Goal: Task Accomplishment & Management: Manage account settings

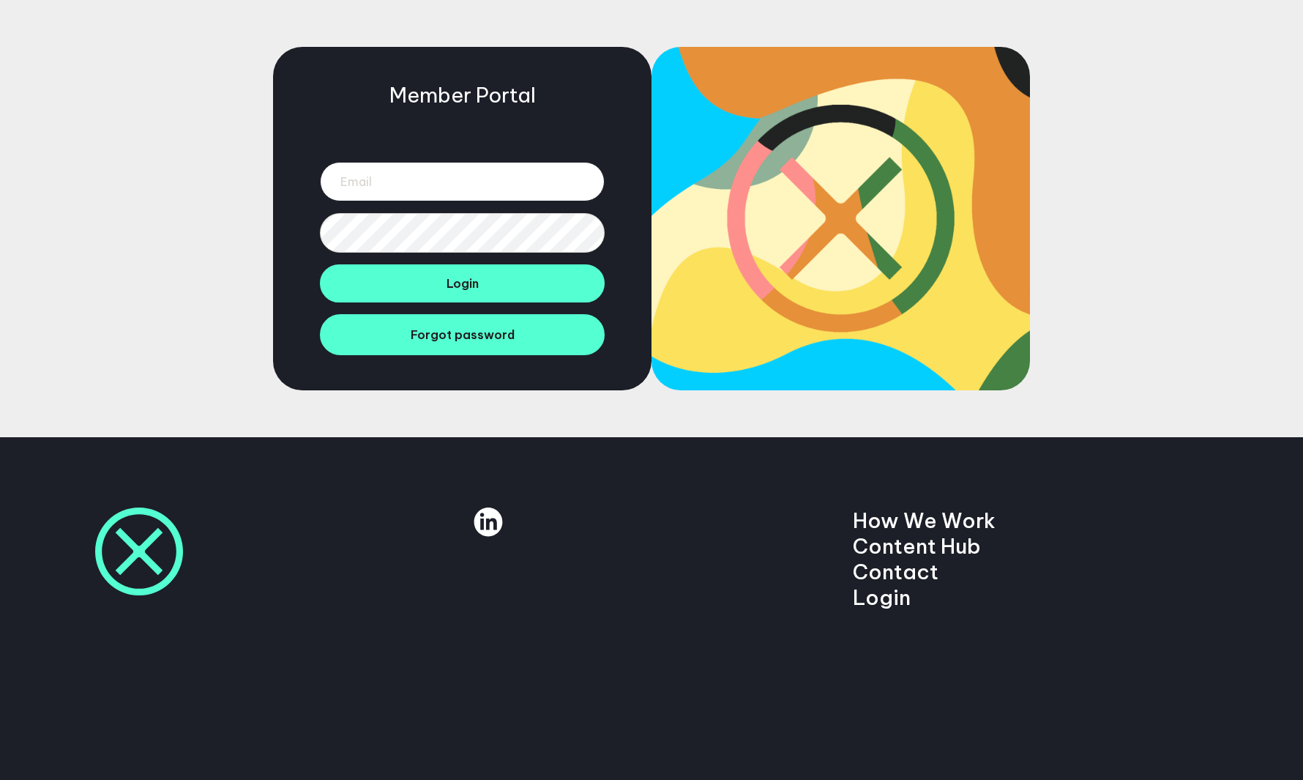
click at [346, 163] on input "email" at bounding box center [462, 182] width 285 height 40
type input "jack.holding@manifesto.co.uk"
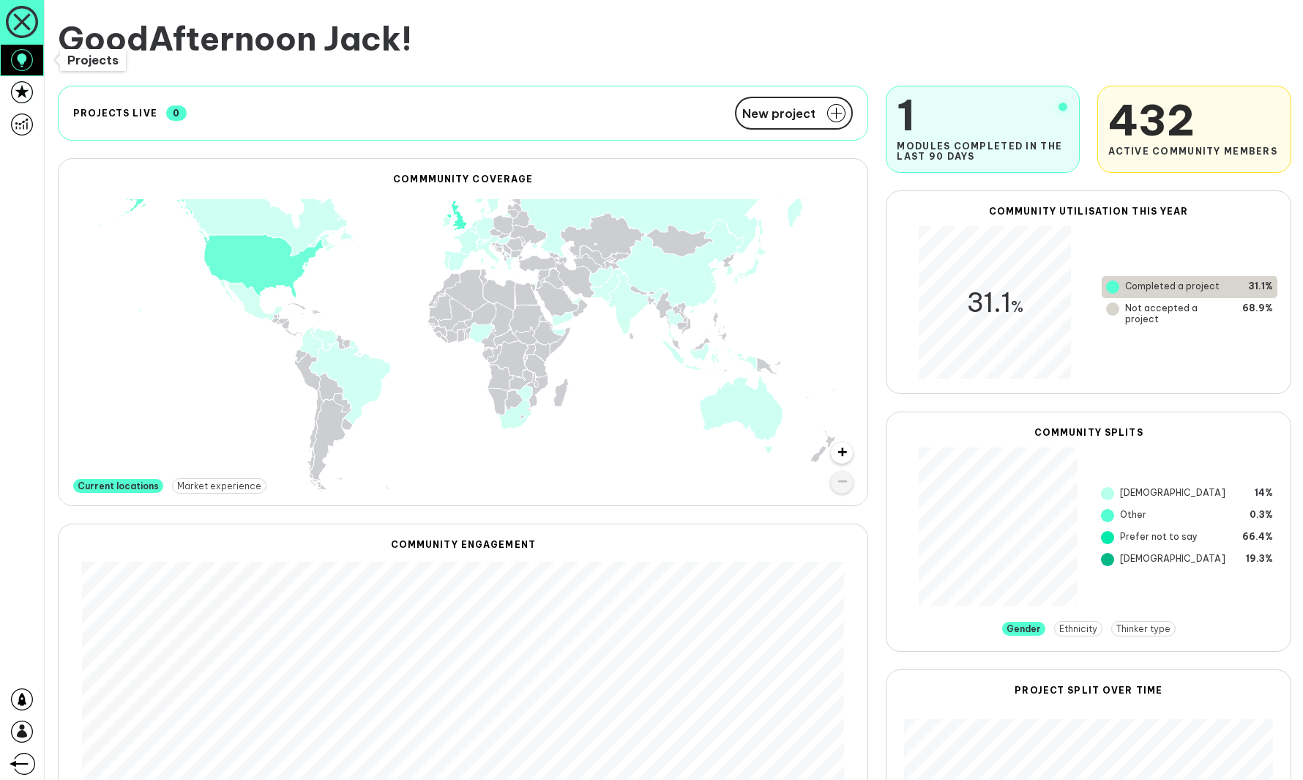
click at [30, 64] on icon at bounding box center [22, 60] width 22 height 22
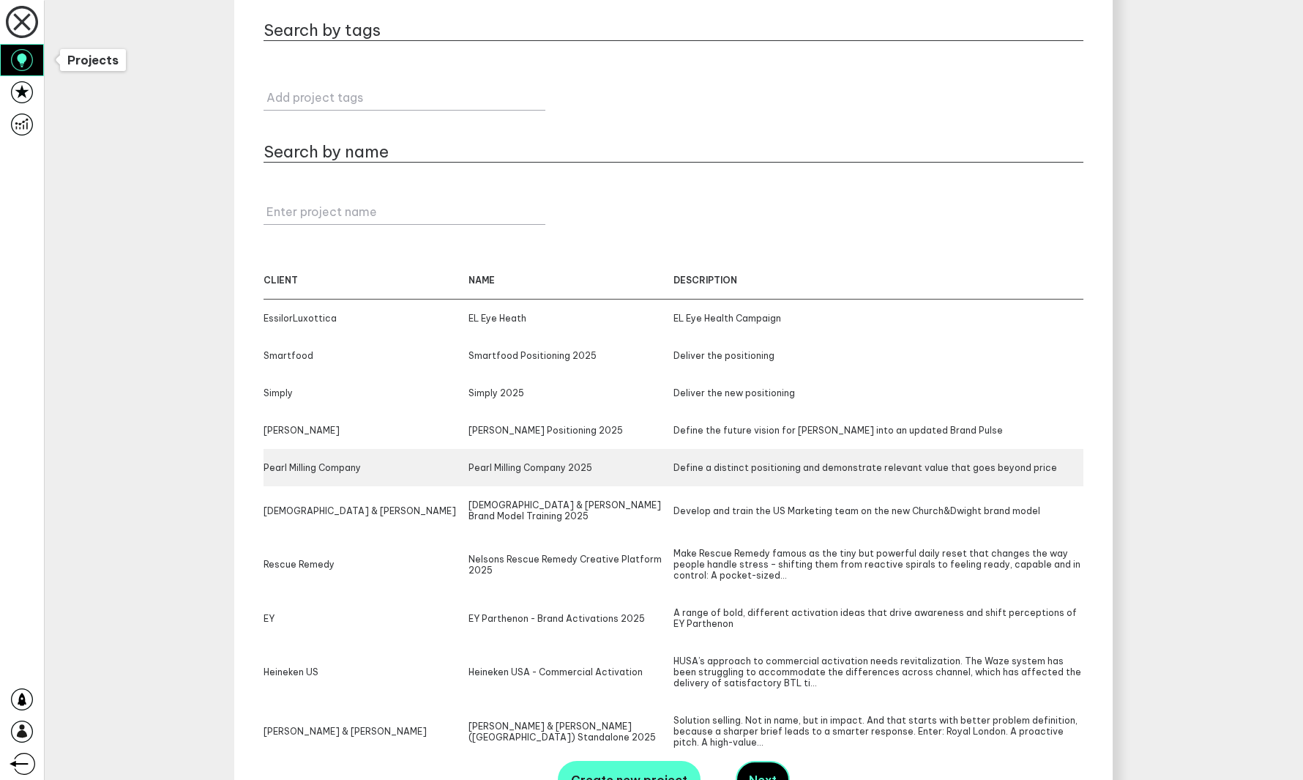
scroll to position [79, 0]
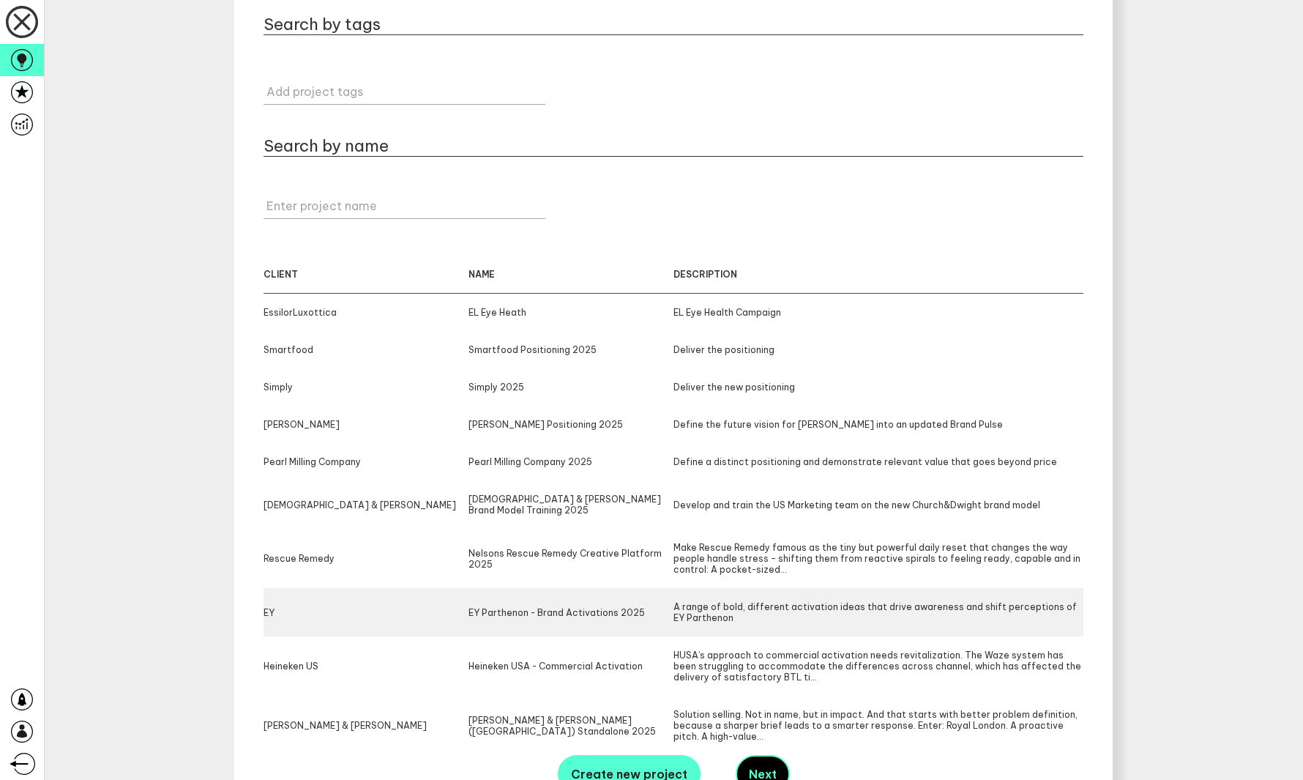
click at [630, 588] on div "EY EY Parthenon - Brand Activations 2025 A range of bold, different activation …" at bounding box center [674, 612] width 820 height 48
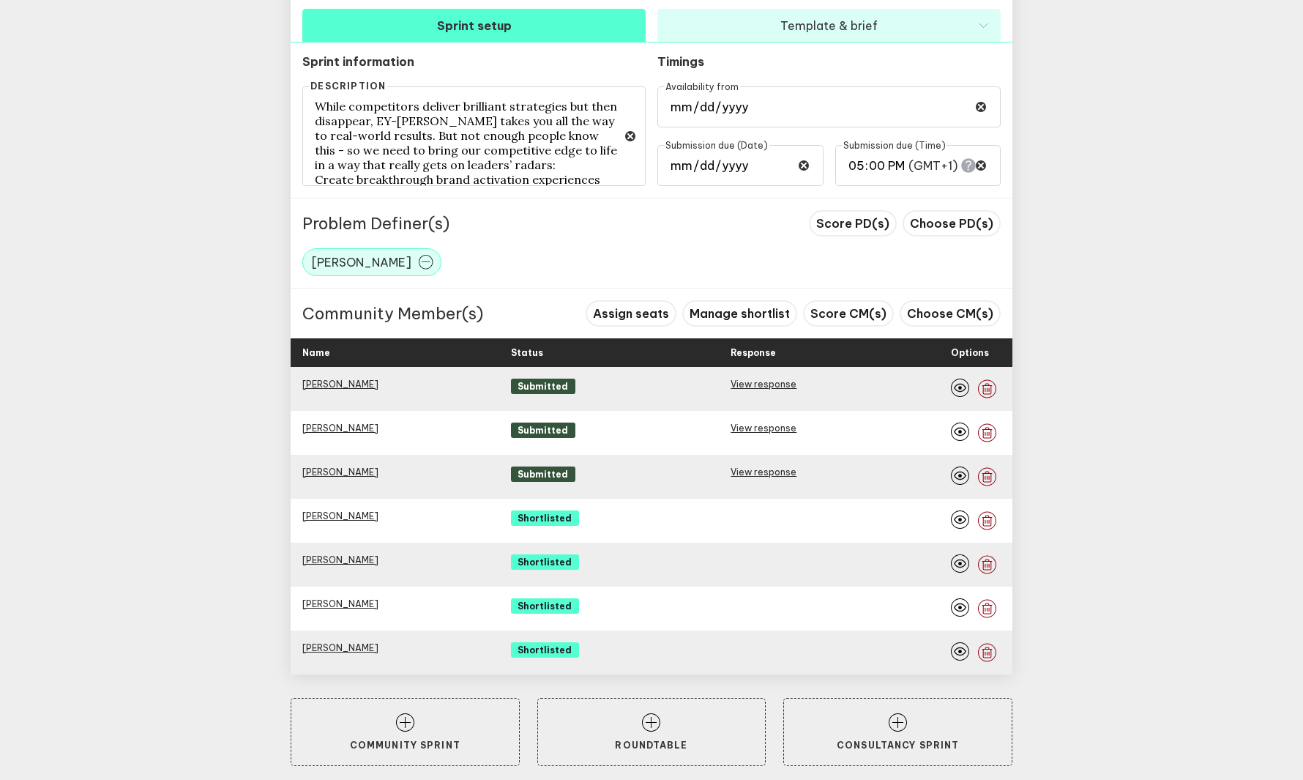
scroll to position [789, 0]
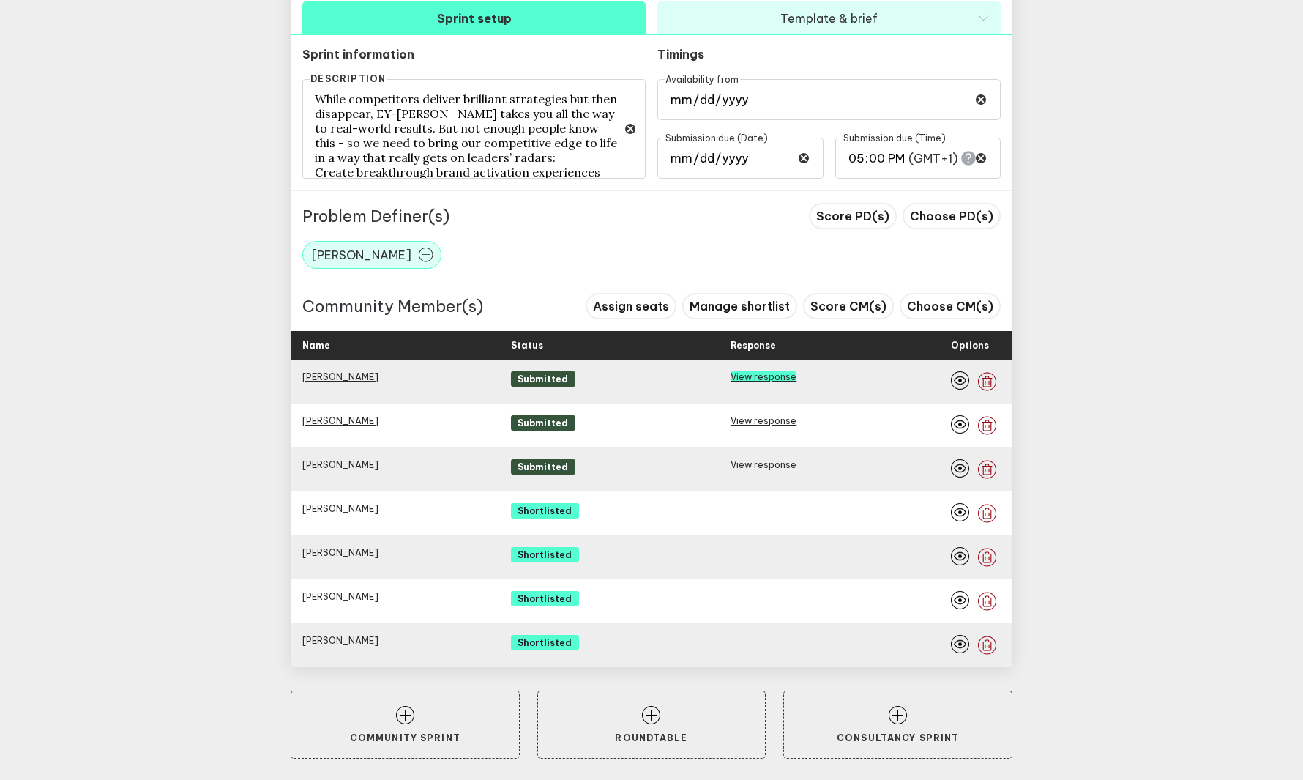
click at [754, 378] on link "View response" at bounding box center [764, 376] width 66 height 11
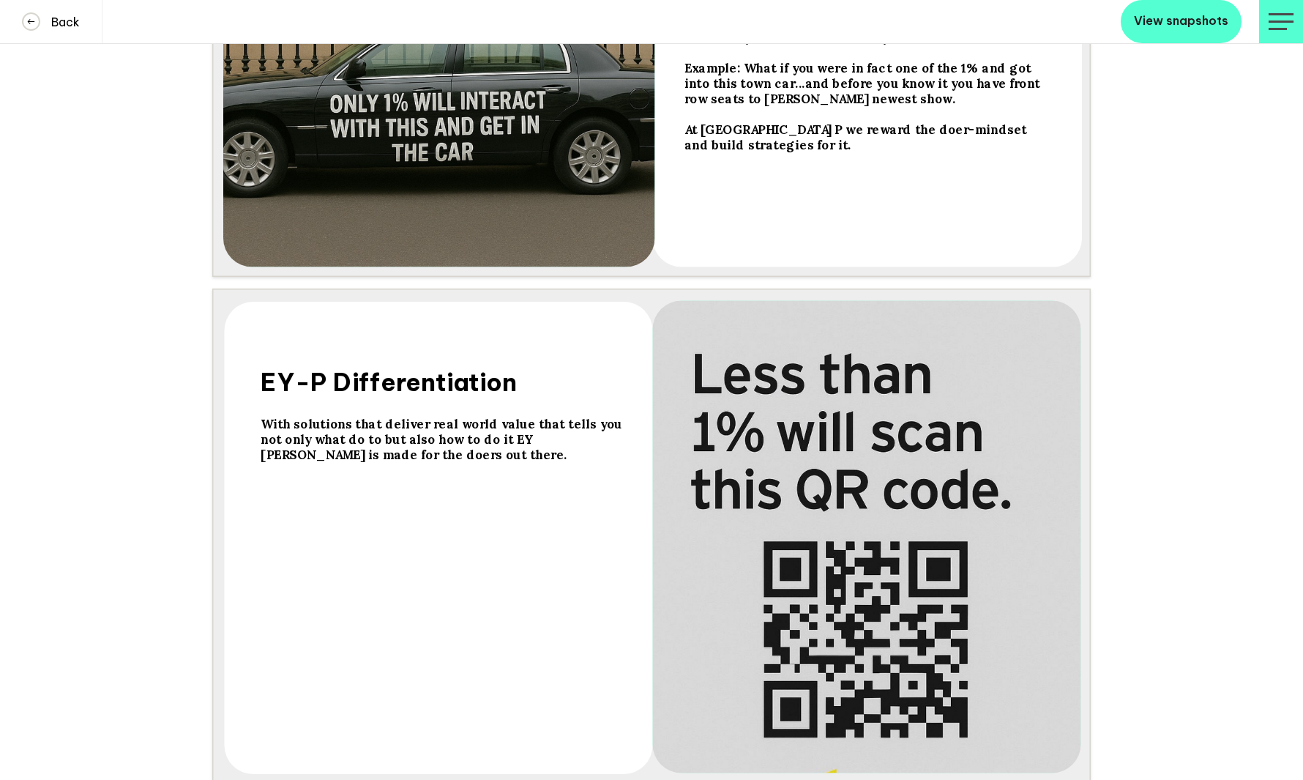
scroll to position [10475, 0]
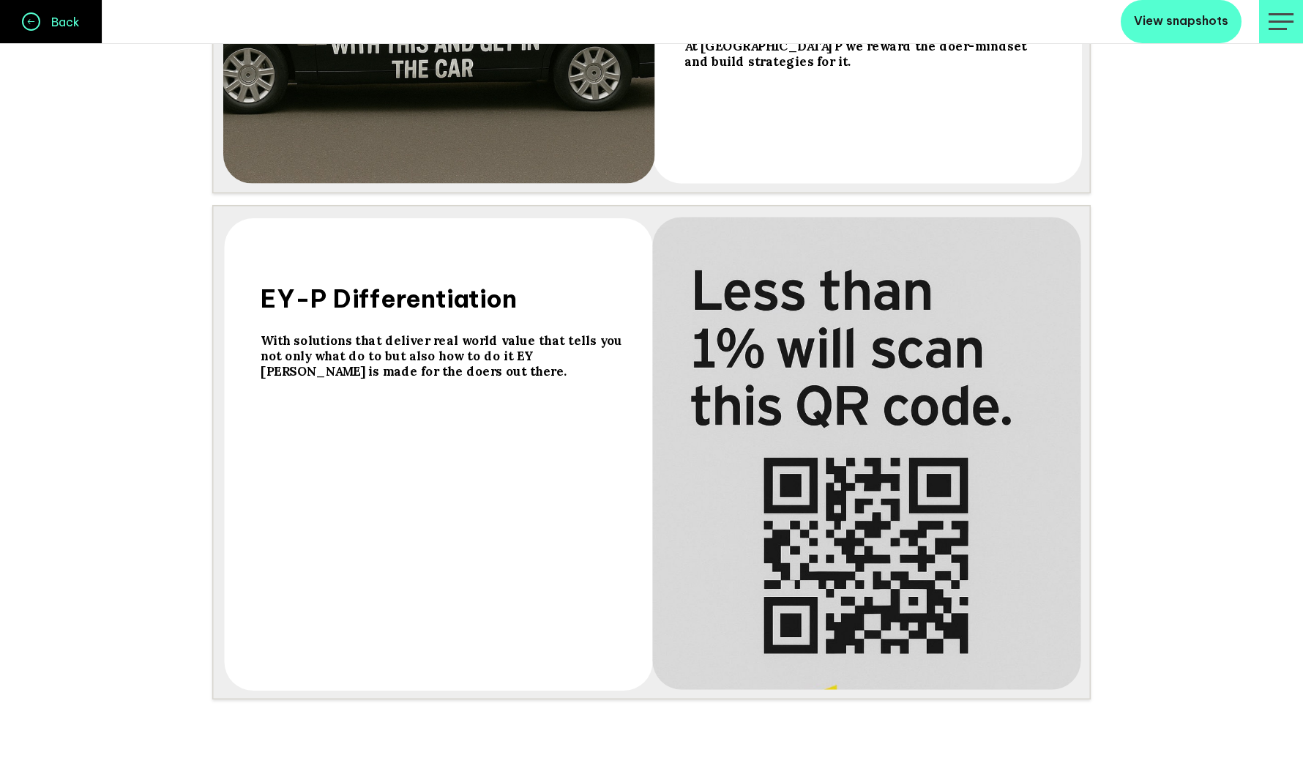
click at [37, 23] on icon at bounding box center [30, 21] width 15 height 15
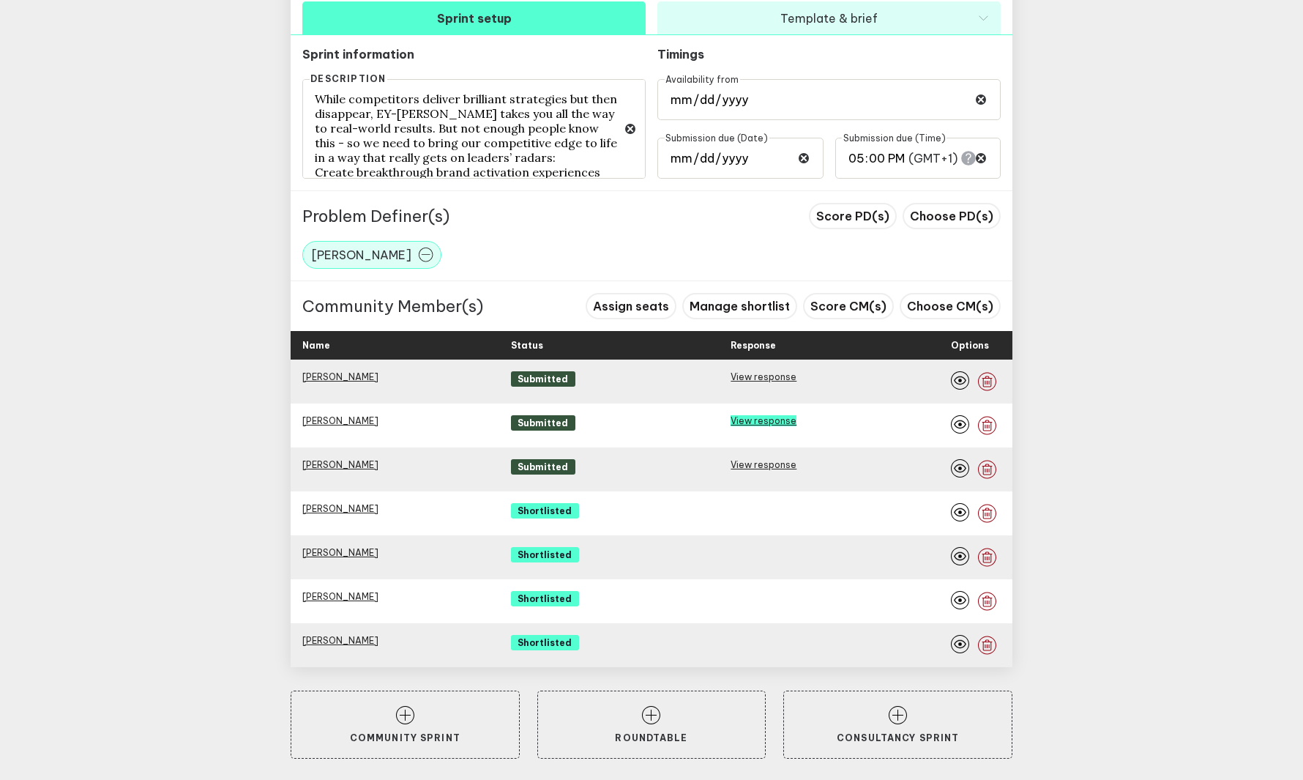
click at [759, 427] on div "View response" at bounding box center [835, 425] width 209 height 21
click at [759, 426] on link "View response" at bounding box center [764, 420] width 66 height 11
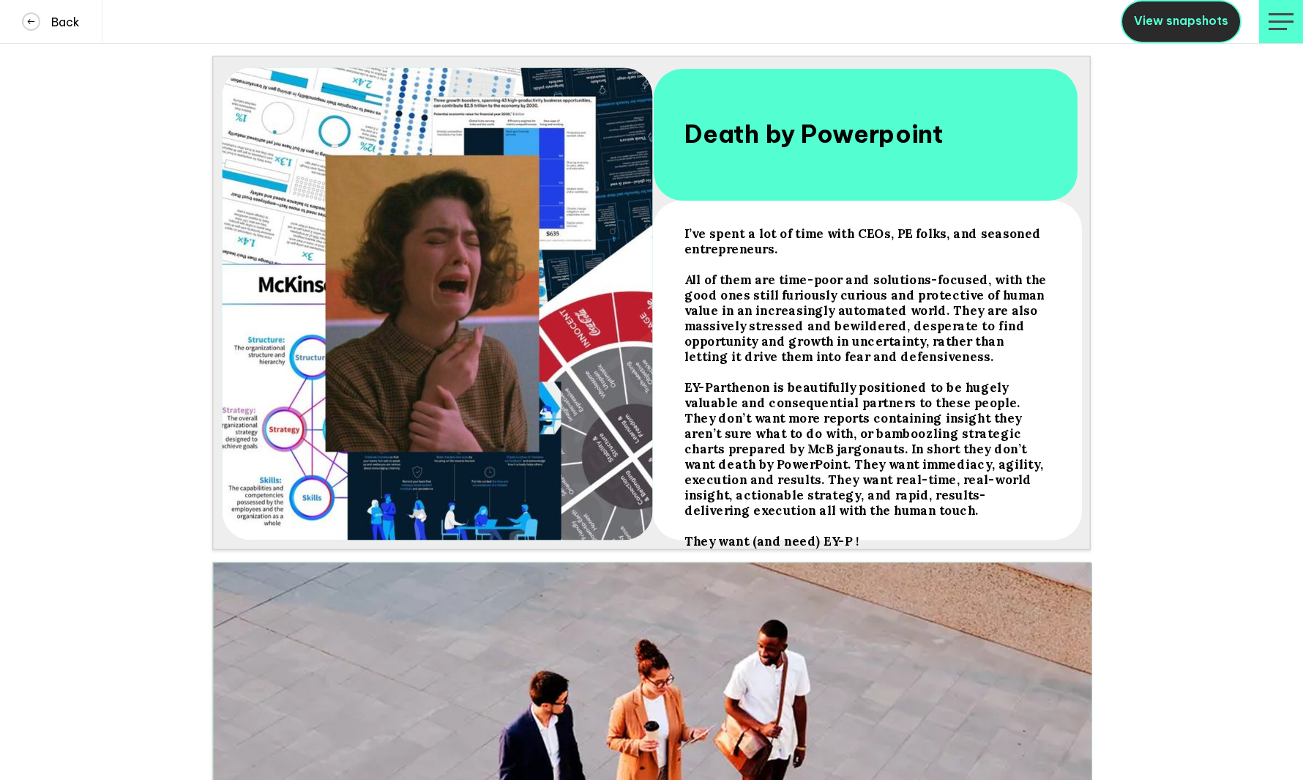
click at [1152, 26] on span "View snapshots" at bounding box center [1181, 20] width 94 height 15
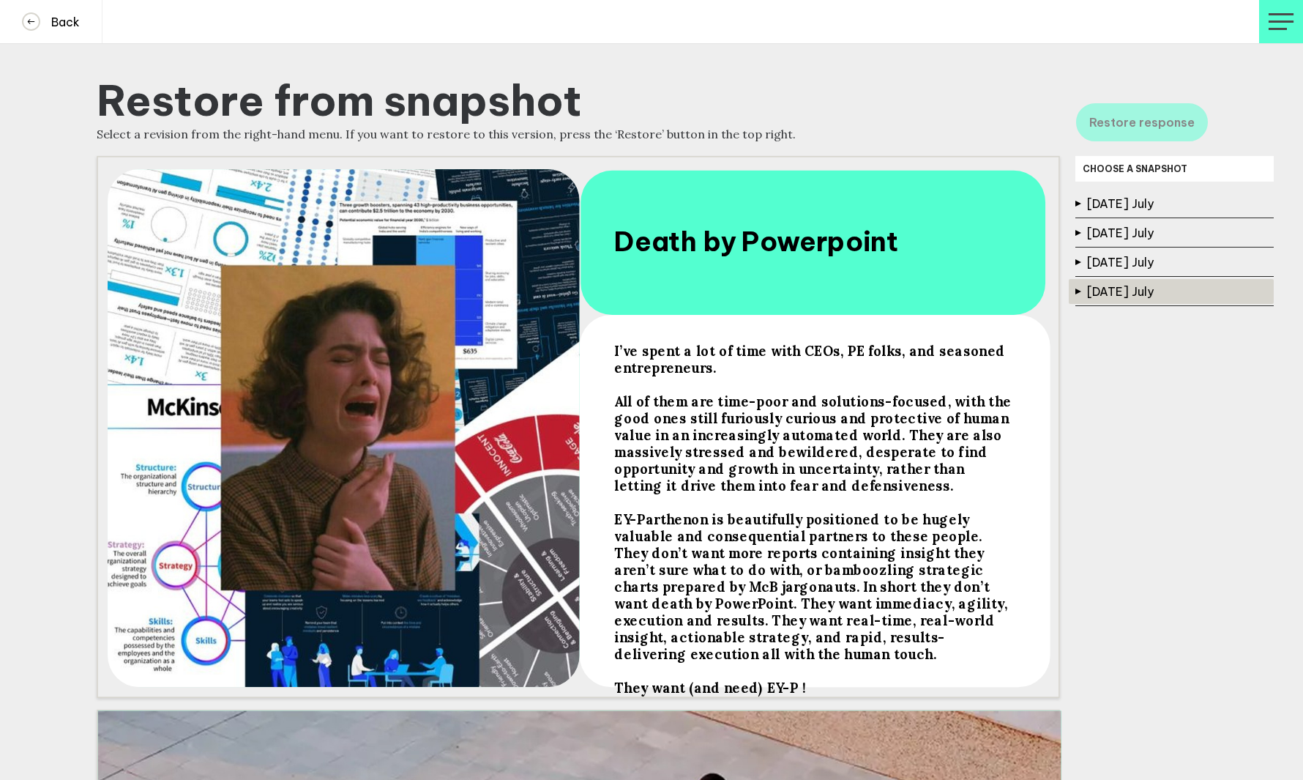
click at [1141, 297] on button "7 Jul 2025 July" at bounding box center [1171, 291] width 205 height 25
click at [1130, 349] on button "7 Jul 2025 July, 18:02" at bounding box center [1181, 352] width 185 height 26
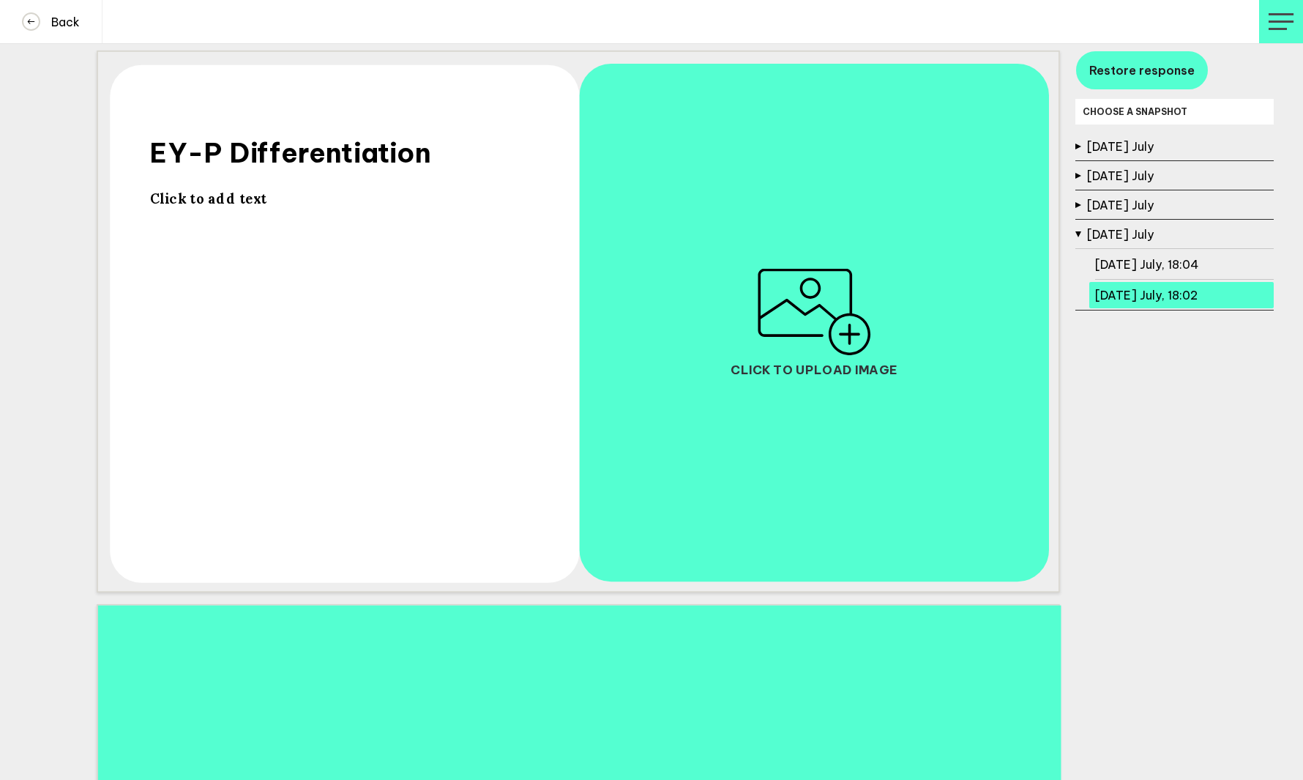
scroll to position [2322, 0]
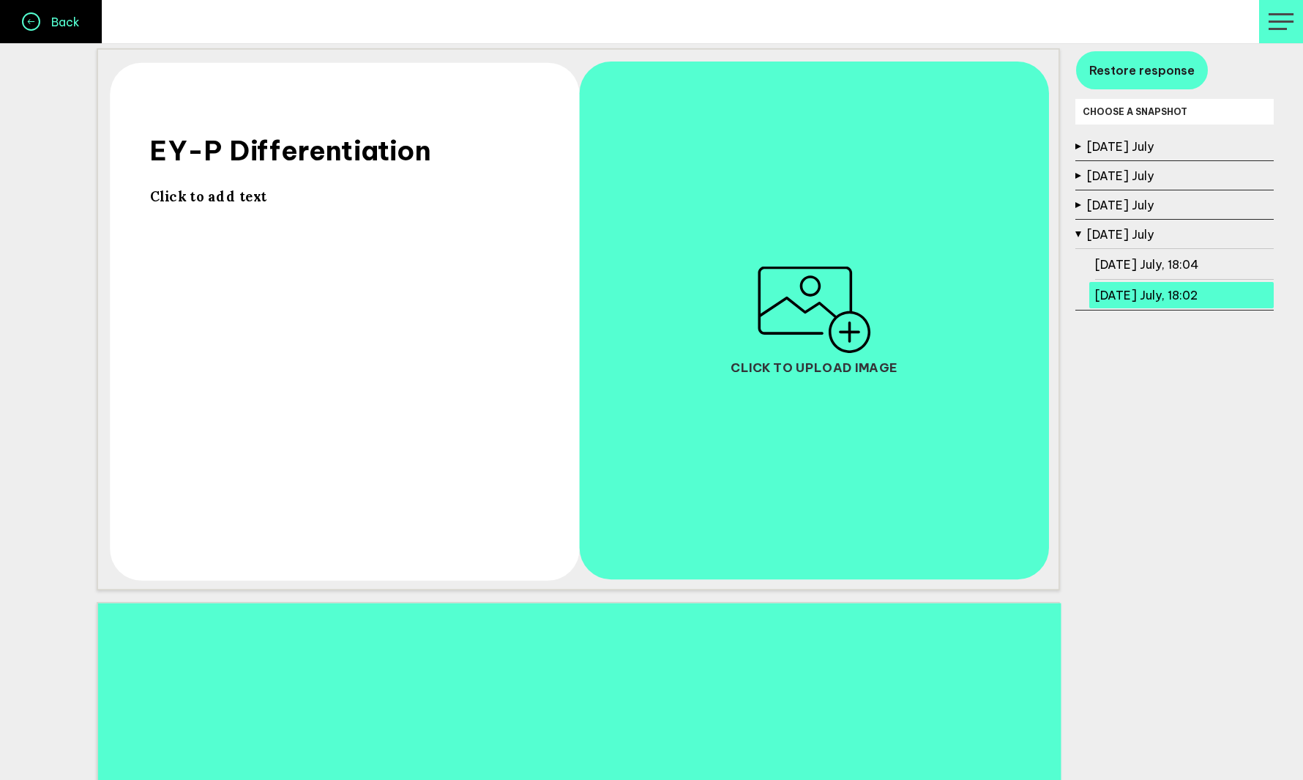
click at [76, 18] on h4 "Back" at bounding box center [60, 22] width 40 height 15
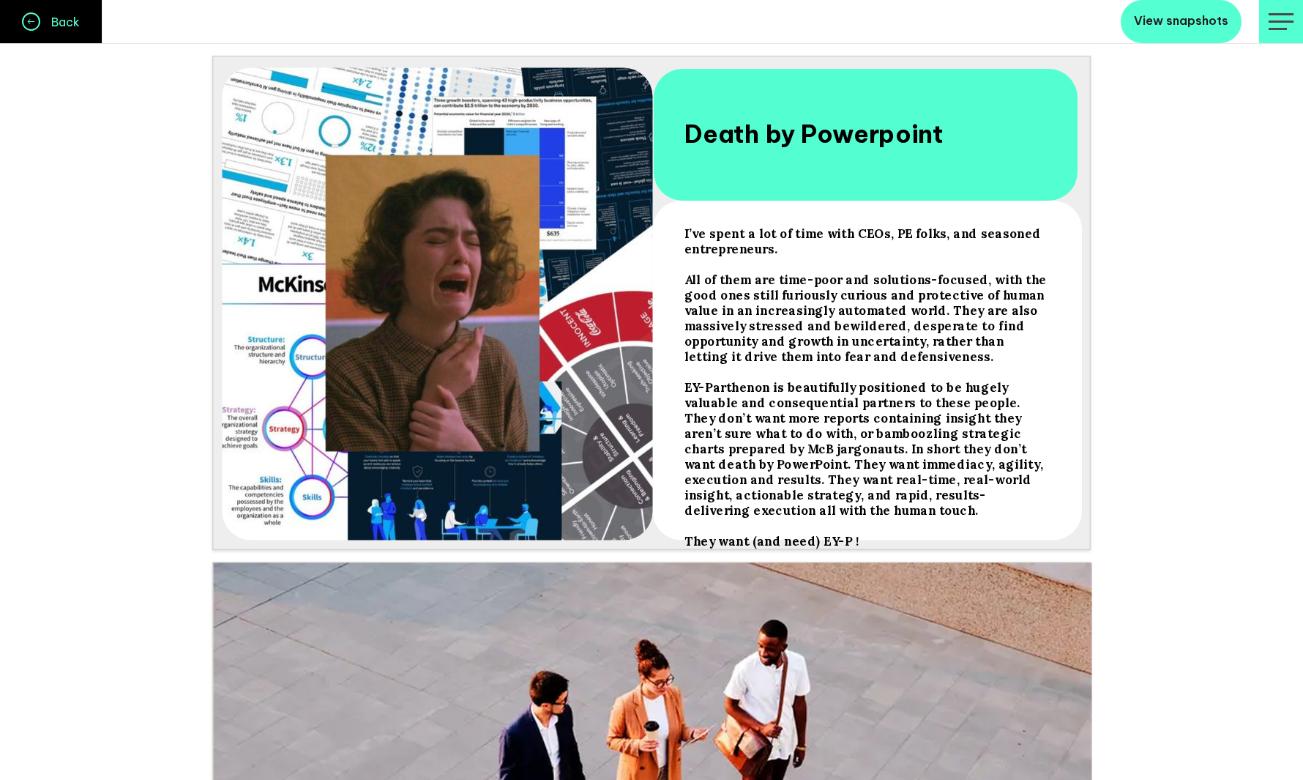
click at [76, 18] on h4 "Back" at bounding box center [60, 22] width 40 height 15
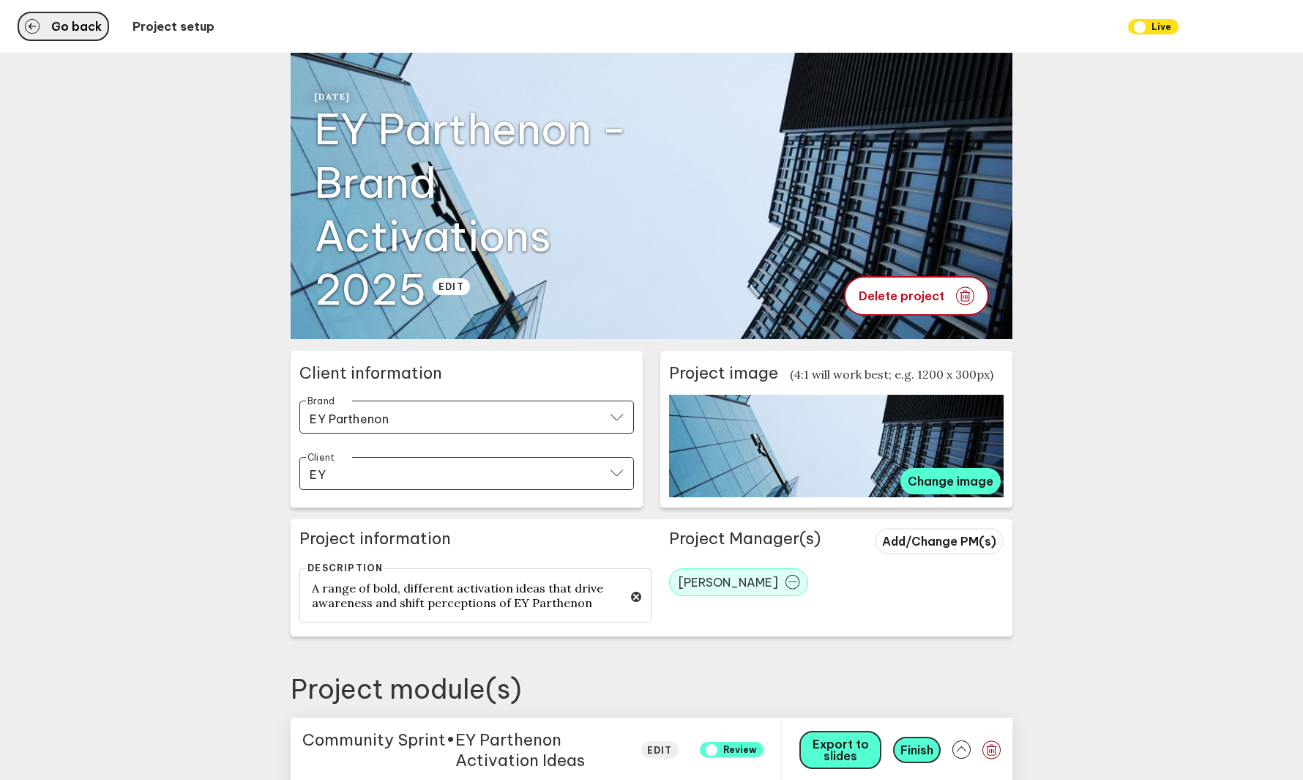
click at [86, 37] on button "Go back" at bounding box center [64, 26] width 92 height 29
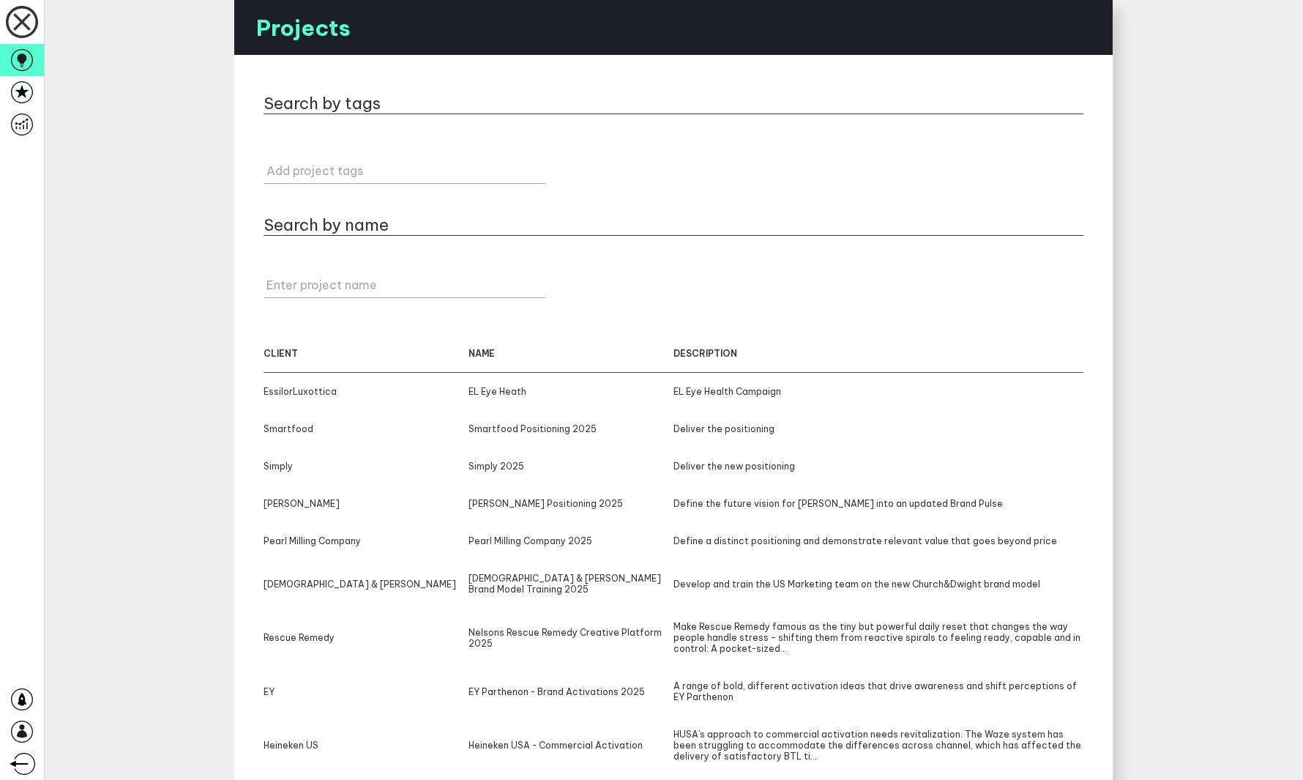
click at [183, 338] on main "Projects Search by tags Add project tags Search by name Enter project name clie…" at bounding box center [673, 390] width 1259 height 780
click at [24, 67] on icon at bounding box center [22, 60] width 22 height 22
click at [24, 29] on icon at bounding box center [22, 22] width 42 height 42
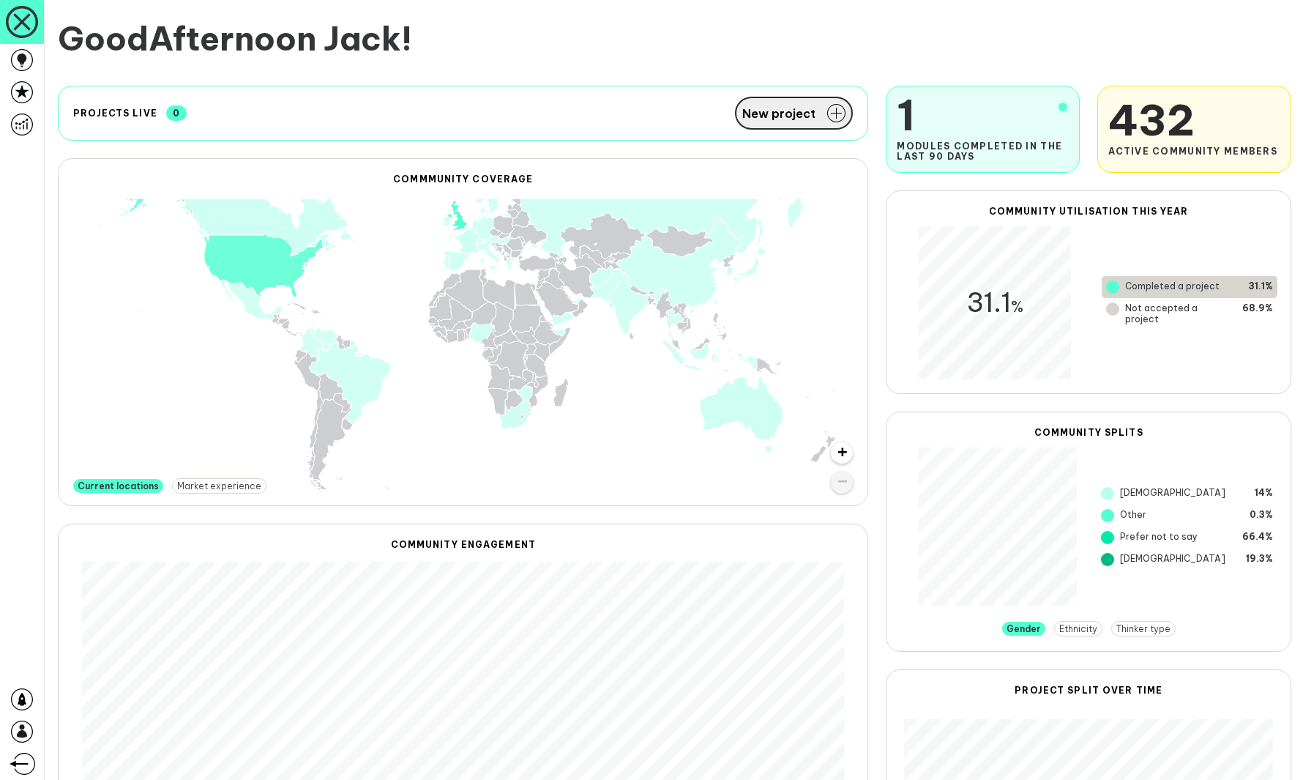
click at [796, 108] on span "New project" at bounding box center [778, 114] width 73 height 12
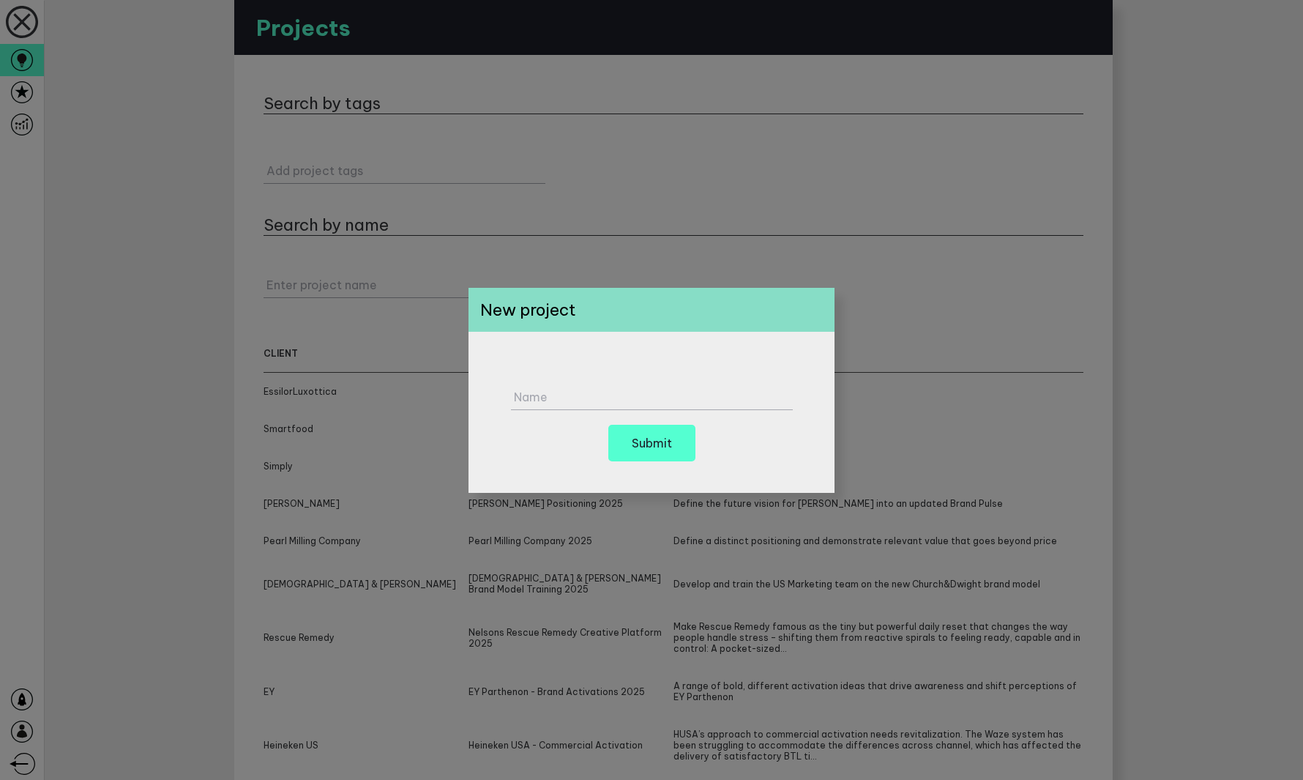
click at [613, 395] on label "Name" at bounding box center [655, 397] width 282 height 15
click at [613, 395] on input "Name" at bounding box center [652, 390] width 282 height 40
type input "TEST PROJECT"
click at [827, 441] on div "TEST PROJECT Name Submit" at bounding box center [652, 412] width 366 height 161
click at [685, 441] on button "Submit" at bounding box center [651, 443] width 87 height 37
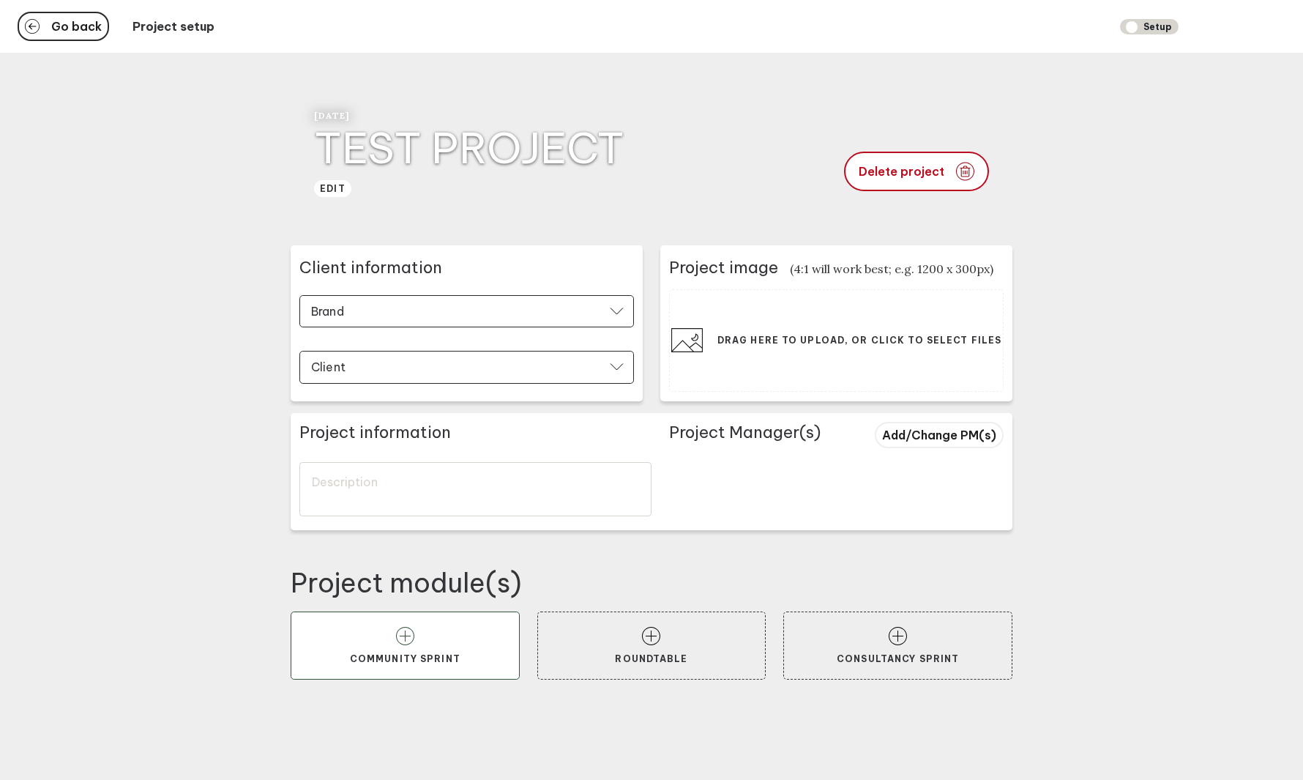
click at [437, 647] on button "Community Sprint" at bounding box center [405, 645] width 229 height 69
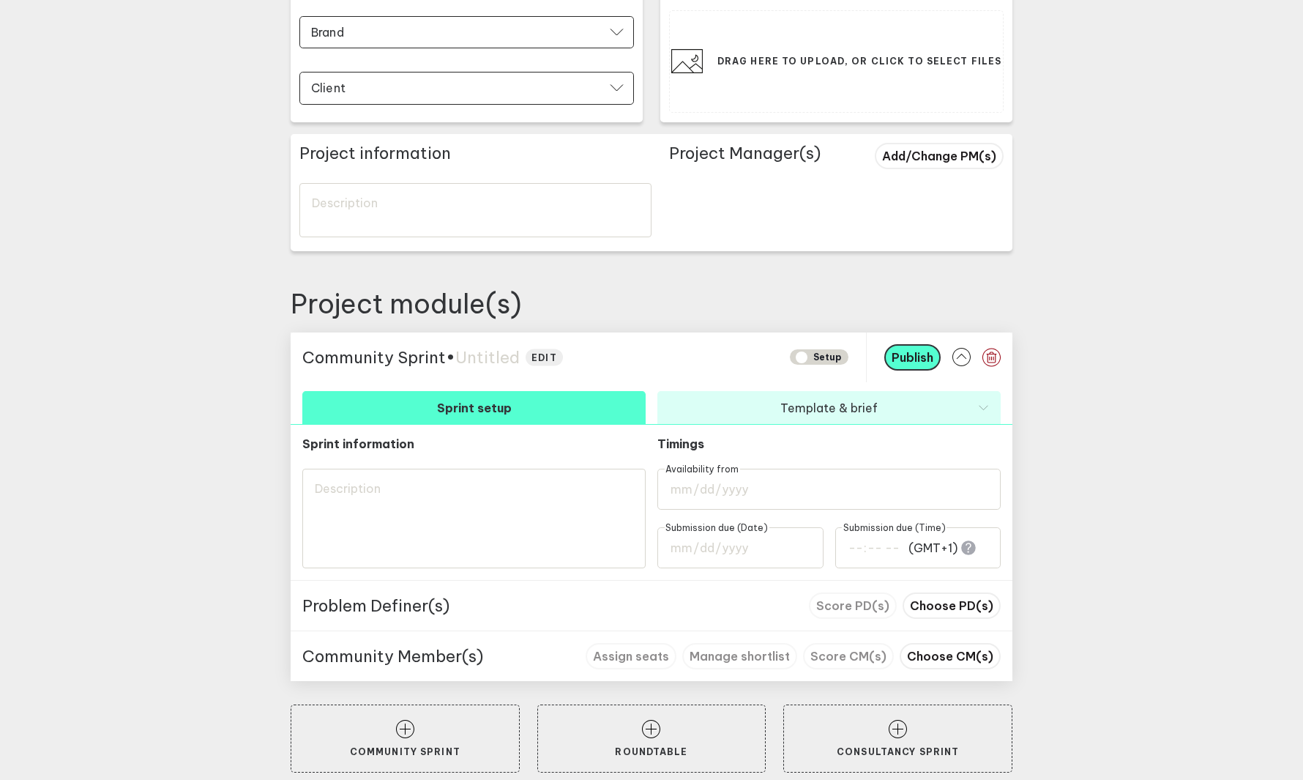
scroll to position [295, 0]
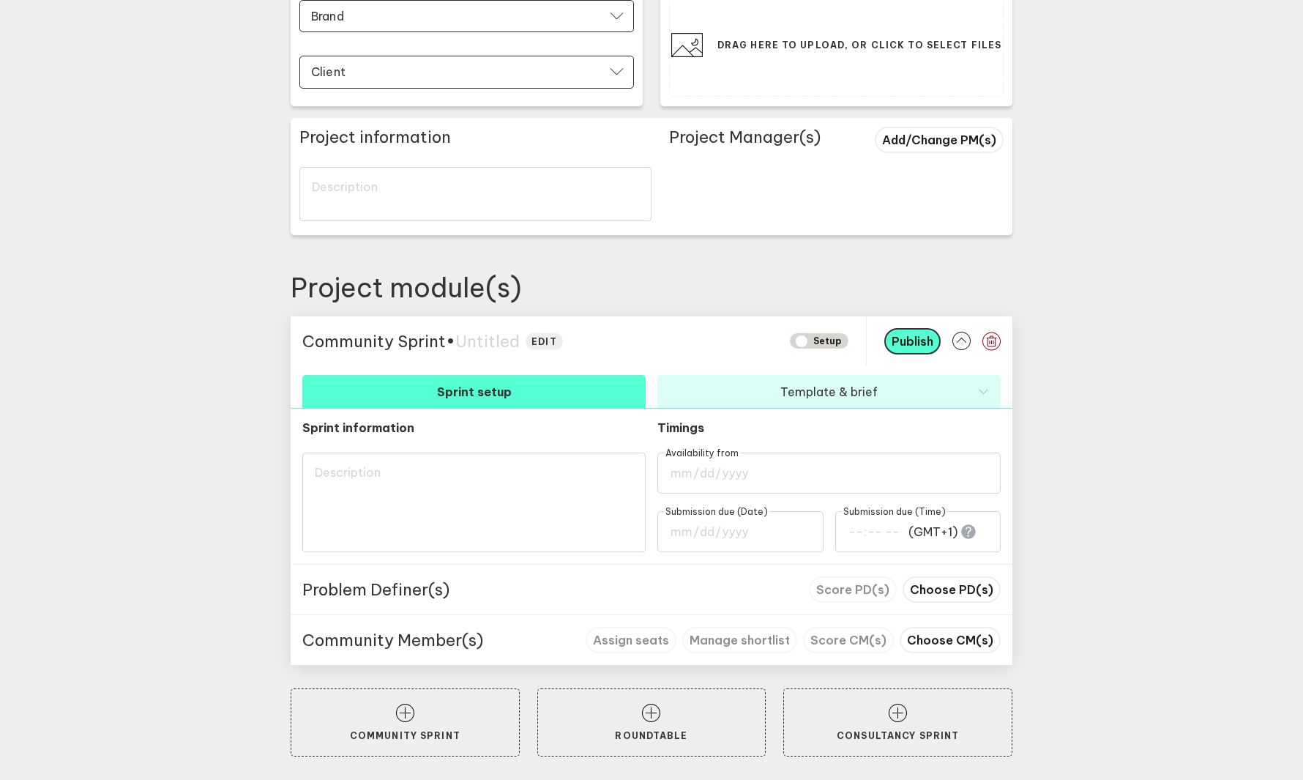
click at [861, 381] on button "Template & brief" at bounding box center [828, 391] width 343 height 33
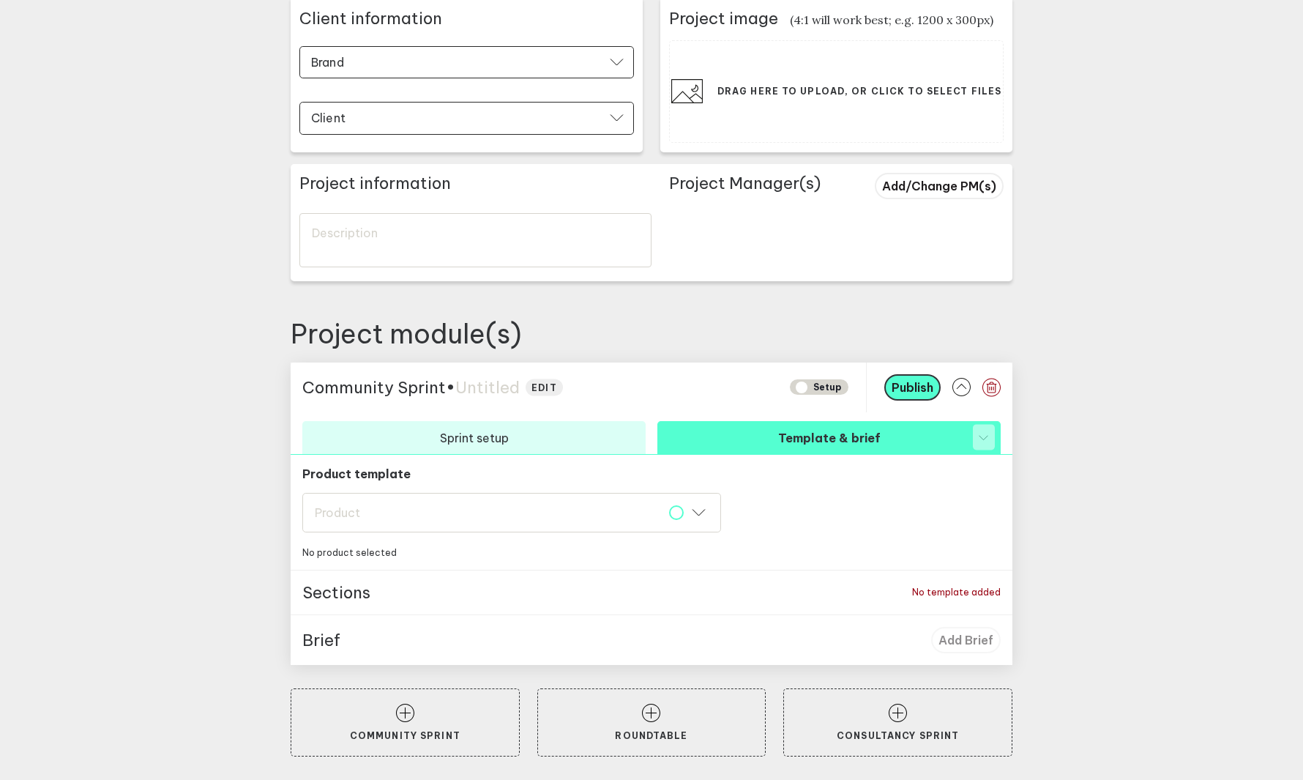
scroll to position [249, 0]
click at [948, 635] on div "Brief Add Brief" at bounding box center [651, 640] width 699 height 26
click at [594, 518] on div "Product Product" at bounding box center [511, 513] width 419 height 40
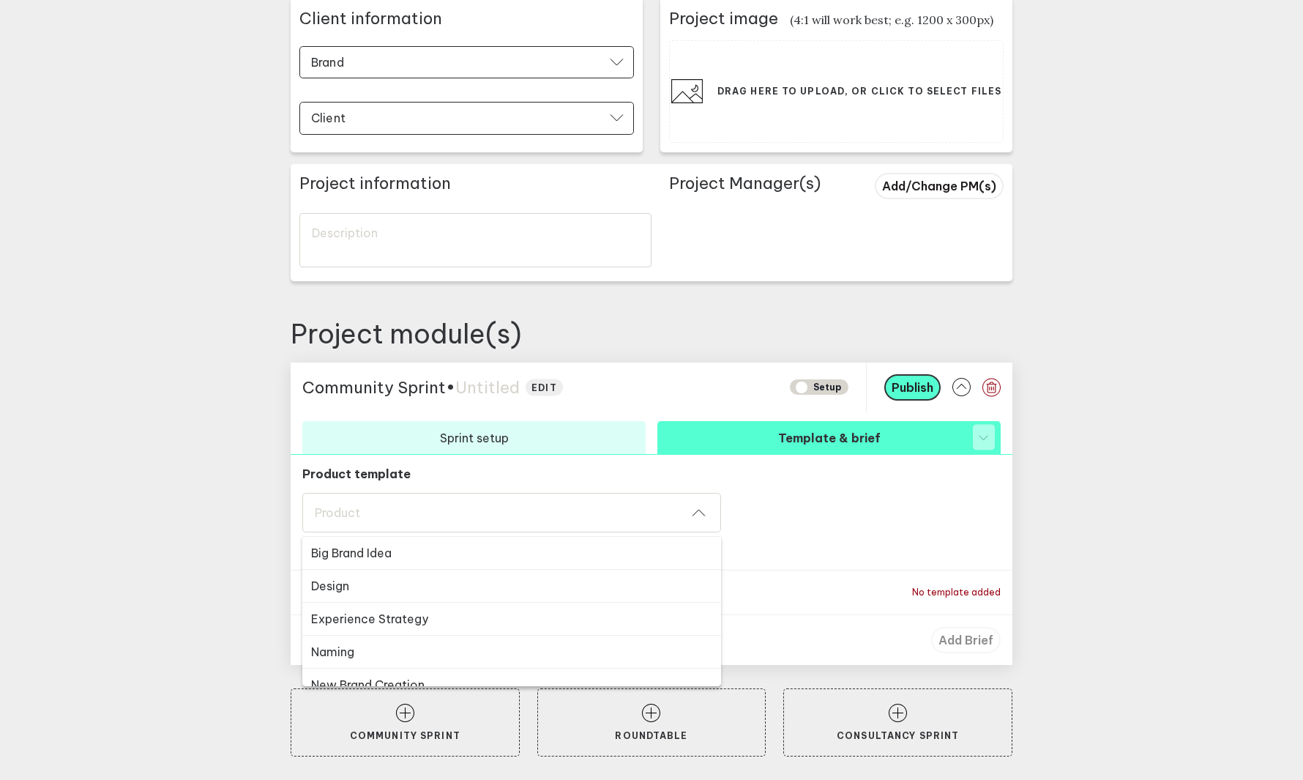
scroll to position [263, 0]
click at [513, 581] on button "Design" at bounding box center [511, 583] width 419 height 33
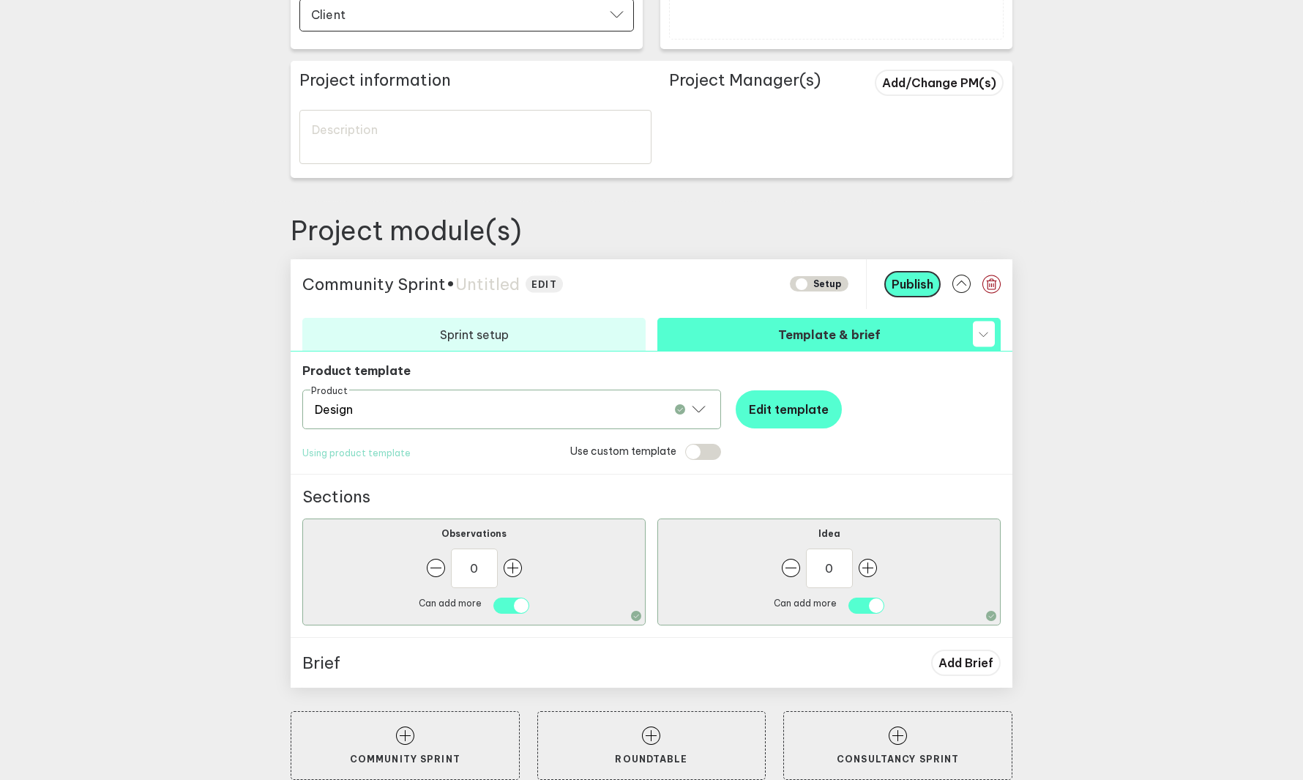
scroll to position [375, 0]
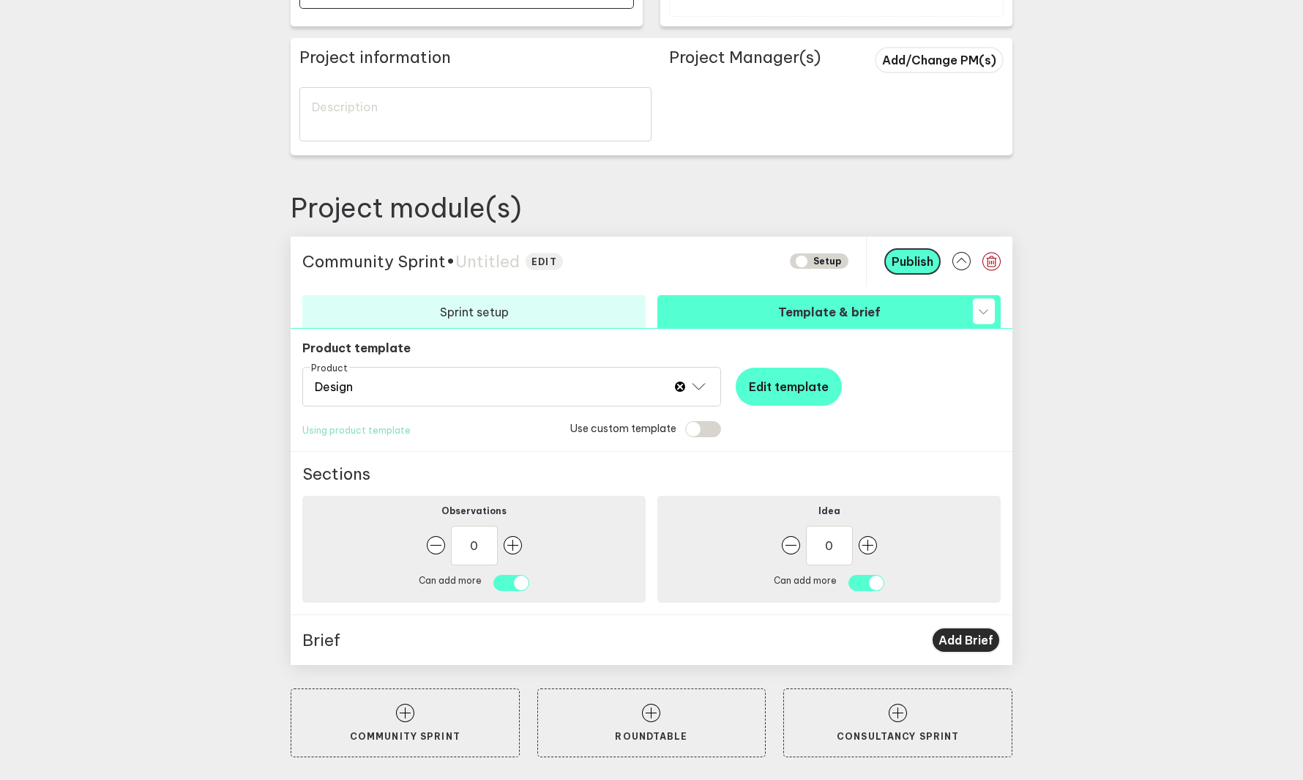
click at [975, 639] on span "Add Brief" at bounding box center [966, 640] width 55 height 15
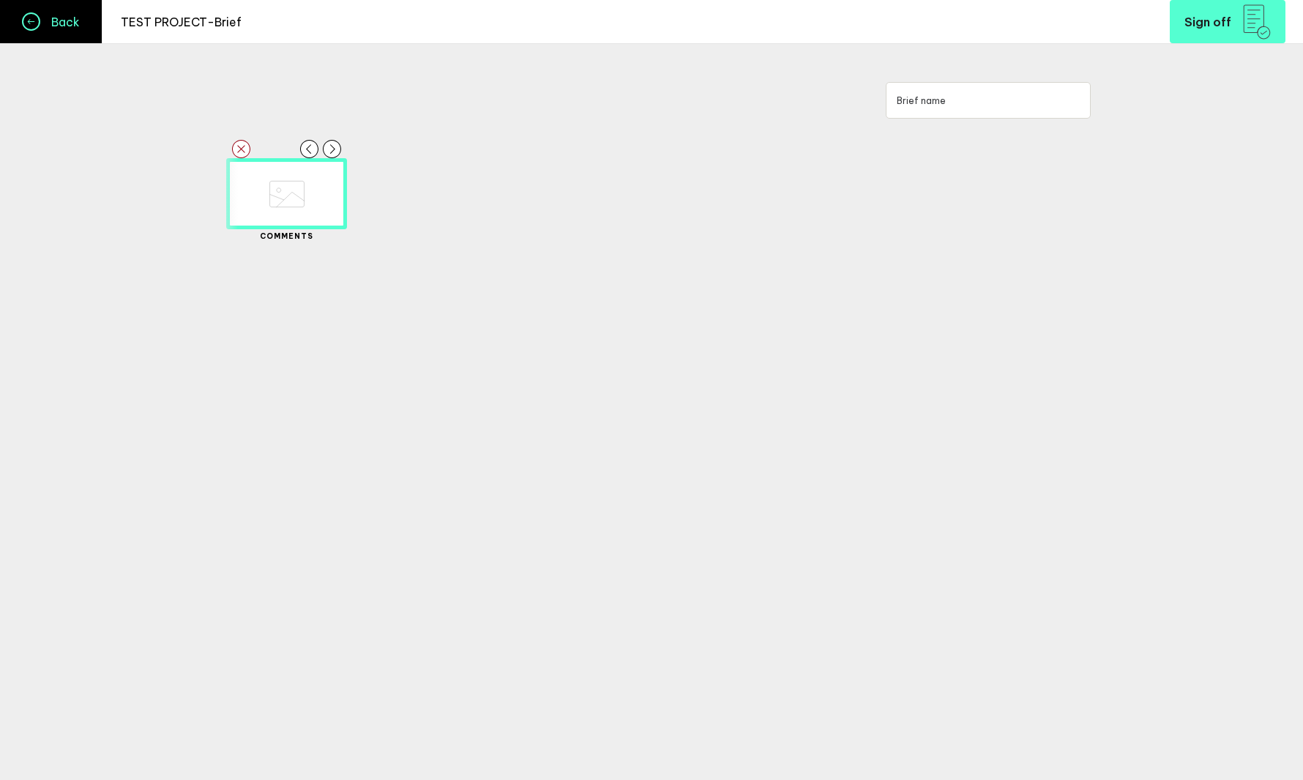
click at [76, 24] on h4 "Back" at bounding box center [60, 22] width 40 height 15
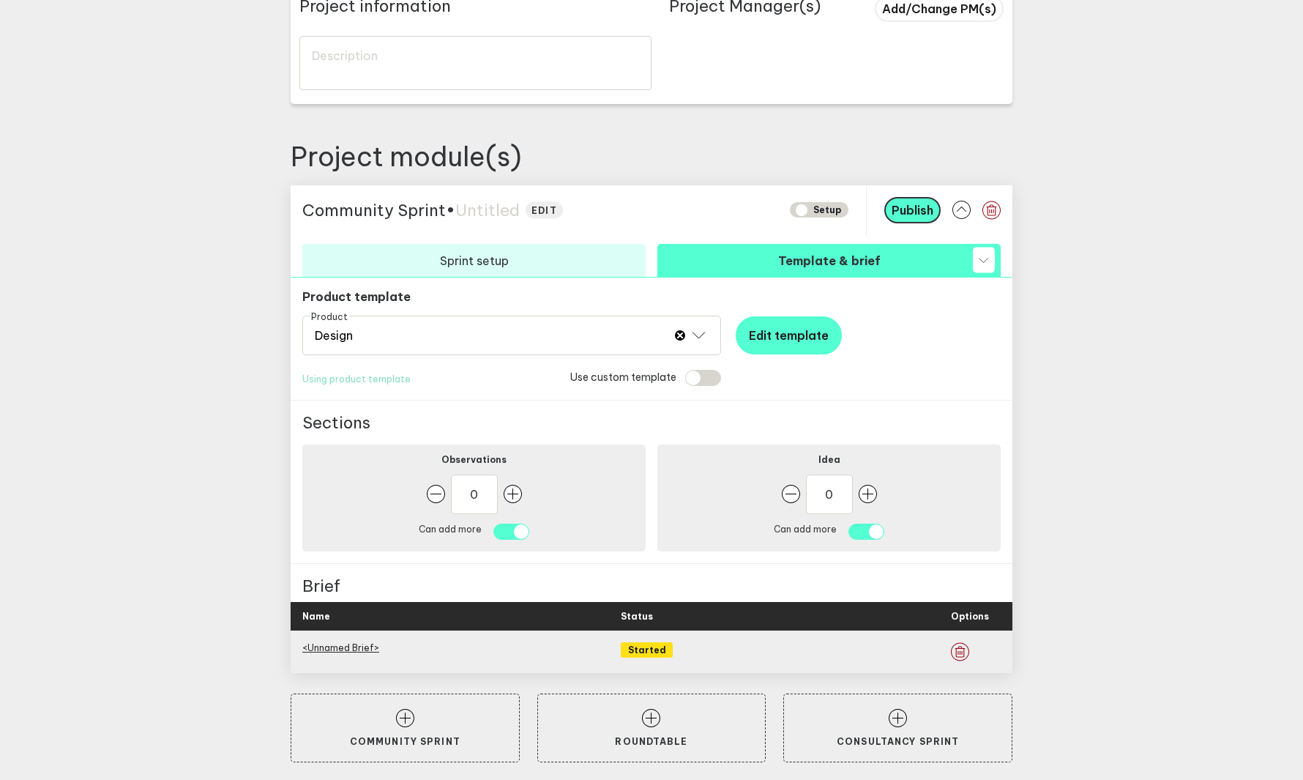
scroll to position [431, 0]
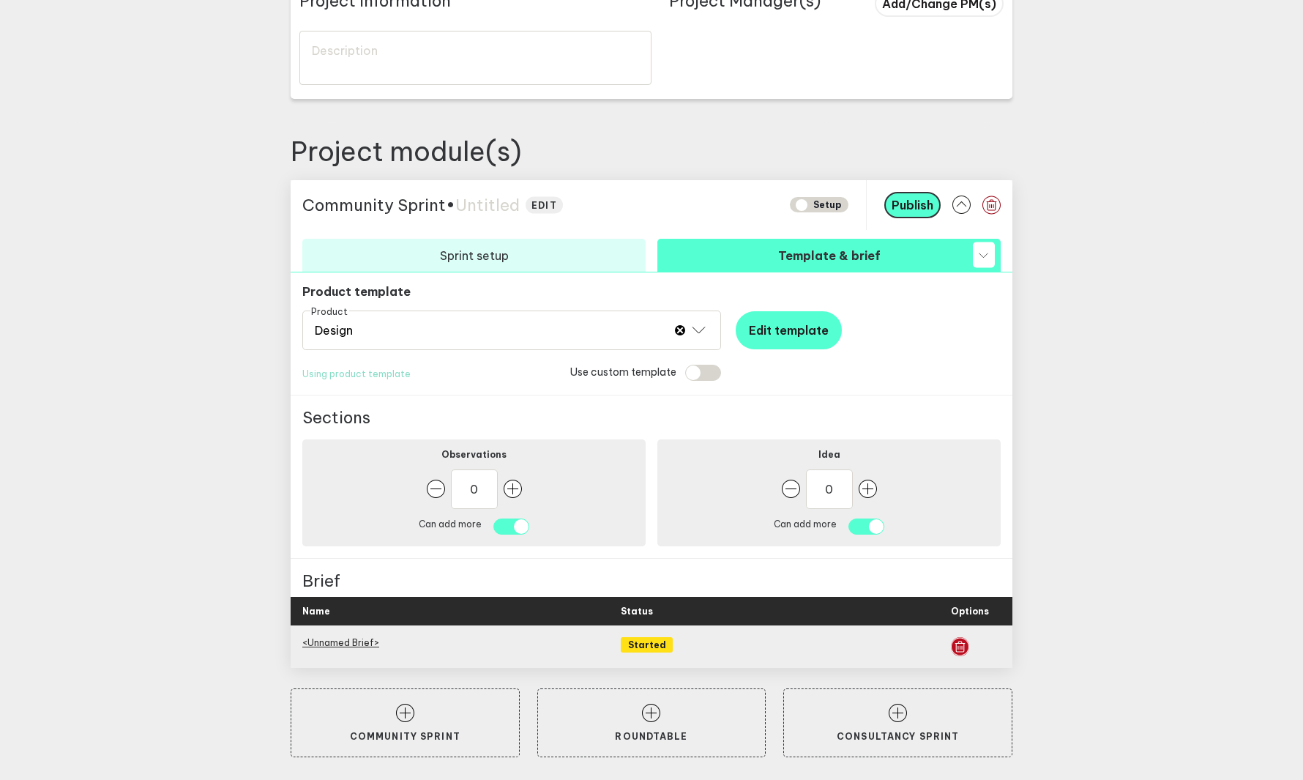
click at [966, 646] on icon "button" at bounding box center [960, 646] width 18 height 19
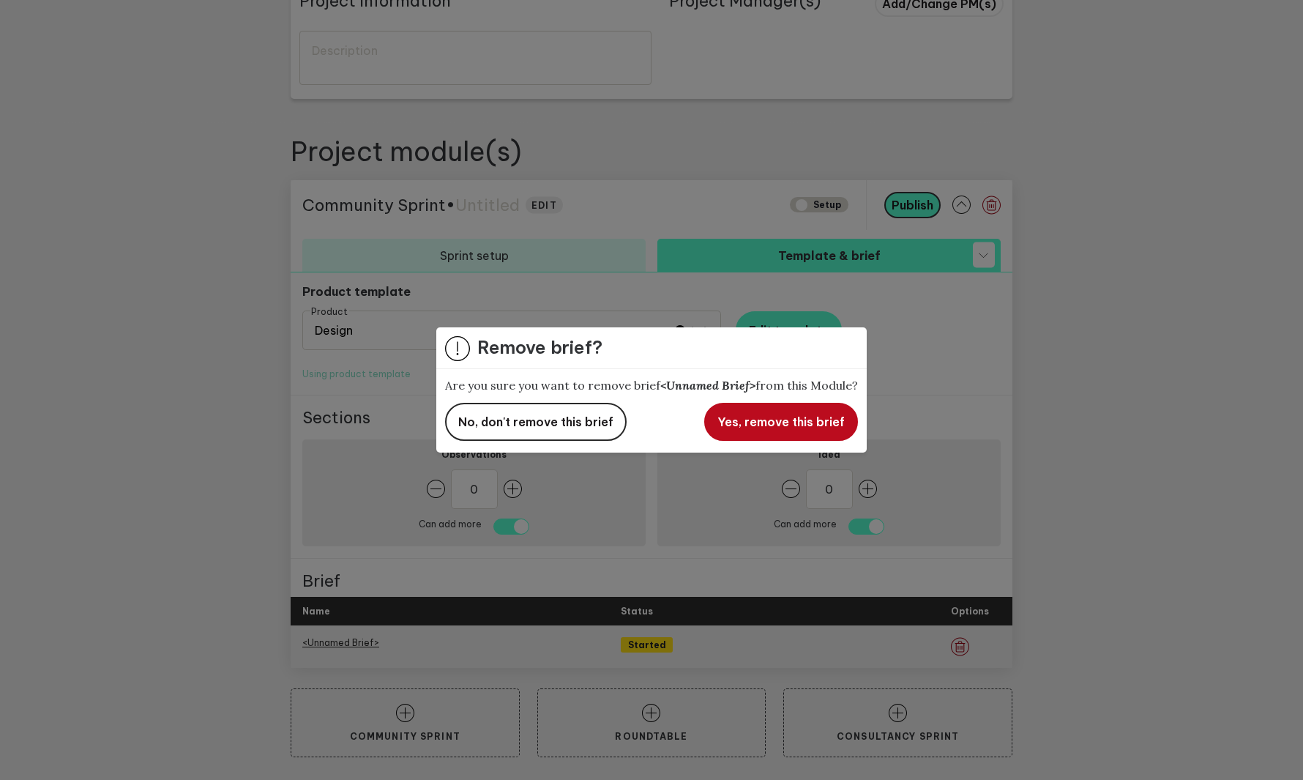
click at [753, 428] on span "Yes, remove this brief" at bounding box center [781, 421] width 127 height 15
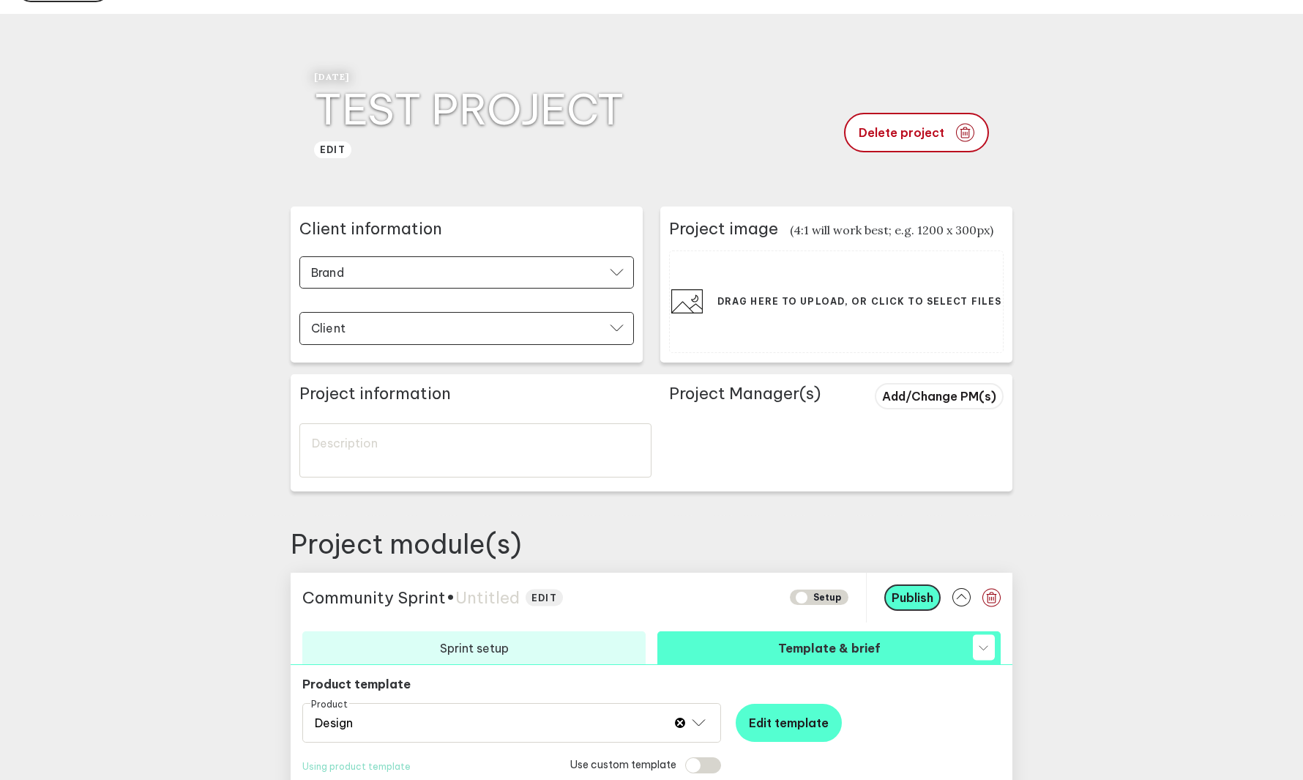
scroll to position [0, 0]
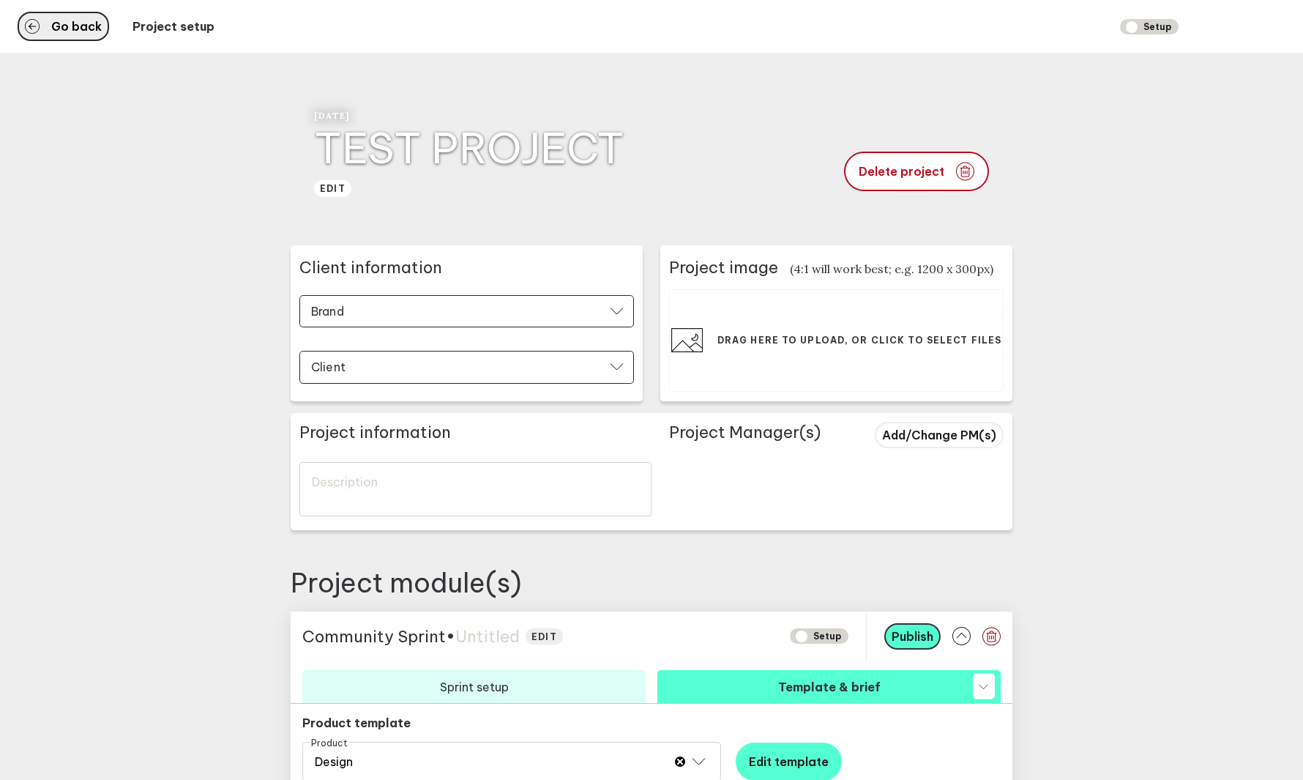
click at [83, 30] on span "Go back" at bounding box center [76, 27] width 51 height 12
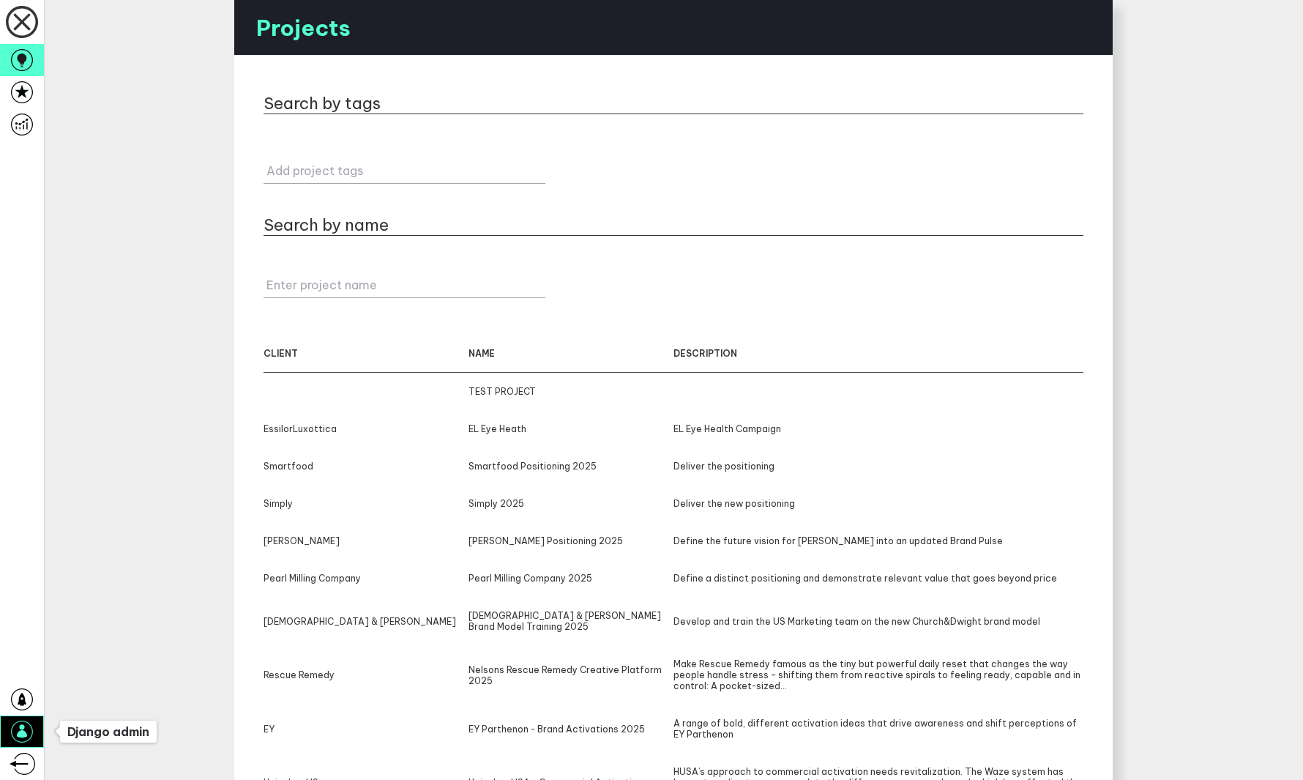
click at [20, 735] on icon at bounding box center [22, 730] width 10 height 13
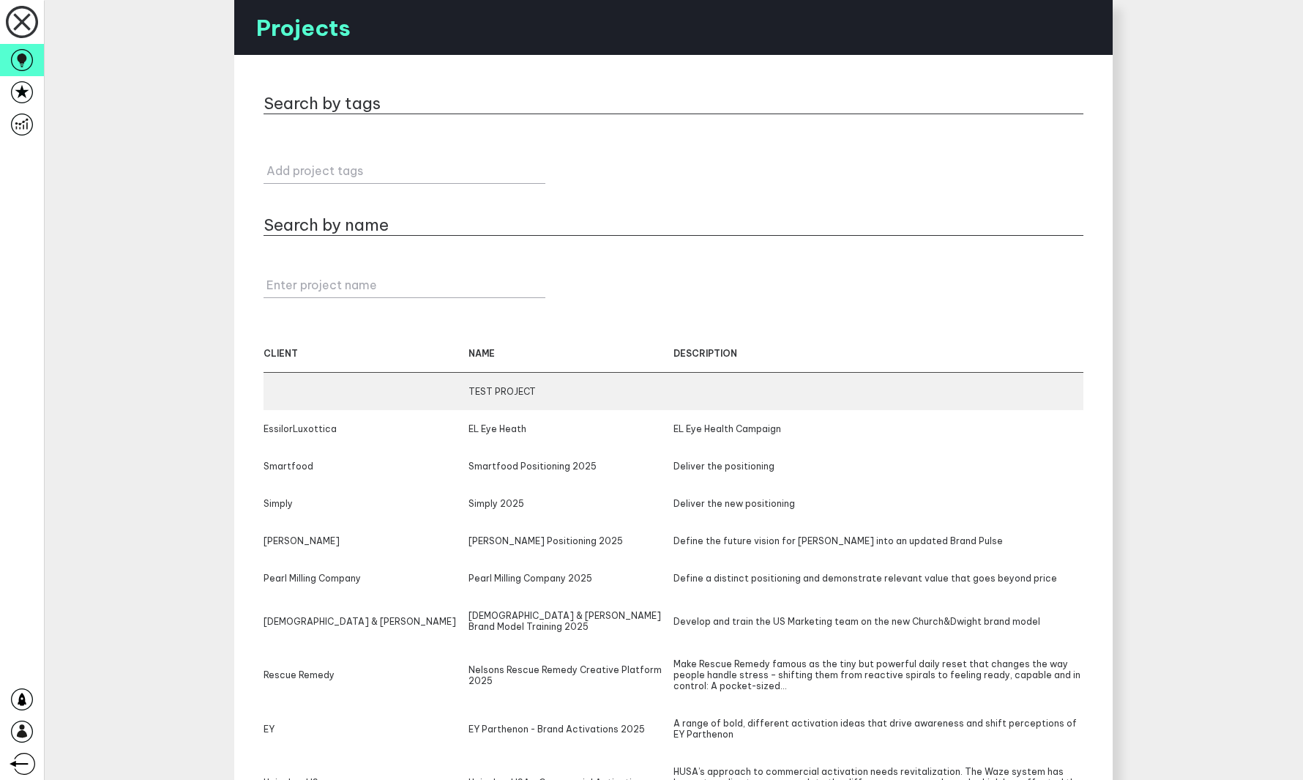
click at [364, 398] on div "TEST PROJECT" at bounding box center [674, 391] width 820 height 37
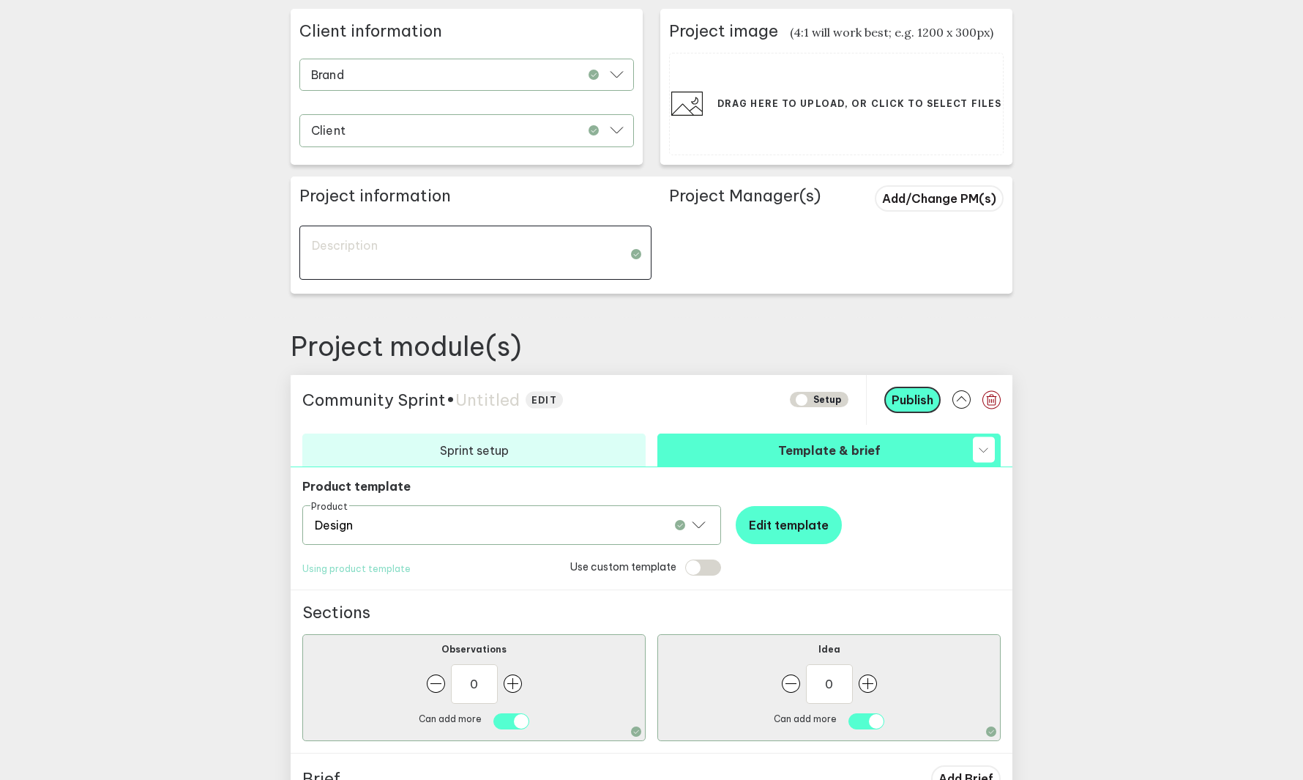
scroll to position [375, 0]
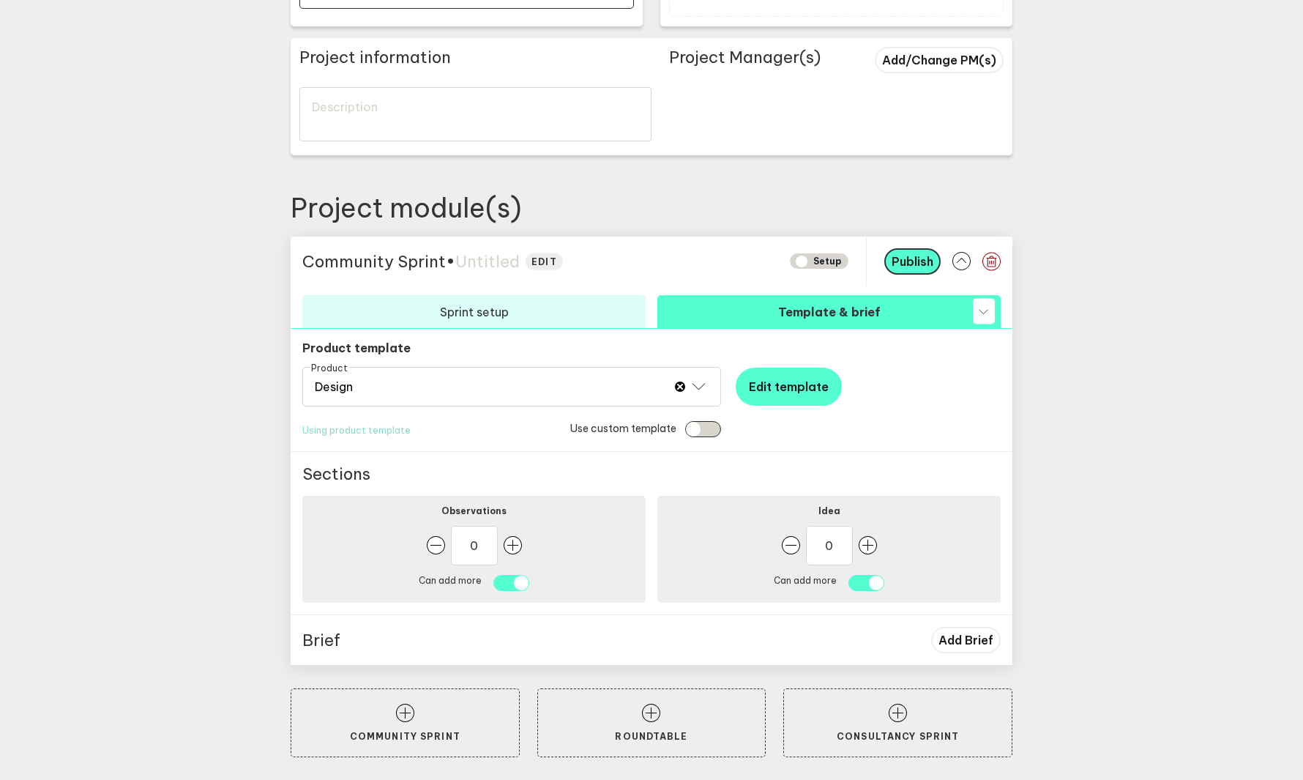
click at [698, 427] on input "checkbox" at bounding box center [703, 429] width 36 height 16
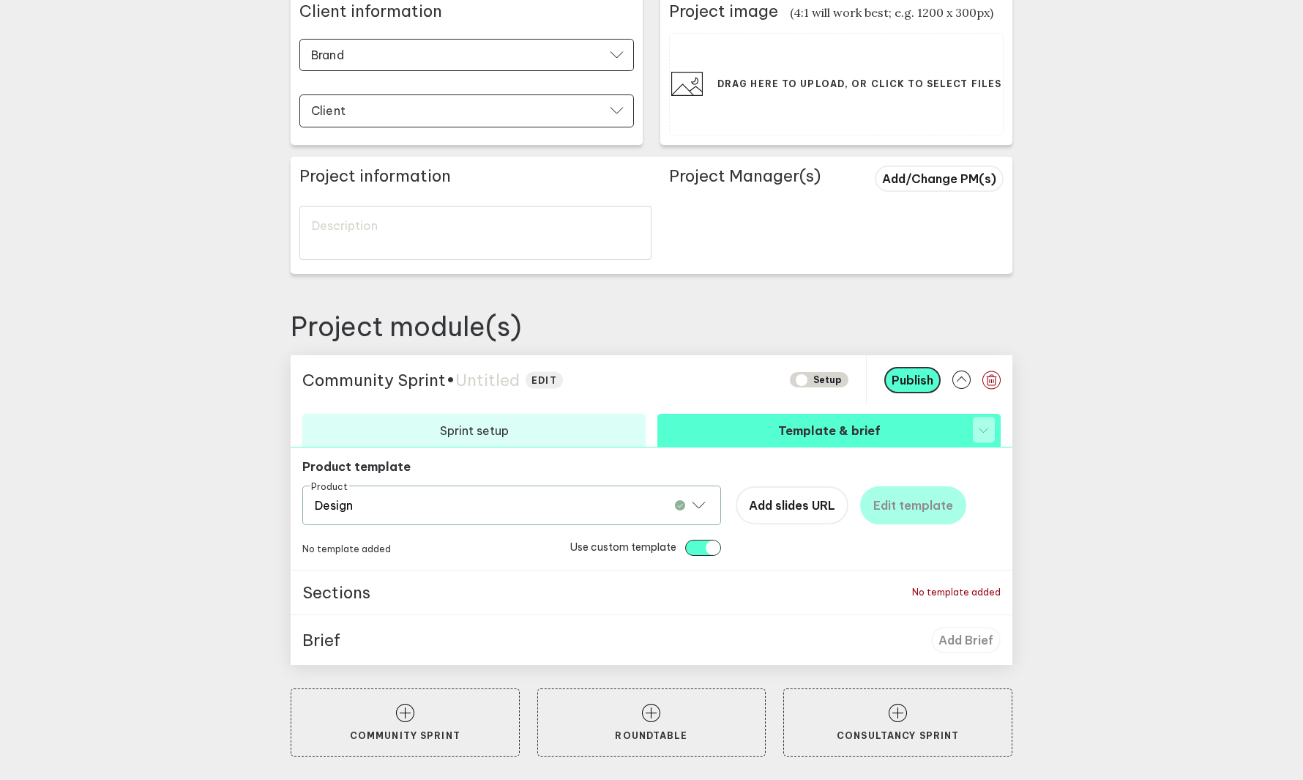
click at [707, 543] on input "checkbox" at bounding box center [703, 548] width 36 height 16
checkbox input "false"
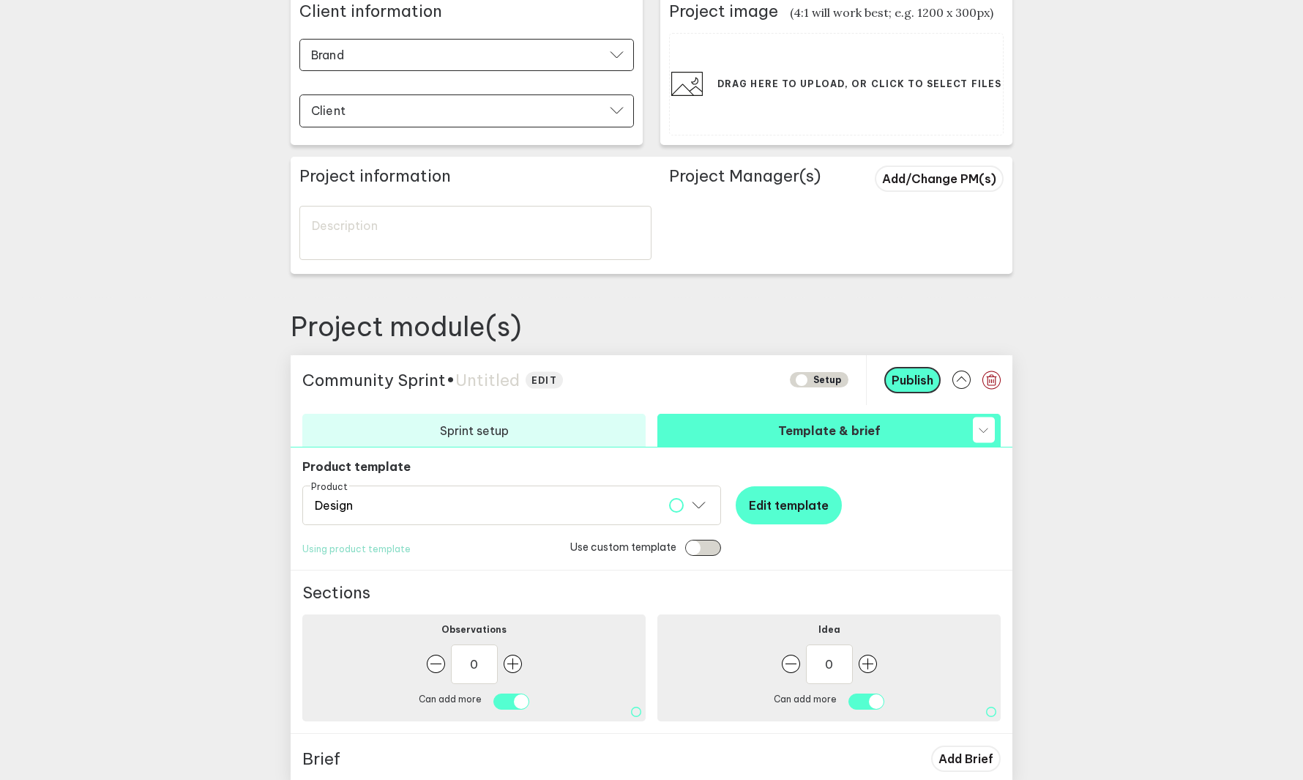
scroll to position [375, 0]
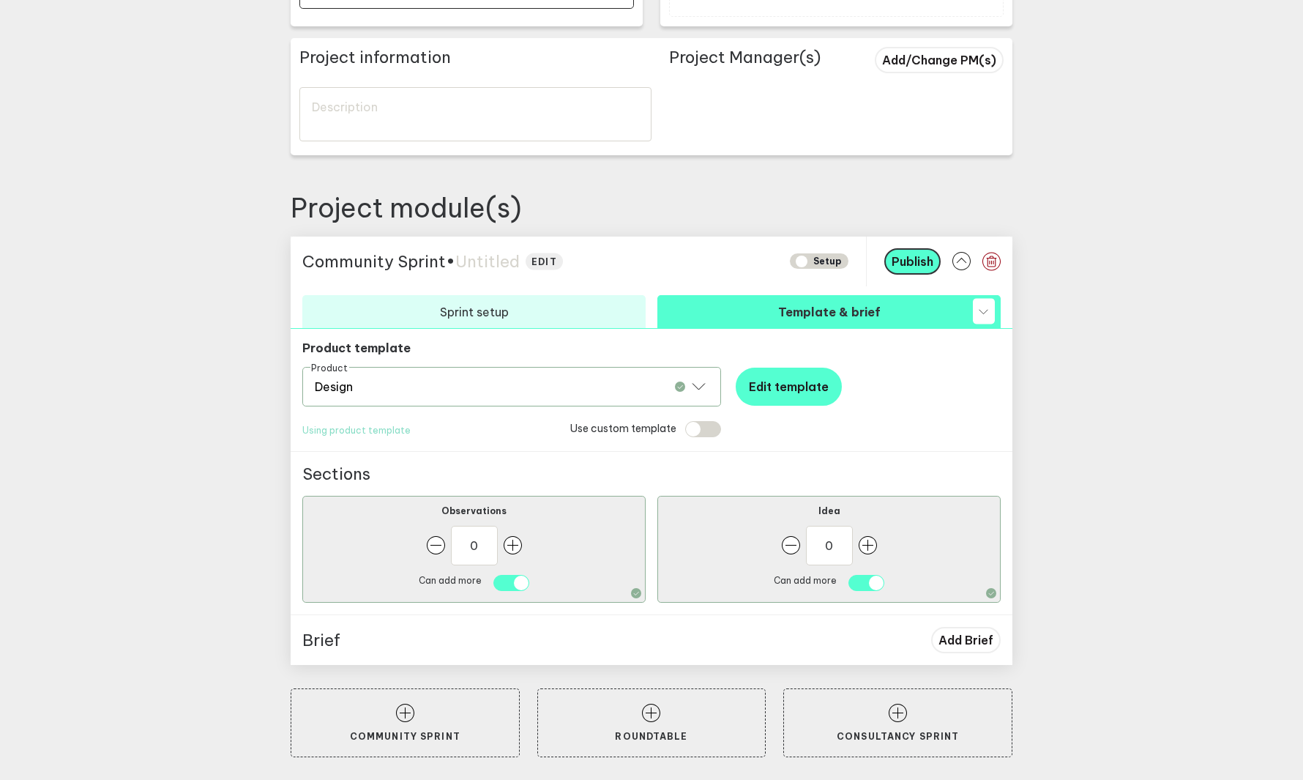
click at [641, 385] on div "Product Design" at bounding box center [511, 387] width 419 height 40
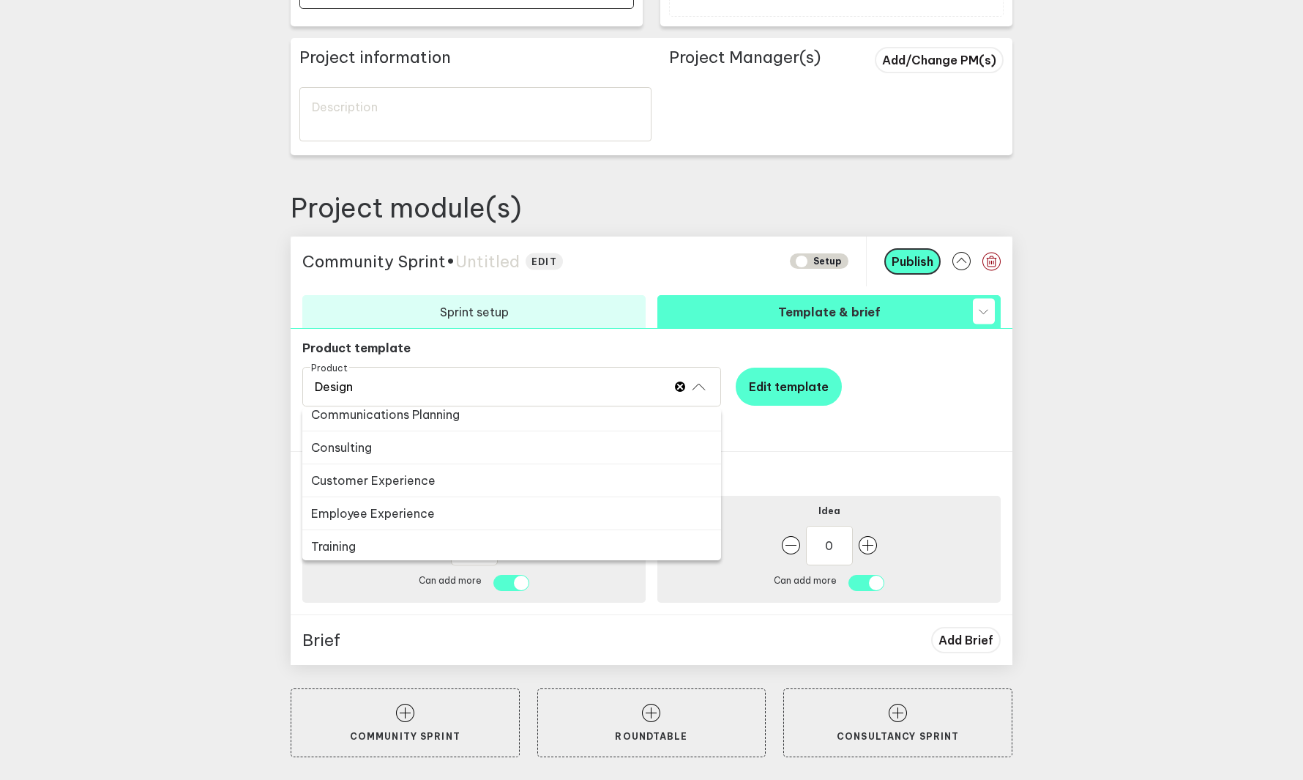
scroll to position [43, 0]
click at [545, 450] on button "Consulting" at bounding box center [511, 447] width 419 height 33
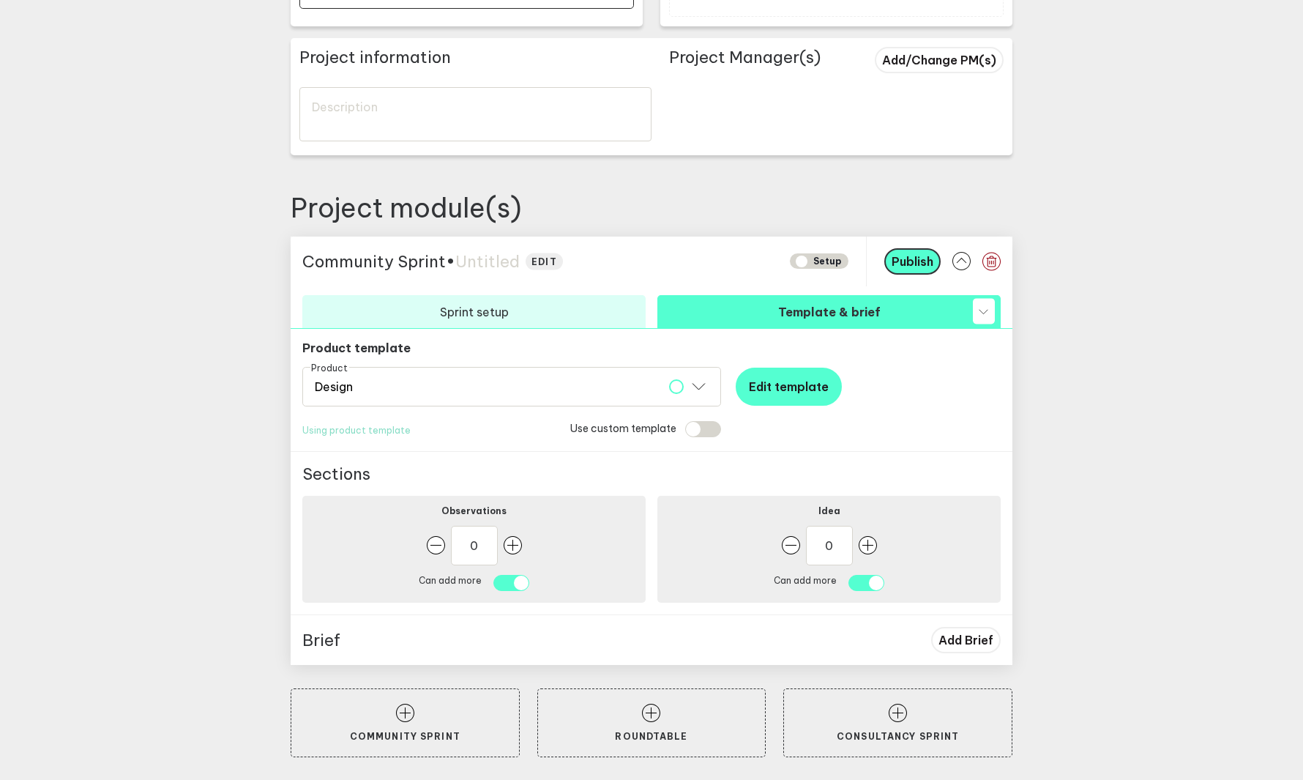
scroll to position [256, 0]
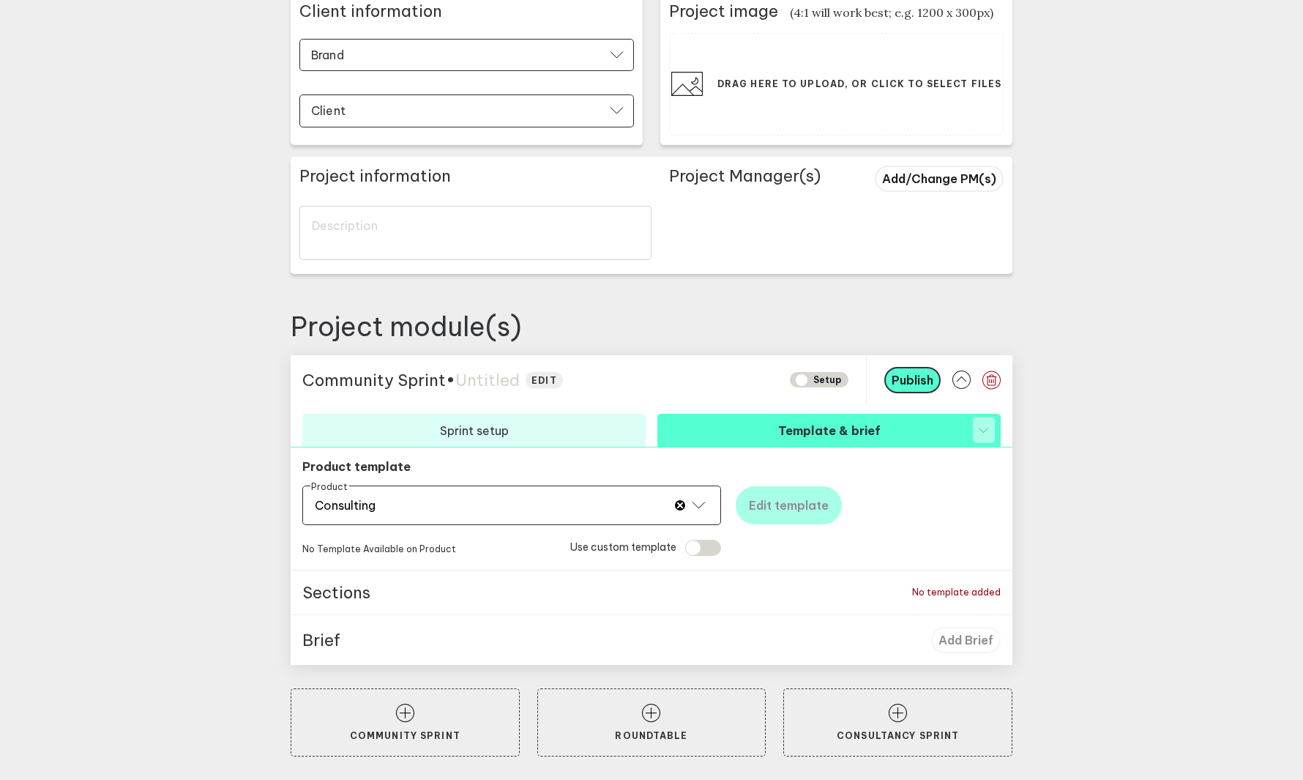
click at [595, 508] on div "Product Consulting" at bounding box center [511, 505] width 419 height 40
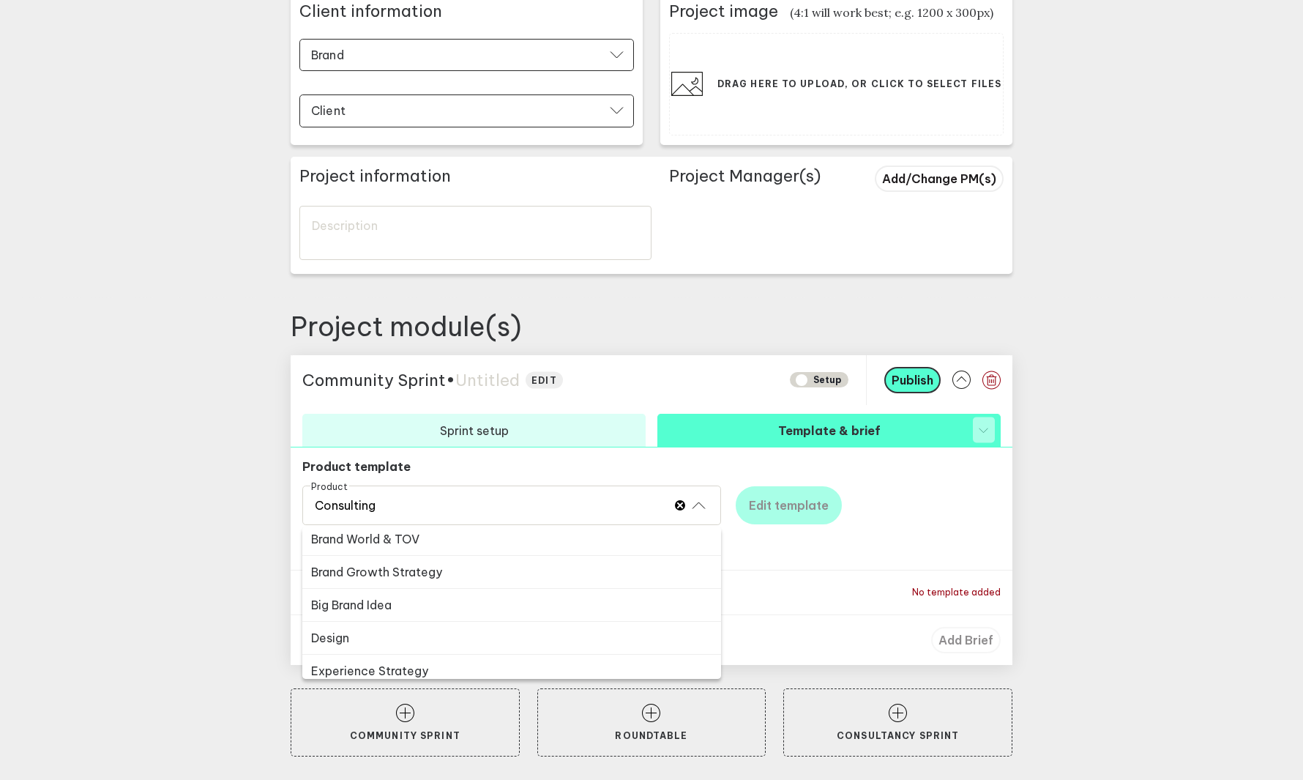
scroll to position [200, 0]
click at [534, 605] on button "Big Brand Idea" at bounding box center [511, 606] width 419 height 33
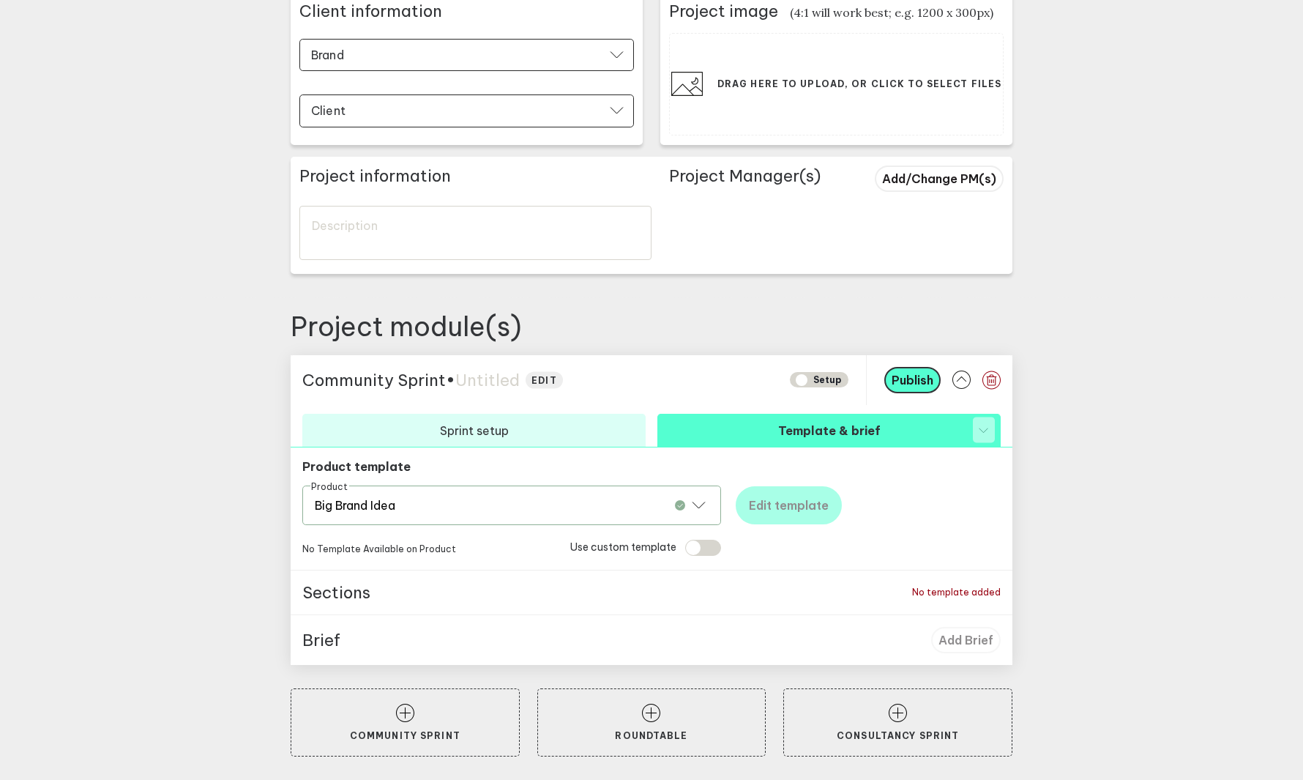
click at [507, 507] on div "Product Big Brand Idea" at bounding box center [511, 505] width 419 height 40
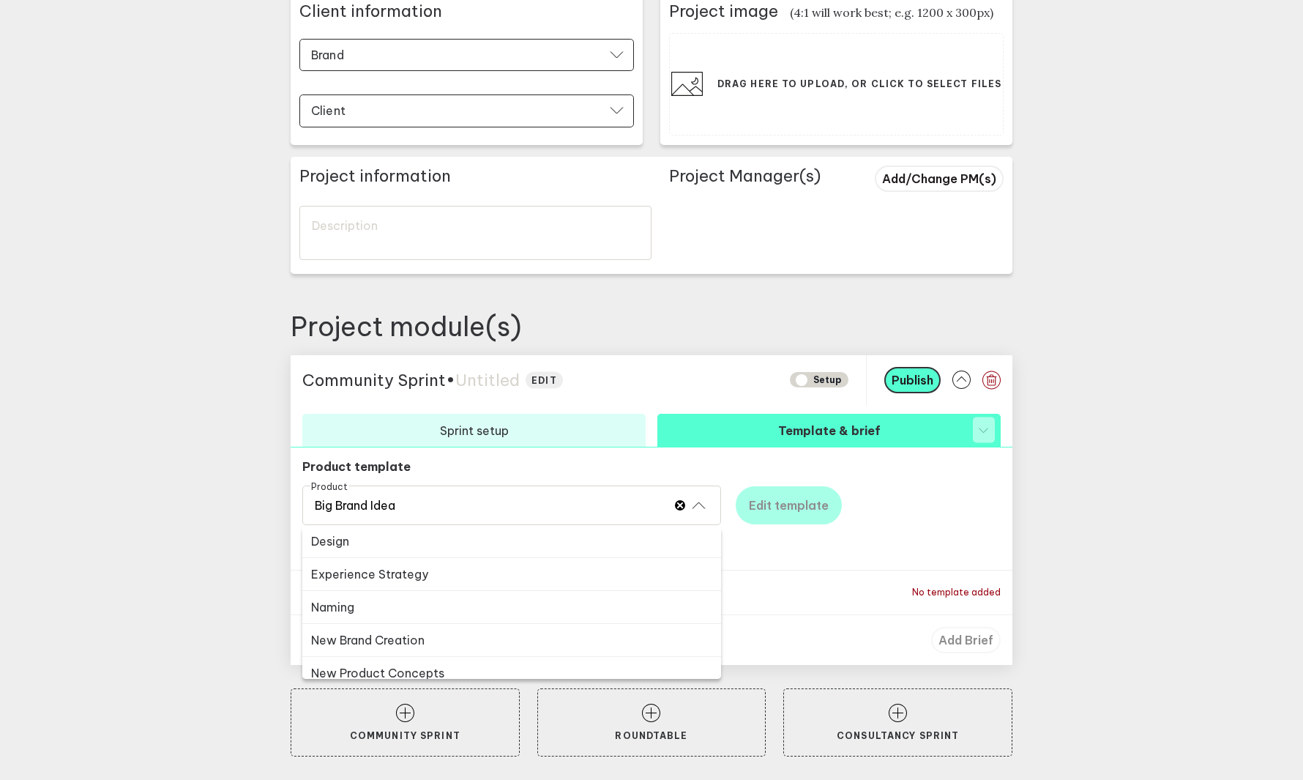
scroll to position [308, 0]
click at [442, 595] on button "Naming" at bounding box center [511, 597] width 419 height 33
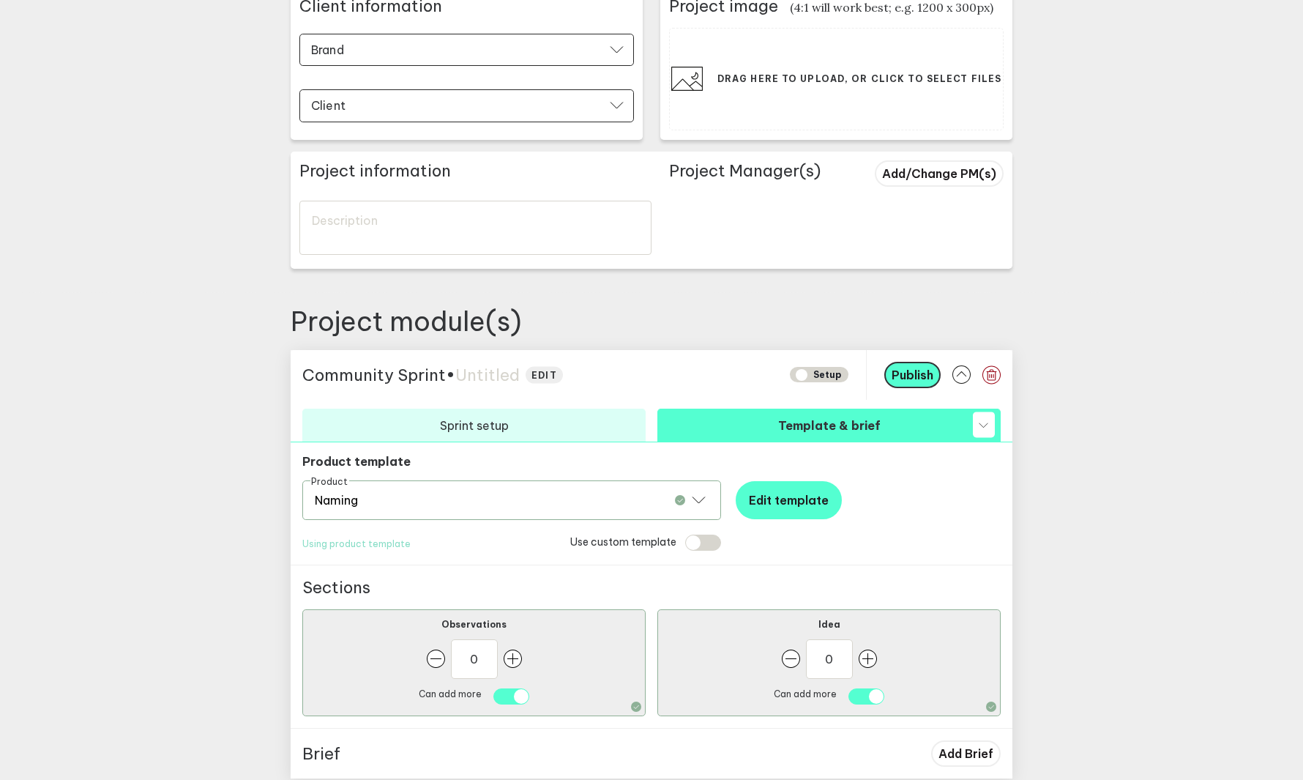
scroll to position [375, 0]
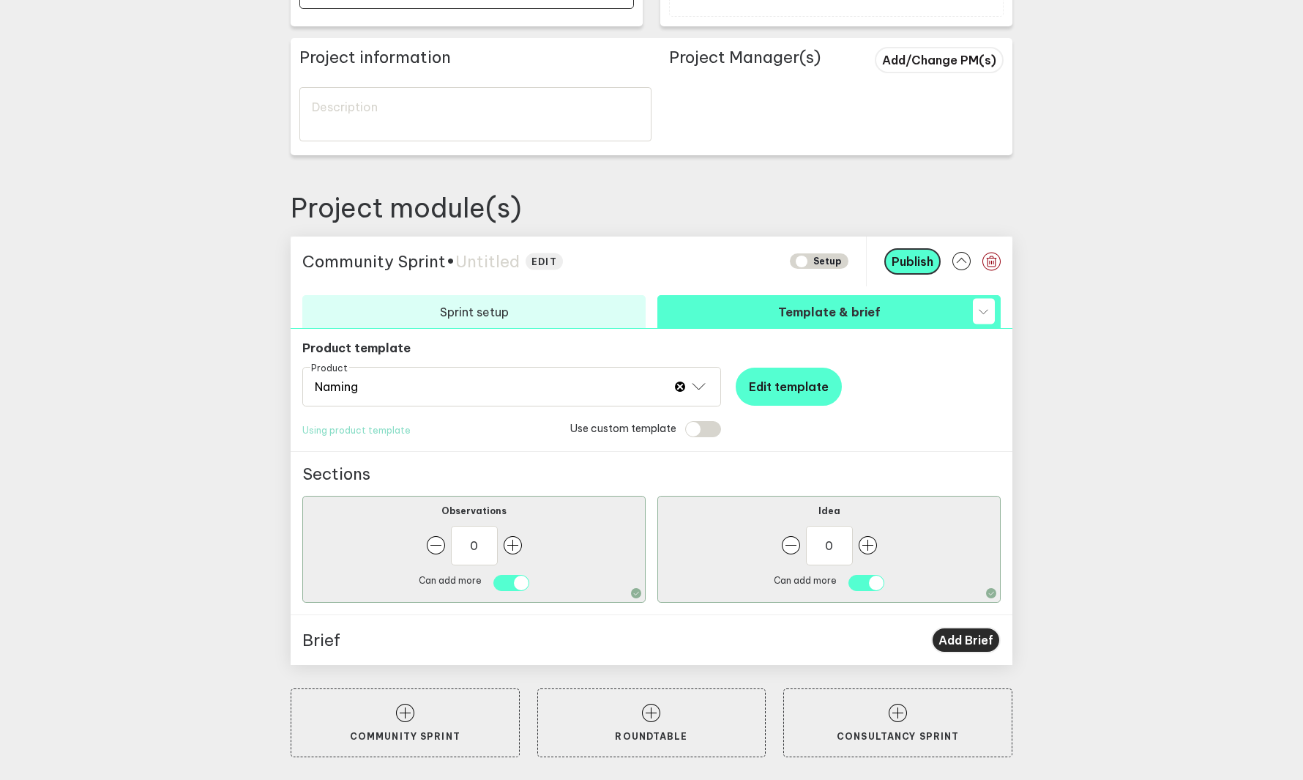
click at [956, 641] on span "Add Brief" at bounding box center [966, 640] width 55 height 15
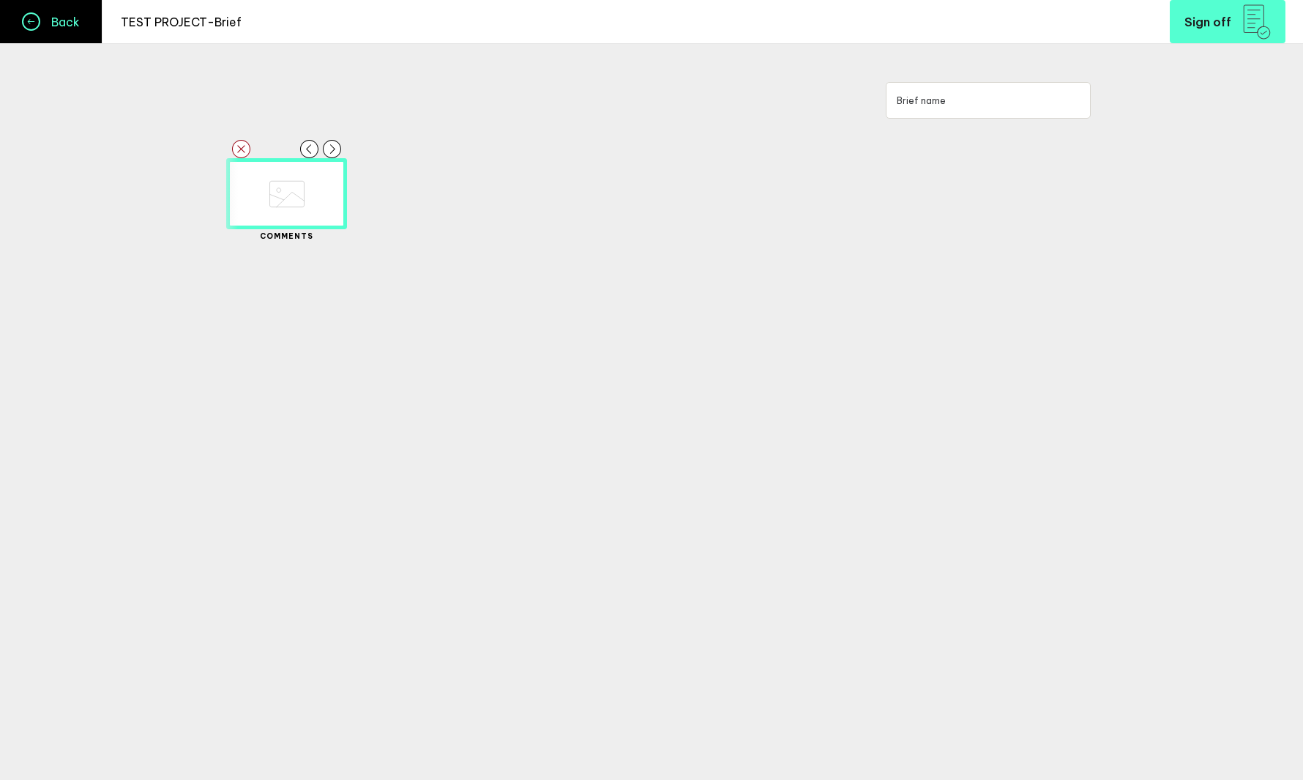
click at [42, 18] on h4 "Back" at bounding box center [60, 22] width 40 height 15
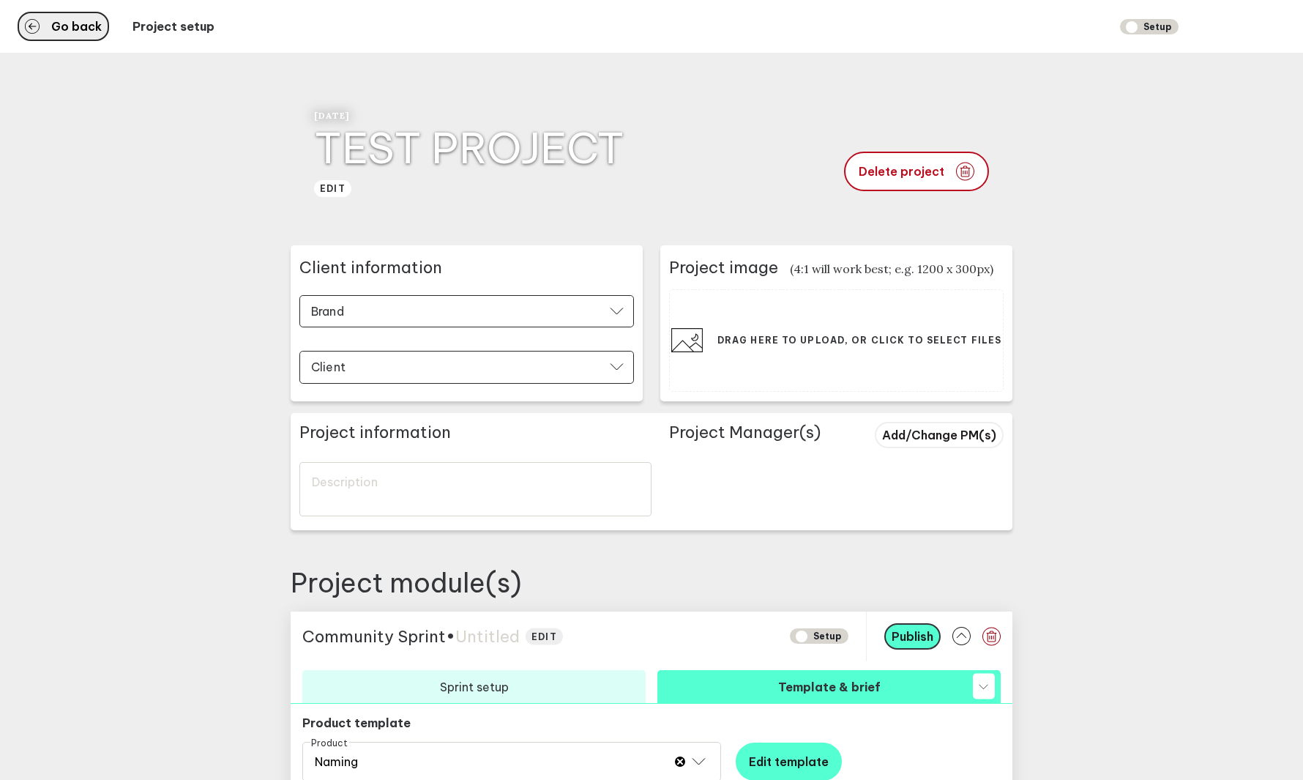
click at [64, 31] on span "Go back" at bounding box center [76, 27] width 51 height 12
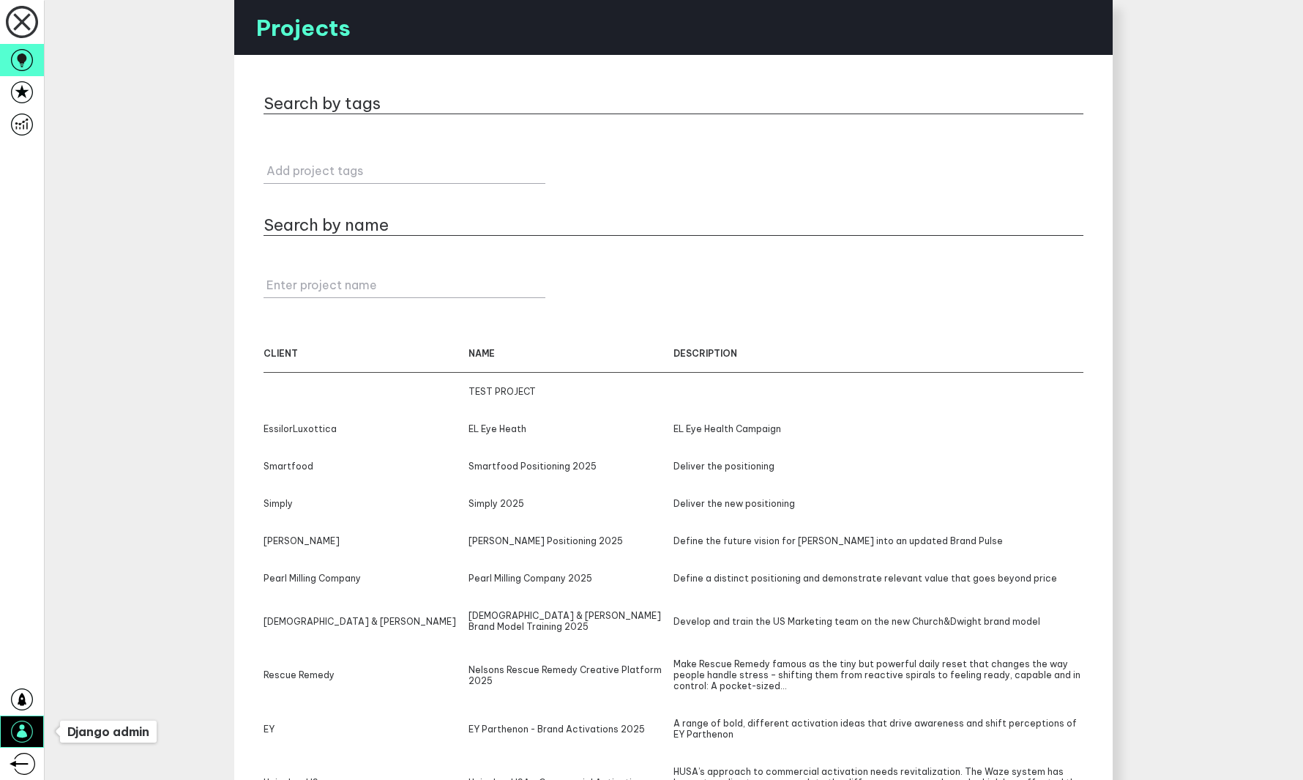
click at [21, 728] on icon at bounding box center [22, 730] width 10 height 13
click at [117, 581] on main "Projects Search by tags Add project tags Search by name Enter project name clie…" at bounding box center [673, 390] width 1259 height 780
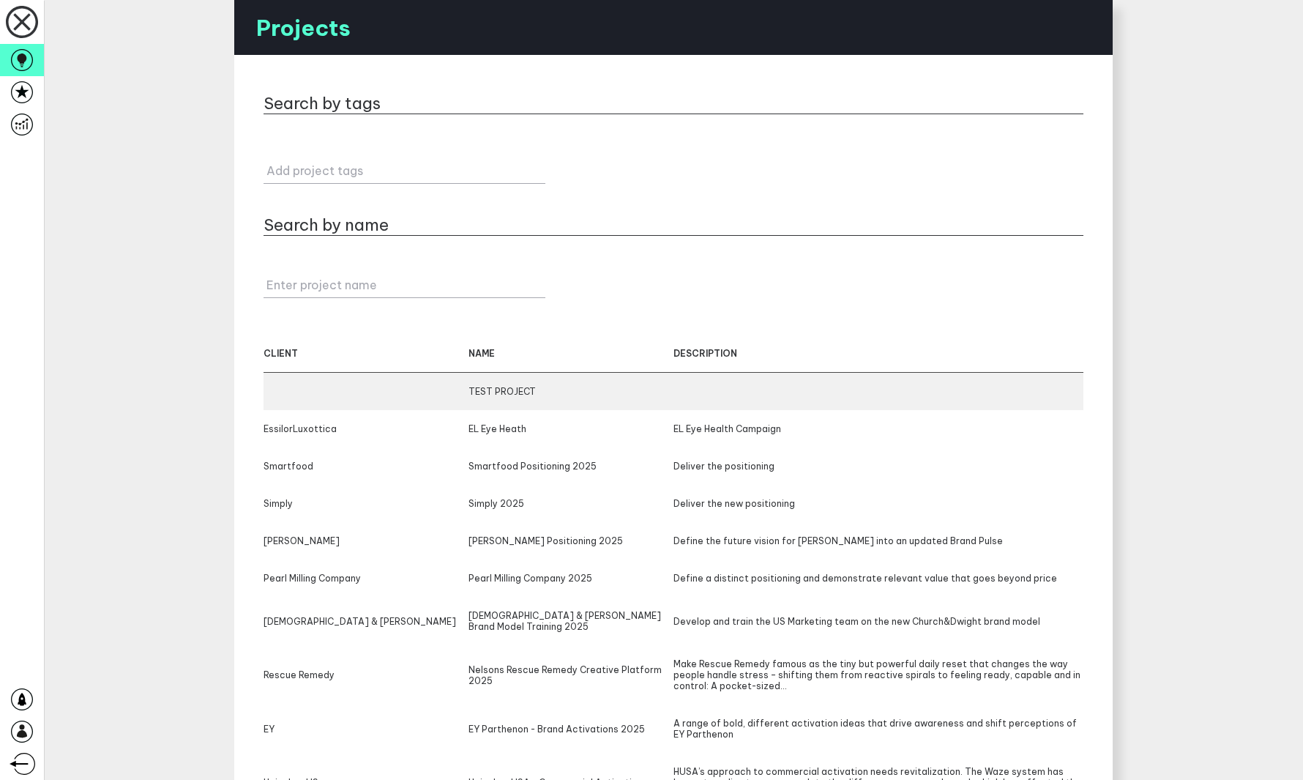
click at [504, 388] on div "TEST PROJECT" at bounding box center [571, 391] width 205 height 11
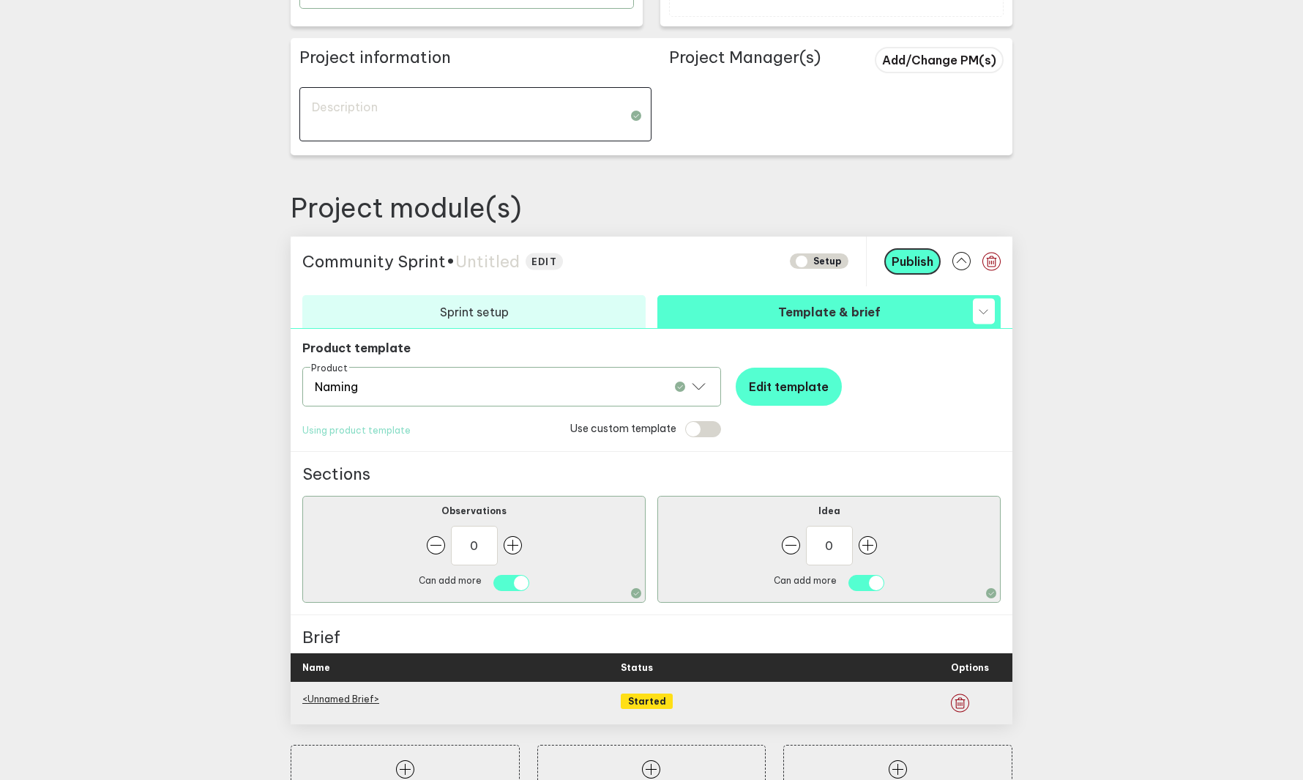
scroll to position [431, 0]
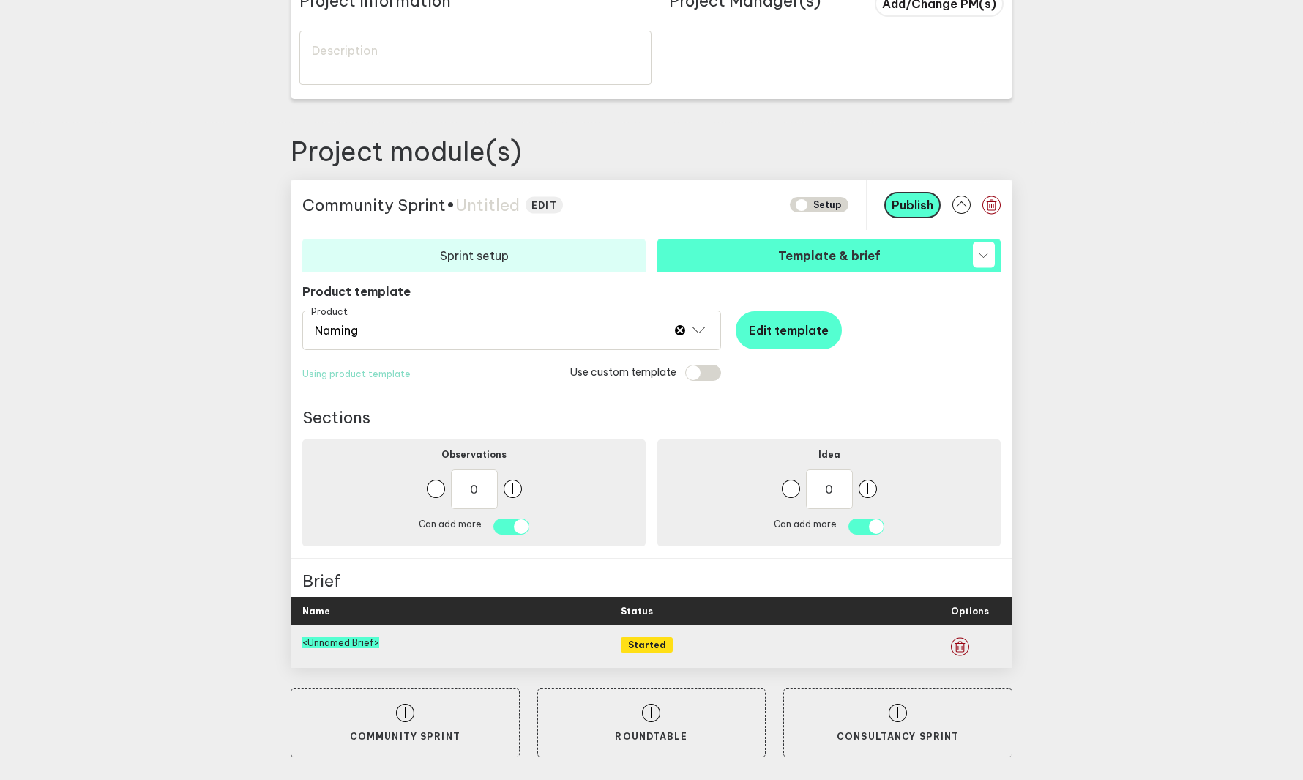
click at [364, 645] on link "<Unnamed Brief>" at bounding box center [340, 642] width 77 height 11
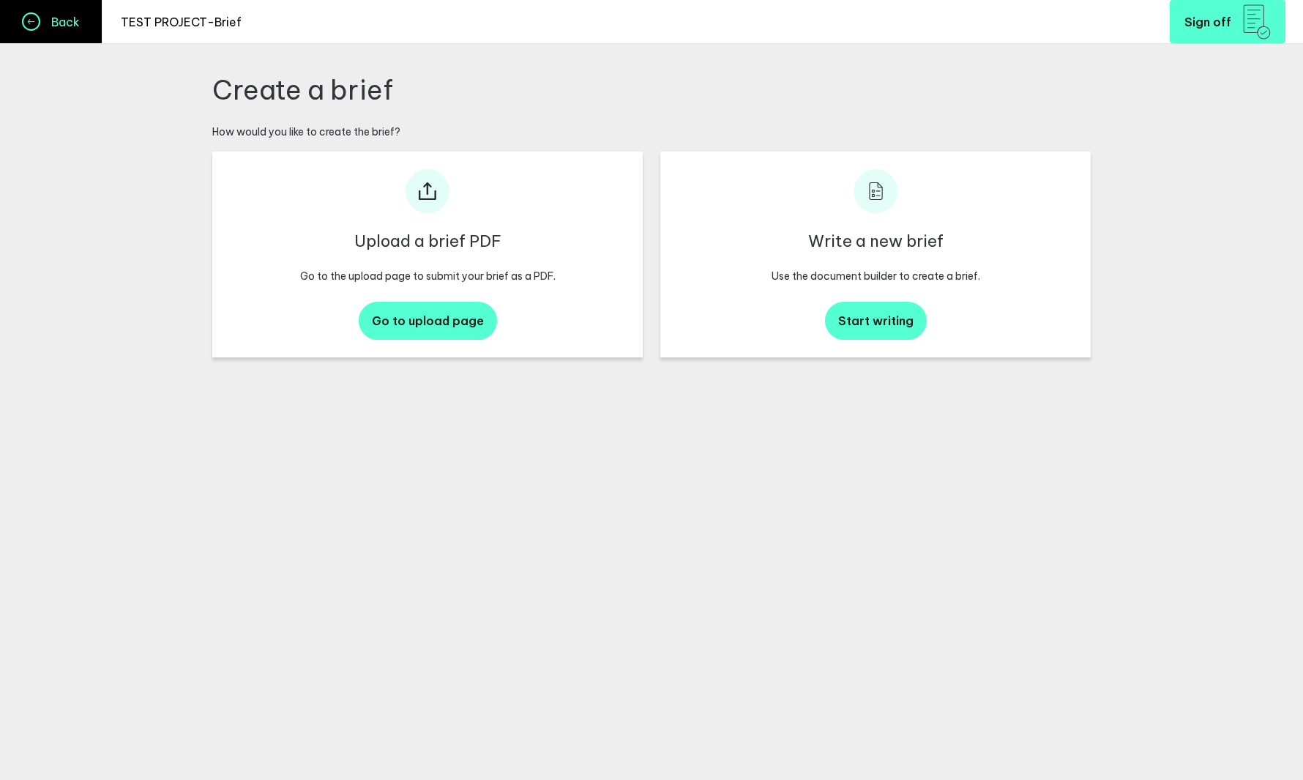
click at [76, 23] on h4 "Back" at bounding box center [60, 22] width 40 height 15
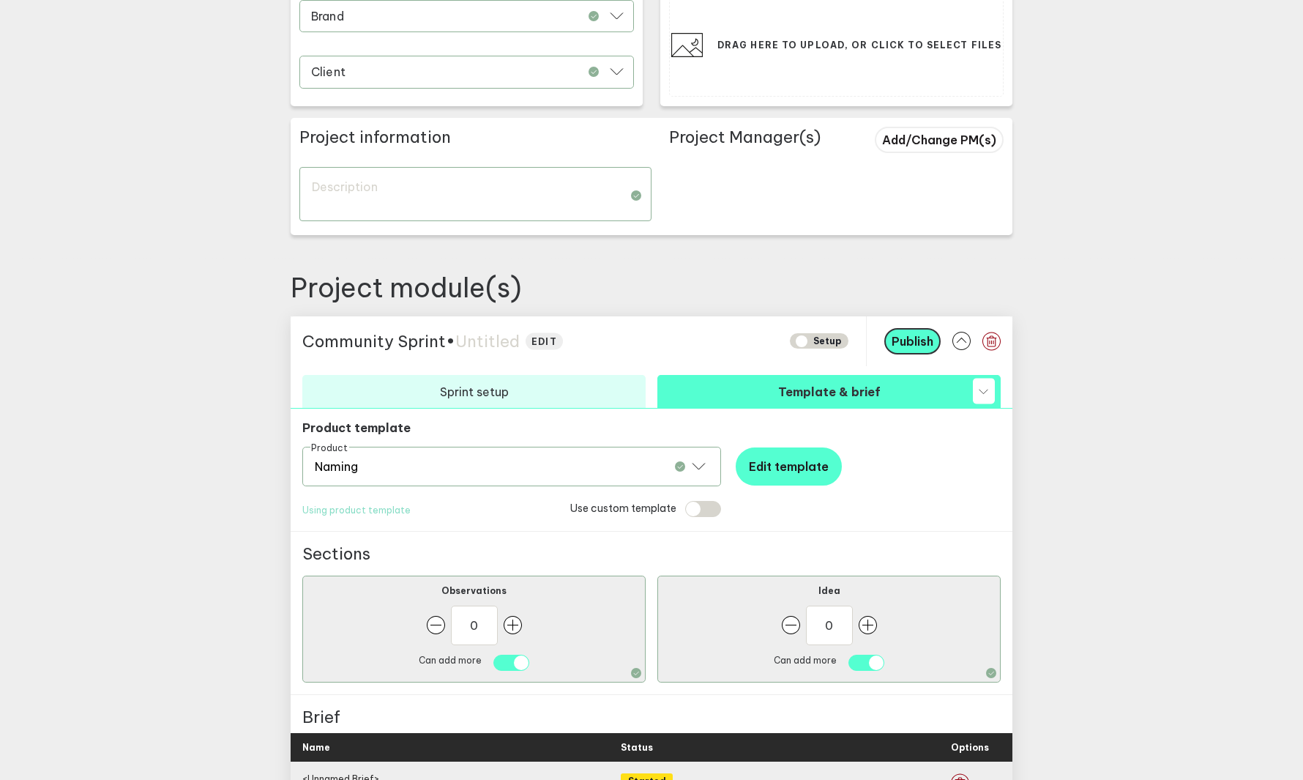
scroll to position [431, 0]
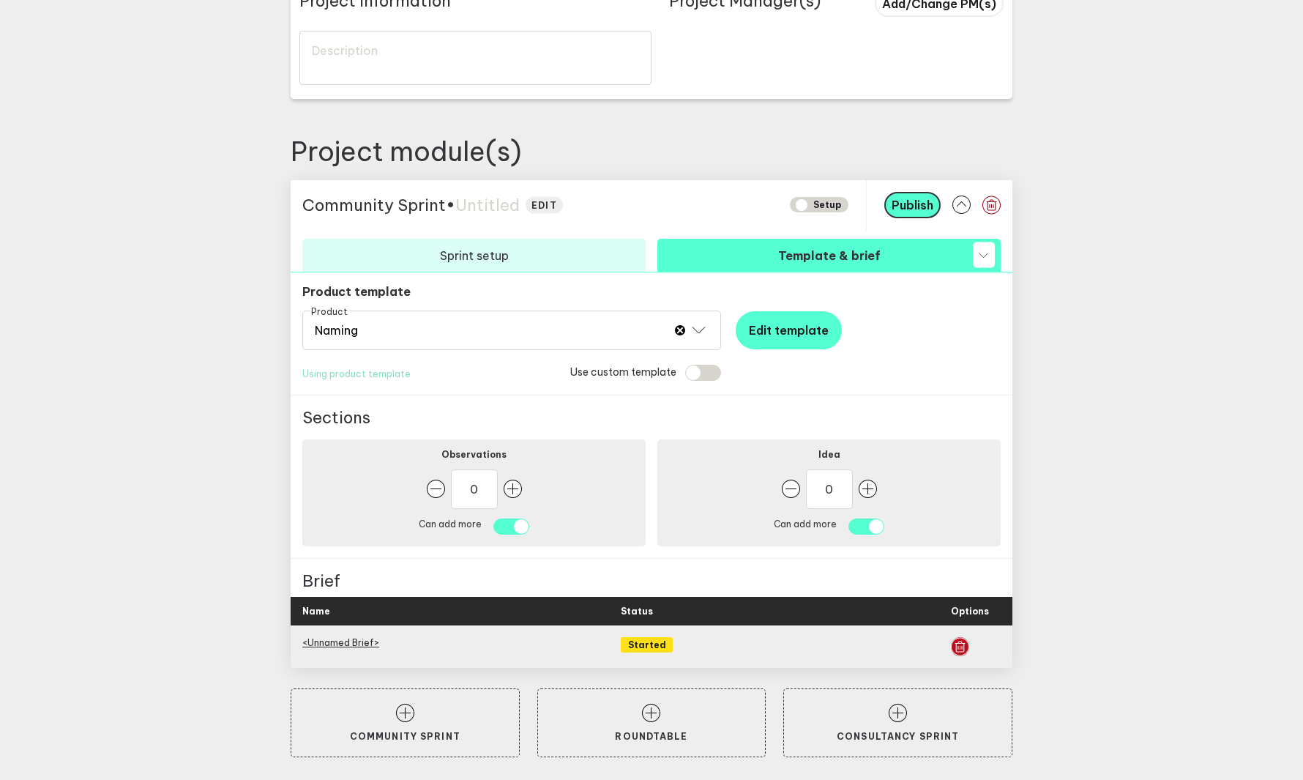
click at [958, 643] on icon "button" at bounding box center [960, 647] width 18 height 18
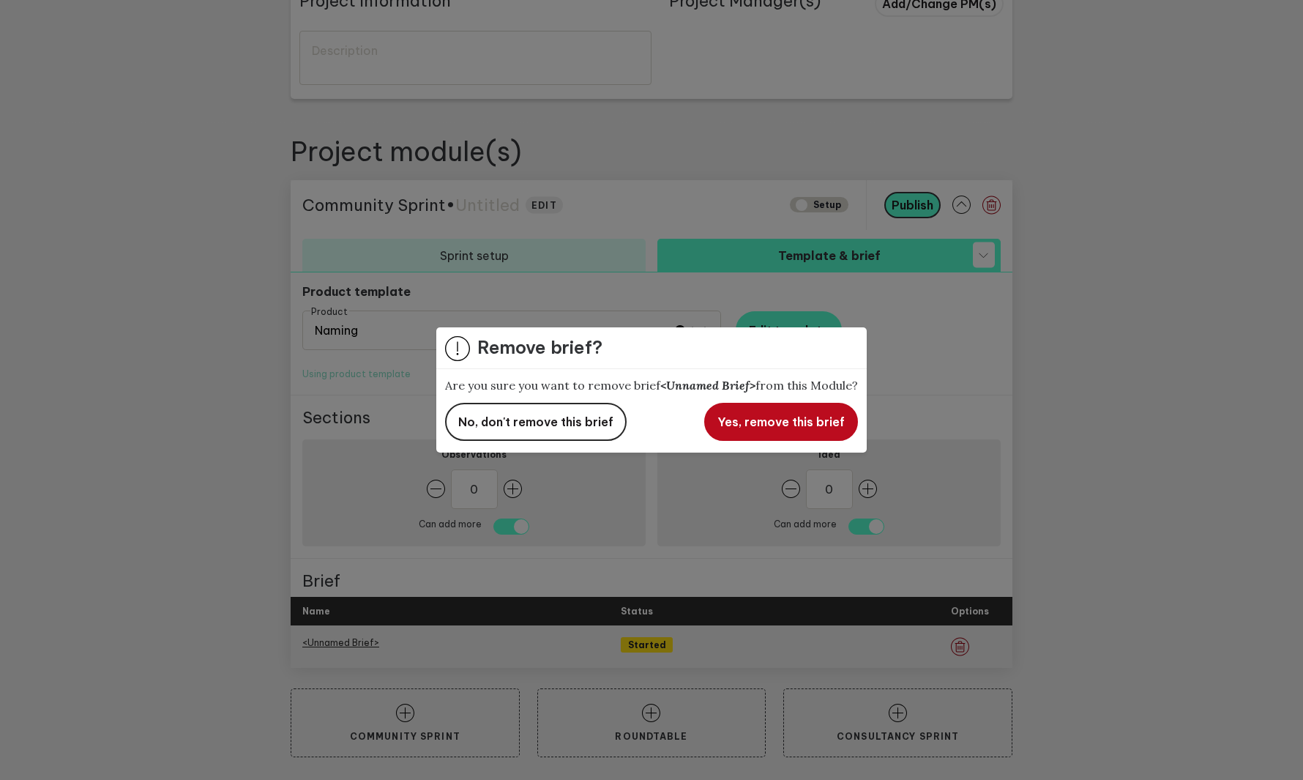
click at [745, 428] on span "Yes, remove this brief" at bounding box center [781, 421] width 127 height 15
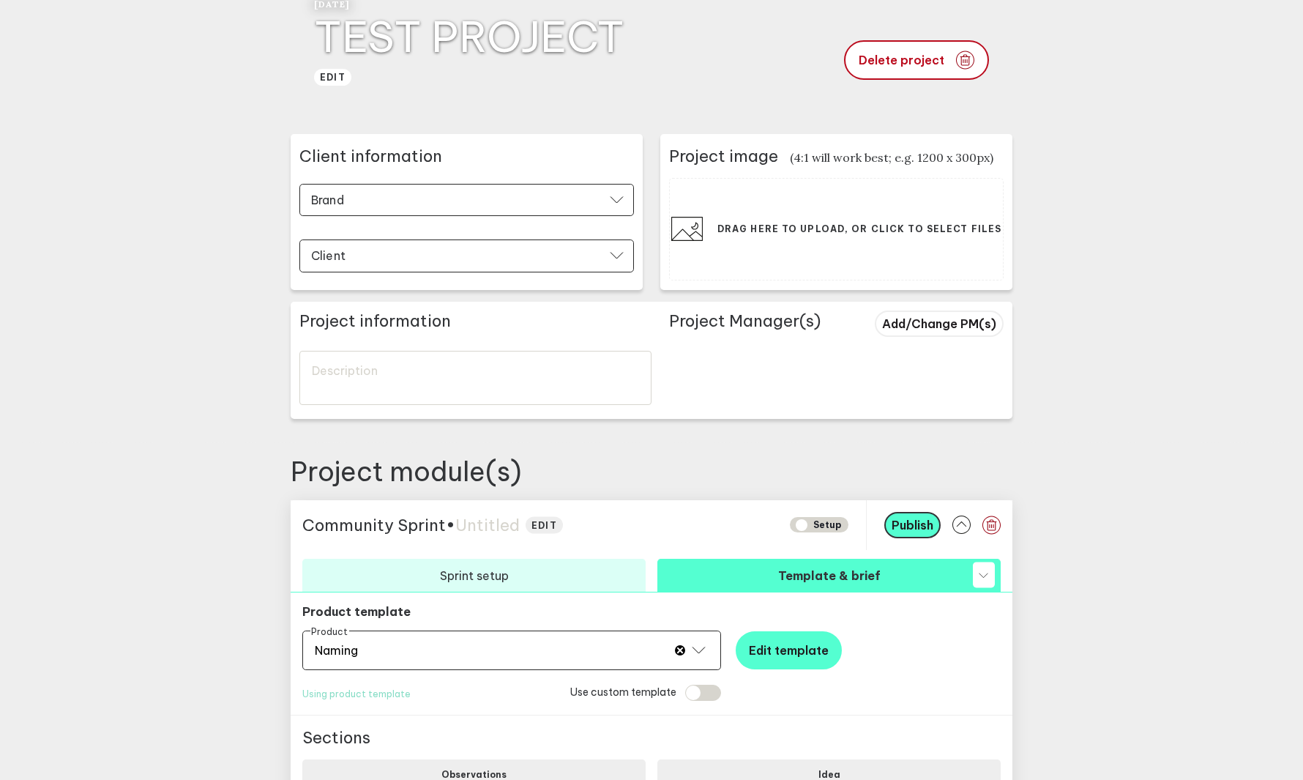
scroll to position [0, 0]
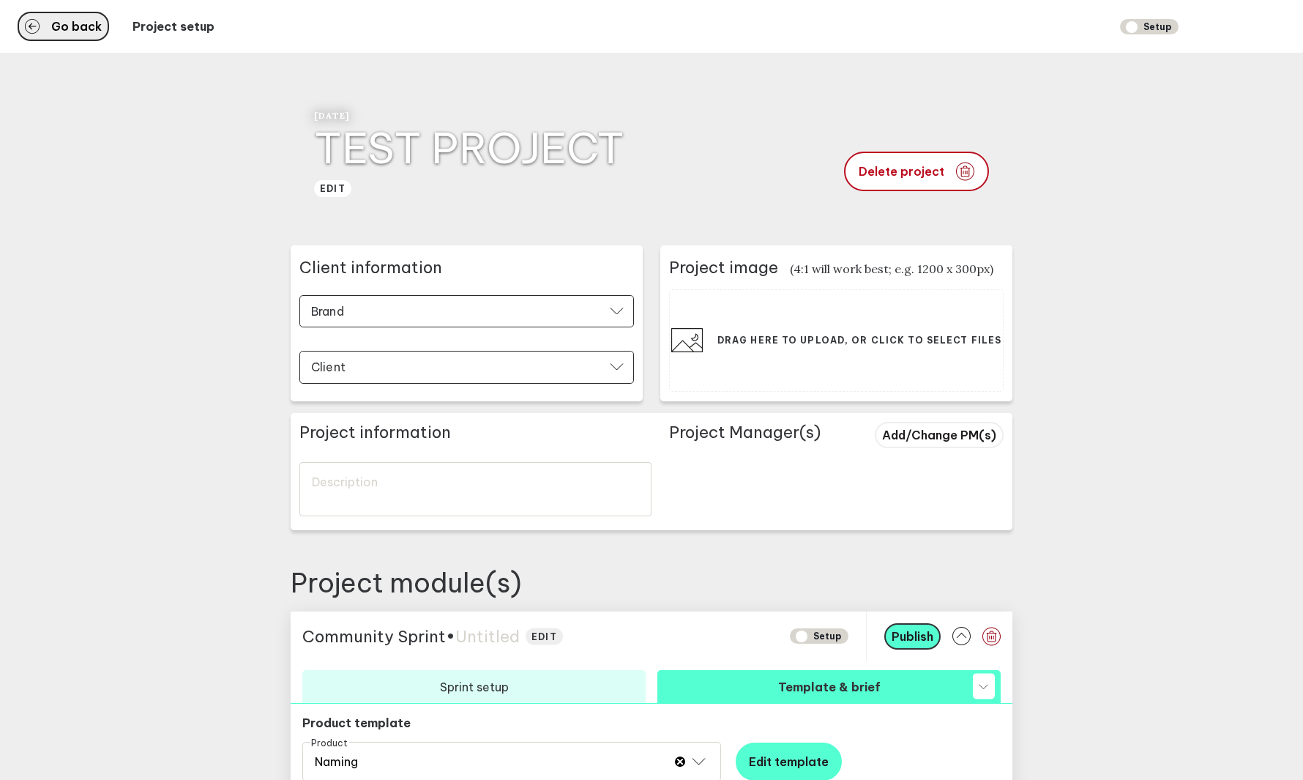
click at [78, 36] on button "Go back" at bounding box center [64, 26] width 92 height 29
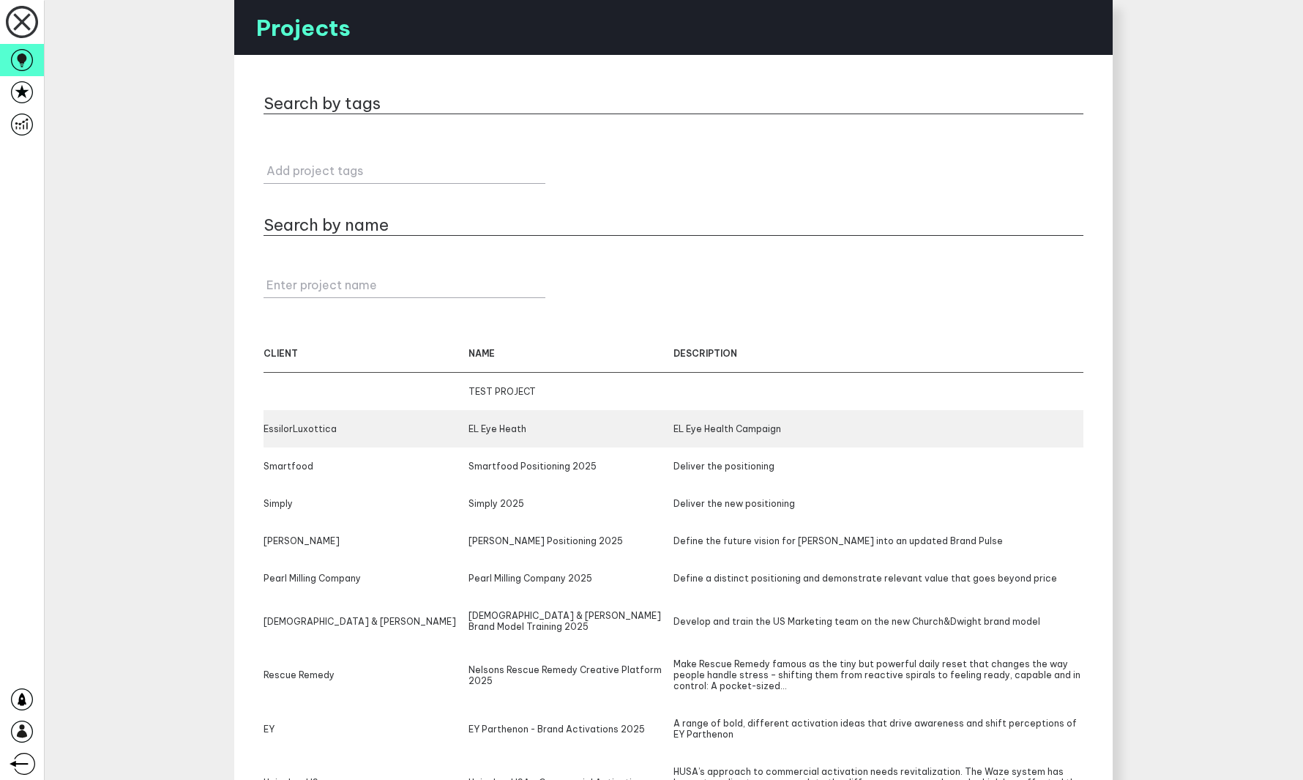
click at [491, 433] on div "EL Eye Heath" at bounding box center [571, 428] width 205 height 11
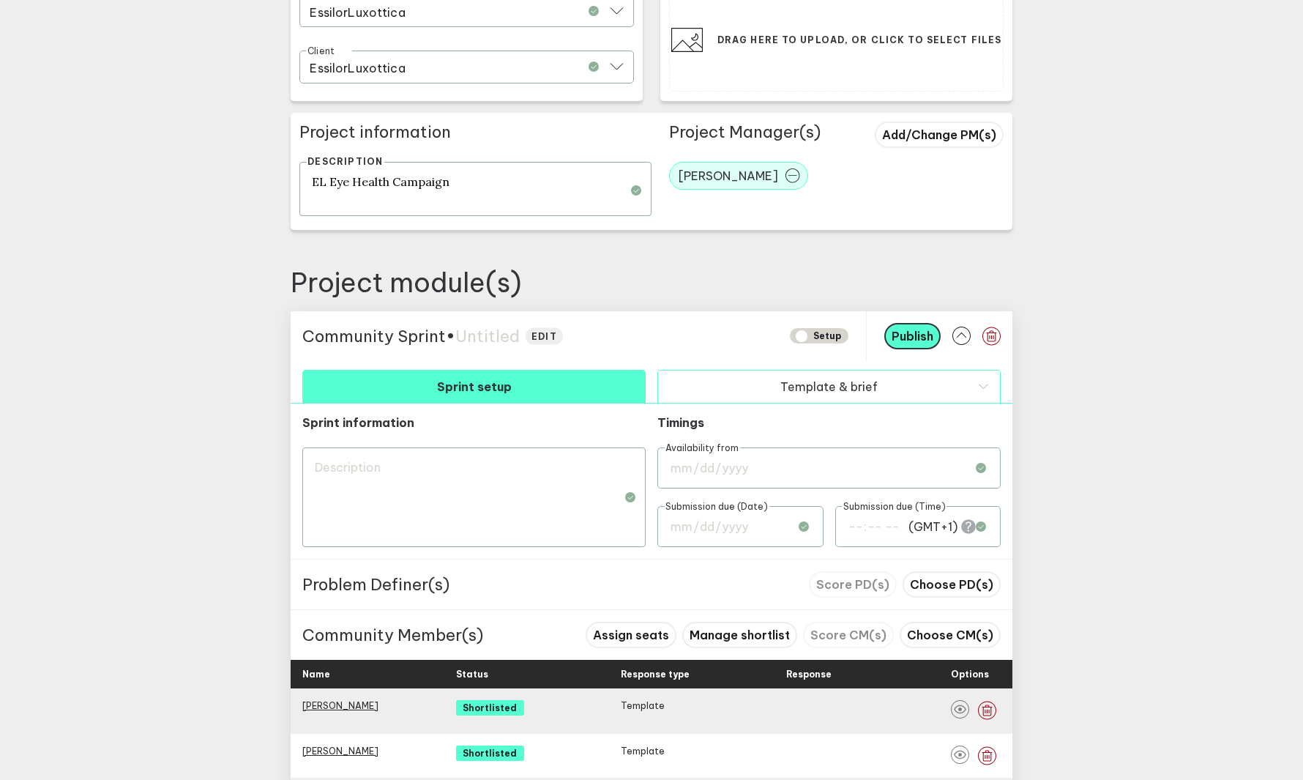
click at [730, 398] on button "Template & brief" at bounding box center [828, 386] width 343 height 33
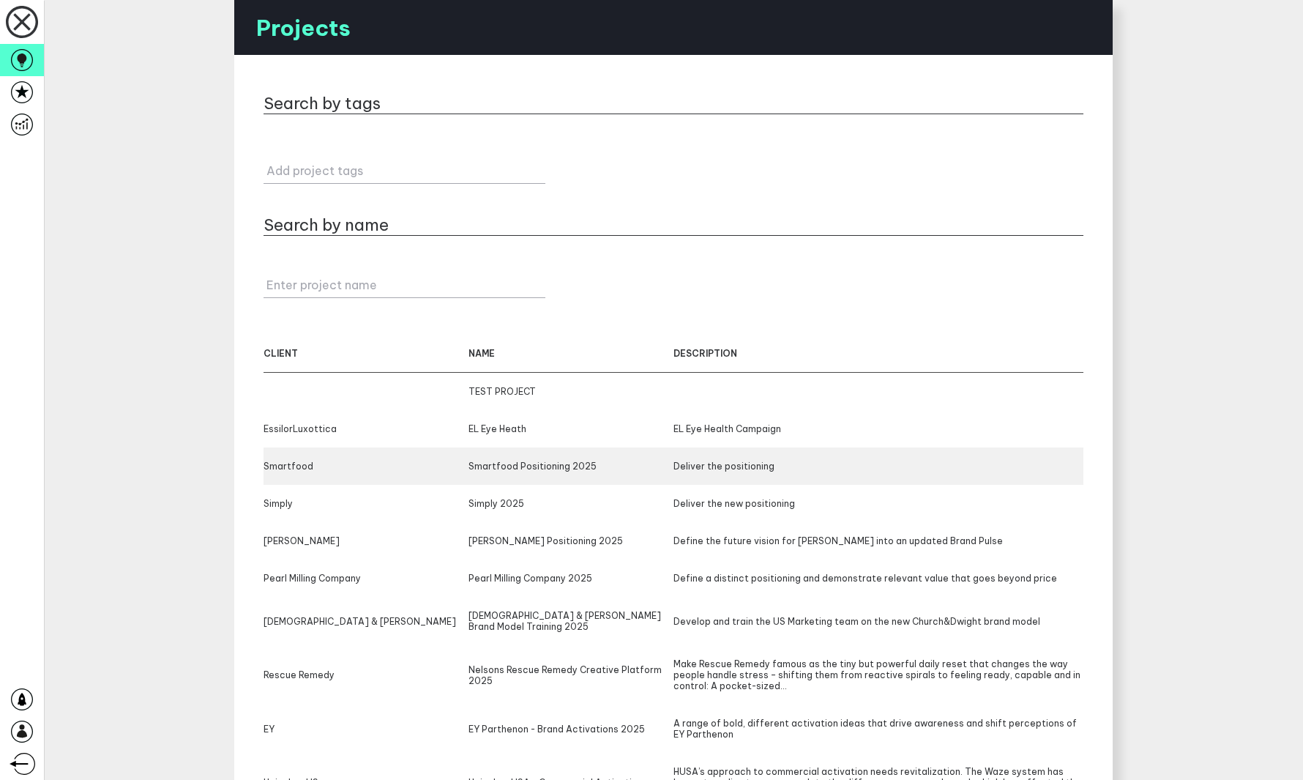
click at [395, 463] on div "Smartfood" at bounding box center [366, 466] width 205 height 11
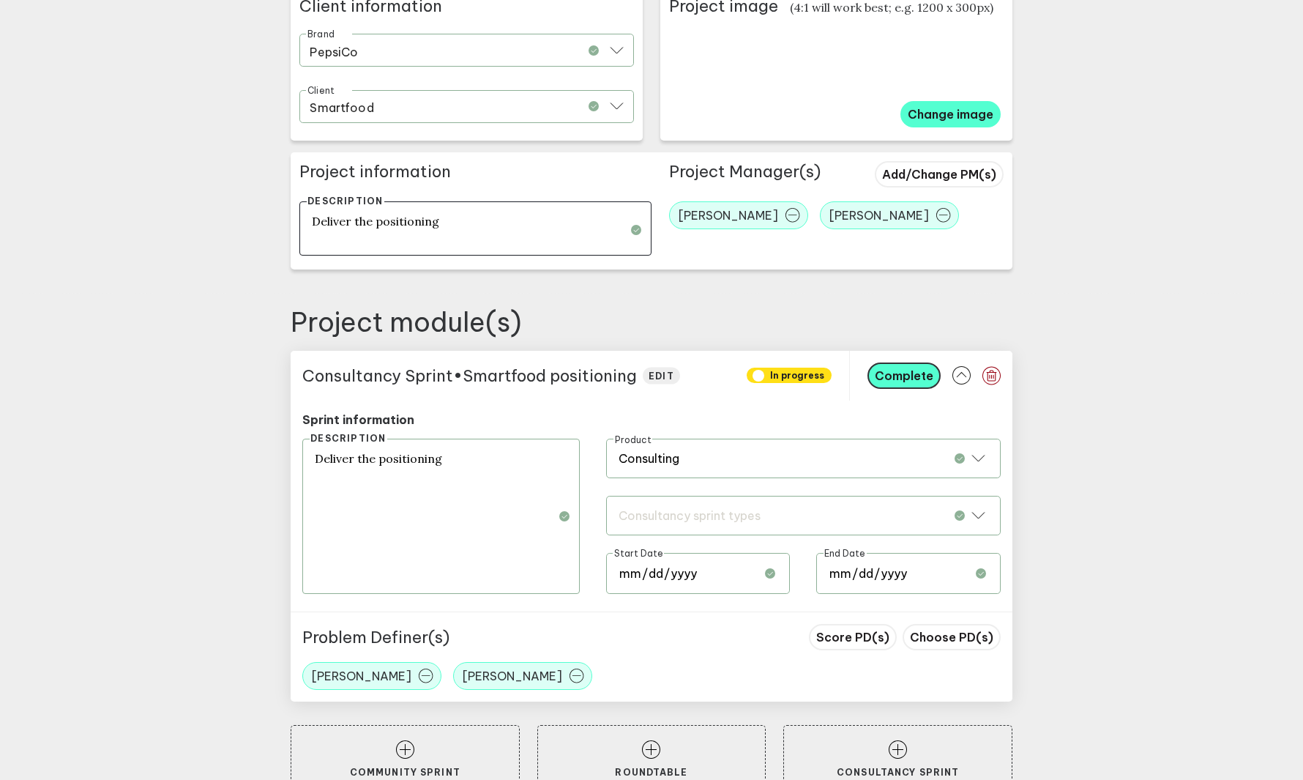
scroll to position [357, 0]
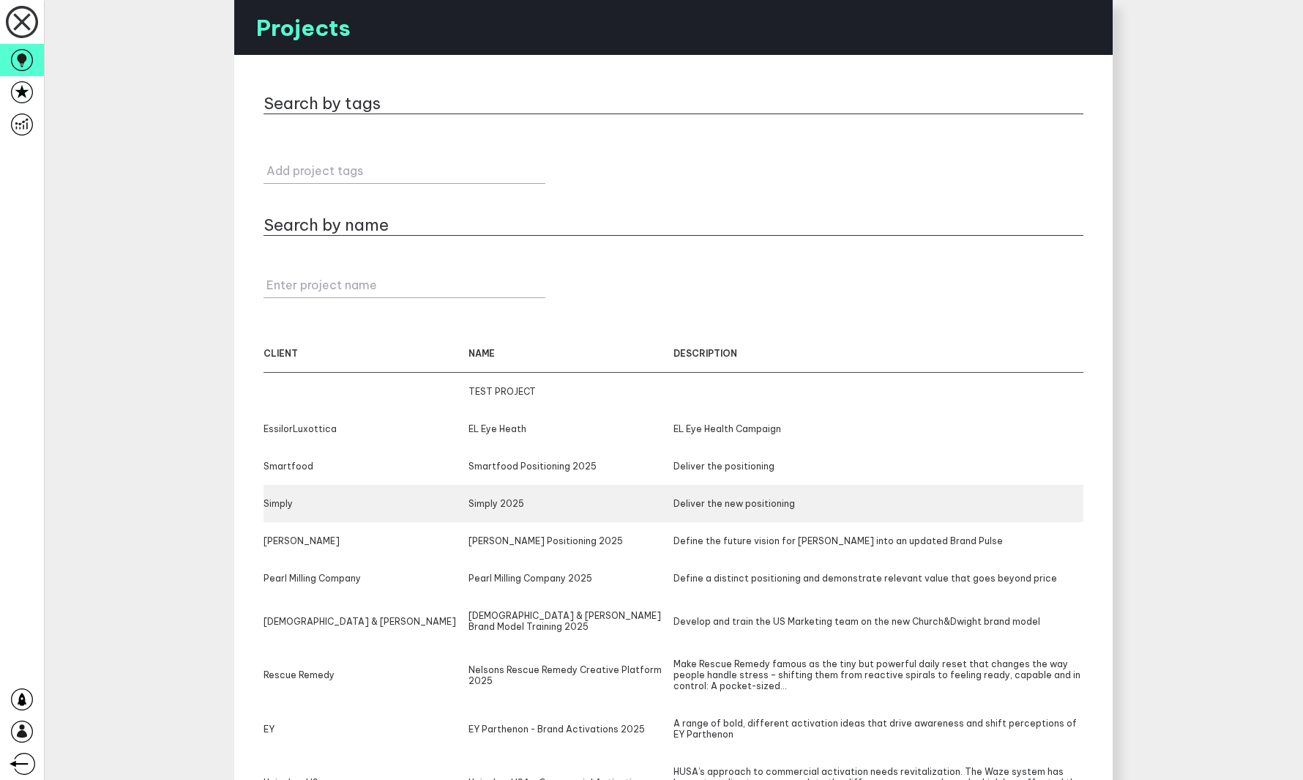
click at [584, 508] on div "Simply 2025" at bounding box center [571, 503] width 205 height 11
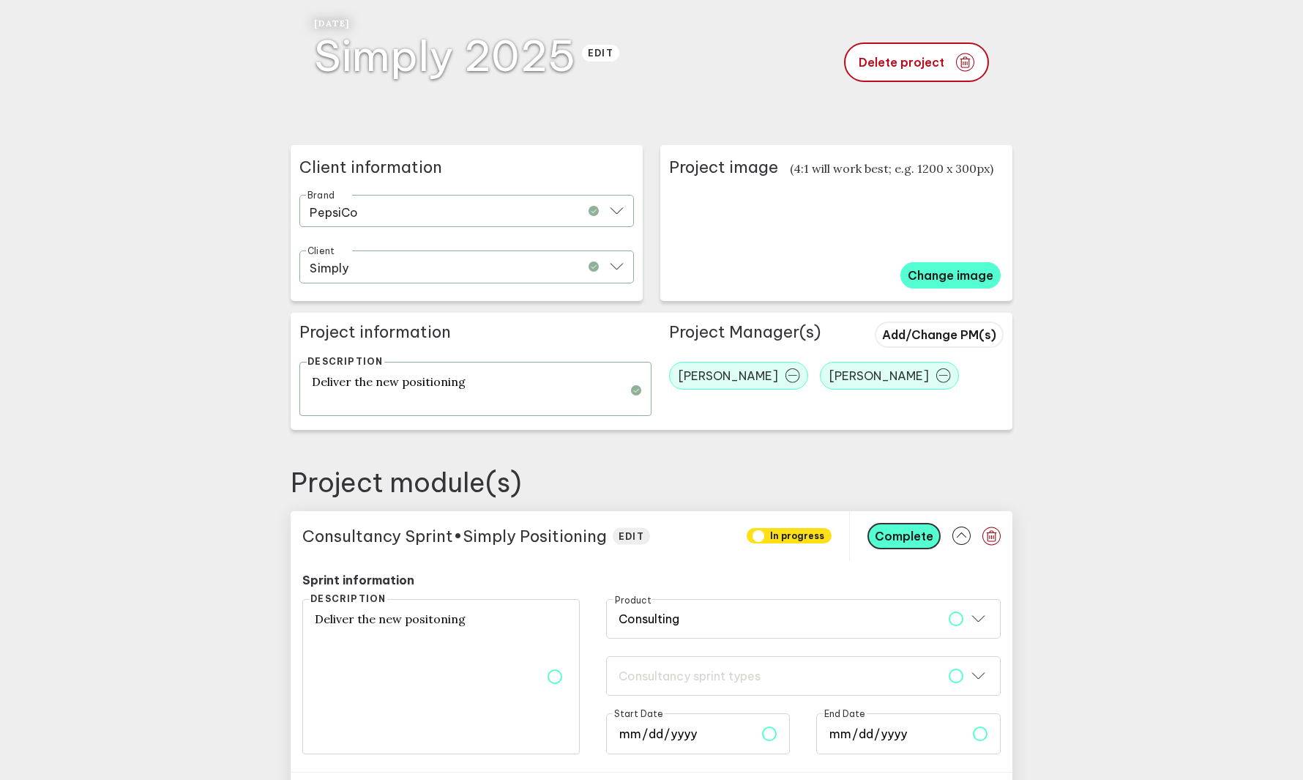
scroll to position [303, 0]
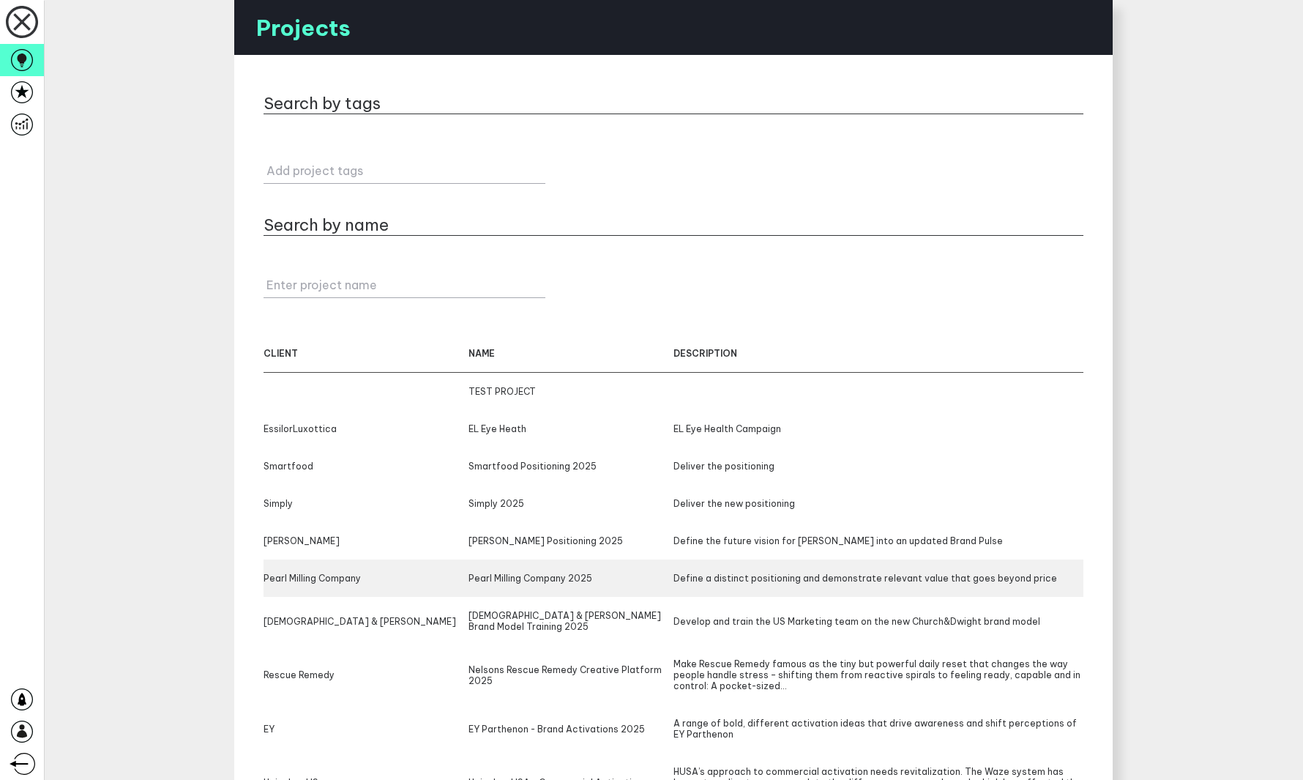
click at [636, 571] on div "Pearl Milling Company Pearl Milling Company 2025 Define a distinct positioning …" at bounding box center [674, 577] width 820 height 37
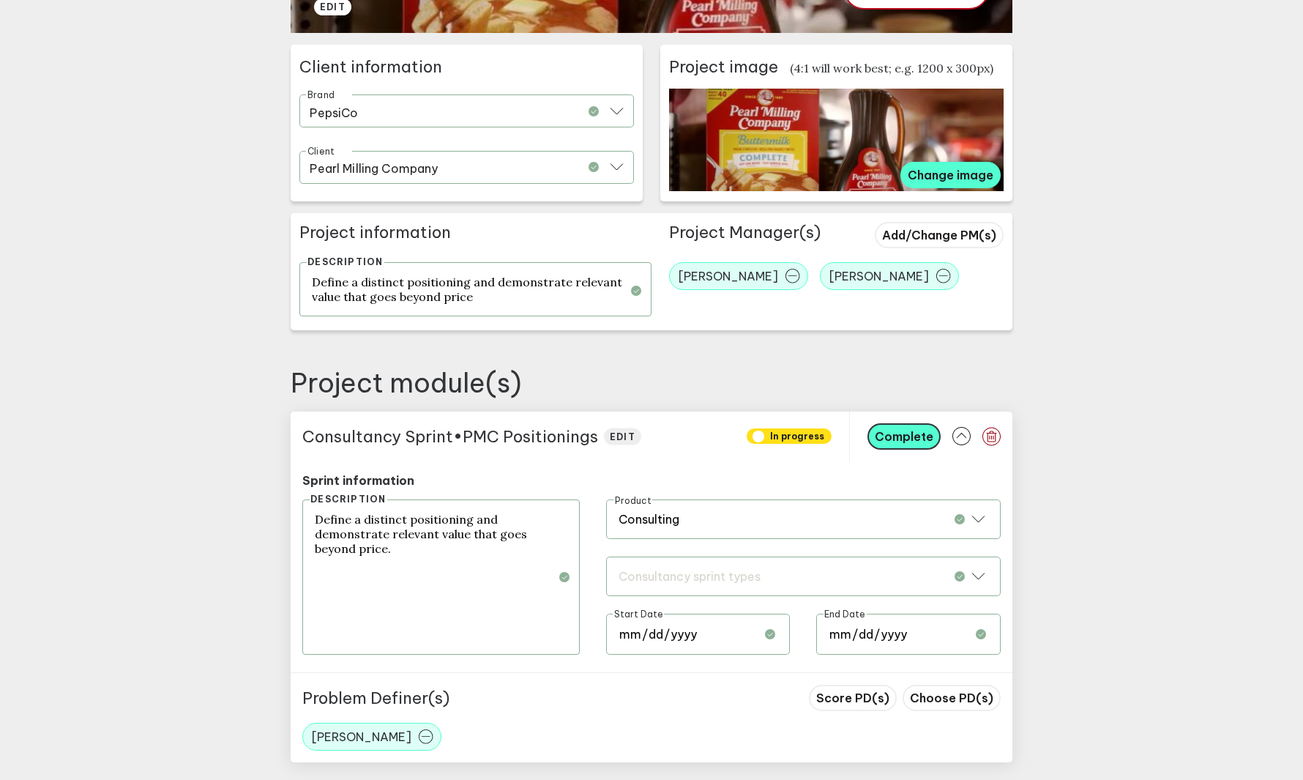
scroll to position [320, 0]
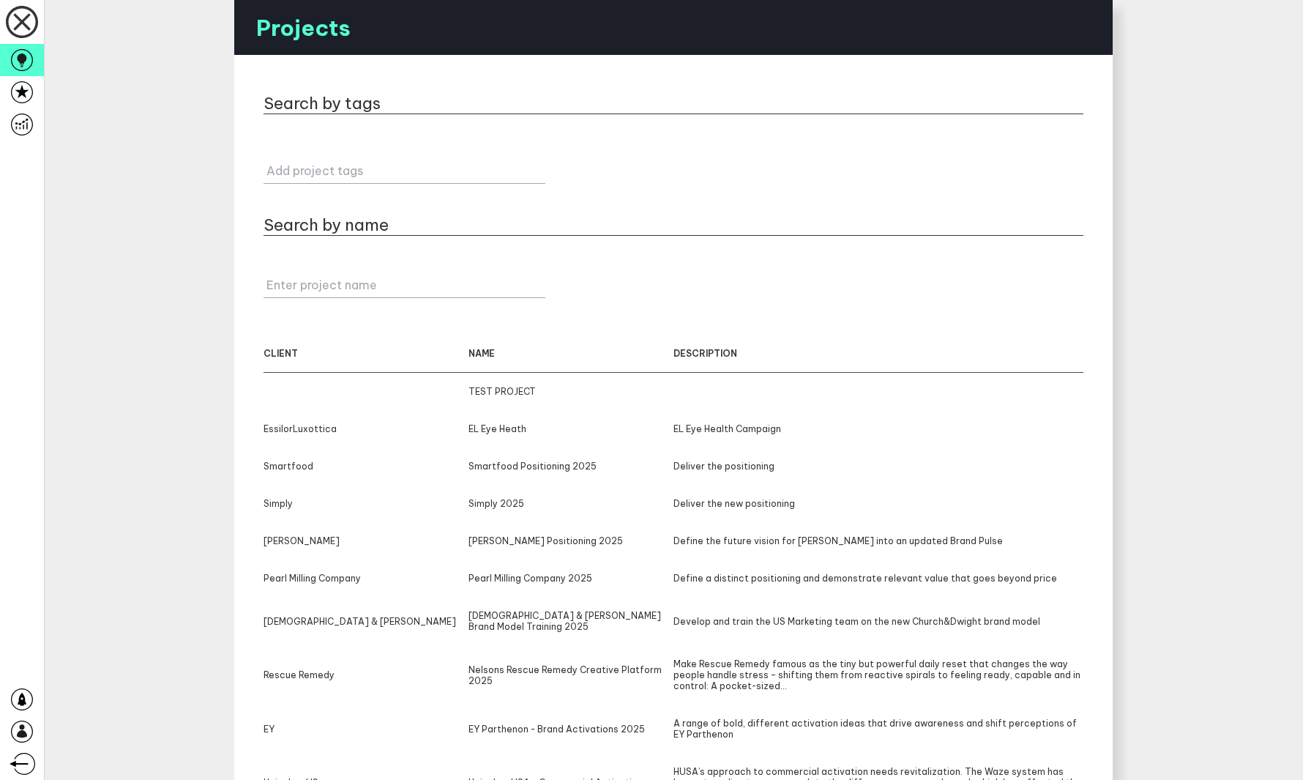
scroll to position [74, 0]
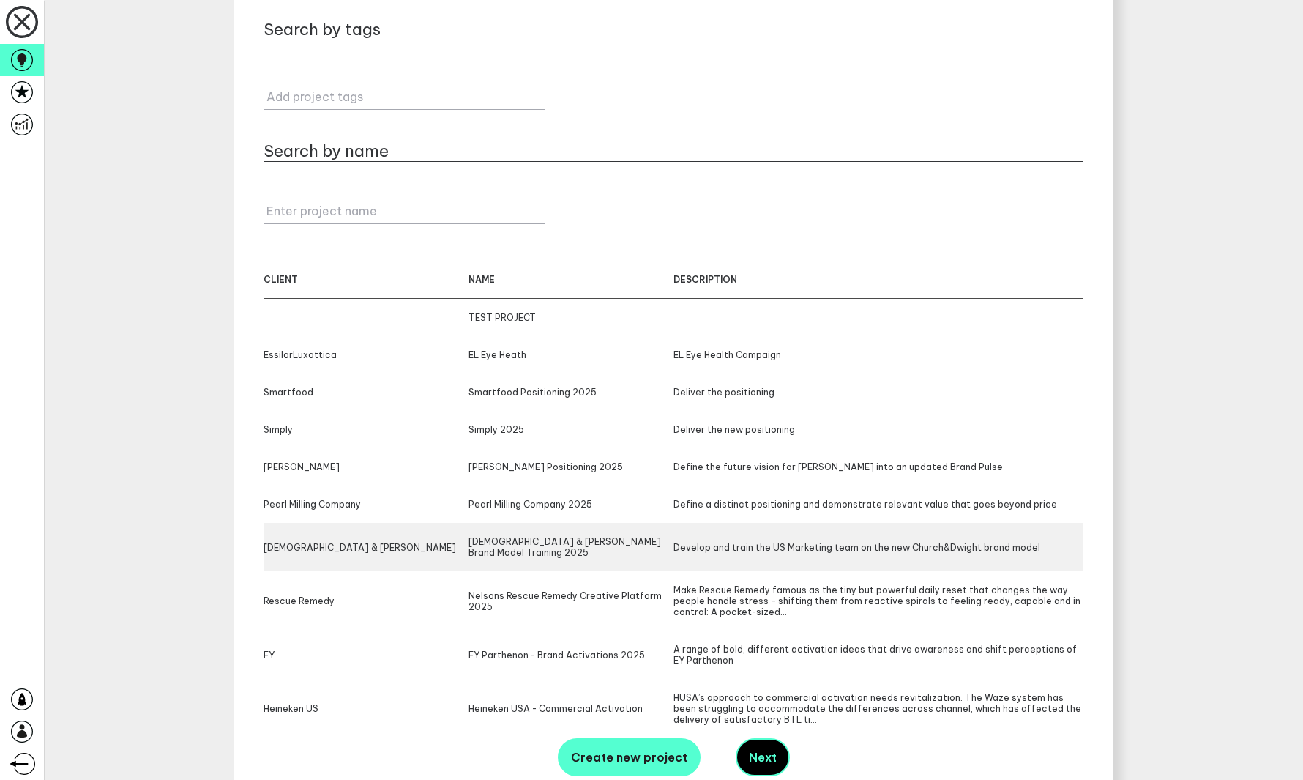
click at [629, 544] on div "Church & Dwight Brand Model Training 2025" at bounding box center [571, 547] width 205 height 22
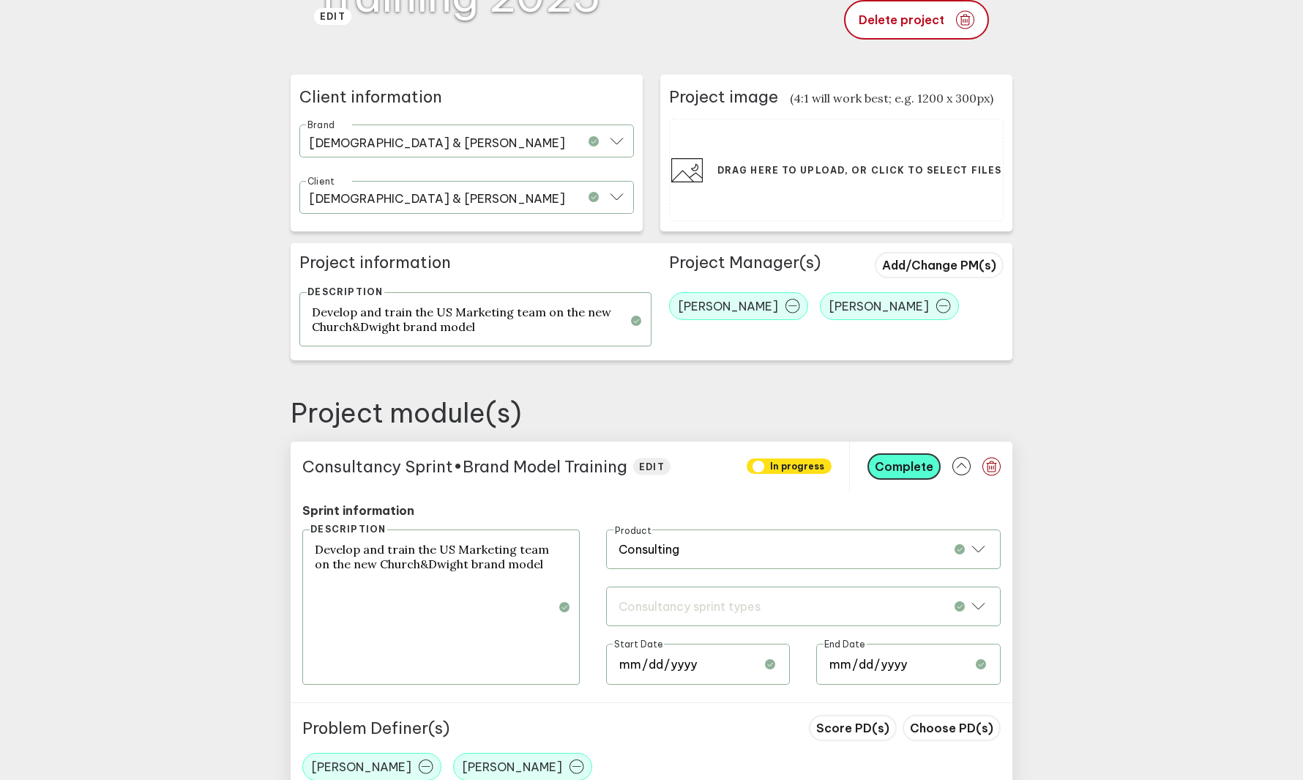
scroll to position [347, 0]
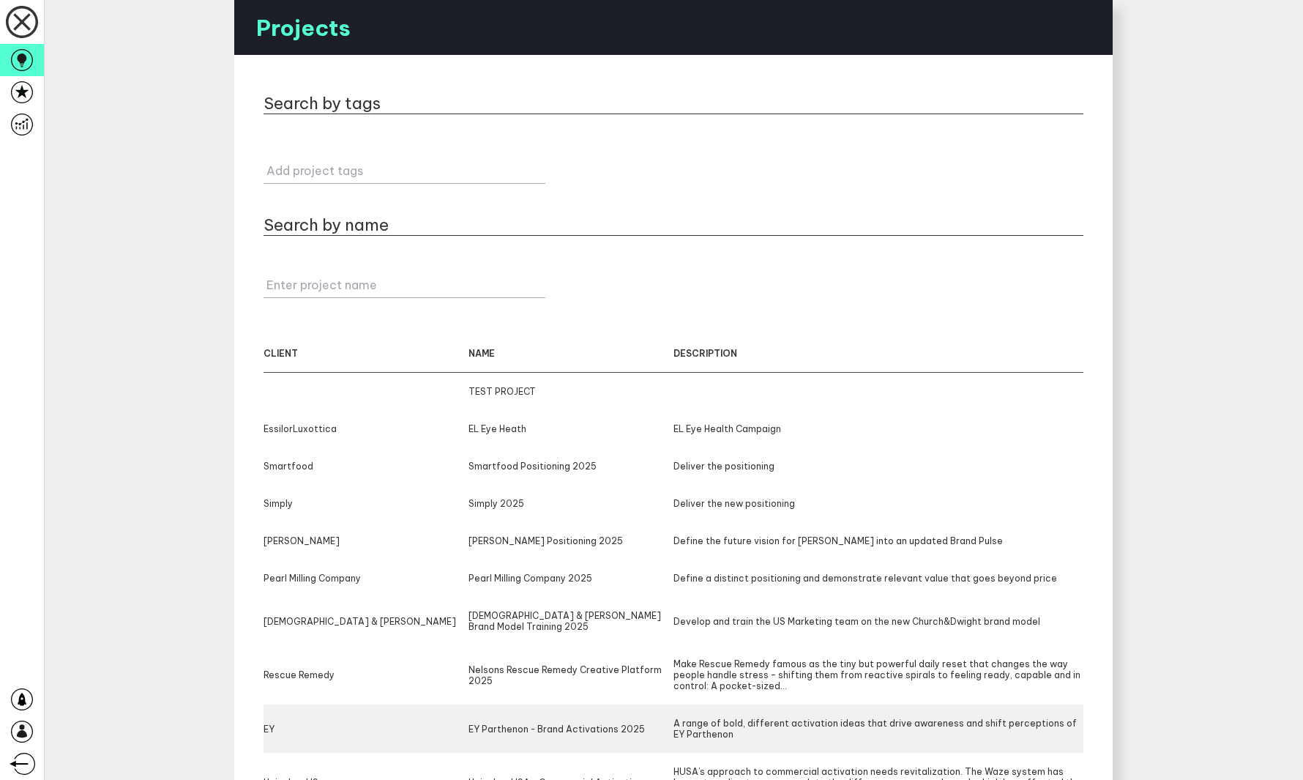
click at [635, 704] on div "EY EY Parthenon - Brand Activations 2025 A range of bold, different activation …" at bounding box center [674, 728] width 820 height 48
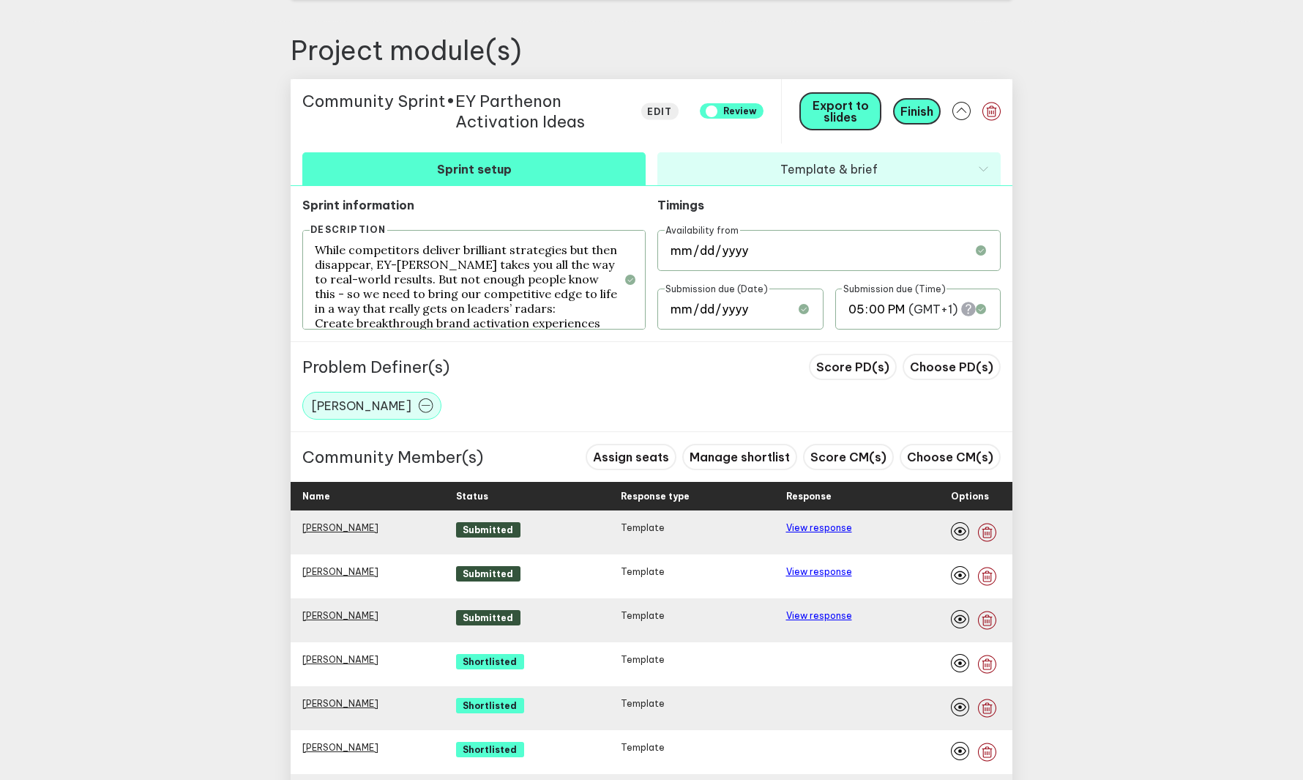
scroll to position [640, 0]
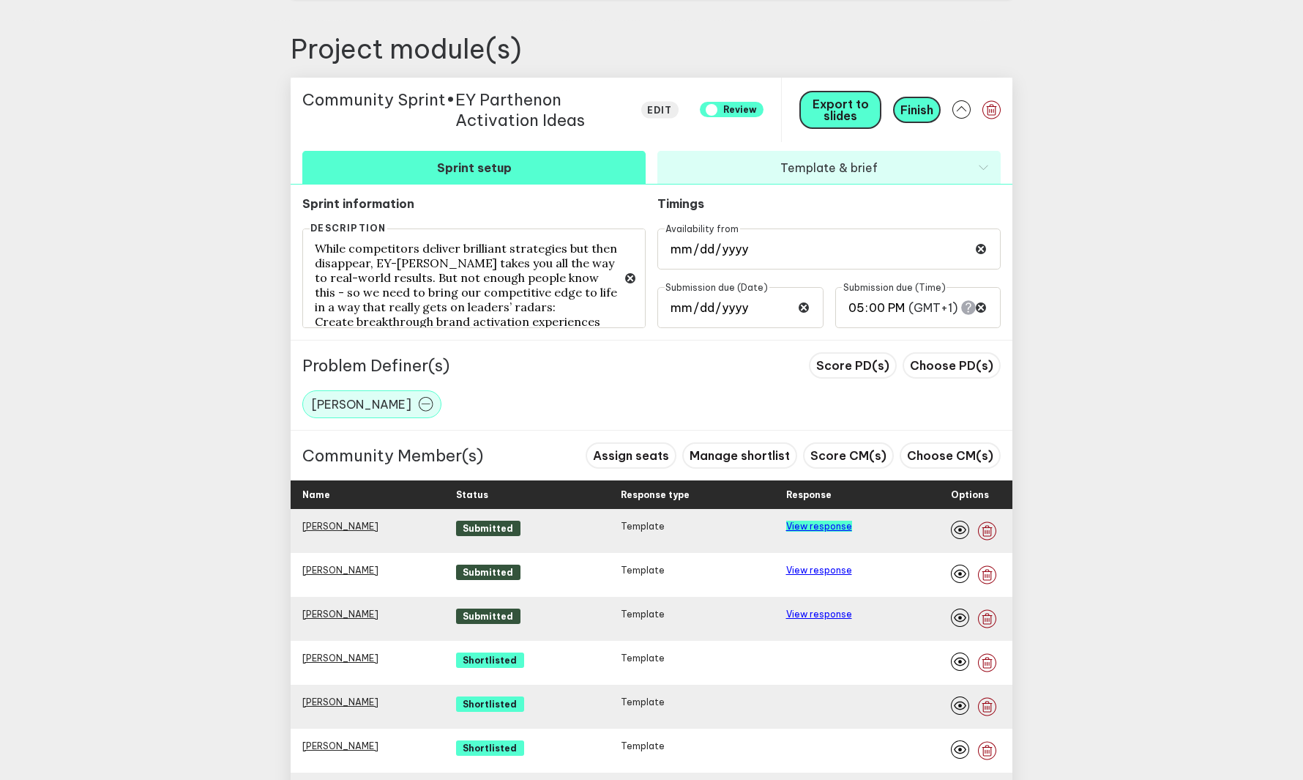
click at [811, 526] on link "View response" at bounding box center [819, 526] width 66 height 11
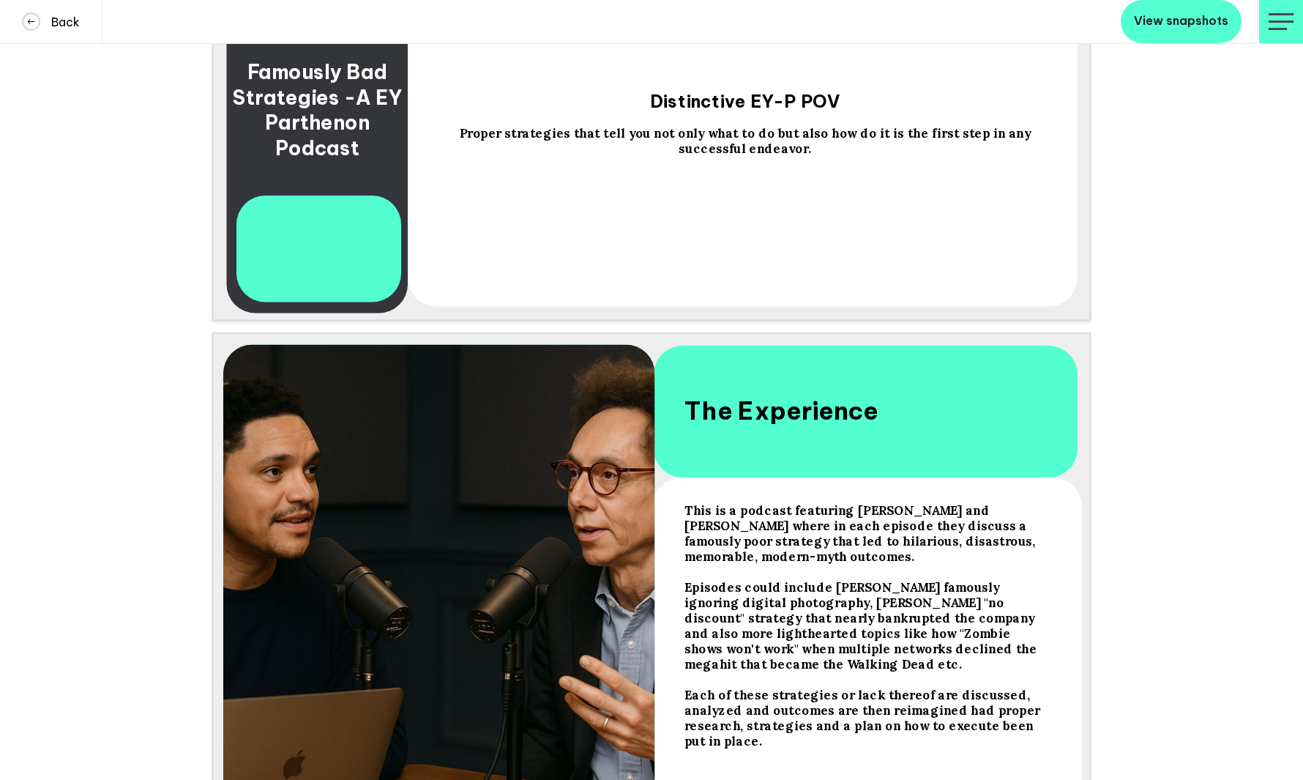
scroll to position [1245, 0]
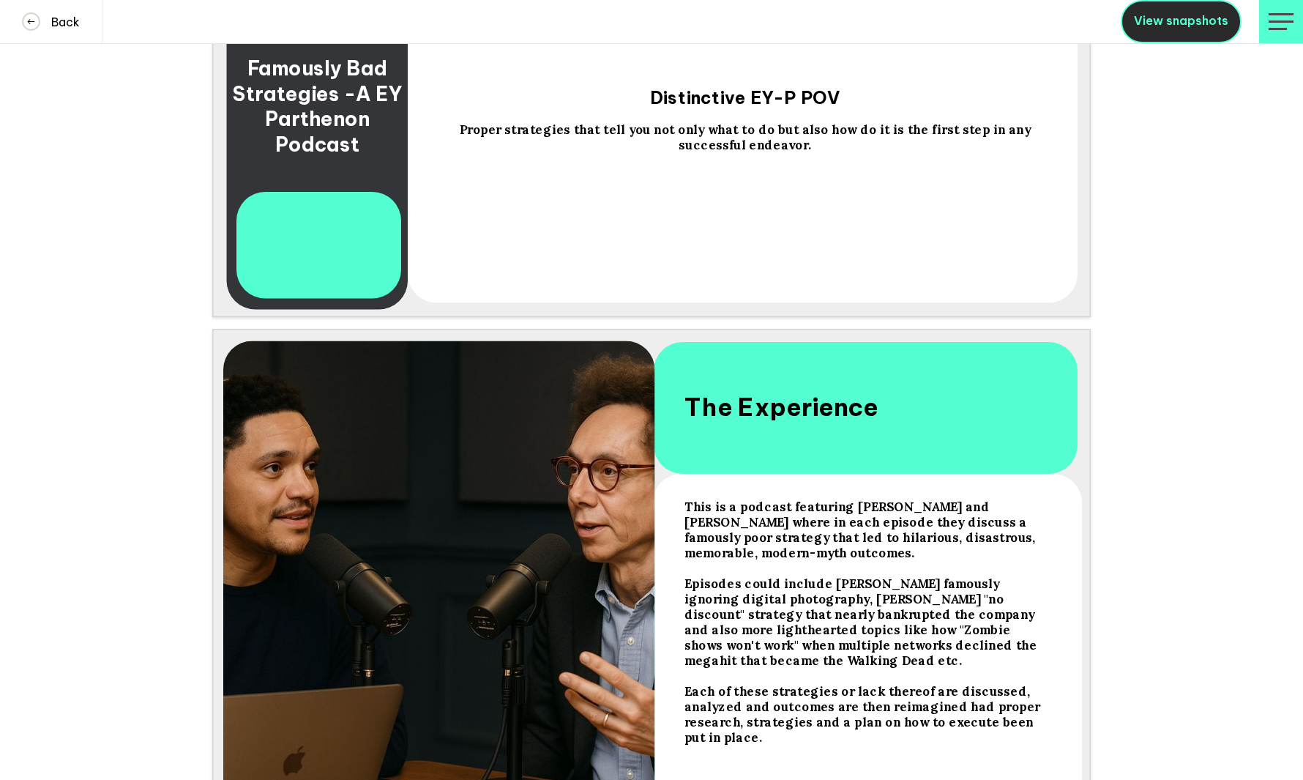
click at [1174, 25] on span "View snapshots" at bounding box center [1181, 20] width 94 height 15
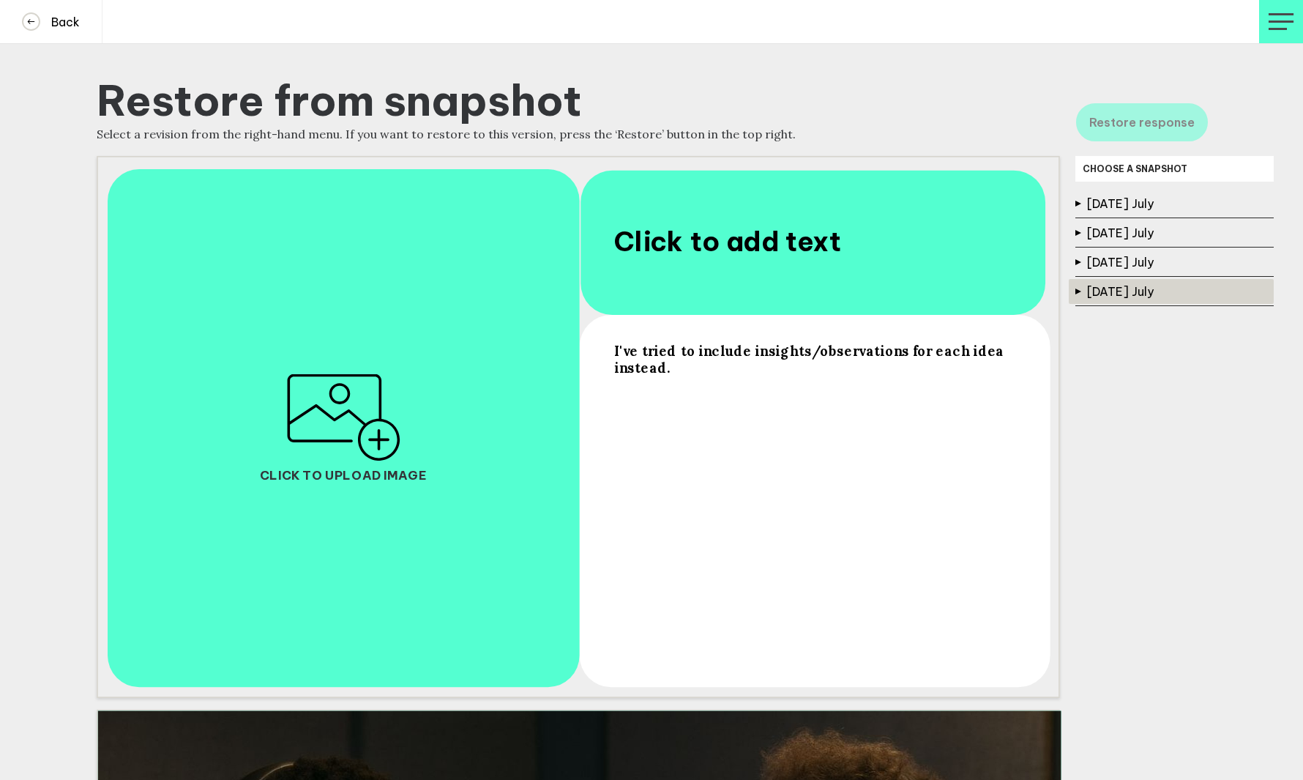
click at [1103, 286] on button "7 Jul 2025 July" at bounding box center [1171, 291] width 205 height 25
click at [1106, 316] on button "7 Jul 2025 July, 16:02" at bounding box center [1181, 321] width 185 height 26
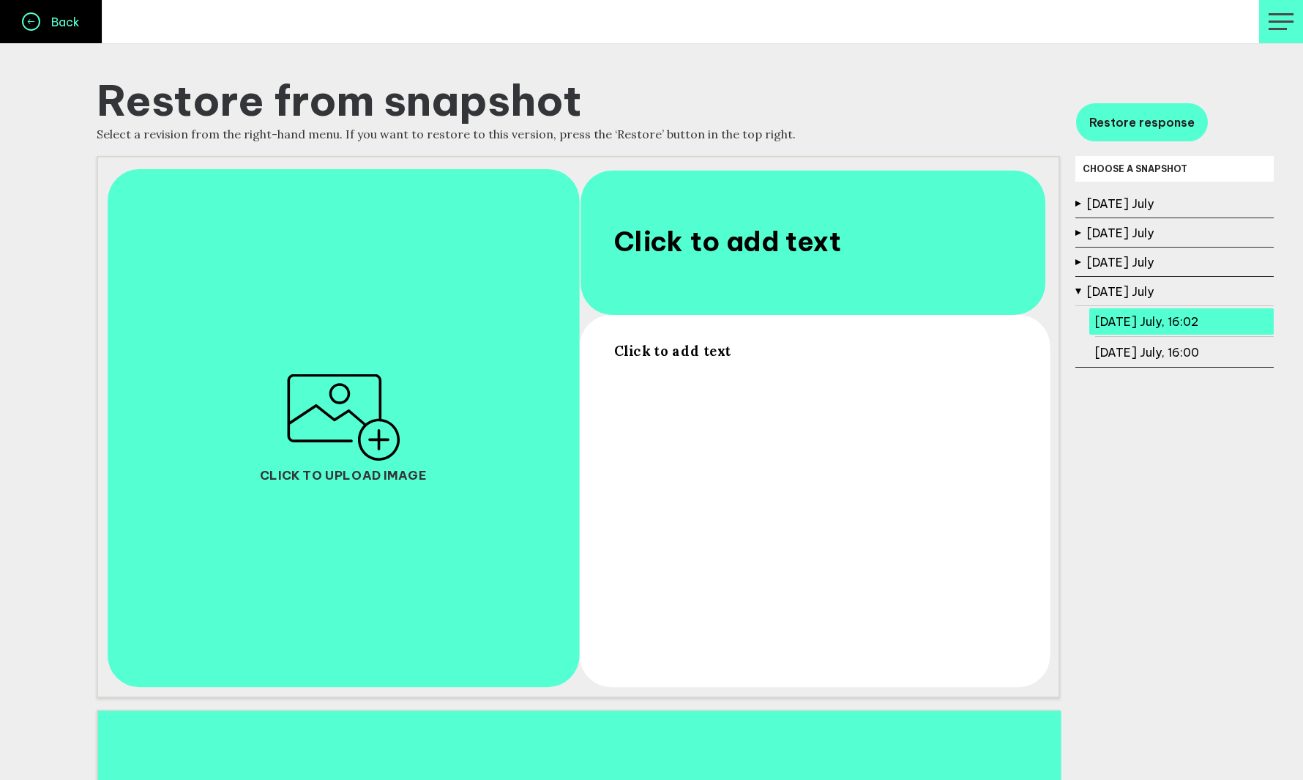
click at [59, 25] on h4 "Back" at bounding box center [60, 22] width 40 height 15
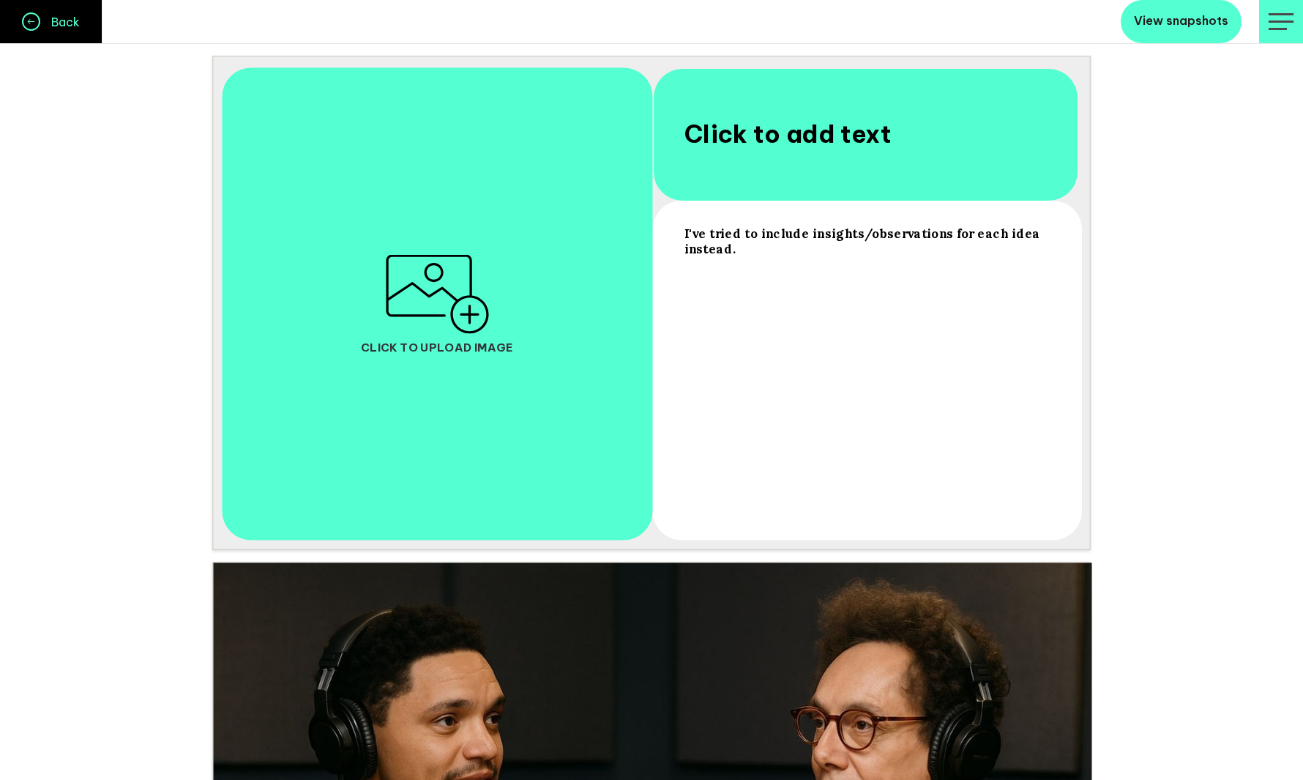
click at [67, 12] on link "Back" at bounding box center [51, 21] width 103 height 43
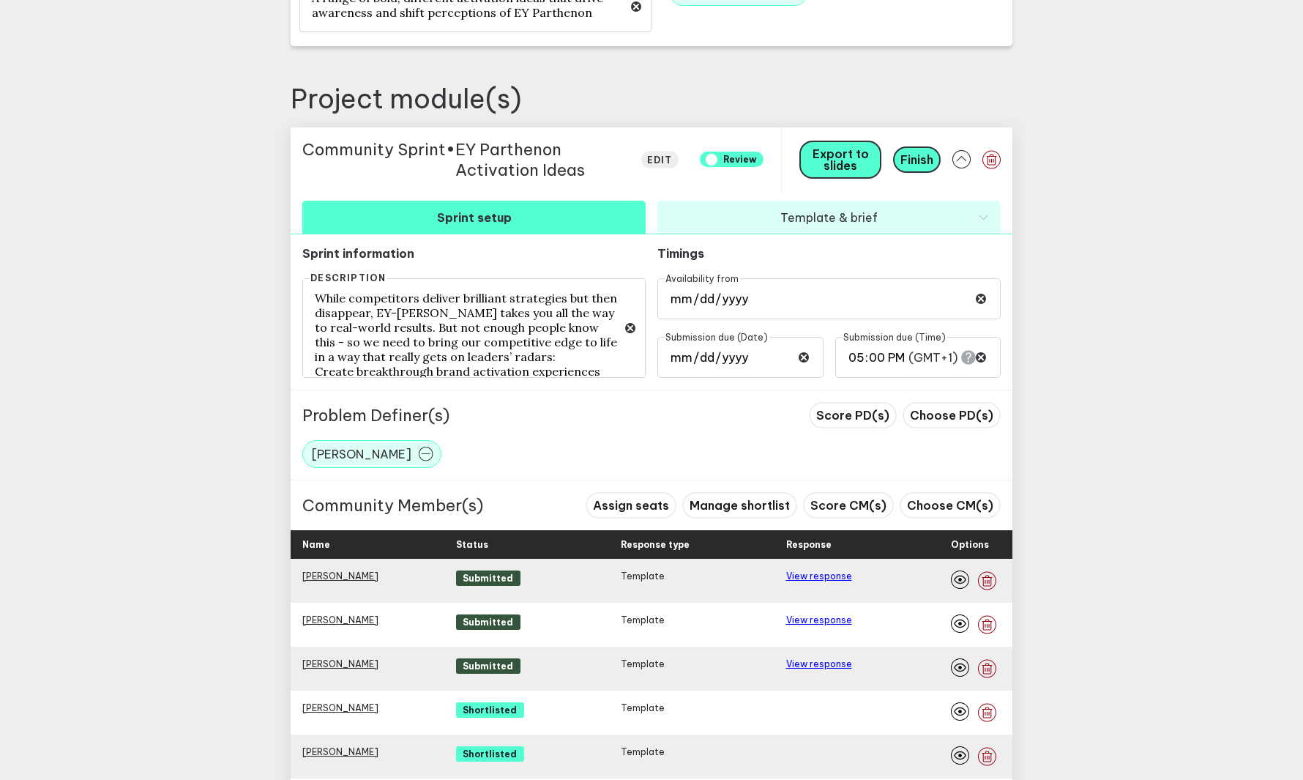
scroll to position [641, 0]
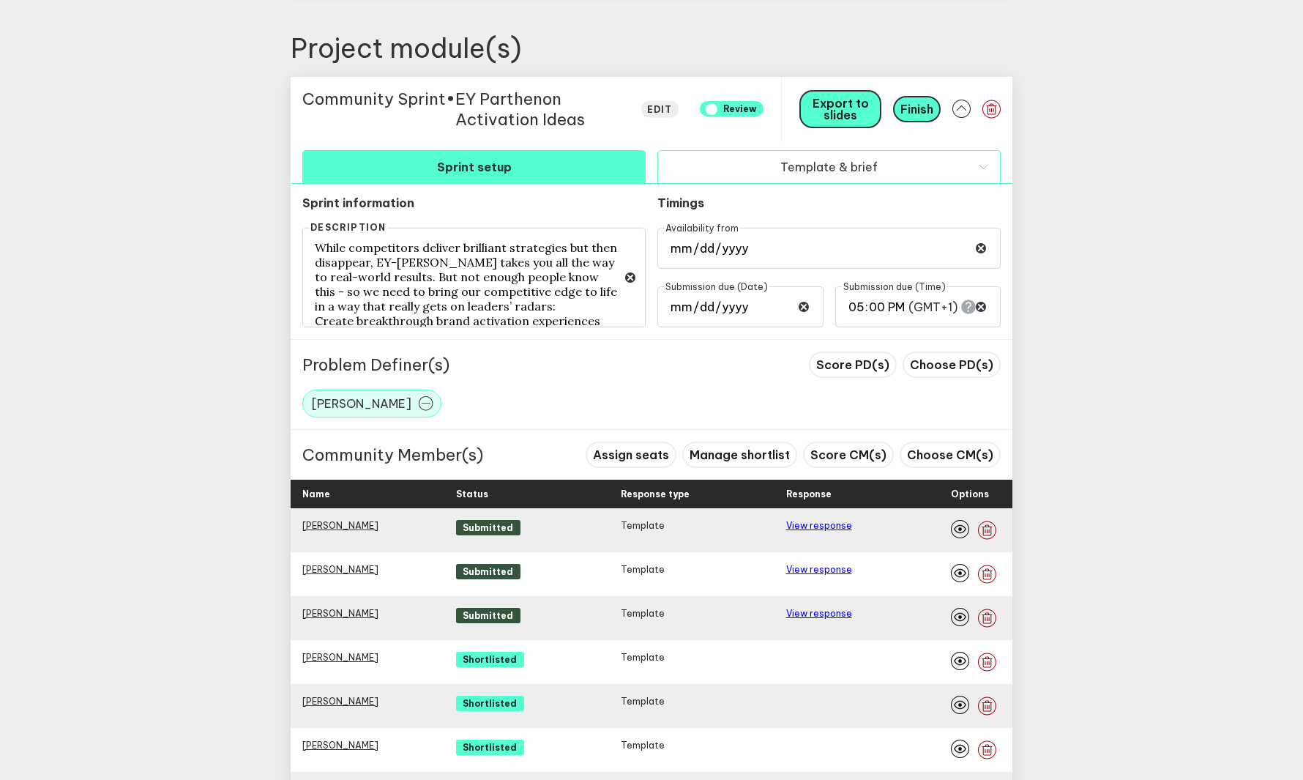
click at [894, 162] on button "Template & brief" at bounding box center [828, 166] width 343 height 33
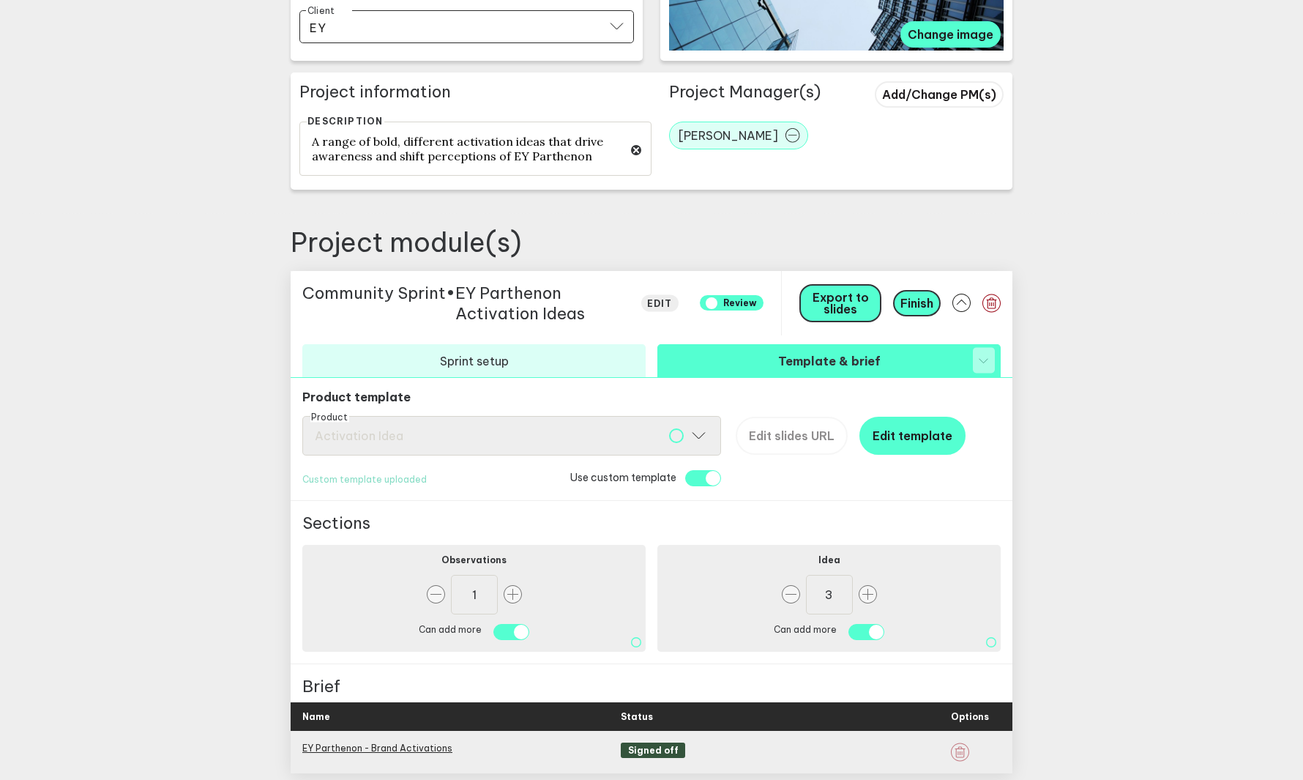
scroll to position [554, 0]
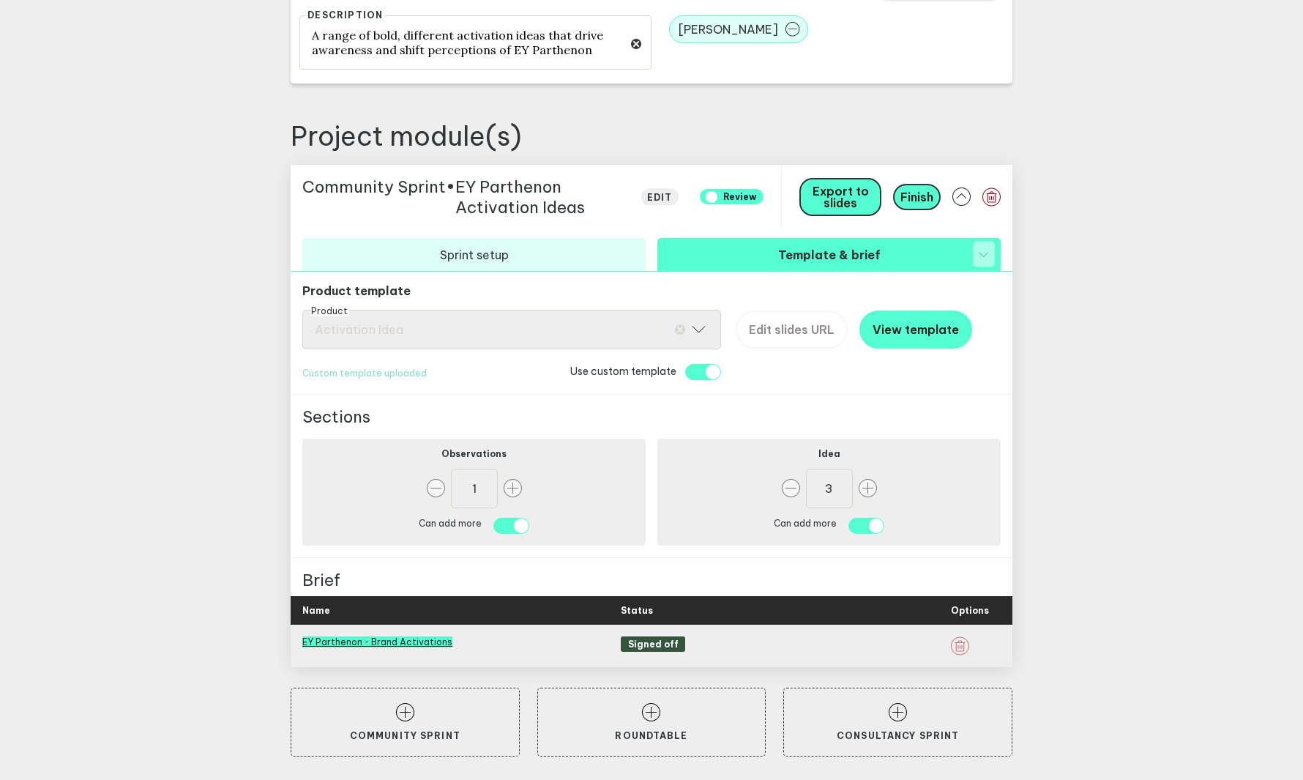
click at [422, 642] on link "EY Parthenon - Brand Activations" at bounding box center [377, 641] width 150 height 11
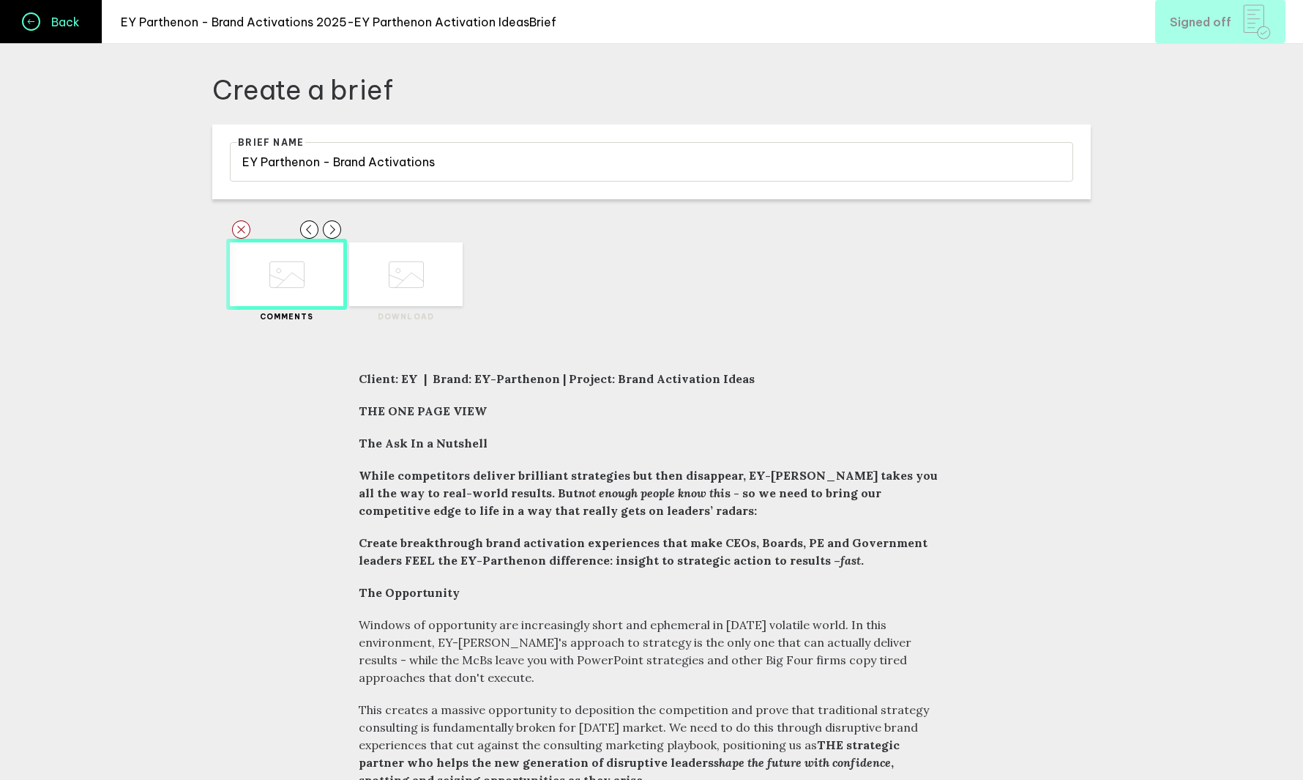
click at [79, 28] on h4 "Back" at bounding box center [60, 22] width 40 height 15
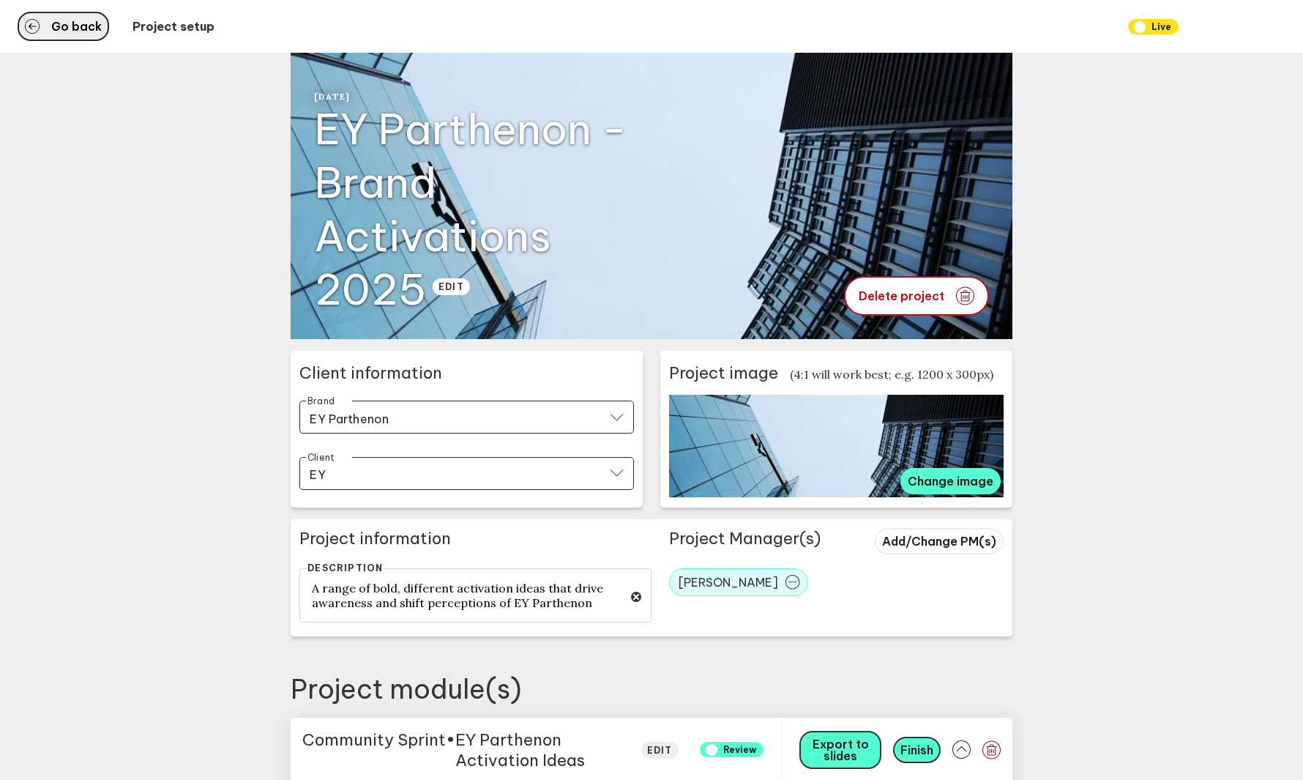
click at [72, 21] on span "Go back" at bounding box center [76, 27] width 51 height 12
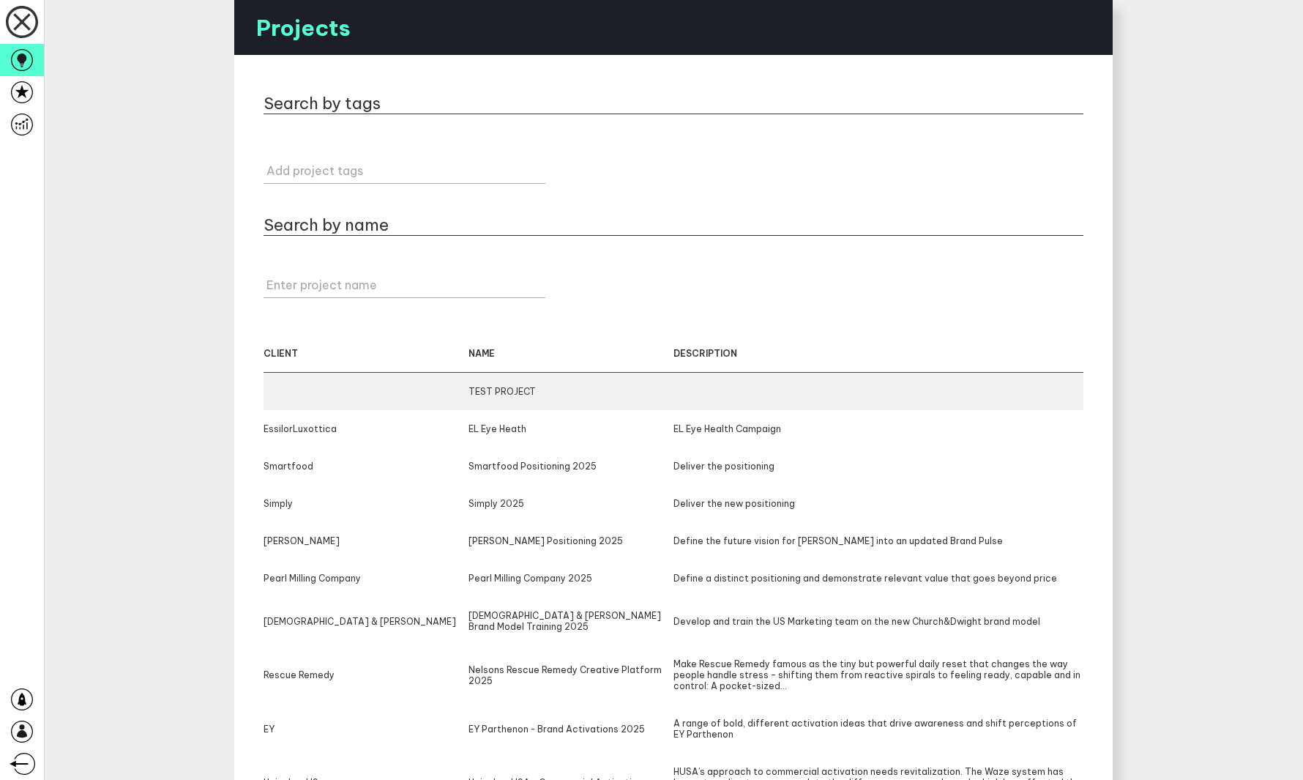
click at [626, 399] on div "TEST PROJECT" at bounding box center [674, 391] width 820 height 37
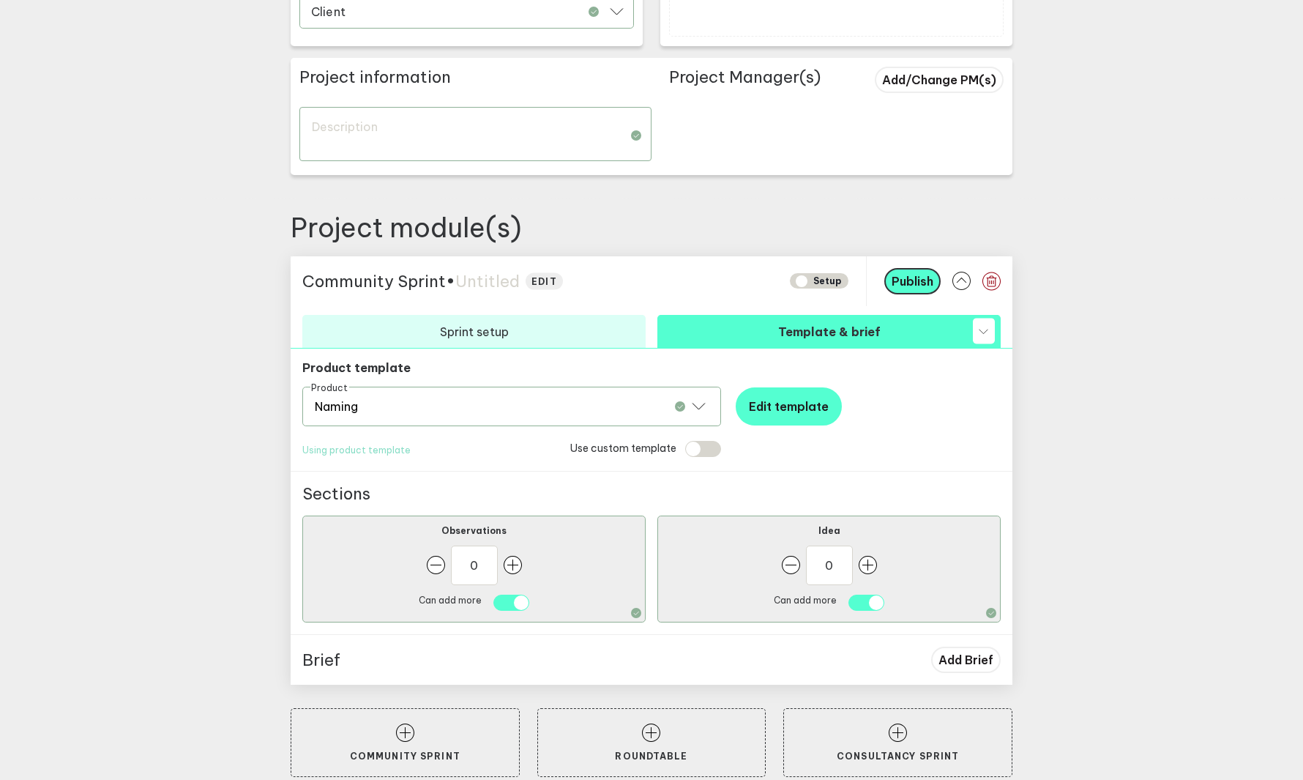
scroll to position [375, 0]
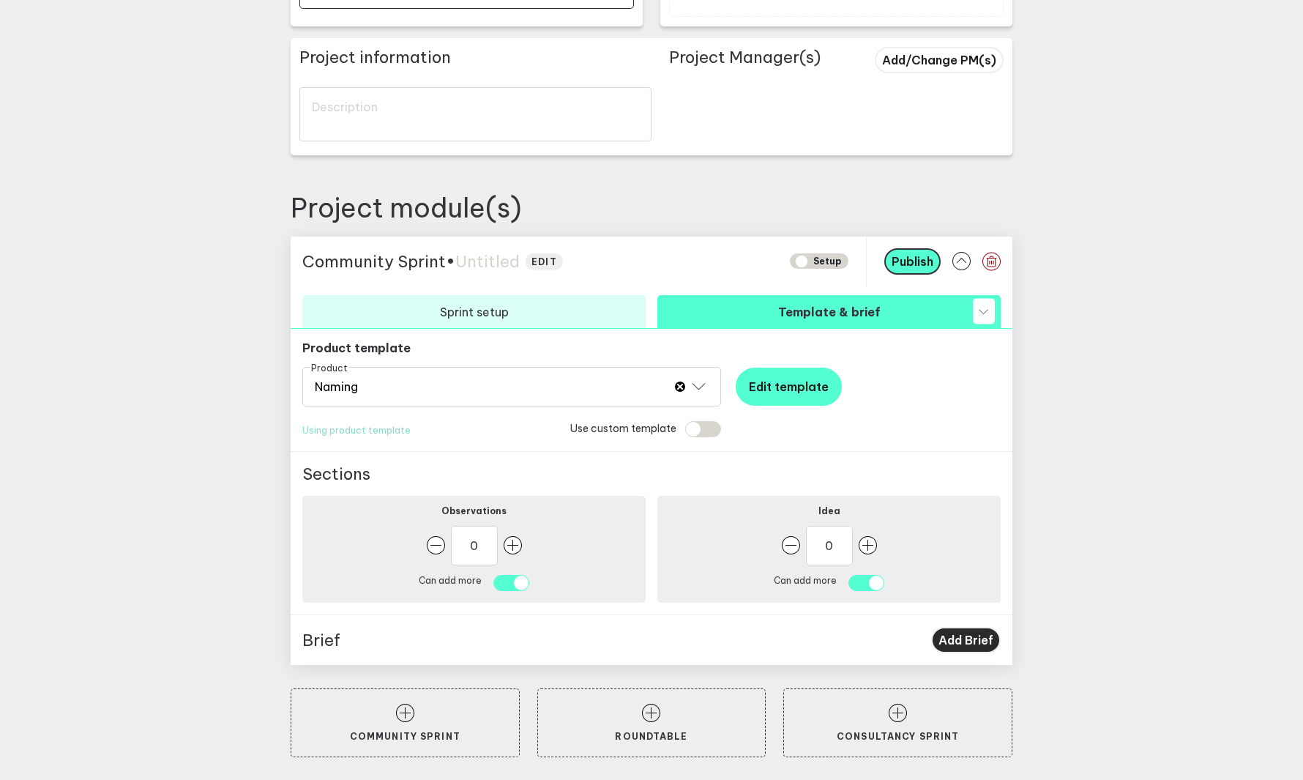
click at [951, 628] on button "Add Brief" at bounding box center [966, 640] width 70 height 26
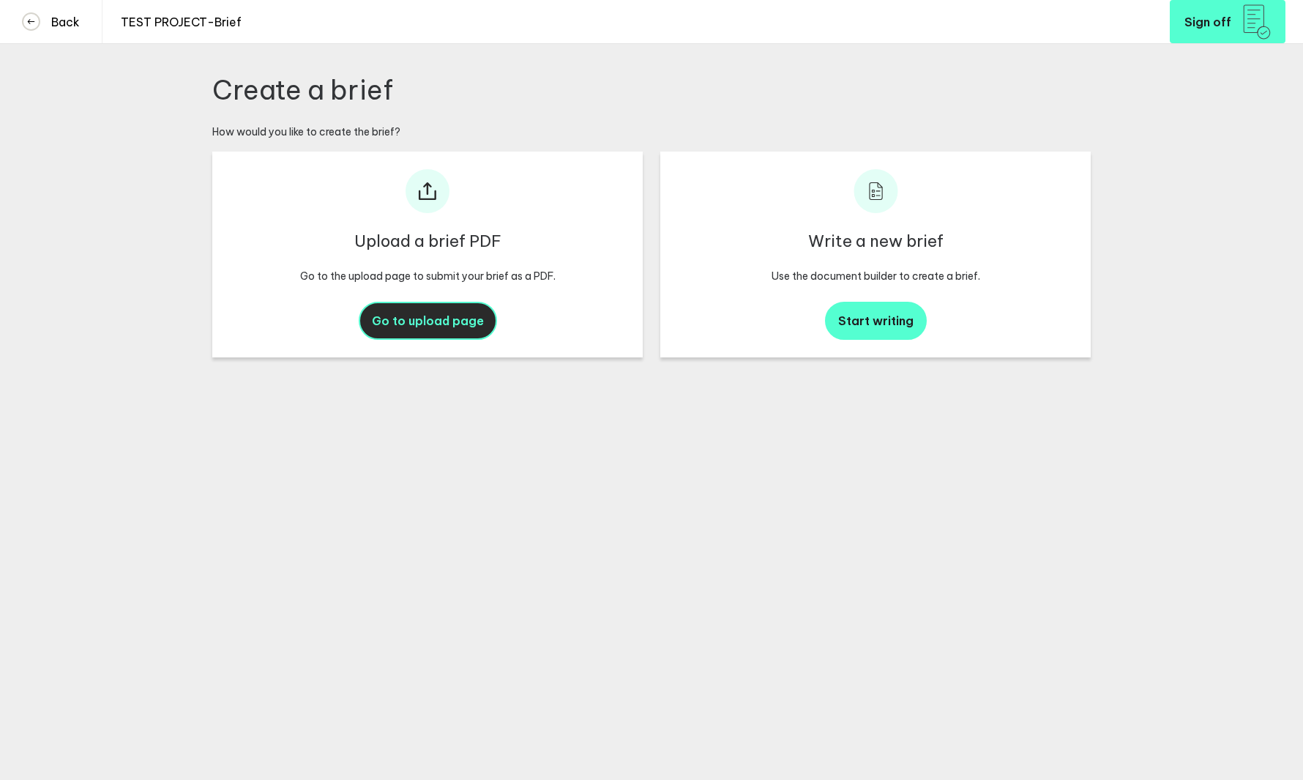
click at [466, 331] on button "Go to upload page" at bounding box center [428, 321] width 138 height 38
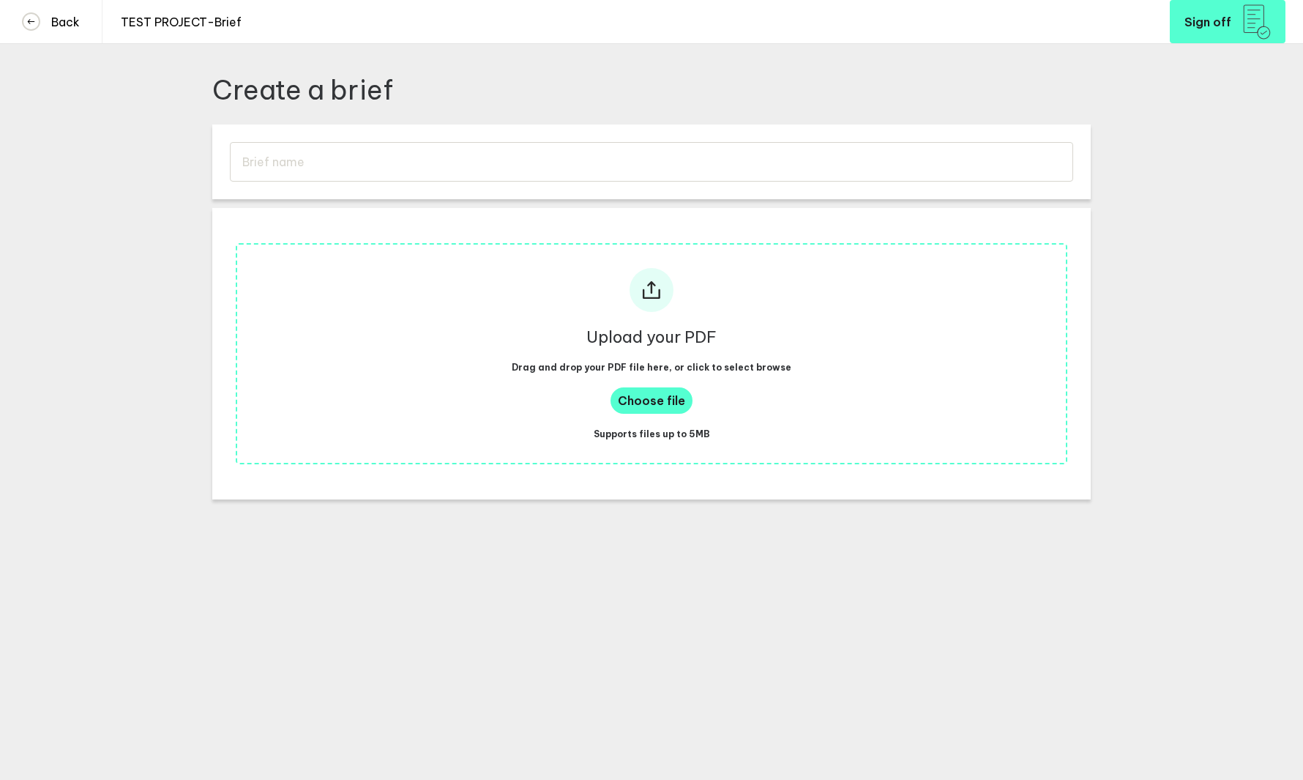
click at [665, 376] on div "Upload your PDF Drag and drop your PDF file here, or click to select browse Cho…" at bounding box center [652, 353] width 832 height 221
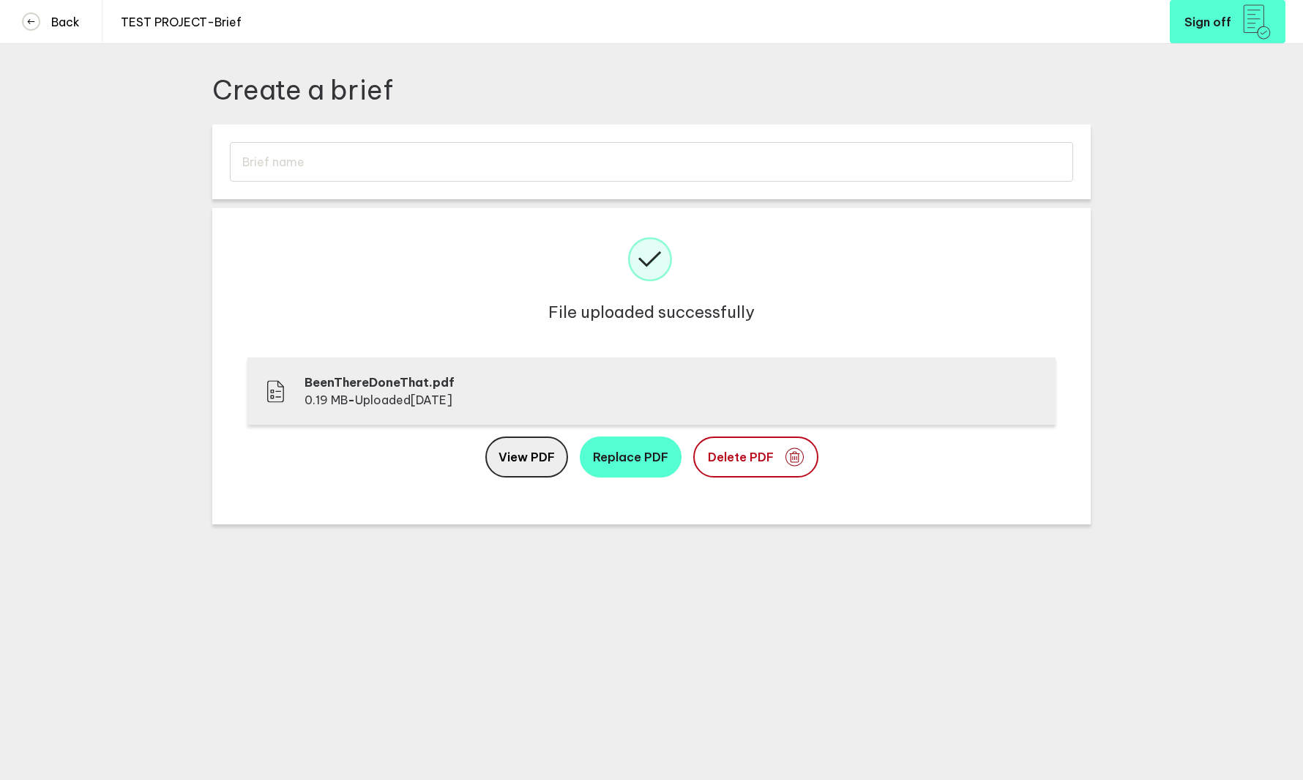
click at [554, 456] on span "View PDF" at bounding box center [527, 457] width 56 height 15
click at [76, 34] on link "Back" at bounding box center [51, 21] width 103 height 43
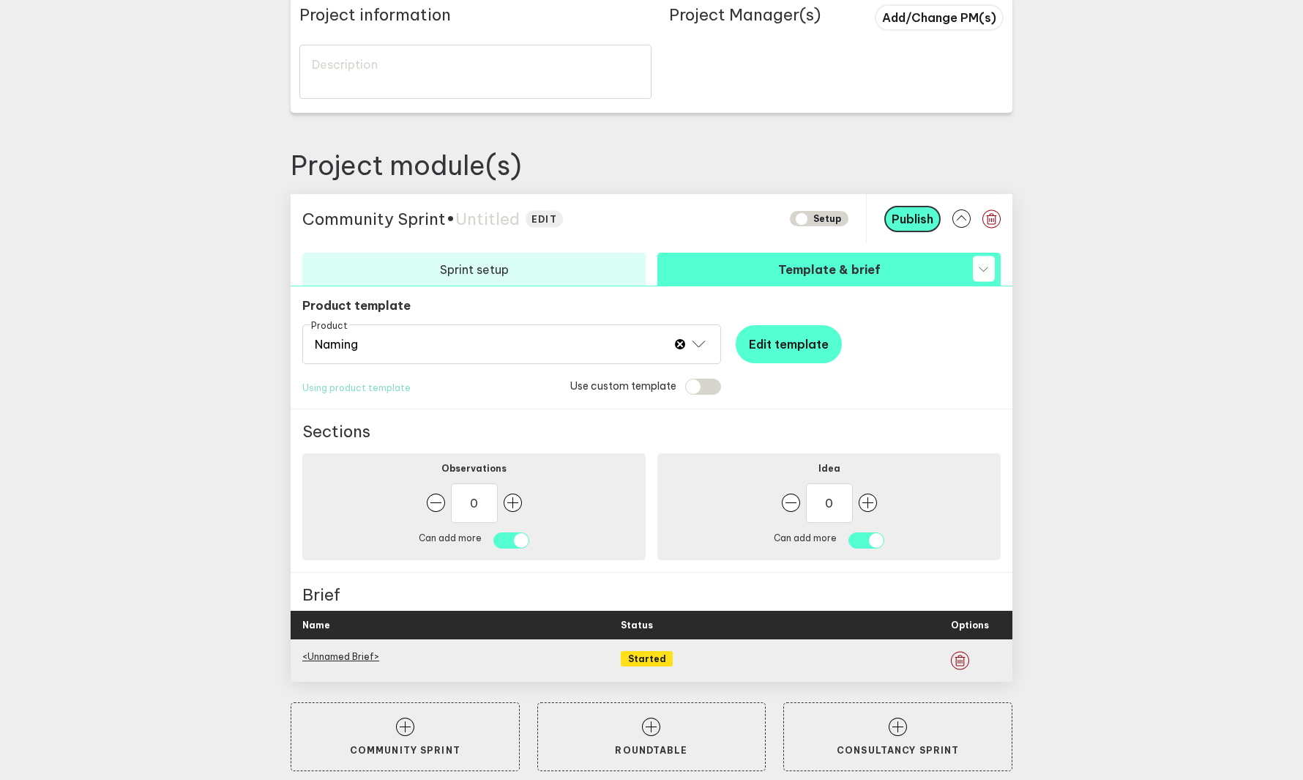
scroll to position [418, 0]
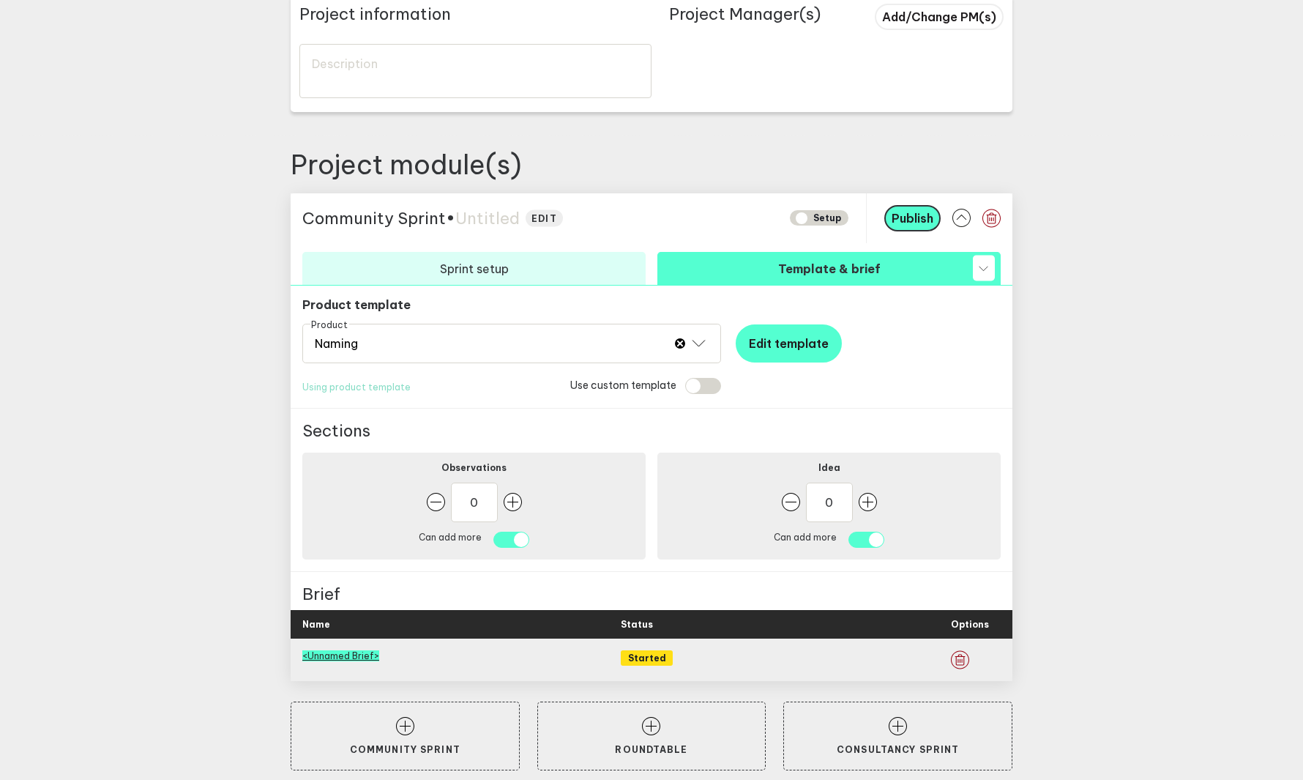
click at [334, 657] on link "<Unnamed Brief>" at bounding box center [340, 655] width 77 height 11
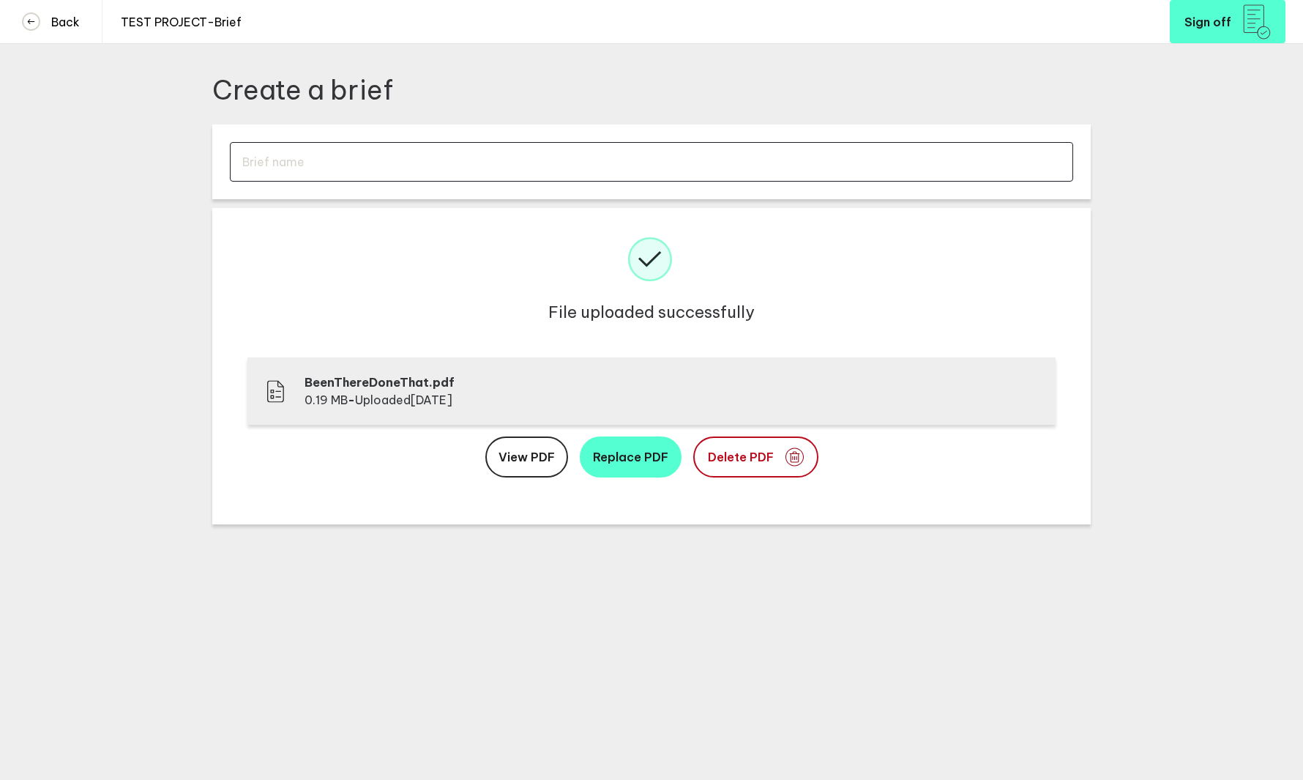
click at [346, 156] on input "text" at bounding box center [651, 162] width 843 height 40
type input "Test brief"
click at [78, 39] on link "Back" at bounding box center [51, 21] width 103 height 43
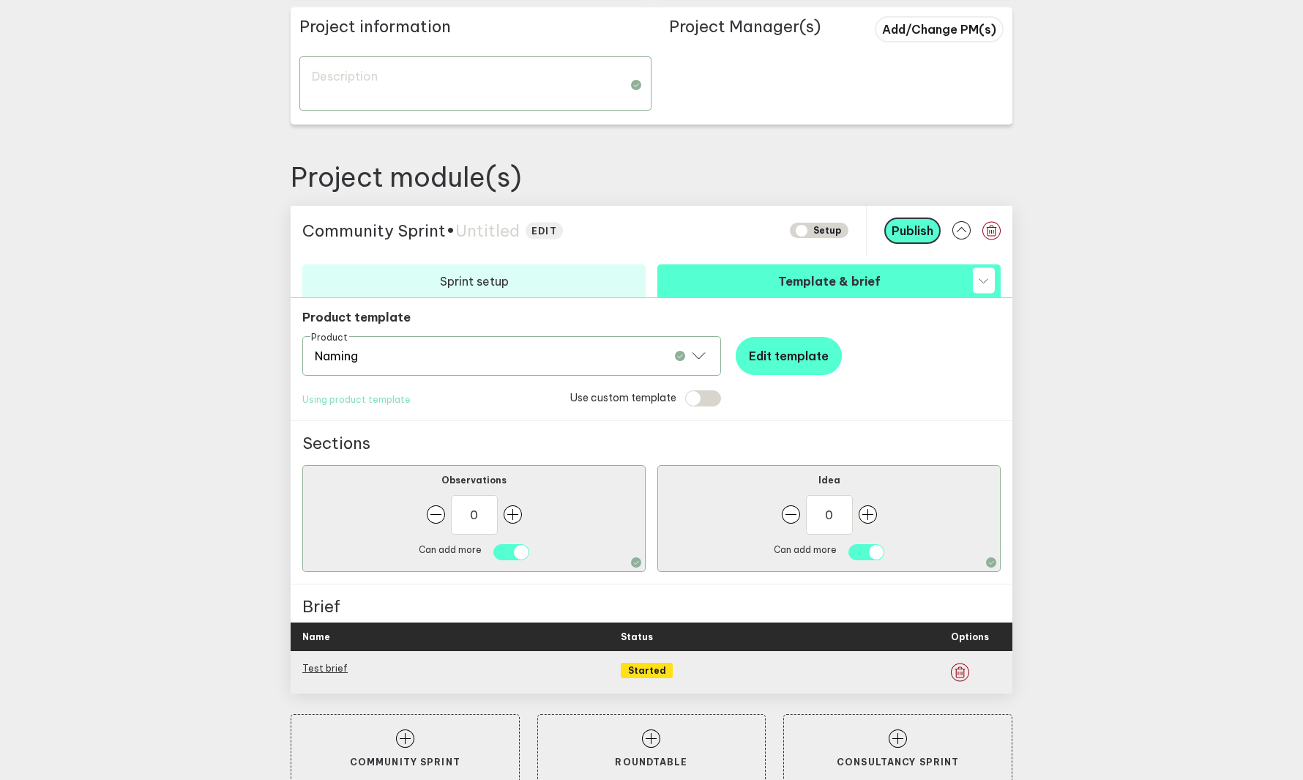
scroll to position [431, 0]
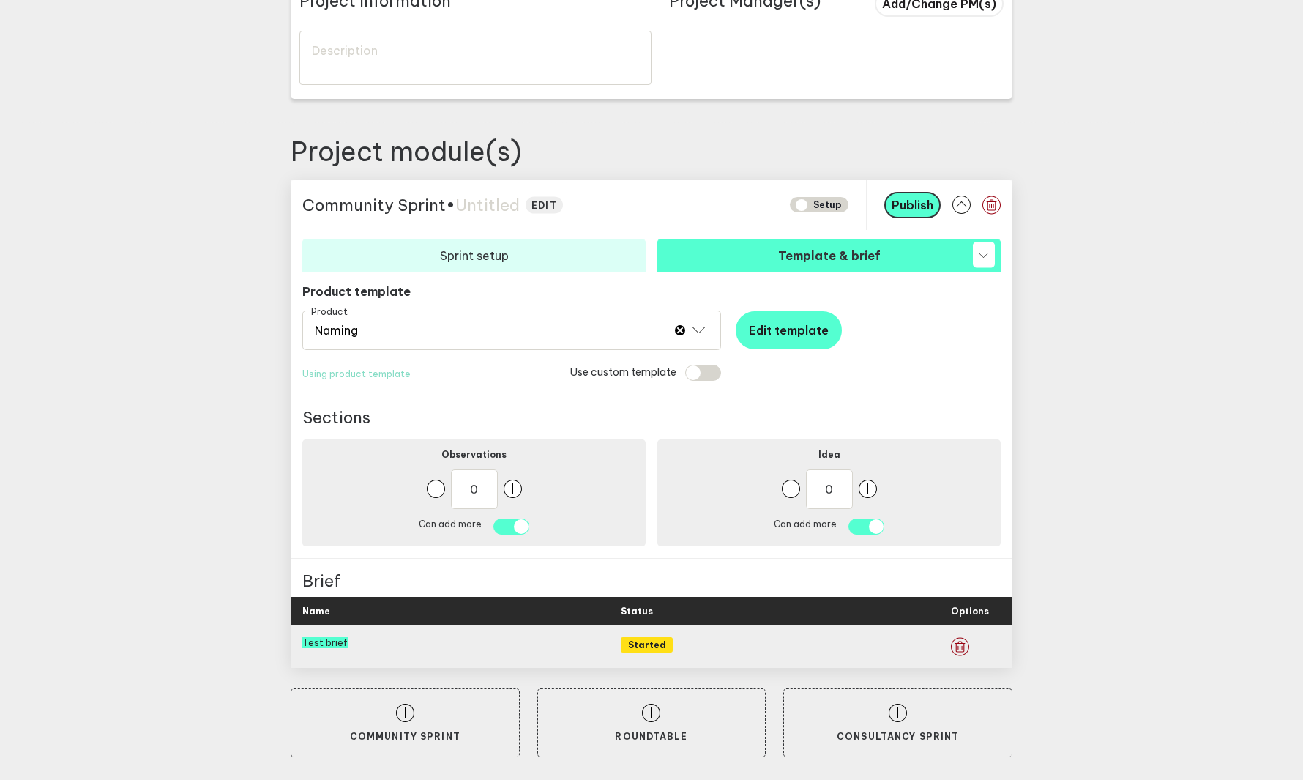
click at [329, 641] on link "Test brief" at bounding box center [324, 642] width 45 height 11
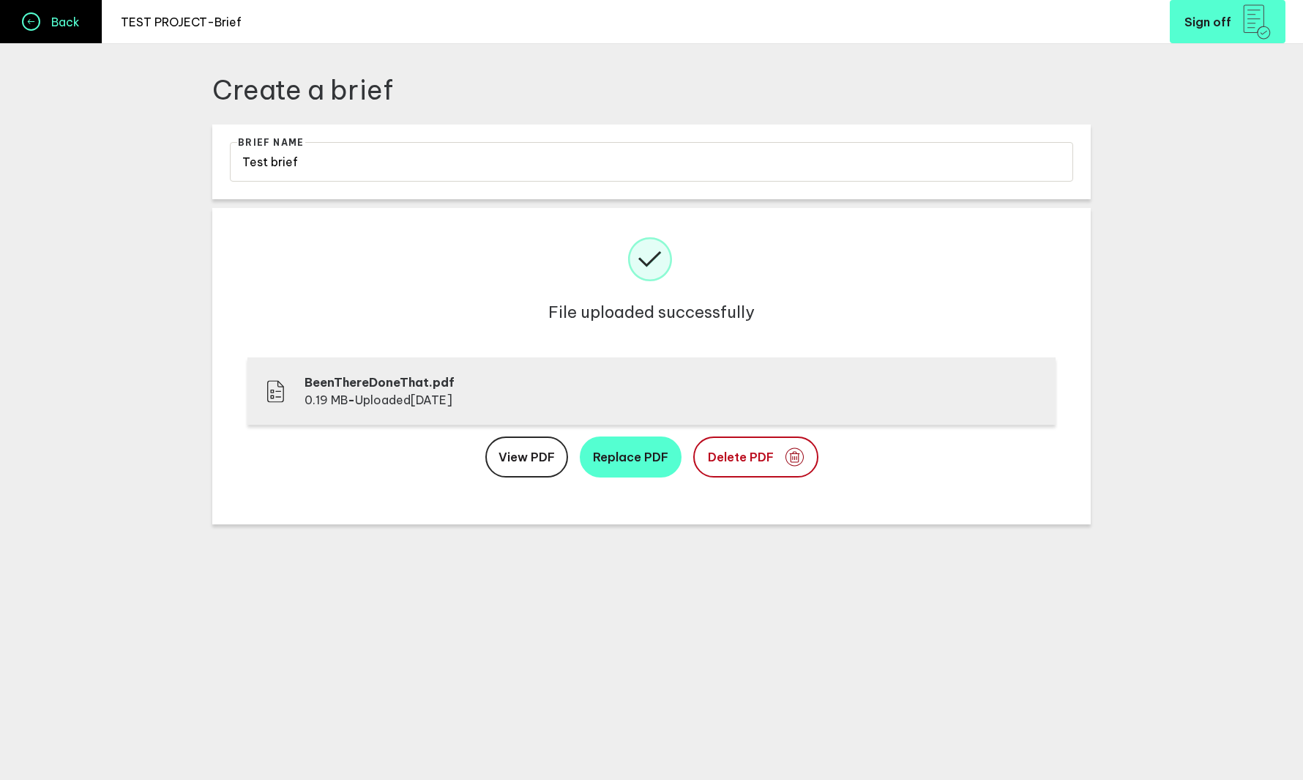
click at [66, 20] on h4 "Back" at bounding box center [60, 22] width 40 height 15
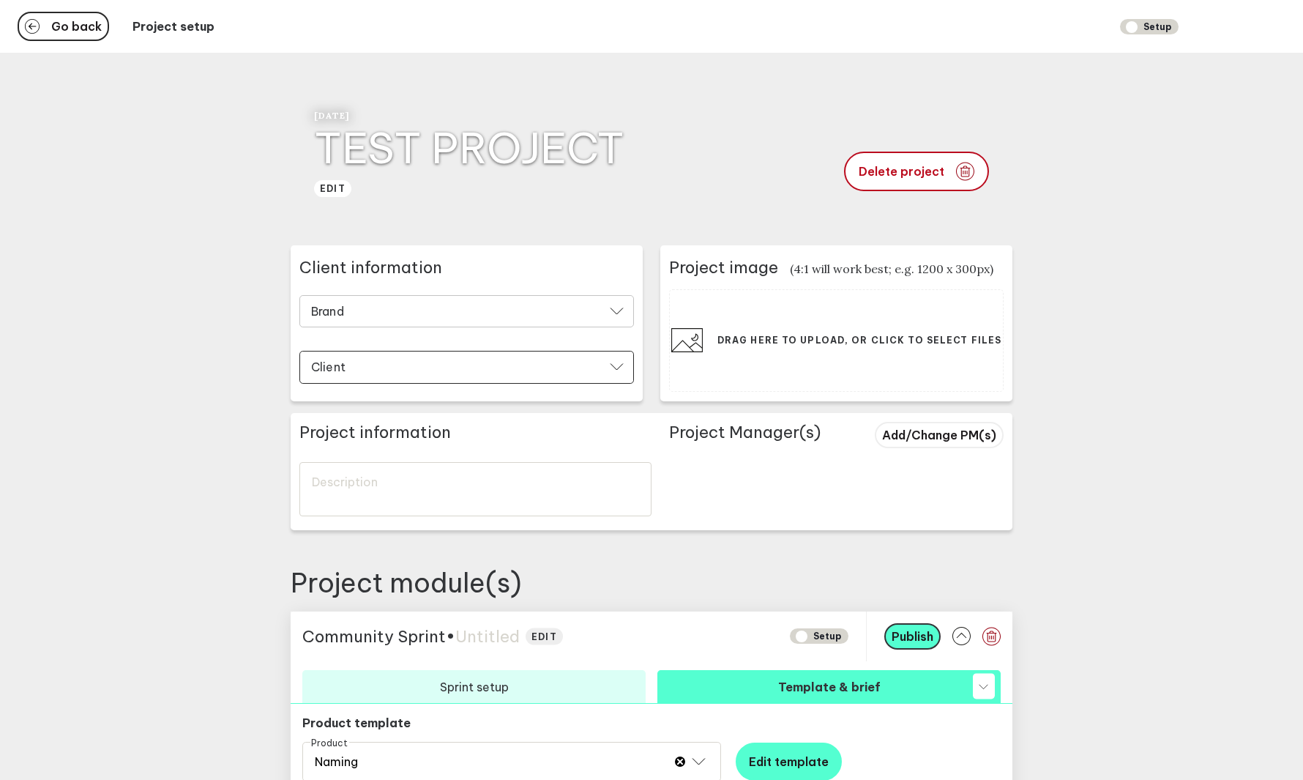
click at [460, 303] on div "Brand" at bounding box center [466, 311] width 335 height 33
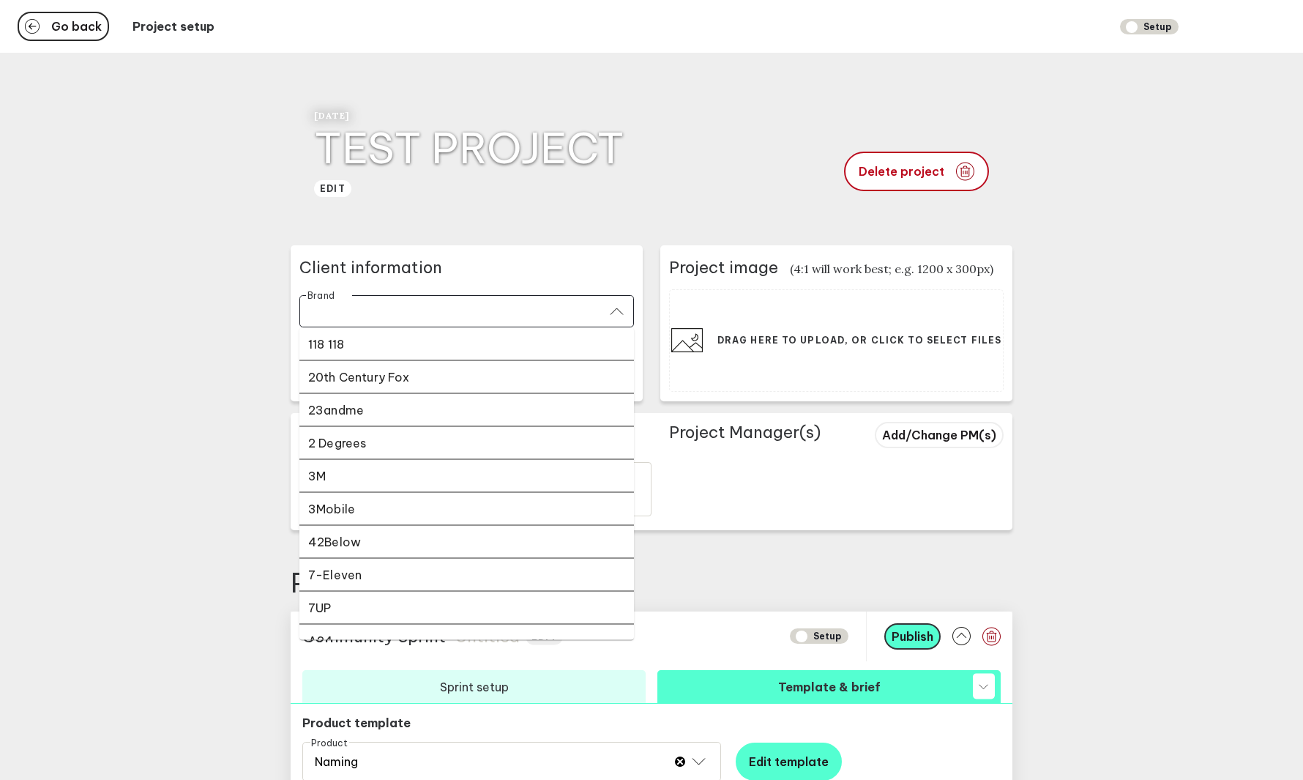
click at [439, 245] on div "Client information Brand Brand 118 118 20th Century Fox 23andme 2 Degrees 3M 3M…" at bounding box center [467, 323] width 352 height 156
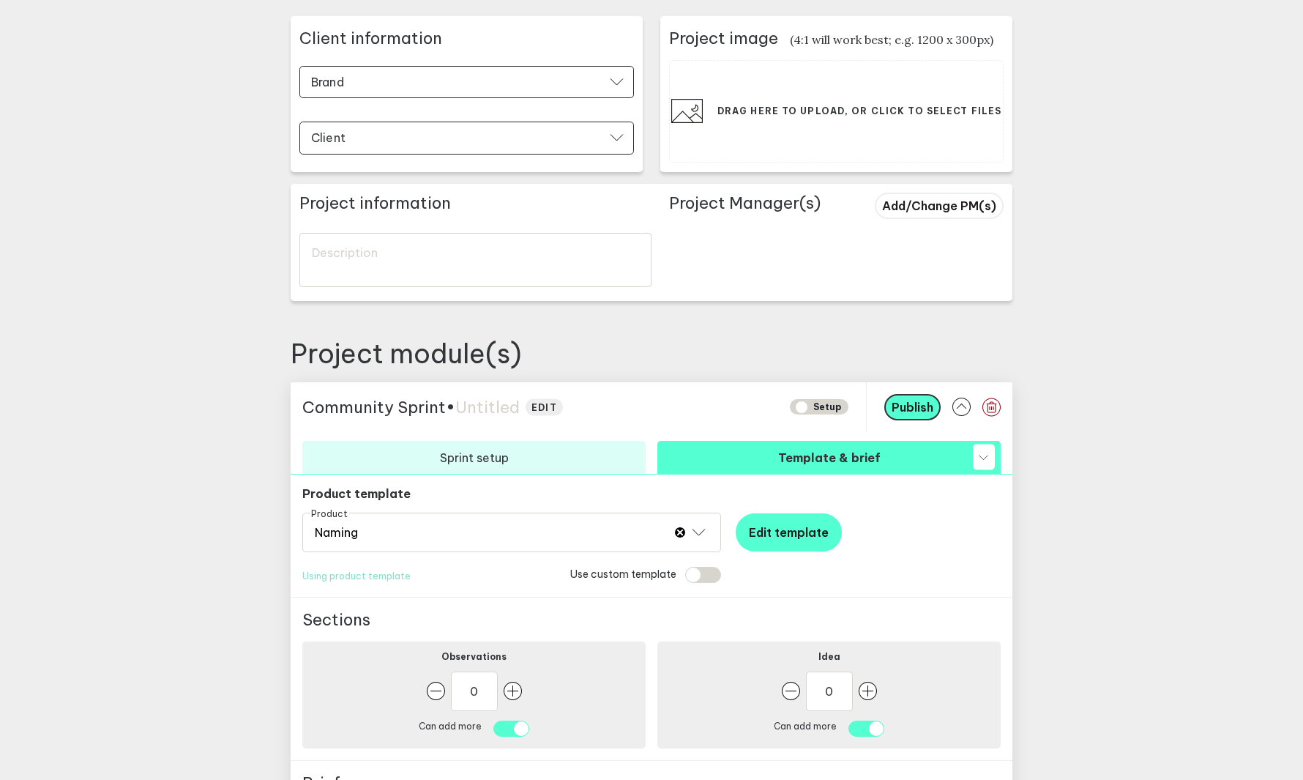
scroll to position [431, 0]
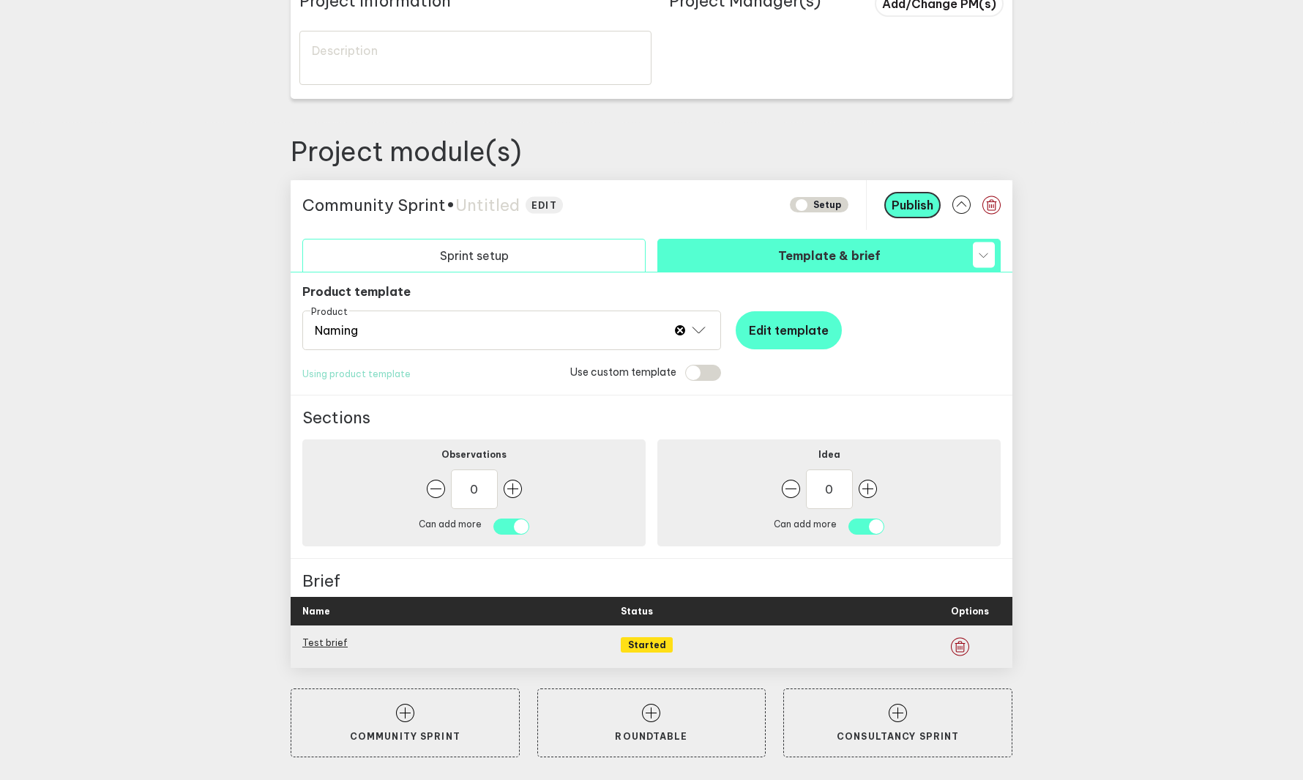
click at [548, 257] on button "Sprint setup" at bounding box center [473, 255] width 343 height 33
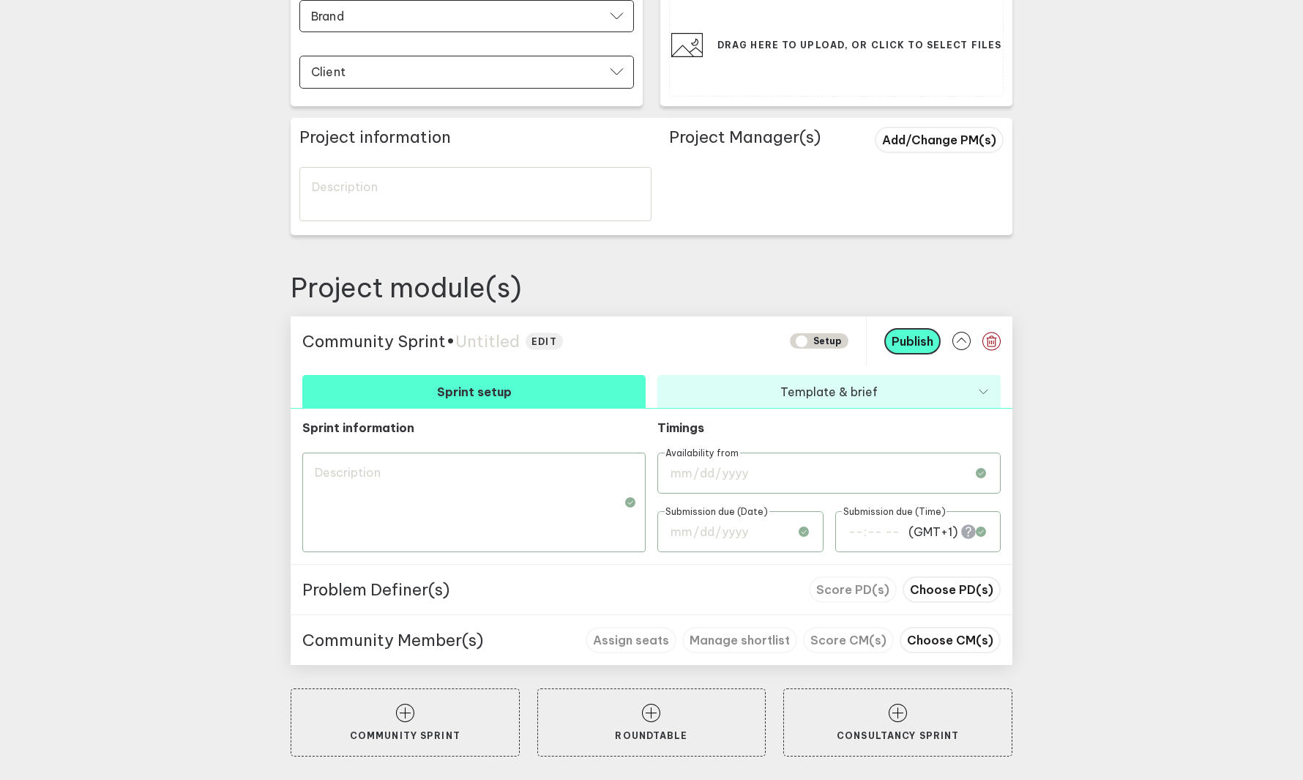
click at [499, 339] on span "Untitled" at bounding box center [487, 341] width 64 height 21
type textarea "T"
type textarea "Te"
type textarea "Tes"
type textarea "Test"
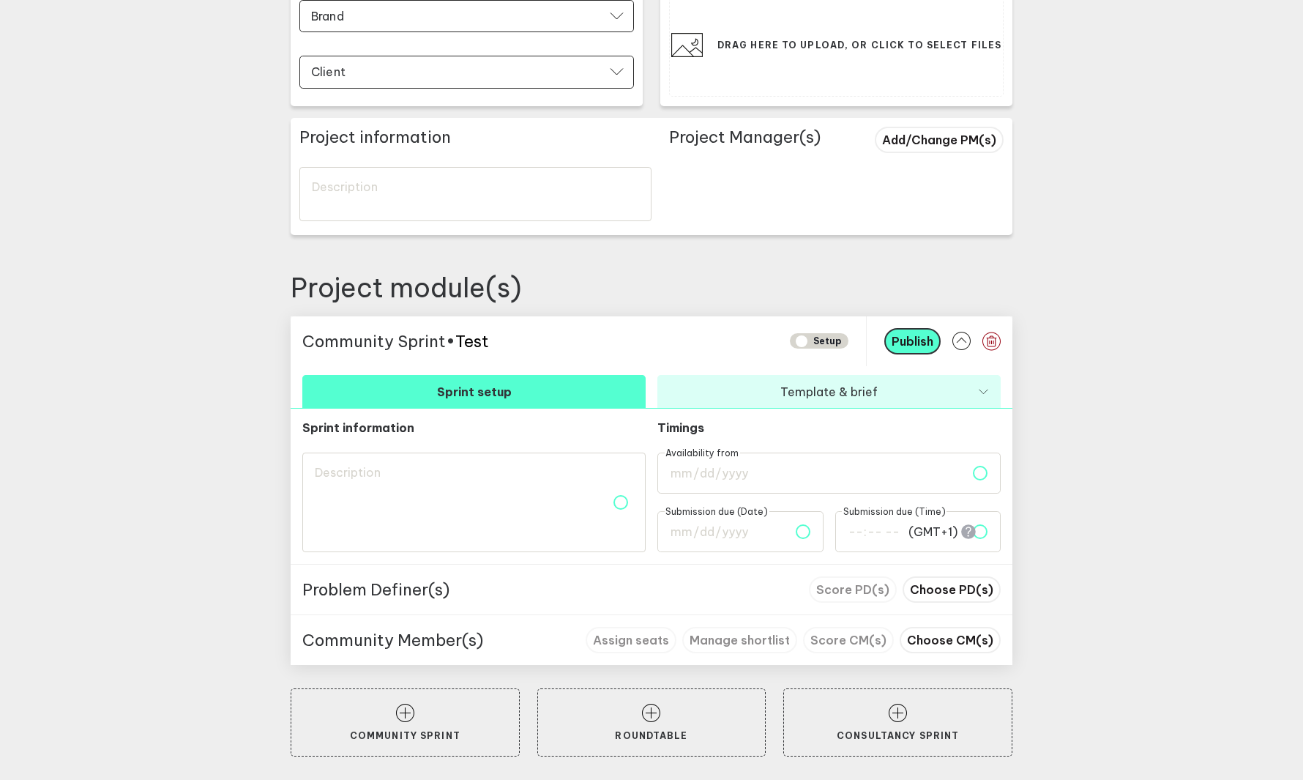
type textarea "Test"
type textarea "Test s"
type textarea "Test sp"
type textarea "Test spr"
type textarea "Test spri"
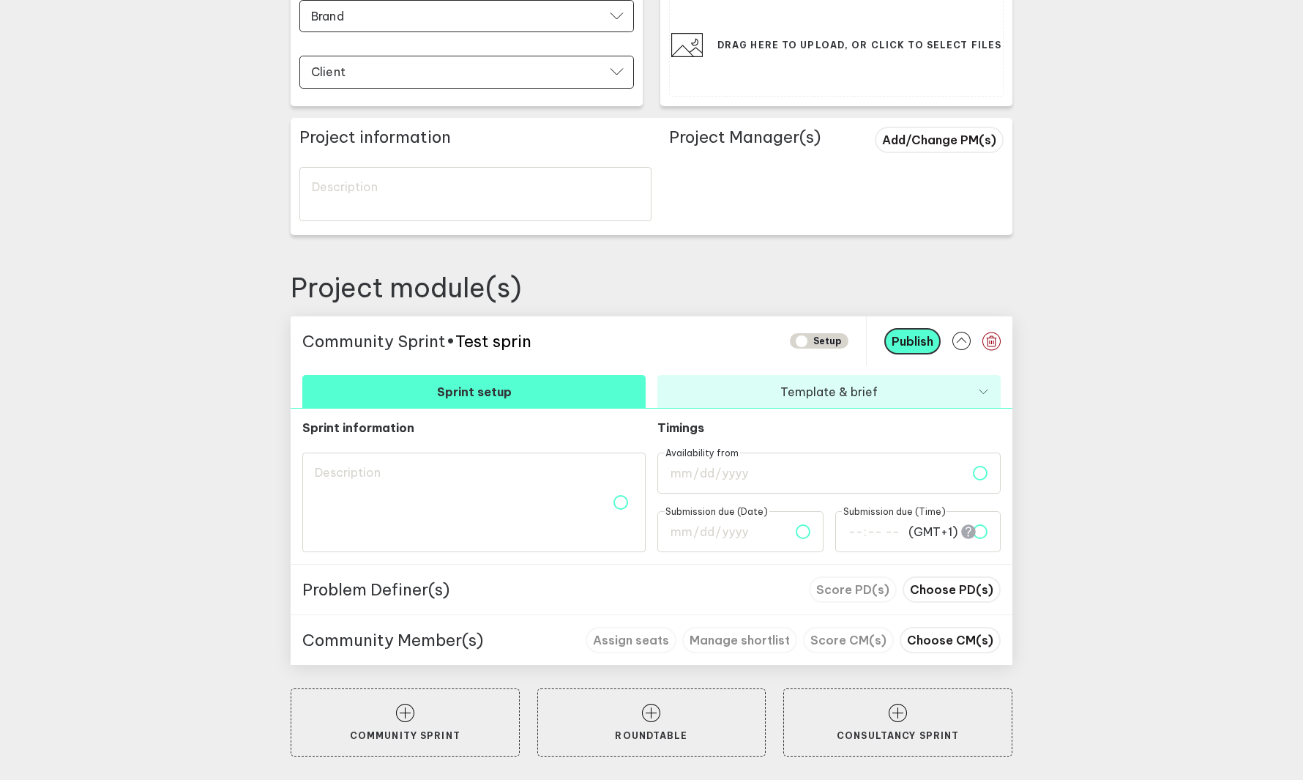
type textarea "Test sprin"
type textarea "Test sprint"
click at [1096, 384] on main "Go back Project setup Setup 9th October 2025 TEST PROJECT edit Delete project C…" at bounding box center [651, 242] width 1303 height 1075
click at [559, 496] on textarea at bounding box center [473, 502] width 343 height 100
click at [964, 594] on span "Choose PD(s)" at bounding box center [951, 589] width 83 height 15
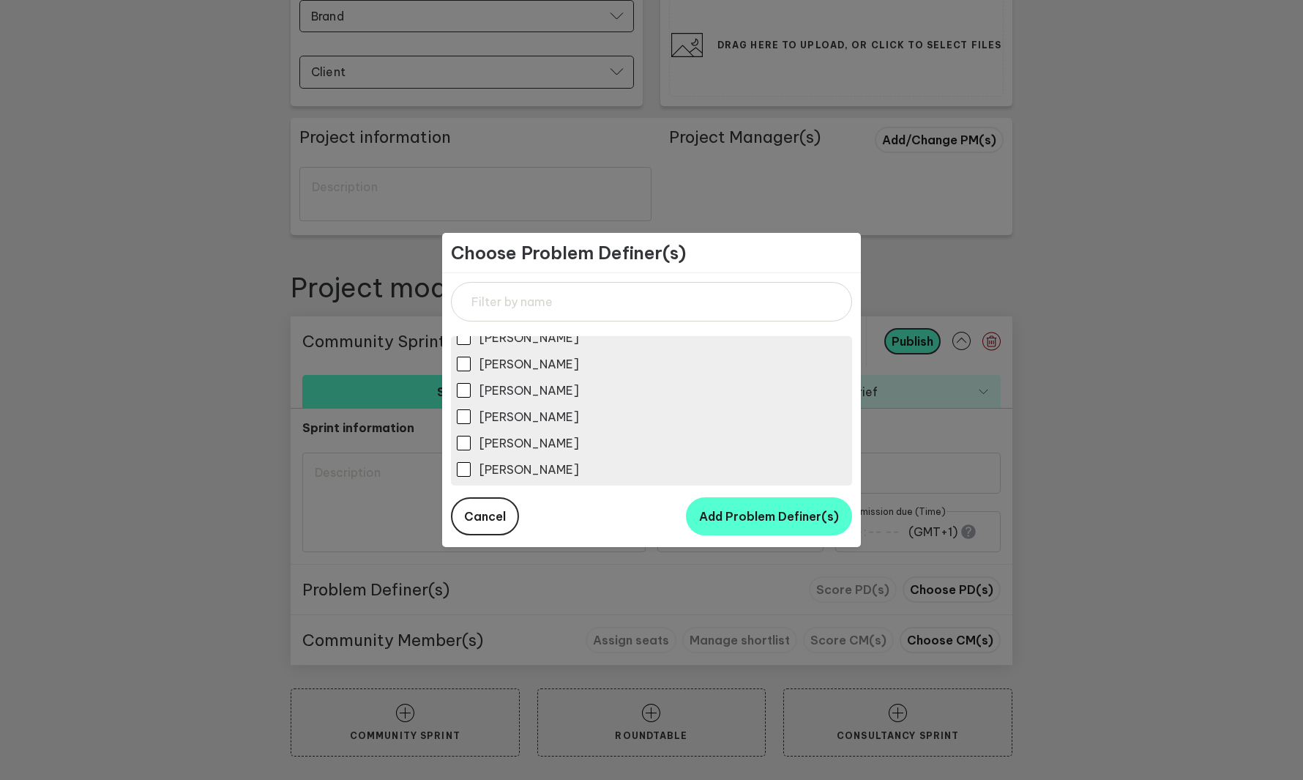
scroll to position [646, 0]
click at [538, 313] on input "text" at bounding box center [651, 302] width 401 height 40
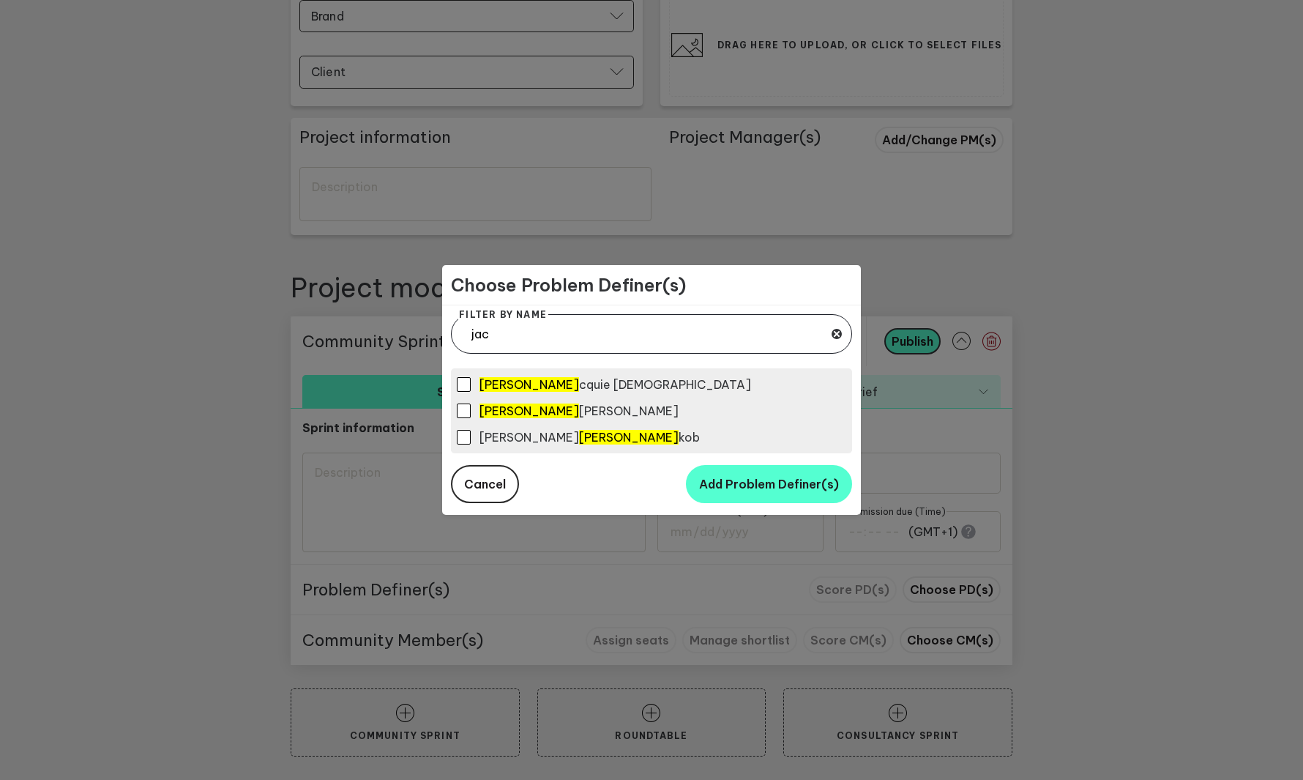
type input "jack"
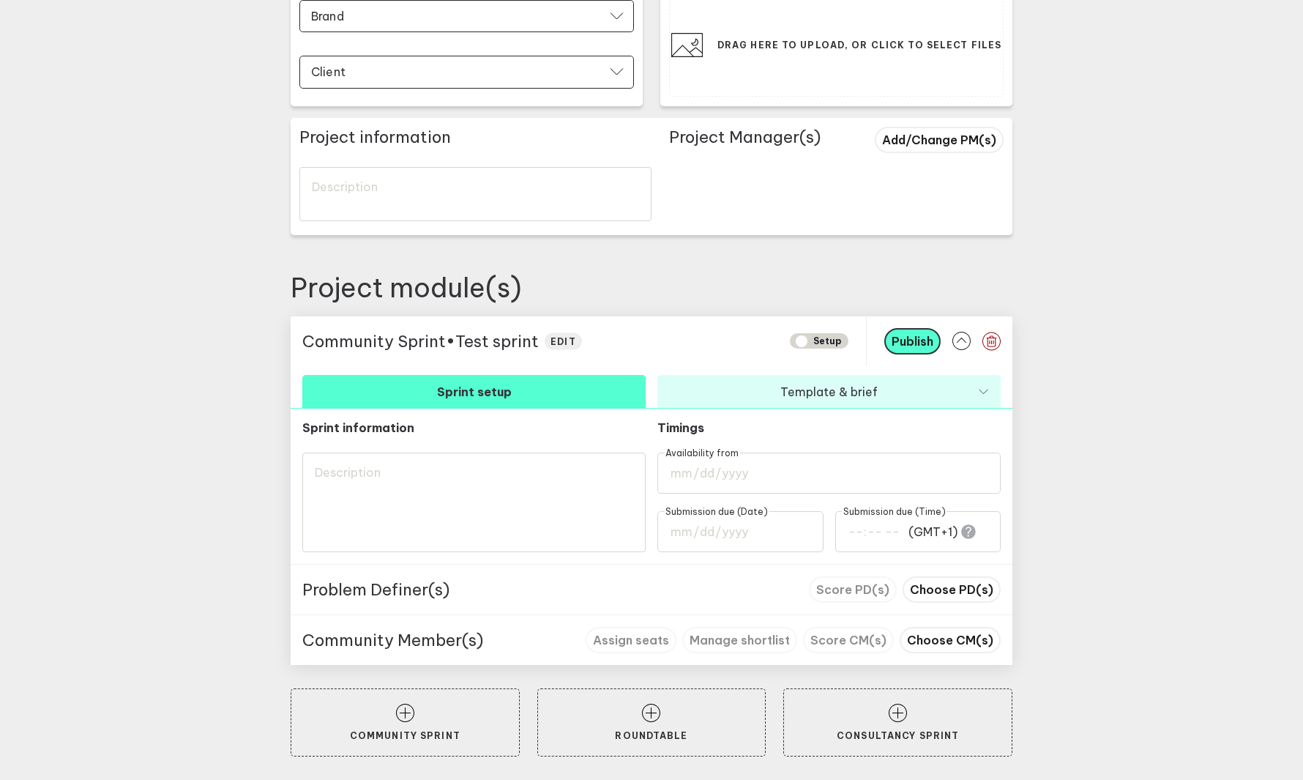
click at [206, 256] on div at bounding box center [651, 253] width 1303 height 12
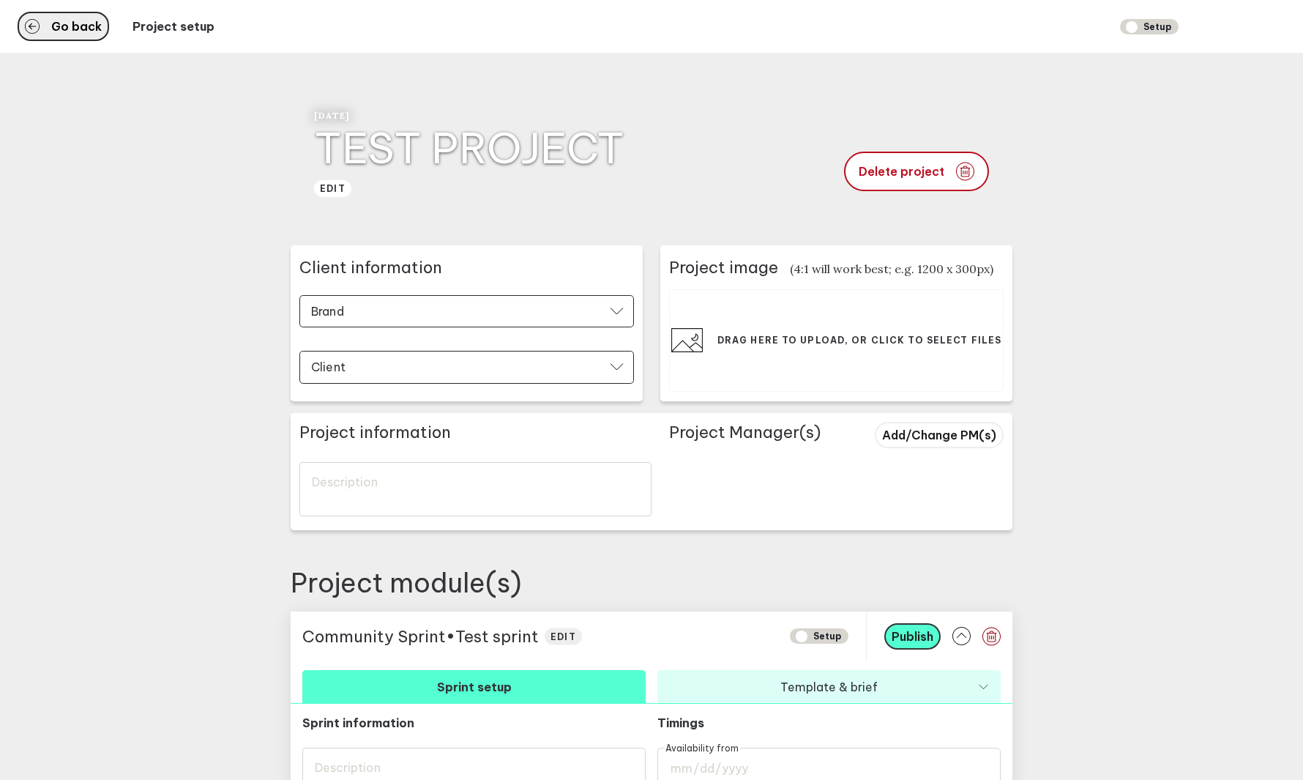
click at [72, 32] on span "Go back" at bounding box center [76, 27] width 51 height 12
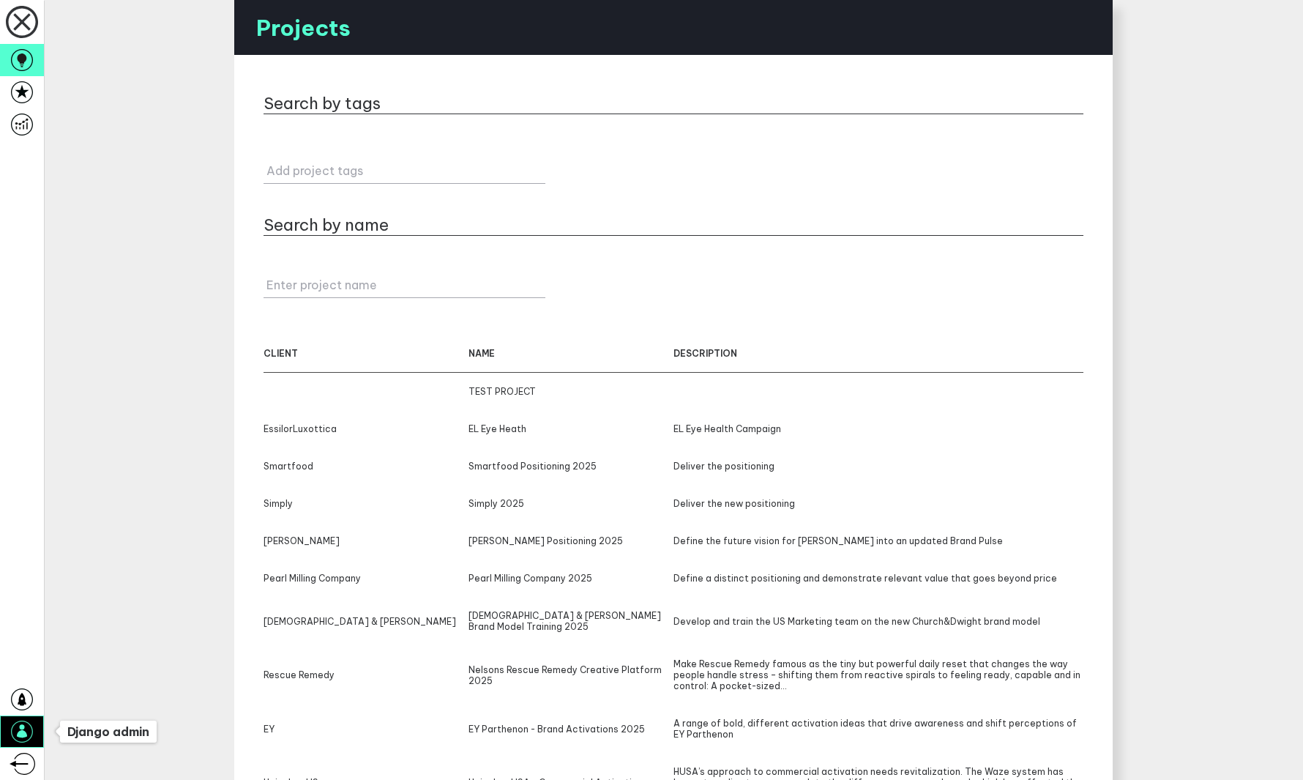
click at [21, 739] on icon at bounding box center [22, 731] width 22 height 22
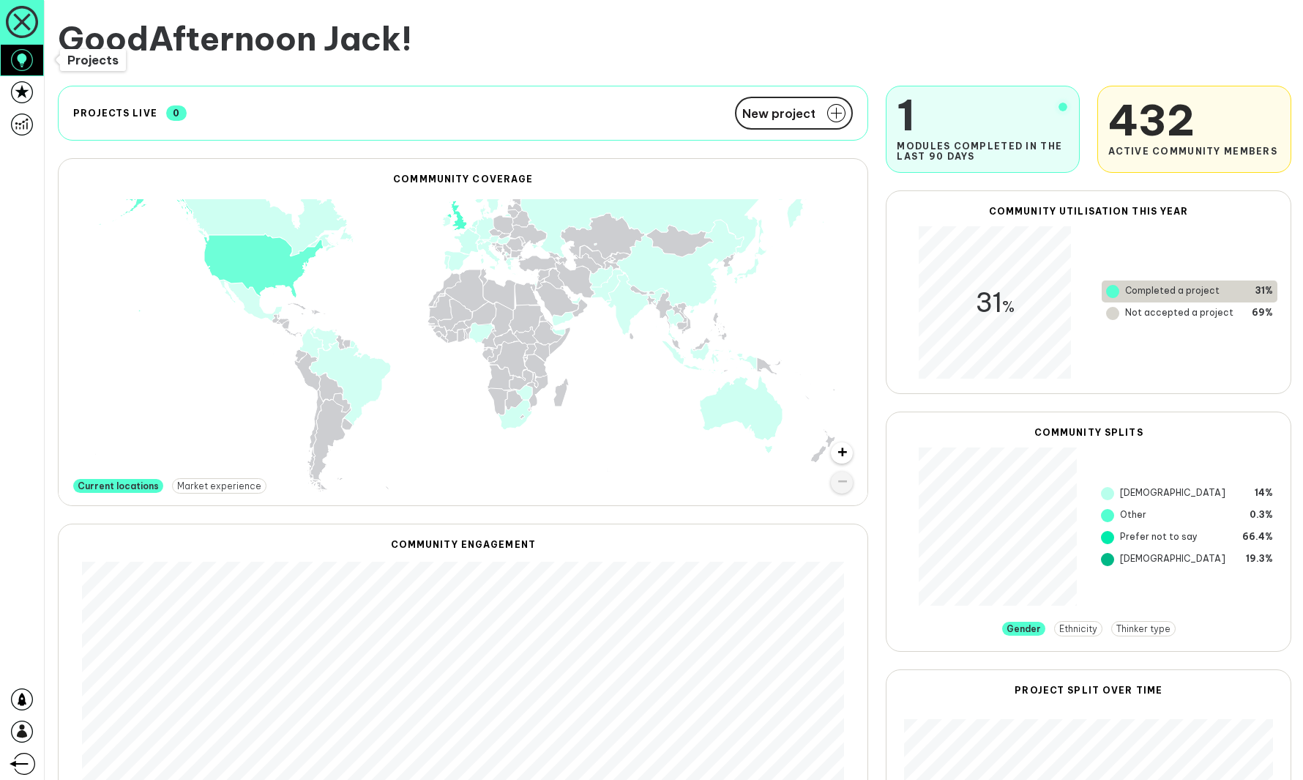
click at [27, 60] on icon at bounding box center [22, 60] width 22 height 22
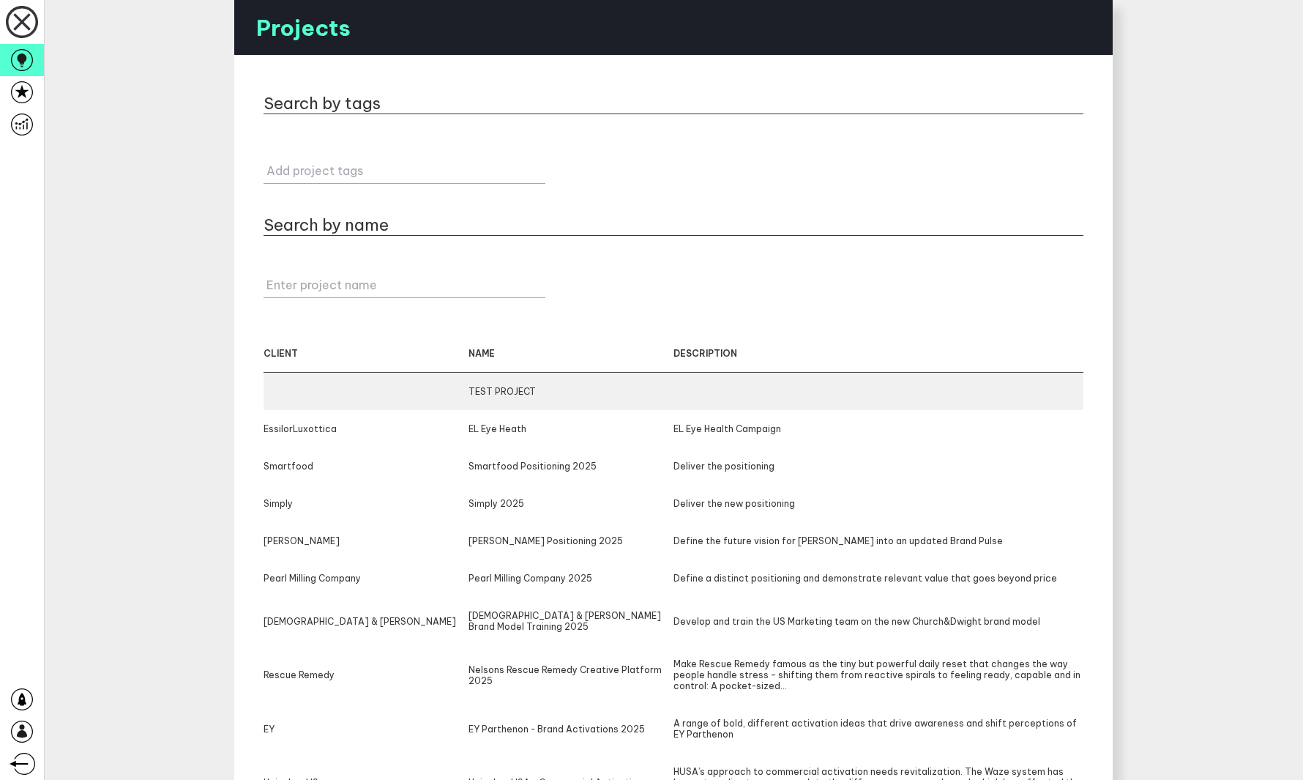
click at [412, 381] on div "TEST PROJECT" at bounding box center [674, 391] width 820 height 37
click at [413, 389] on div at bounding box center [366, 391] width 205 height 11
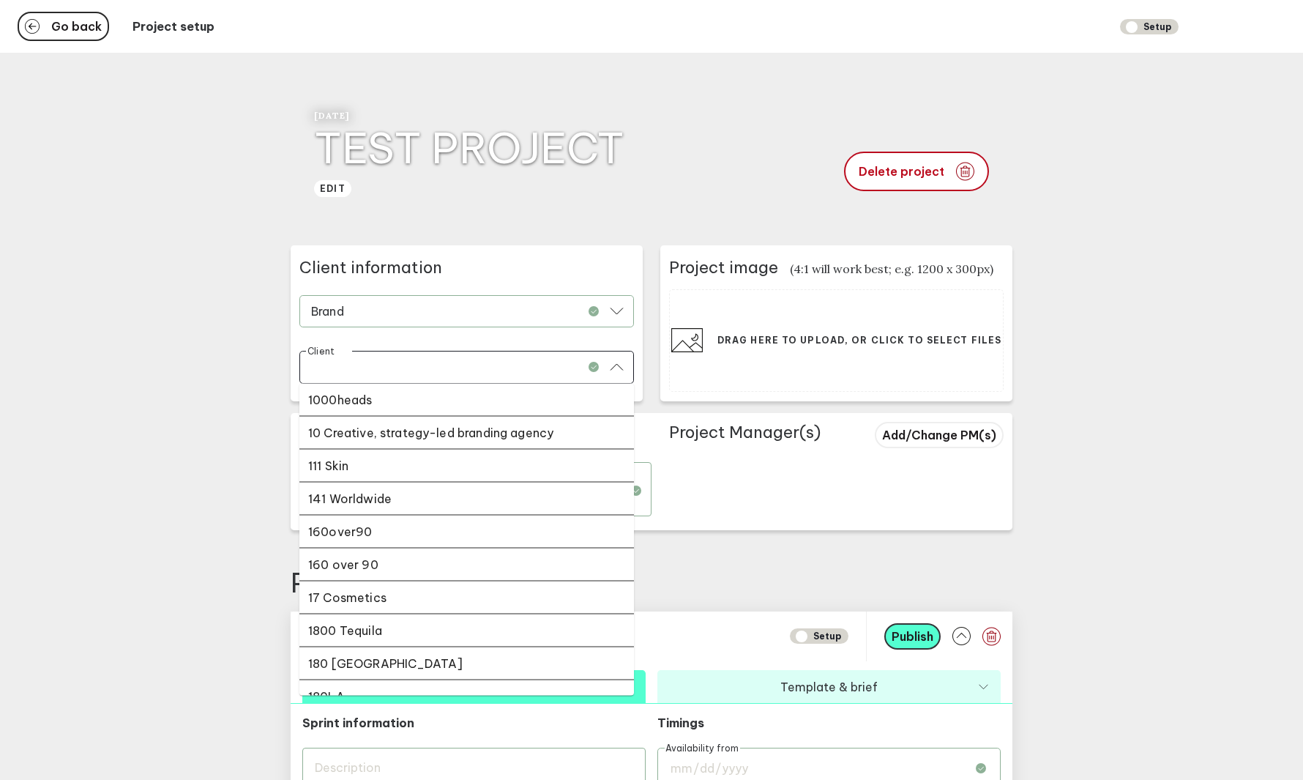
click at [408, 363] on input "Client" at bounding box center [458, 368] width 296 height 17
type input "test"
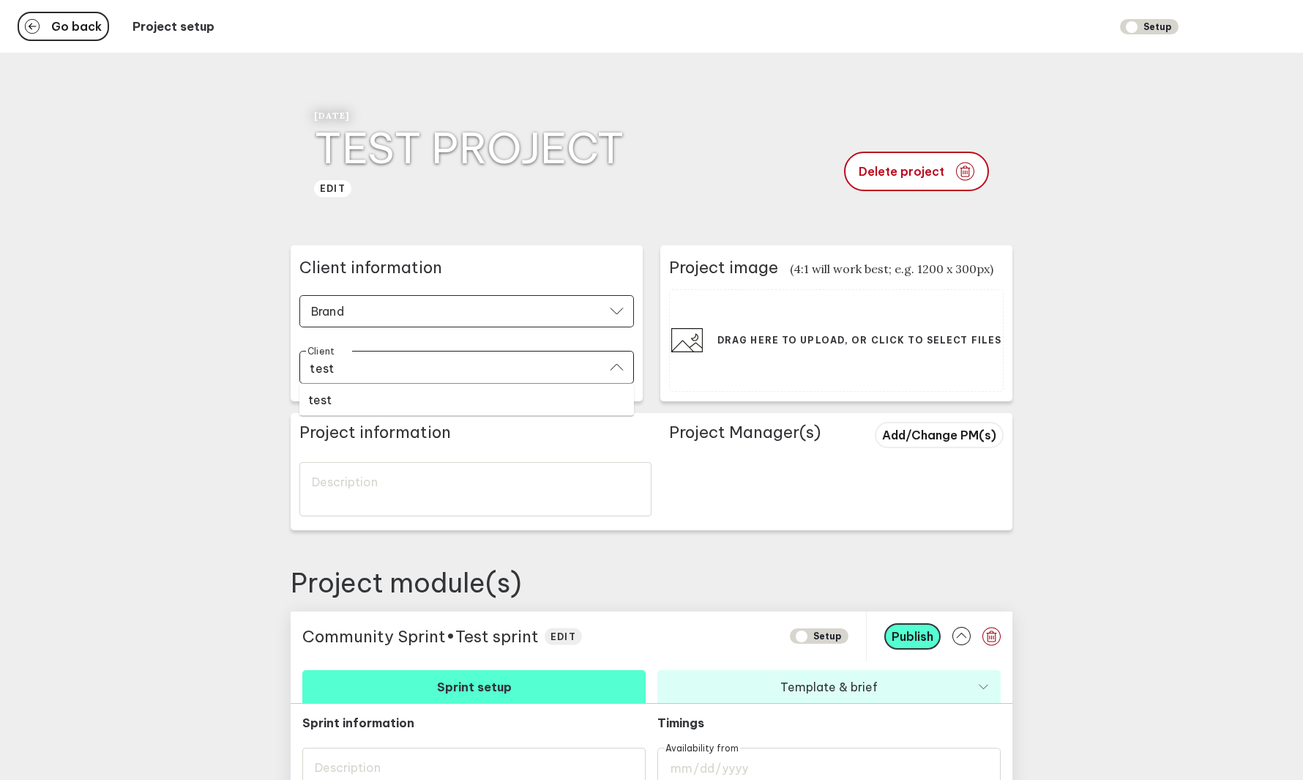
click at [418, 398] on div "test" at bounding box center [466, 399] width 317 height 15
click at [70, 23] on span "Go back" at bounding box center [76, 27] width 51 height 12
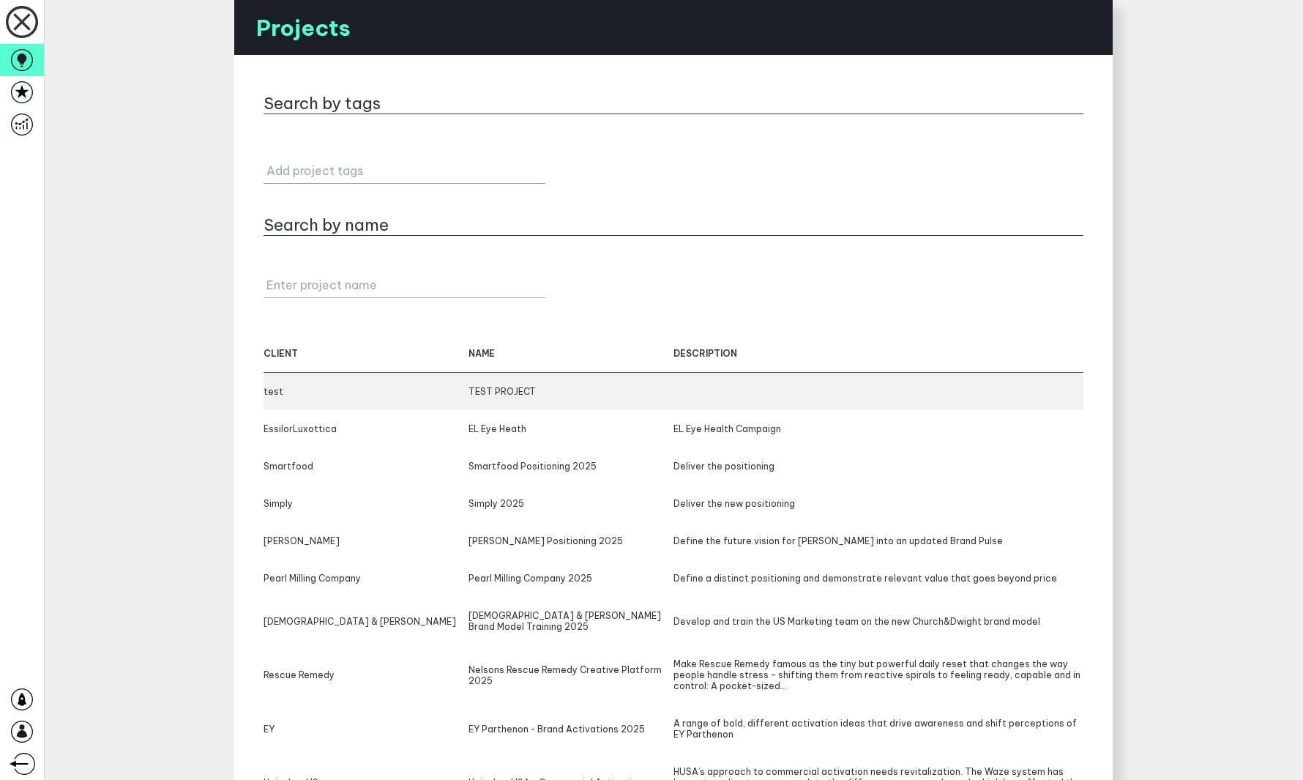
click at [357, 384] on div "test TEST PROJECT" at bounding box center [674, 391] width 820 height 37
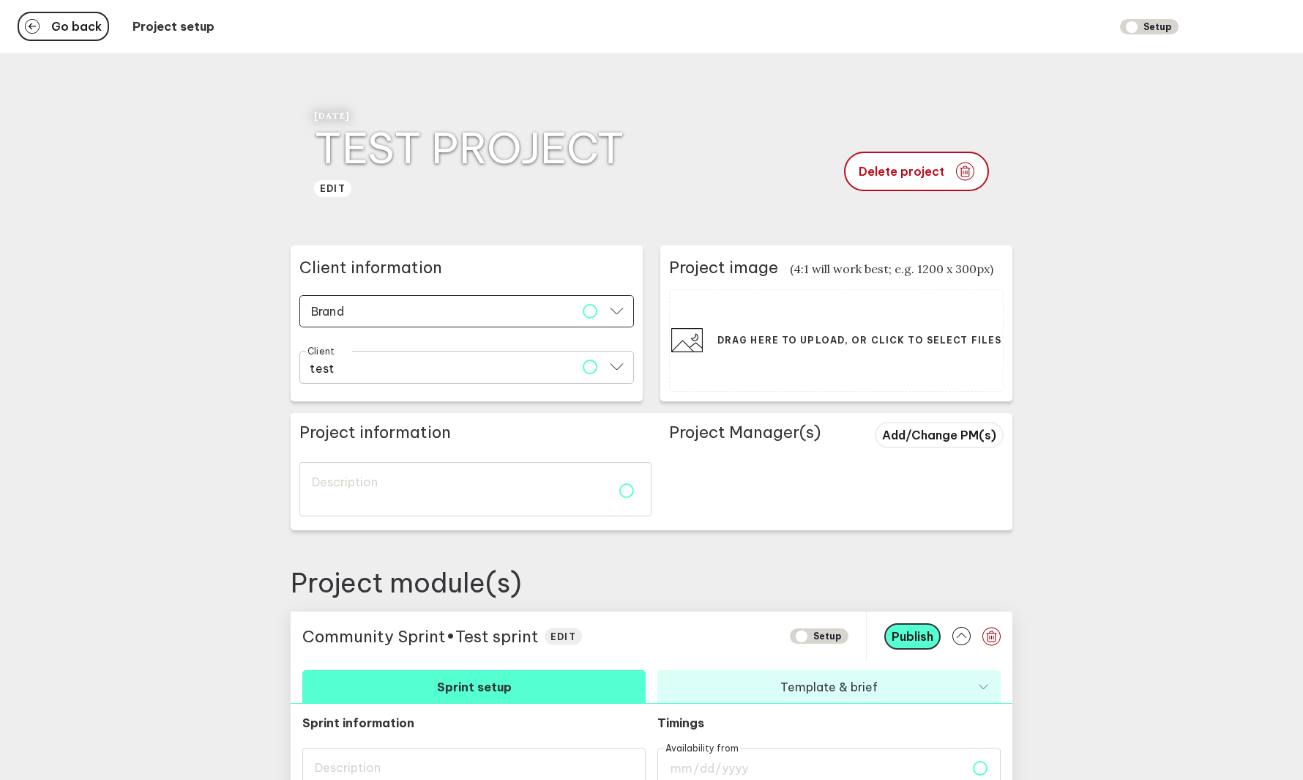
click at [416, 370] on input "test" at bounding box center [448, 368] width 277 height 17
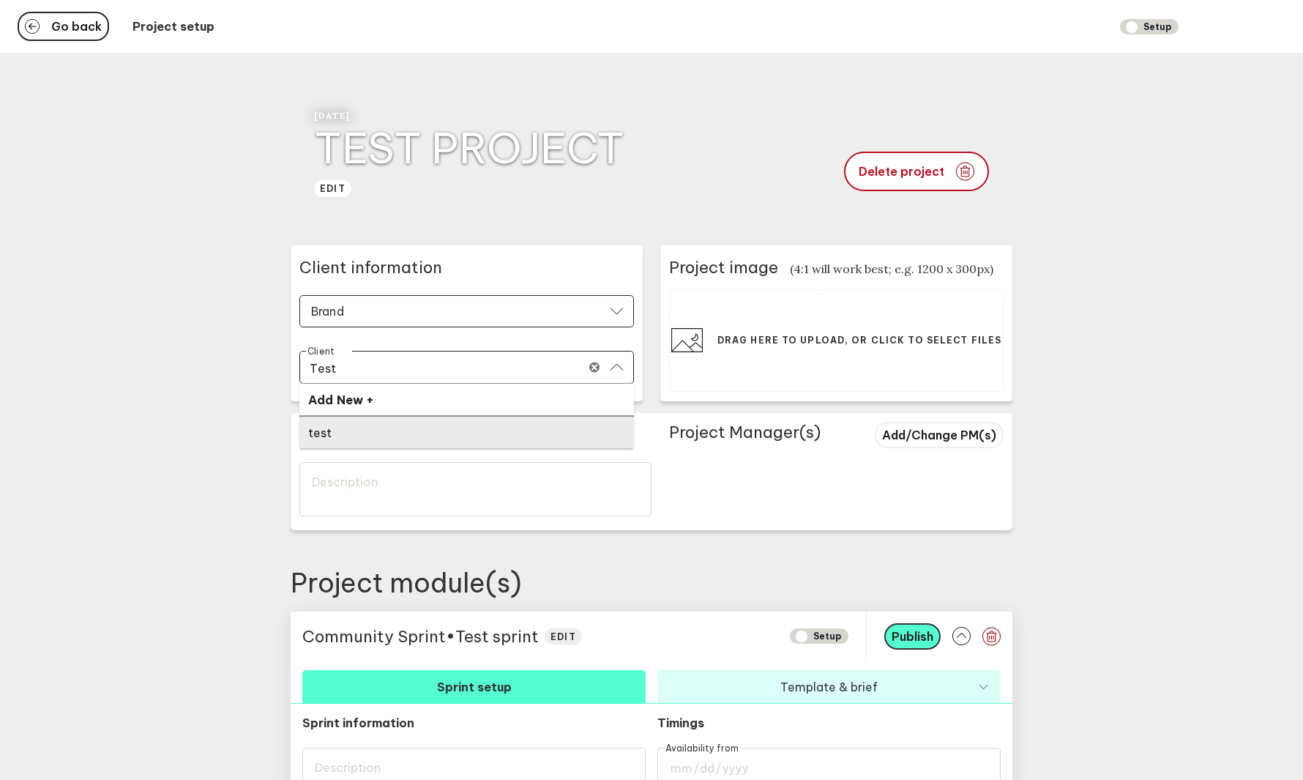
type input "test"
click at [206, 411] on main "Go back Project setup Setup 9th October 2025 TEST PROJECT edit Delete project C…" at bounding box center [651, 537] width 1303 height 1075
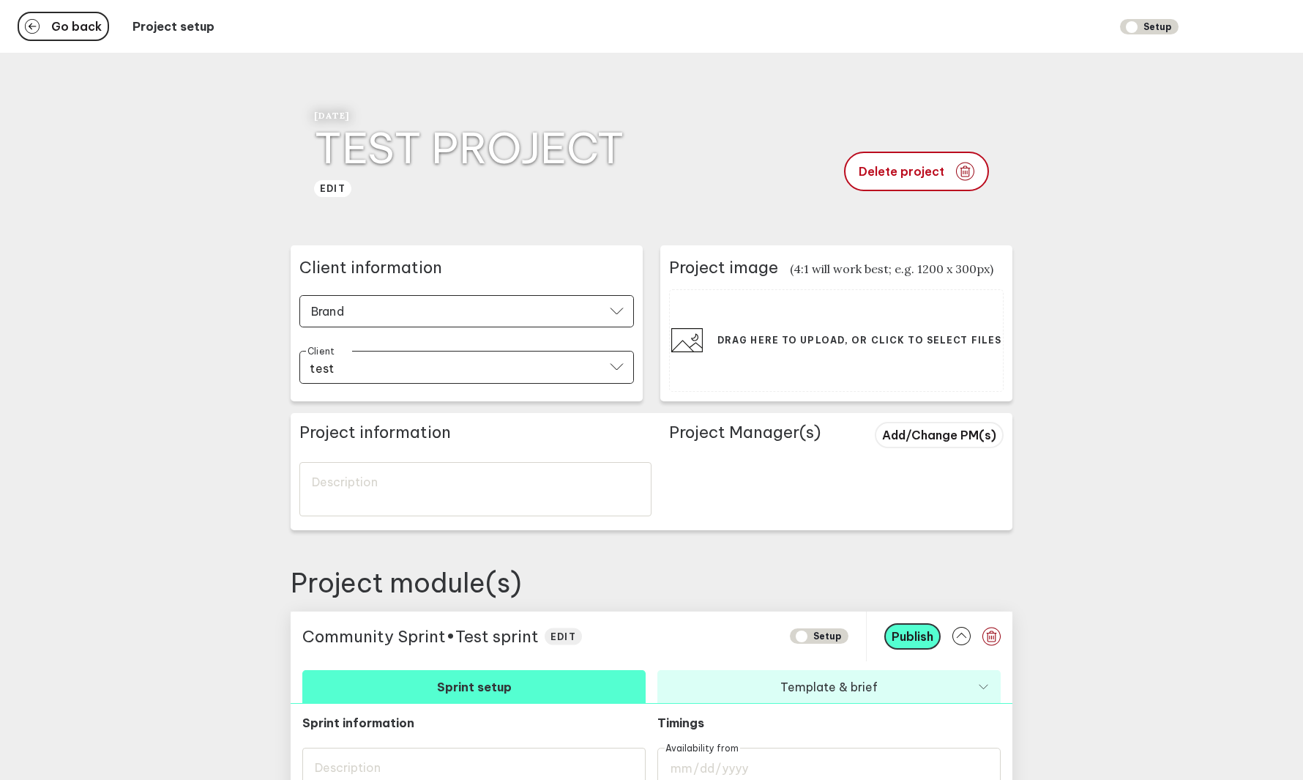
click at [72, 9] on div "Go back Project setup Setup" at bounding box center [651, 26] width 1303 height 53
click at [72, 28] on span "Go back" at bounding box center [76, 27] width 51 height 12
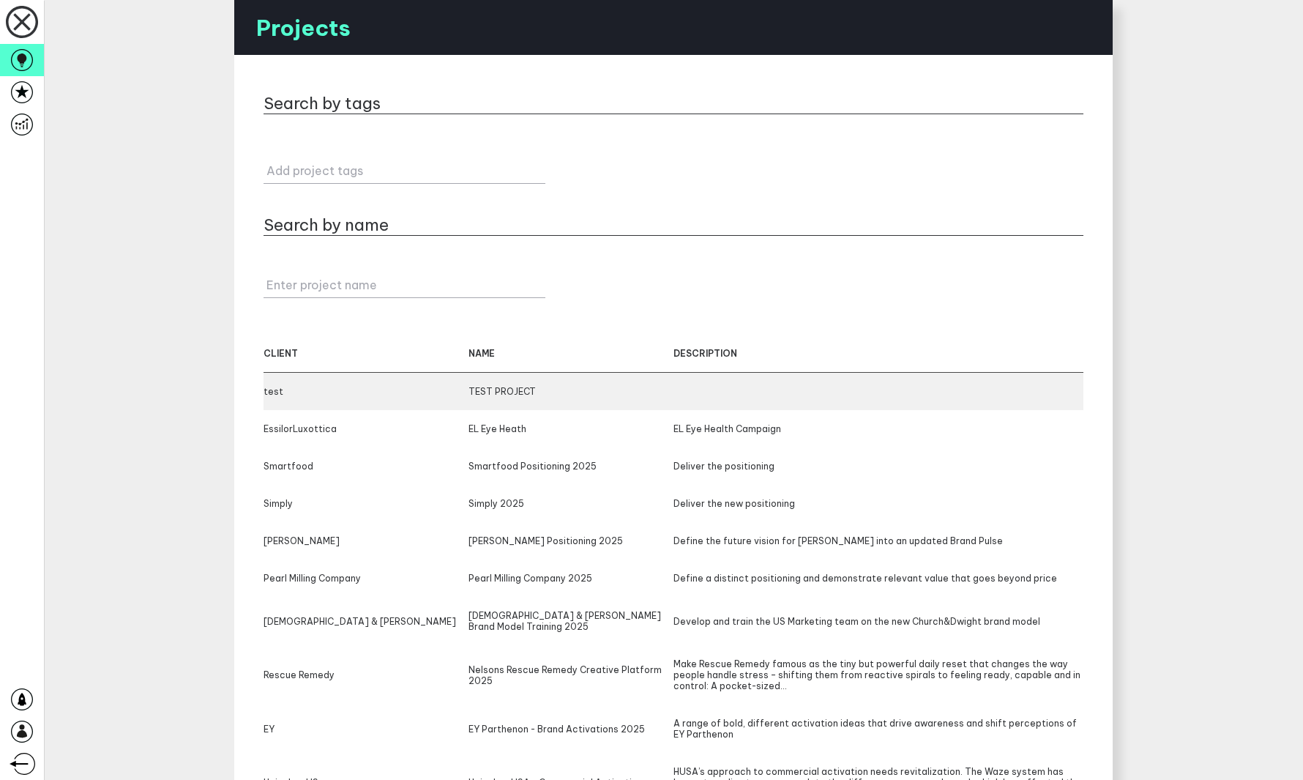
click at [400, 392] on div "test" at bounding box center [366, 391] width 205 height 11
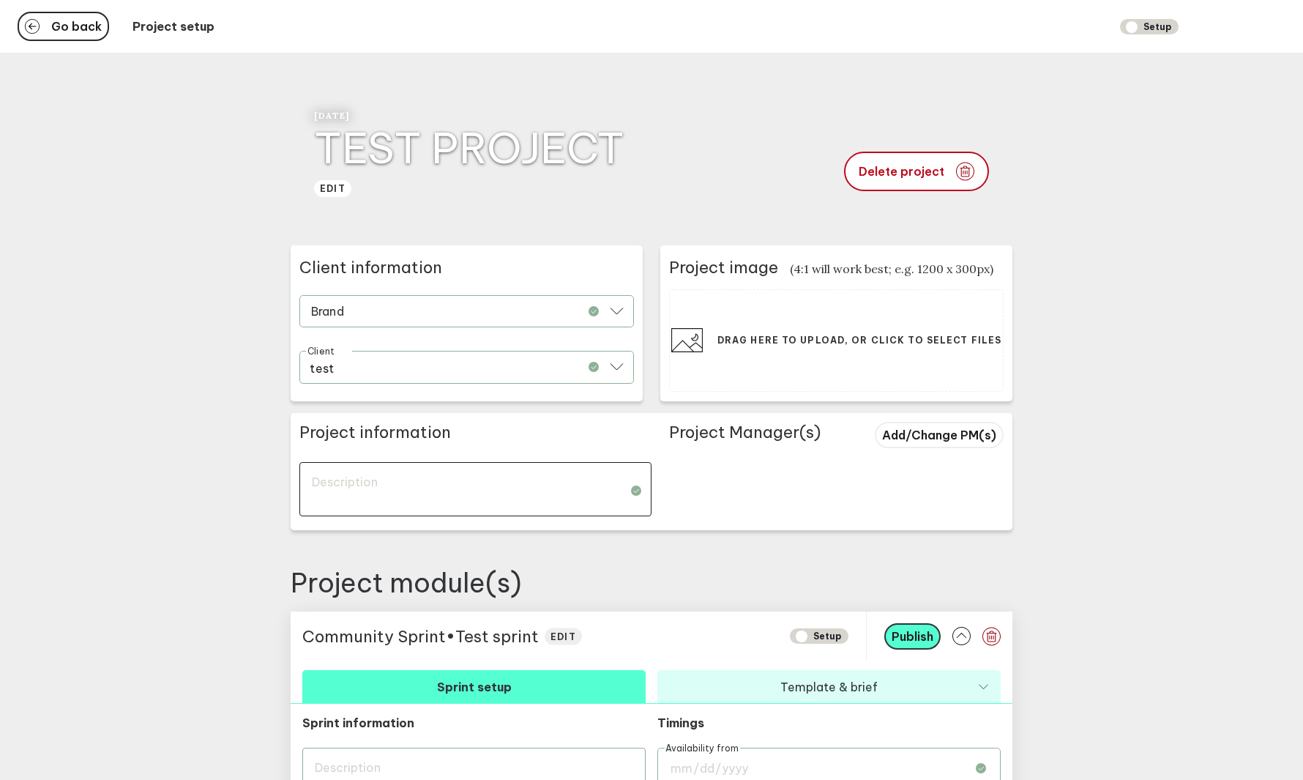
click at [488, 472] on textarea at bounding box center [475, 489] width 352 height 54
type textarea "T"
type textarea "Te"
type textarea "Tes"
type textarea "Test"
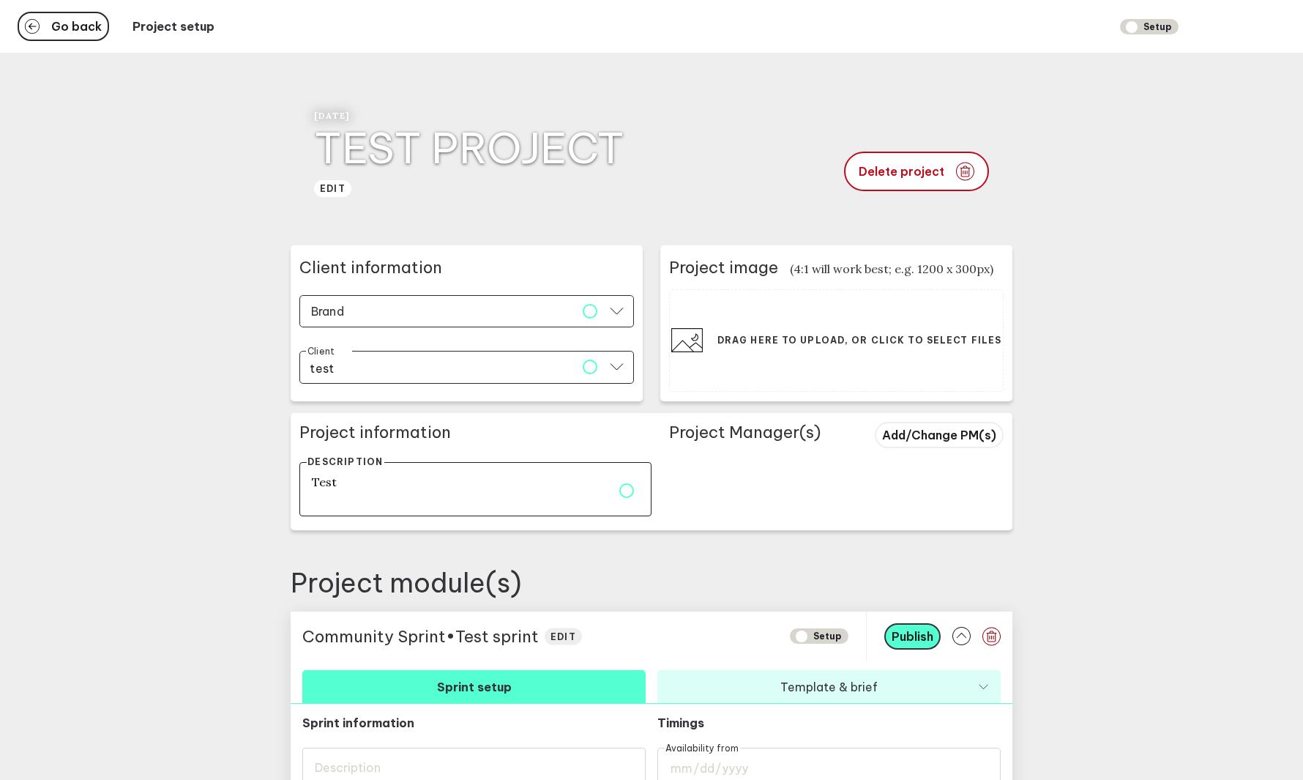
type textarea "Testi"
type textarea "Testin"
type textarea "Testing"
click at [245, 361] on main "Go back Project setup Setup 9th October 2025 TEST PROJECT edit Delete project C…" at bounding box center [651, 537] width 1303 height 1075
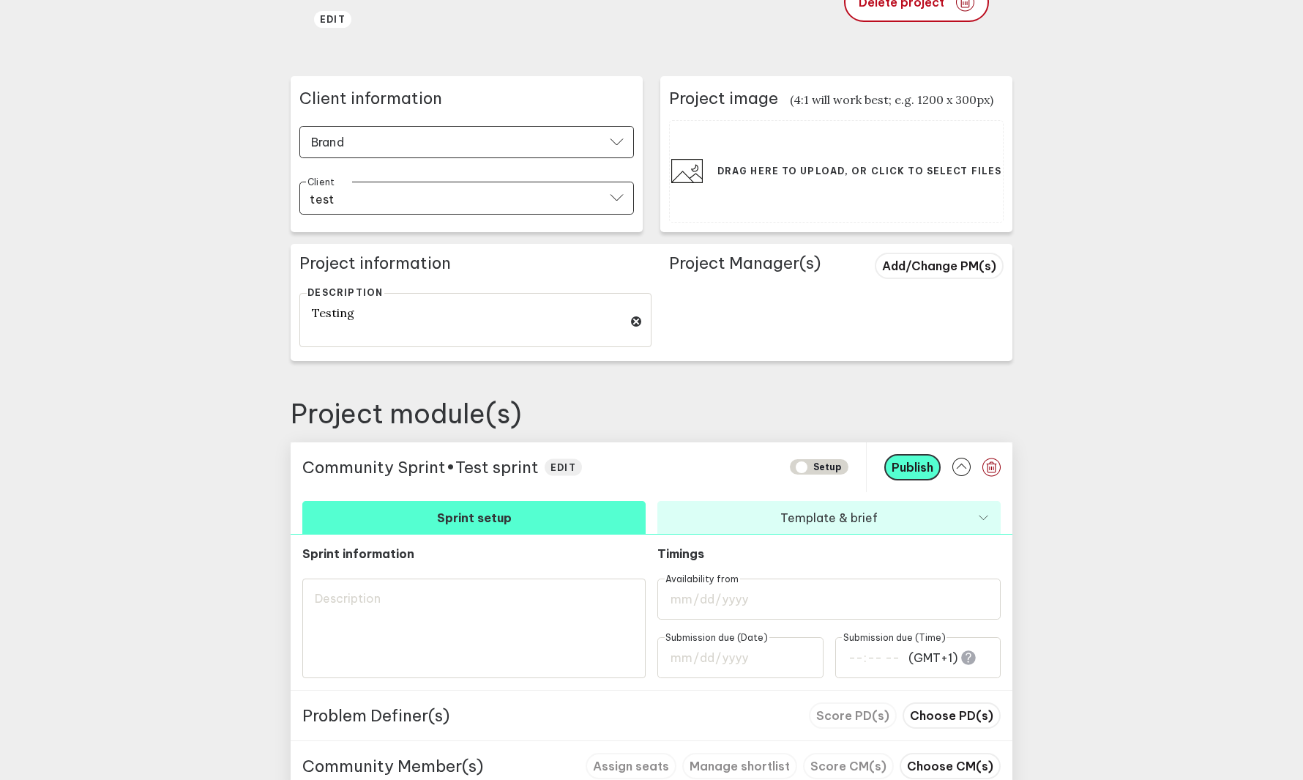
scroll to position [295, 0]
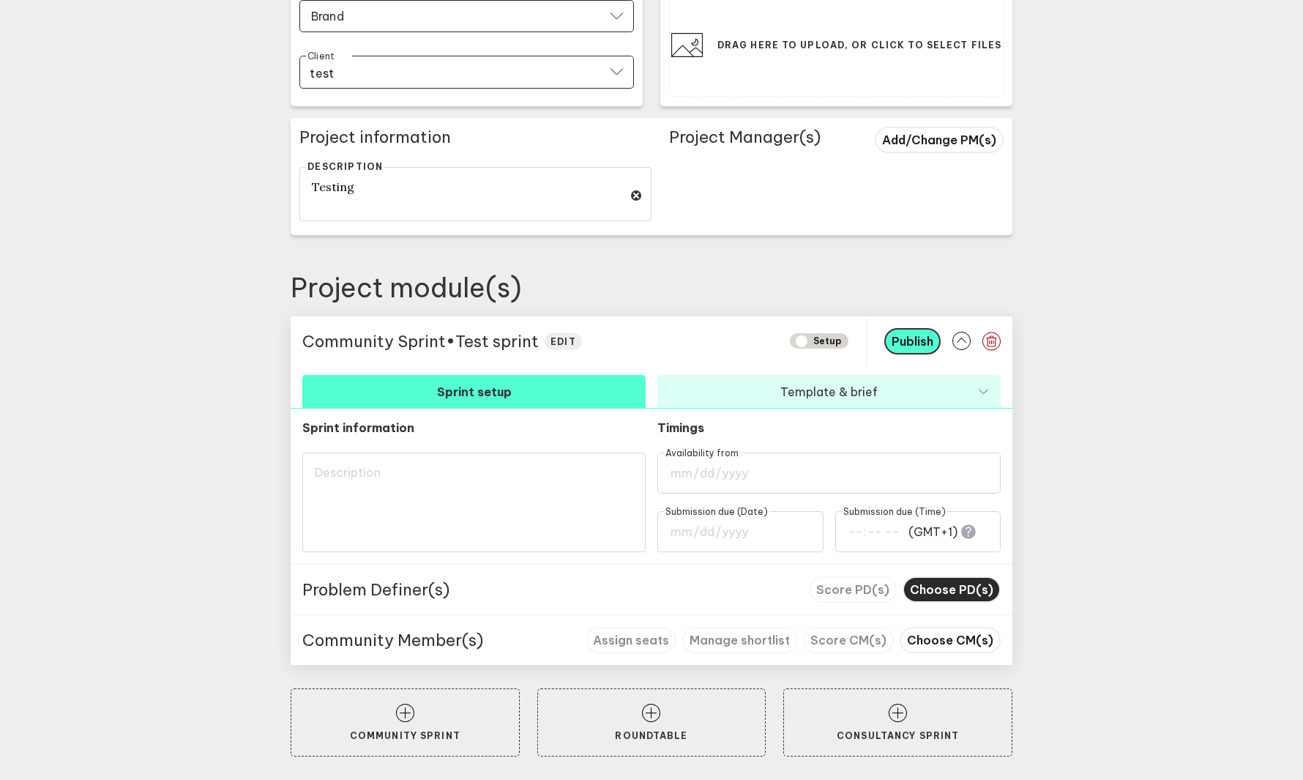
click at [954, 587] on span "Choose PD(s)" at bounding box center [951, 589] width 83 height 15
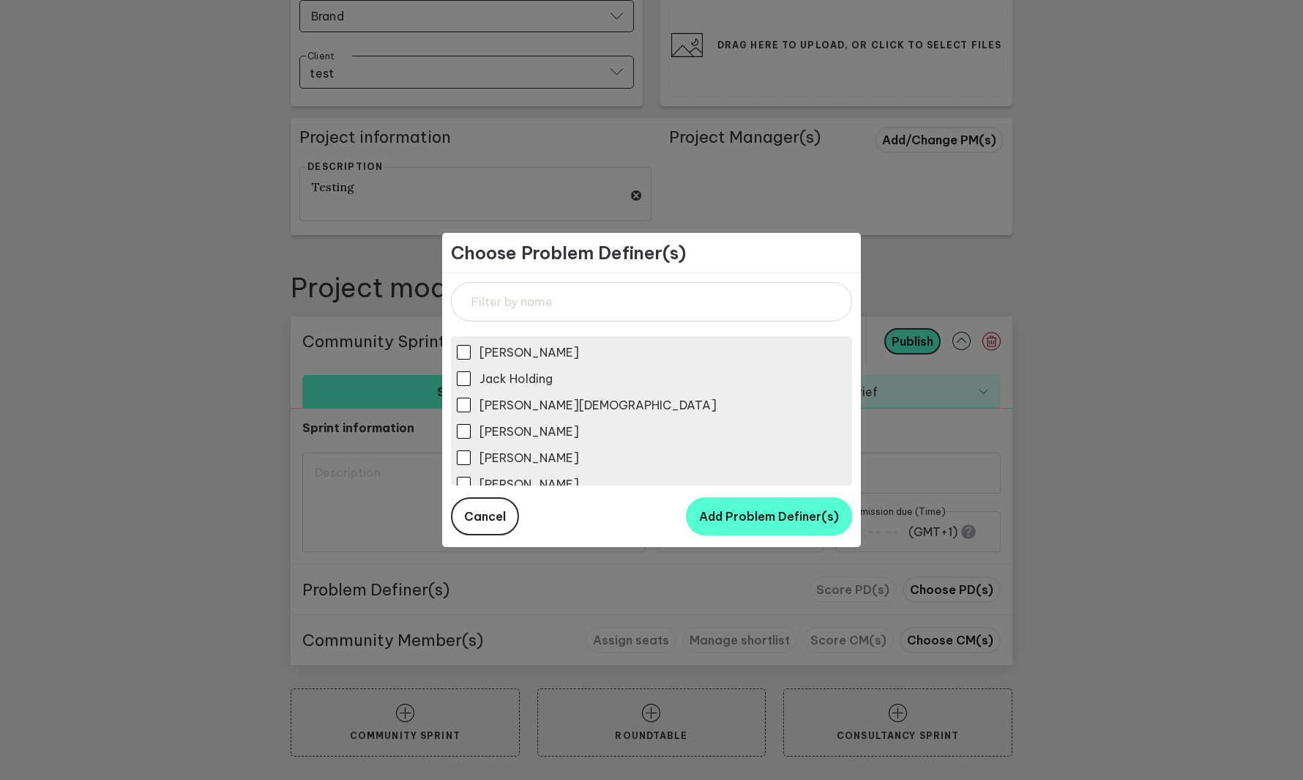
click at [521, 378] on span "Jack Holding" at bounding box center [516, 378] width 73 height 15
click at [471, 378] on input "Jack Holding" at bounding box center [464, 378] width 14 height 14
checkbox input "true"
click at [726, 510] on span "Add Problem Definer(s)" at bounding box center [769, 516] width 140 height 15
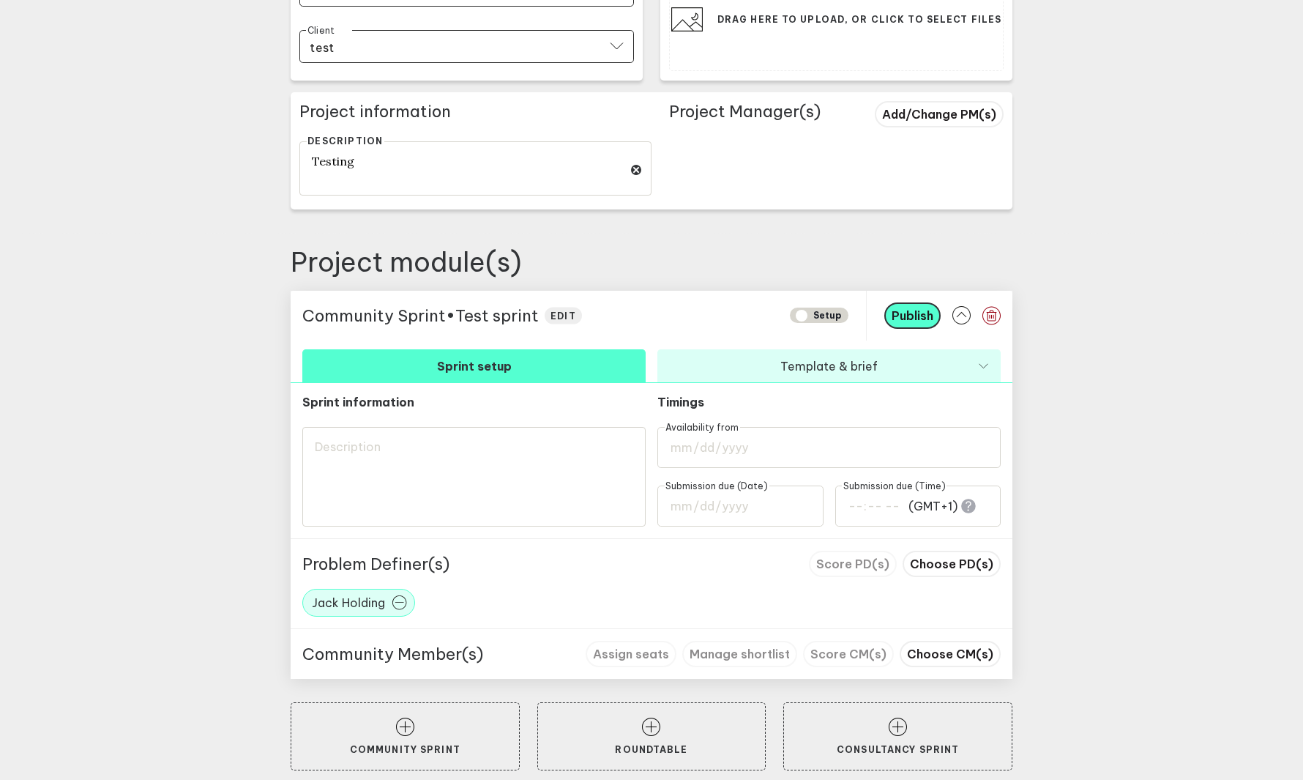
scroll to position [335, 0]
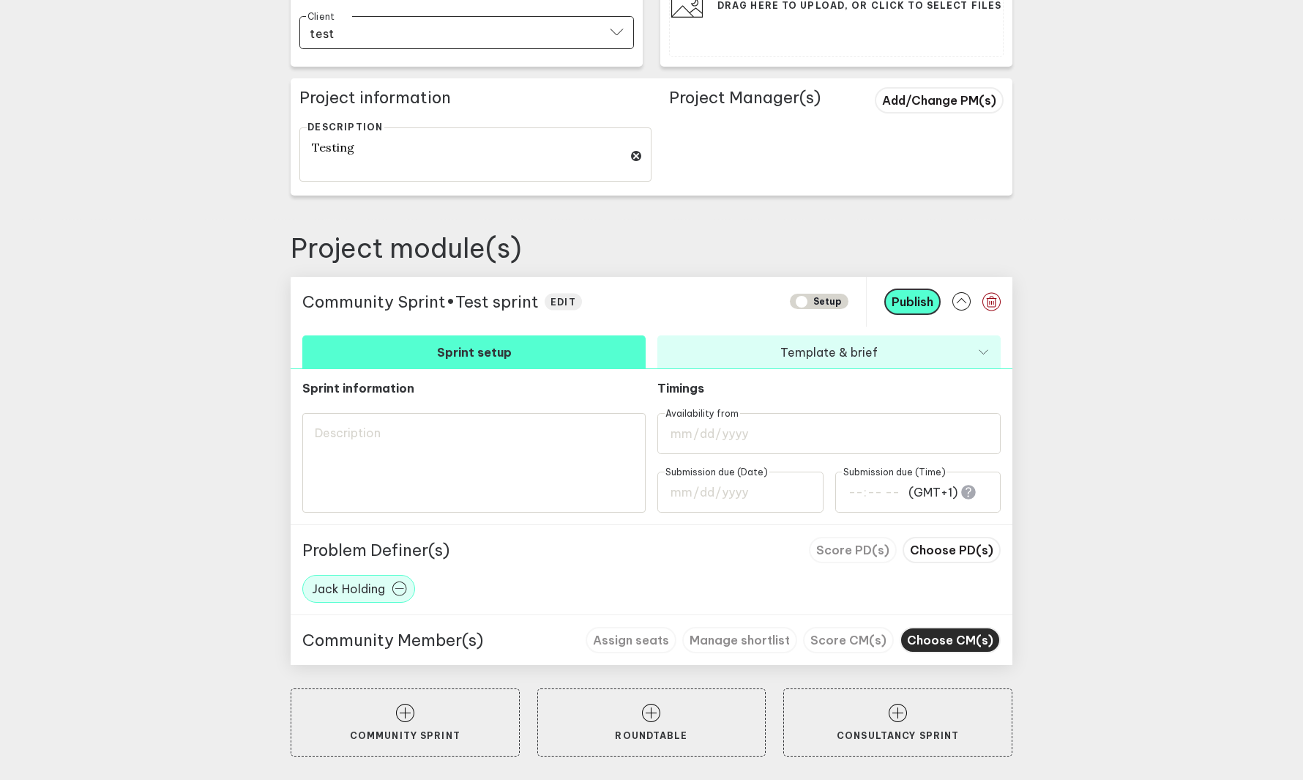
click at [936, 641] on span "Choose CM(s)" at bounding box center [950, 640] width 86 height 15
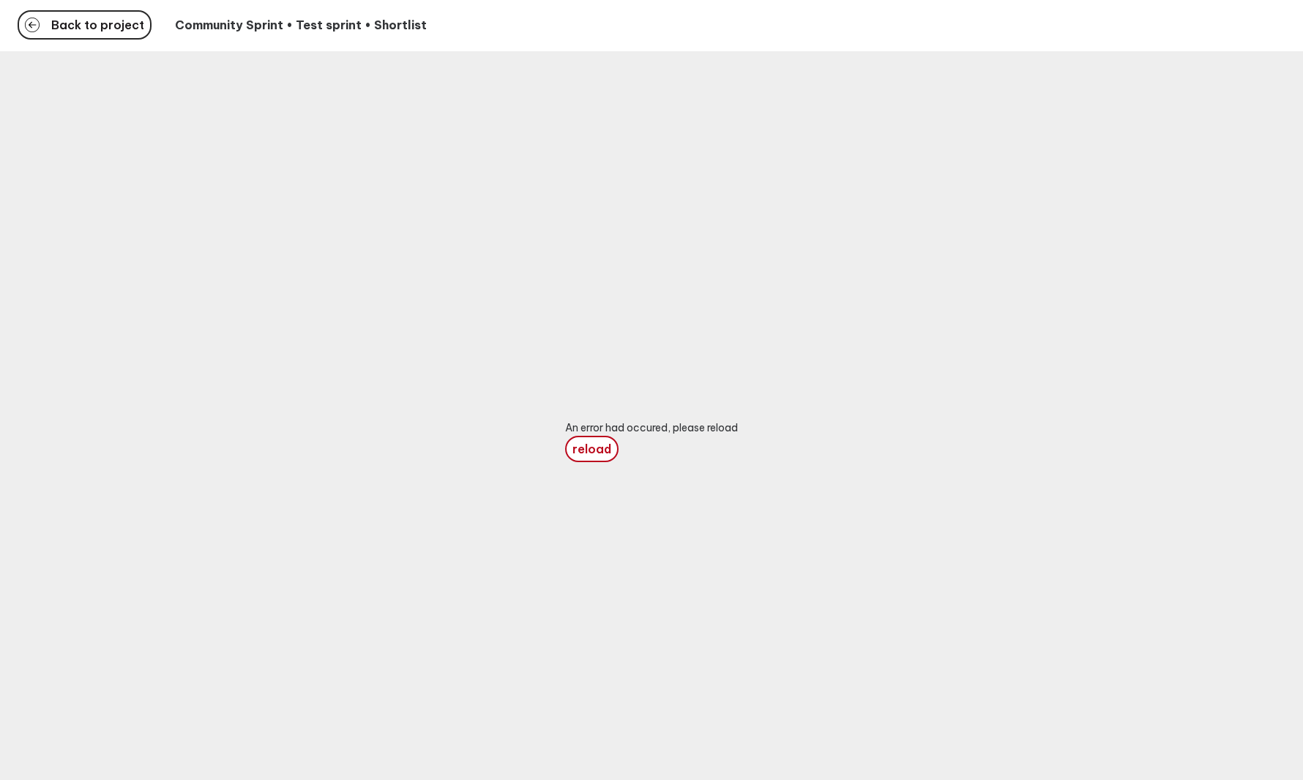
scroll to position [53, 0]
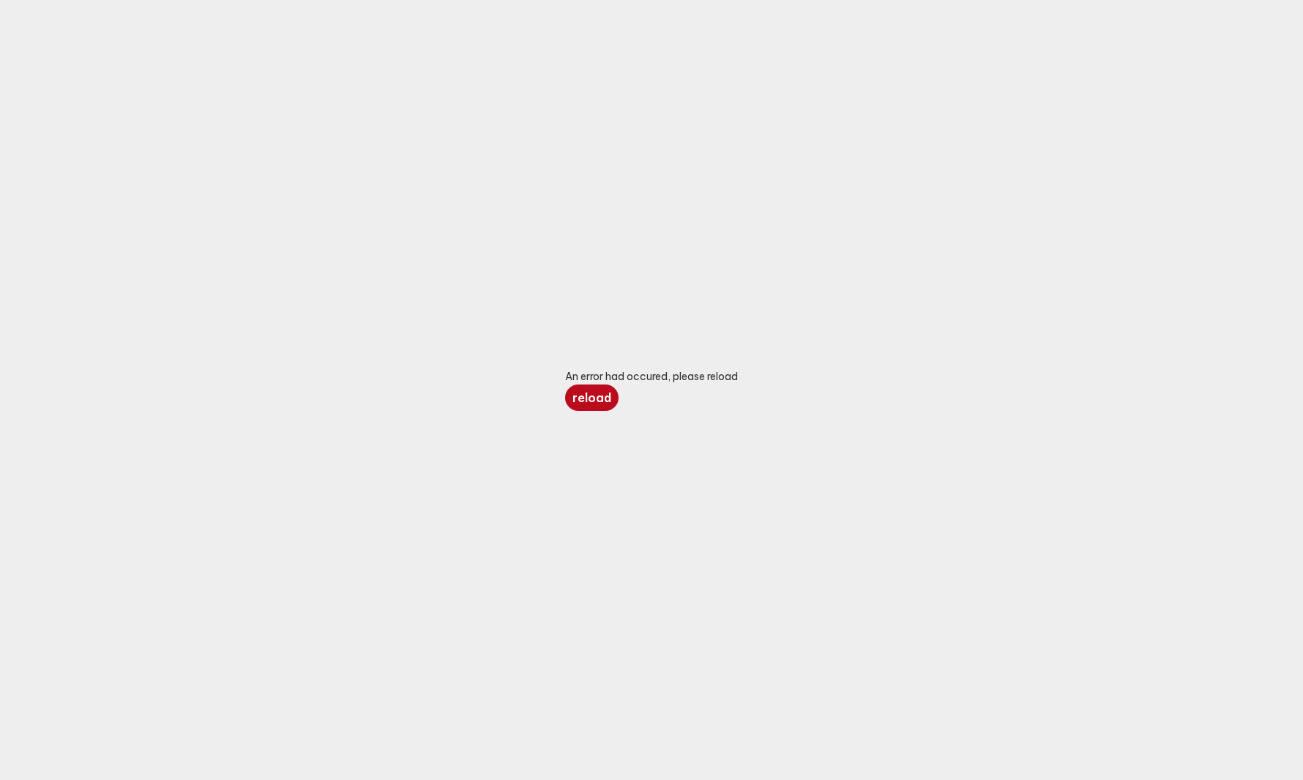
click at [600, 400] on span "reload" at bounding box center [592, 397] width 39 height 15
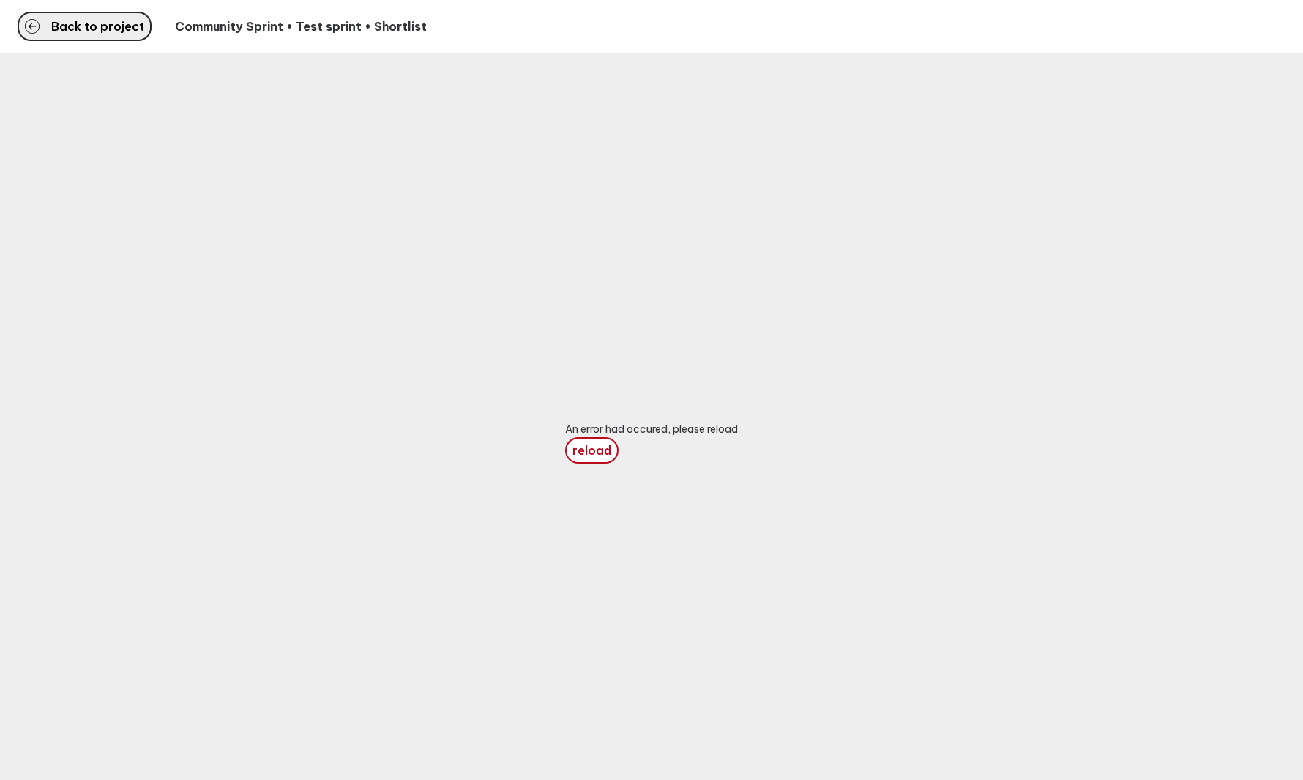
click at [112, 26] on span "Back to project" at bounding box center [97, 27] width 93 height 12
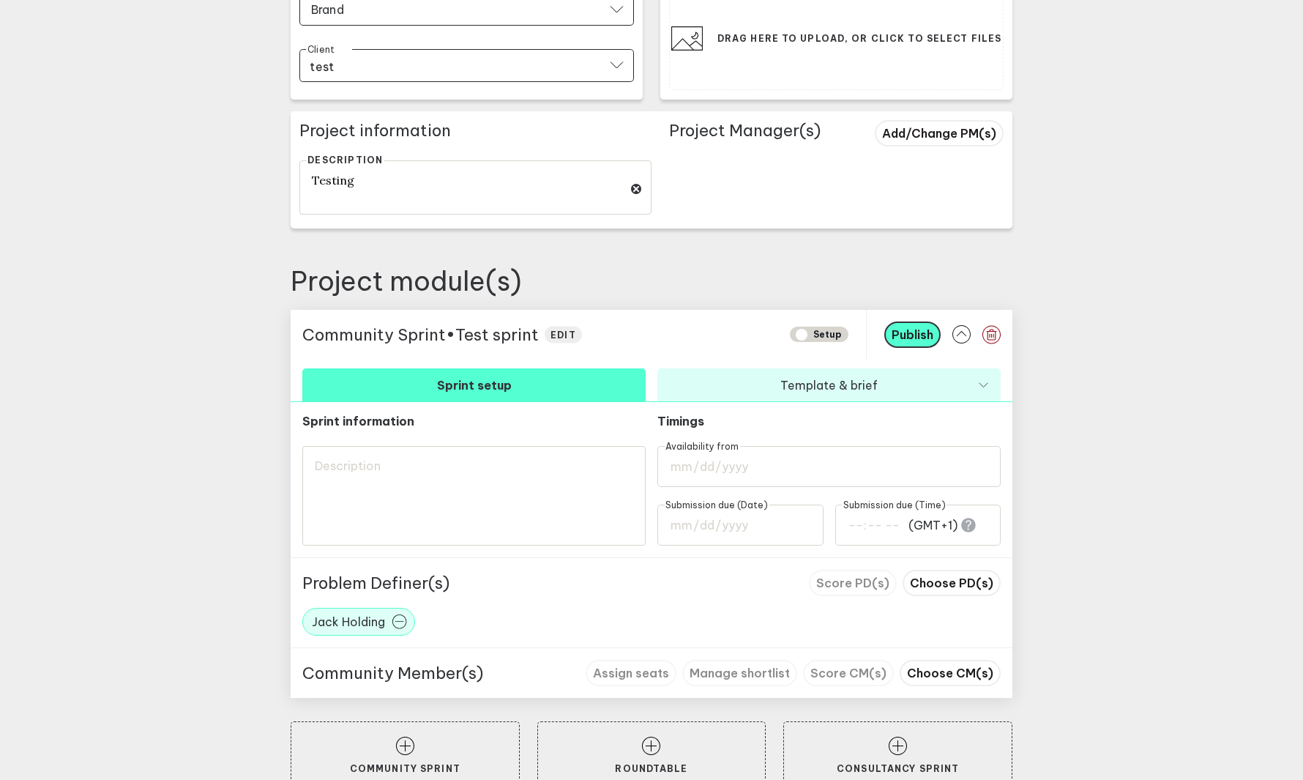
scroll to position [335, 0]
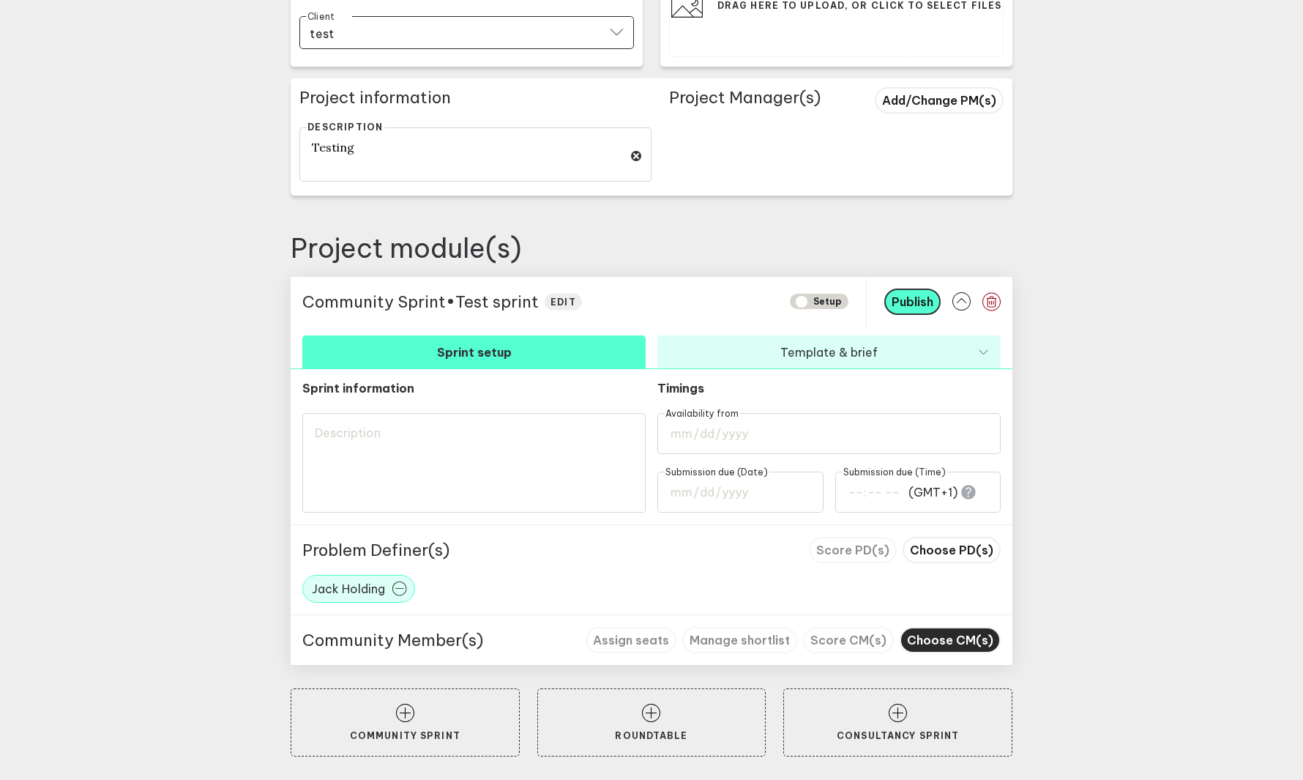
click at [955, 637] on span "Choose CM(s)" at bounding box center [950, 640] width 86 height 15
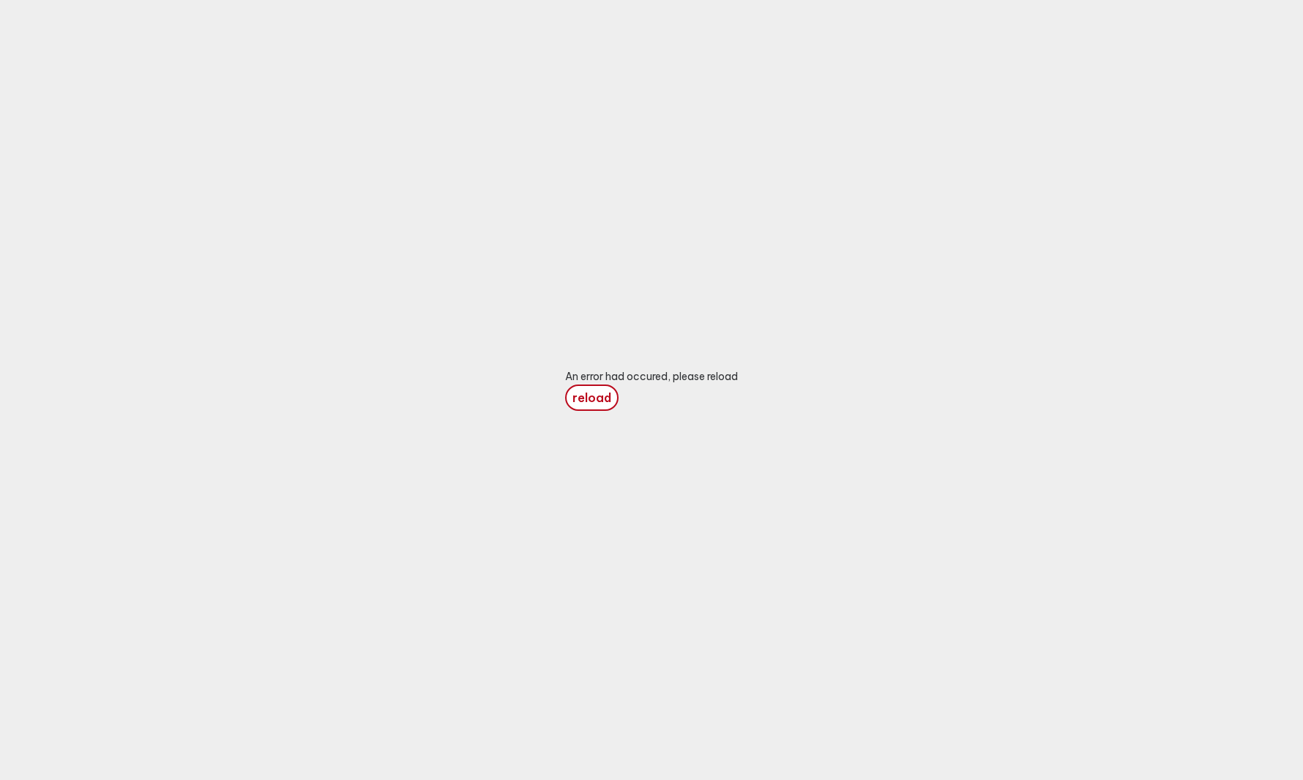
click at [873, 571] on div "An error had occured, please reload reload" at bounding box center [651, 390] width 1303 height 780
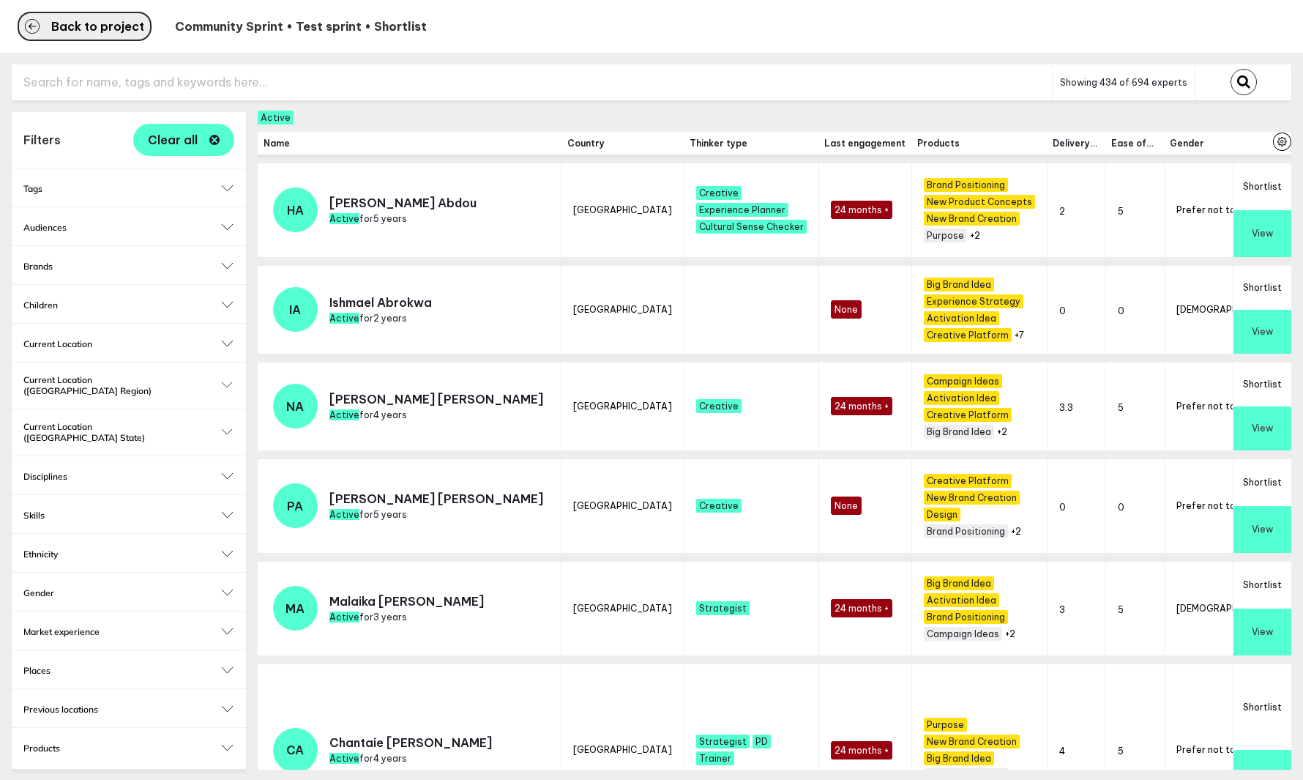
click at [130, 23] on span "Back to project" at bounding box center [97, 27] width 93 height 12
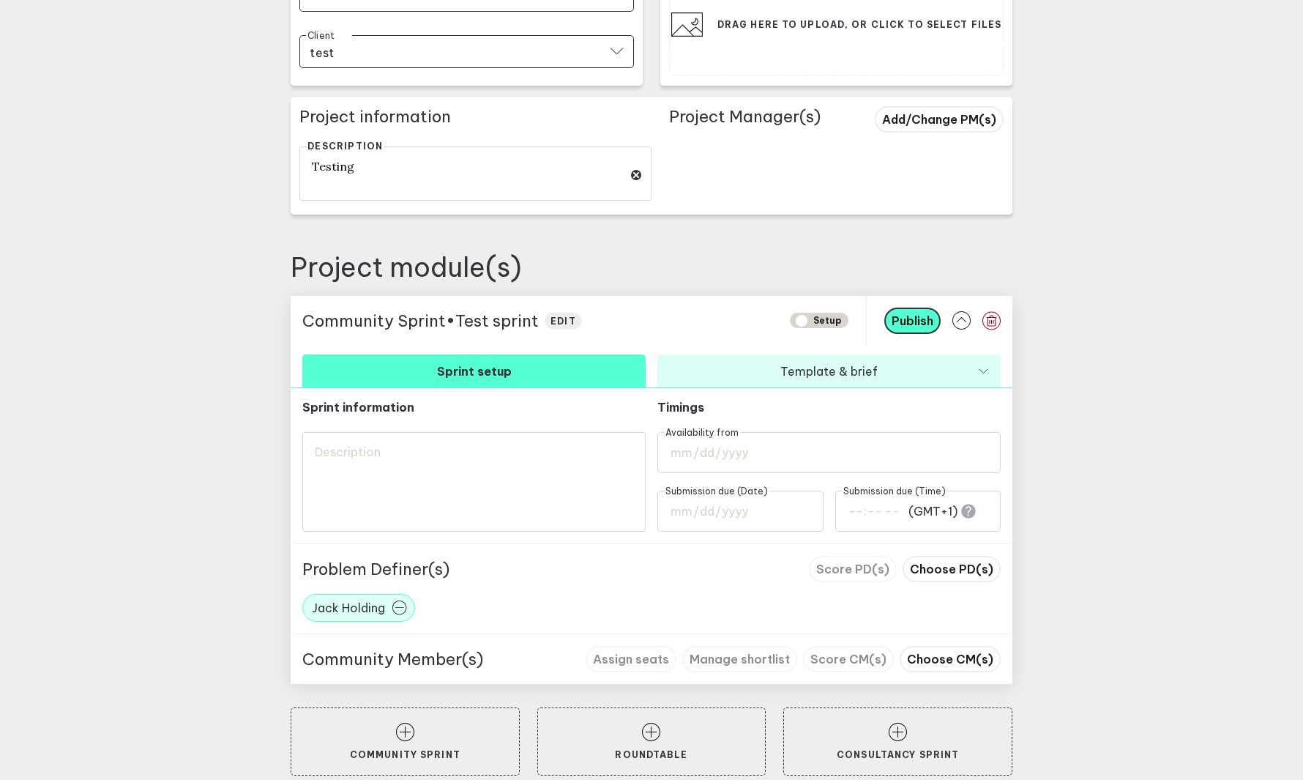
scroll to position [335, 0]
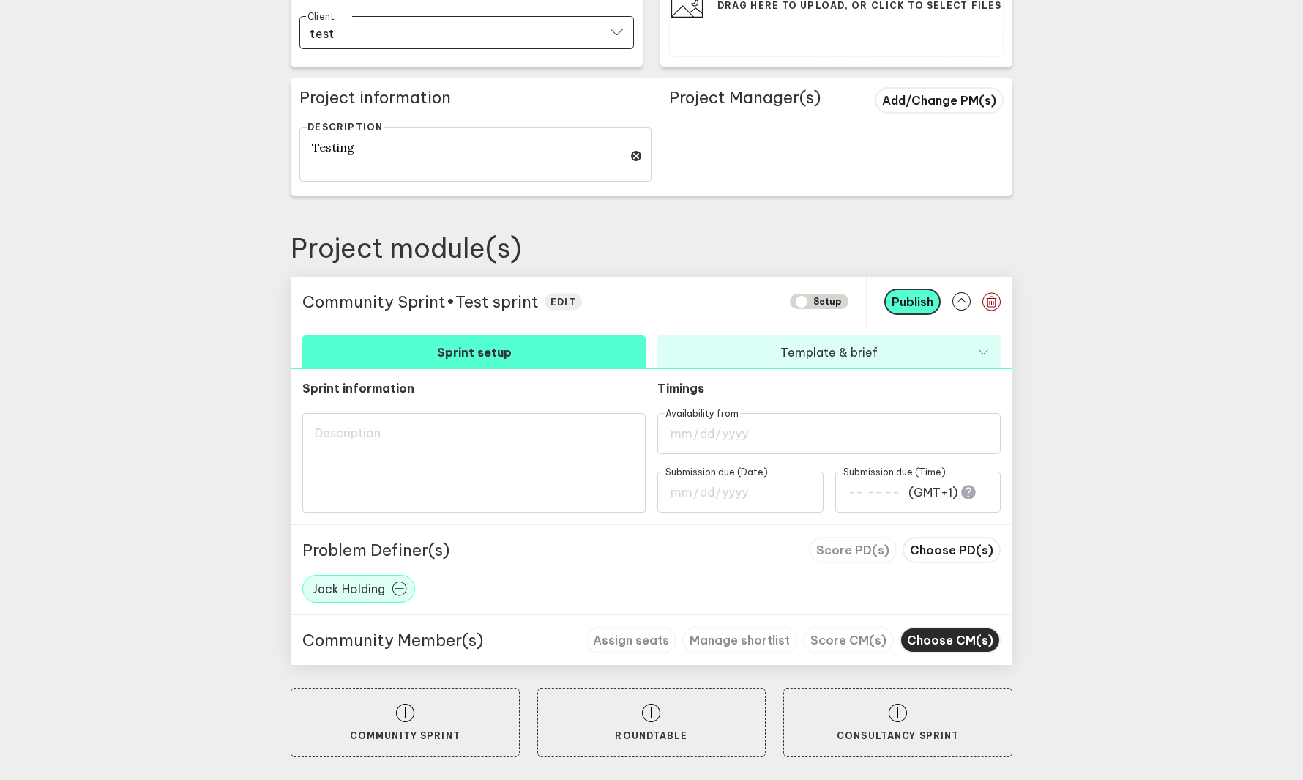
click at [939, 636] on span "Choose CM(s)" at bounding box center [950, 640] width 86 height 15
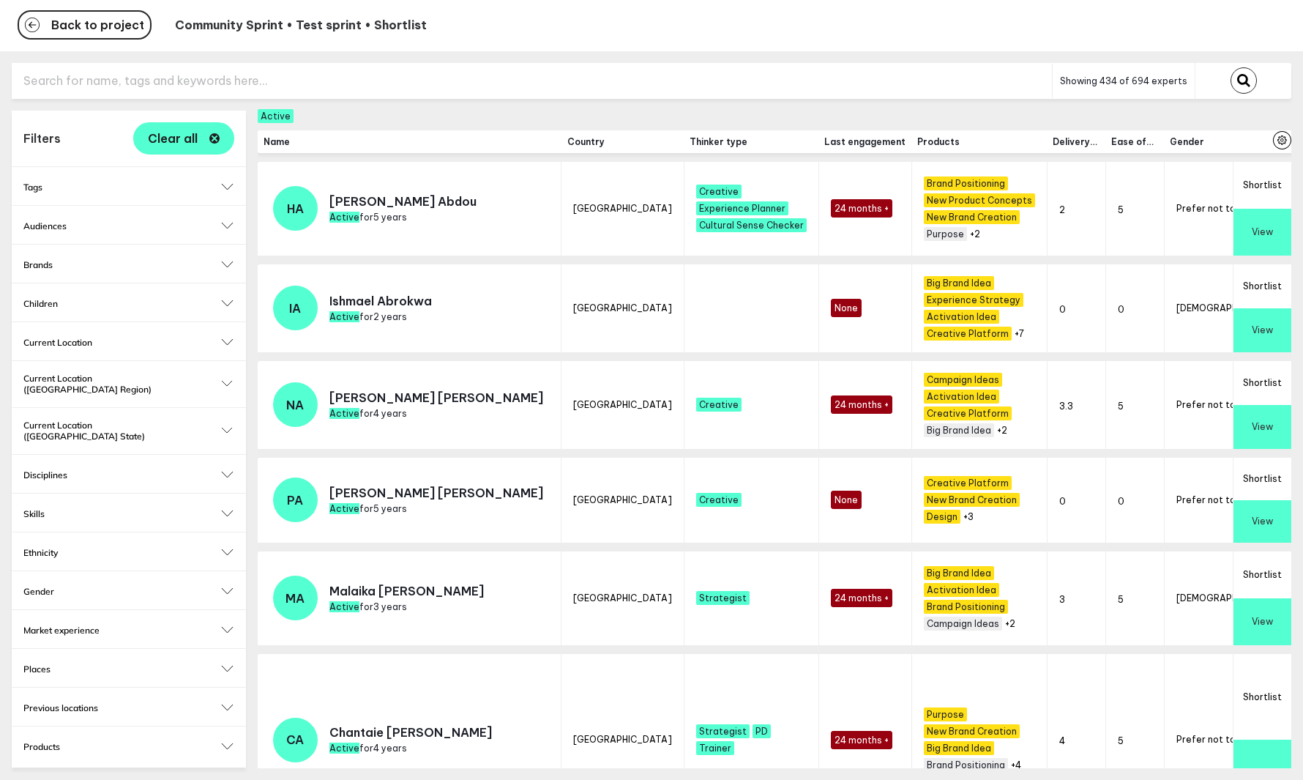
click at [959, 86] on input "text" at bounding box center [532, 81] width 1040 height 36
click at [311, 83] on input "text" at bounding box center [532, 81] width 1040 height 36
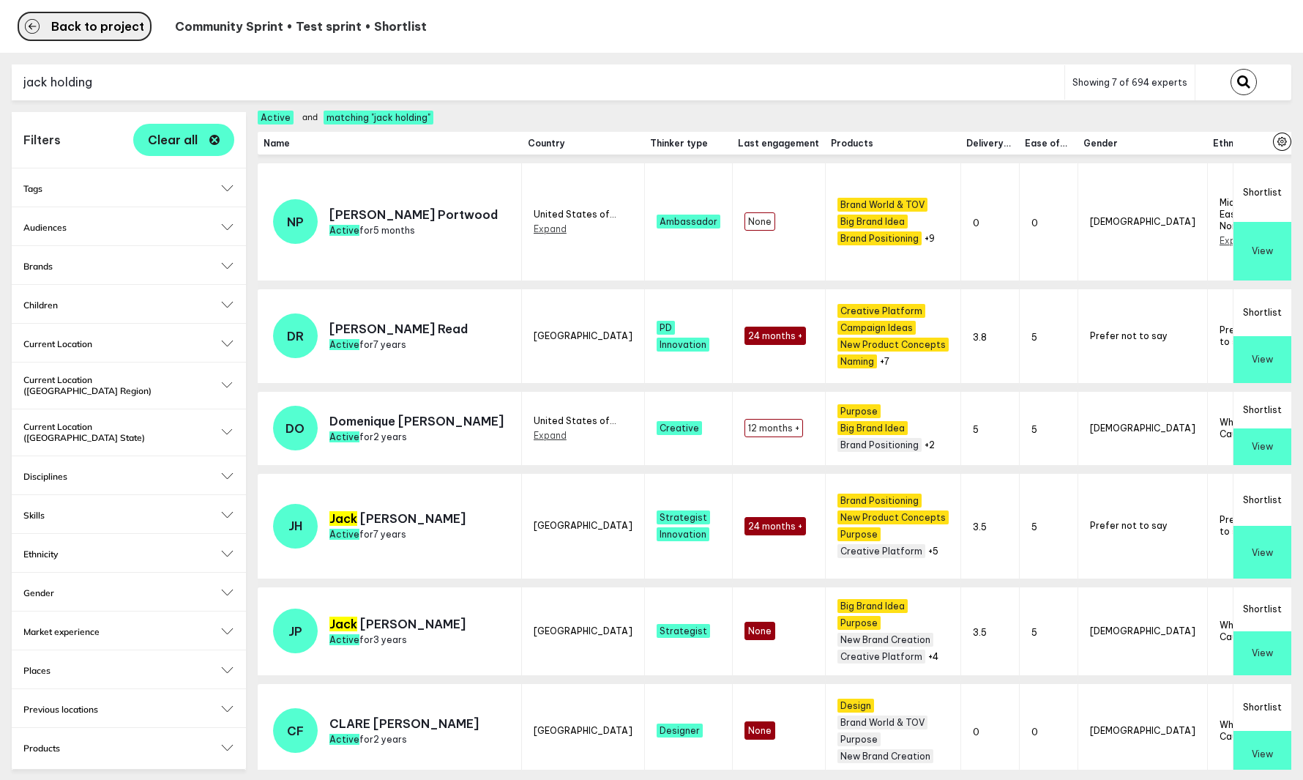
type input "jack holding"
click at [100, 23] on span "Back to project" at bounding box center [97, 27] width 93 height 12
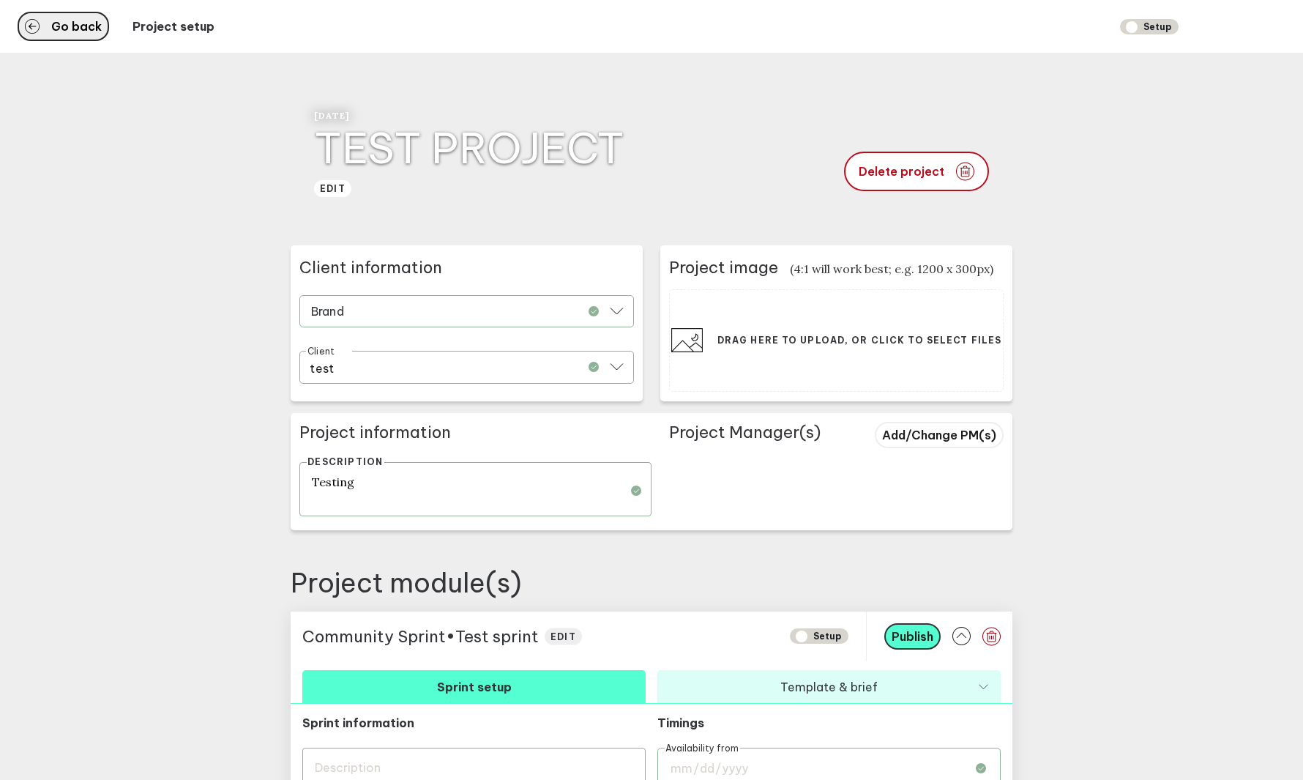
click at [60, 32] on span "Go back" at bounding box center [76, 27] width 51 height 12
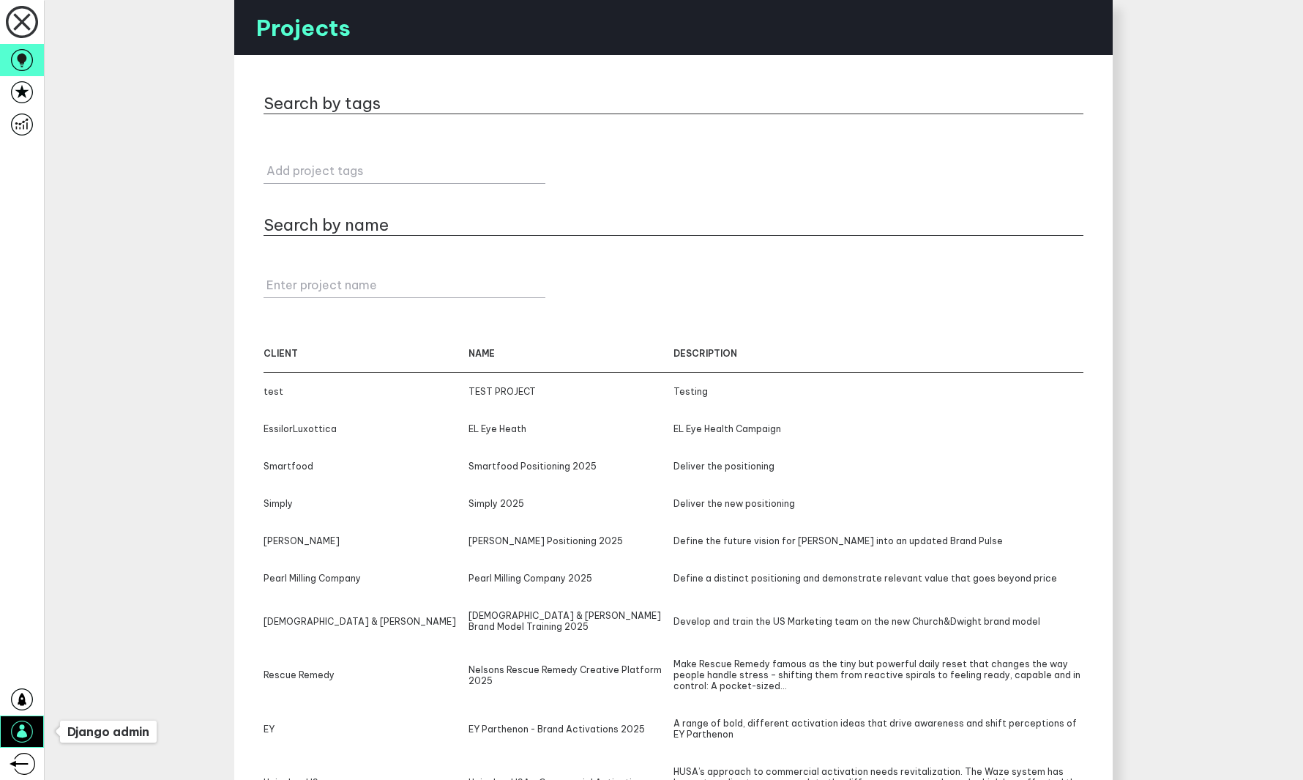
click at [29, 726] on icon at bounding box center [22, 731] width 22 height 22
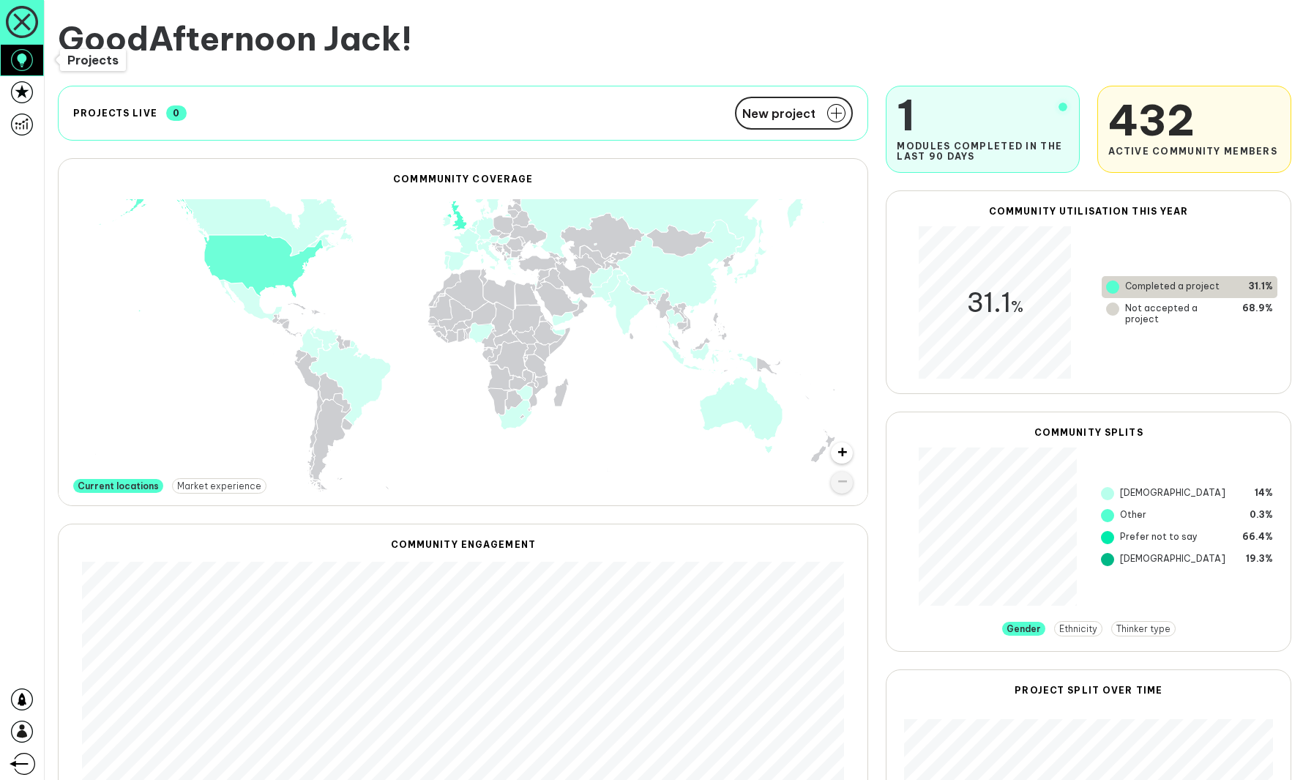
click at [23, 62] on icon at bounding box center [22, 59] width 10 height 13
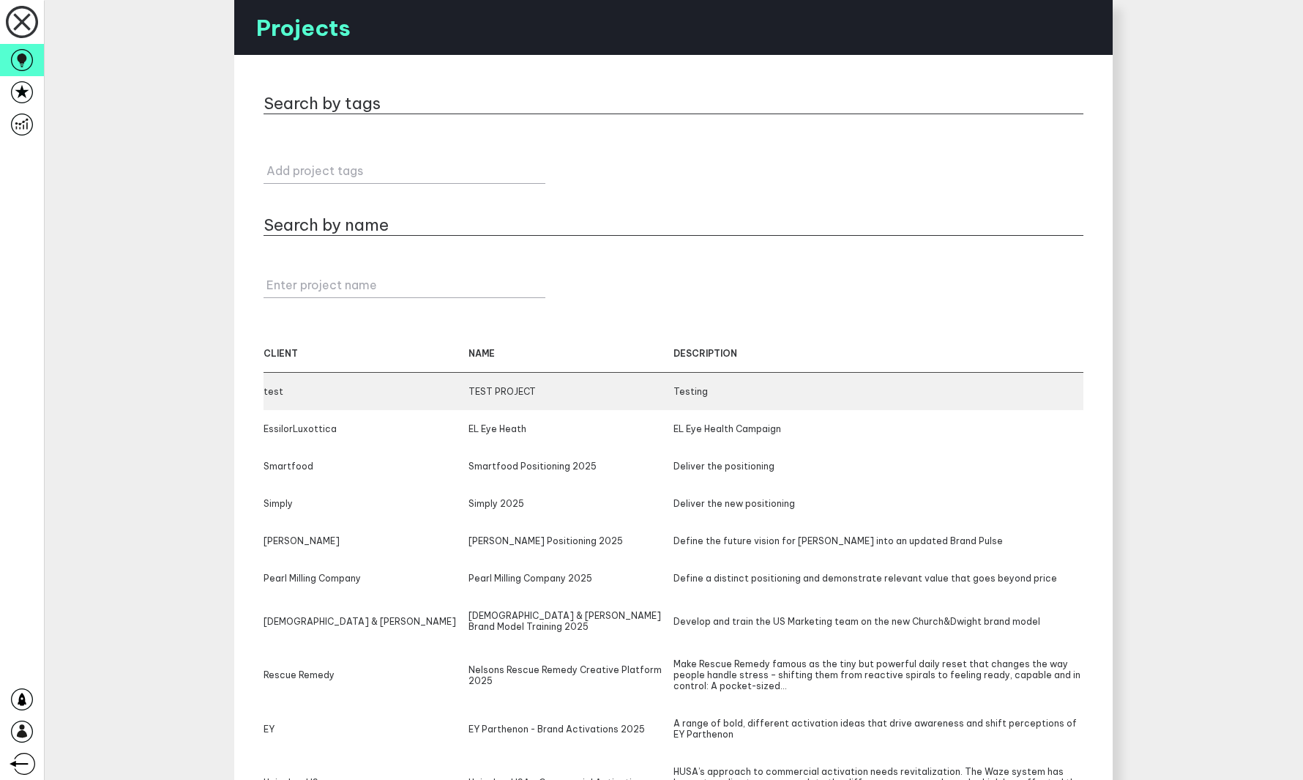
click at [407, 394] on div "test" at bounding box center [366, 391] width 205 height 11
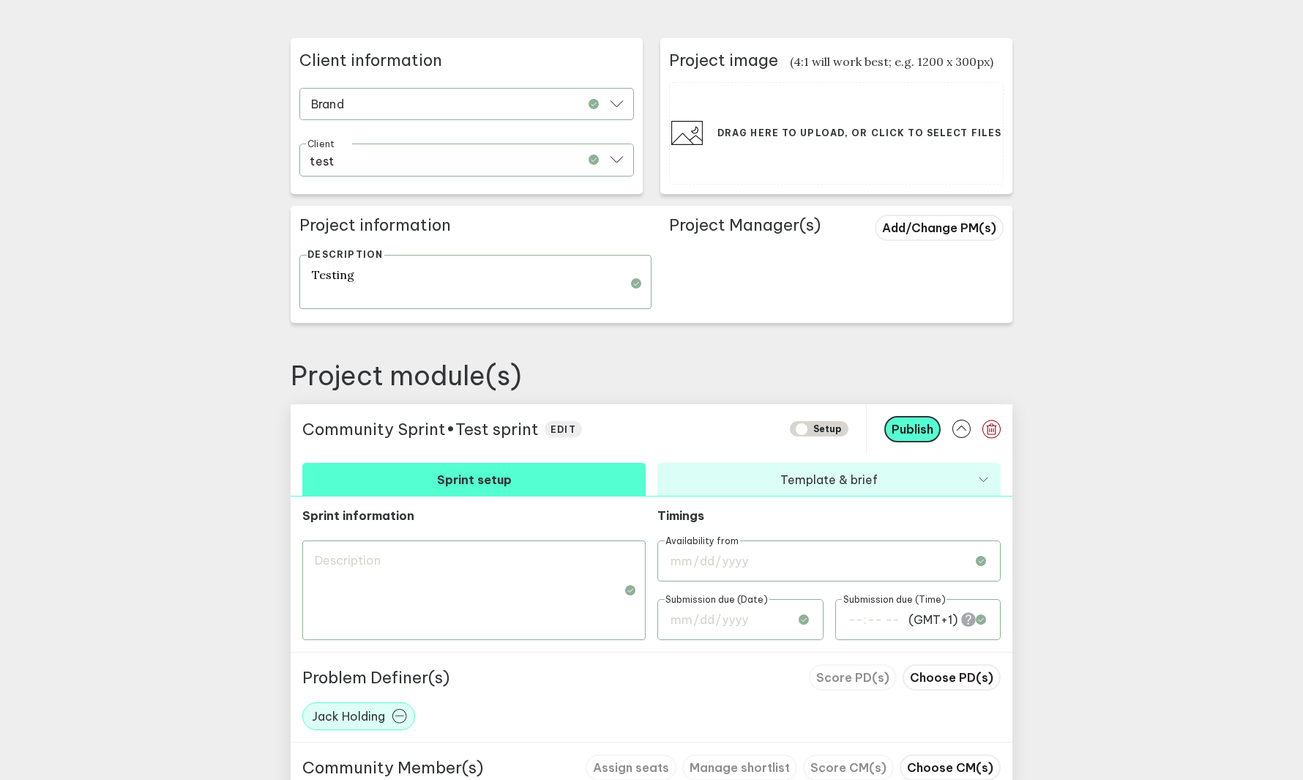
scroll to position [335, 0]
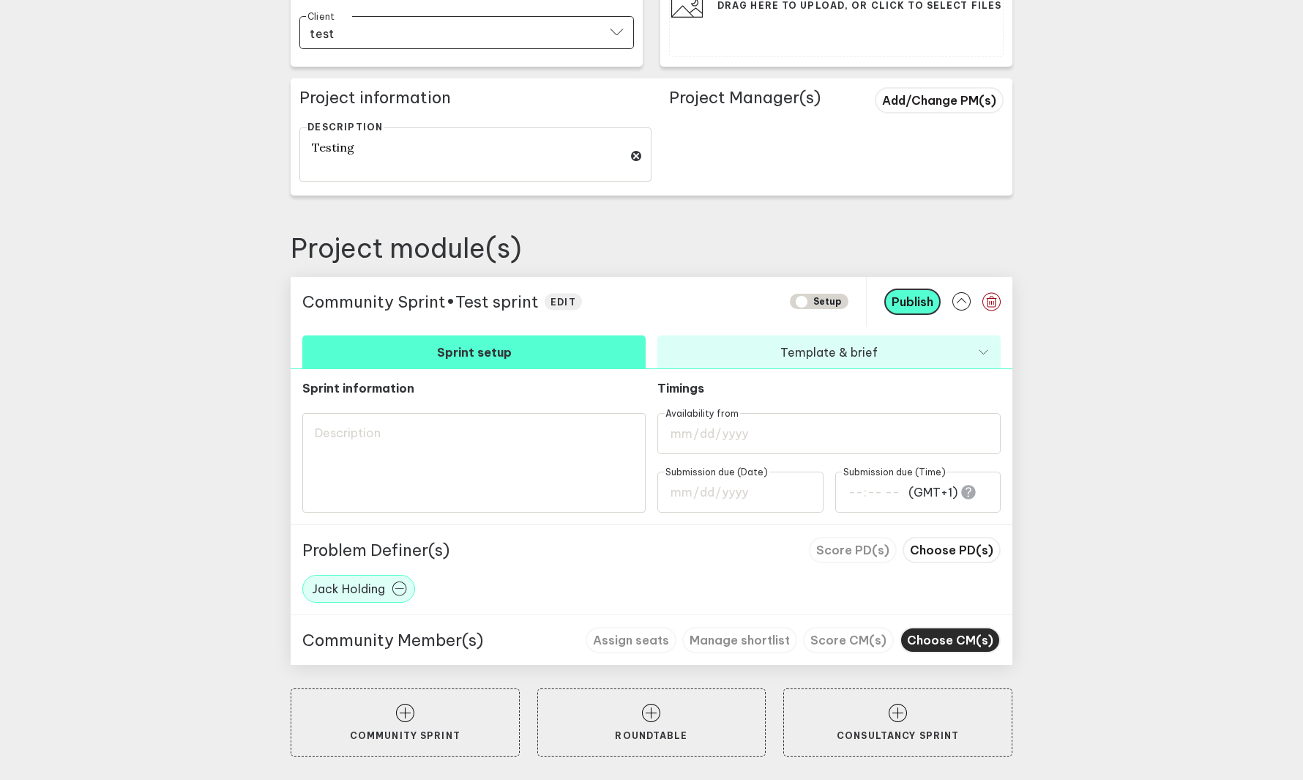
click at [958, 639] on span "Choose CM(s)" at bounding box center [950, 640] width 86 height 15
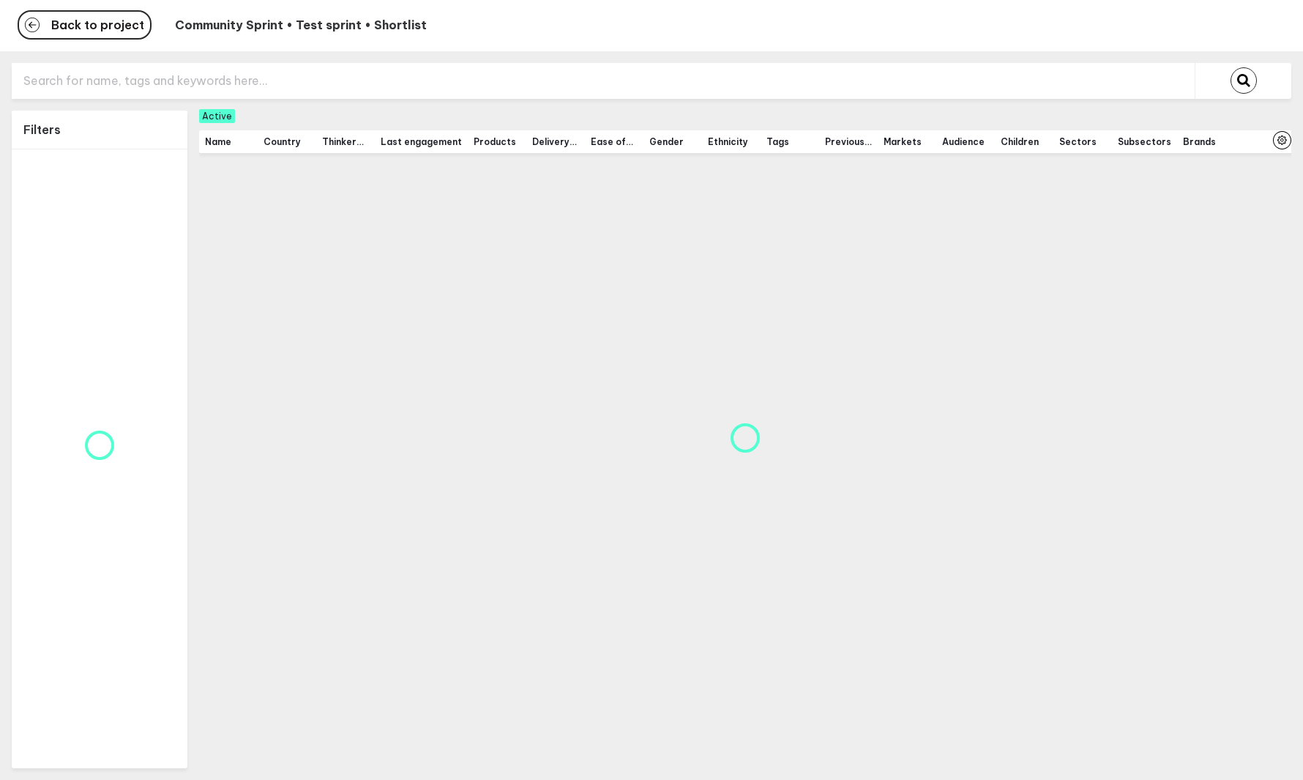
scroll to position [1, 0]
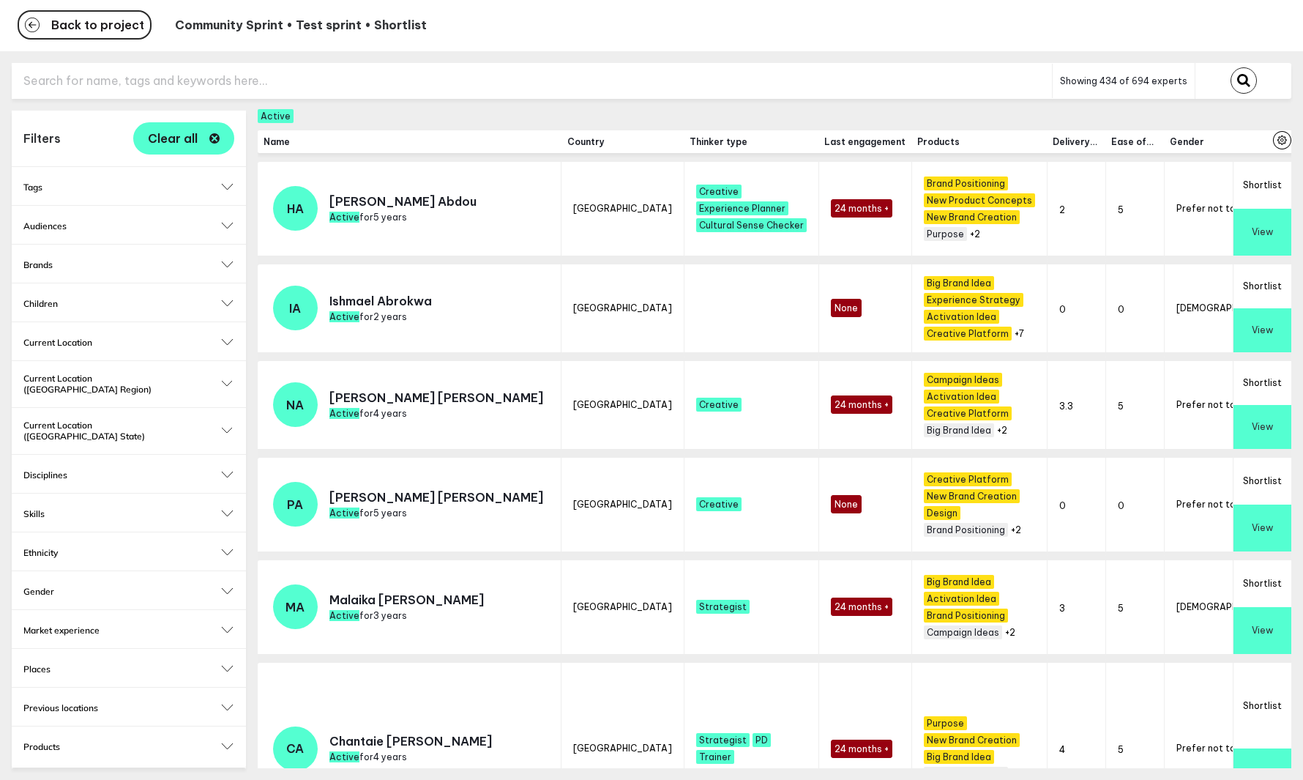
click at [313, 81] on input "text" at bounding box center [532, 81] width 1040 height 36
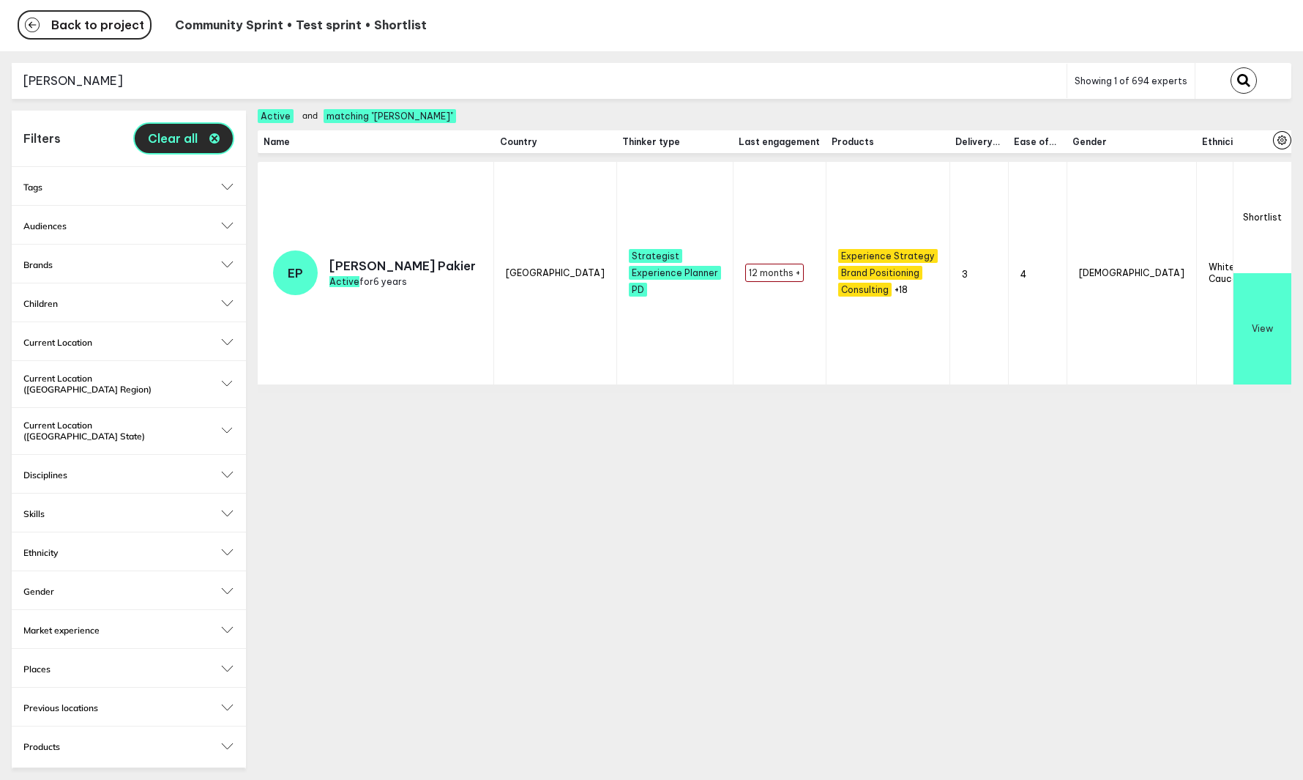
type input "benjamin"
click at [217, 130] on button "Clear all" at bounding box center [183, 138] width 101 height 32
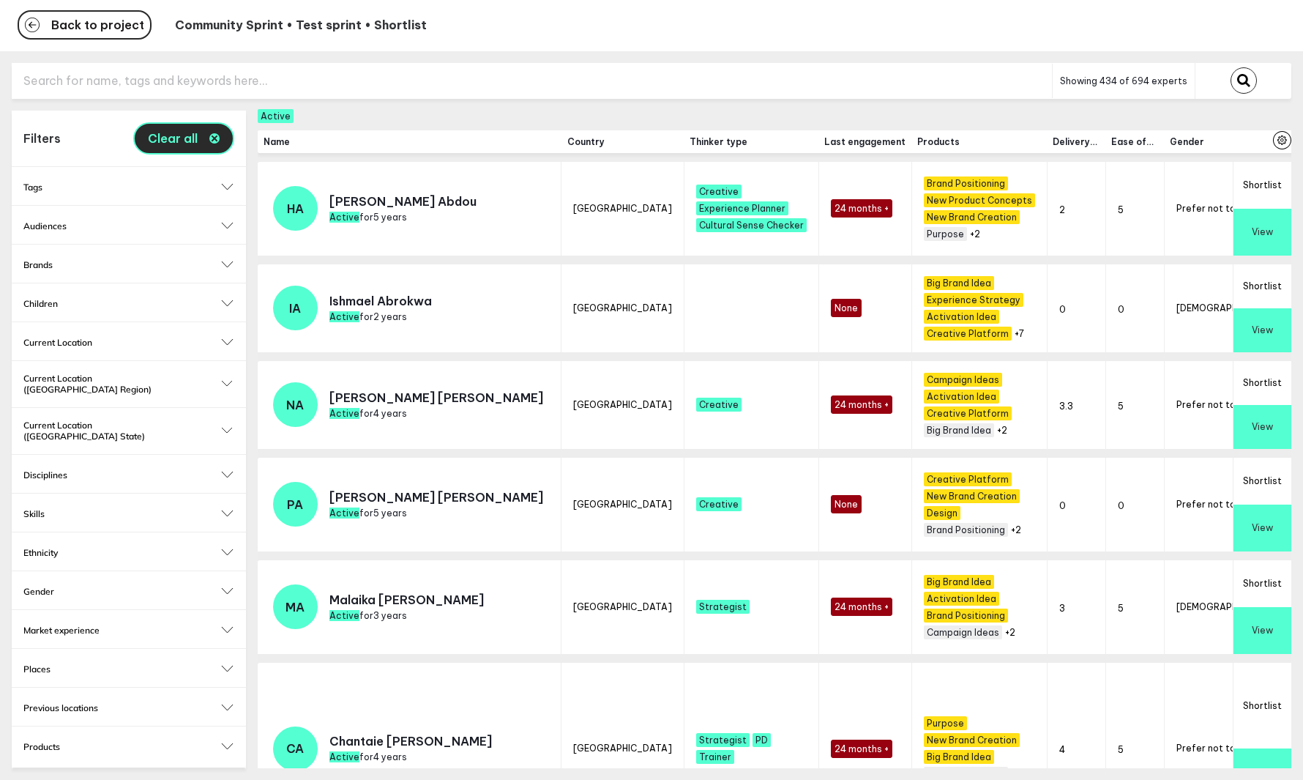
click at [212, 125] on button "Clear all" at bounding box center [183, 138] width 101 height 32
click at [212, 139] on icon "button" at bounding box center [214, 138] width 10 height 10
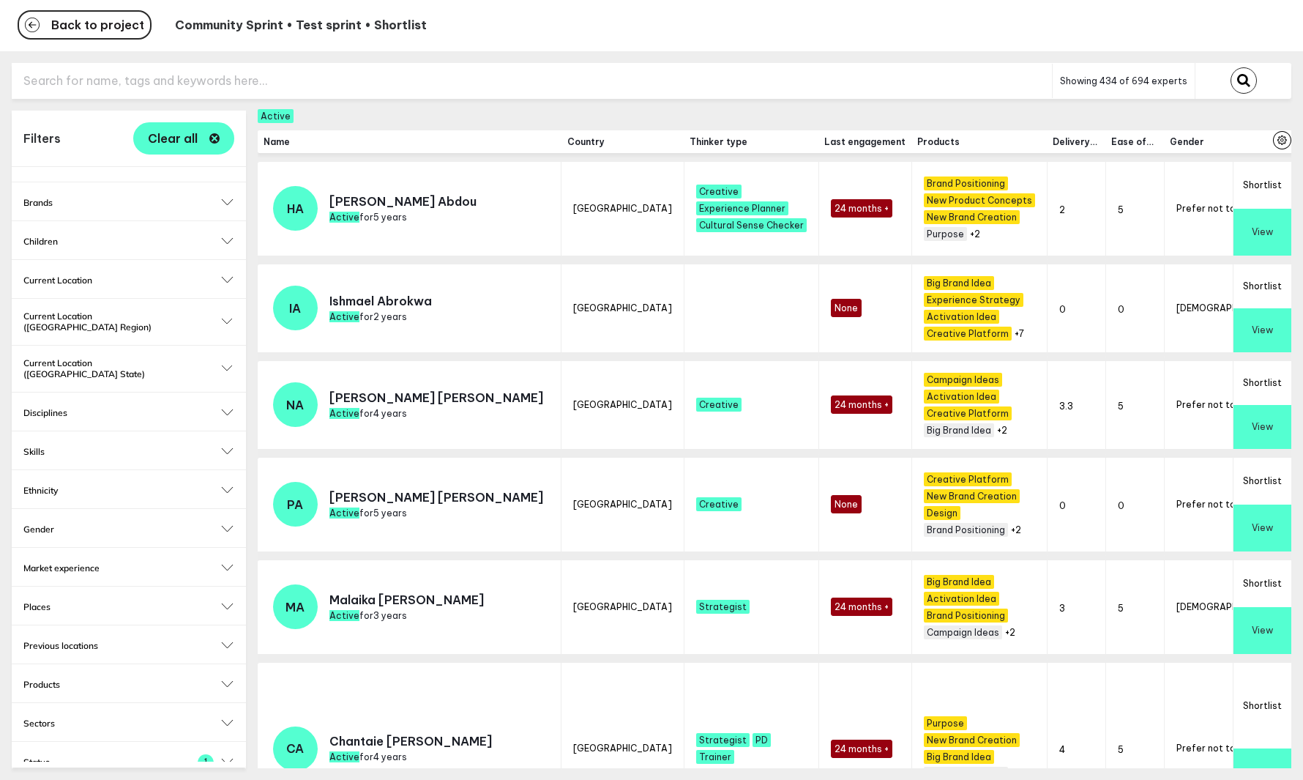
scroll to position [181, 0]
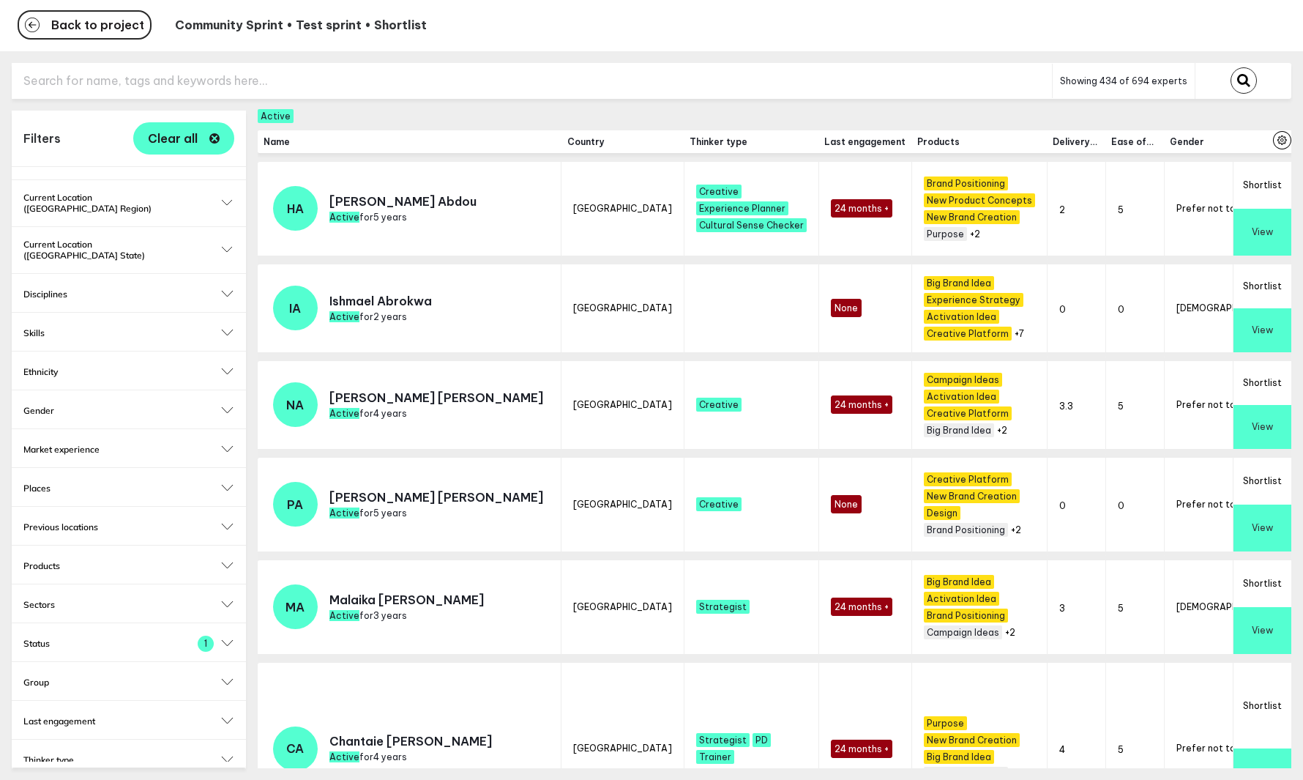
click at [189, 638] on h2 "Status" at bounding box center [128, 643] width 211 height 11
click at [57, 659] on label "Active" at bounding box center [128, 666] width 211 height 14
click at [37, 659] on input "Active" at bounding box center [30, 666] width 14 height 14
checkbox input "false"
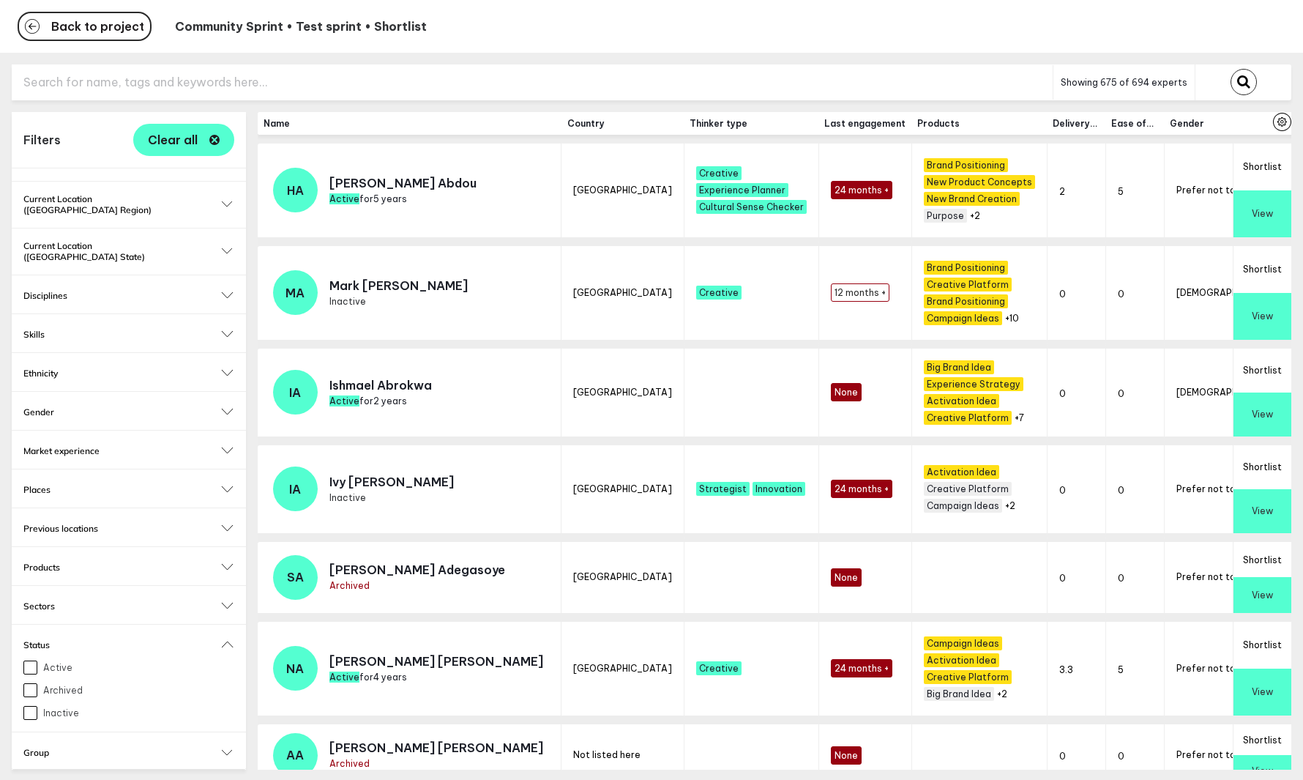
click at [204, 70] on input "text" at bounding box center [532, 82] width 1041 height 36
type input "b"
checkbox input "true"
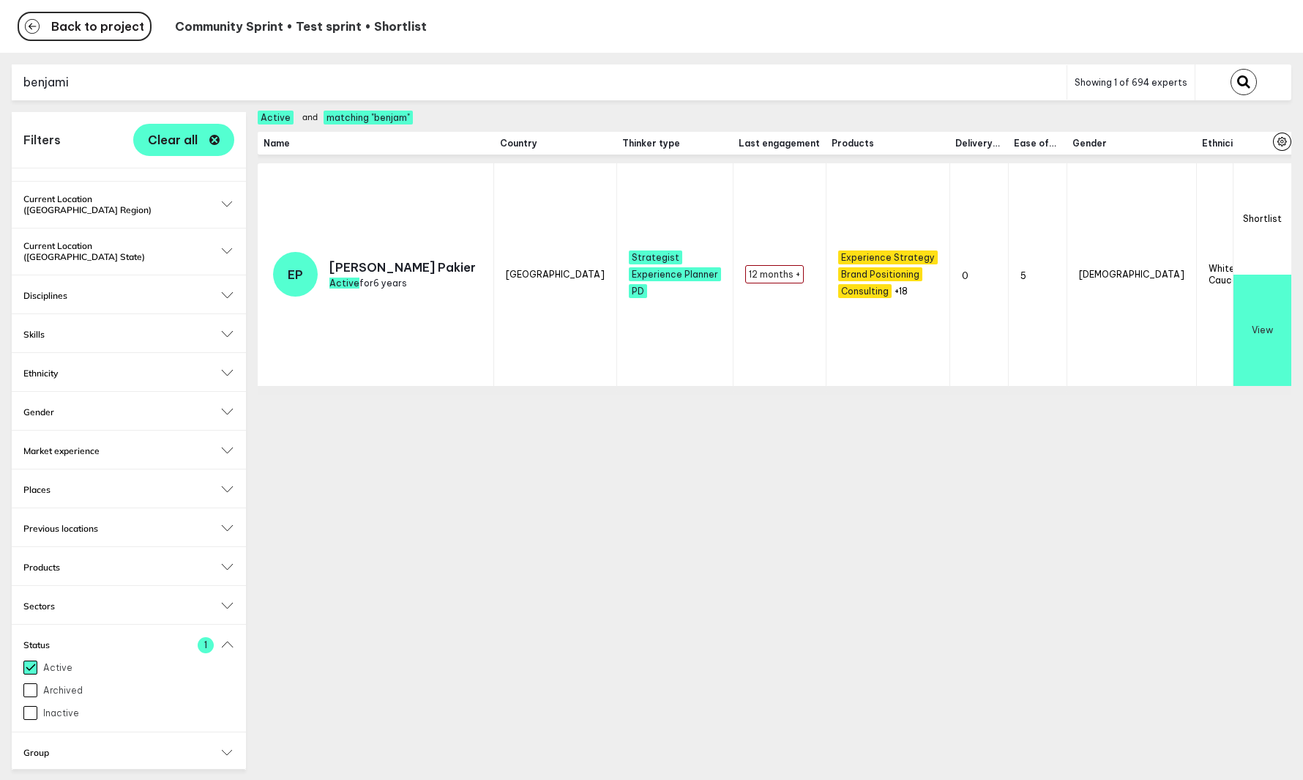
type input "benjamin"
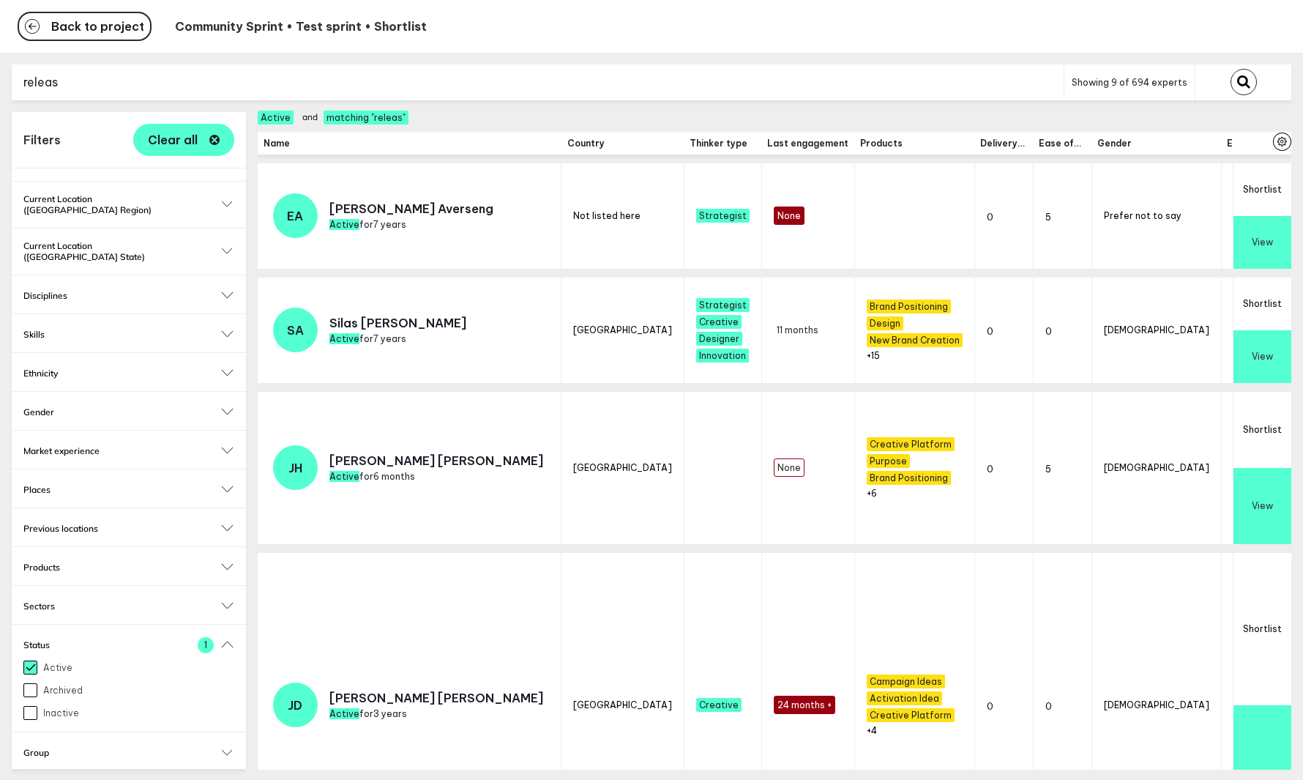
type input "release"
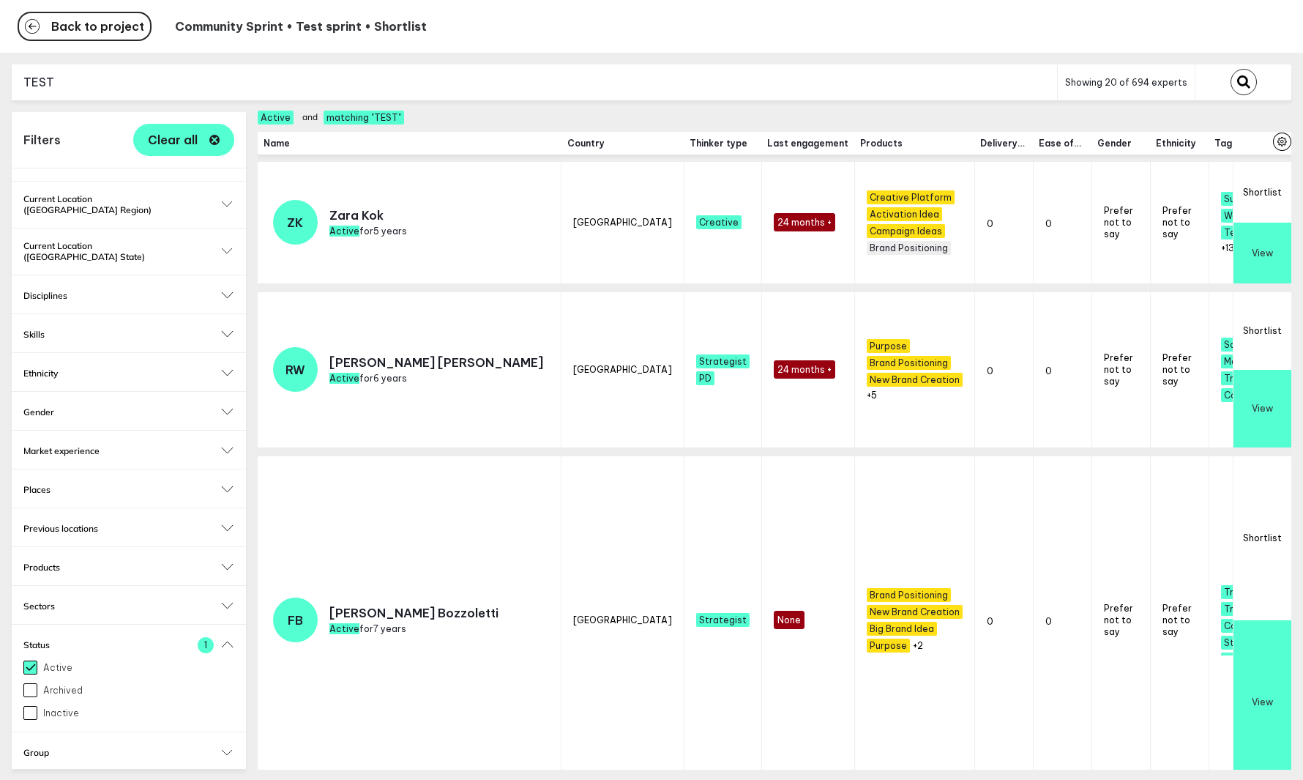
scroll to position [1, 0]
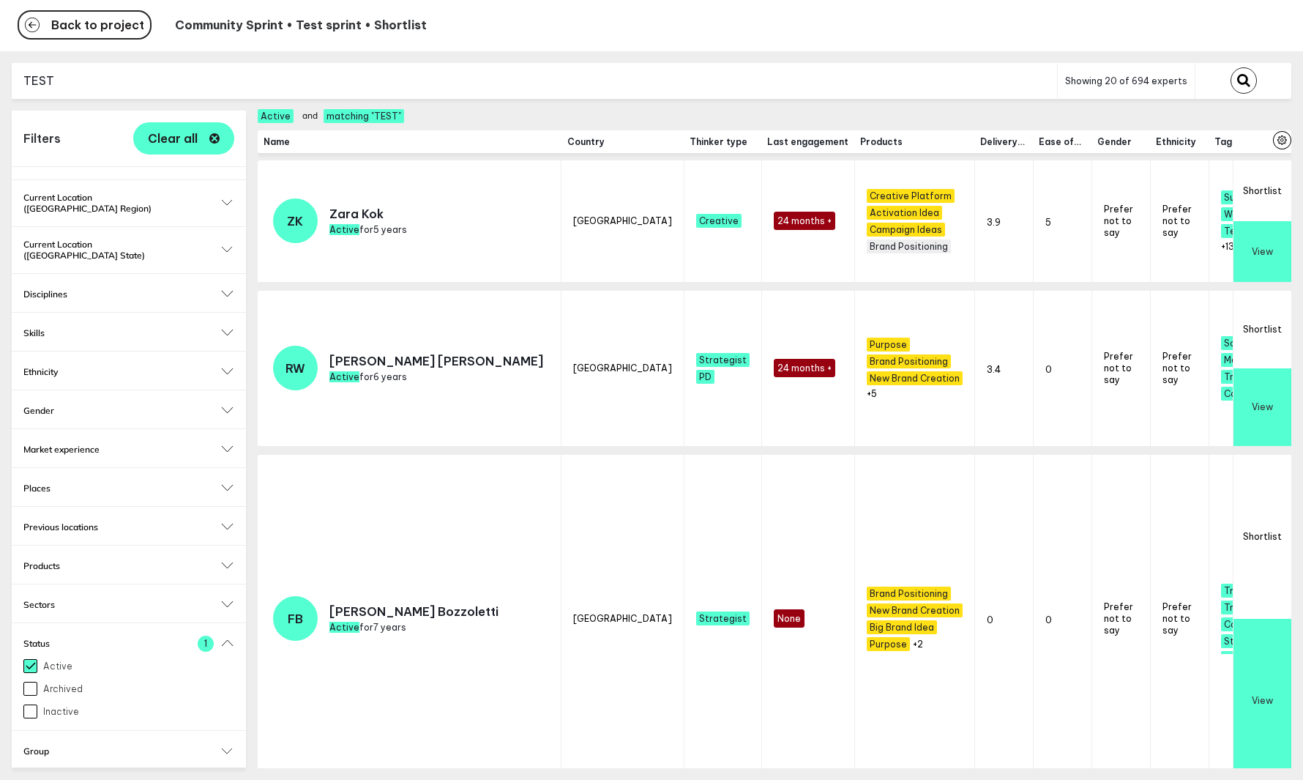
type input "TEST"
click at [31, 659] on input "Active" at bounding box center [30, 666] width 14 height 14
checkbox input "false"
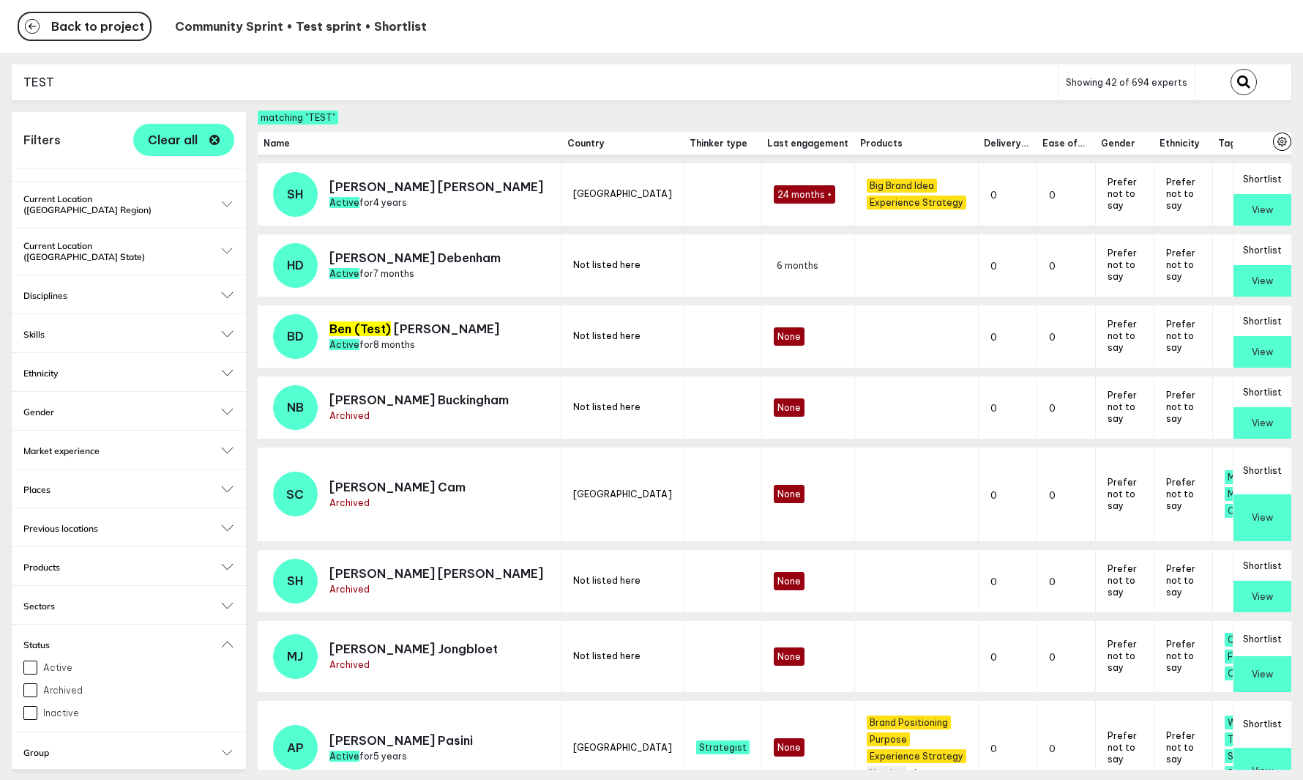
click at [1260, 321] on button "Shortlist" at bounding box center [1263, 320] width 58 height 31
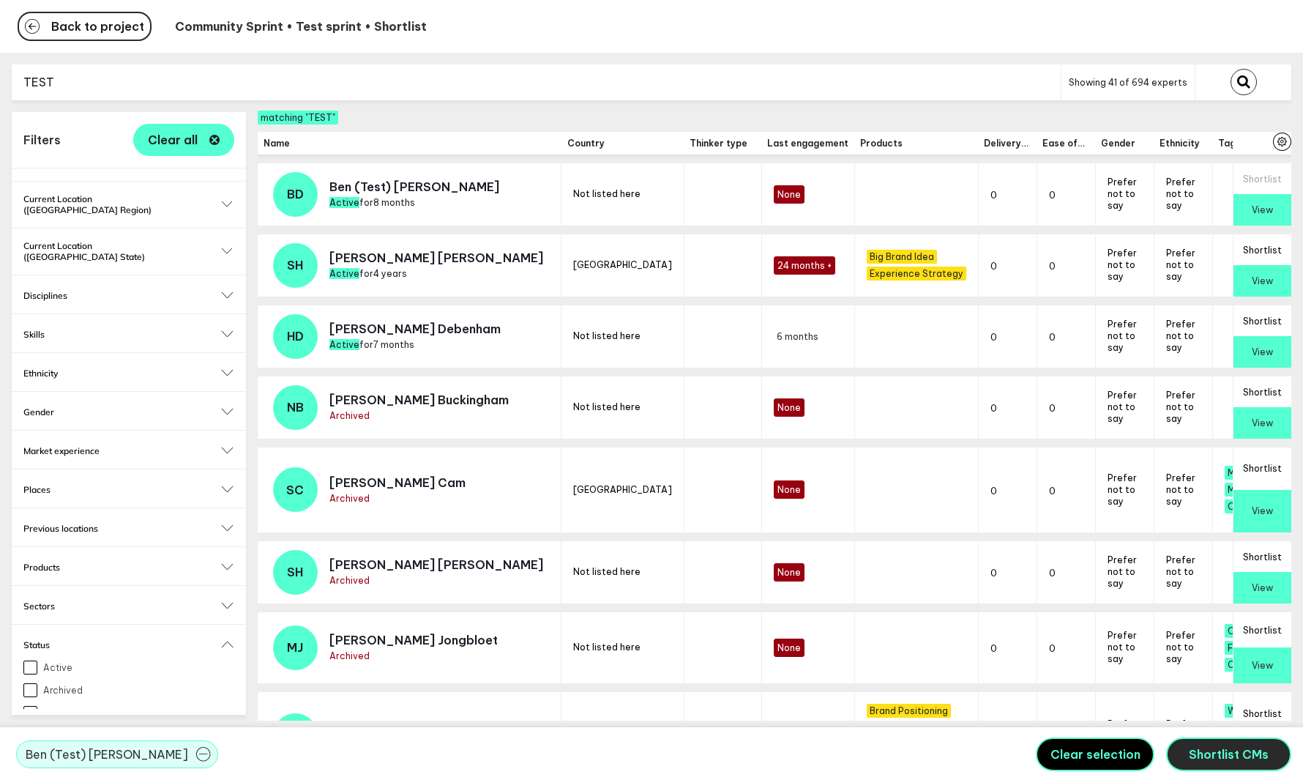
click at [1207, 748] on span "Shortlist CMs" at bounding box center [1229, 754] width 80 height 15
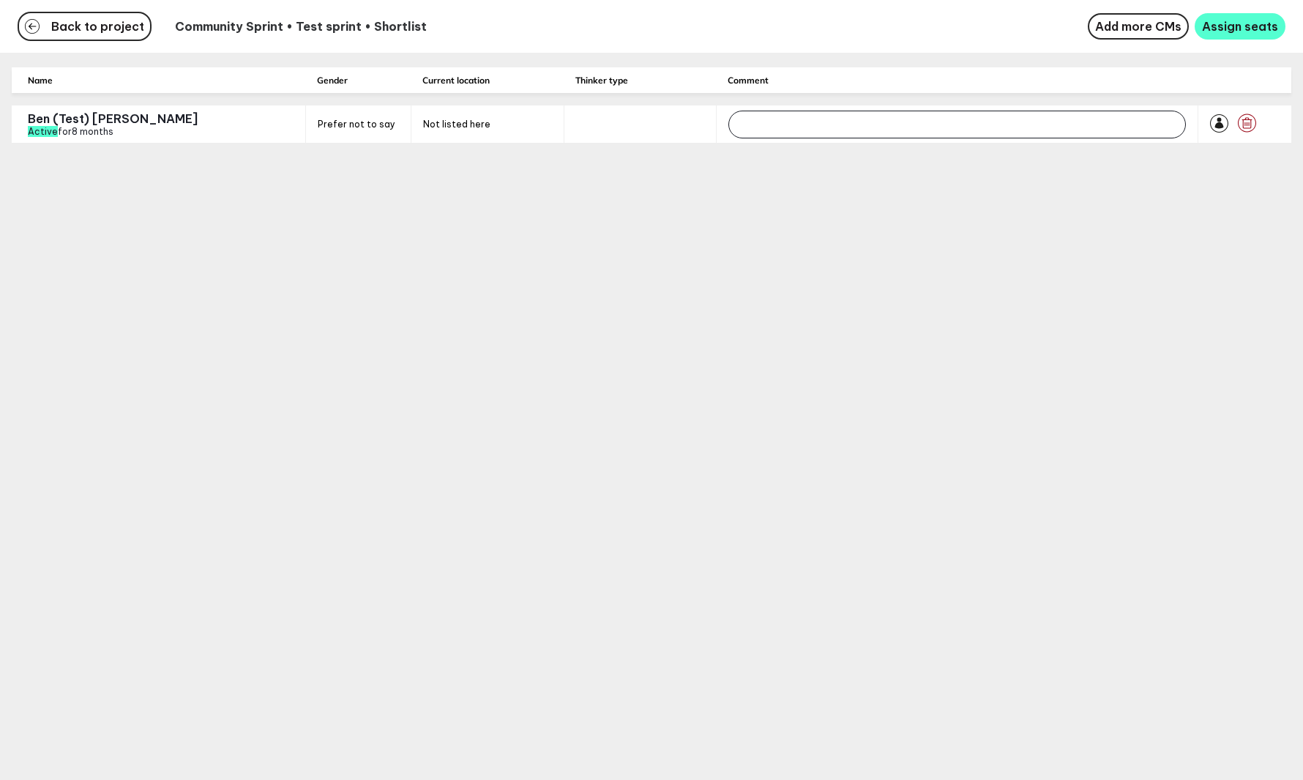
click at [793, 127] on input "text" at bounding box center [958, 125] width 458 height 28
click at [135, 32] on span "Back to project" at bounding box center [97, 27] width 93 height 12
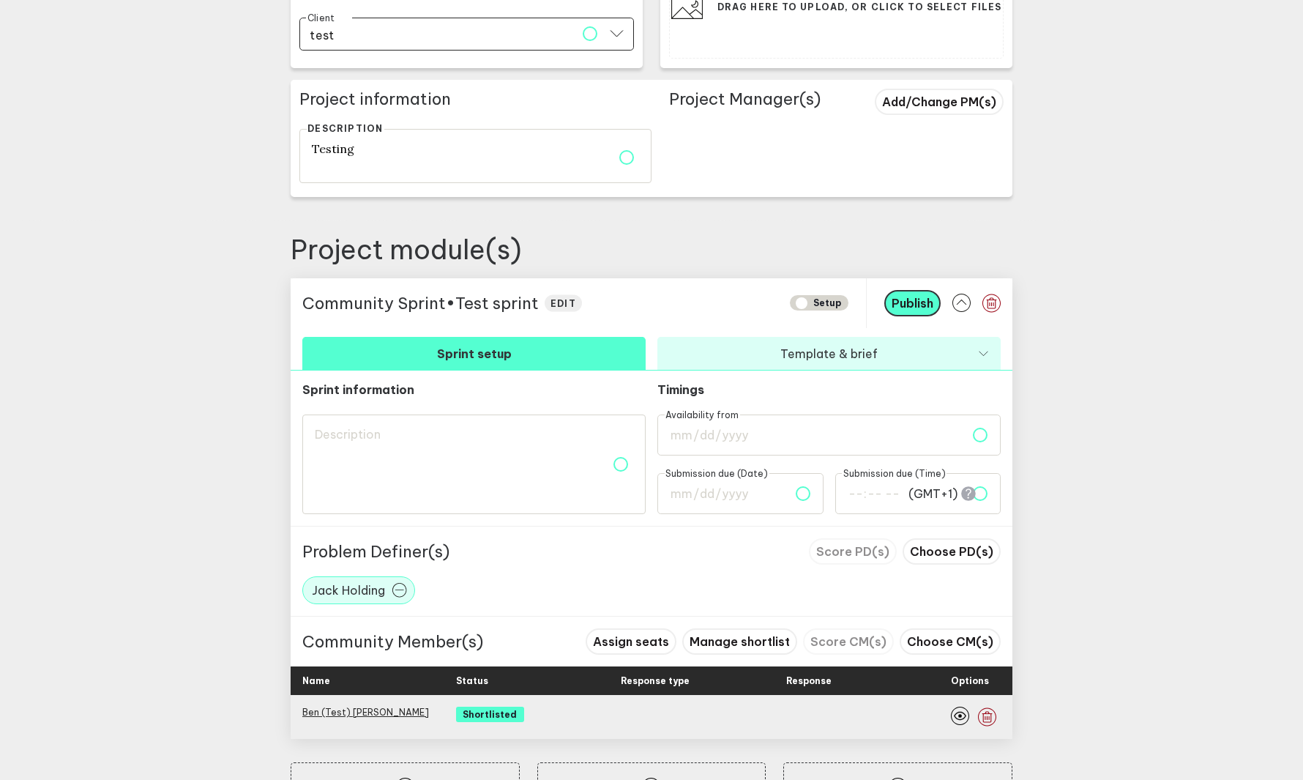
scroll to position [335, 0]
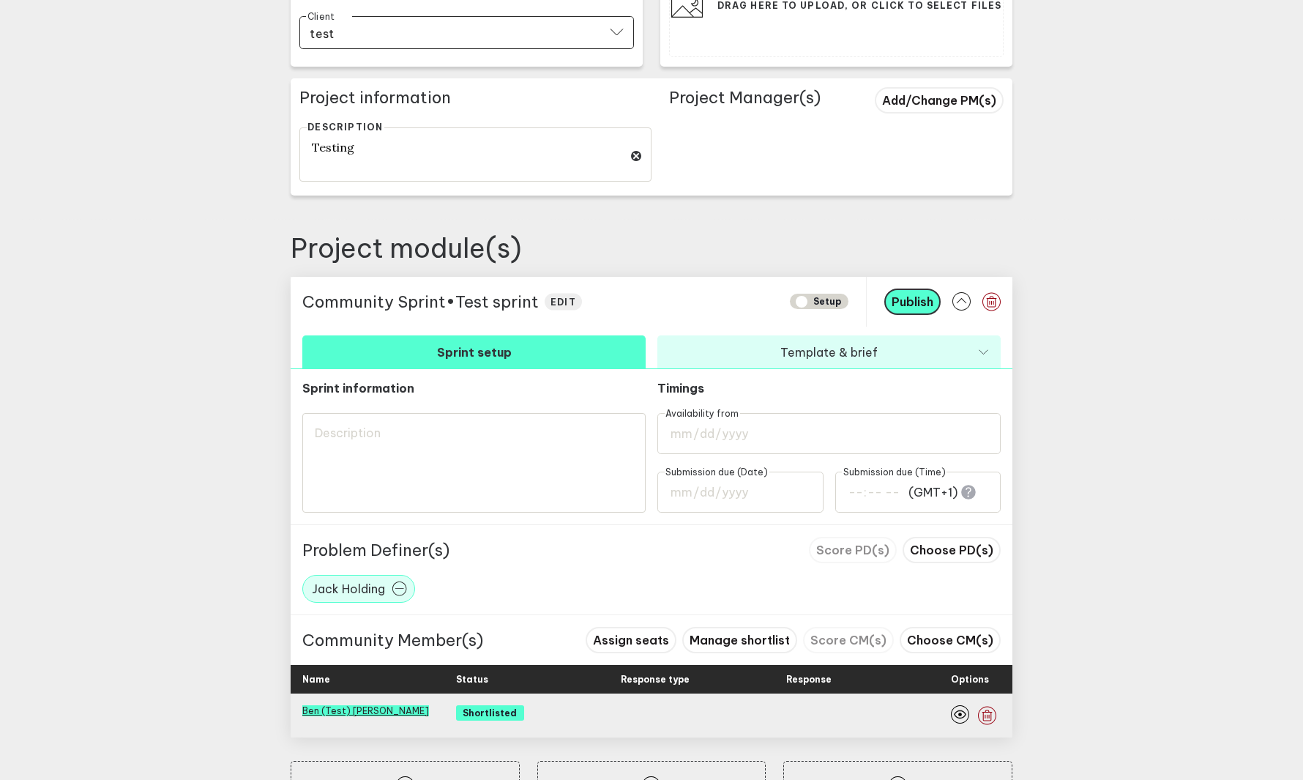
click at [335, 712] on link "Ben (Test) Dudiak-Fry" at bounding box center [365, 710] width 127 height 11
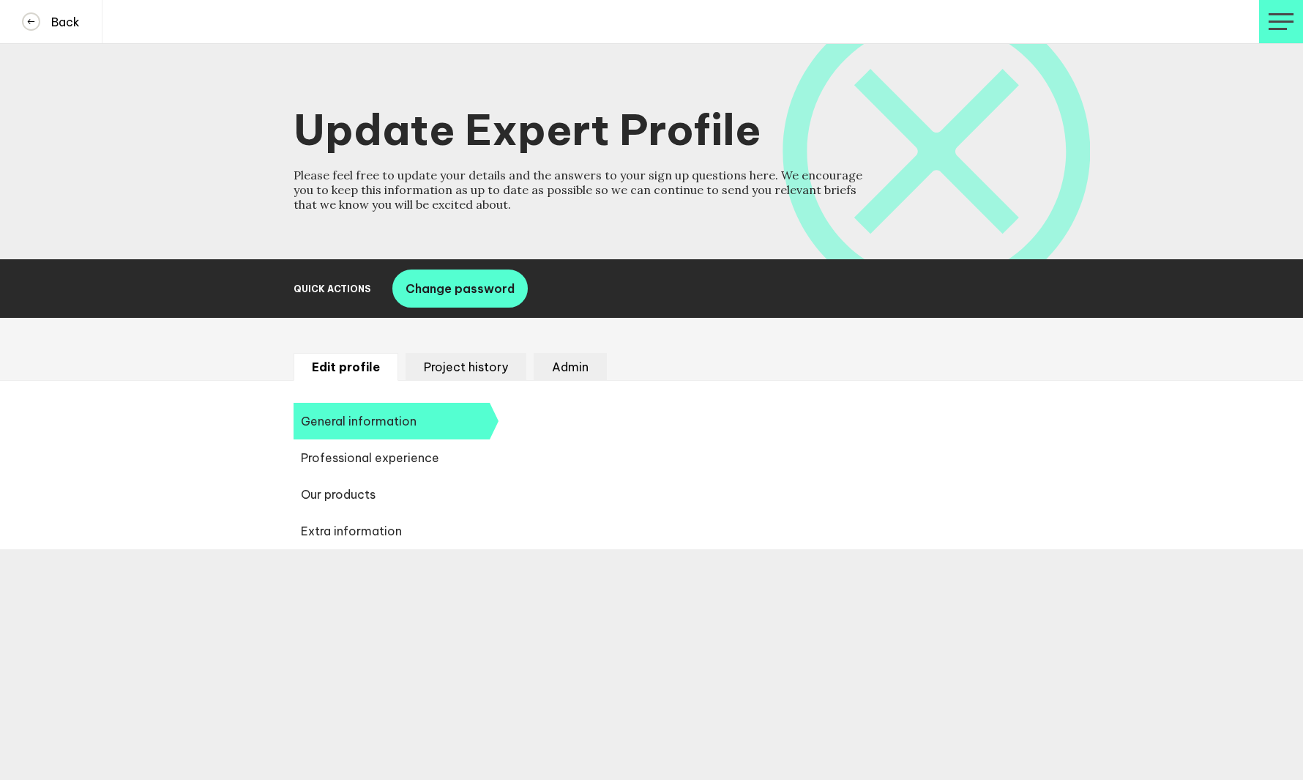
select select "19092"
select select "20252"
select select "19088"
select select "19187"
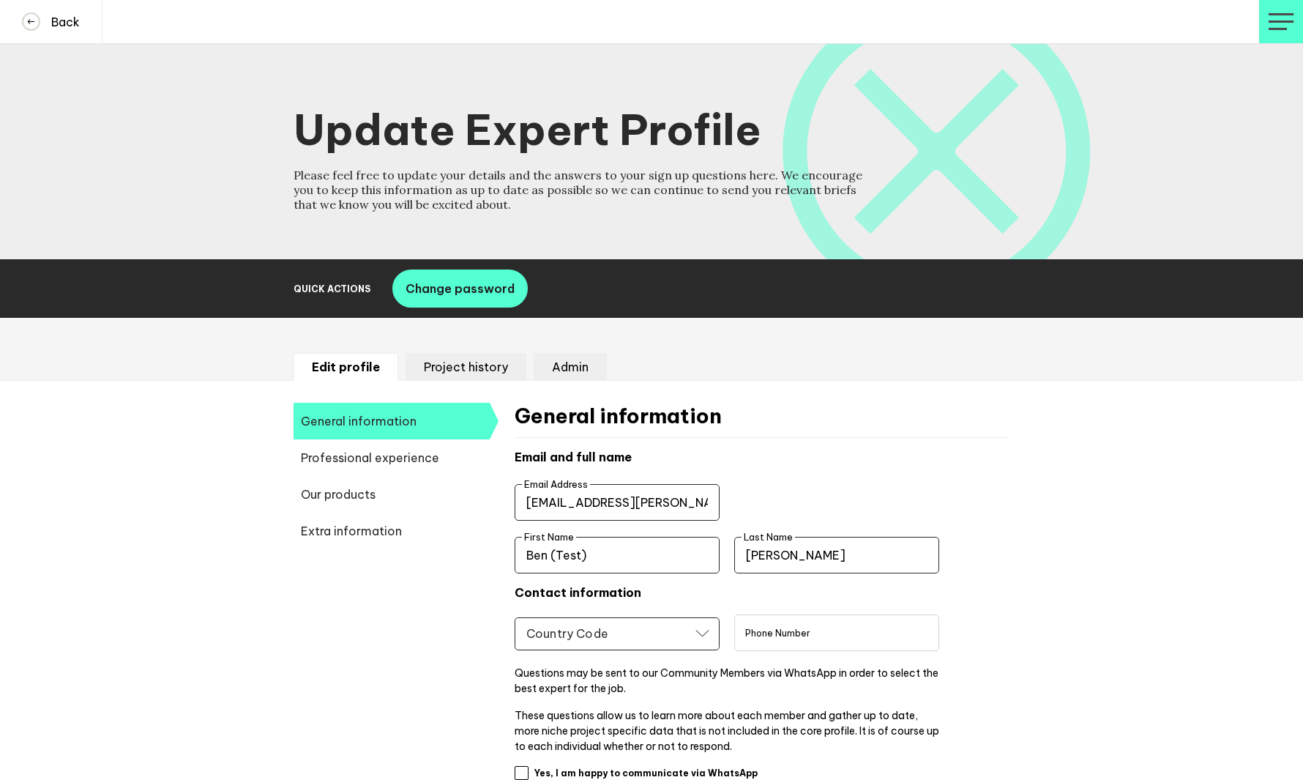
click at [647, 503] on input "ben.dudiak-fry+seatstest@manifesto.co.uk" at bounding box center [617, 502] width 205 height 37
type input "jack.holding+test@manifesto.co.uk"
click at [649, 563] on input "Ben (Test)" at bounding box center [617, 555] width 205 height 37
type input "Jack (TEST)"
type input "HOLDING (TEST)"
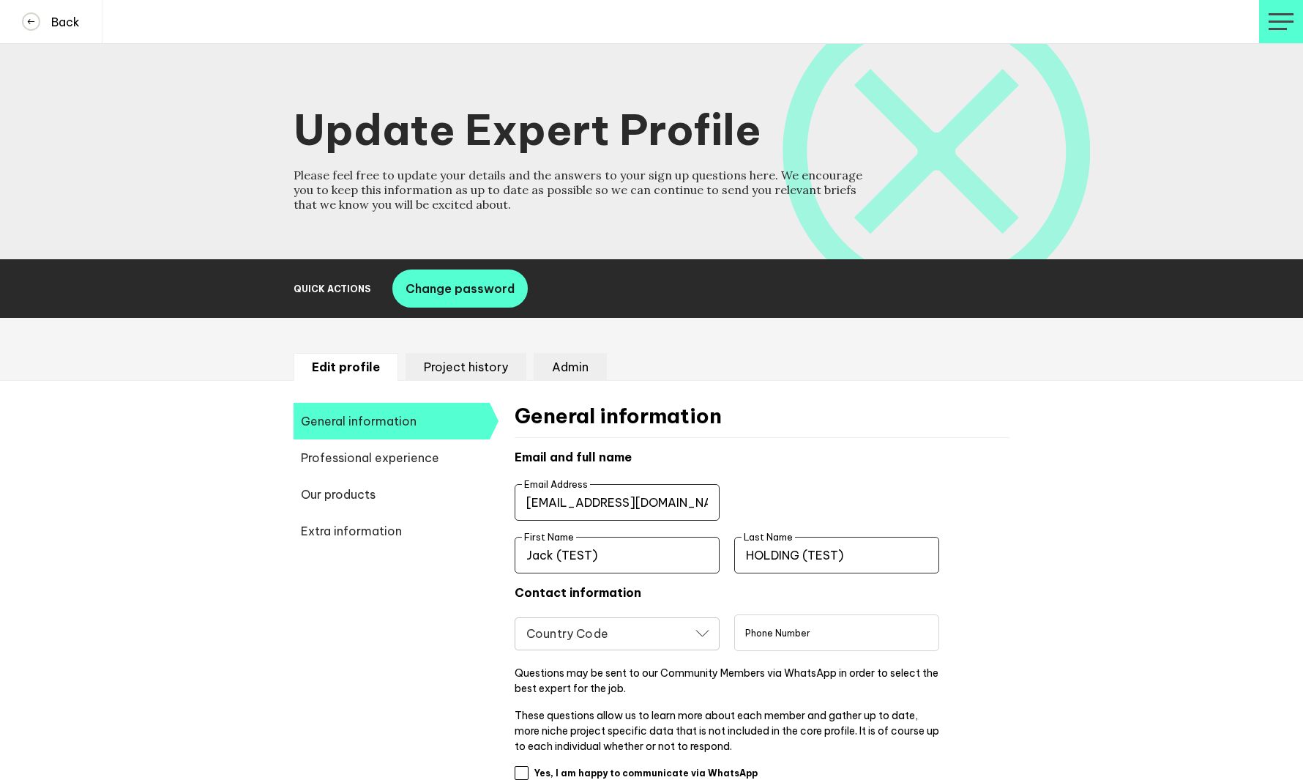
click at [554, 638] on input "Country Code" at bounding box center [608, 635] width 166 height 17
click at [554, 635] on input "Country Code" at bounding box center [608, 635] width 166 height 17
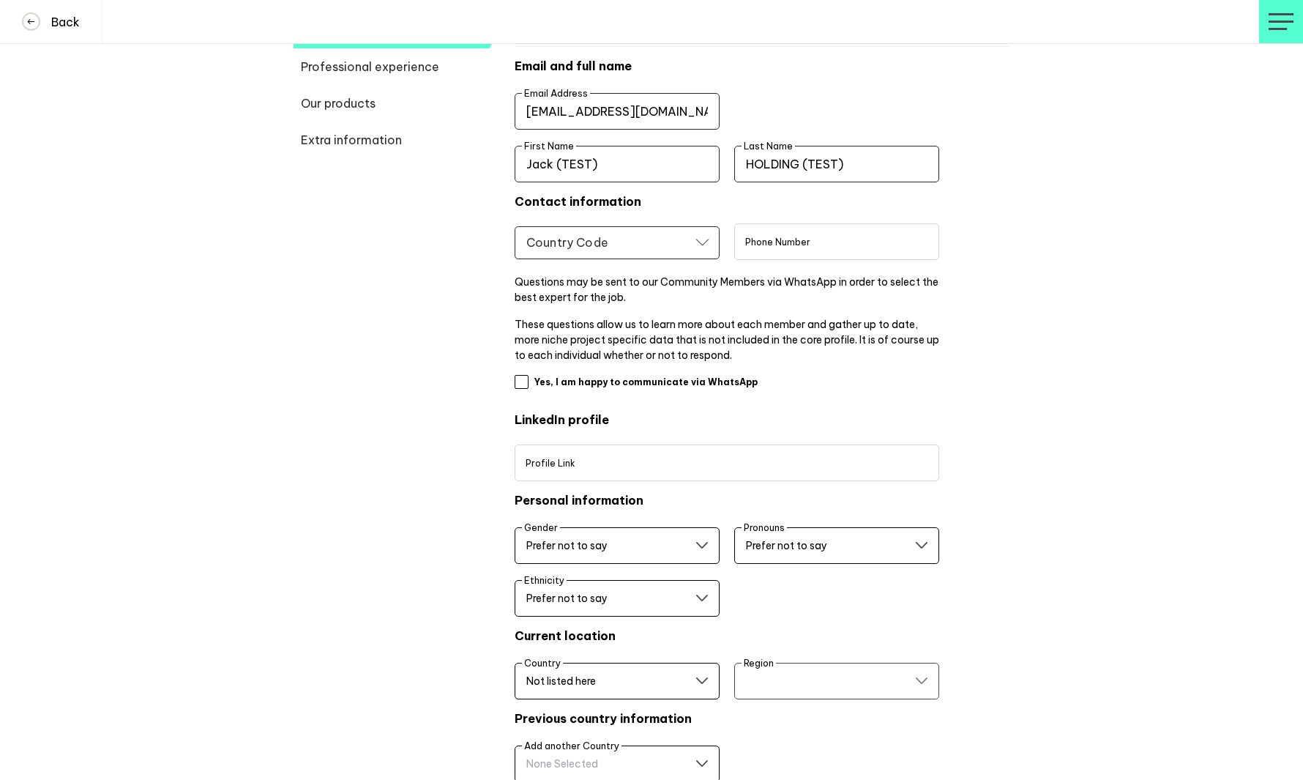
scroll to position [579, 0]
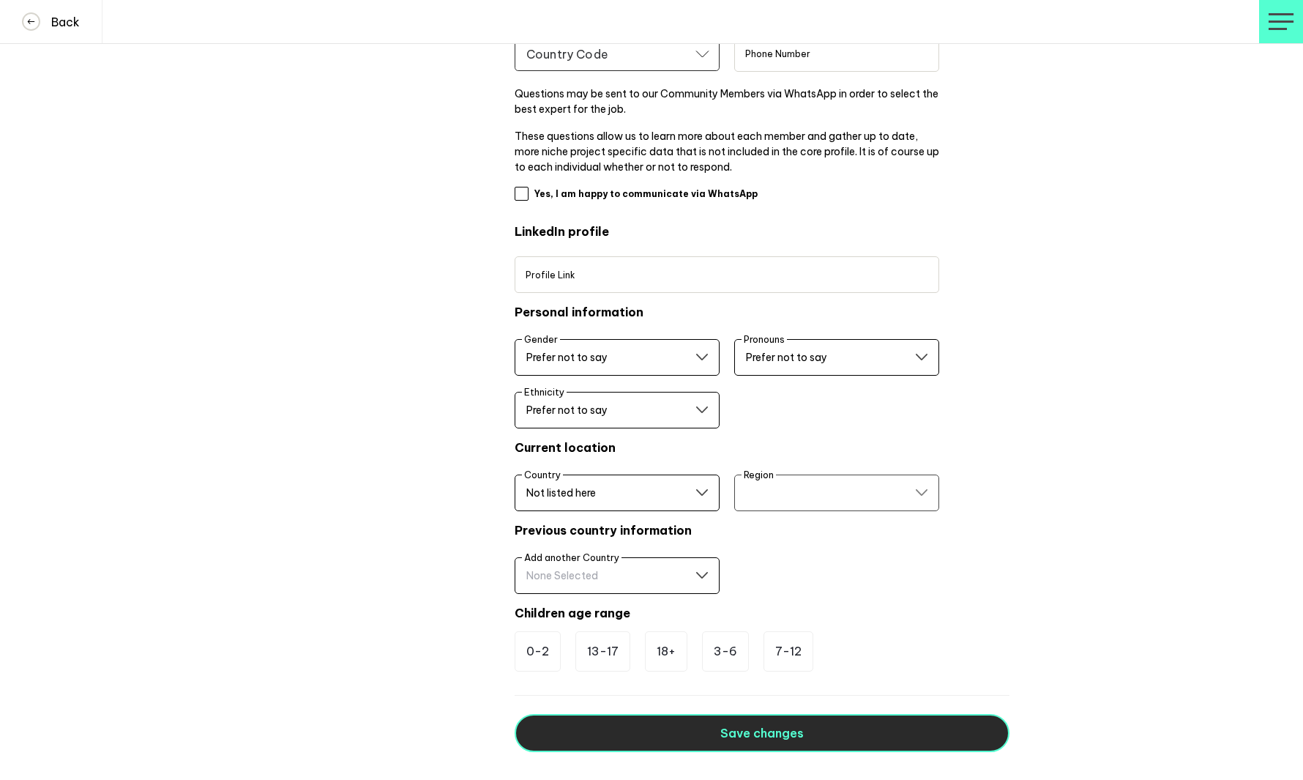
click at [612, 720] on button "Save changes" at bounding box center [762, 733] width 495 height 38
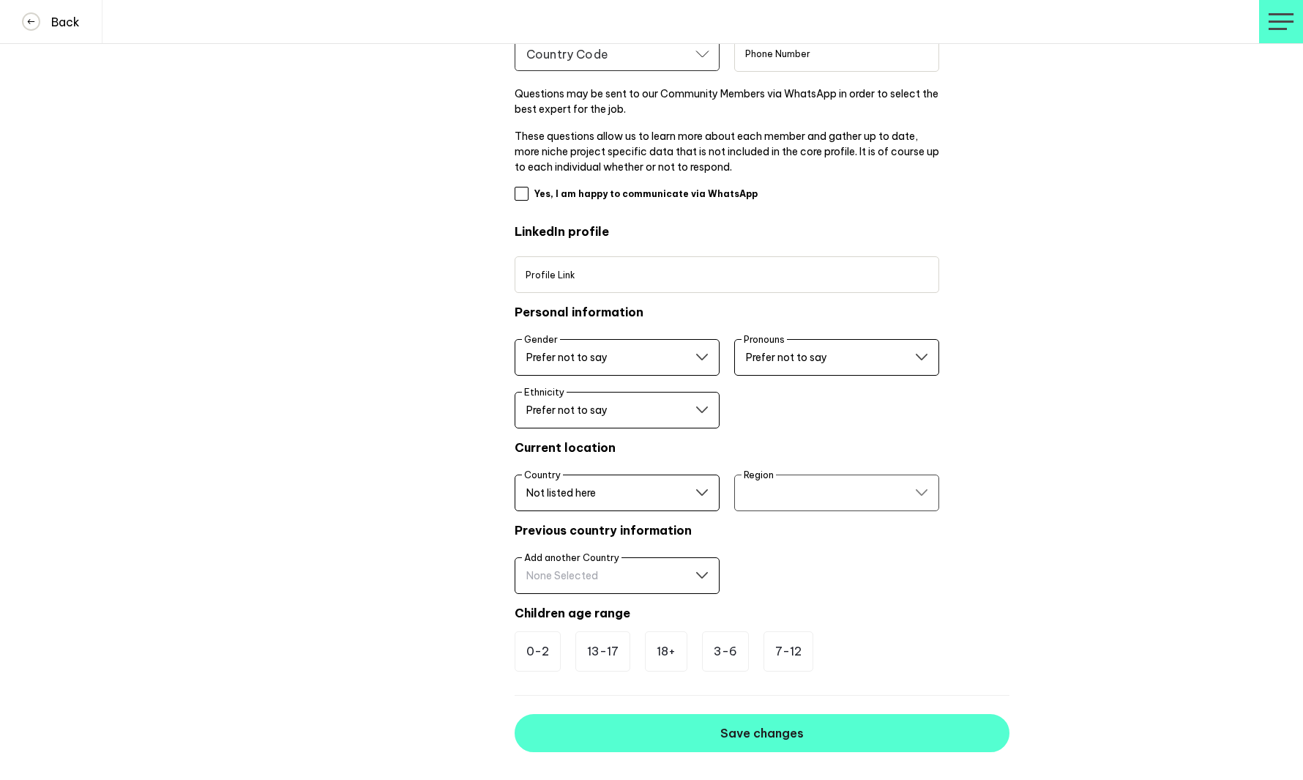
scroll to position [0, 0]
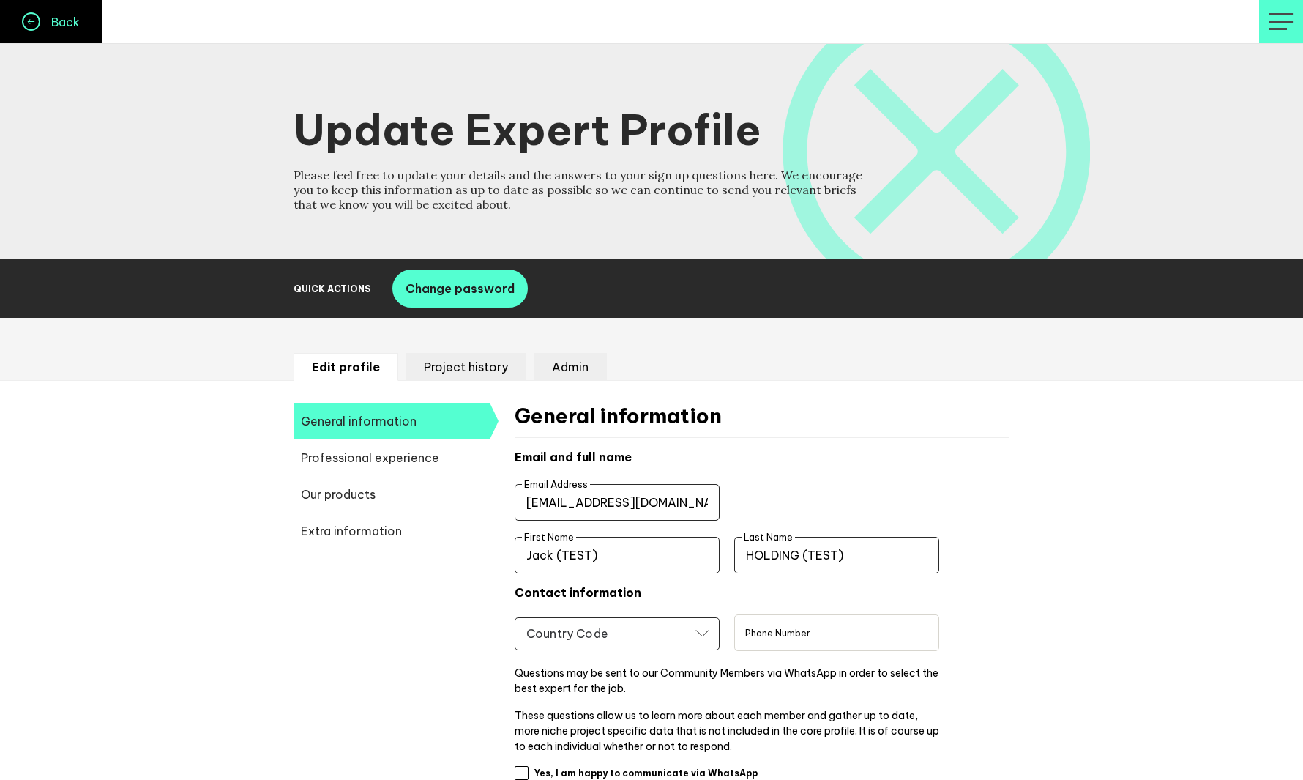
click at [31, 18] on icon at bounding box center [30, 21] width 15 height 15
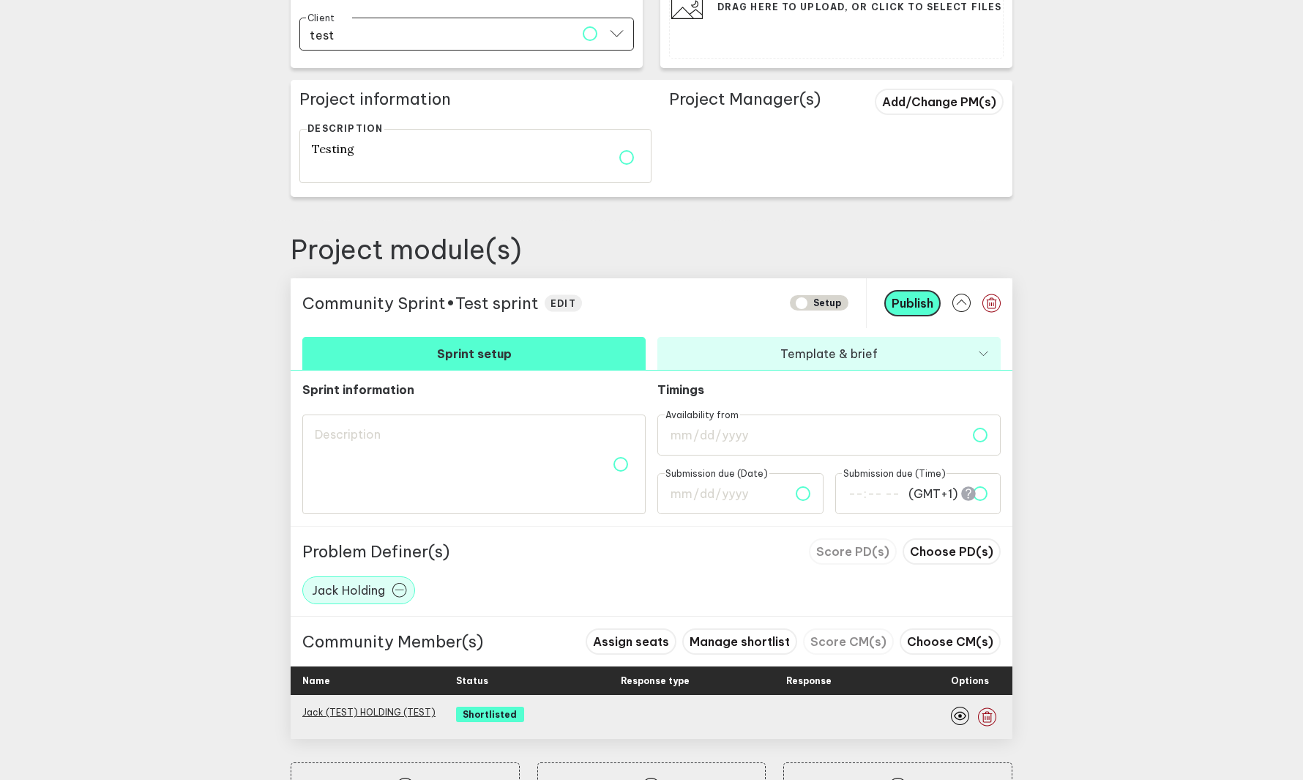
scroll to position [335, 0]
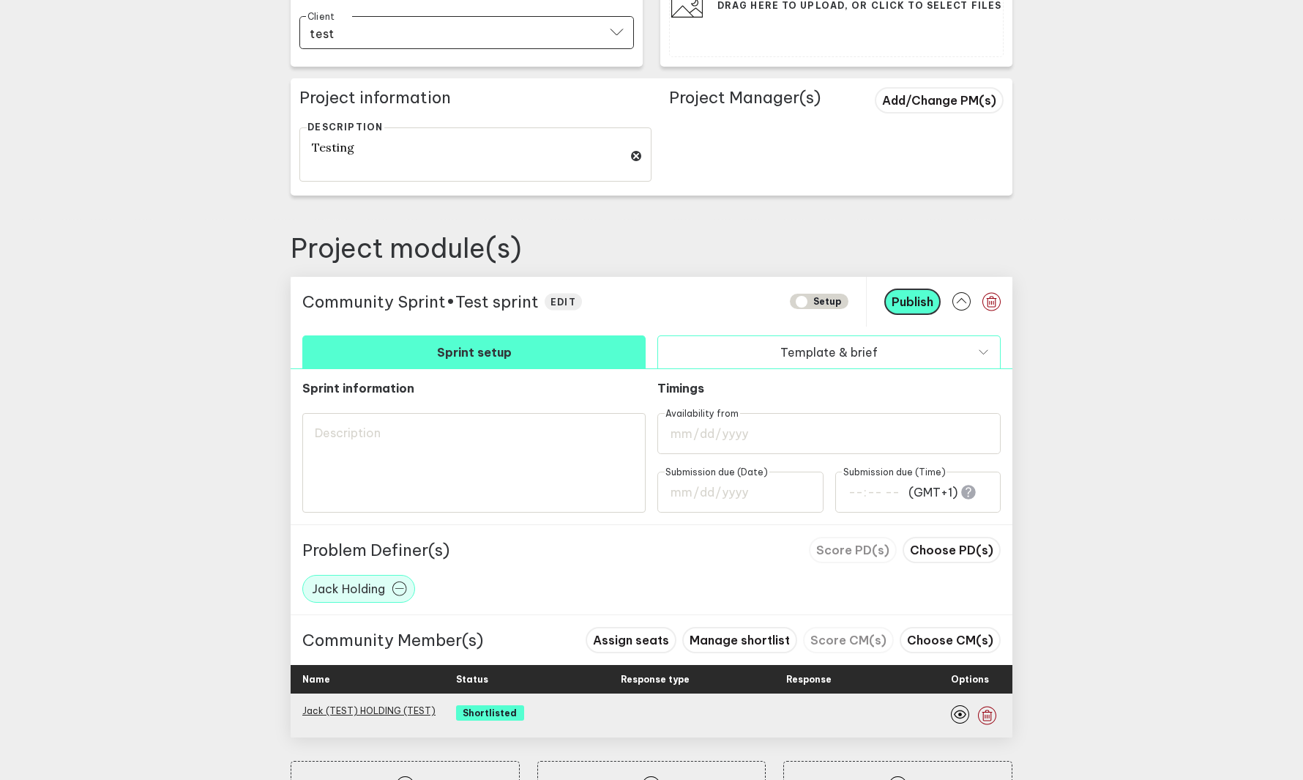
click at [756, 357] on button "Template & brief" at bounding box center [828, 351] width 343 height 33
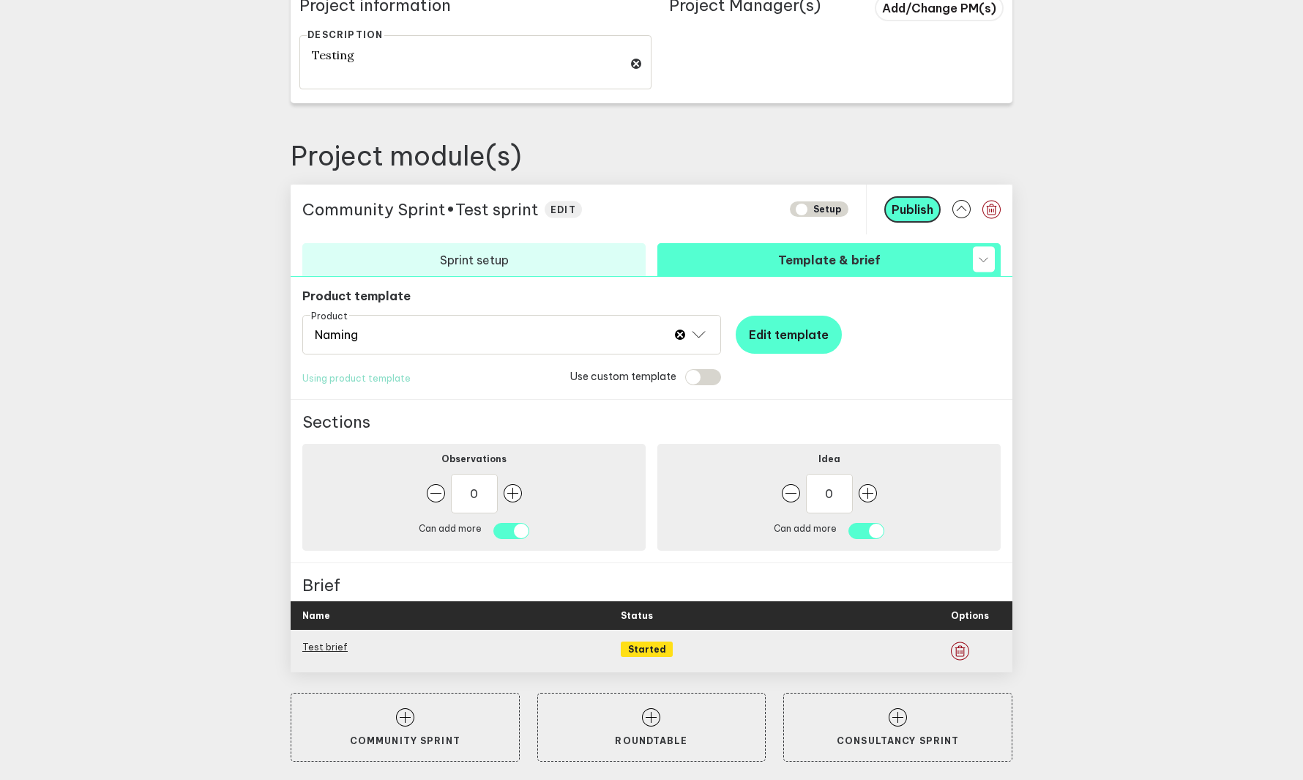
scroll to position [431, 0]
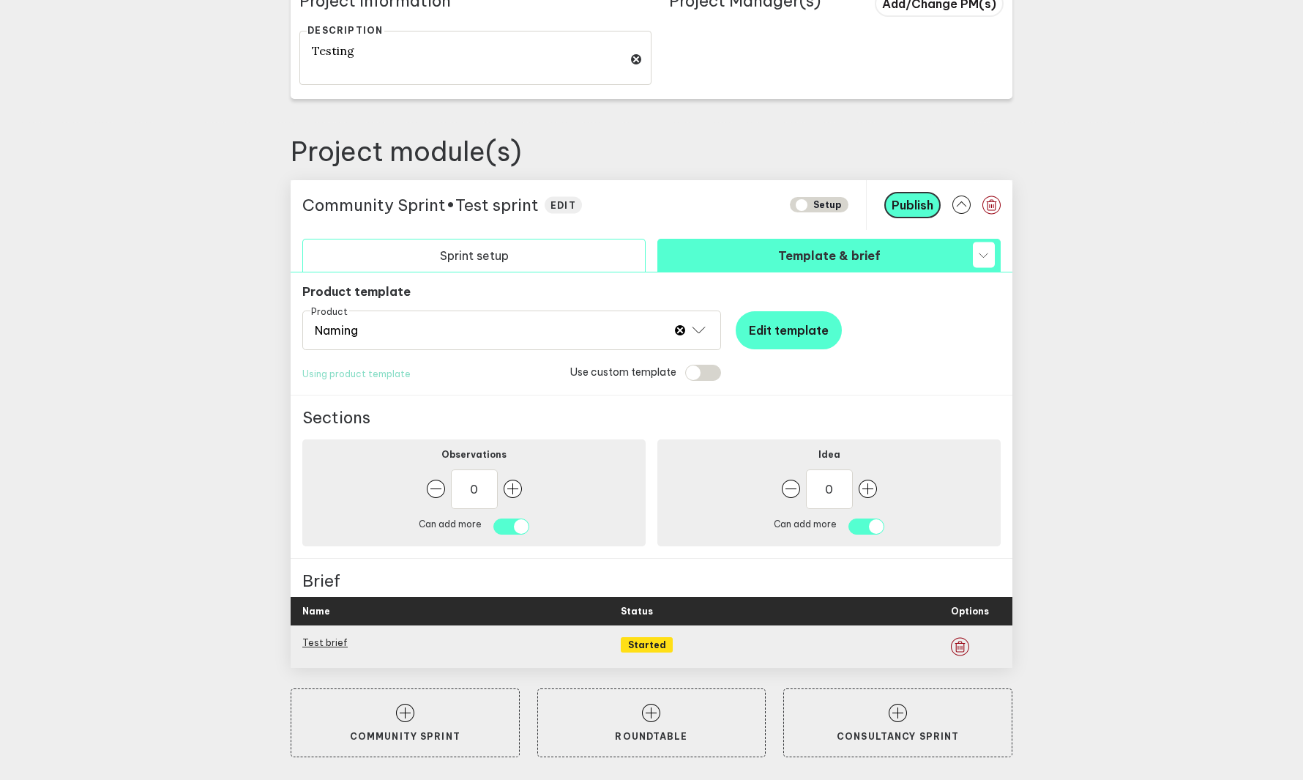
click at [485, 261] on button "Sprint setup" at bounding box center [473, 255] width 343 height 33
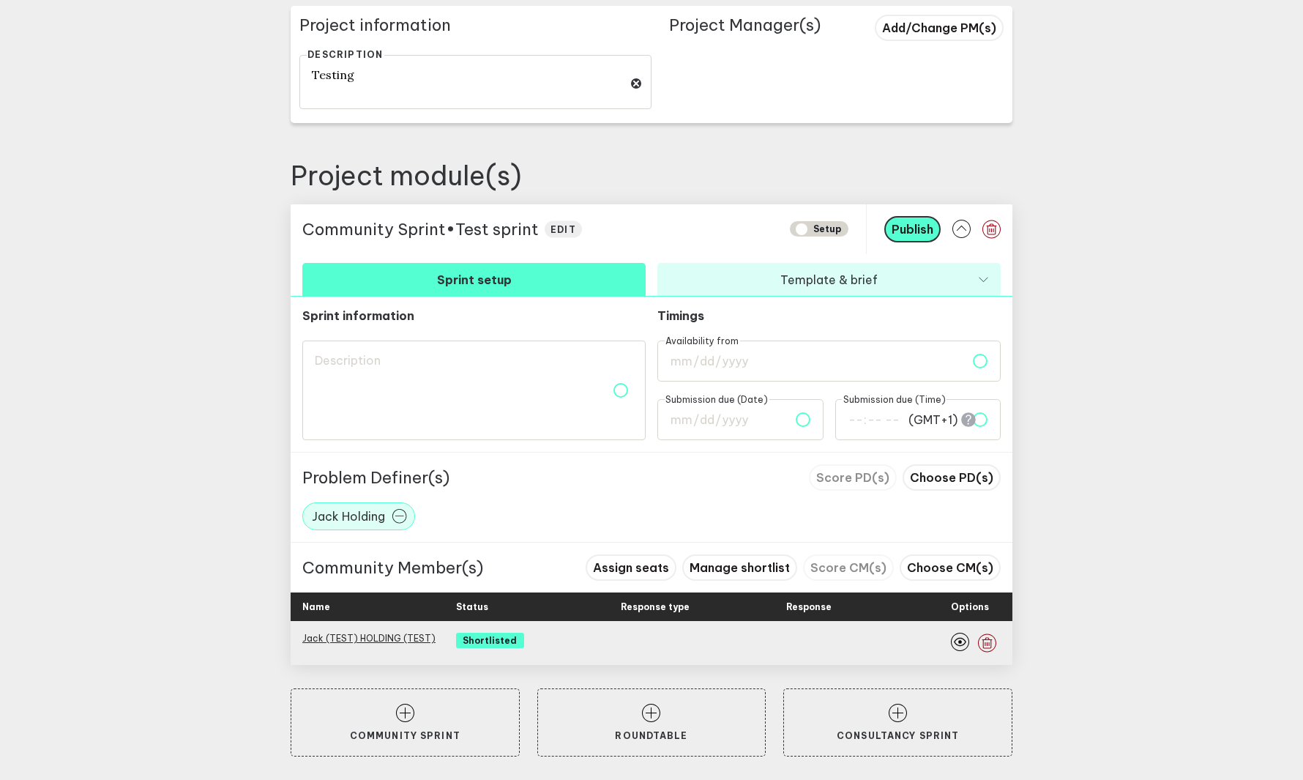
scroll to position [407, 0]
click at [964, 644] on icon "button" at bounding box center [960, 642] width 18 height 18
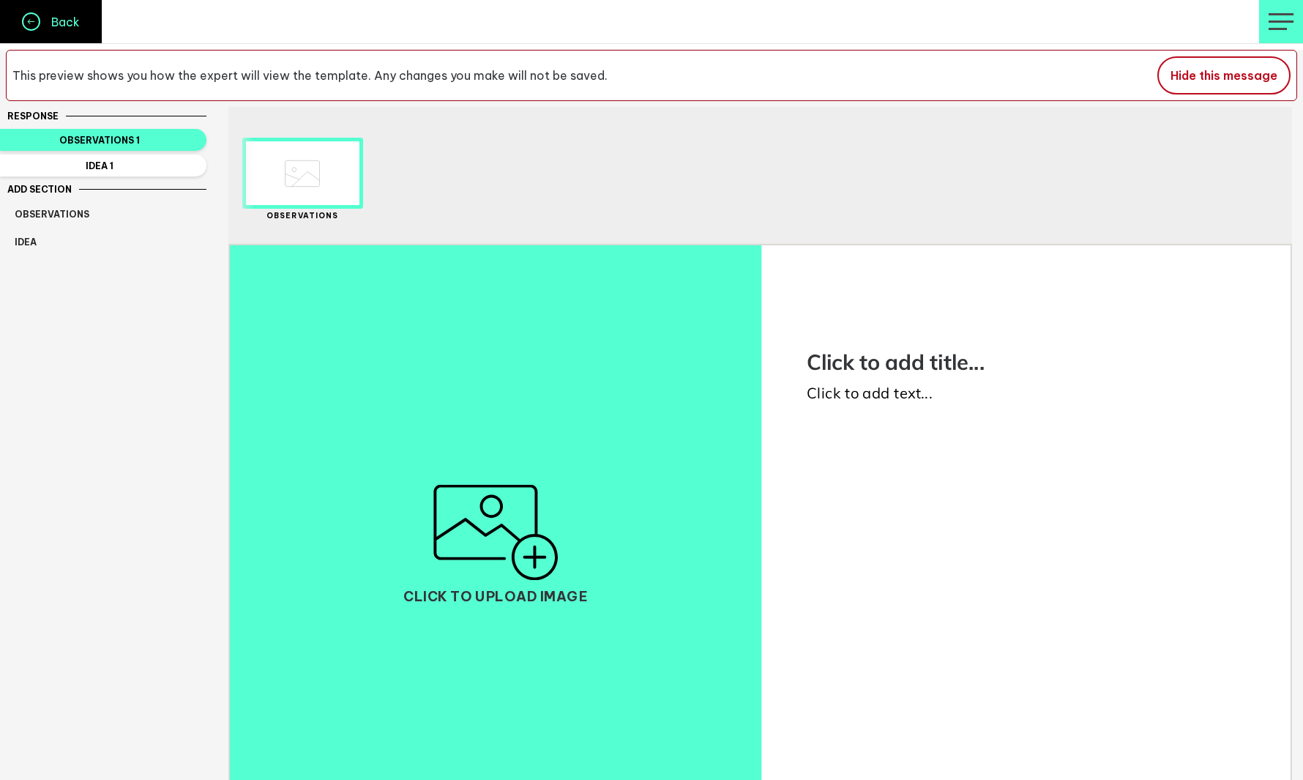
click at [67, 30] on link "Back" at bounding box center [51, 21] width 103 height 43
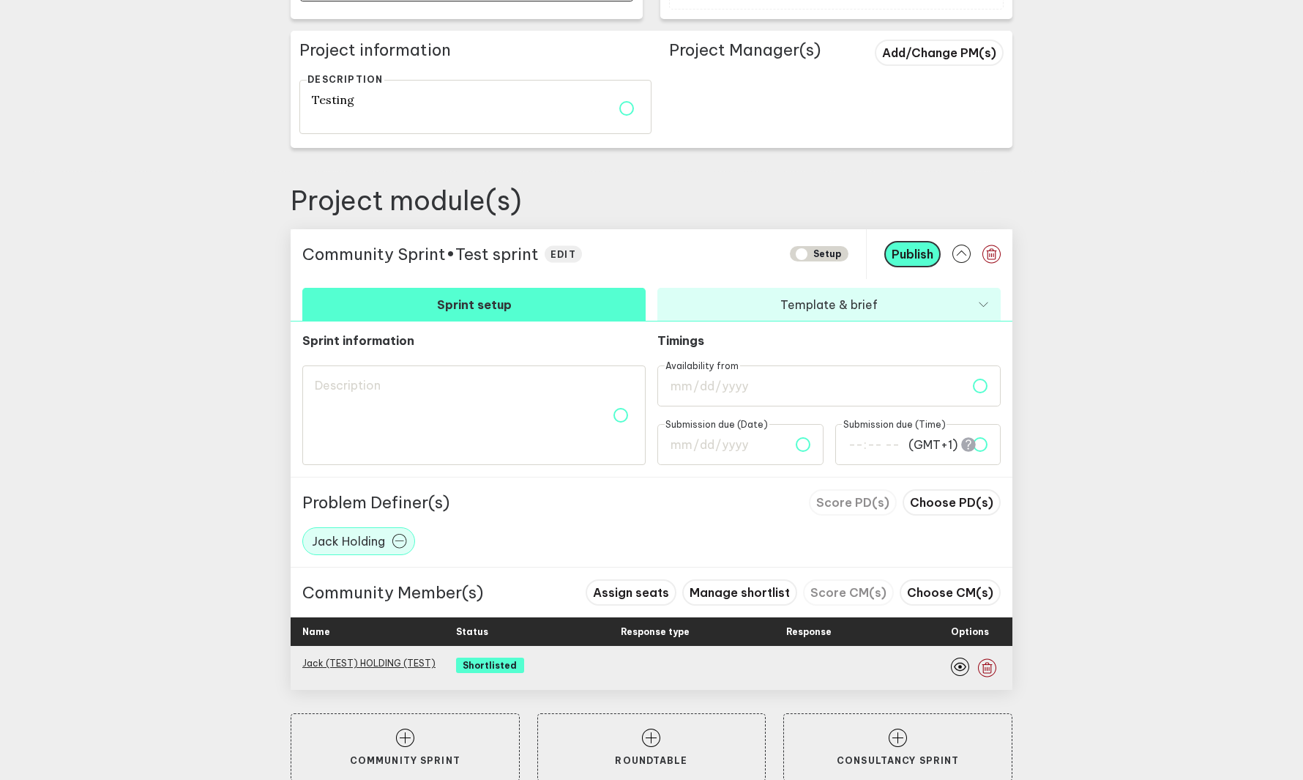
scroll to position [407, 0]
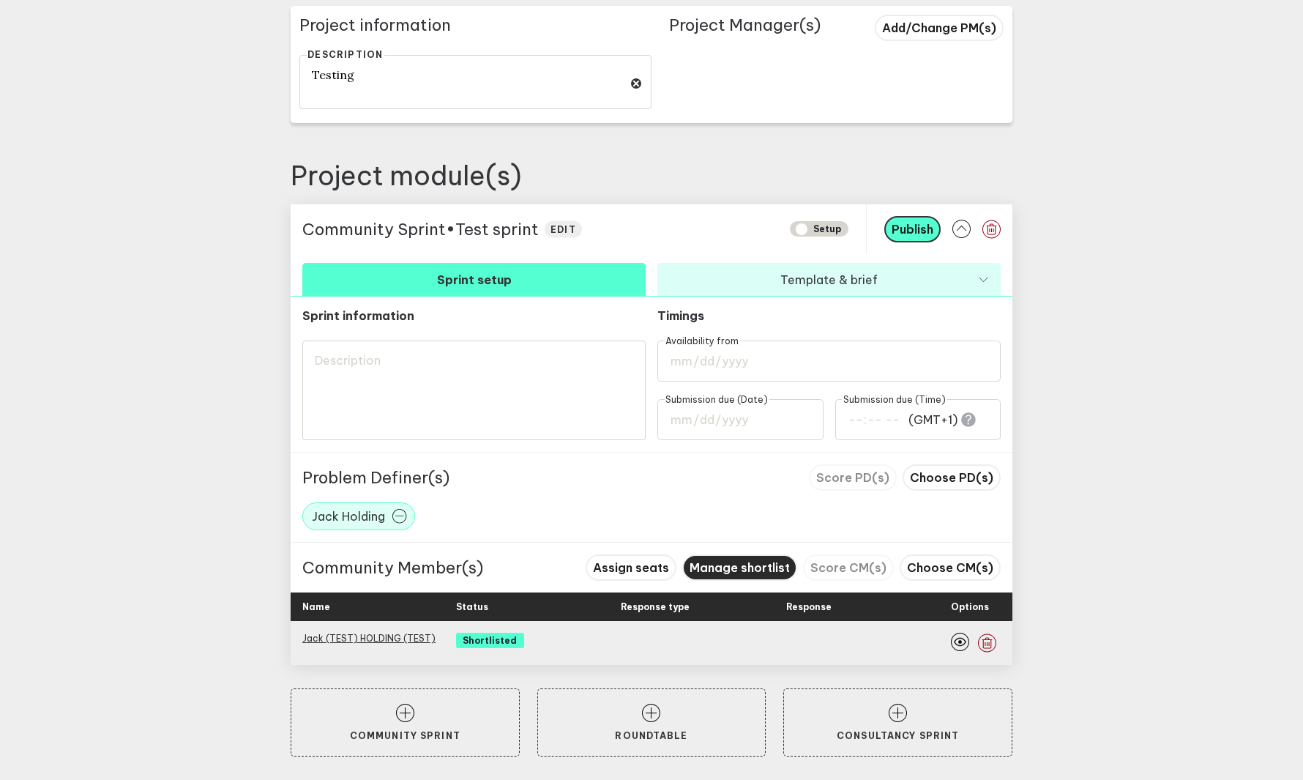
click at [771, 566] on span "Manage shortlist" at bounding box center [740, 567] width 100 height 15
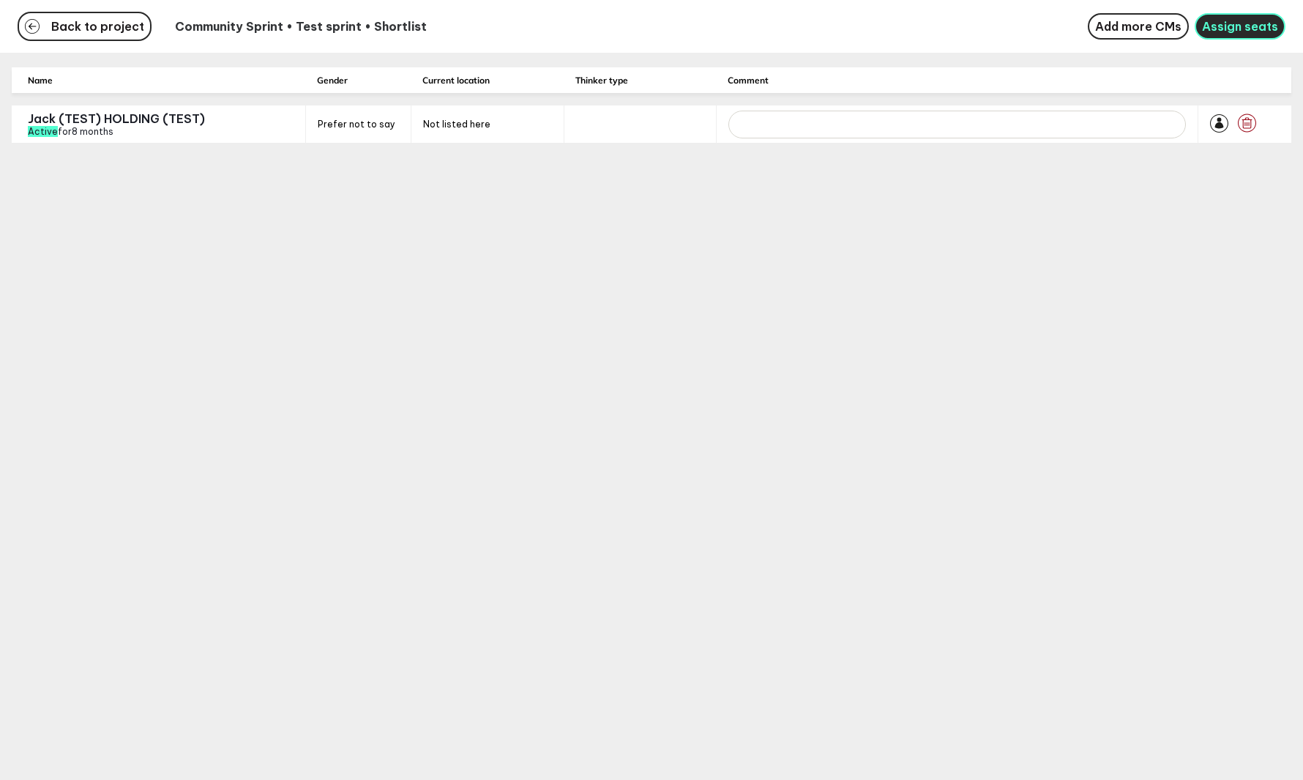
click at [1253, 29] on span "Assign seats" at bounding box center [1240, 26] width 76 height 15
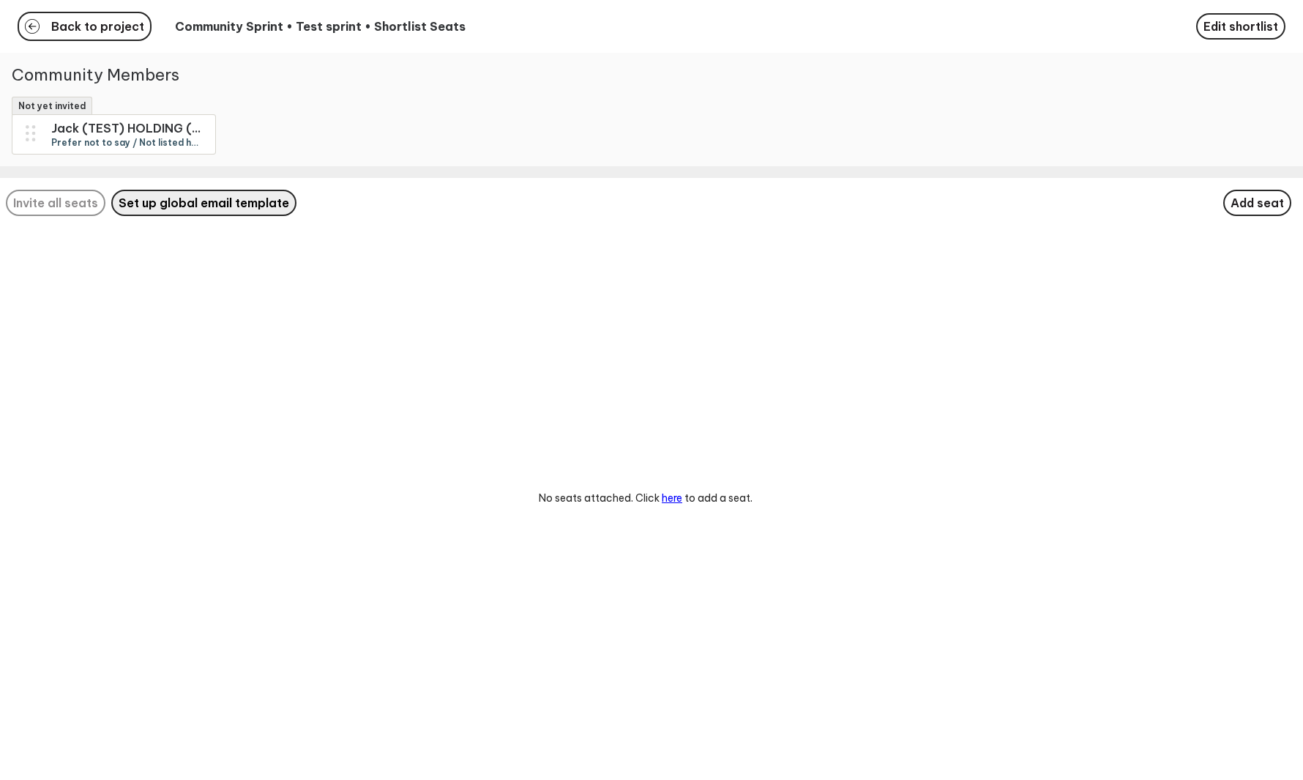
click at [190, 206] on span "Set up global email template" at bounding box center [204, 202] width 171 height 15
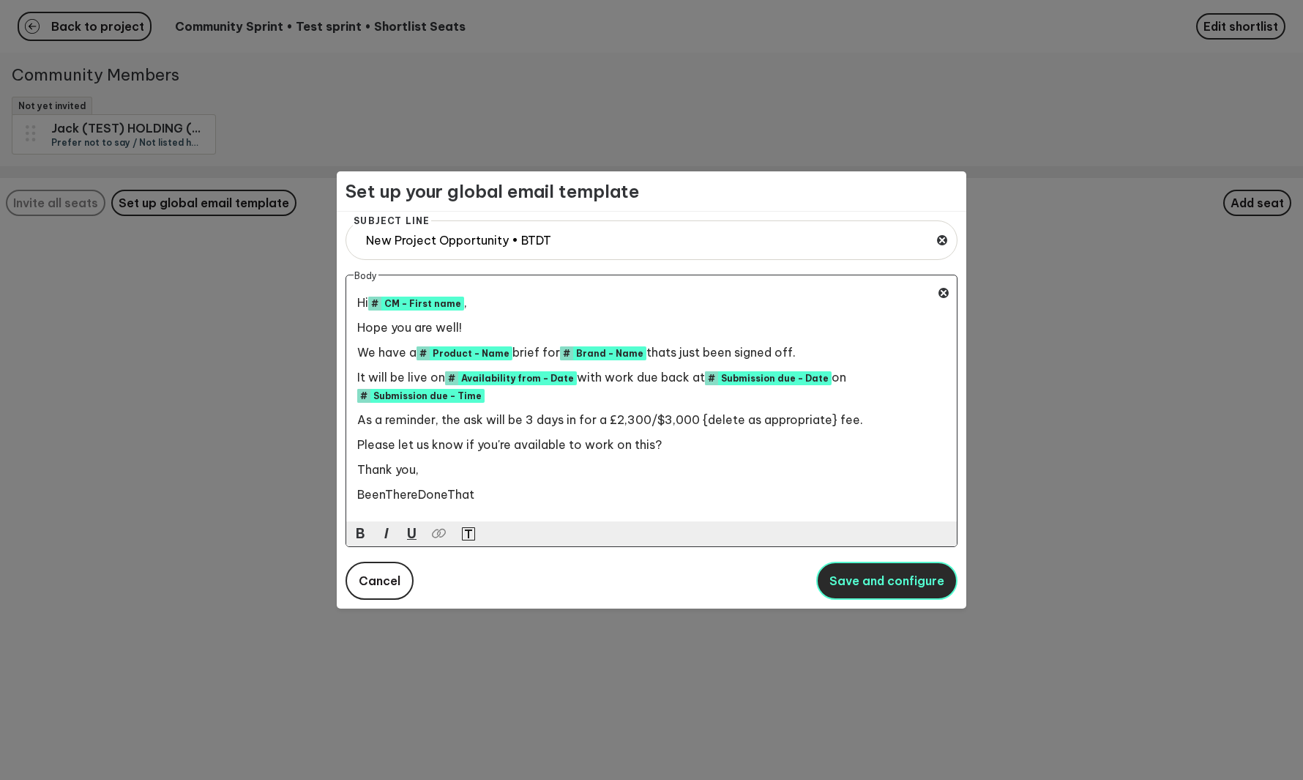
click at [893, 587] on span "Save and configure" at bounding box center [887, 580] width 115 height 15
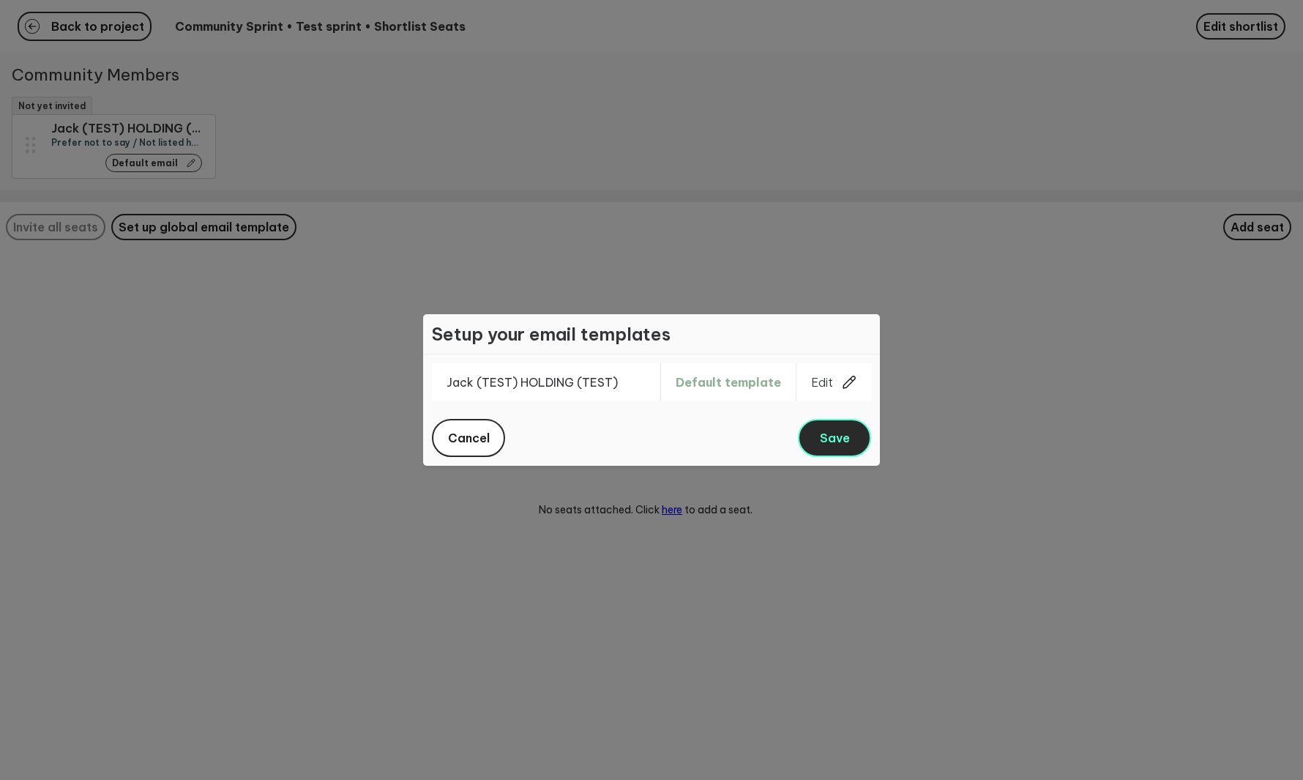
click at [840, 444] on span "Save" at bounding box center [835, 438] width 30 height 15
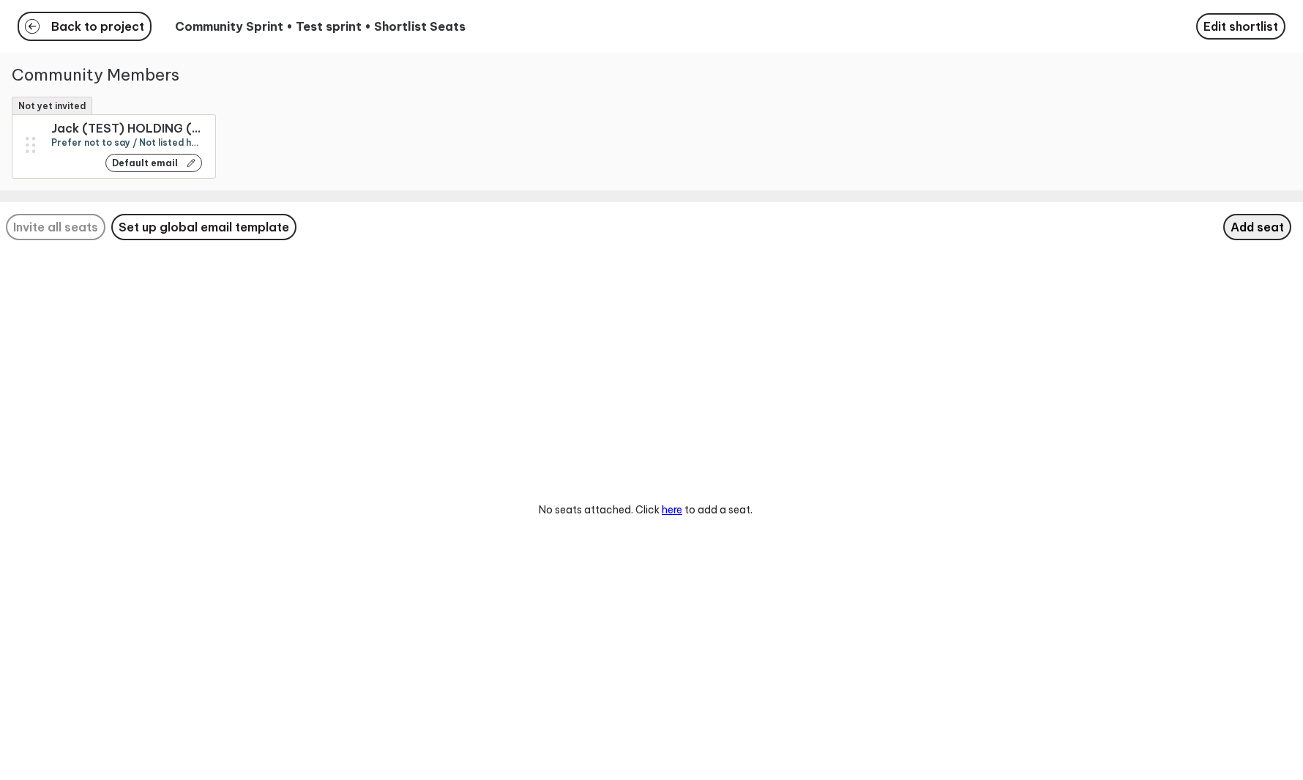
click at [1251, 230] on span "Add seat" at bounding box center [1257, 227] width 53 height 15
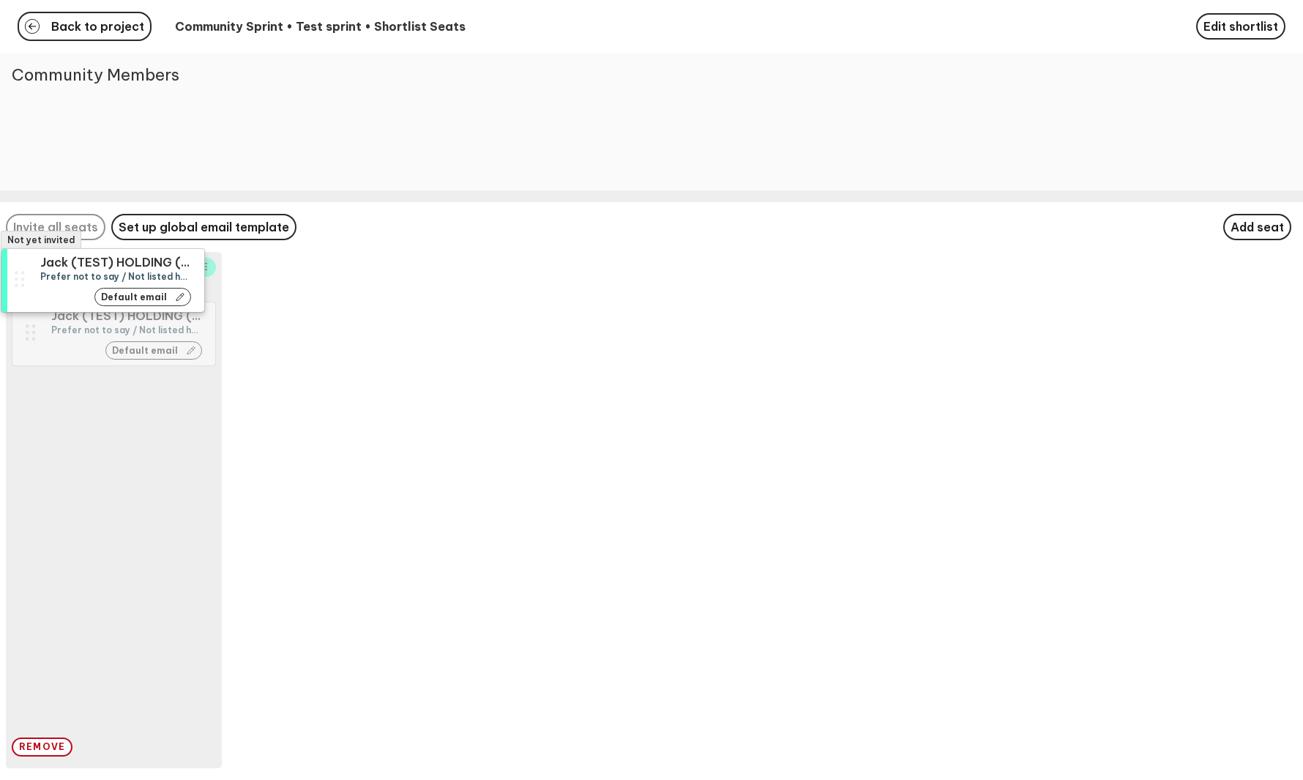
drag, startPoint x: 151, startPoint y: 137, endPoint x: 139, endPoint y: 316, distance: 179.8
click at [139, 316] on div "Not yet invited Jack (TEST) HOLDING (TEST) Prefer not to say / Not listed here …" at bounding box center [651, 390] width 1303 height 780
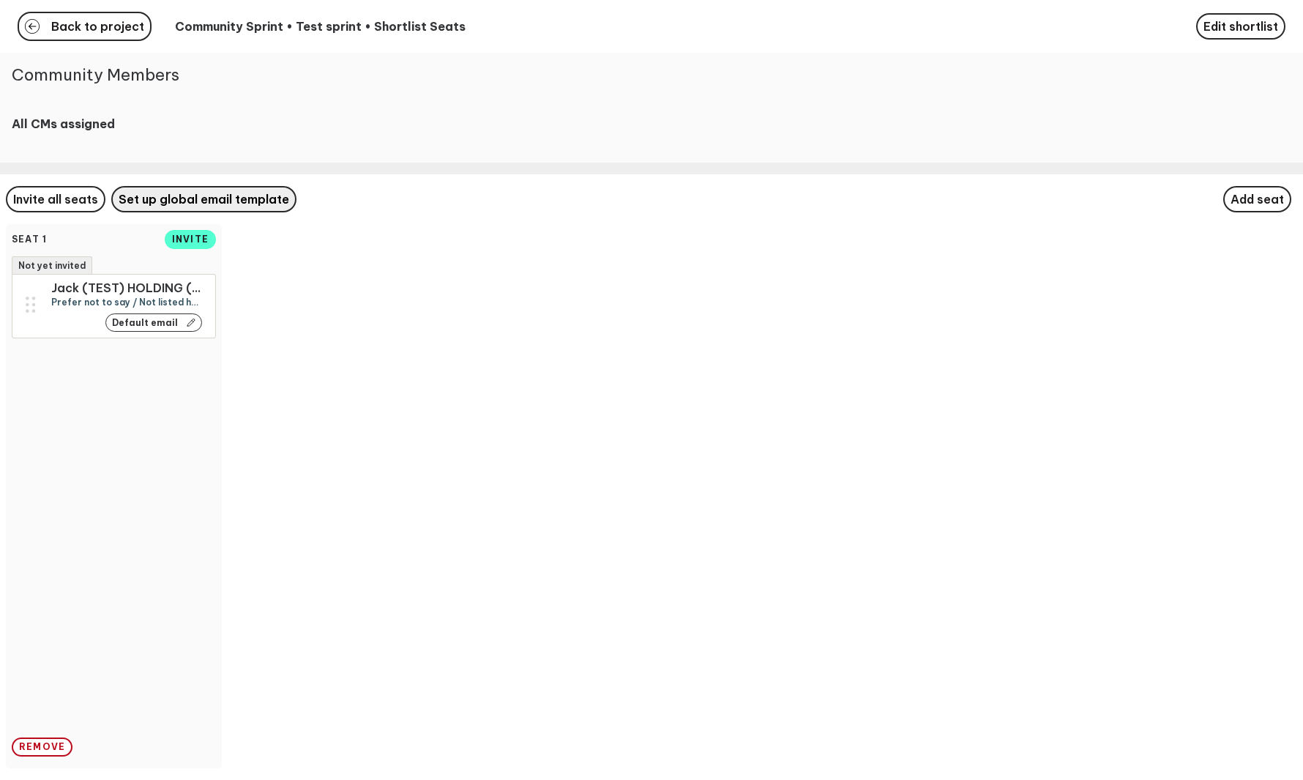
click at [155, 205] on span "Set up global email template" at bounding box center [204, 199] width 171 height 15
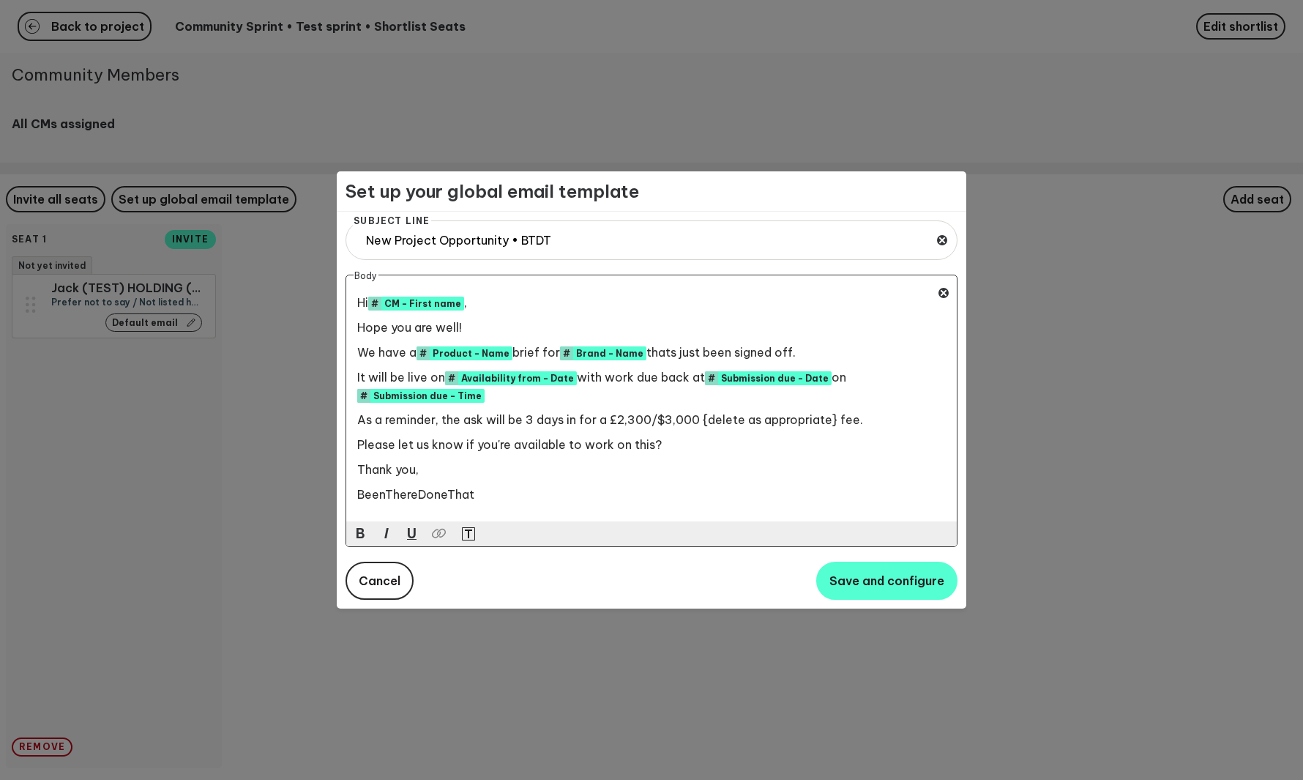
click at [915, 600] on div "Subject Line New Project Opportunity • BTDT Body Hi # CM - First name ﻿ , Hope …" at bounding box center [652, 410] width 630 height 397
click at [886, 594] on button "Save and configure" at bounding box center [886, 581] width 141 height 38
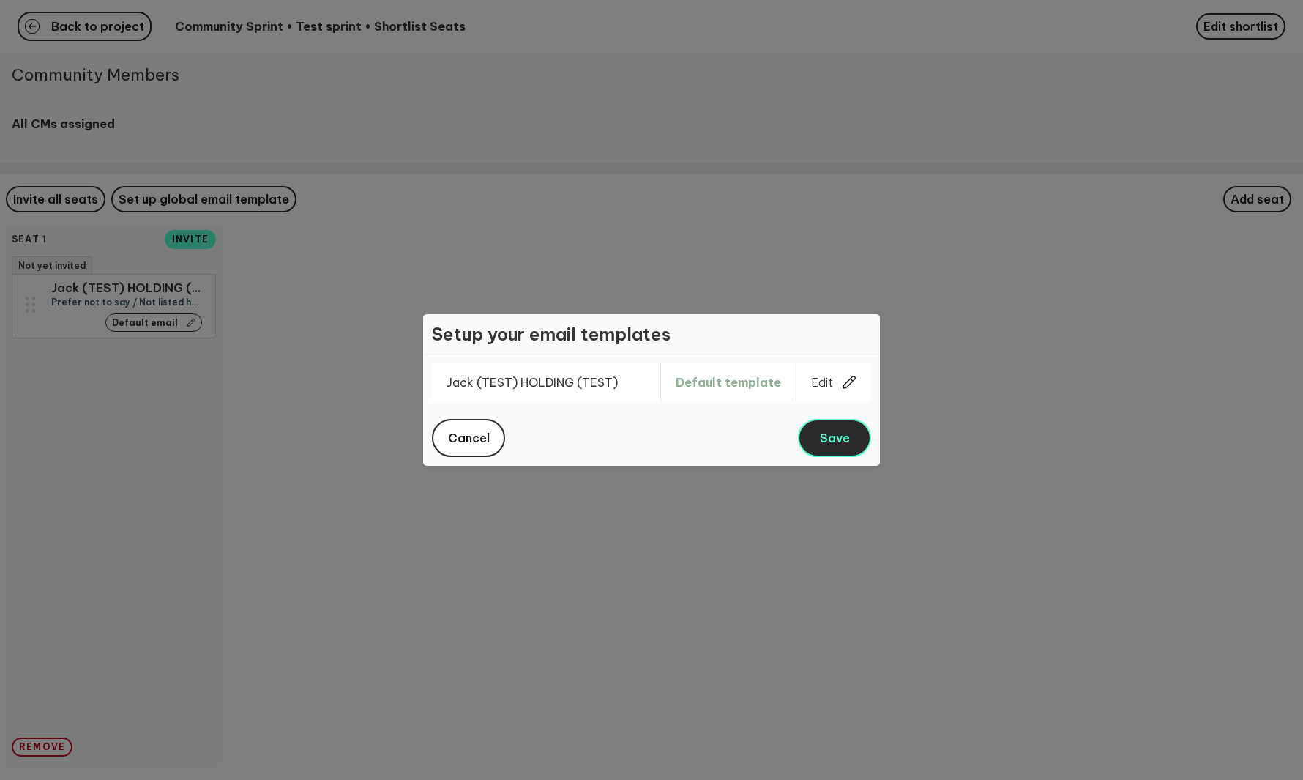
click at [847, 441] on span "Save" at bounding box center [835, 438] width 30 height 15
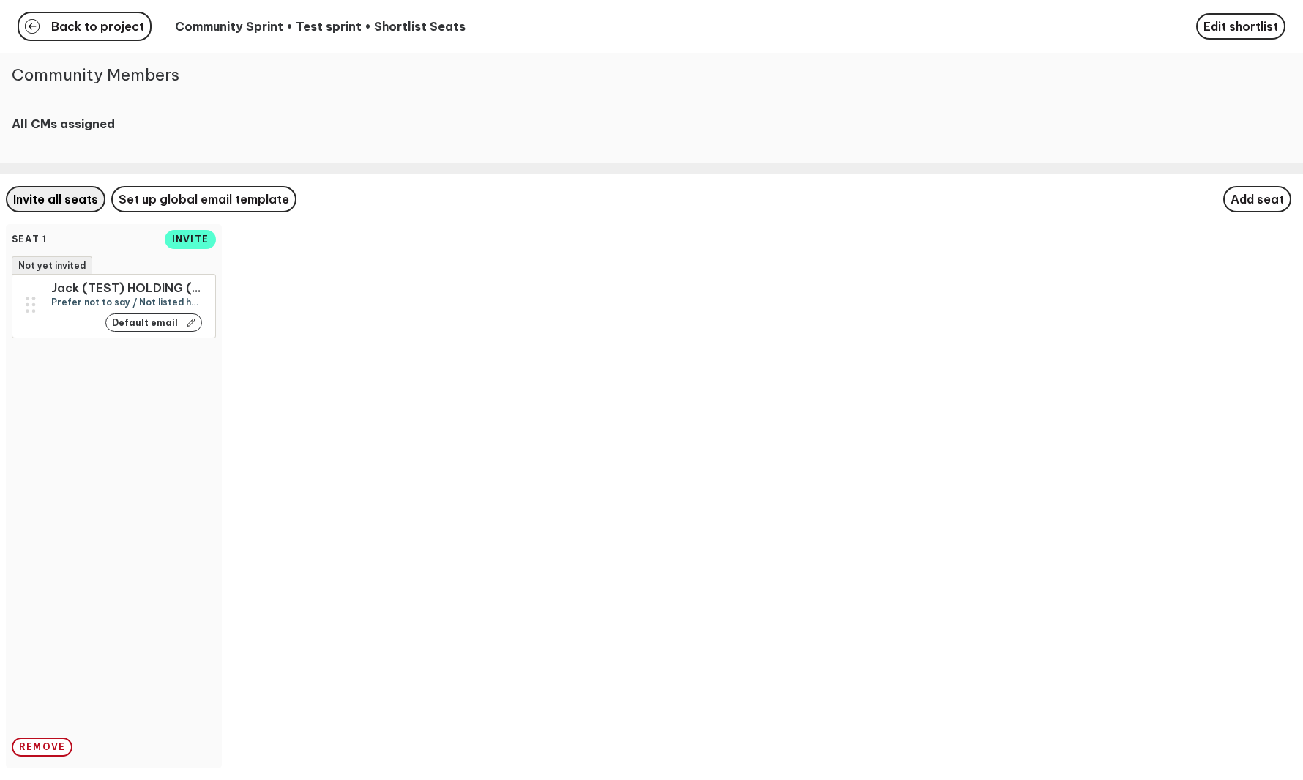
click at [81, 203] on span "Invite all seats" at bounding box center [55, 199] width 85 height 15
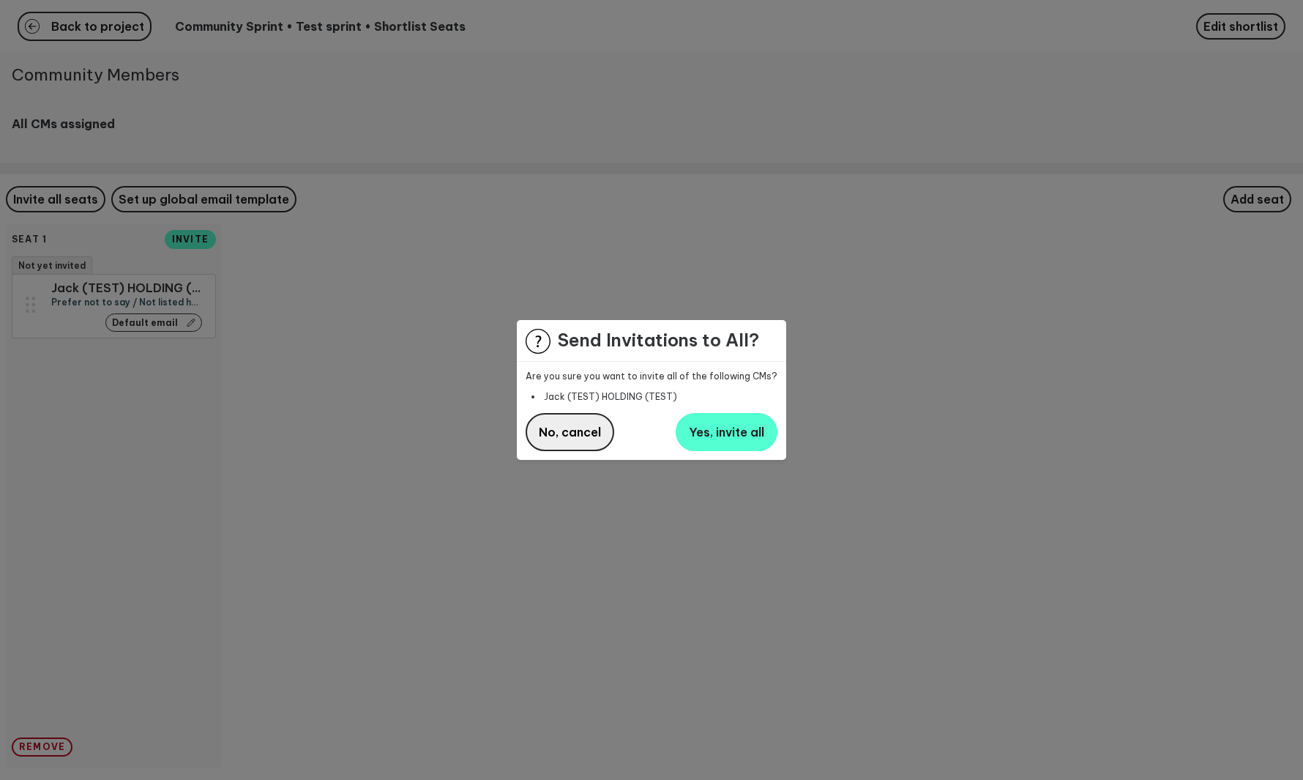
click at [588, 430] on span "No, cancel" at bounding box center [570, 432] width 62 height 15
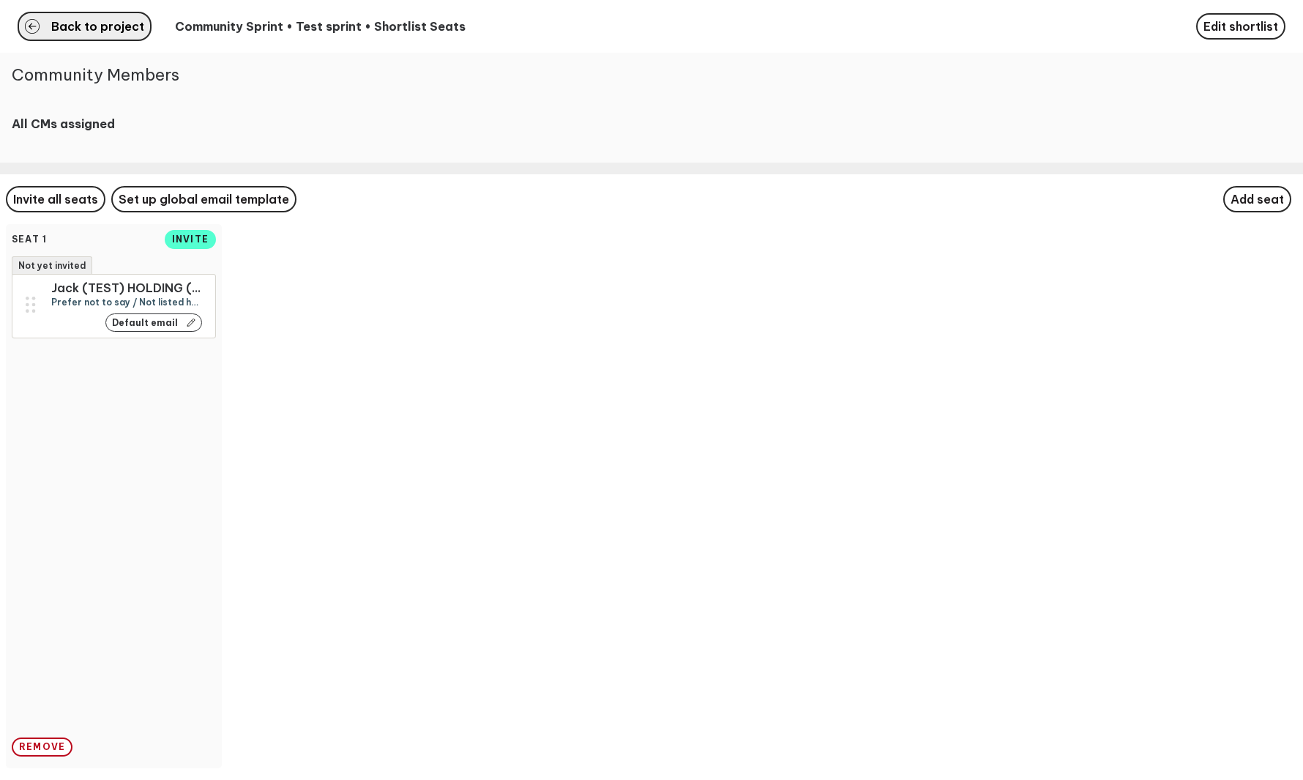
click at [91, 28] on span "Back to project" at bounding box center [97, 27] width 93 height 12
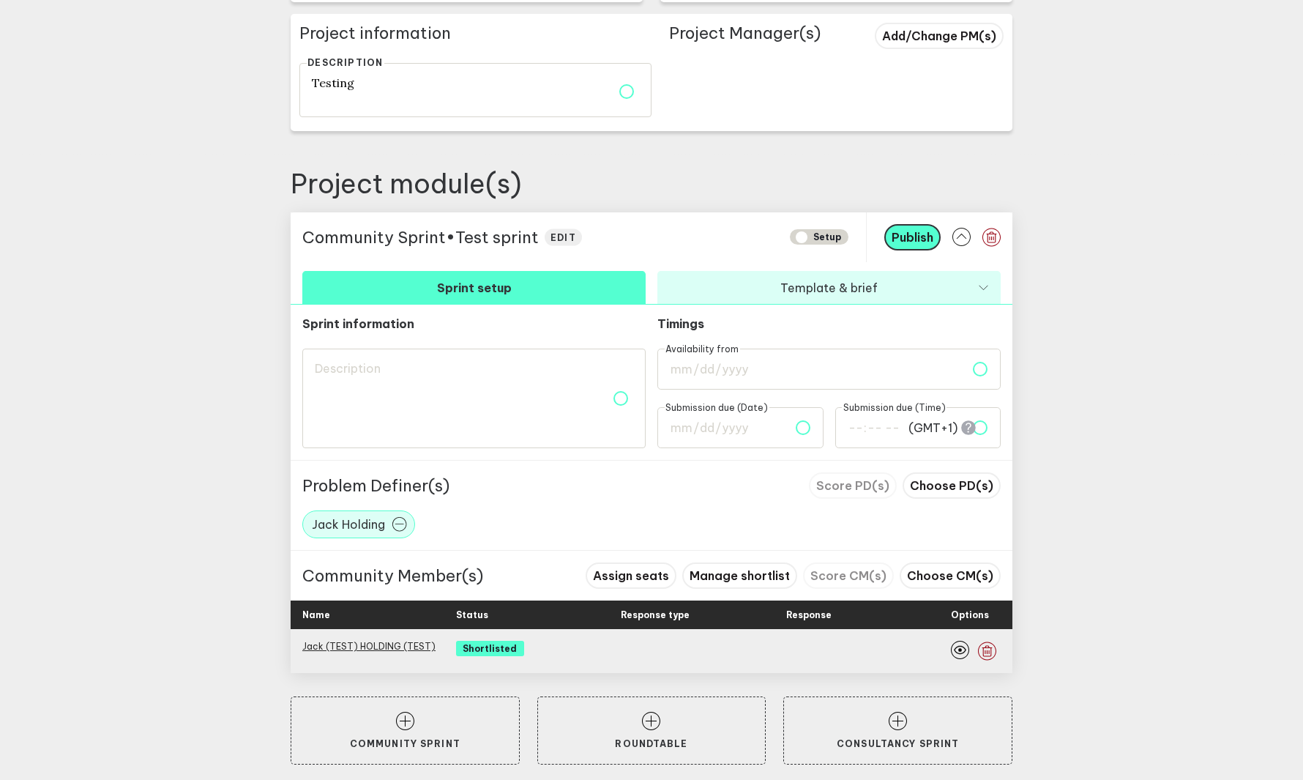
scroll to position [407, 0]
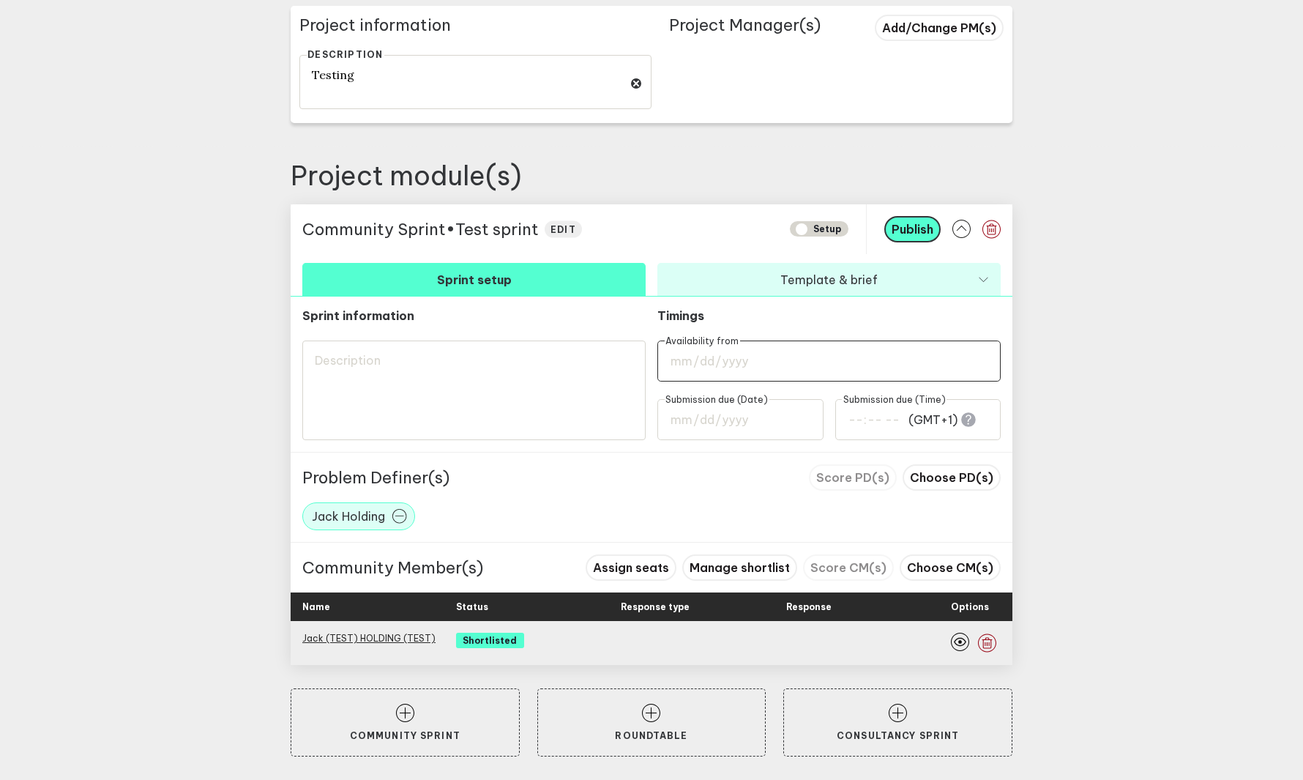
click at [724, 366] on input "date" at bounding box center [828, 360] width 343 height 41
type input "2025-10-10"
click at [731, 420] on input "date" at bounding box center [740, 419] width 166 height 41
type input "2025-10-17"
type input "00:00"
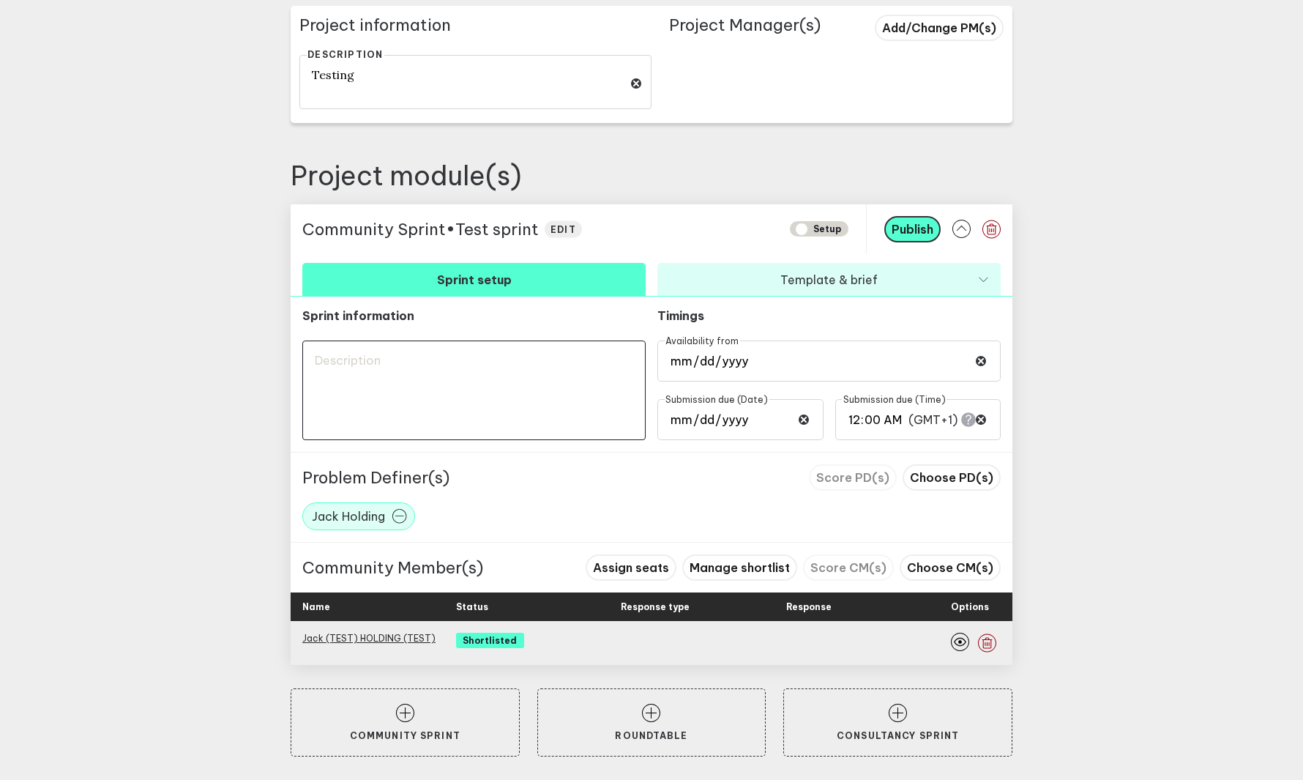
click at [463, 411] on textarea at bounding box center [473, 390] width 343 height 100
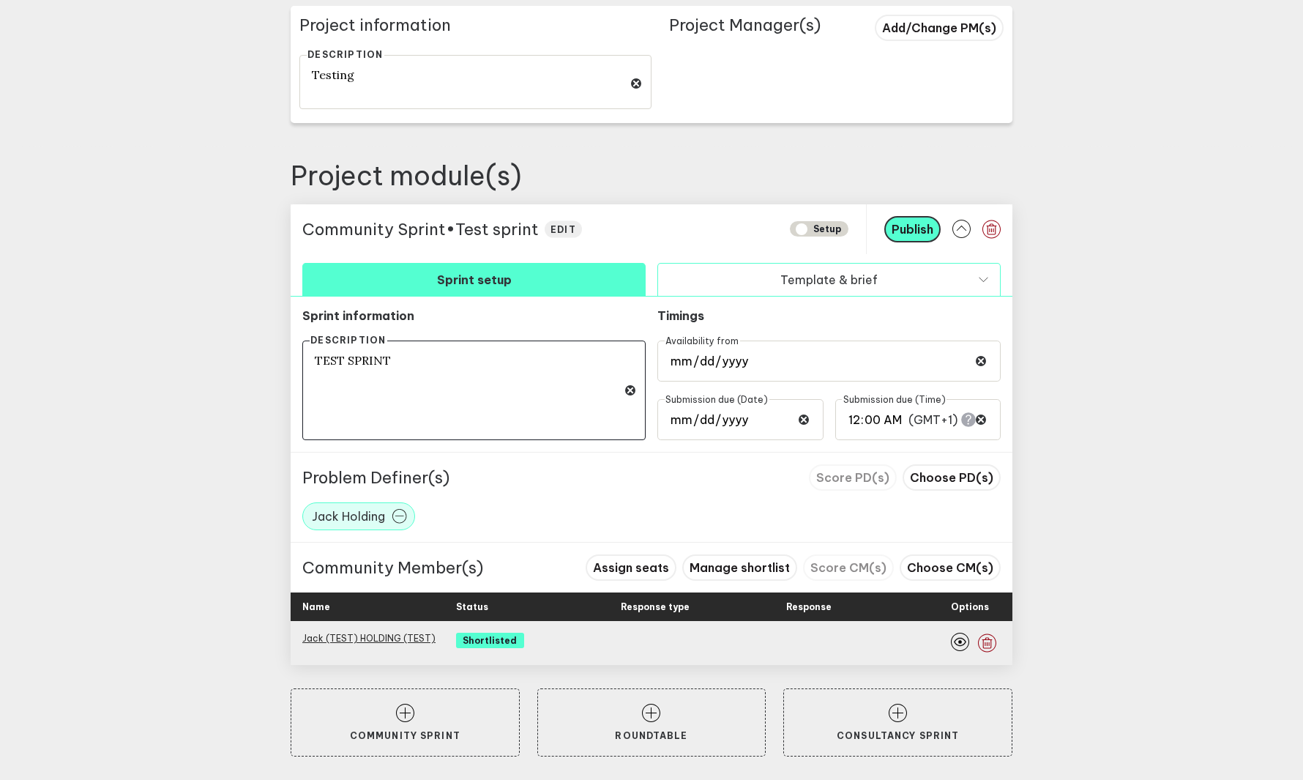
type textarea "TEST SPRINT"
click at [712, 280] on button "Template & brief" at bounding box center [828, 279] width 343 height 33
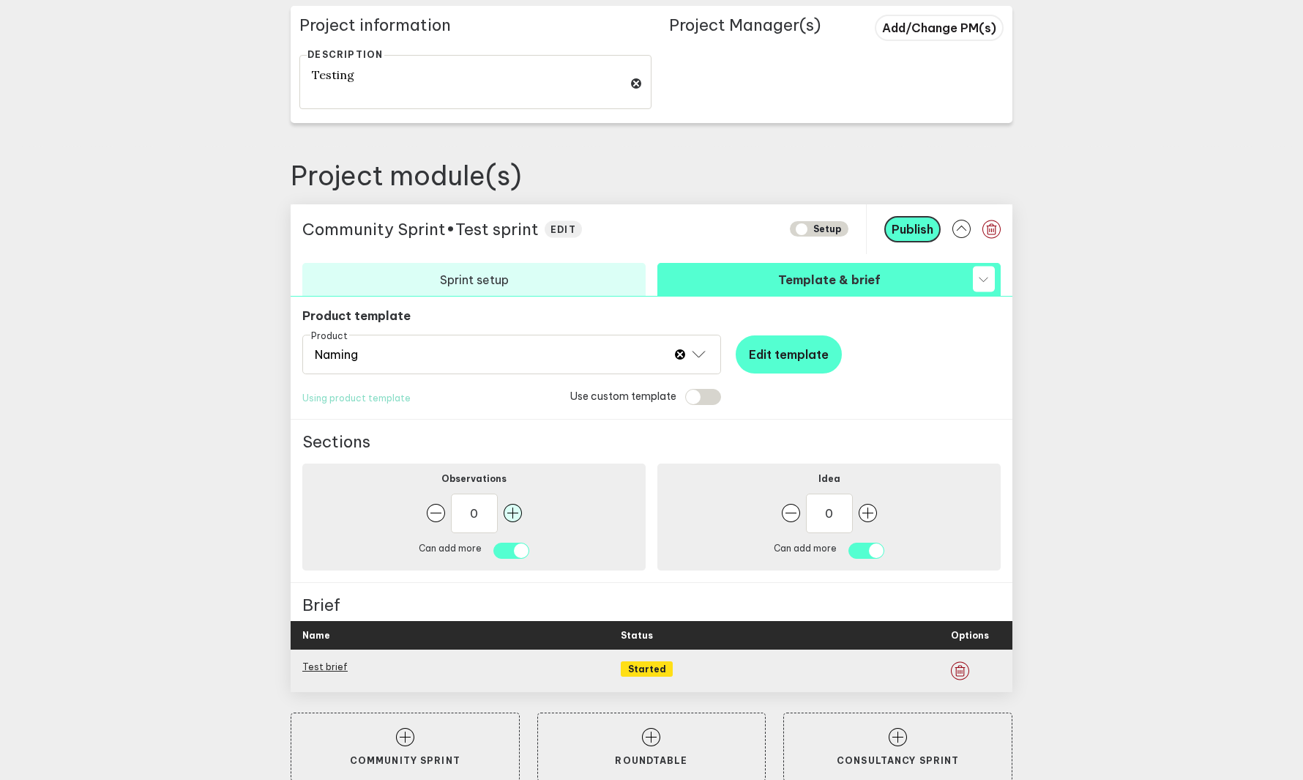
click at [516, 508] on rect "button" at bounding box center [513, 513] width 18 height 18
type input "1"
click at [868, 510] on rect "button" at bounding box center [868, 513] width 18 height 18
type input "2"
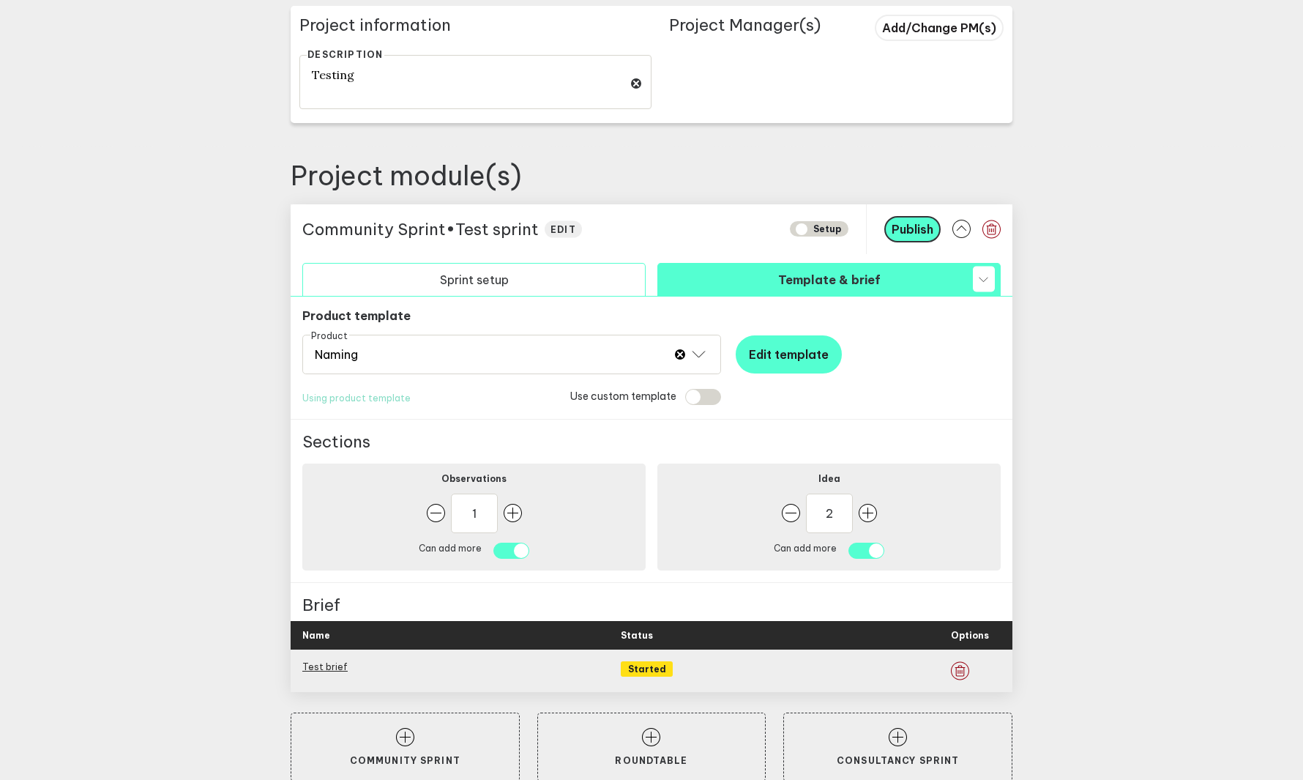
click at [559, 280] on button "Sprint setup" at bounding box center [473, 279] width 343 height 33
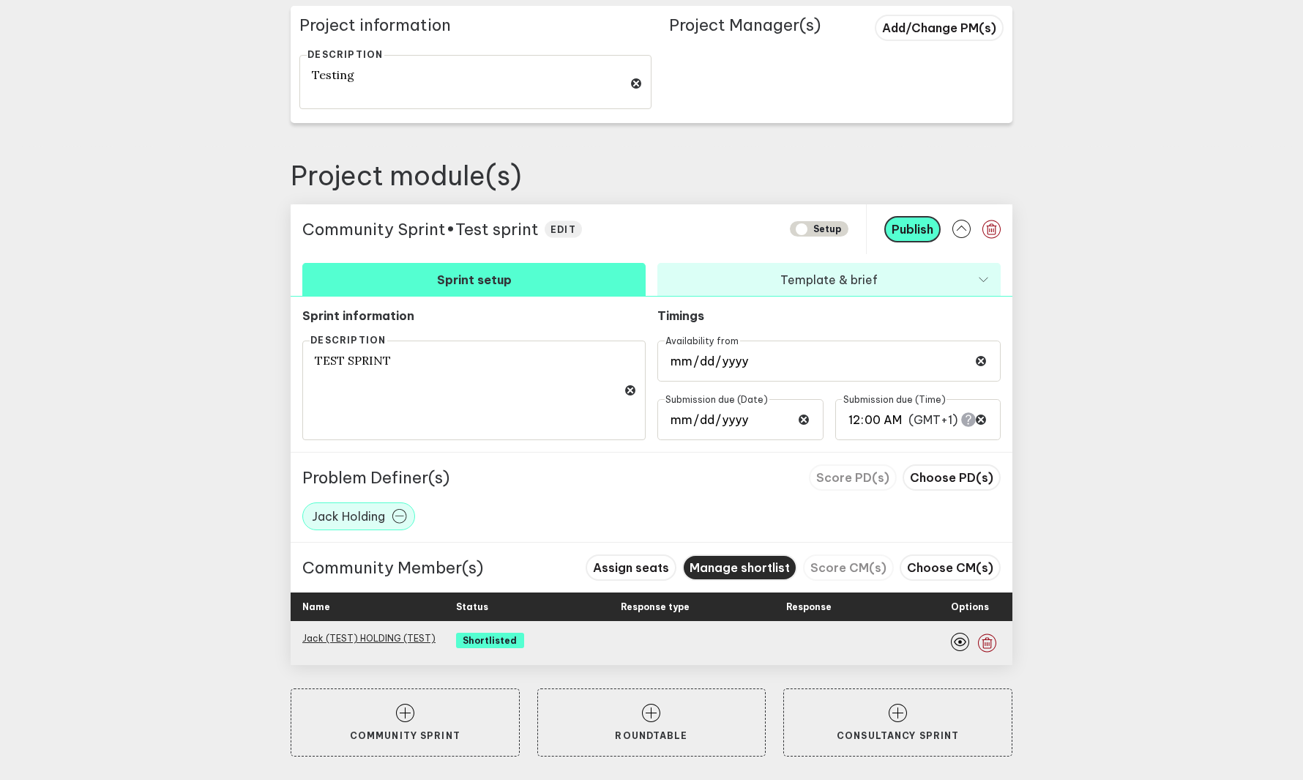
click at [735, 565] on span "Manage shortlist" at bounding box center [740, 567] width 100 height 15
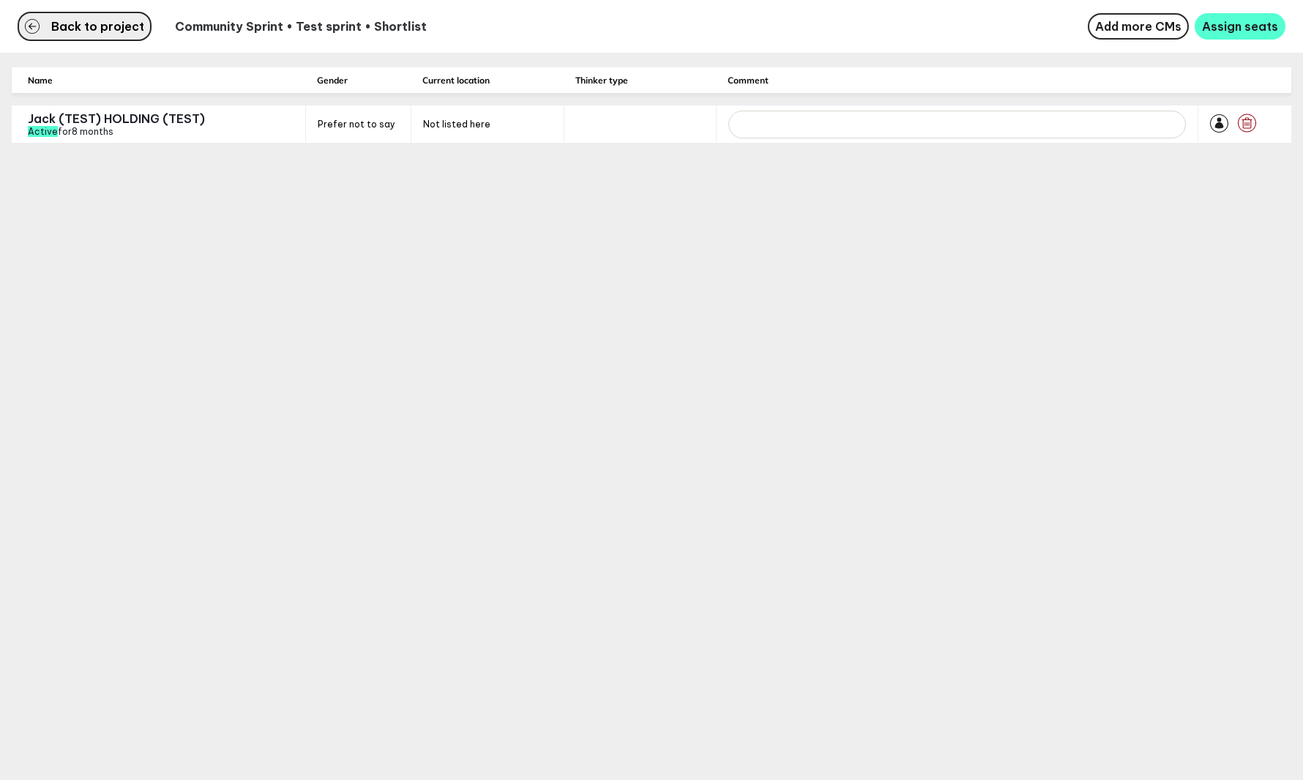
click at [88, 29] on span "Back to project" at bounding box center [97, 27] width 93 height 12
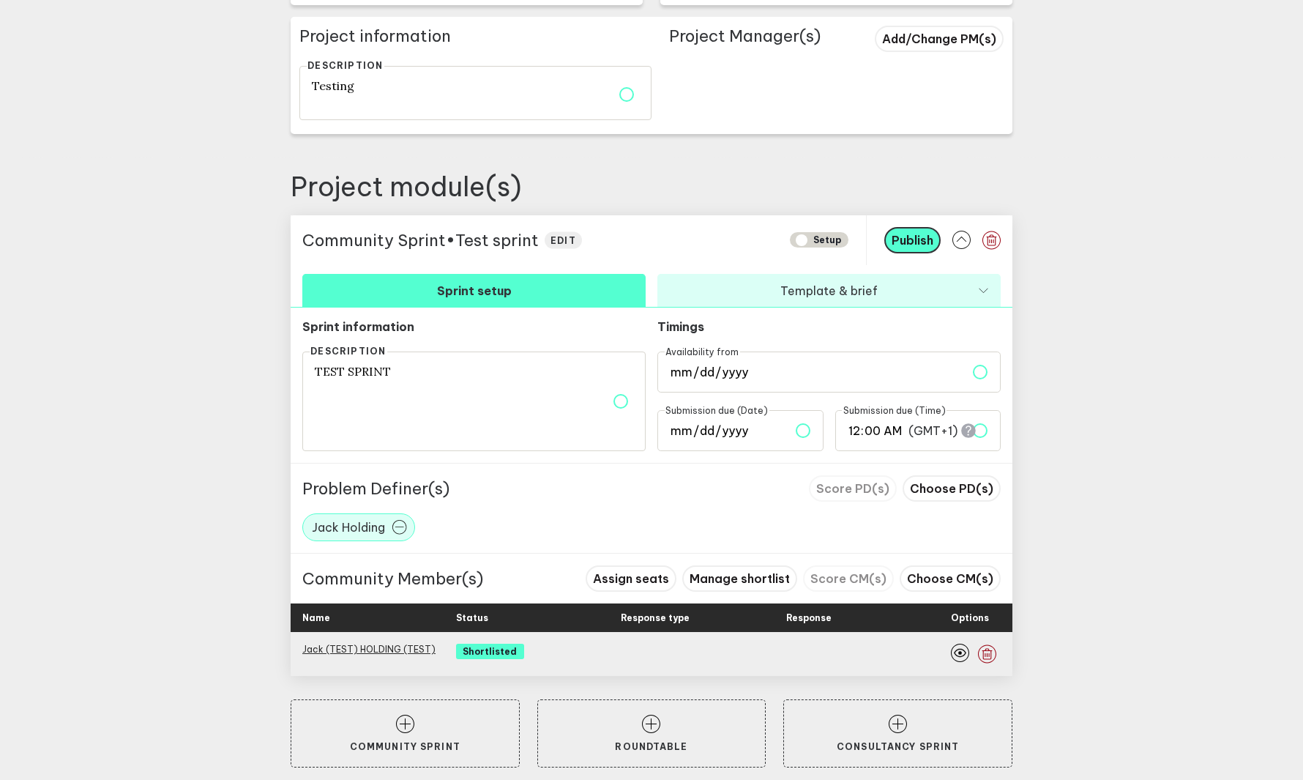
scroll to position [407, 0]
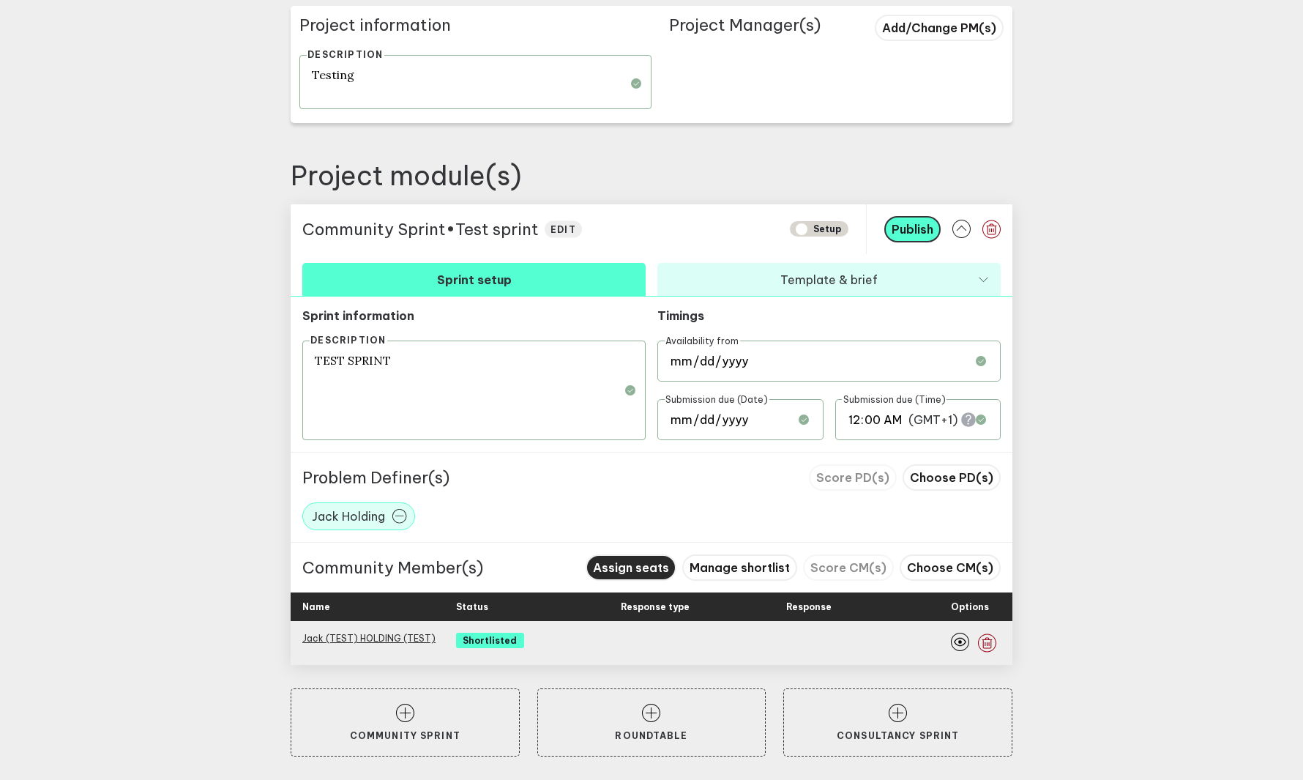
click at [631, 568] on span "Assign seats" at bounding box center [631, 567] width 76 height 15
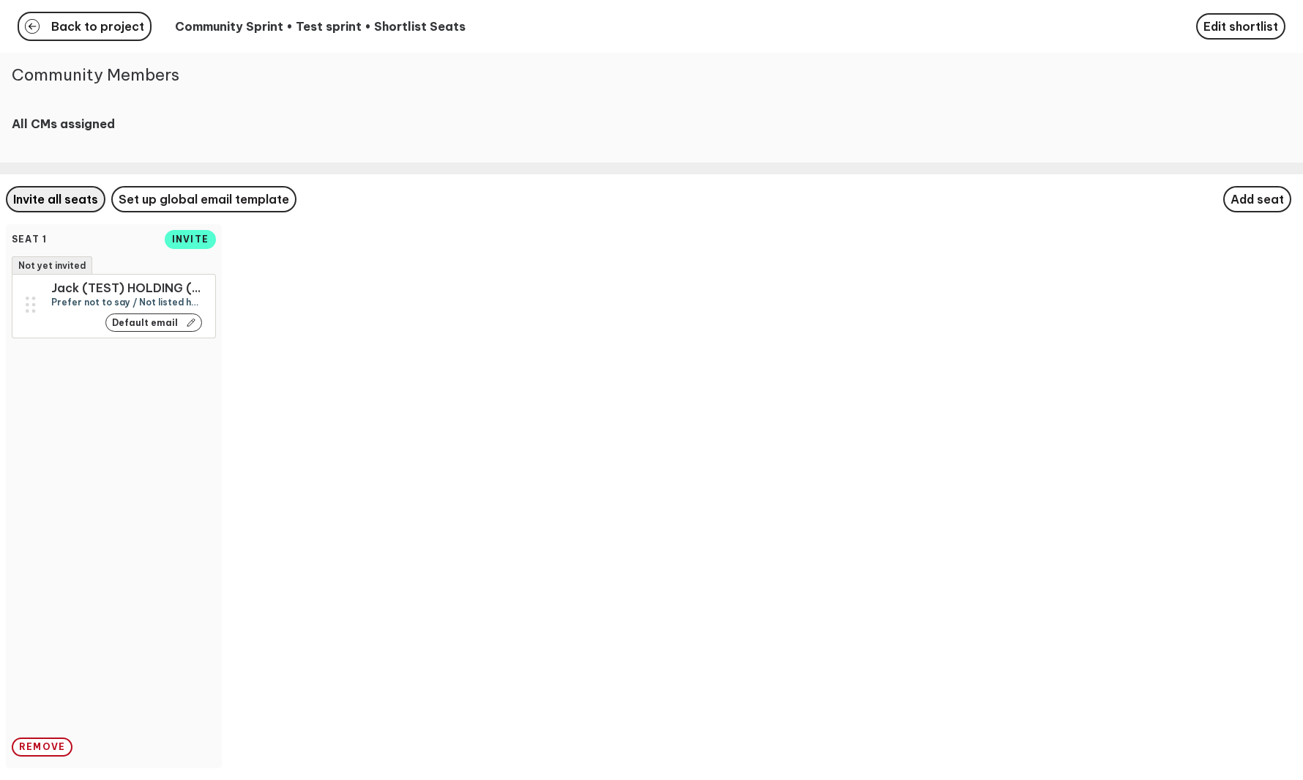
click at [40, 206] on button "Invite all seats" at bounding box center [56, 199] width 100 height 26
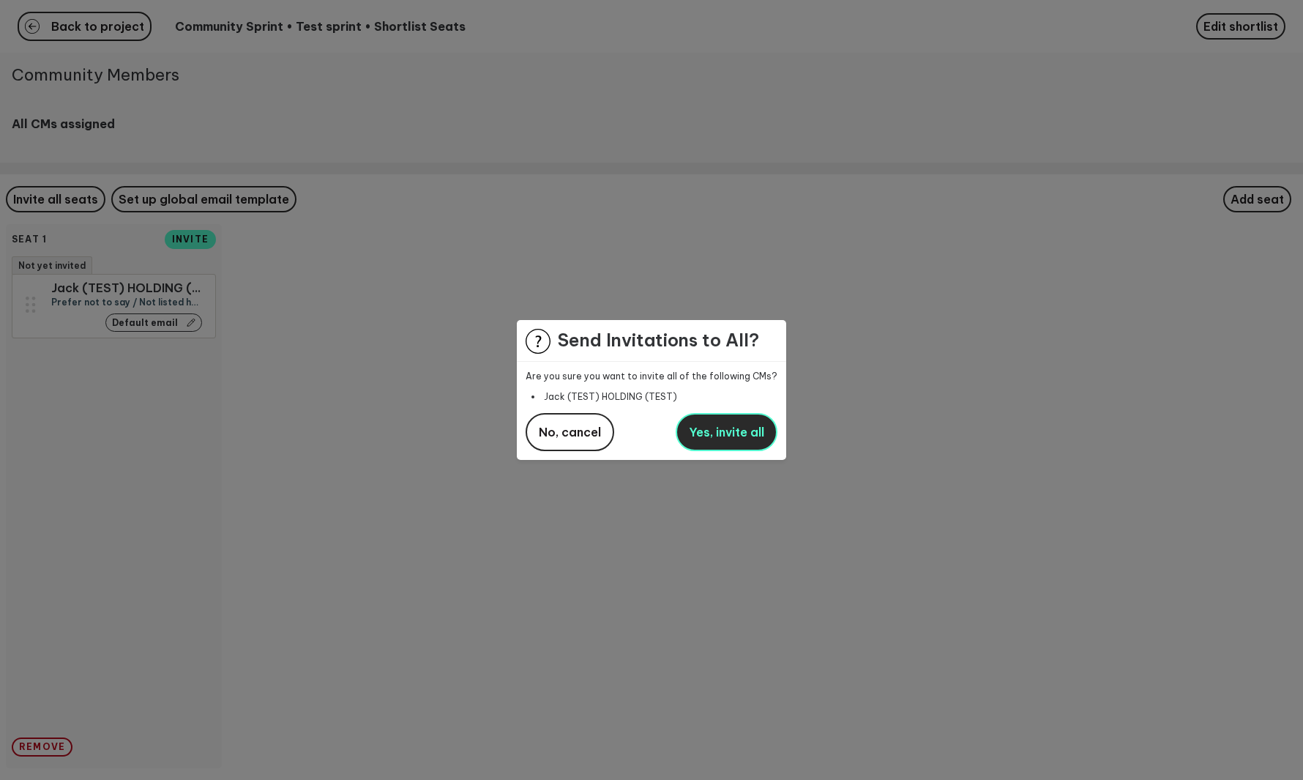
click at [696, 440] on button "Yes, invite all" at bounding box center [727, 432] width 102 height 38
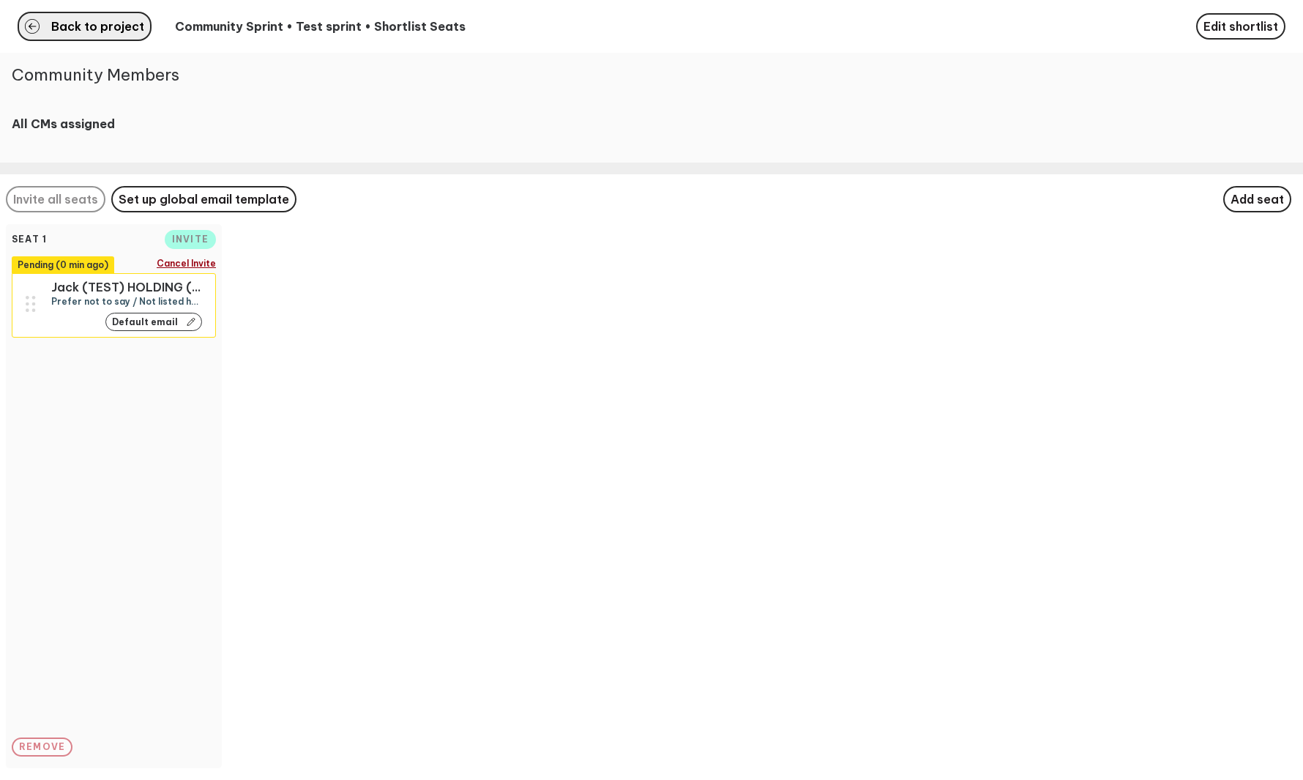
click at [117, 34] on button "Back to project" at bounding box center [85, 26] width 134 height 29
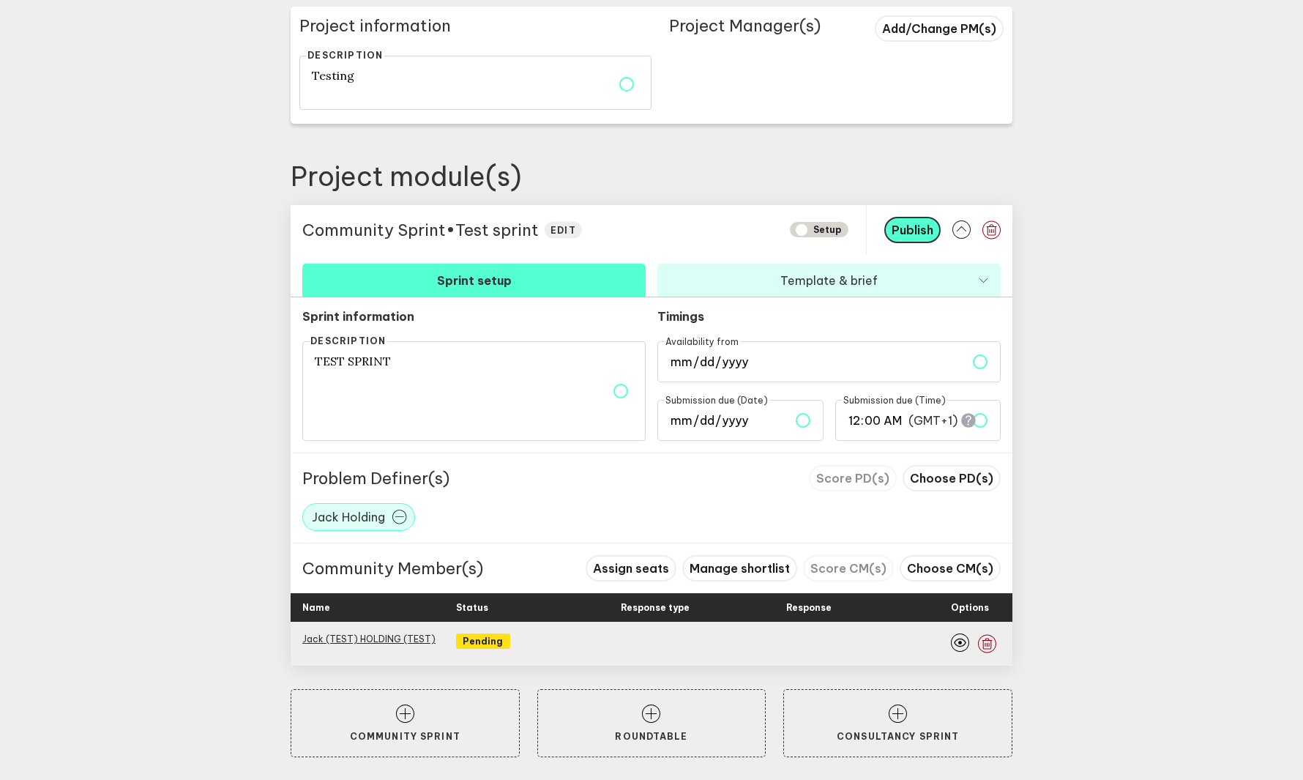
scroll to position [407, 0]
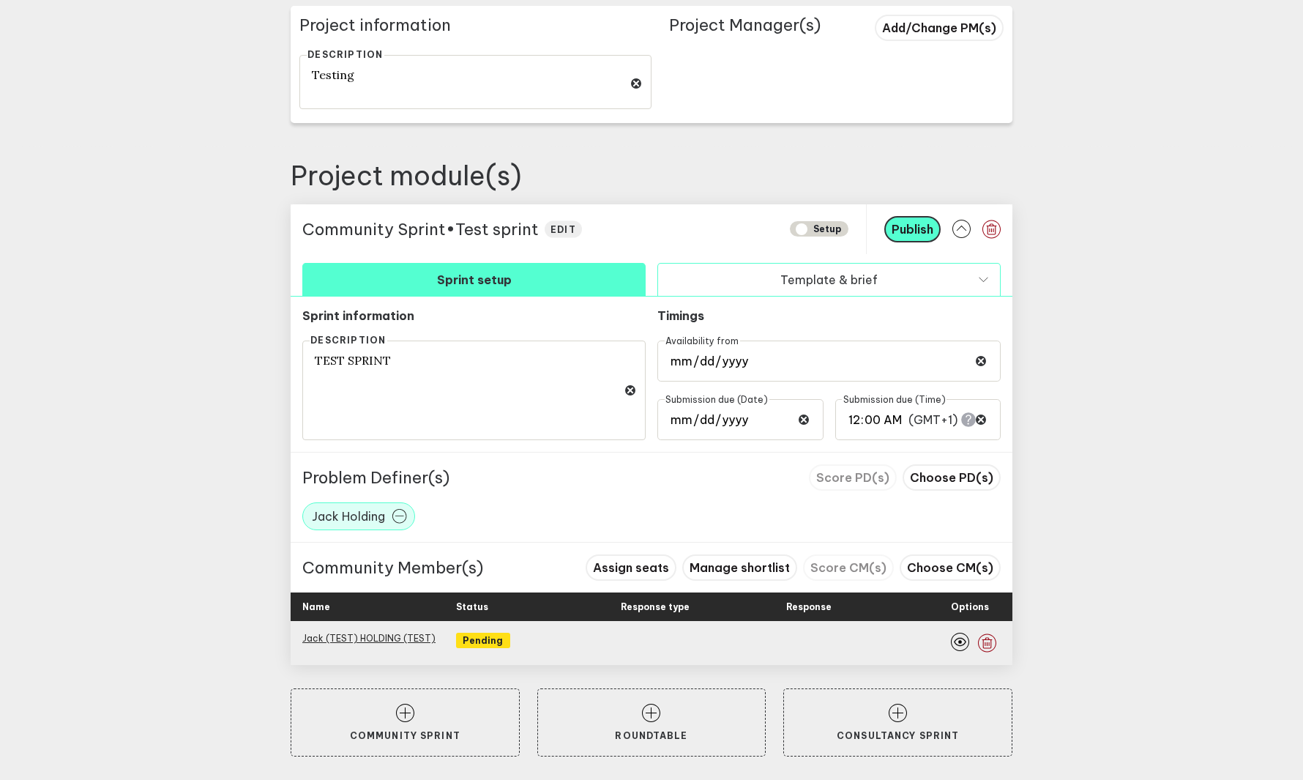
click at [738, 291] on button "Template & brief" at bounding box center [828, 279] width 343 height 33
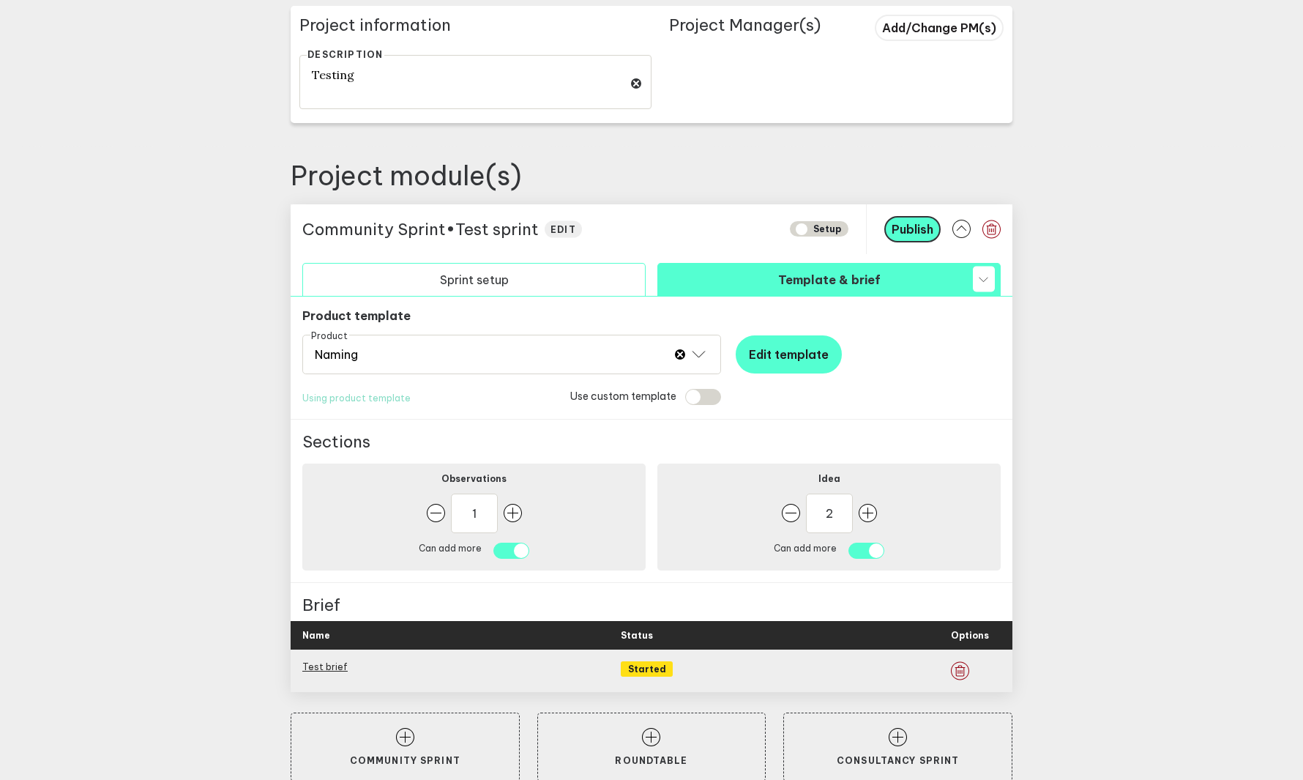
click at [574, 283] on button "Sprint setup" at bounding box center [473, 279] width 343 height 33
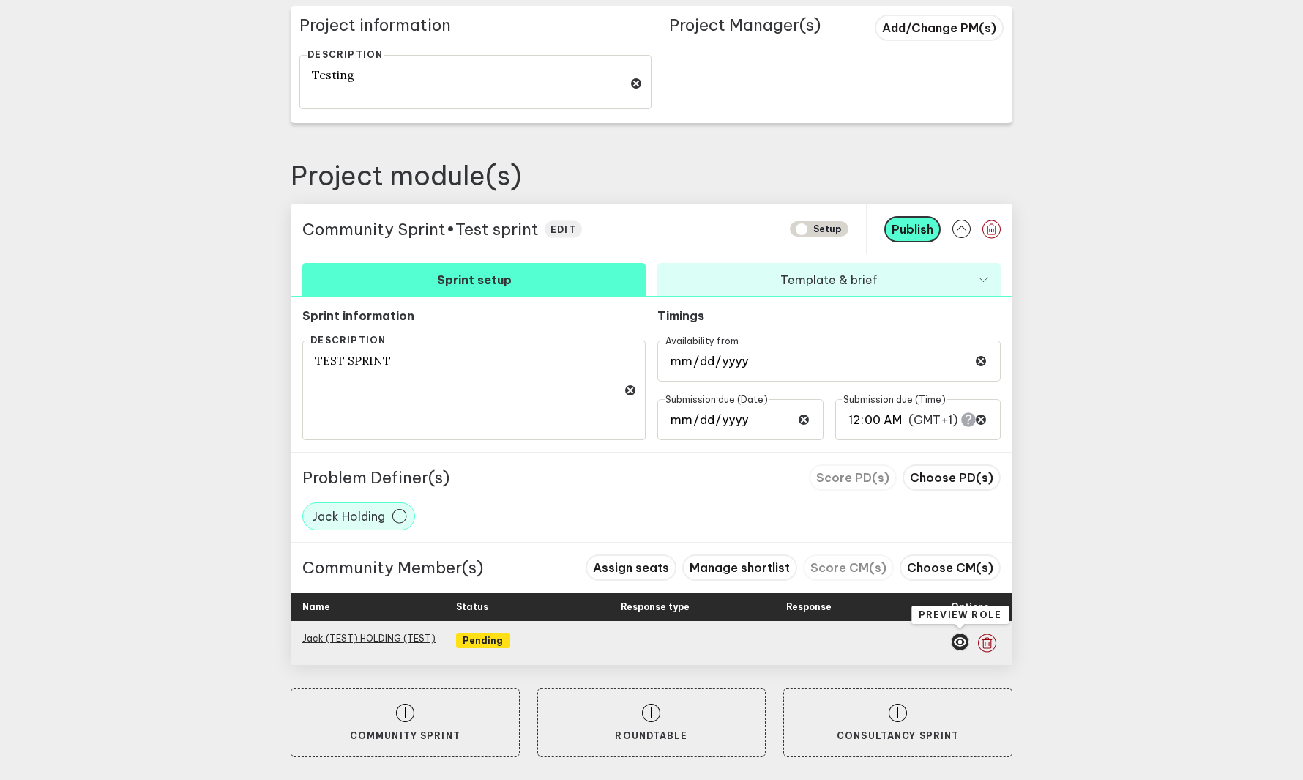
click at [961, 641] on icon "button" at bounding box center [960, 641] width 12 height 9
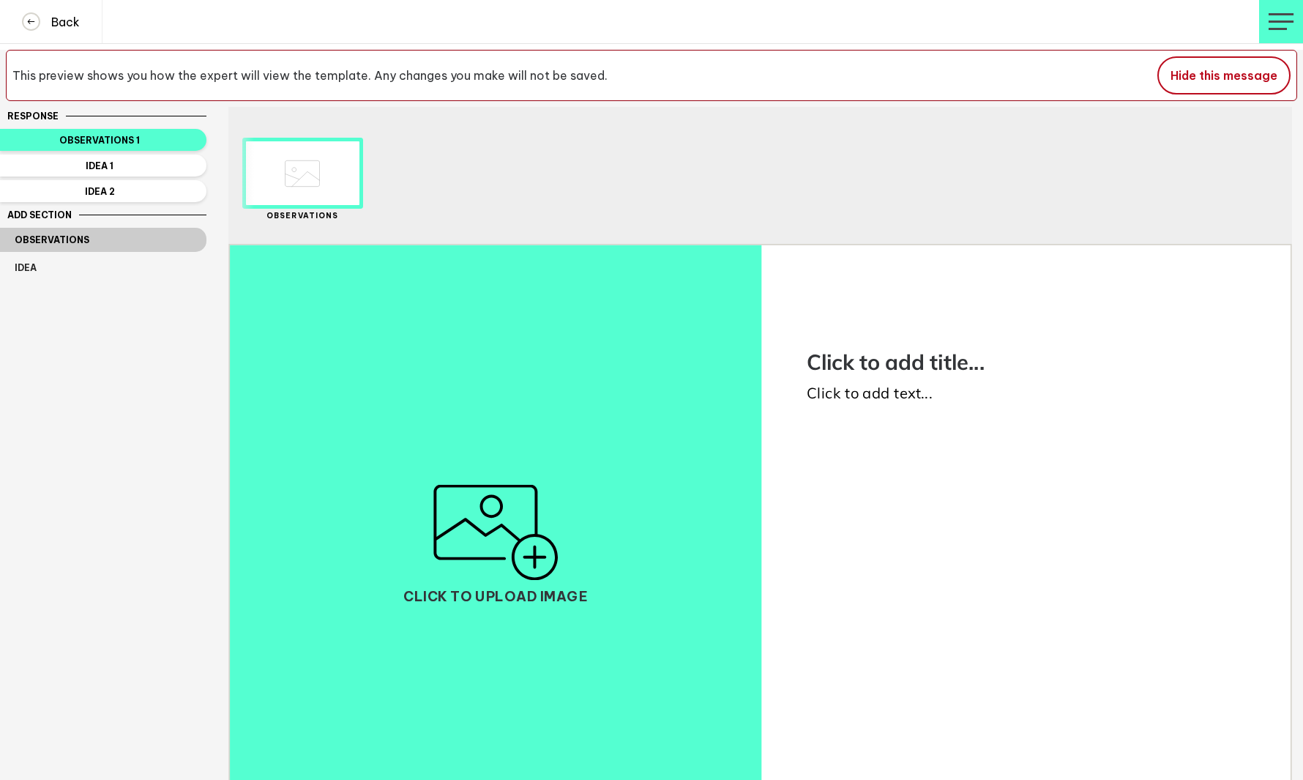
click at [127, 235] on button "Observations" at bounding box center [103, 240] width 206 height 24
click at [126, 264] on button "Idea" at bounding box center [103, 268] width 206 height 24
click at [137, 172] on button "Idea 1" at bounding box center [103, 165] width 206 height 22
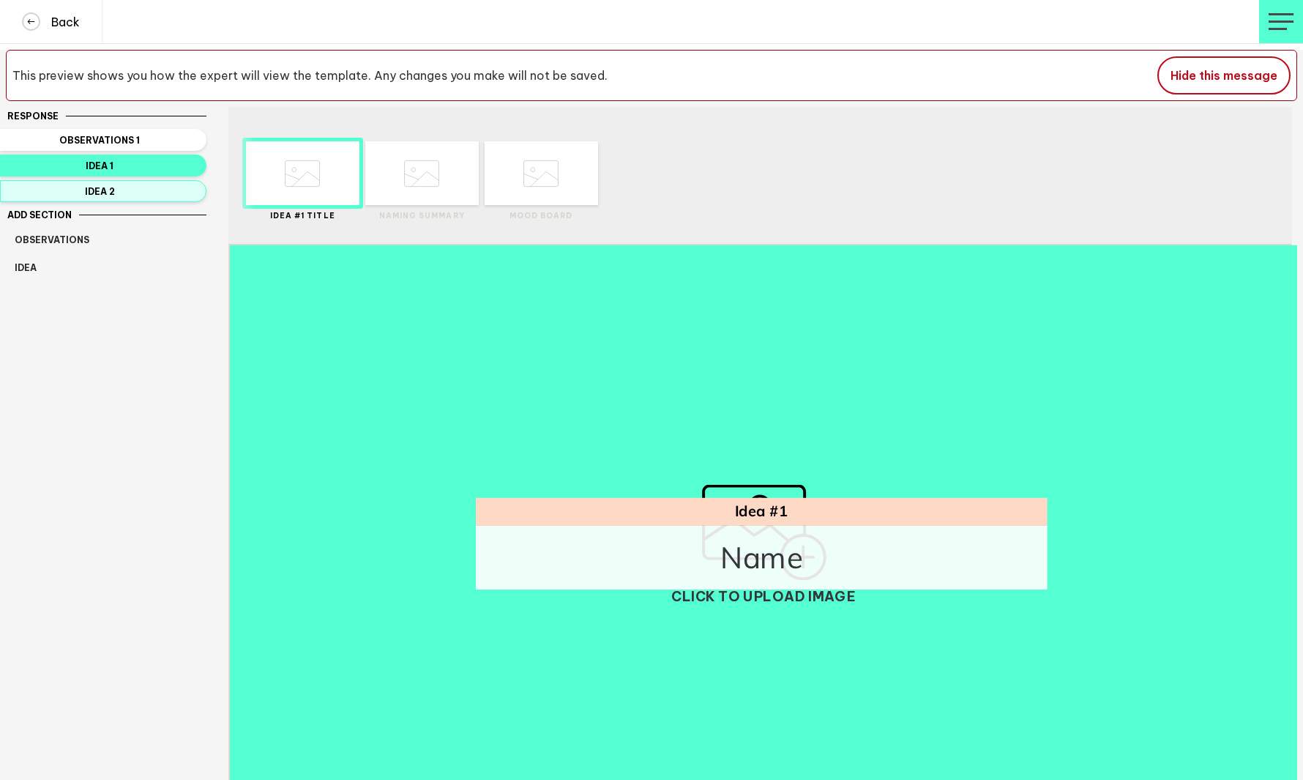
click at [134, 190] on span "Idea 2" at bounding box center [100, 191] width 171 height 11
click at [117, 155] on button "Idea 1" at bounding box center [103, 165] width 206 height 22
click at [114, 140] on span "Observations 1" at bounding box center [100, 140] width 171 height 11
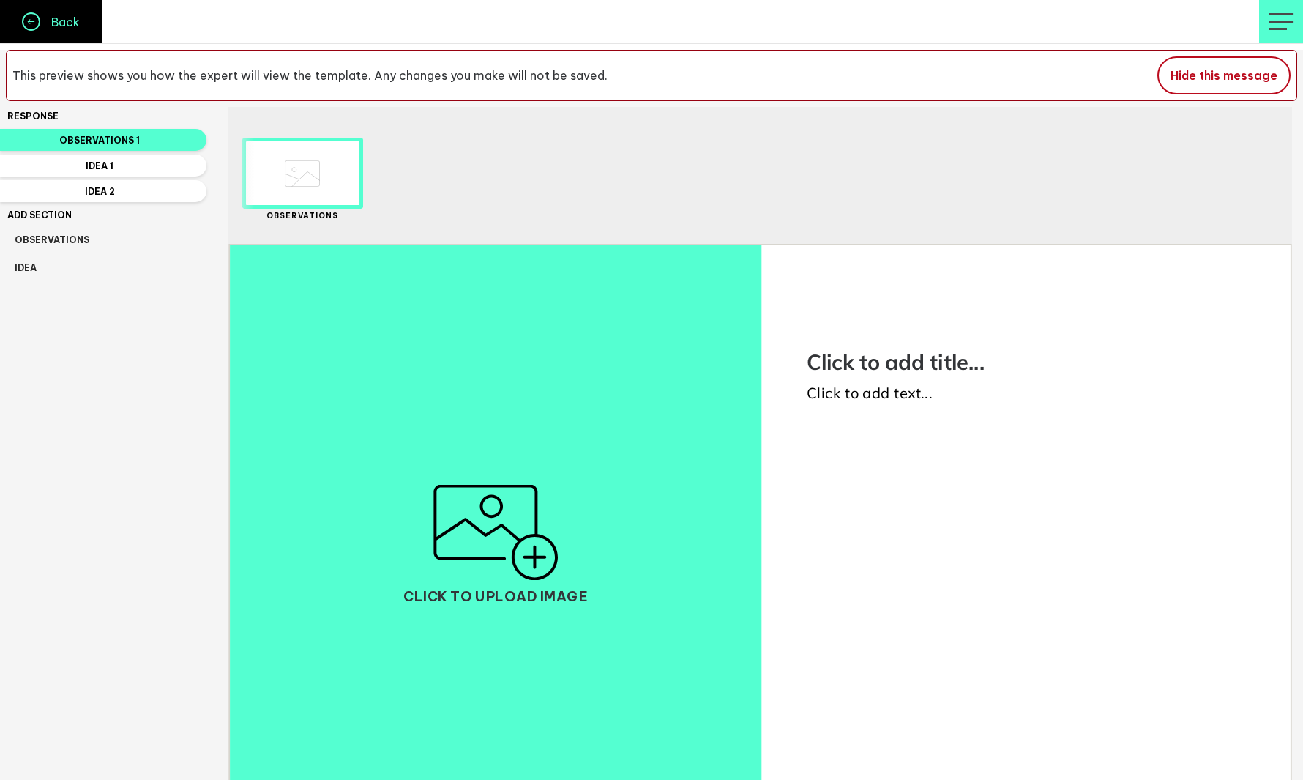
click at [45, 25] on h4 "Back" at bounding box center [60, 22] width 40 height 15
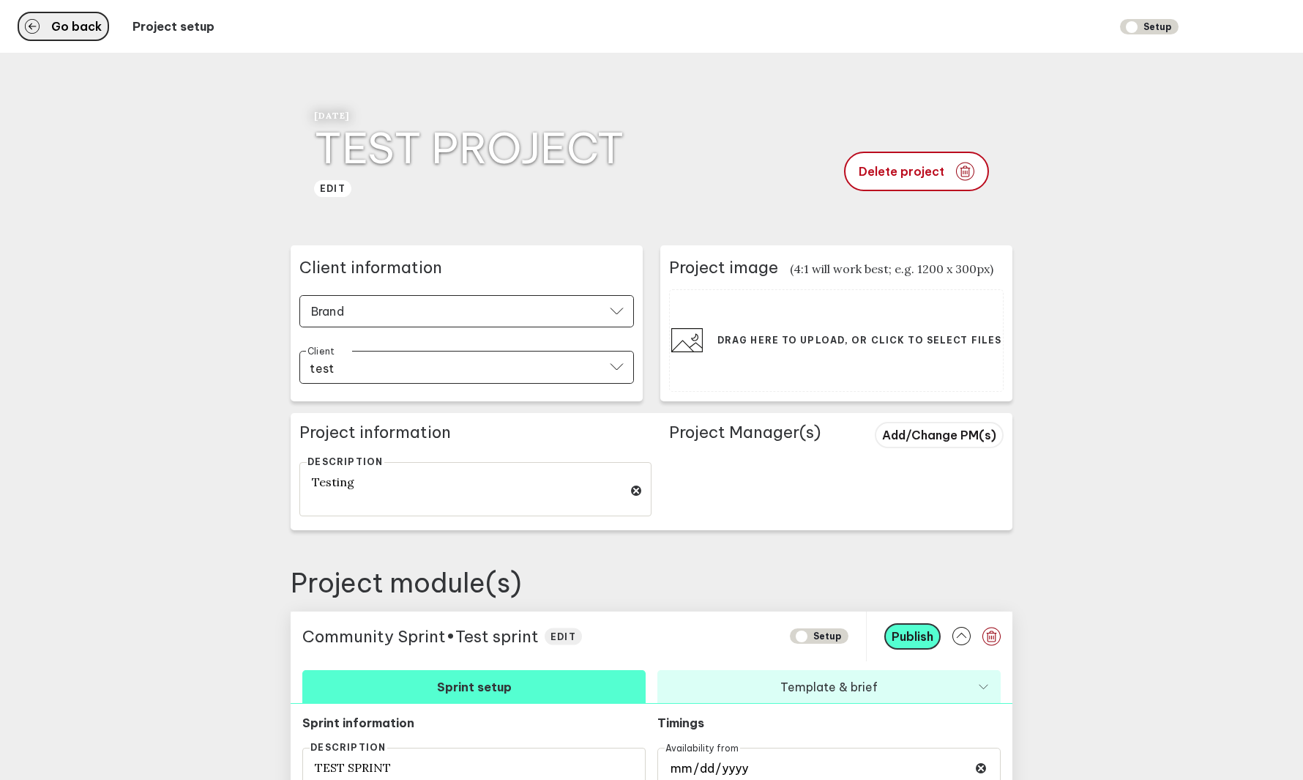
click at [51, 31] on span "Go back" at bounding box center [76, 27] width 51 height 12
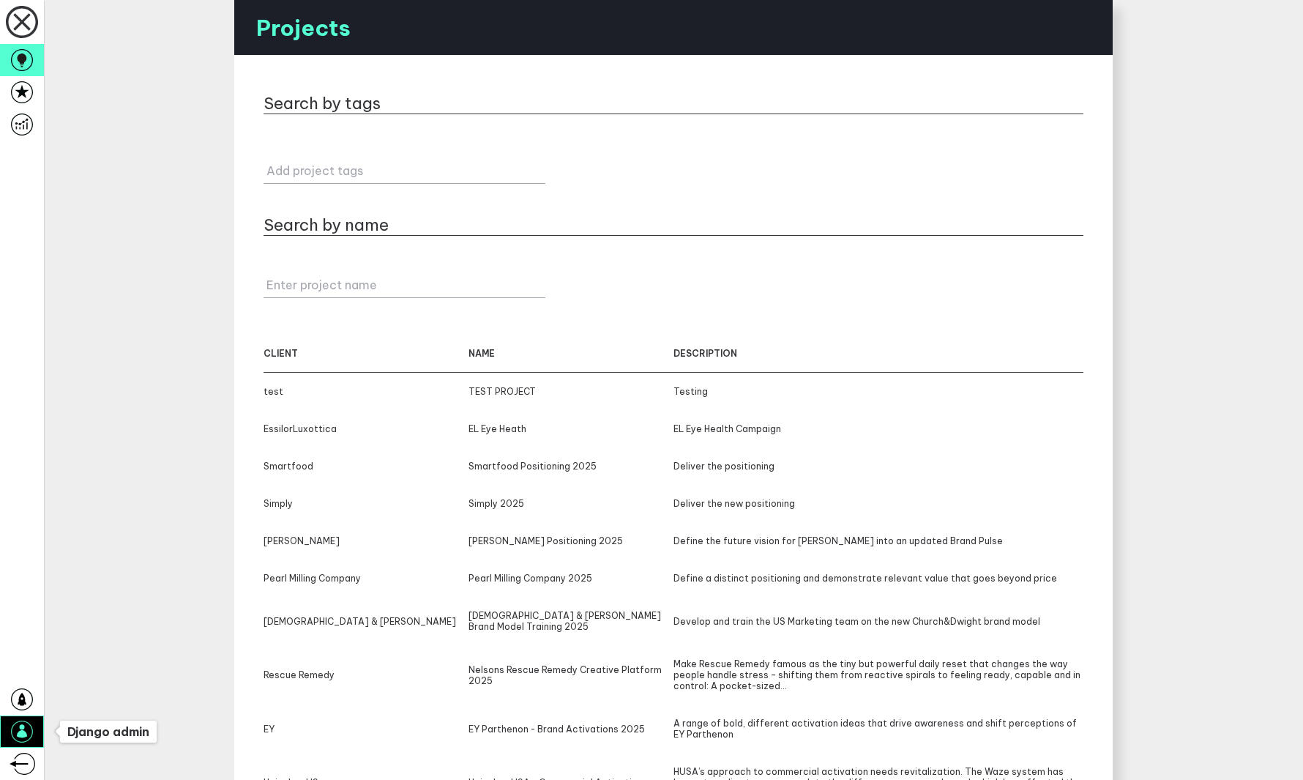
click at [28, 721] on icon at bounding box center [22, 731] width 22 height 22
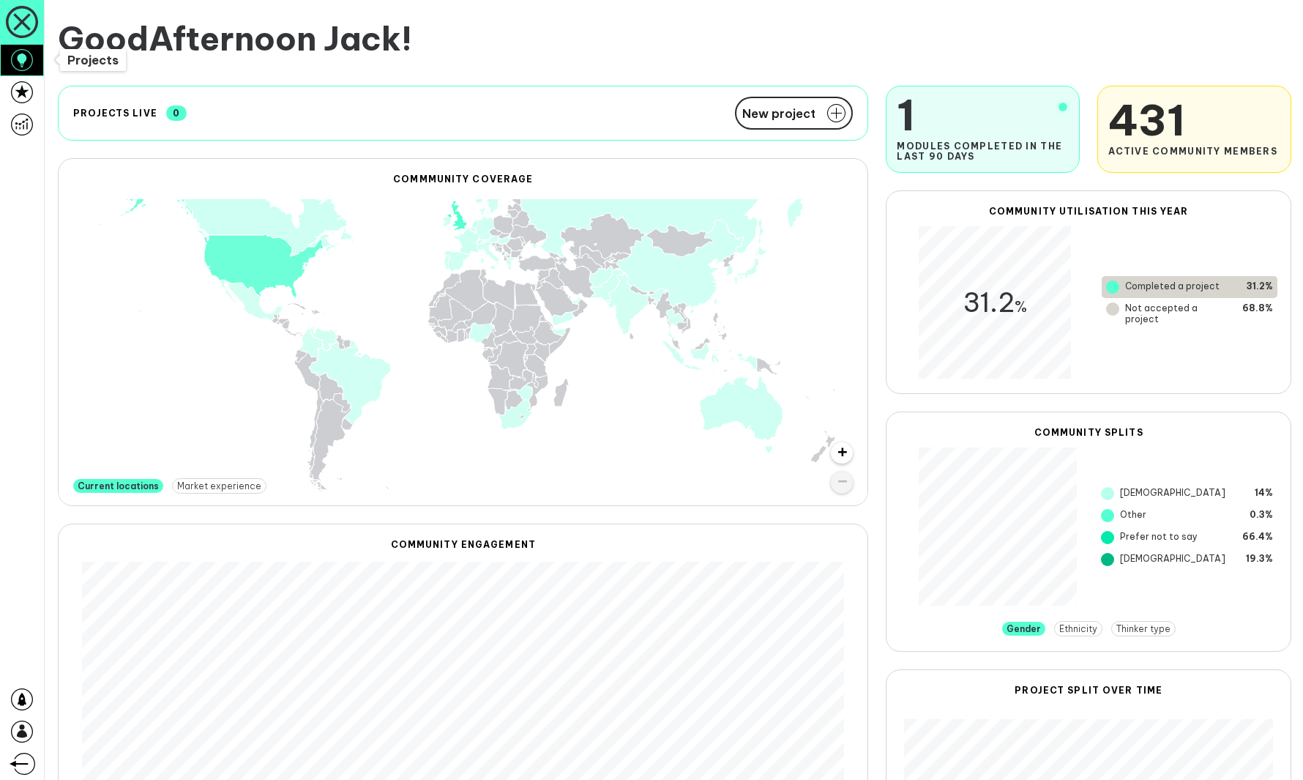
click at [26, 64] on icon at bounding box center [22, 60] width 22 height 22
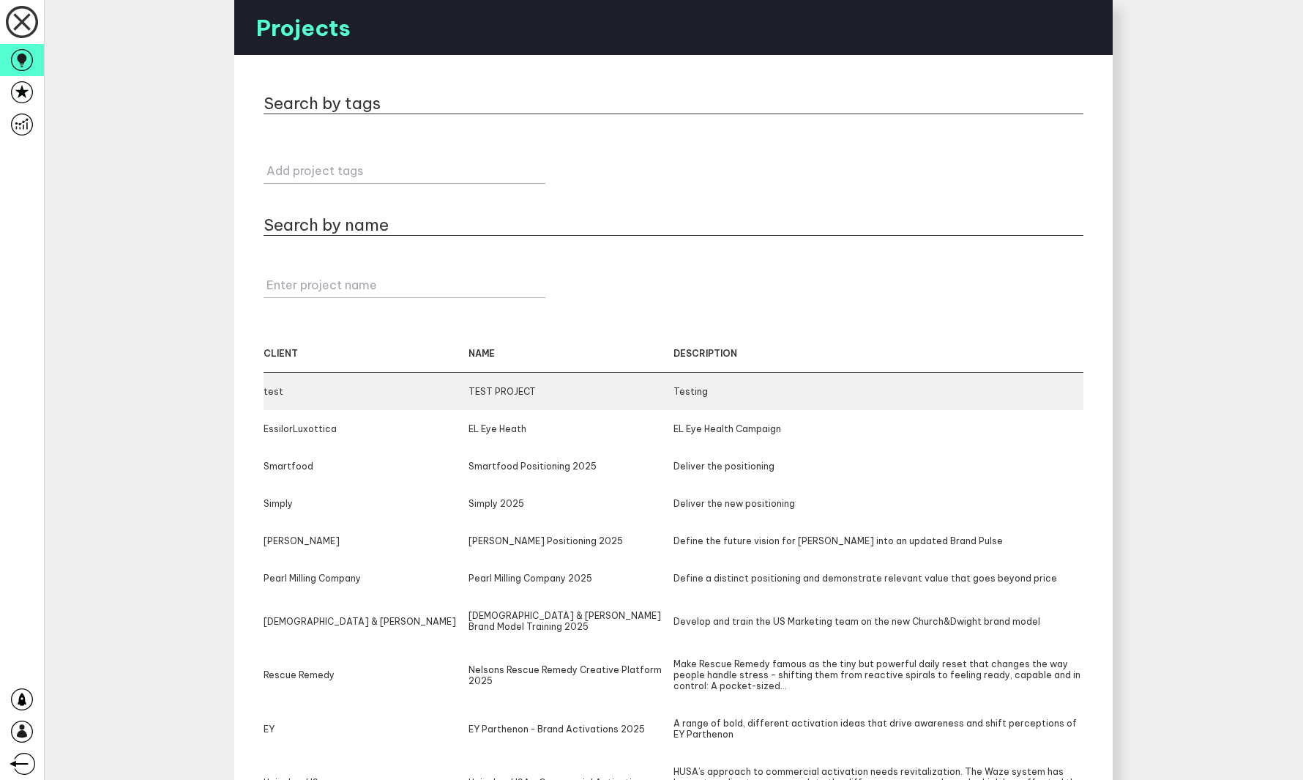
click at [388, 390] on div "test" at bounding box center [366, 391] width 205 height 11
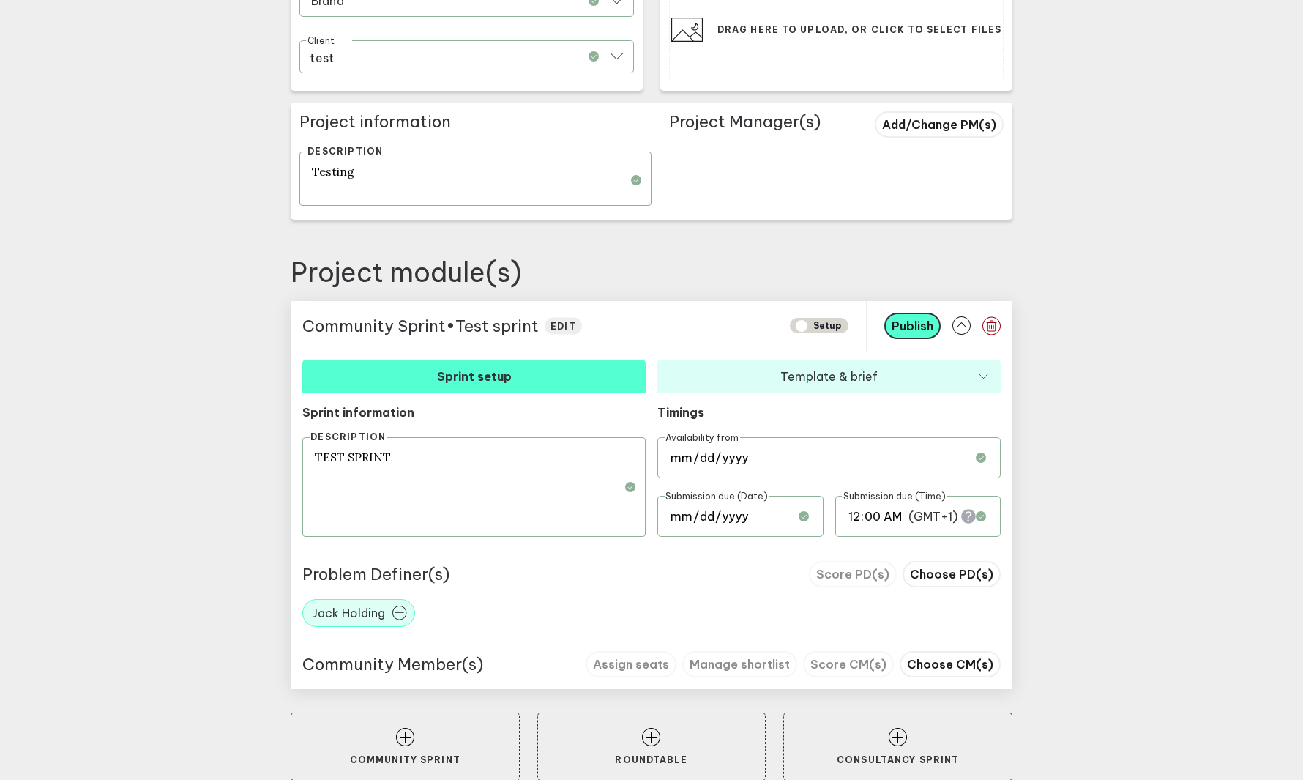
scroll to position [335, 0]
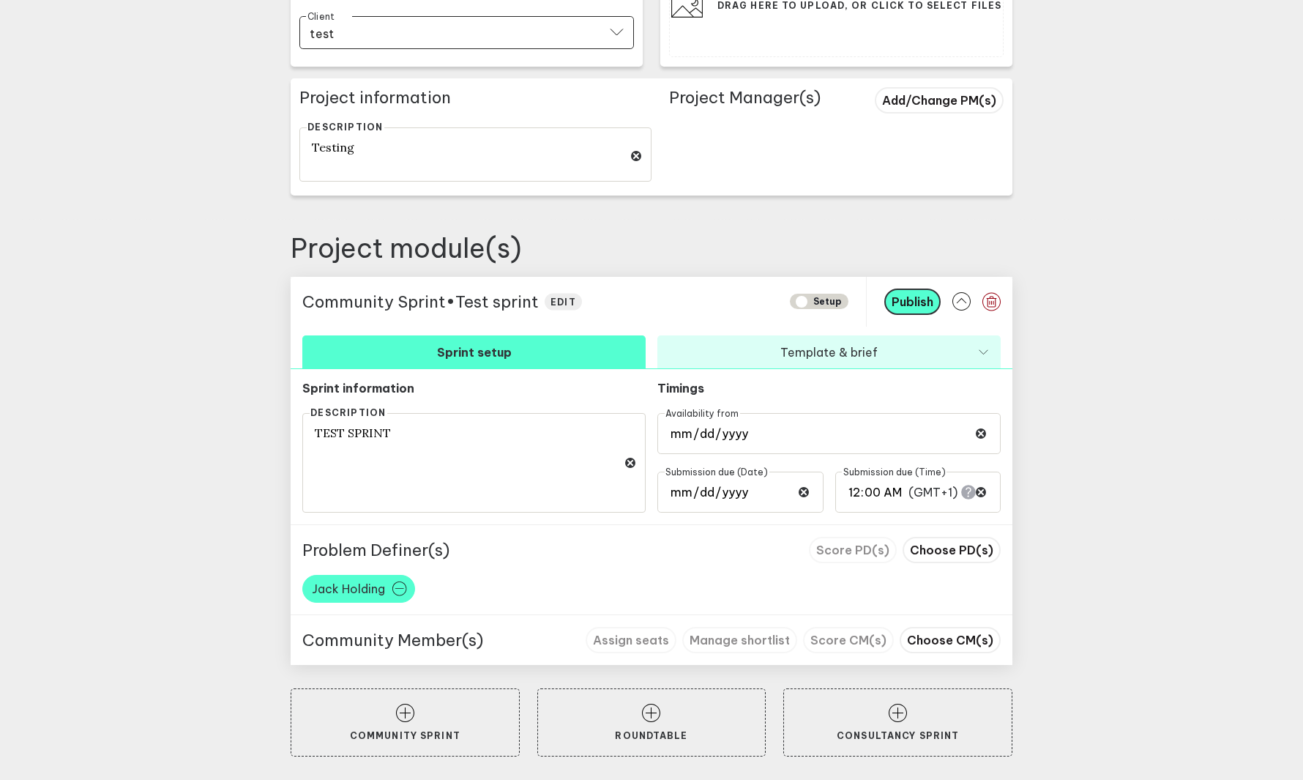
click at [401, 589] on icon at bounding box center [399, 588] width 15 height 15
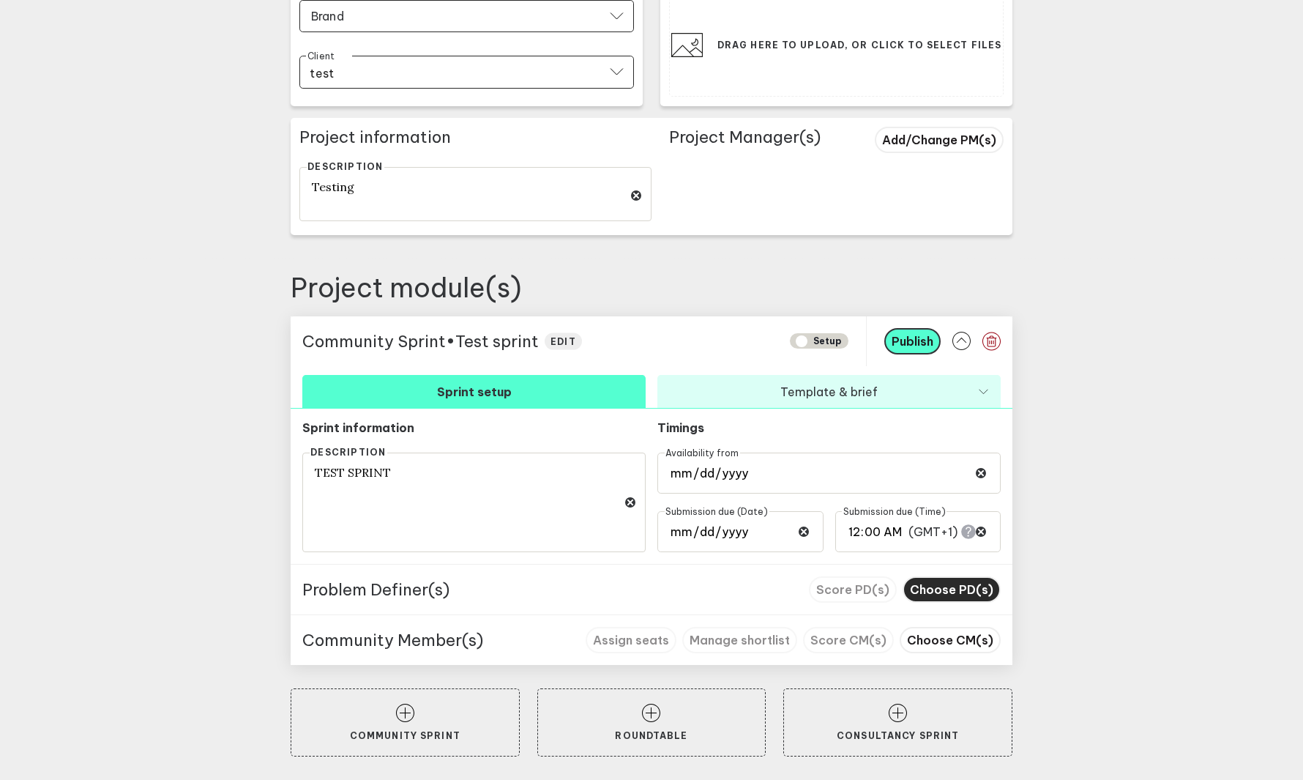
click at [942, 593] on span "Choose PD(s)" at bounding box center [951, 589] width 83 height 15
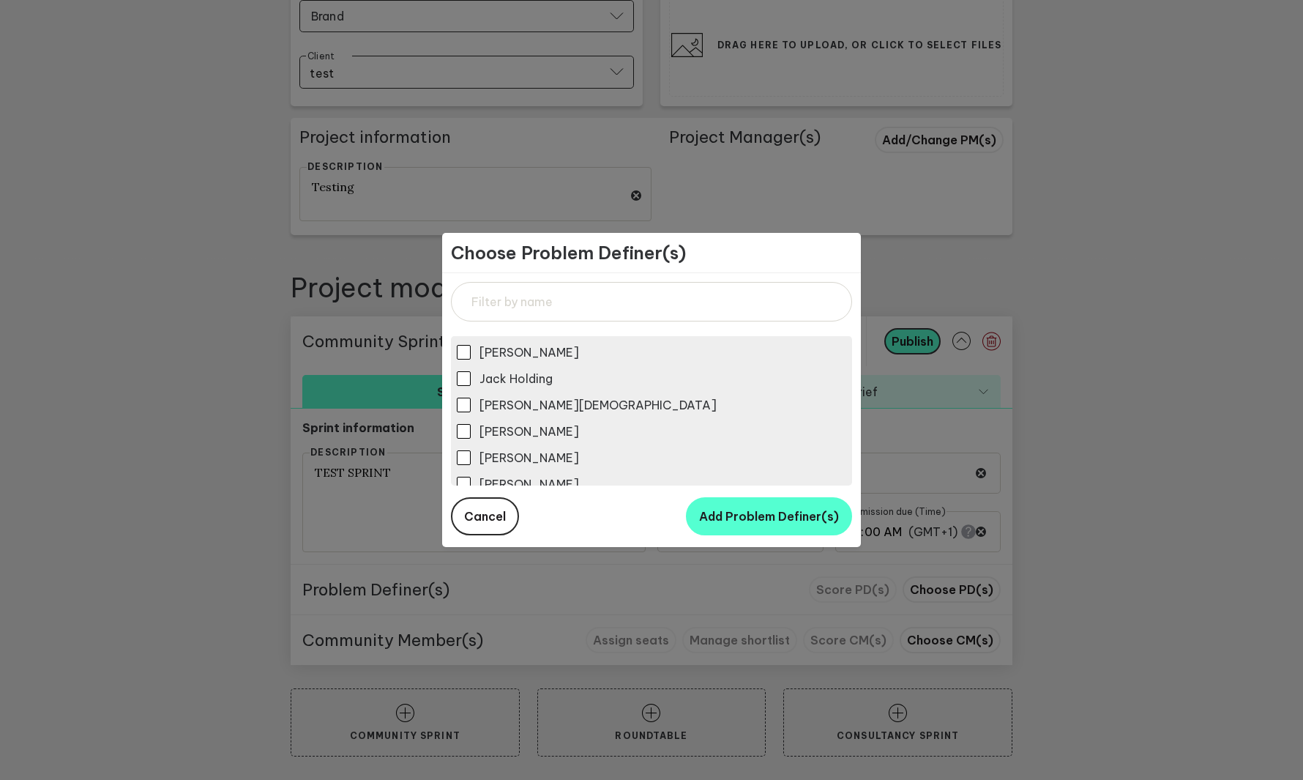
click at [515, 377] on span "Jack Holding" at bounding box center [516, 378] width 73 height 15
click at [471, 377] on input "Jack Holding" at bounding box center [464, 378] width 14 height 14
checkbox input "true"
click at [756, 506] on button "Add Problem Definer(s)" at bounding box center [769, 516] width 166 height 38
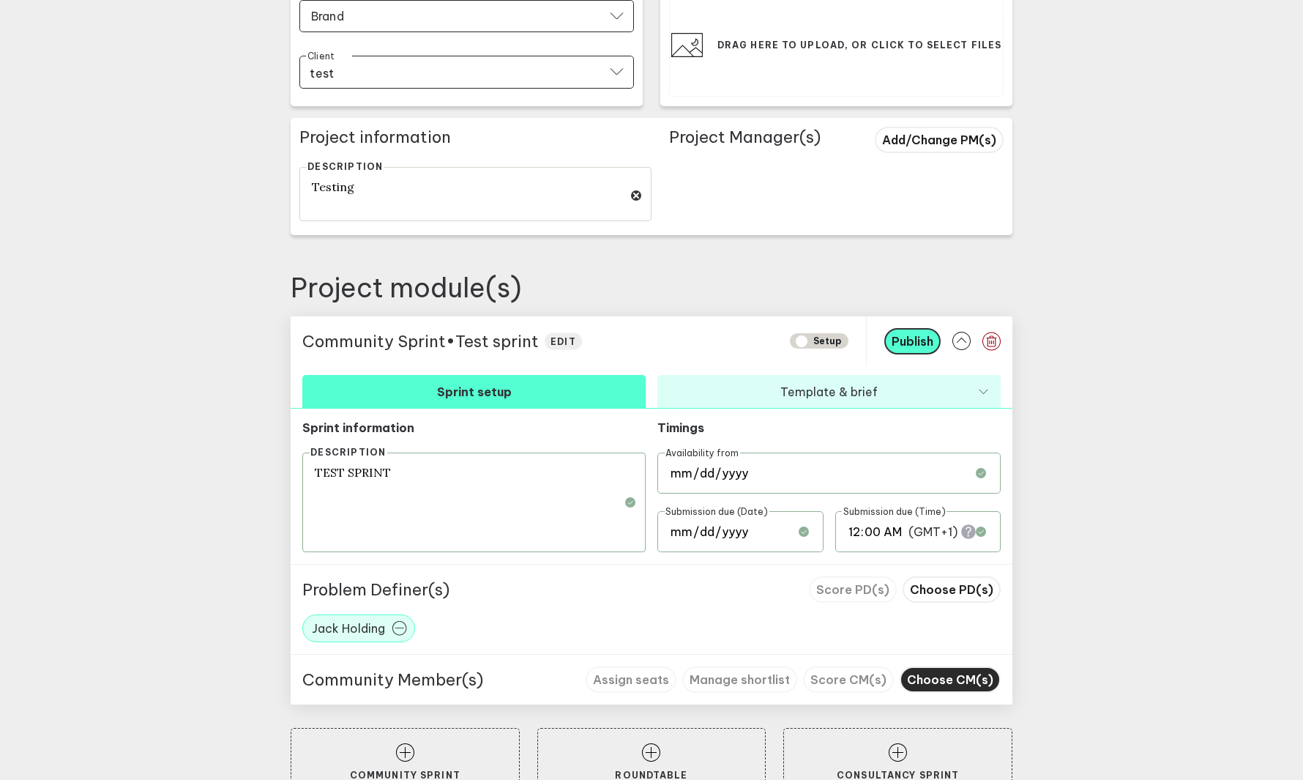
click at [941, 677] on span "Choose CM(s)" at bounding box center [950, 679] width 86 height 15
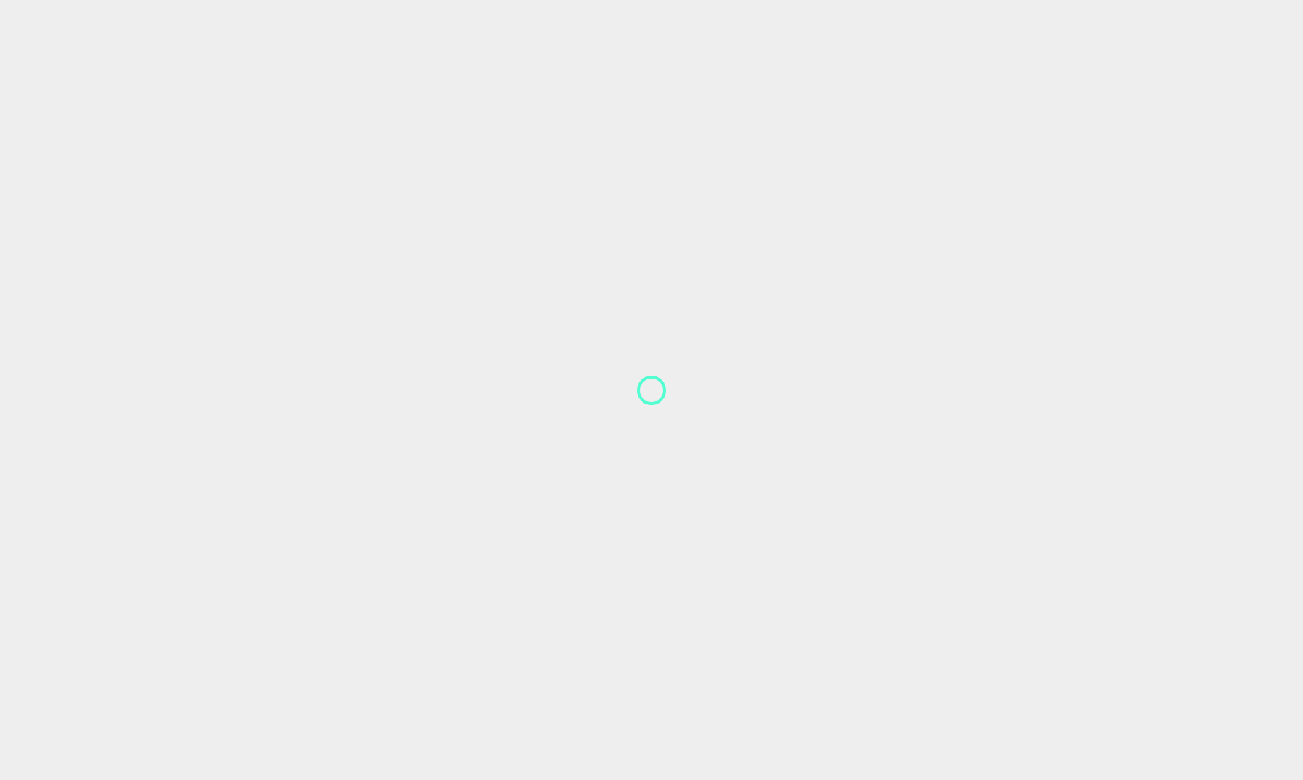
scroll to position [53, 0]
click at [592, 410] on button "reload" at bounding box center [591, 397] width 53 height 26
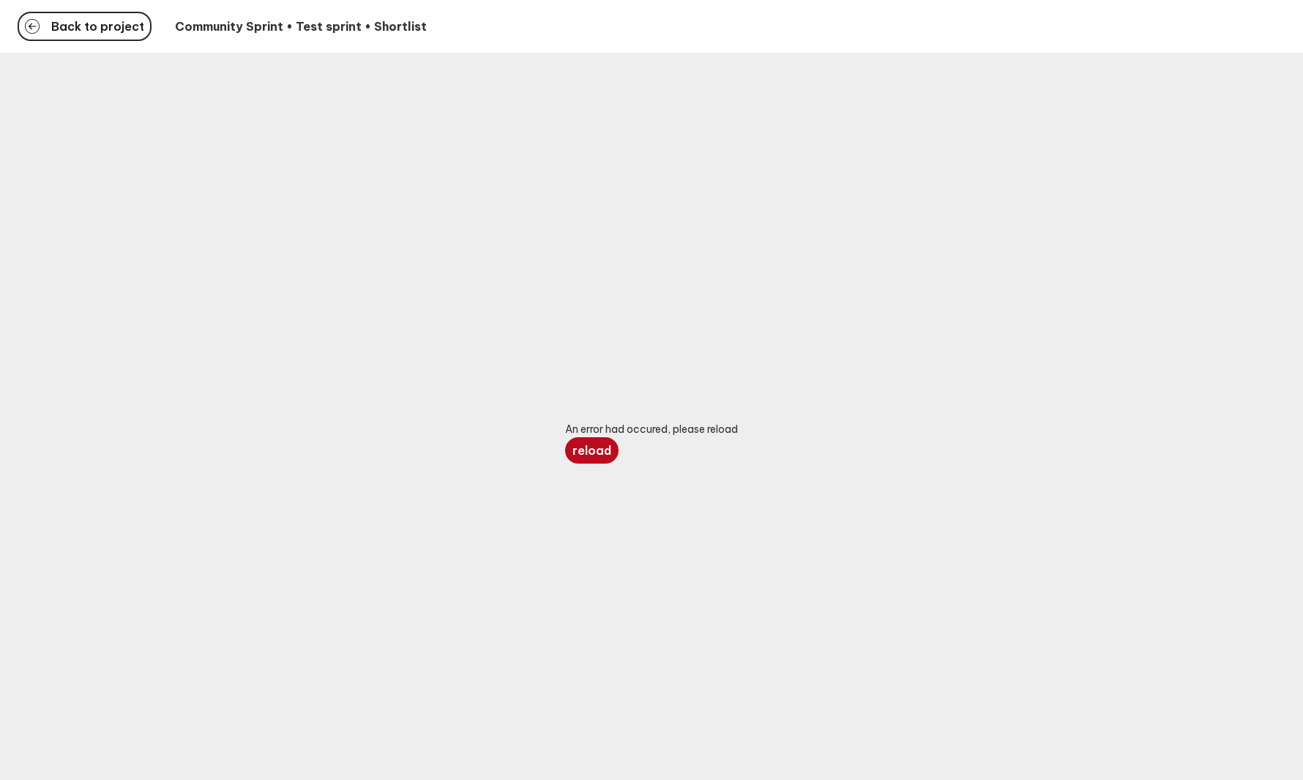
click at [581, 444] on span "reload" at bounding box center [592, 450] width 39 height 15
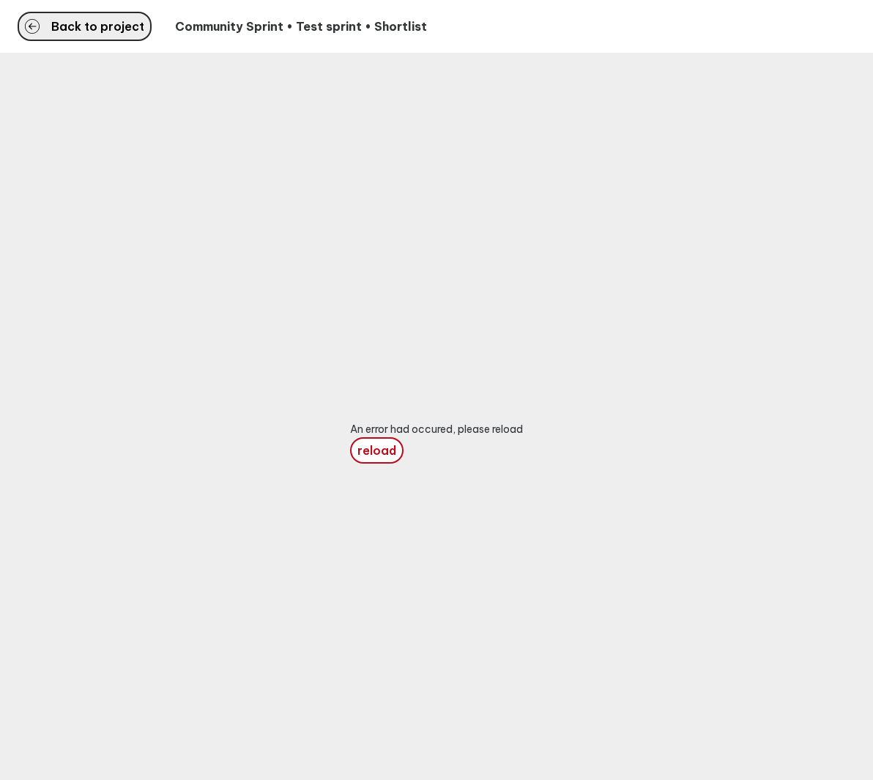
click at [114, 25] on span "Back to project" at bounding box center [97, 27] width 93 height 12
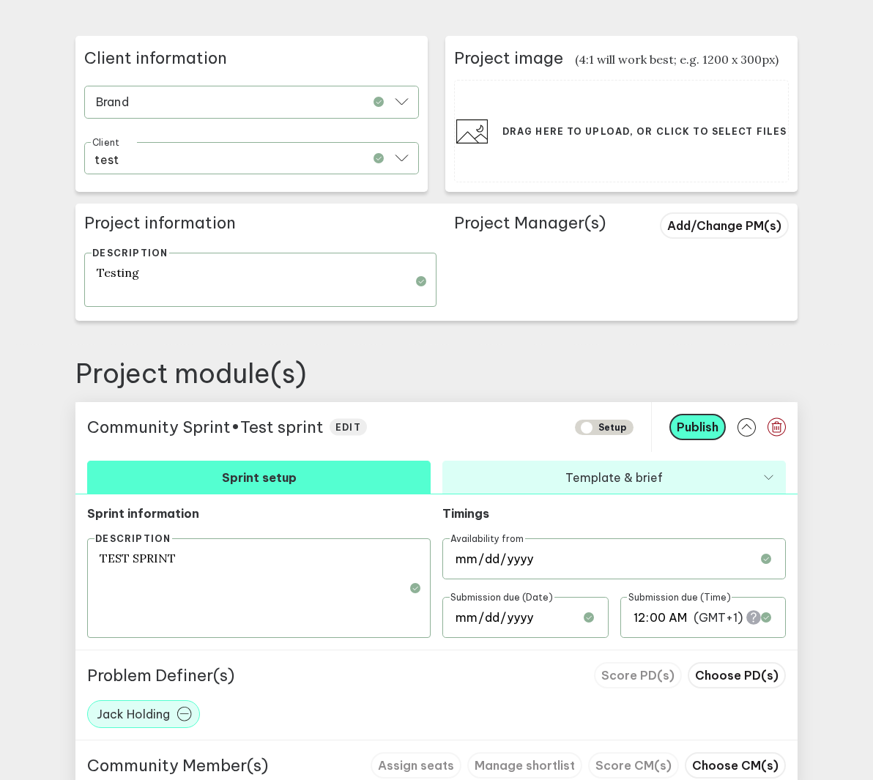
scroll to position [372, 0]
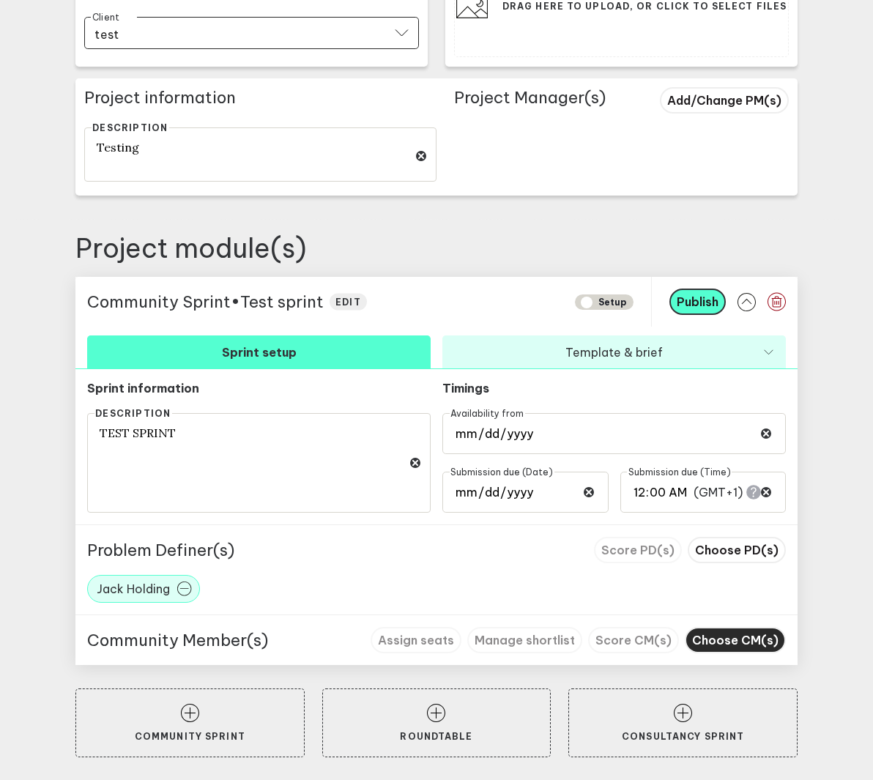
click at [728, 649] on button "Choose CM(s)" at bounding box center [735, 640] width 101 height 26
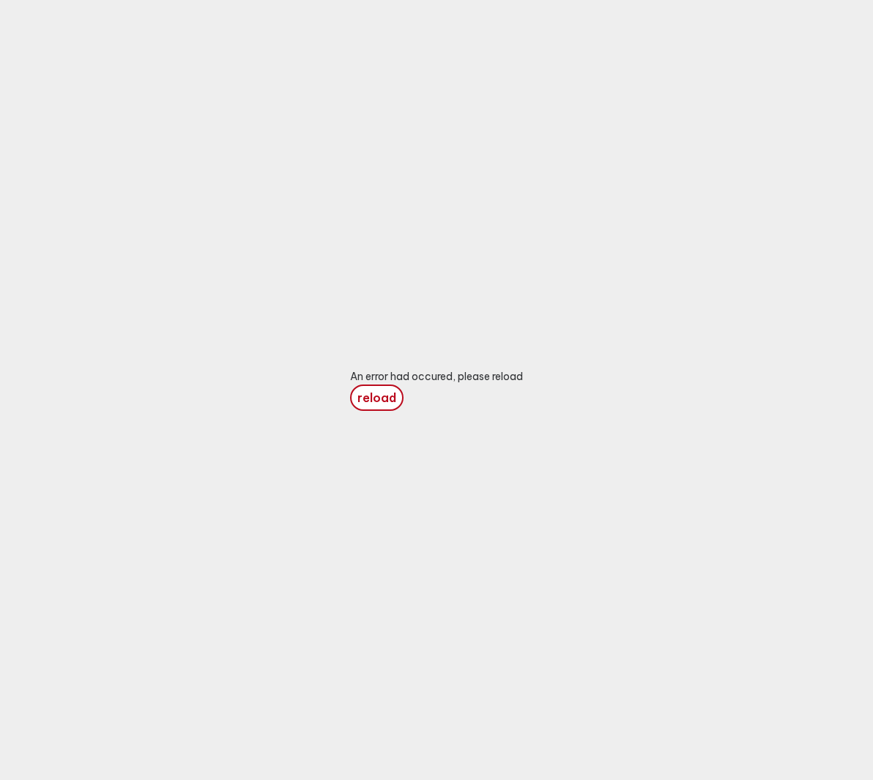
scroll to position [53, 0]
click at [379, 398] on span "reload" at bounding box center [376, 397] width 39 height 15
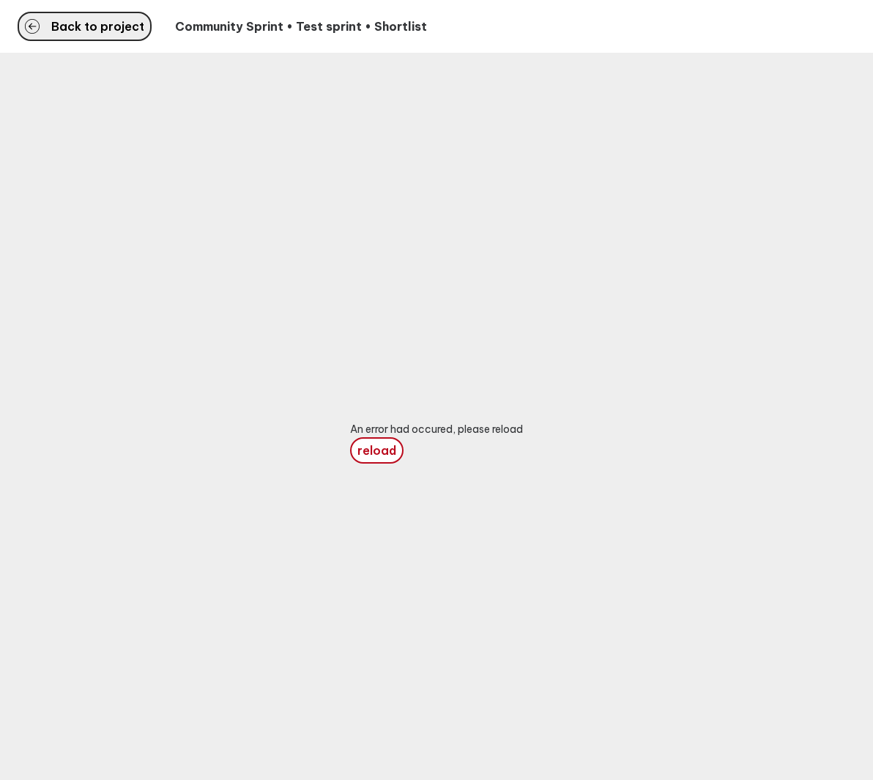
click at [127, 27] on span "Back to project" at bounding box center [97, 27] width 93 height 12
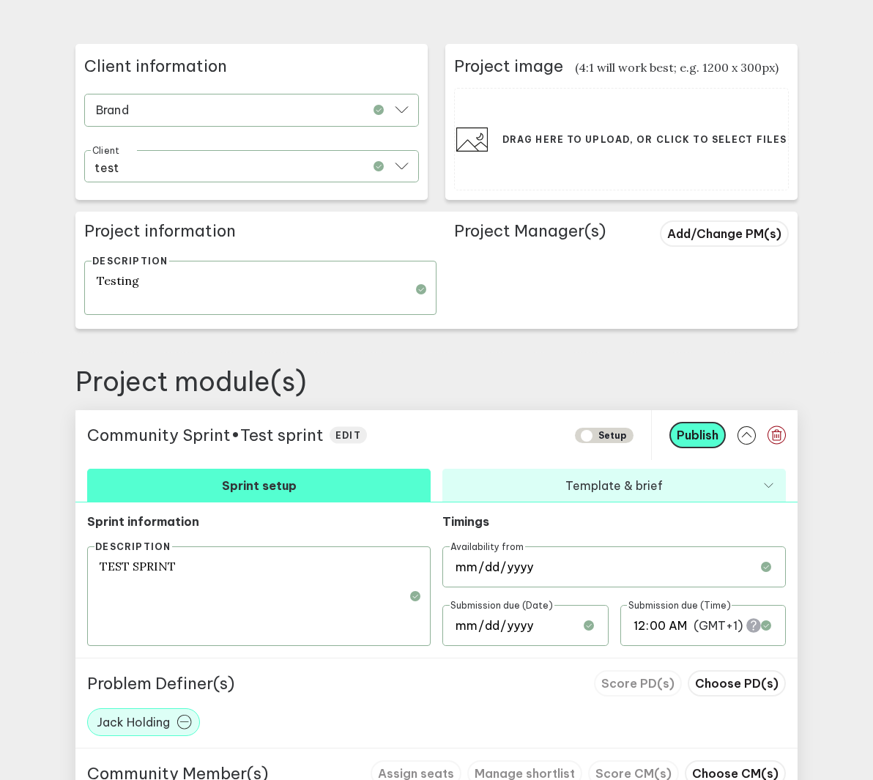
scroll to position [372, 0]
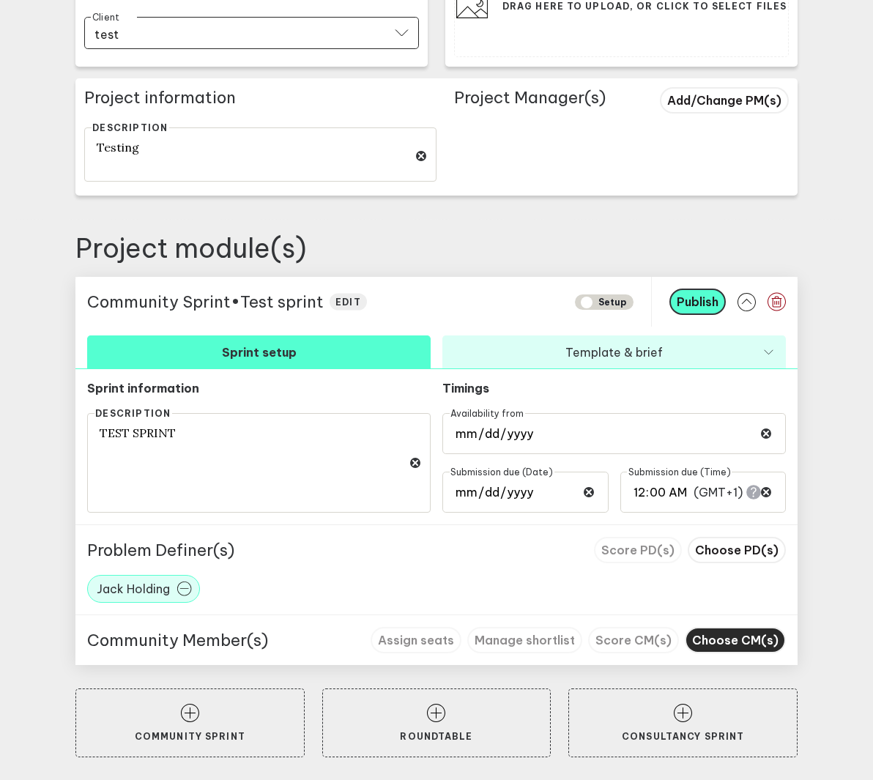
click at [753, 639] on span "Choose CM(s)" at bounding box center [735, 640] width 86 height 15
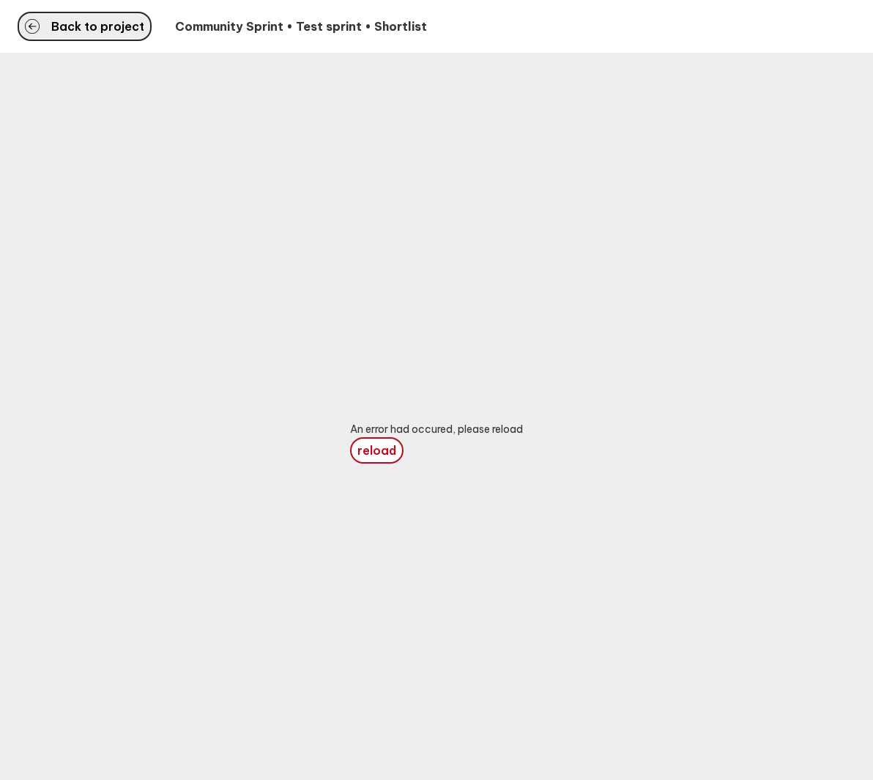
click at [106, 21] on span "Back to project" at bounding box center [97, 27] width 93 height 12
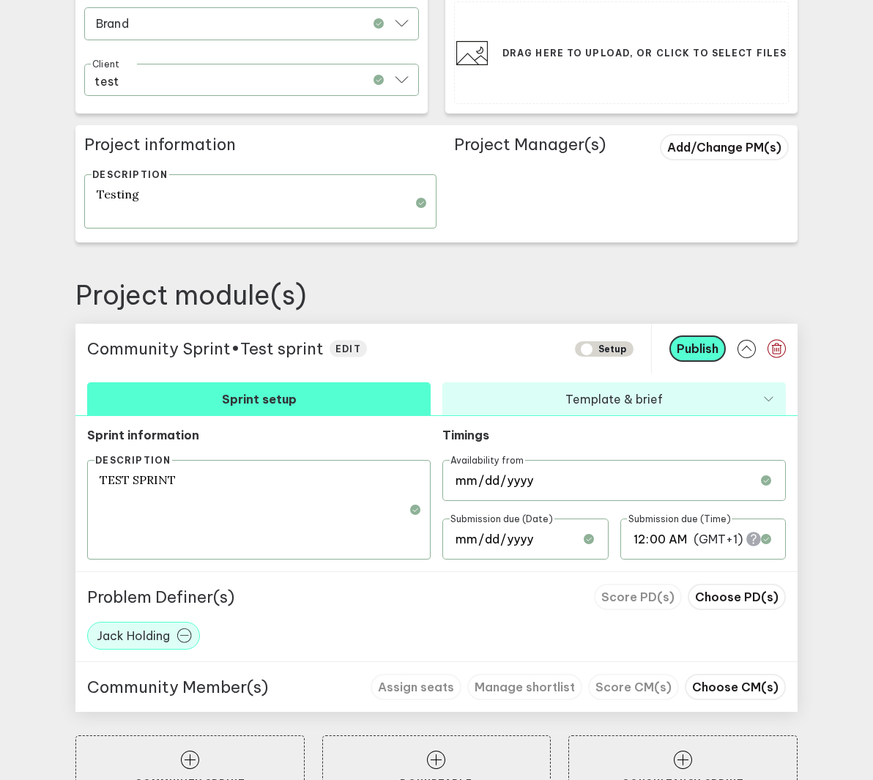
scroll to position [372, 0]
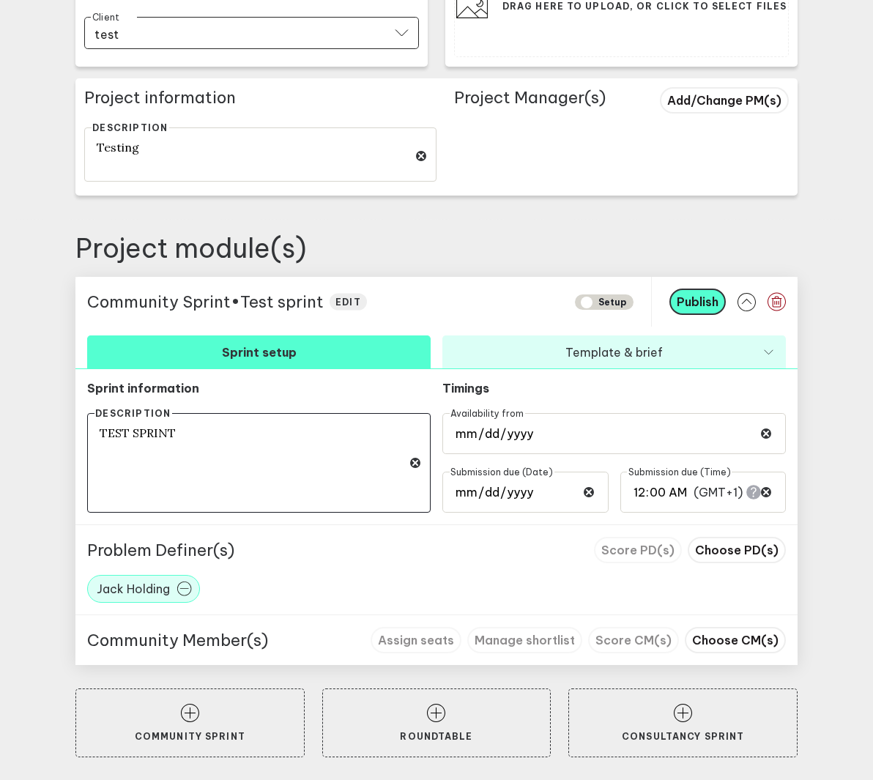
click at [333, 446] on textarea "TEST SPRINT" at bounding box center [258, 463] width 343 height 100
click at [773, 299] on icon "button" at bounding box center [776, 301] width 18 height 19
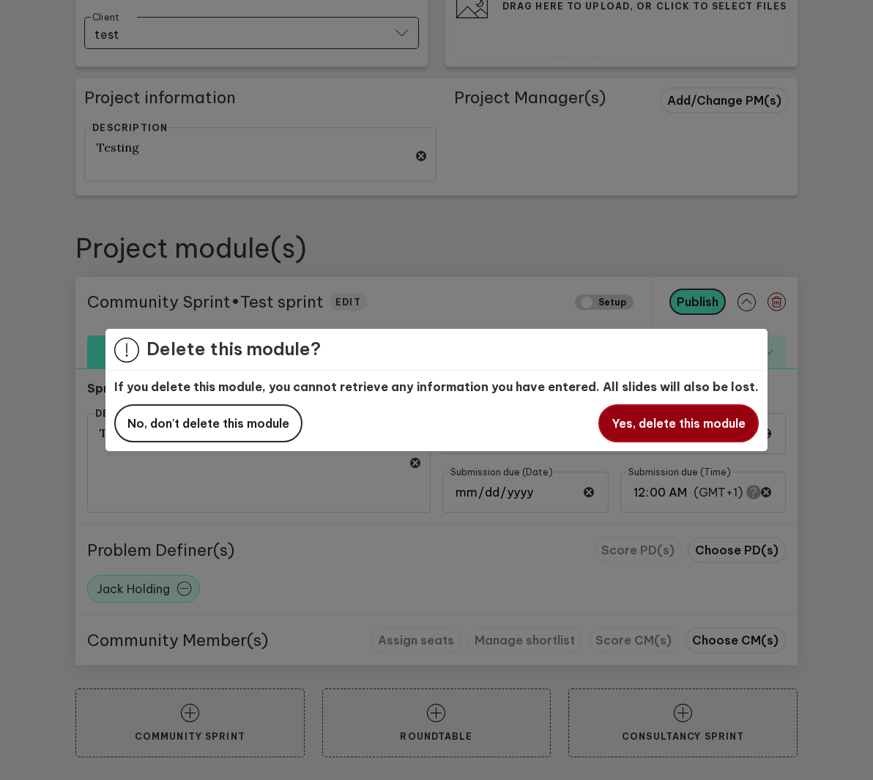
click at [645, 417] on span "Yes, delete this module" at bounding box center [678, 423] width 134 height 15
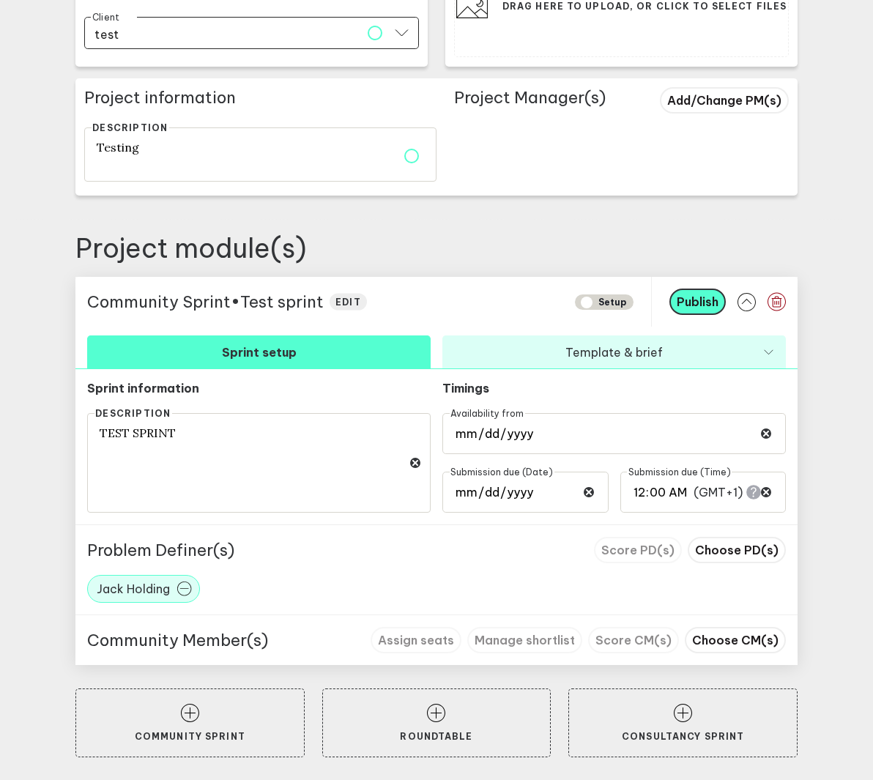
scroll to position [0, 0]
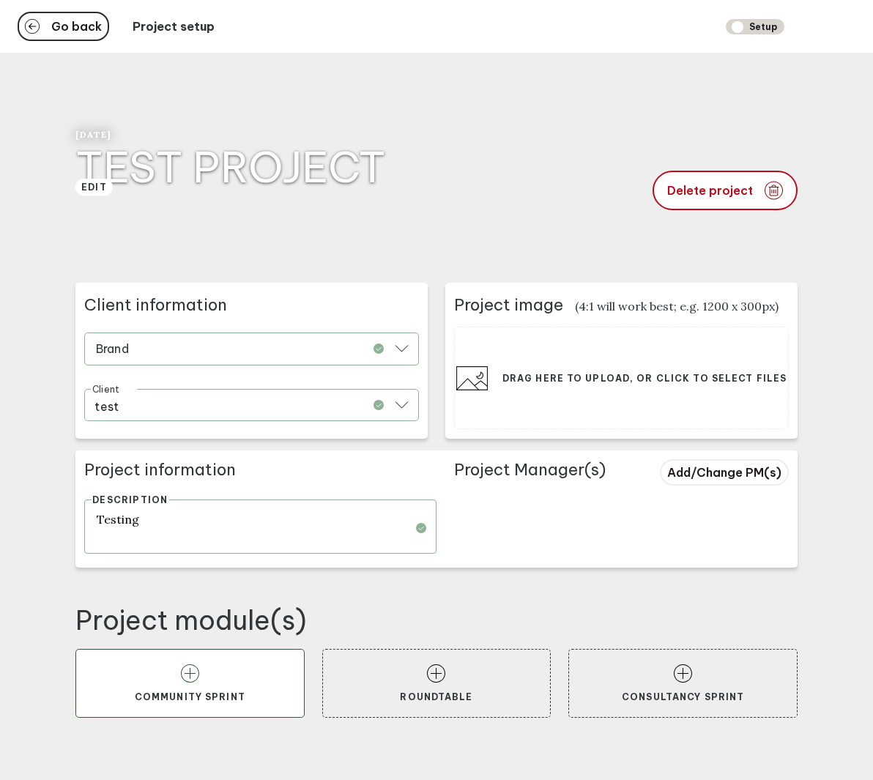
click at [210, 679] on button "Community Sprint" at bounding box center [189, 683] width 229 height 69
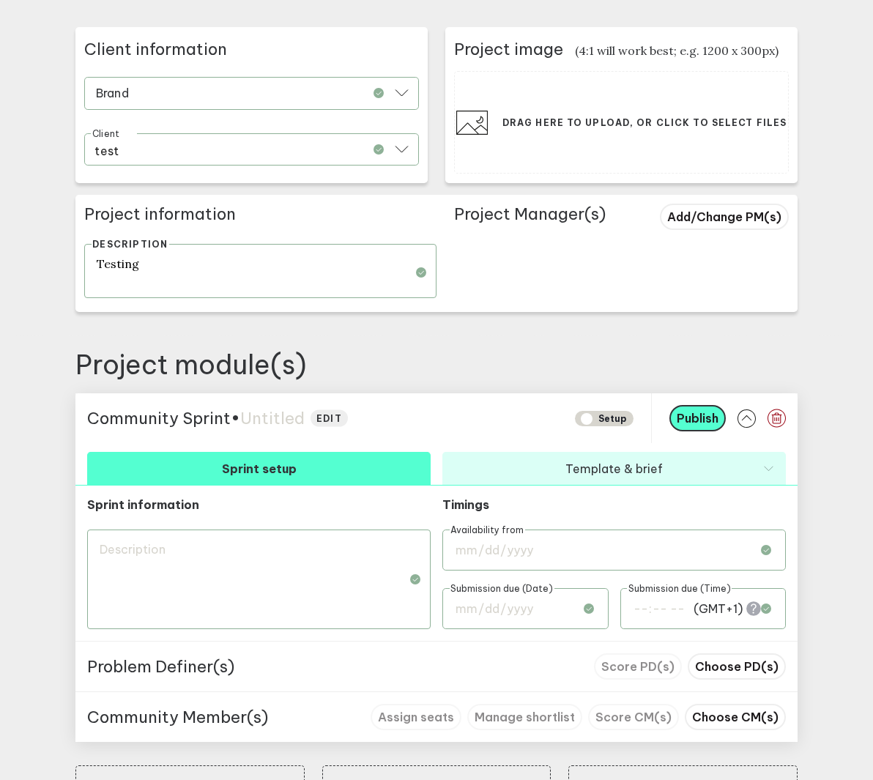
scroll to position [332, 0]
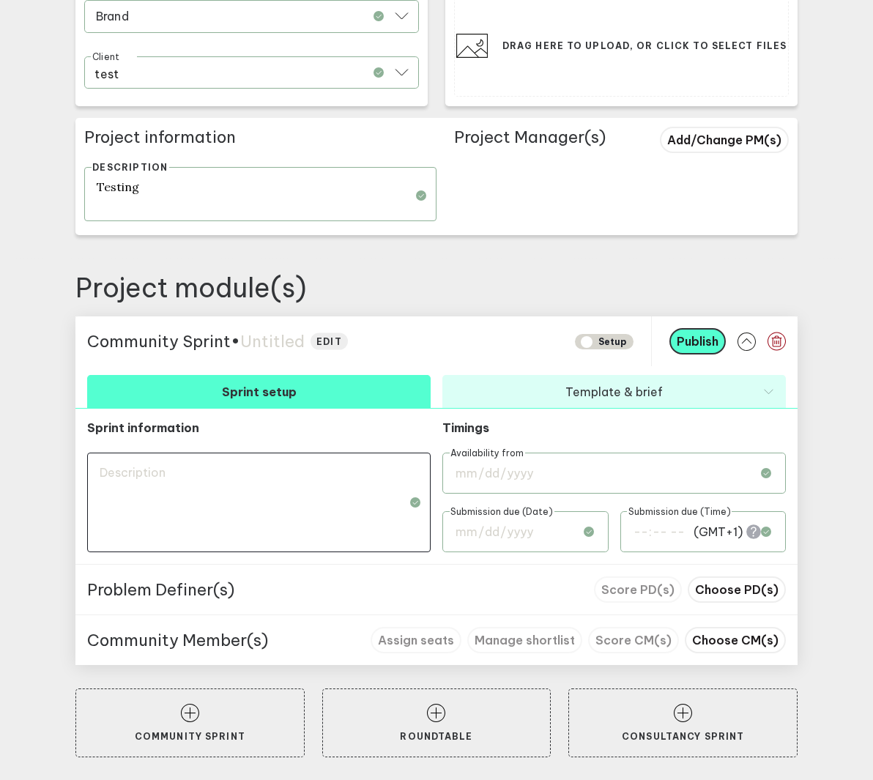
click at [308, 485] on textarea at bounding box center [258, 502] width 343 height 100
paste textarea
type textarea "TEST SPRINT"
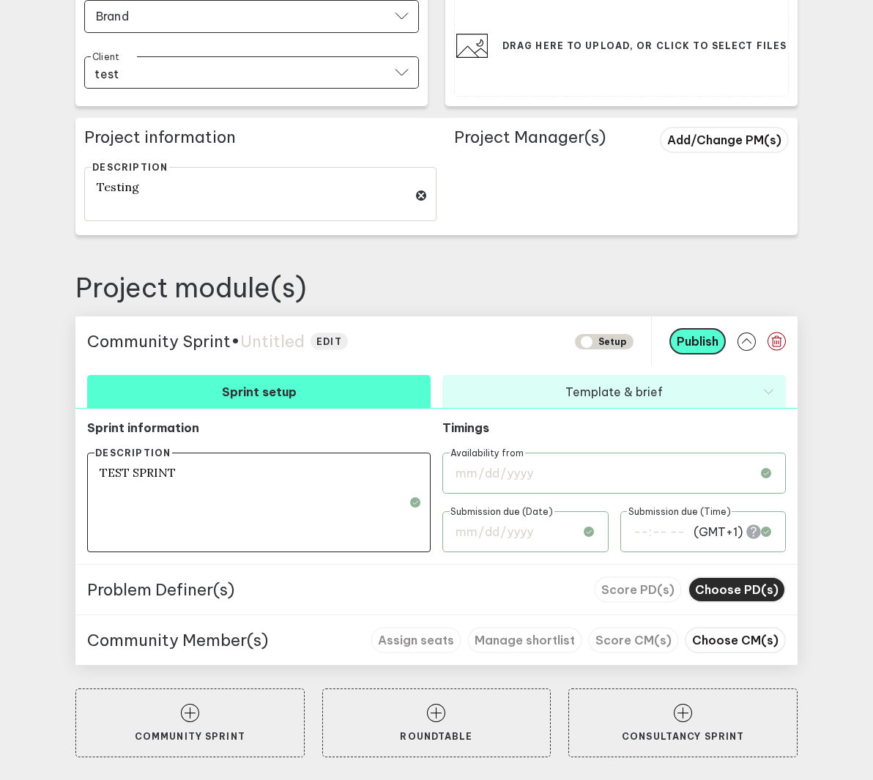
type textarea "TEST SPRINT"
click at [708, 591] on span "Choose PD(s)" at bounding box center [736, 589] width 83 height 15
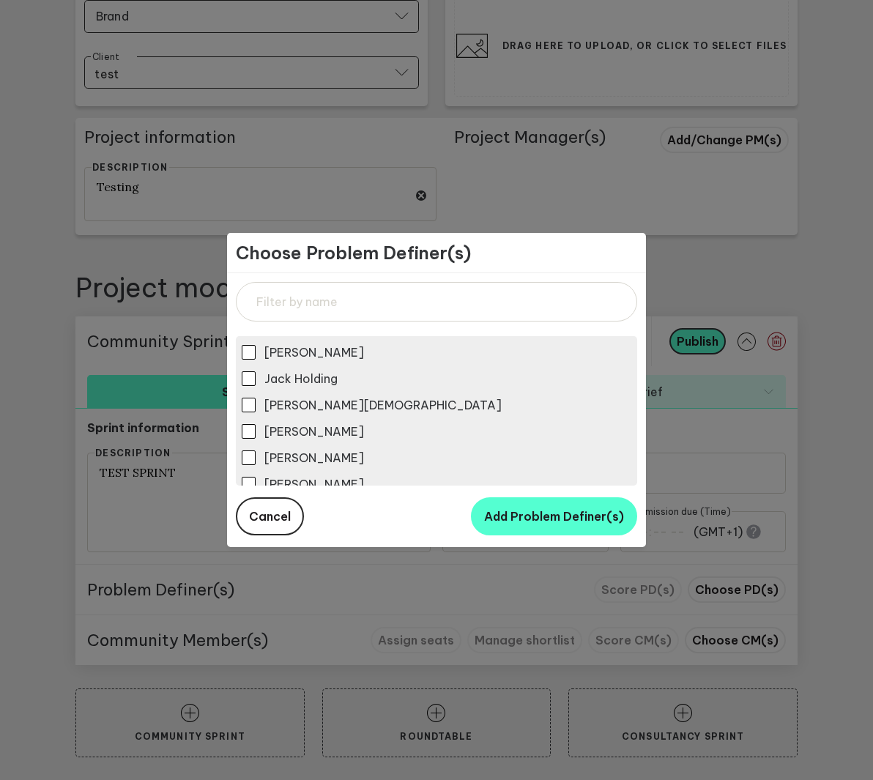
click at [306, 384] on span "Jack Holding" at bounding box center [300, 378] width 73 height 15
click at [256, 384] on input "Jack Holding" at bounding box center [249, 378] width 14 height 14
checkbox input "true"
click at [511, 527] on button "Add Problem Definer(s)" at bounding box center [554, 516] width 166 height 38
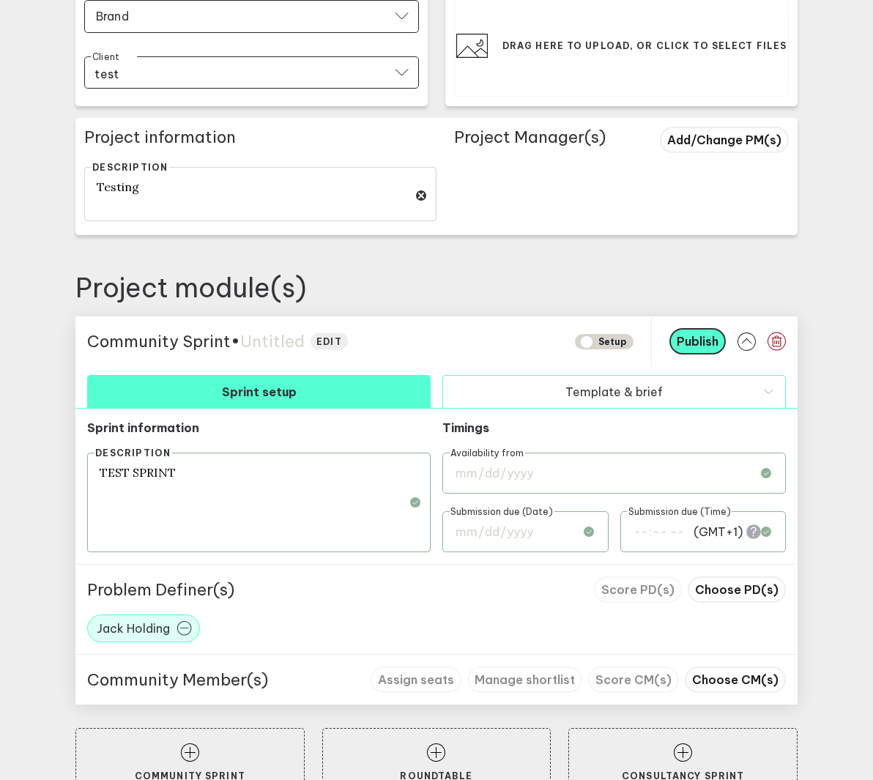
click at [619, 388] on button "Template & brief" at bounding box center [613, 391] width 343 height 33
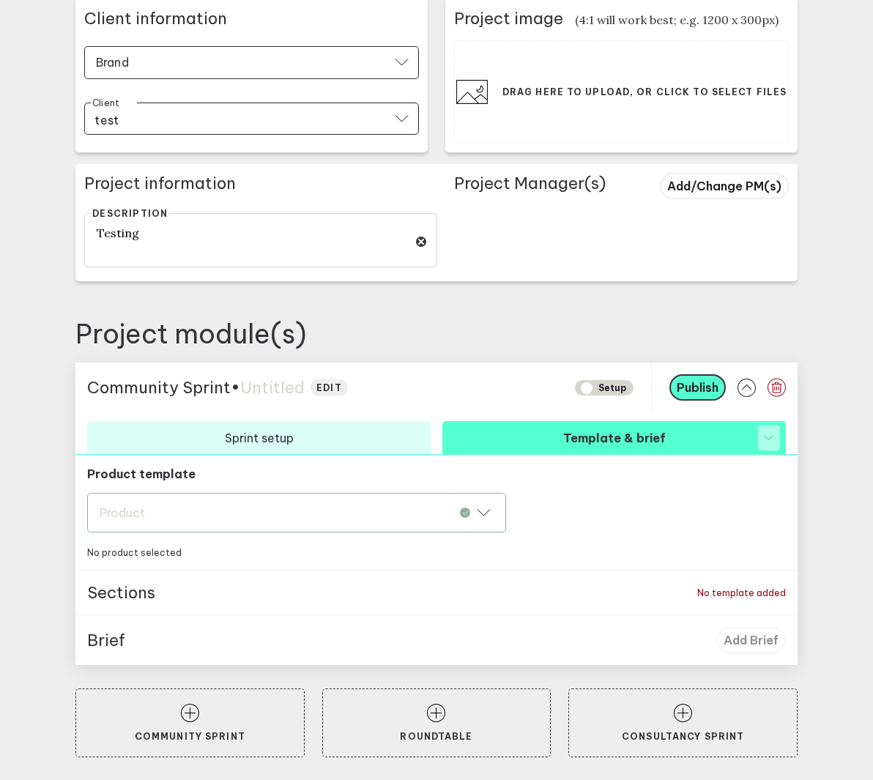
click at [349, 499] on div "Product Product" at bounding box center [296, 513] width 419 height 40
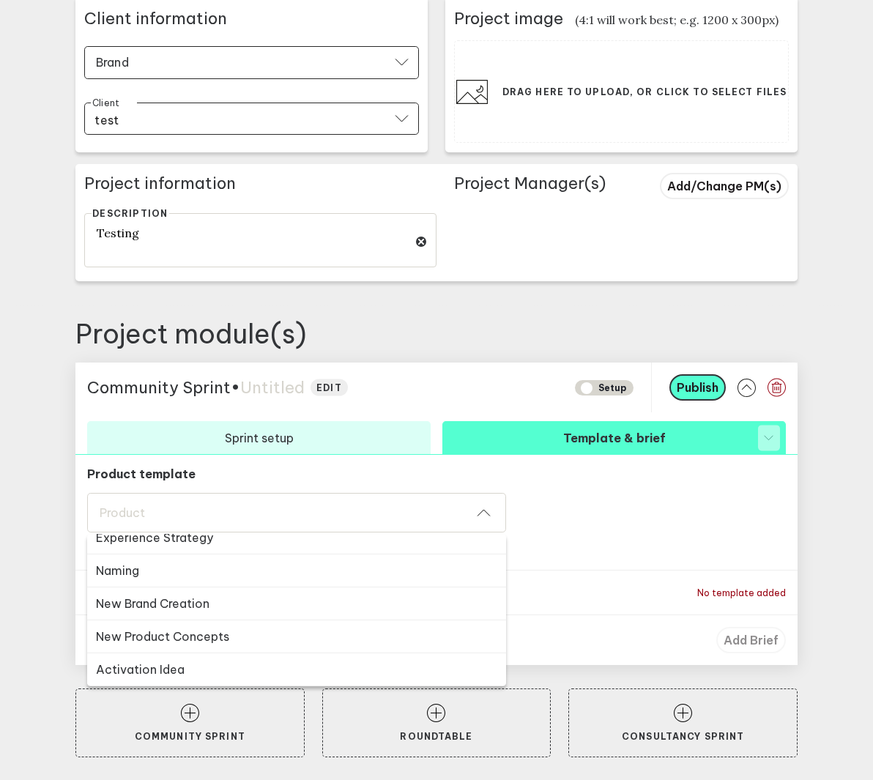
scroll to position [310, 0]
click at [267, 595] on button "Naming" at bounding box center [296, 602] width 419 height 33
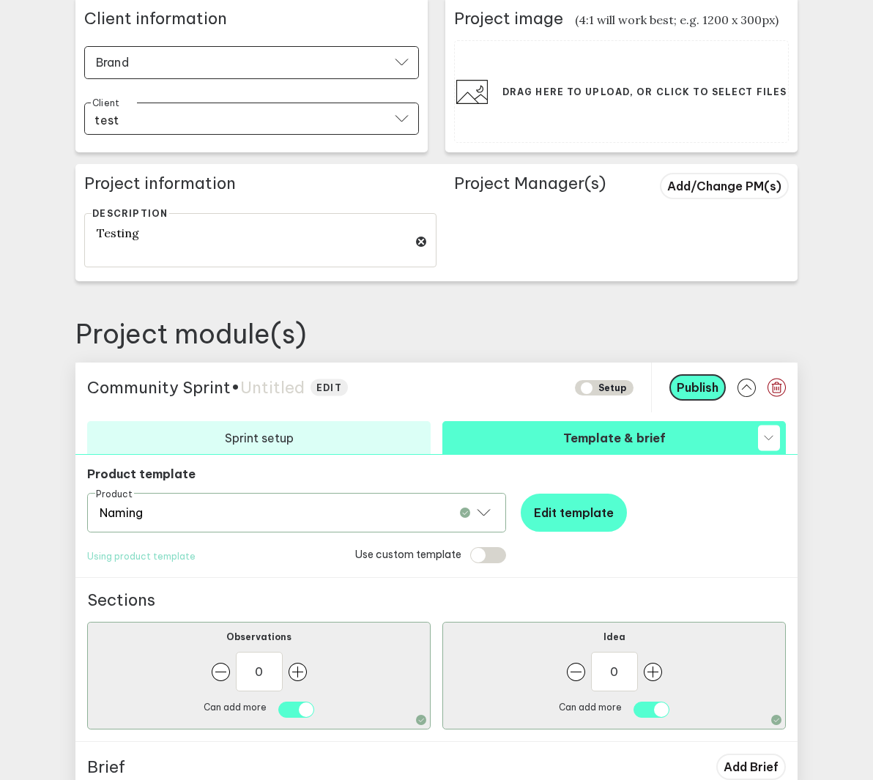
scroll to position [412, 0]
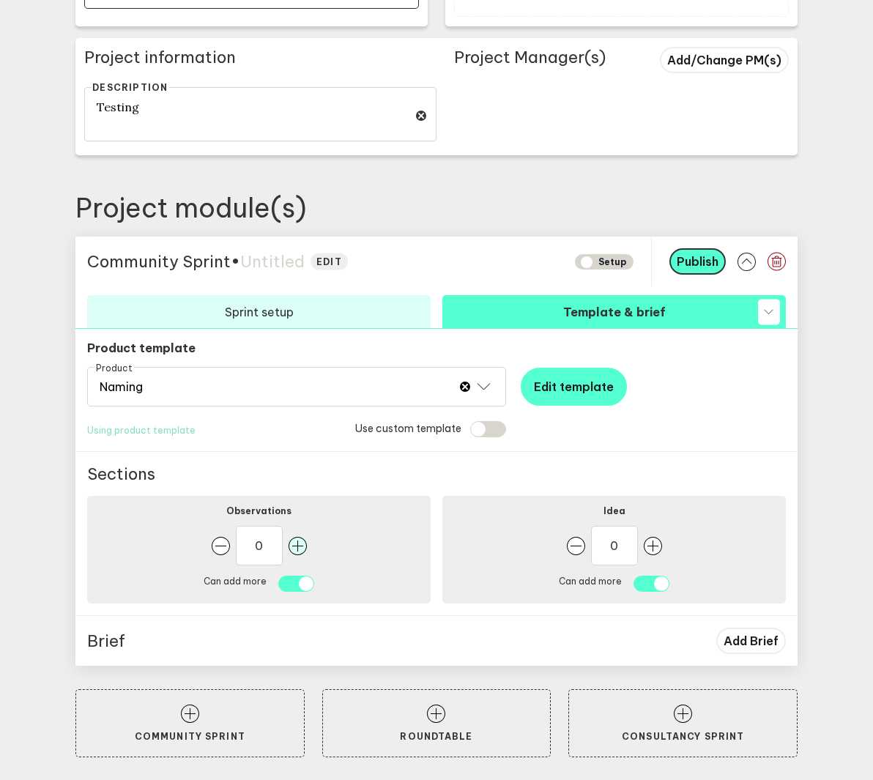
click at [300, 546] on rect "button" at bounding box center [297, 546] width 18 height 18
type input "1"
click at [655, 551] on rect "button" at bounding box center [653, 546] width 18 height 18
type input "1"
click at [727, 638] on span "Add Brief" at bounding box center [750, 640] width 55 height 15
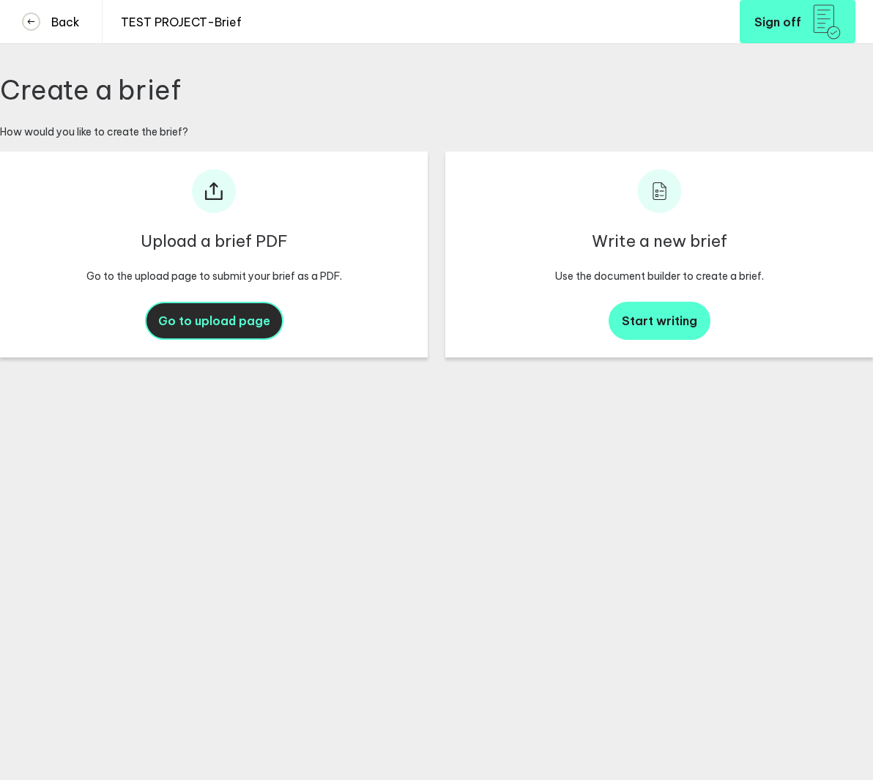
click at [237, 330] on button "Go to upload page" at bounding box center [214, 321] width 138 height 38
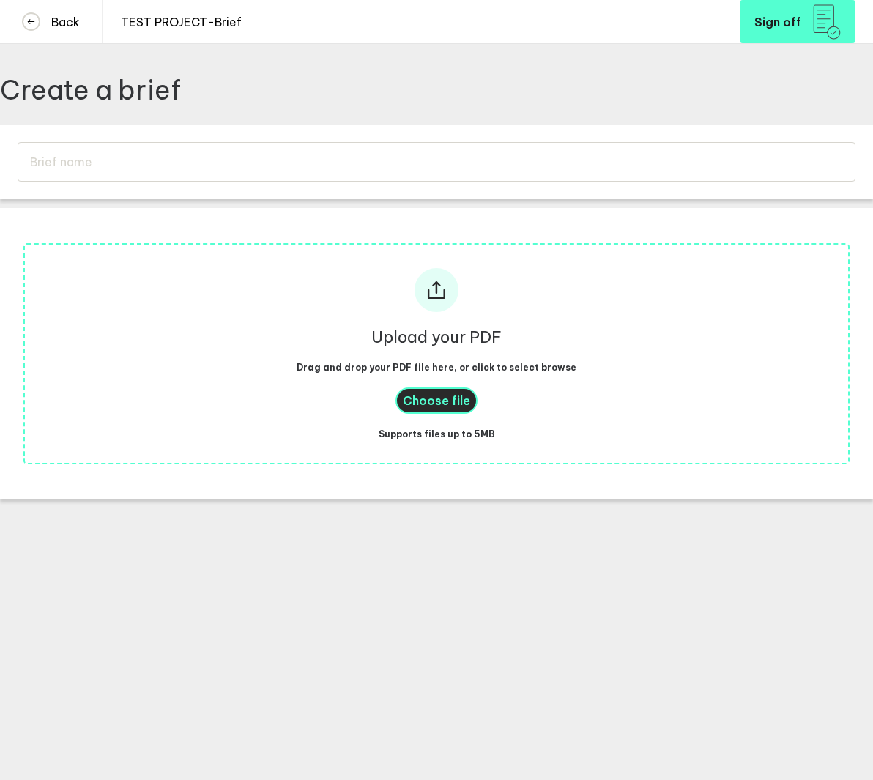
click at [422, 395] on span "Choose file" at bounding box center [436, 400] width 67 height 15
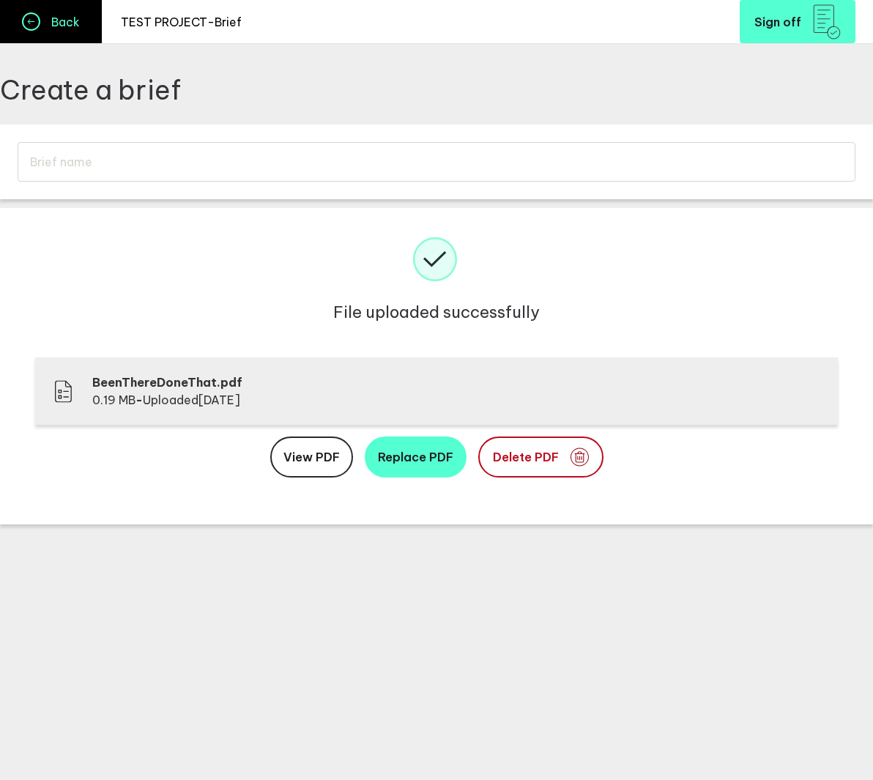
click at [81, 28] on link "Back" at bounding box center [51, 21] width 103 height 43
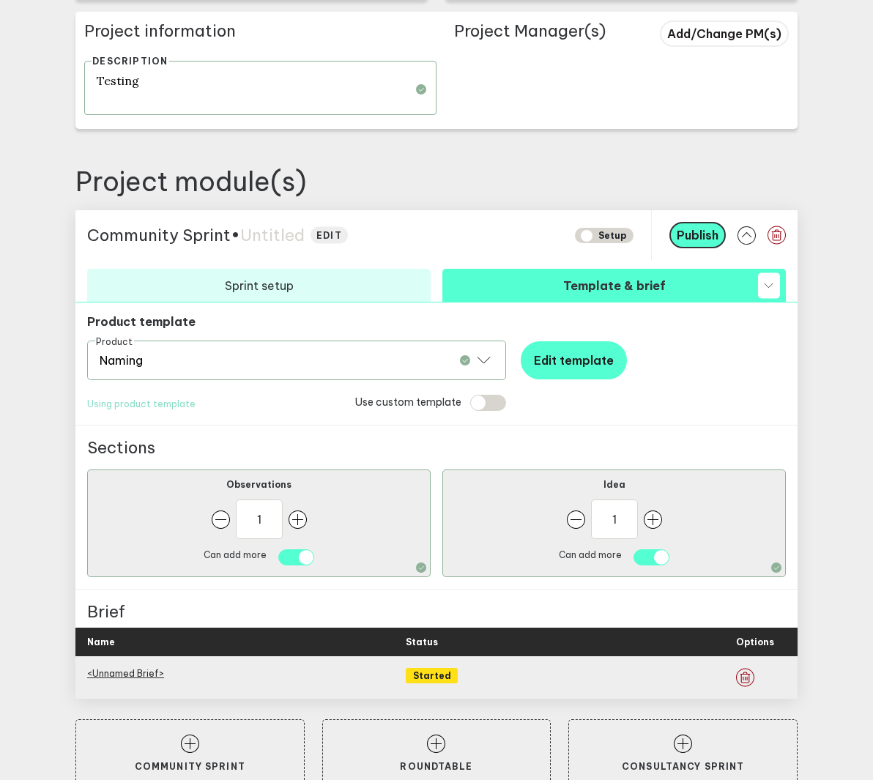
scroll to position [469, 0]
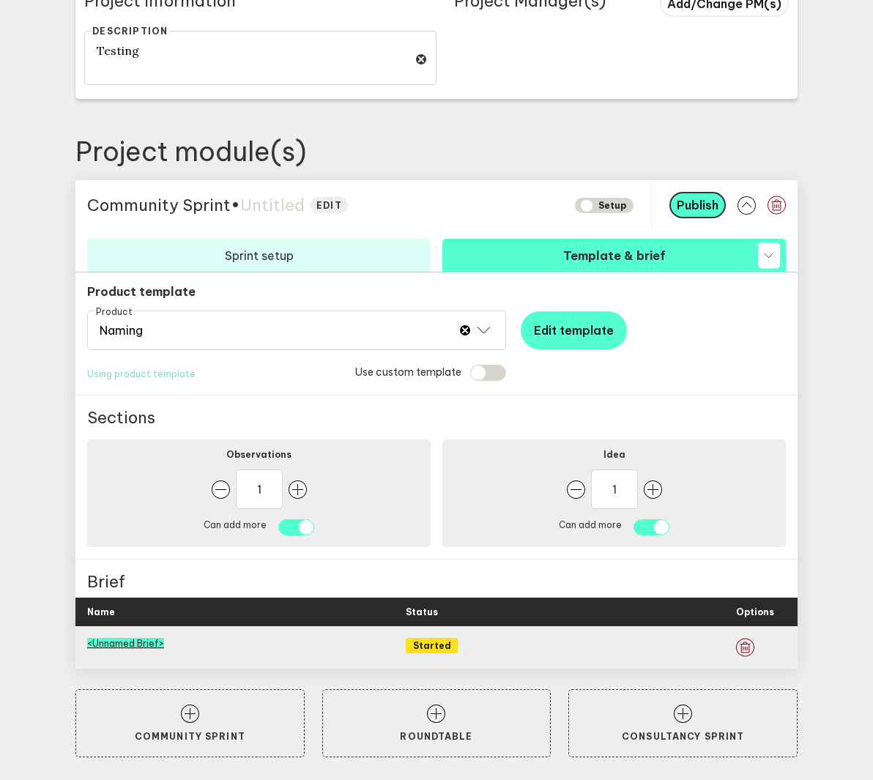
click at [119, 638] on link "<Unnamed Brief>" at bounding box center [125, 643] width 77 height 11
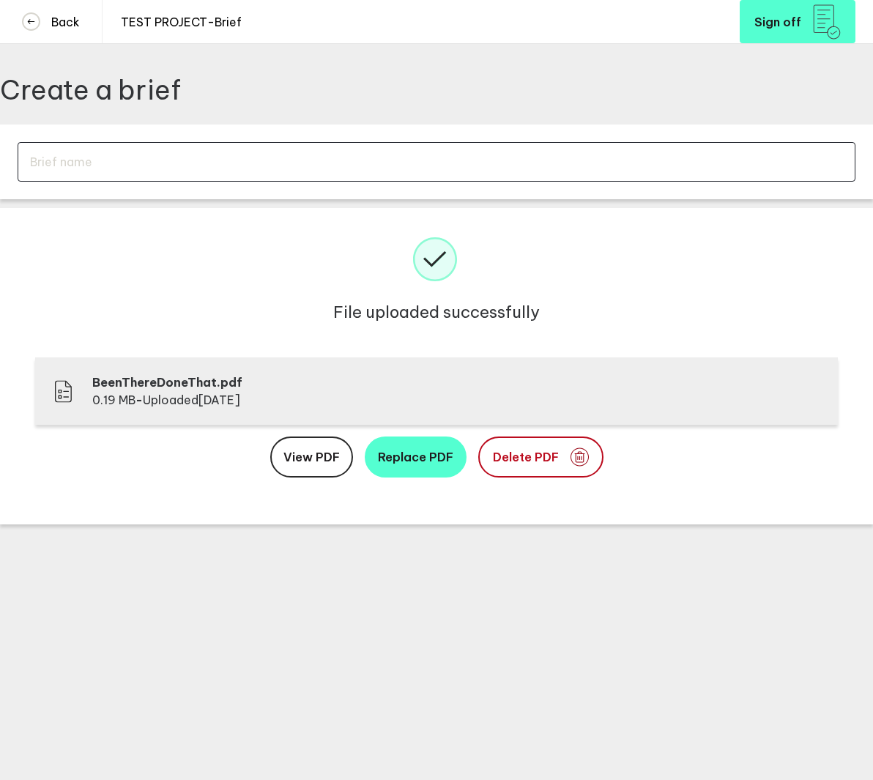
click at [456, 181] on input "text" at bounding box center [437, 162] width 838 height 40
type input "Test brief"
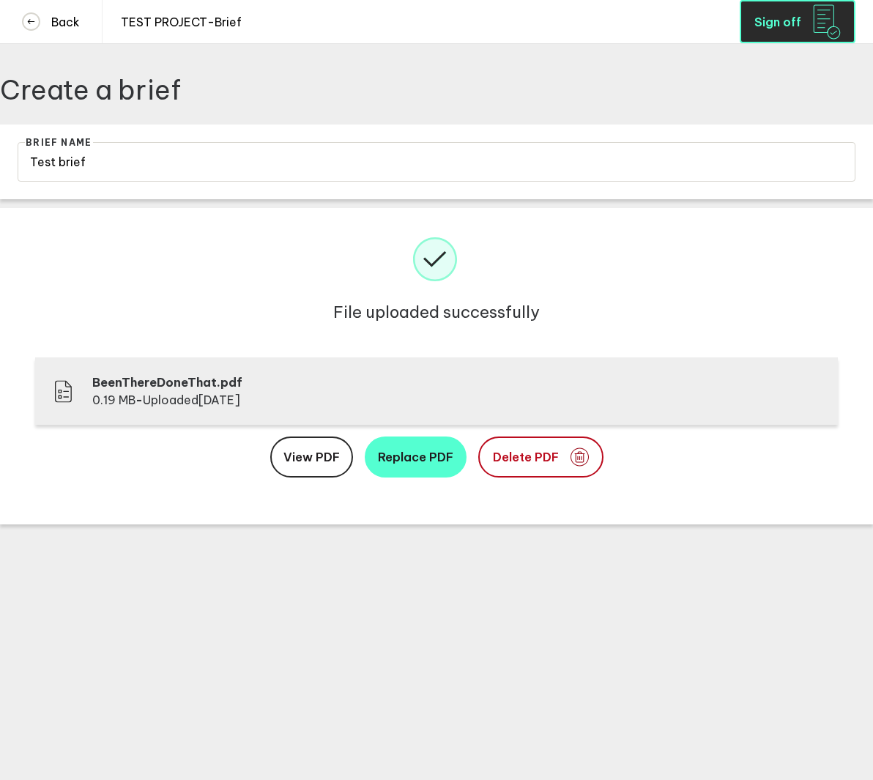
click at [789, 12] on button "Sign off" at bounding box center [798, 21] width 116 height 43
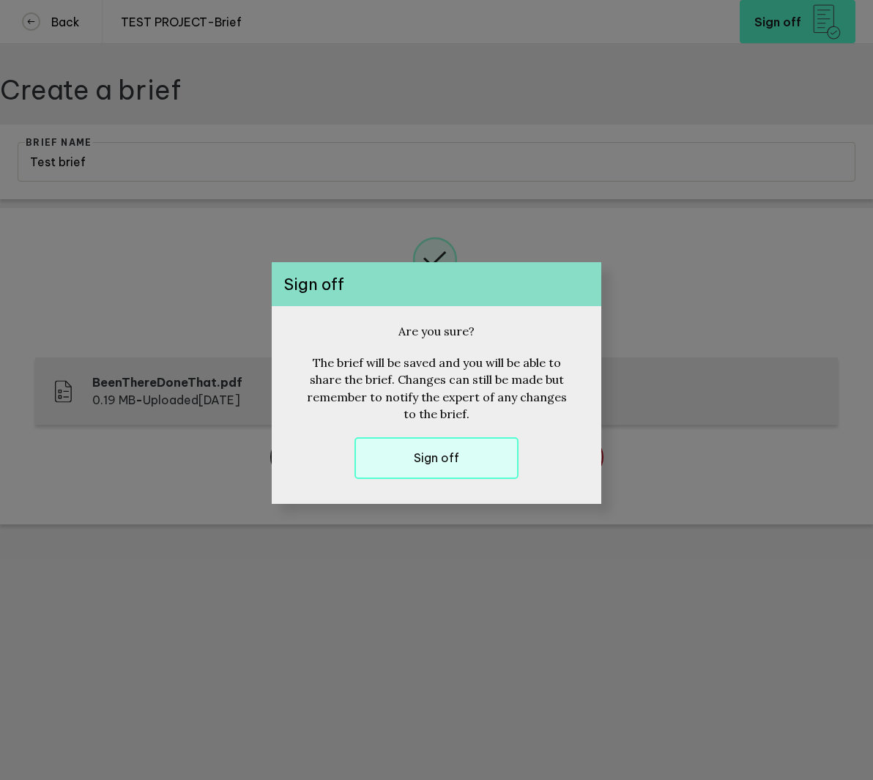
click at [428, 453] on h6 "Sign off" at bounding box center [436, 458] width 45 height 17
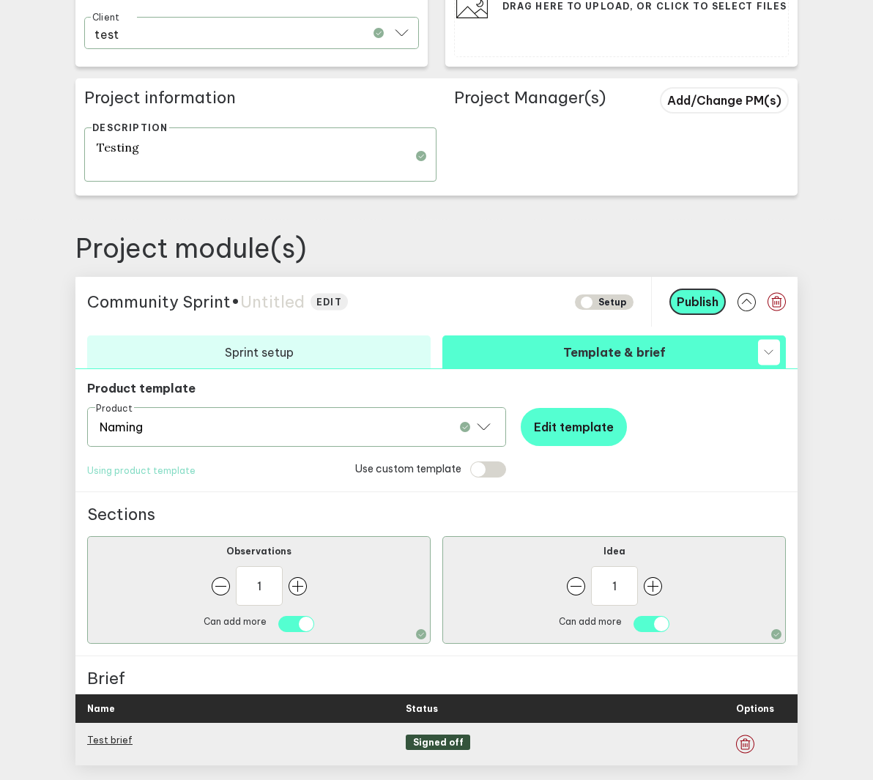
scroll to position [469, 0]
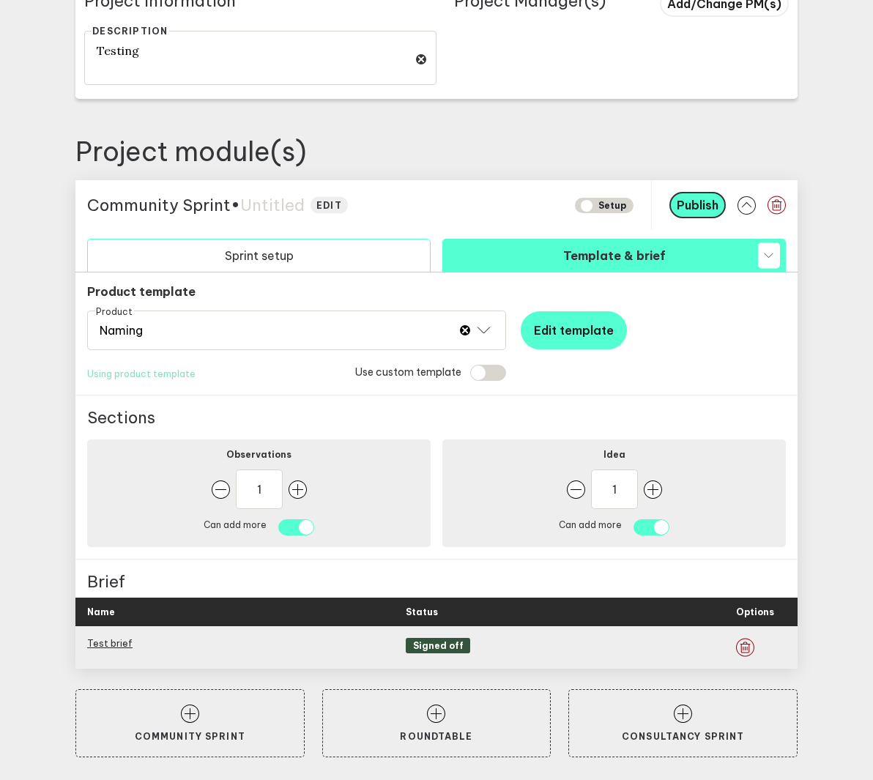
click at [326, 254] on button "Sprint setup" at bounding box center [258, 255] width 343 height 33
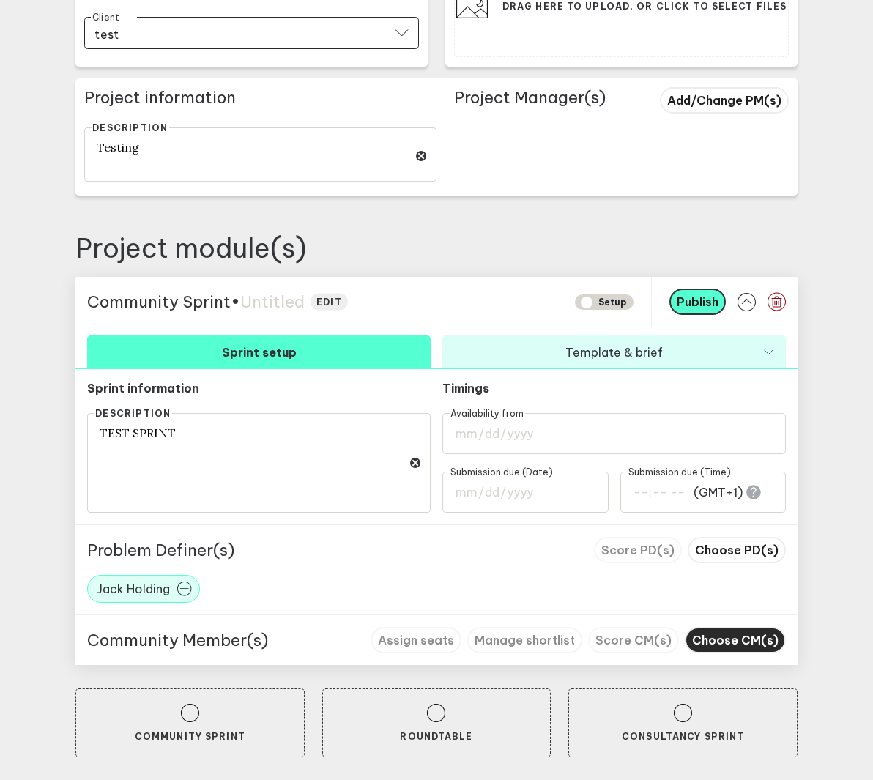
click at [701, 630] on button "Choose CM(s)" at bounding box center [735, 640] width 101 height 26
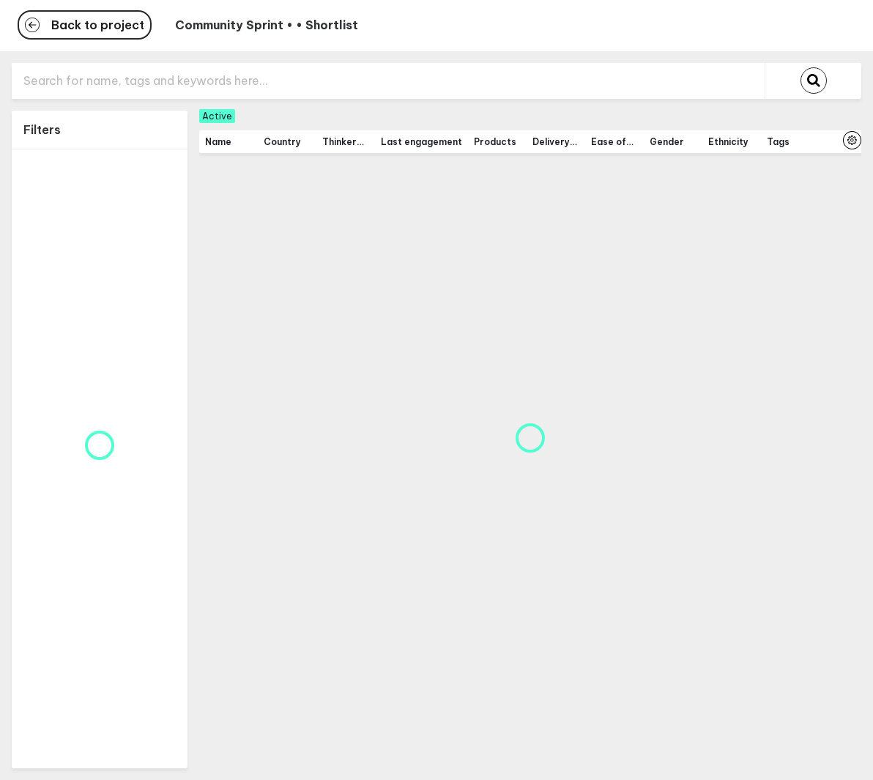
scroll to position [53, 0]
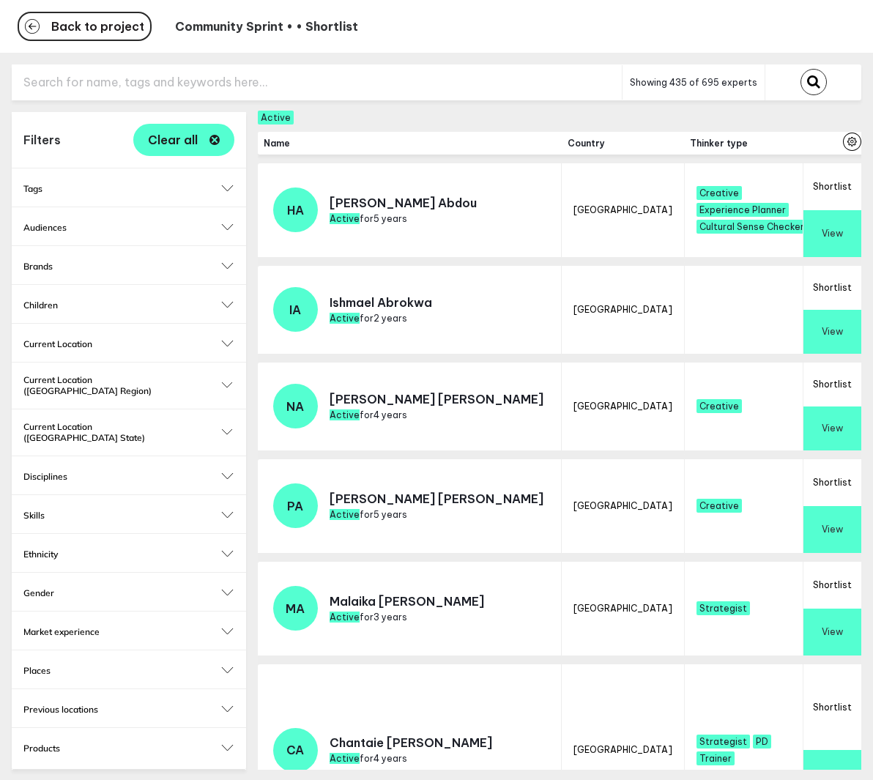
click at [422, 83] on input "text" at bounding box center [317, 82] width 610 height 36
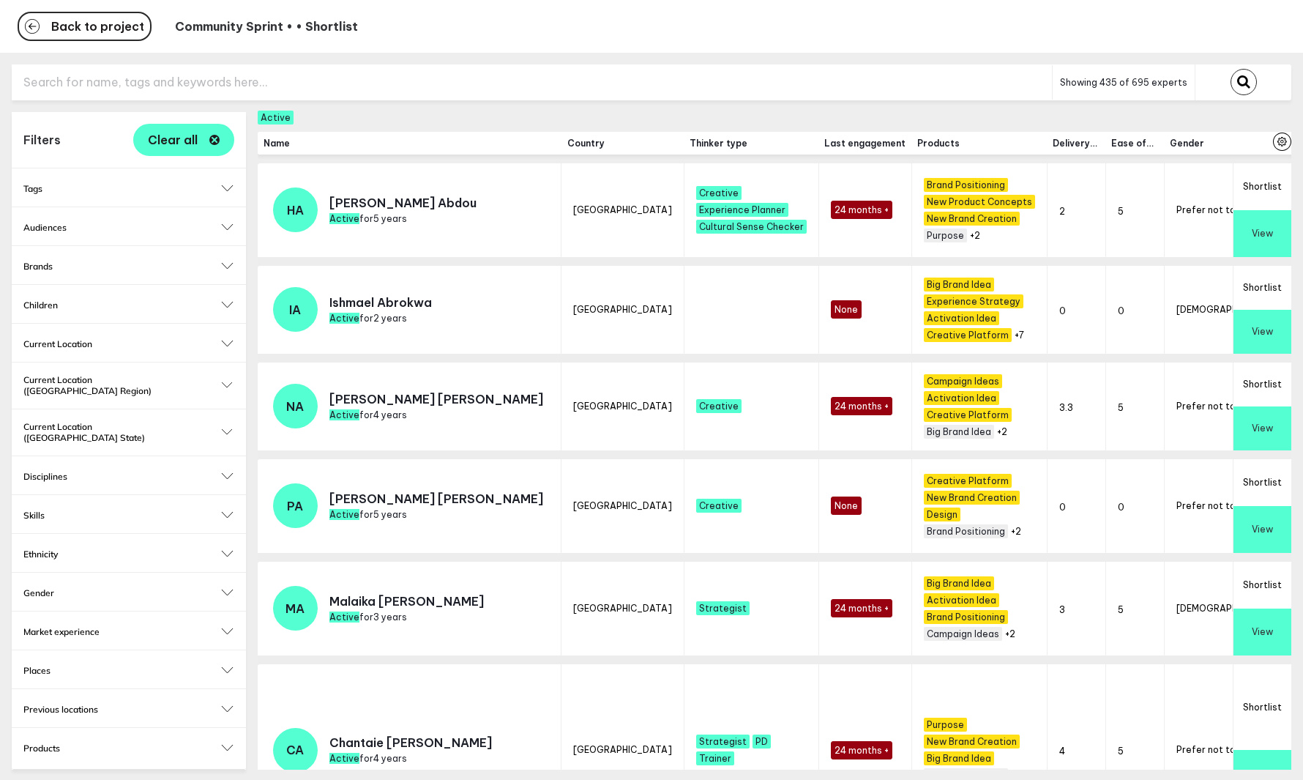
click at [422, 83] on input "text" at bounding box center [532, 82] width 1040 height 36
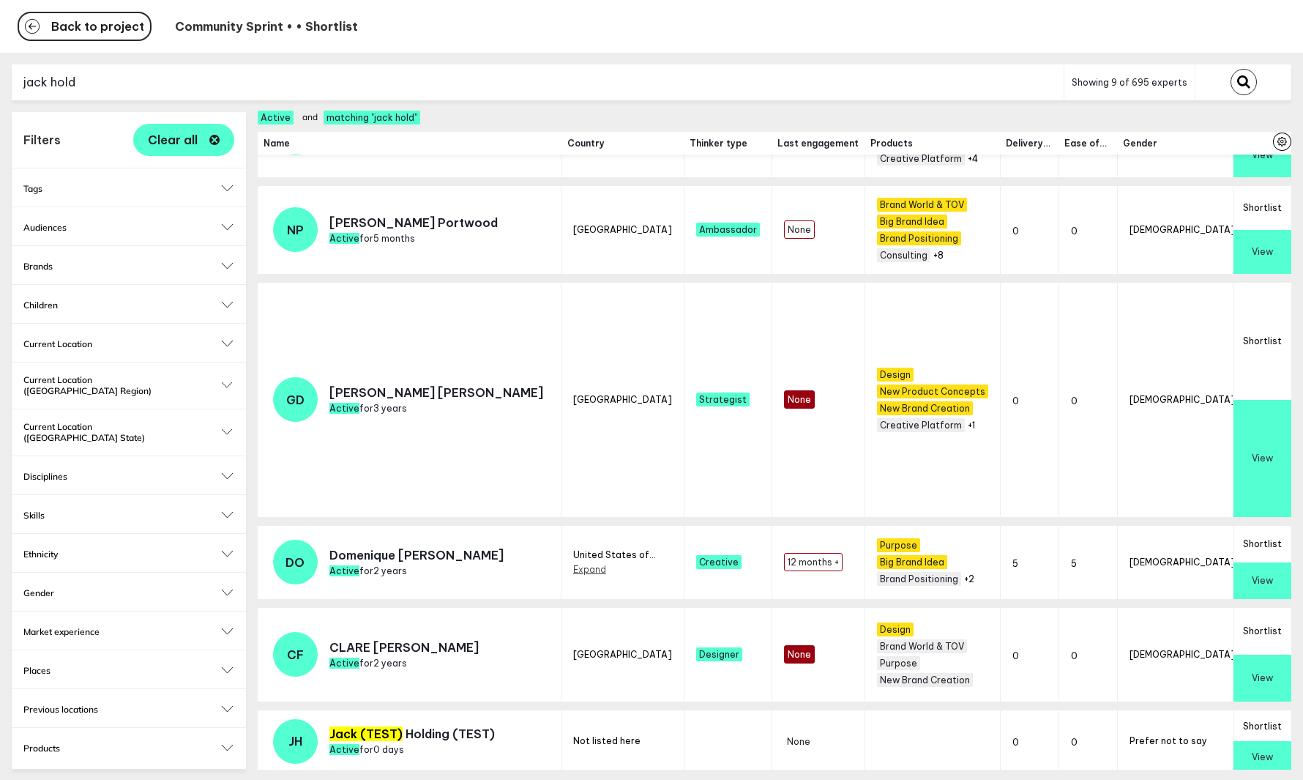
scroll to position [1, 0]
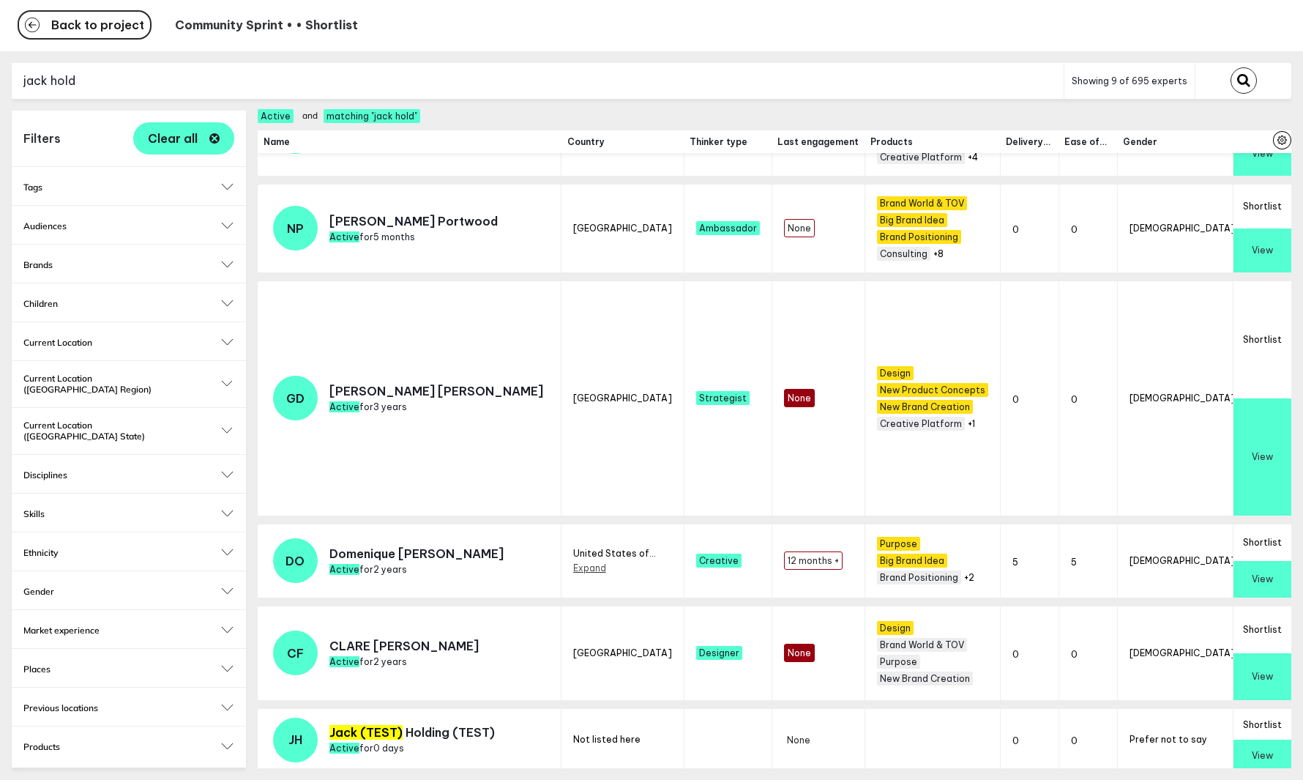
type input "jack hold"
click at [872, 720] on button "Shortlist" at bounding box center [1263, 724] width 58 height 31
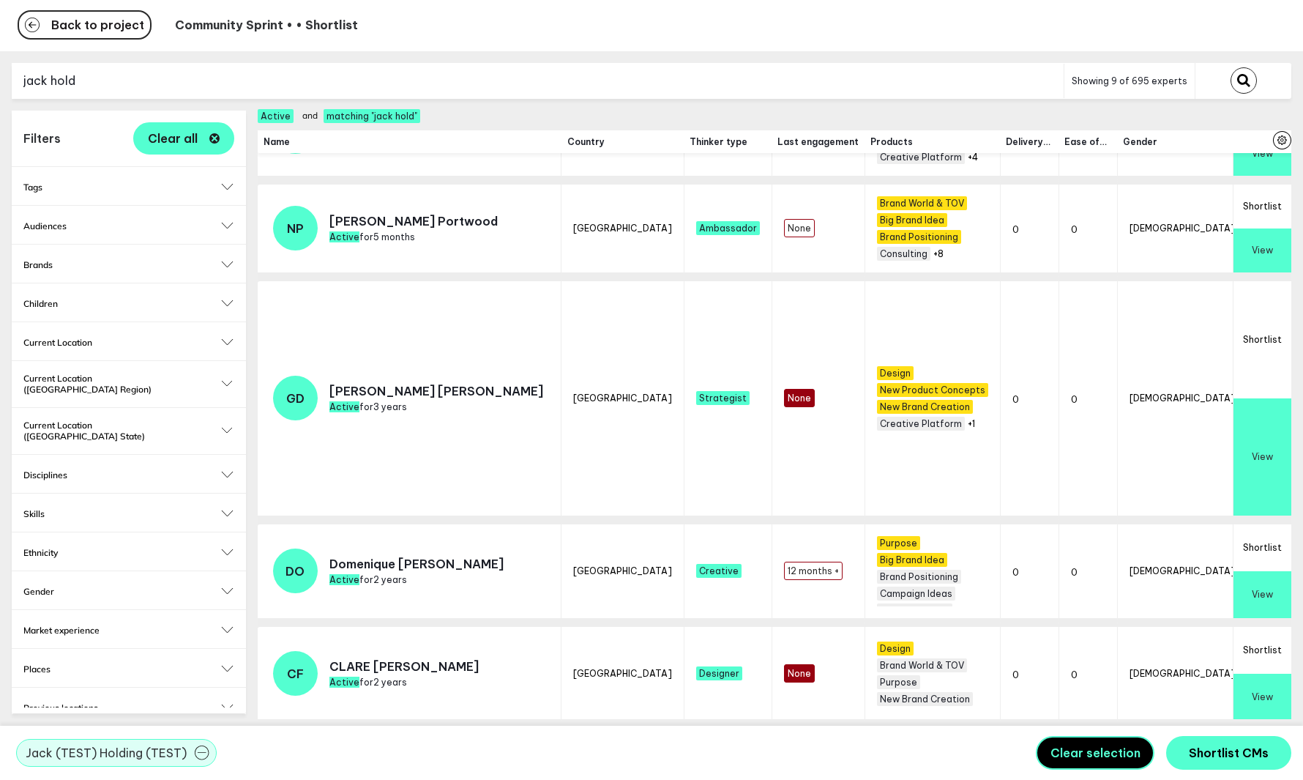
scroll to position [468, 0]
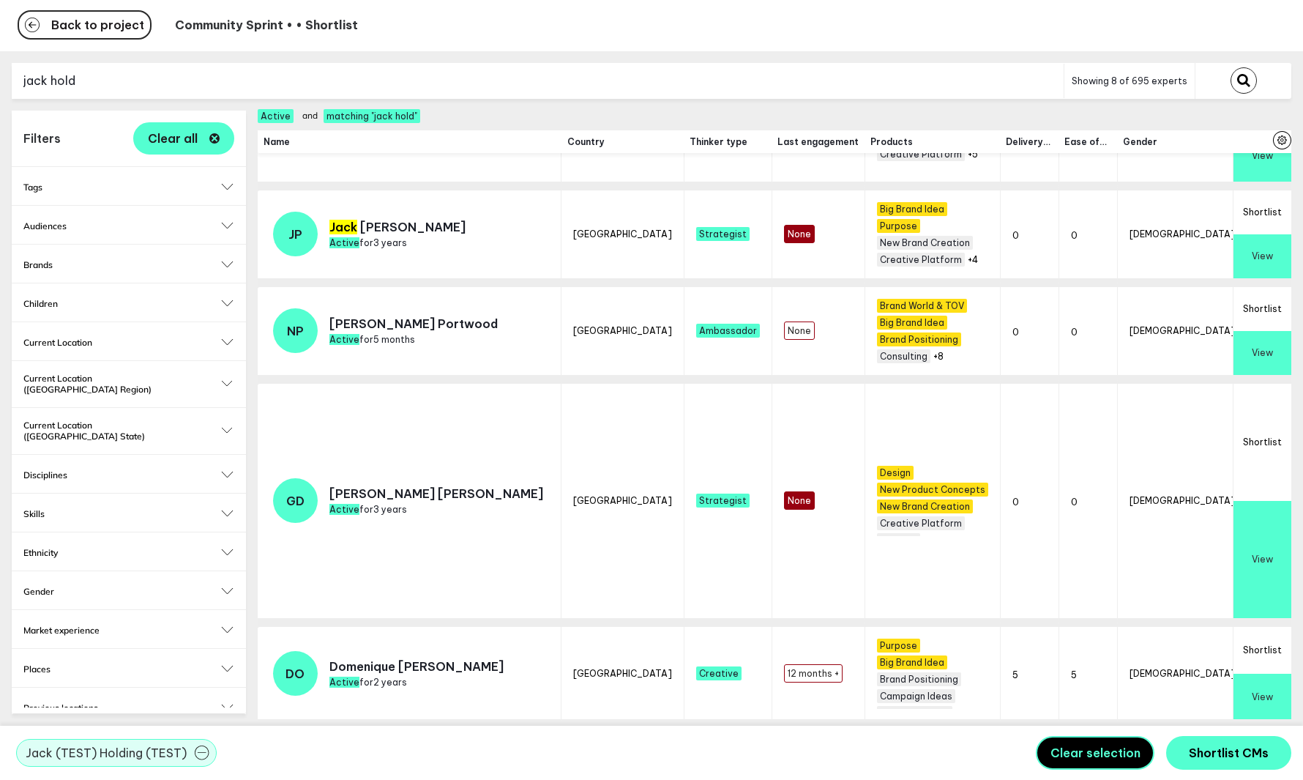
click at [872, 756] on span "Shortlist CMs" at bounding box center [1229, 752] width 80 height 15
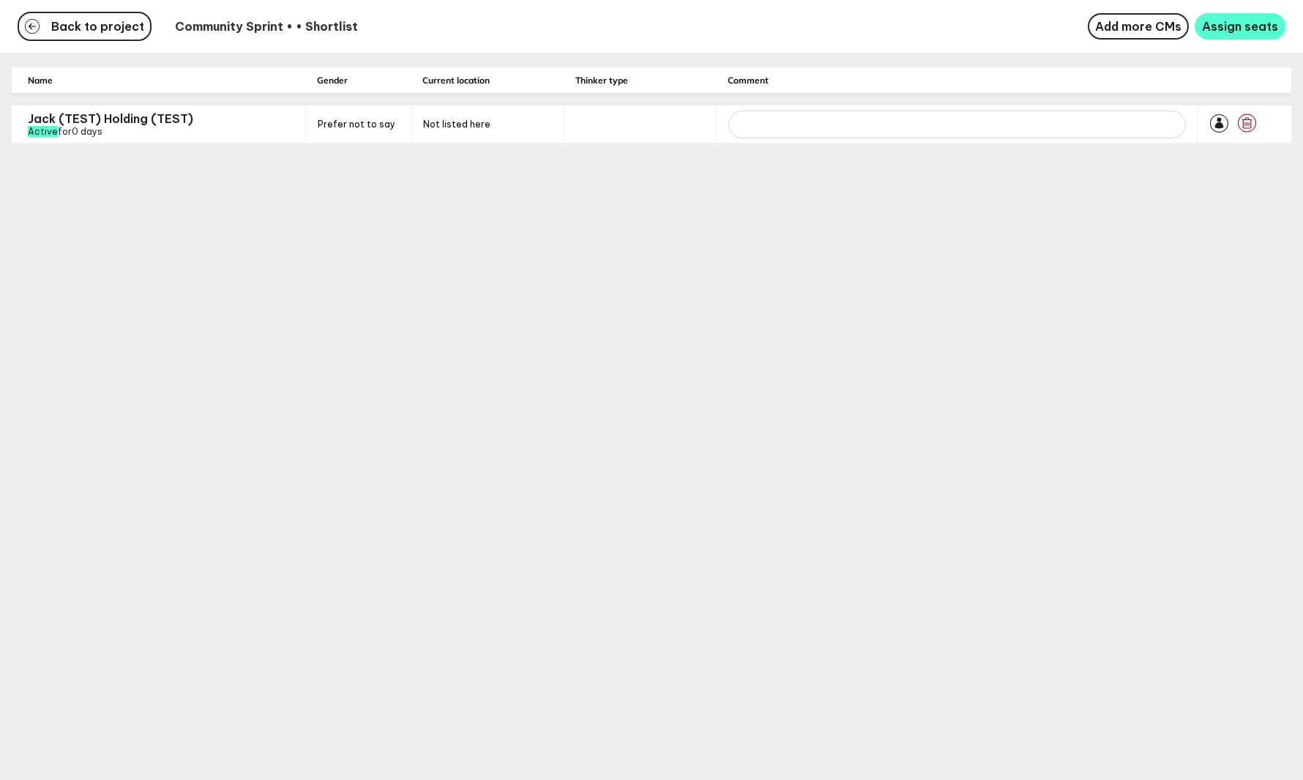
click at [872, 26] on span "Assign seats" at bounding box center [1240, 26] width 76 height 15
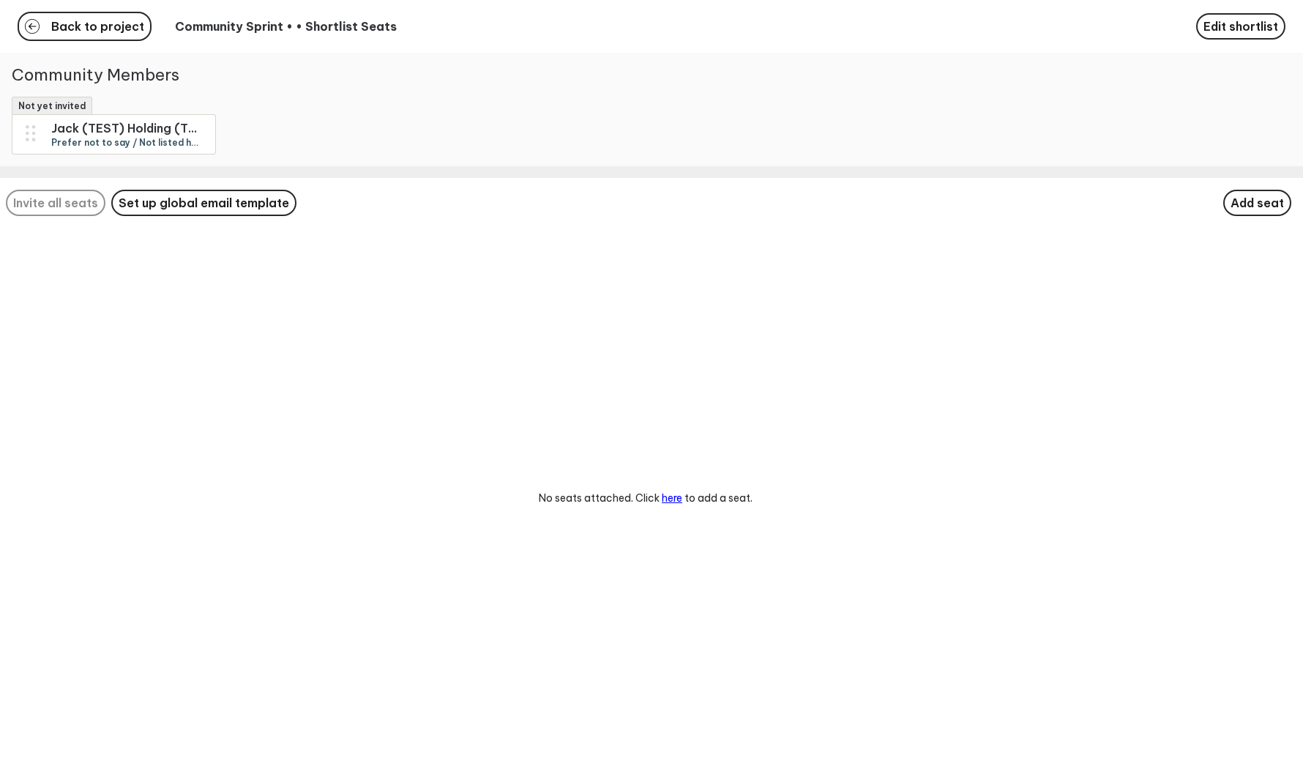
click at [181, 201] on span "Set up global email template" at bounding box center [204, 202] width 171 height 15
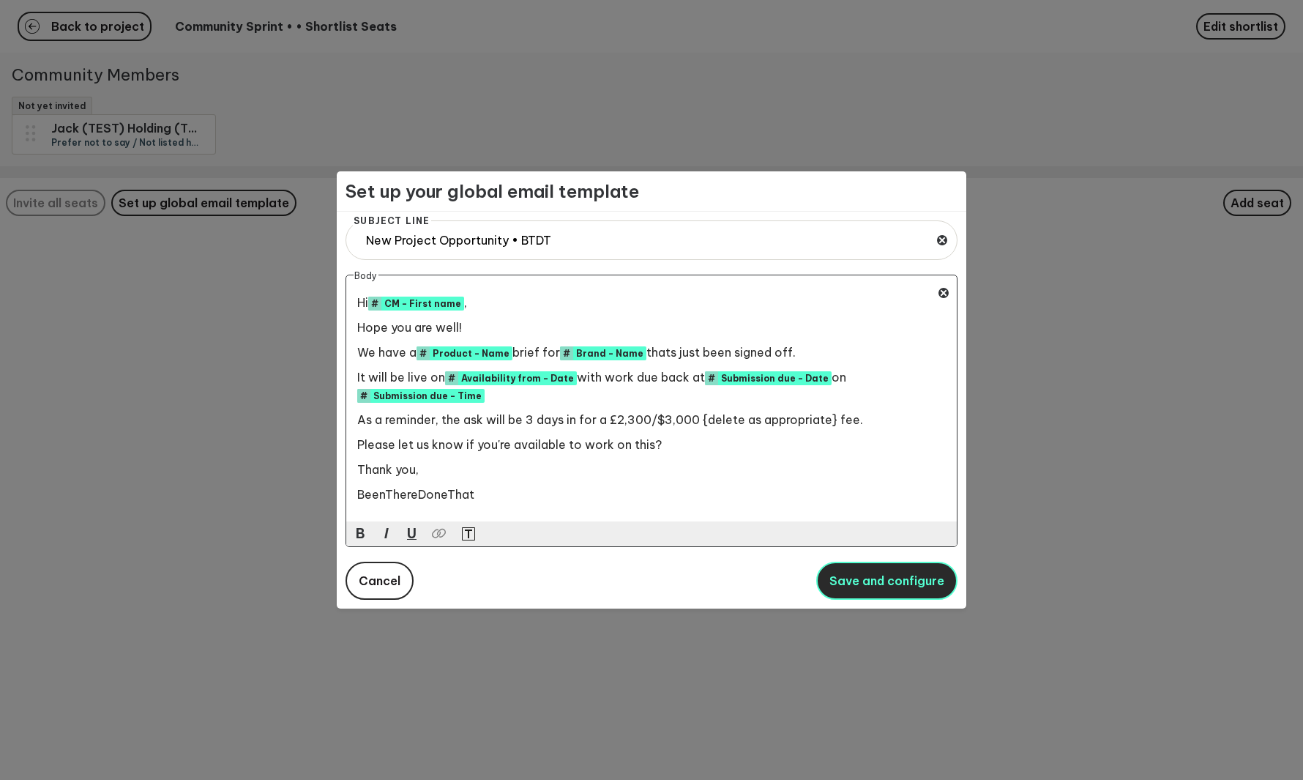
drag, startPoint x: 422, startPoint y: 83, endPoint x: 877, endPoint y: 595, distance: 684.6
click at [872, 595] on button "Save and configure" at bounding box center [886, 581] width 141 height 38
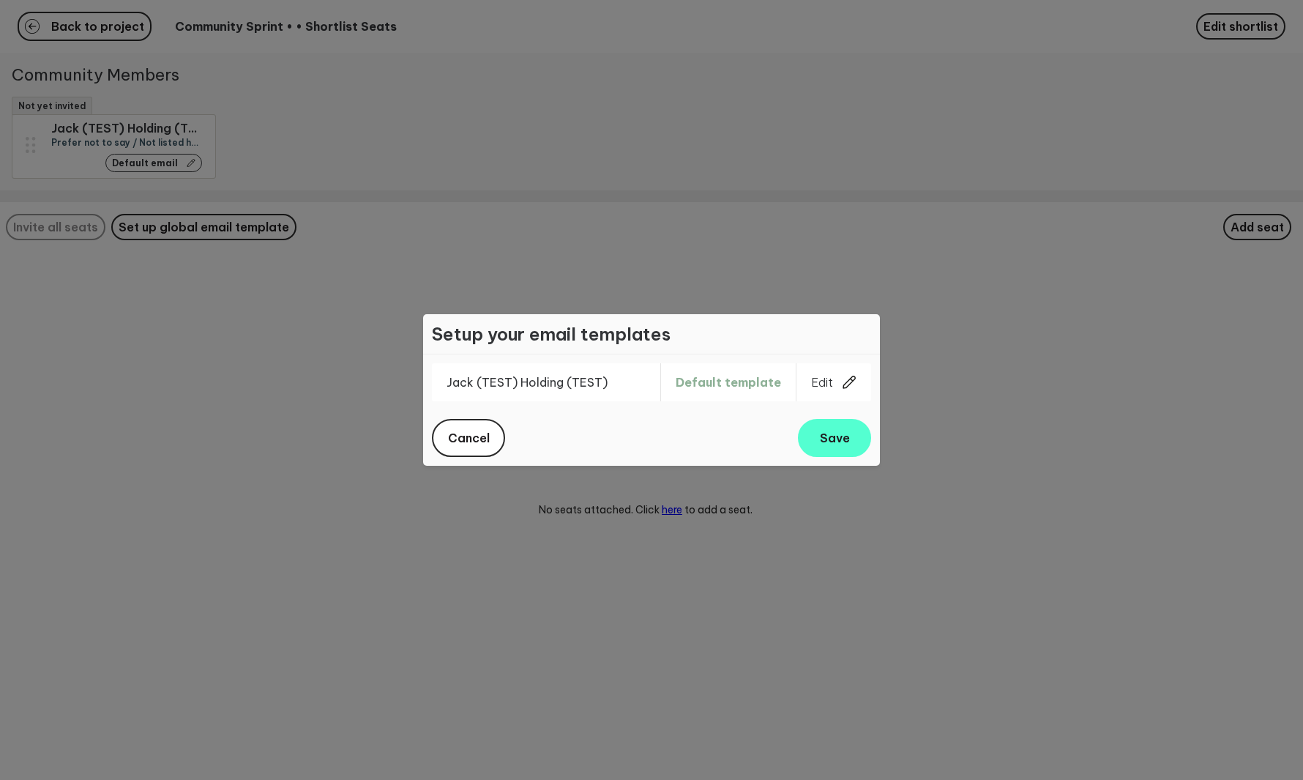
click at [836, 442] on span "Save" at bounding box center [835, 438] width 30 height 15
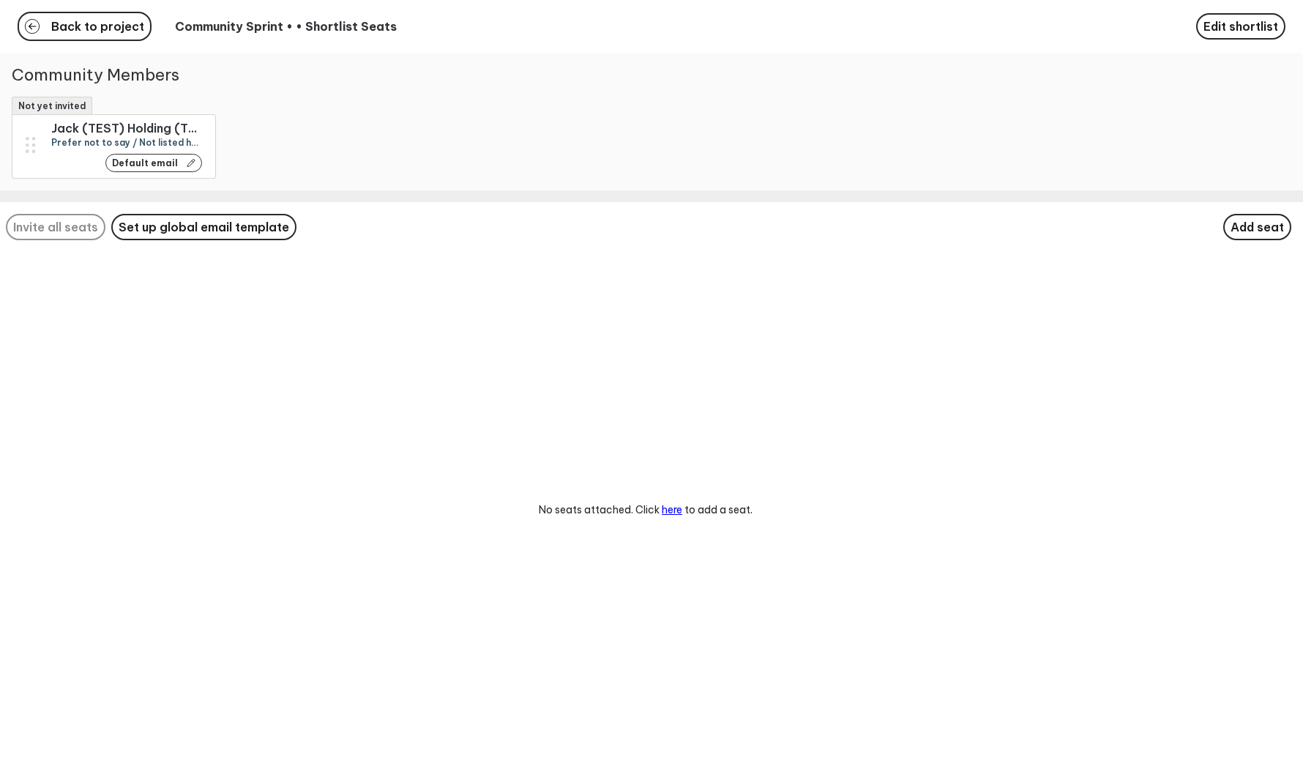
click at [838, 324] on div "No seats attached. Click here to add a seat." at bounding box center [646, 510] width 1280 height 516
click at [872, 223] on div "Add seat" at bounding box center [1257, 227] width 68 height 26
click at [872, 226] on span "Add seat" at bounding box center [1257, 227] width 53 height 15
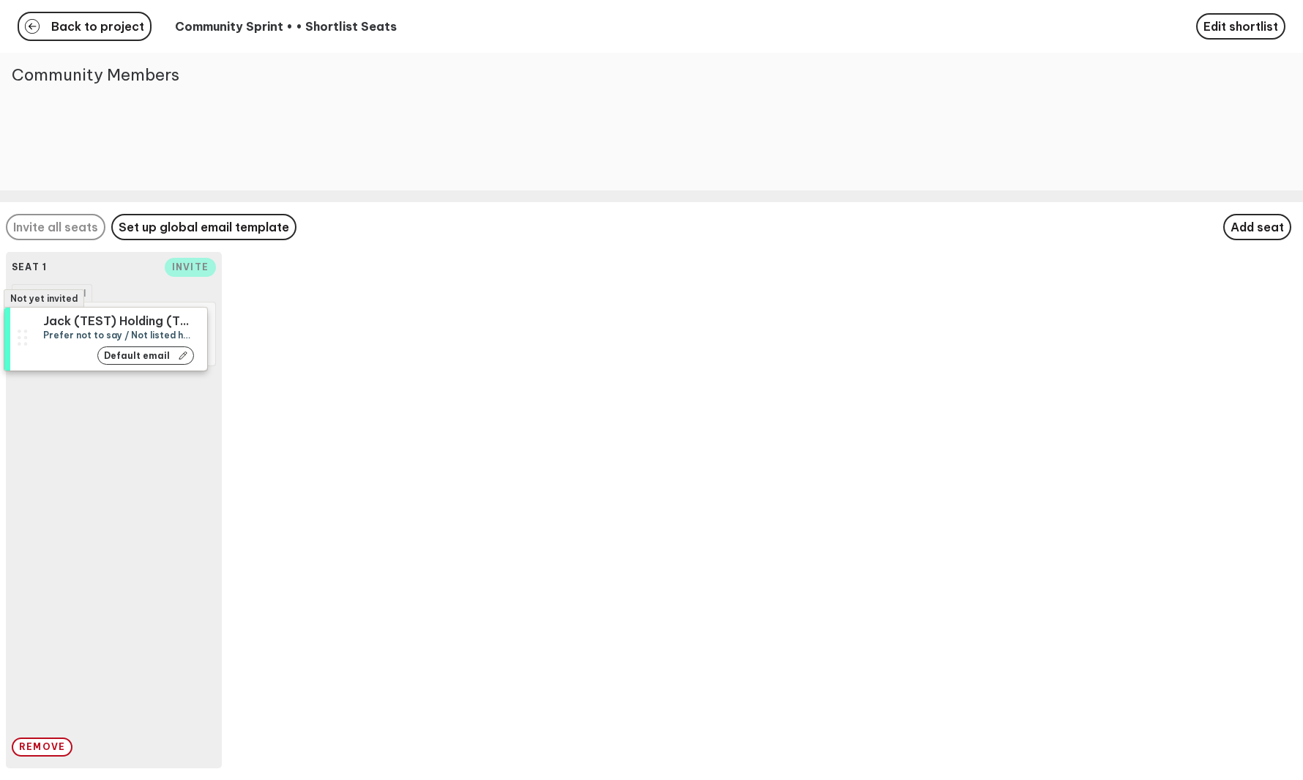
drag, startPoint x: 144, startPoint y: 135, endPoint x: 136, endPoint y: 347, distance: 212.5
click at [136, 342] on div "Not yet invited Jack (TEST) Holding (TEST) Prefer not to say / Not listed here …" at bounding box center [651, 390] width 1303 height 780
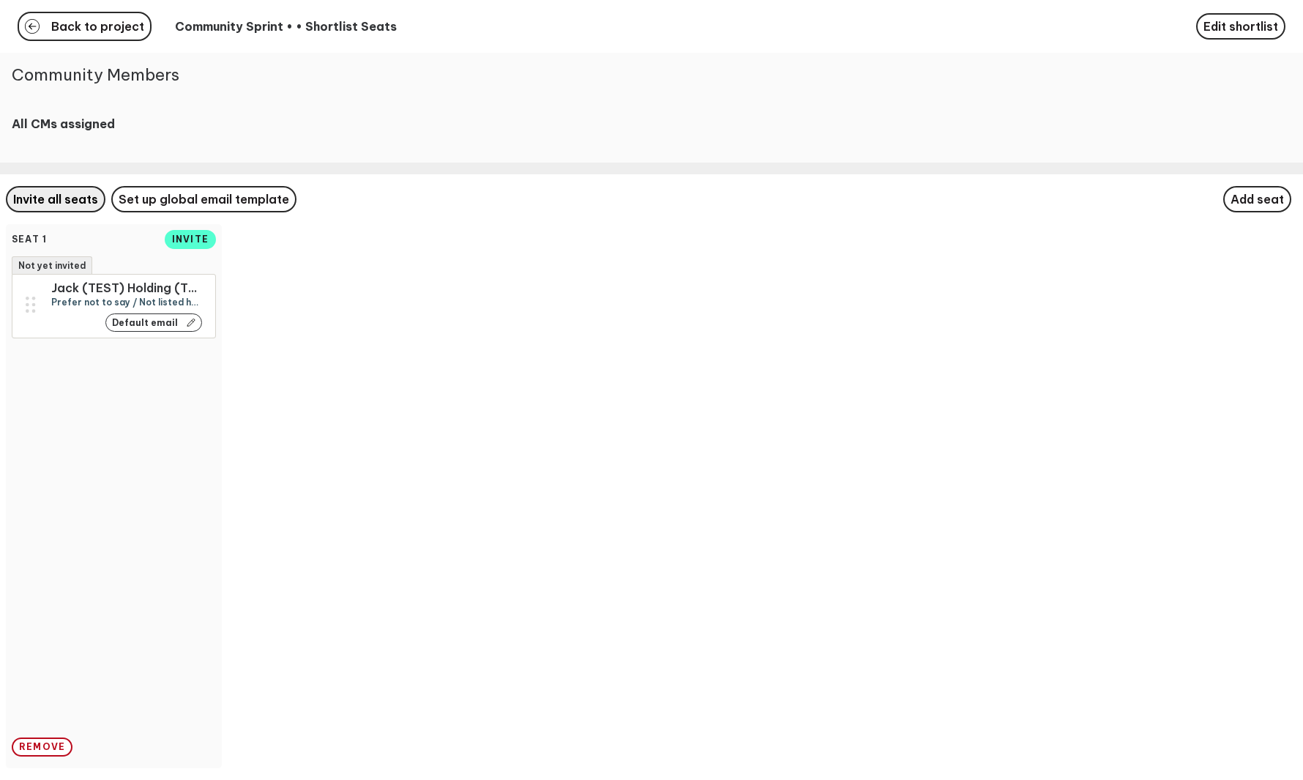
click at [70, 192] on span "Invite all seats" at bounding box center [55, 199] width 85 height 15
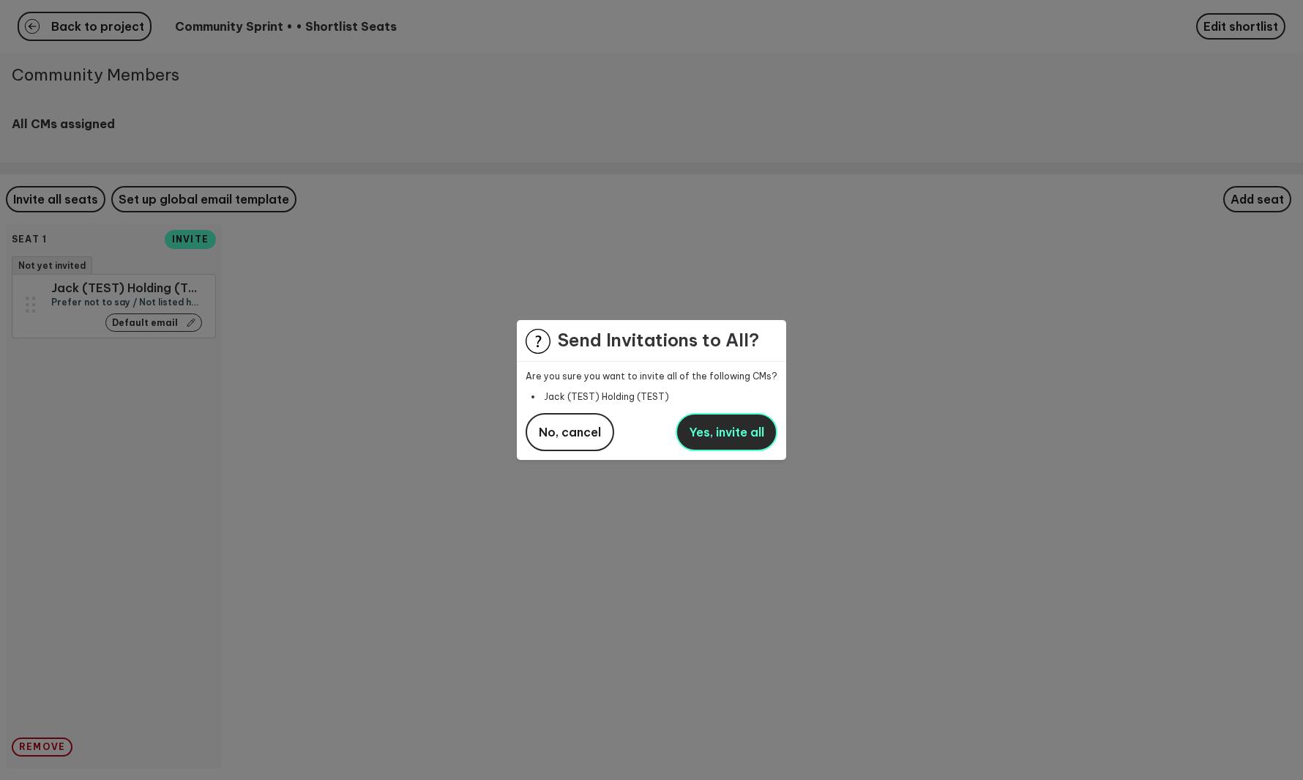
click at [739, 417] on button "Yes, invite all" at bounding box center [727, 432] width 102 height 38
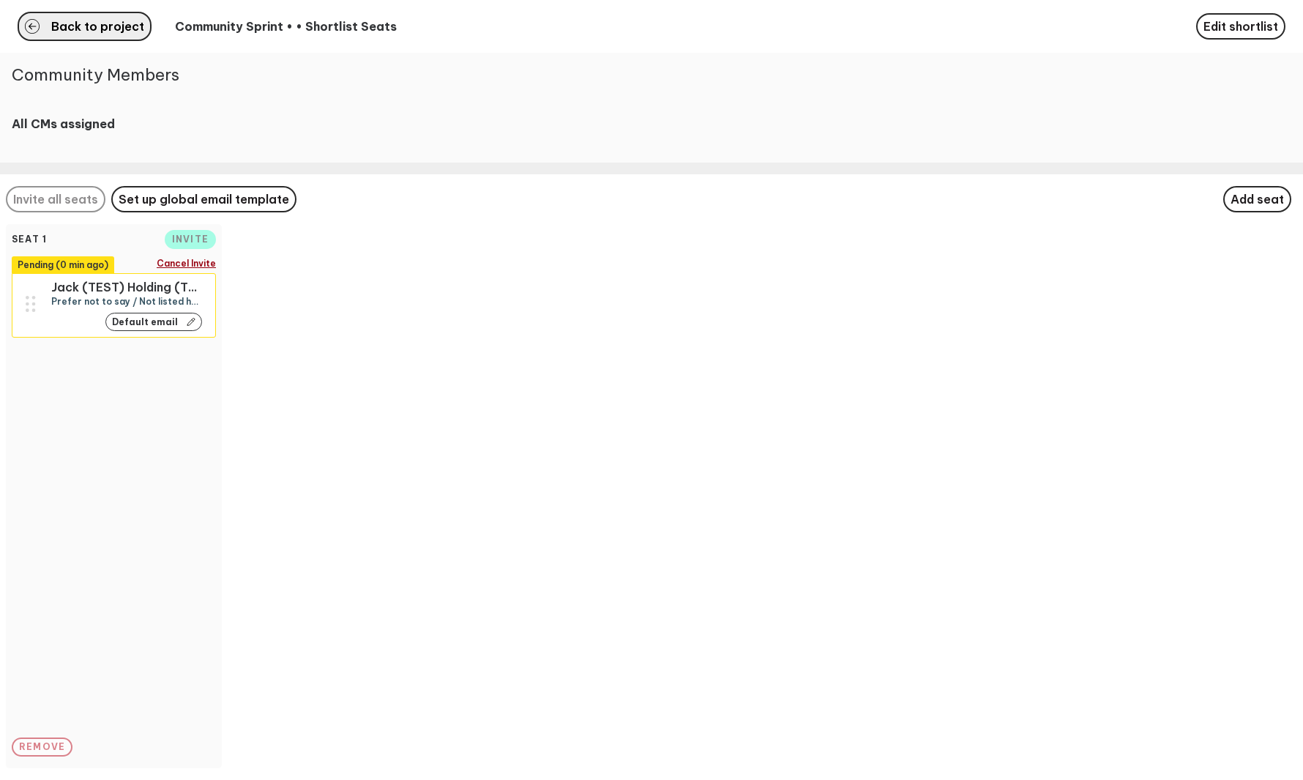
click at [124, 29] on span "Back to project" at bounding box center [97, 27] width 93 height 12
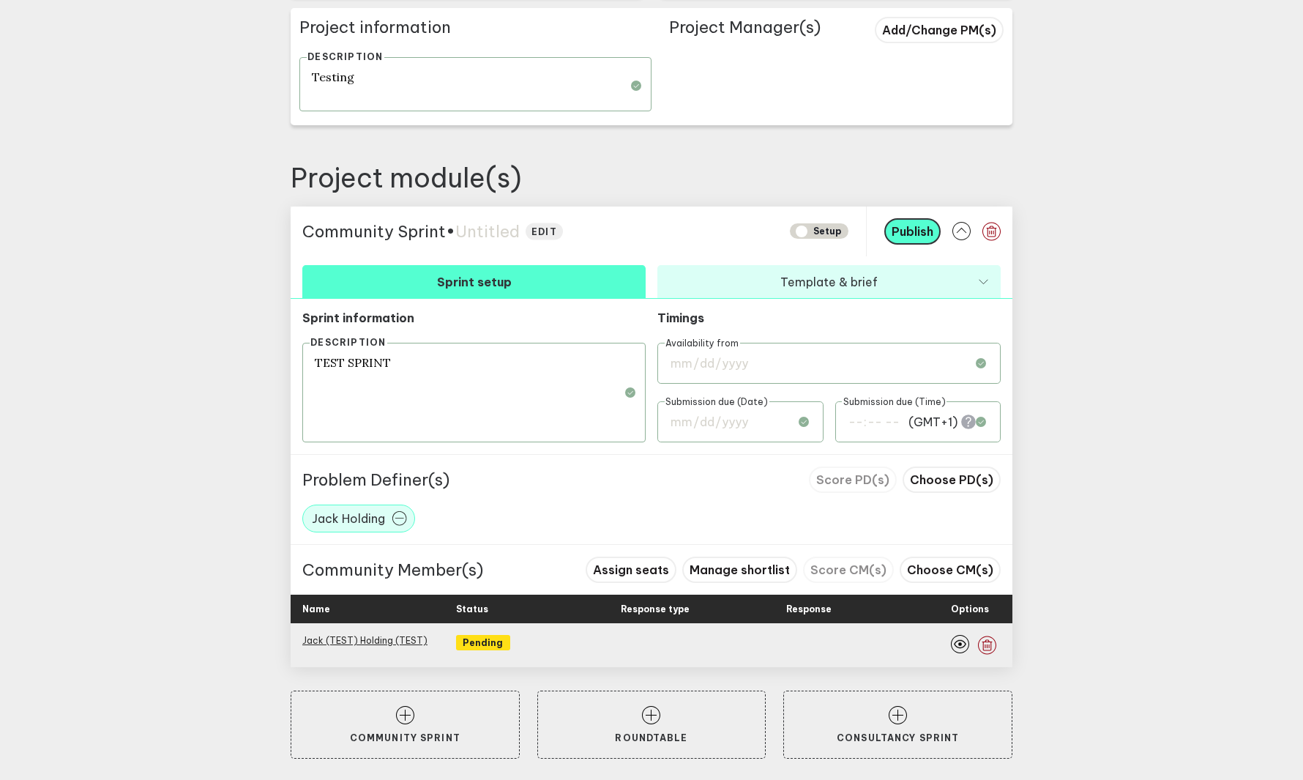
scroll to position [407, 0]
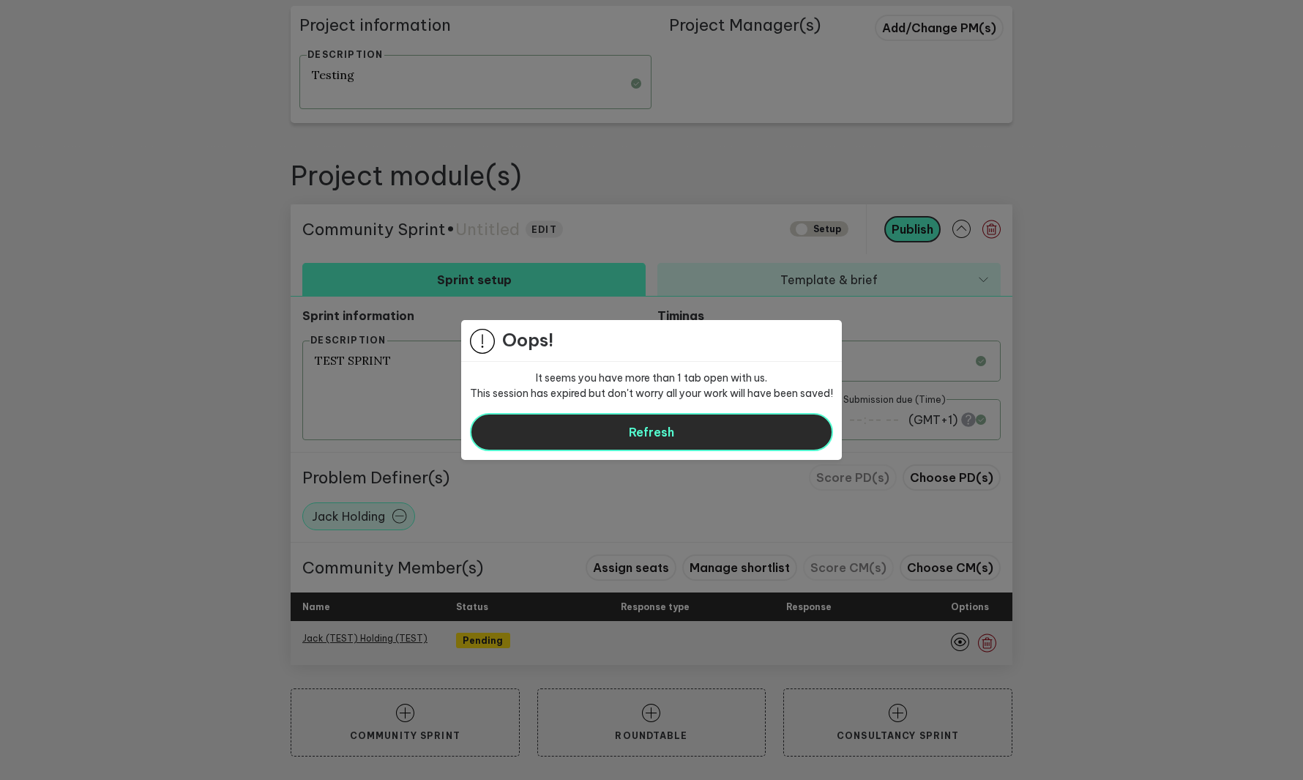
click at [647, 438] on span "Refresh" at bounding box center [651, 432] width 45 height 15
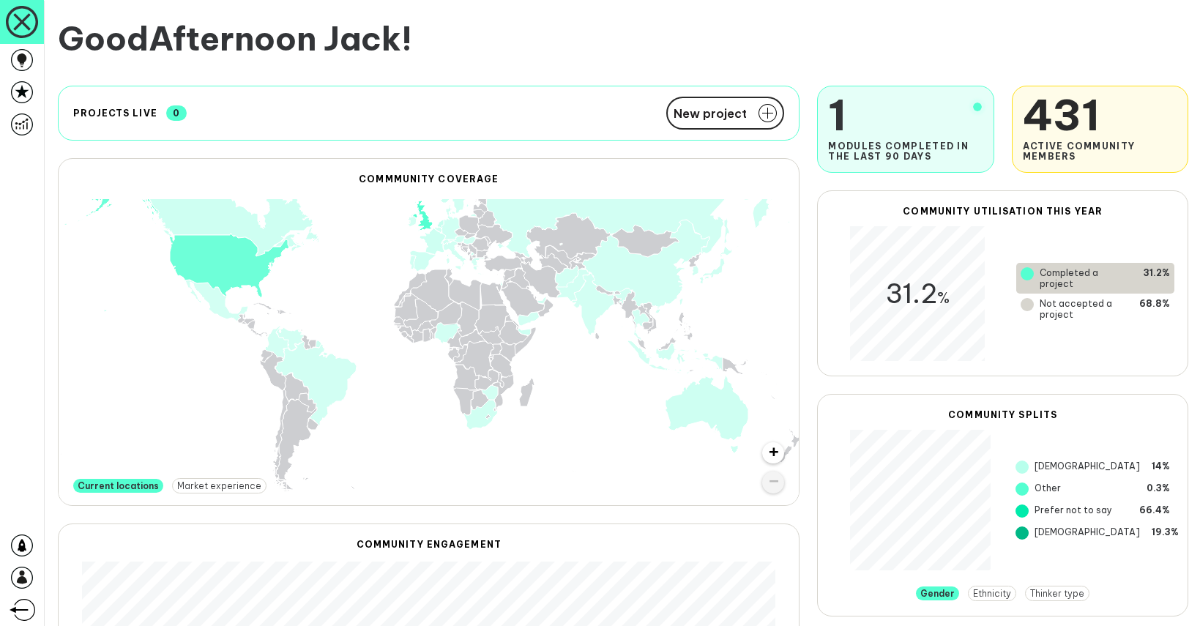
click at [409, 63] on div "Good Afternoon [PERSON_NAME] !" at bounding box center [623, 34] width 1154 height 68
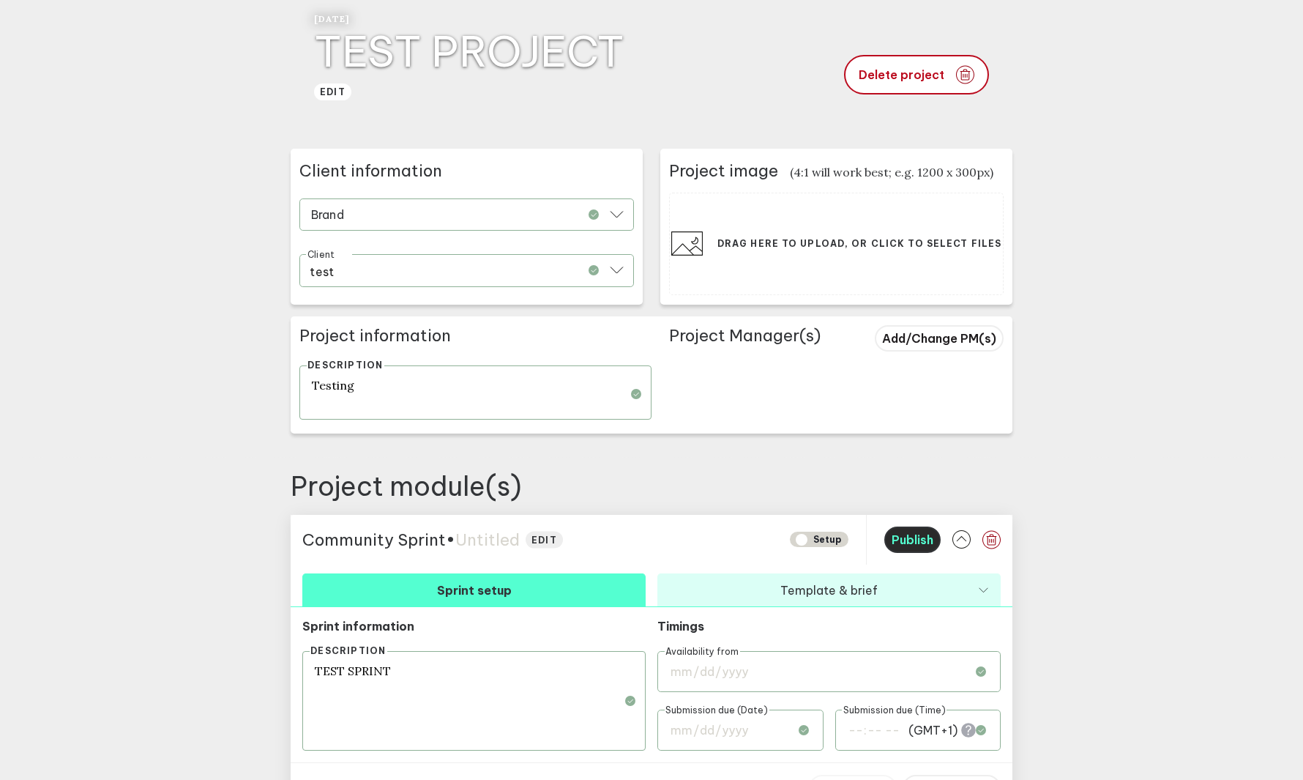
scroll to position [190, 0]
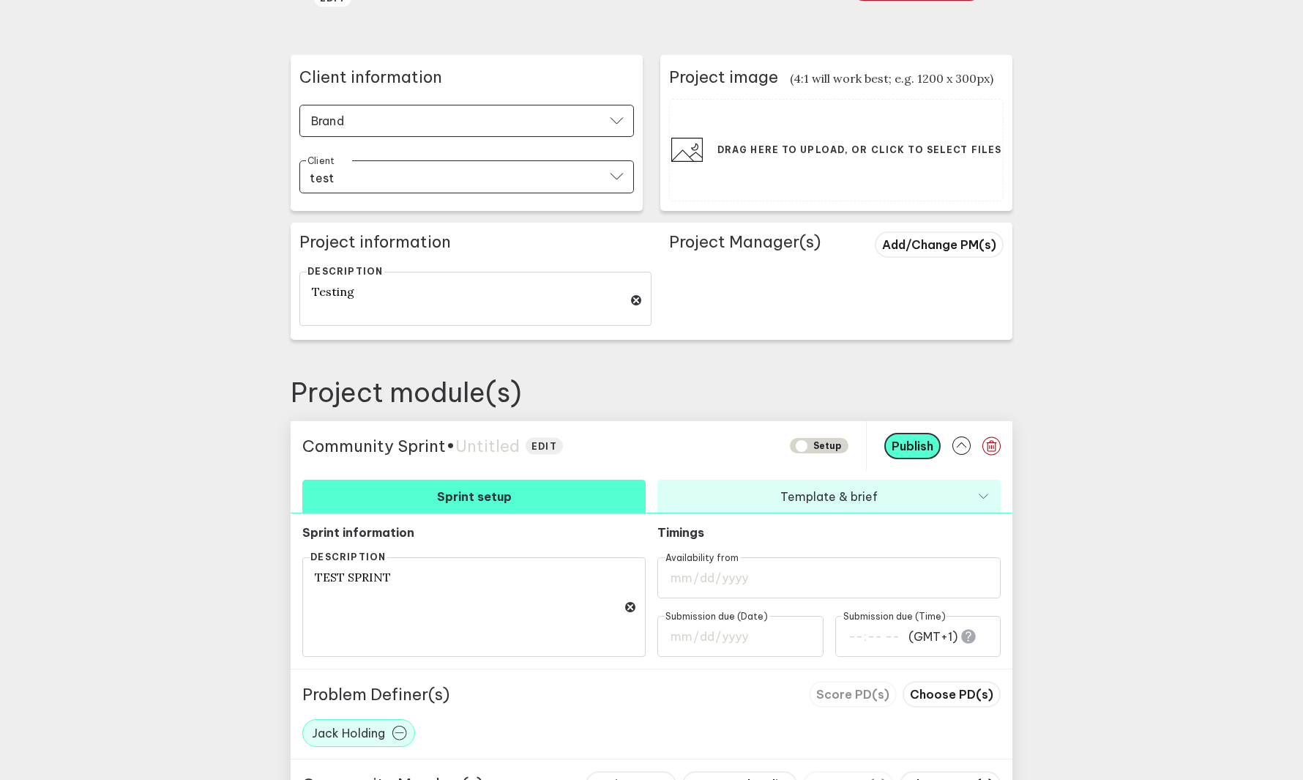
click at [734, 559] on span "Availability from" at bounding box center [702, 556] width 75 height 11
click at [737, 576] on input "date" at bounding box center [828, 577] width 343 height 41
type input "[DATE]"
click at [745, 636] on input "date" at bounding box center [740, 636] width 166 height 41
type input "[DATE]"
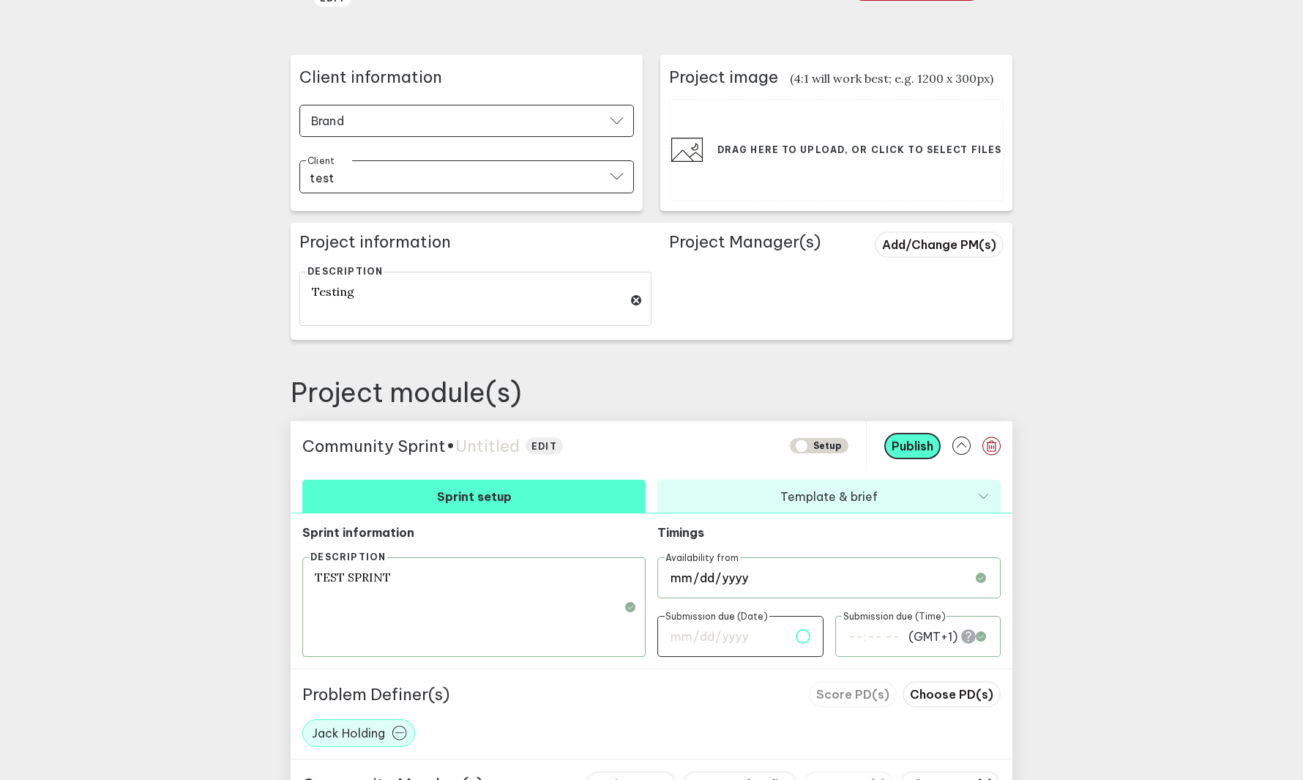
type input "00:00"
click at [903, 436] on button "Publish" at bounding box center [912, 446] width 56 height 26
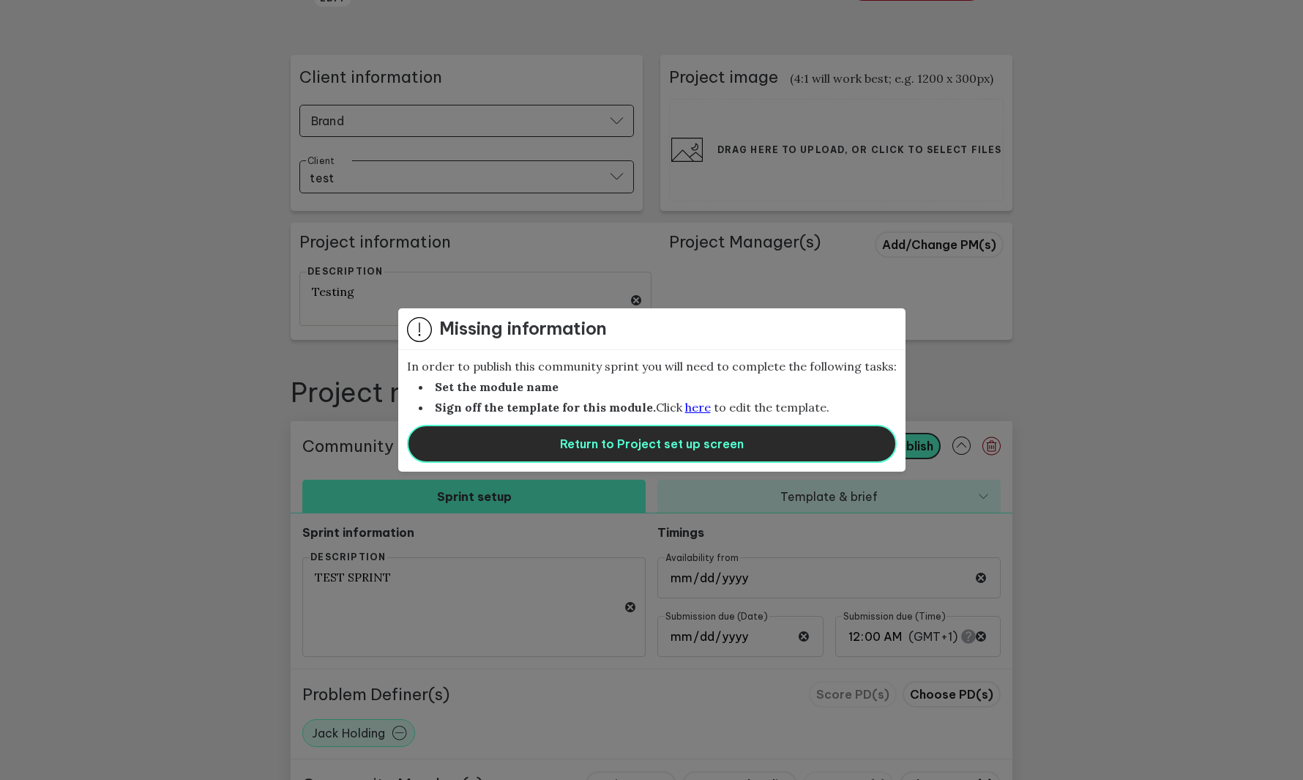
click at [694, 448] on span "Return to Project set up screen" at bounding box center [652, 443] width 184 height 15
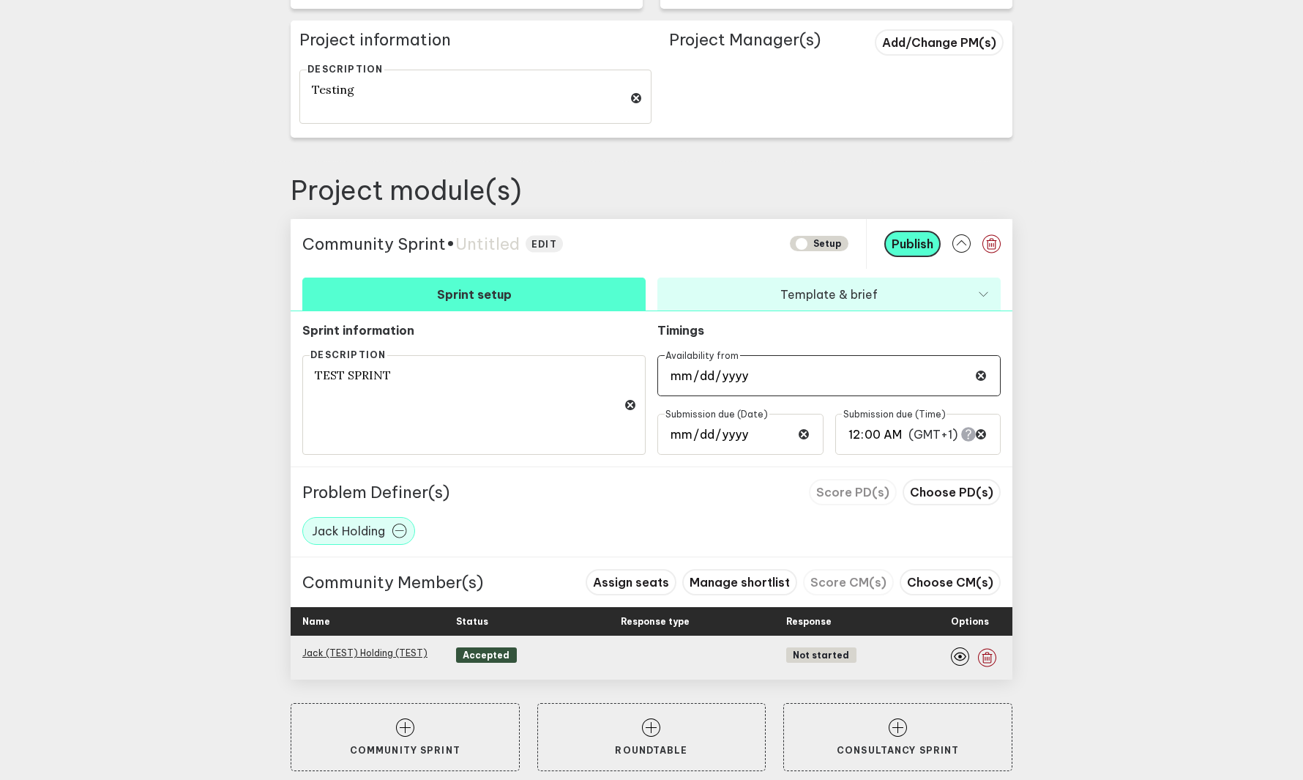
scroll to position [400, 0]
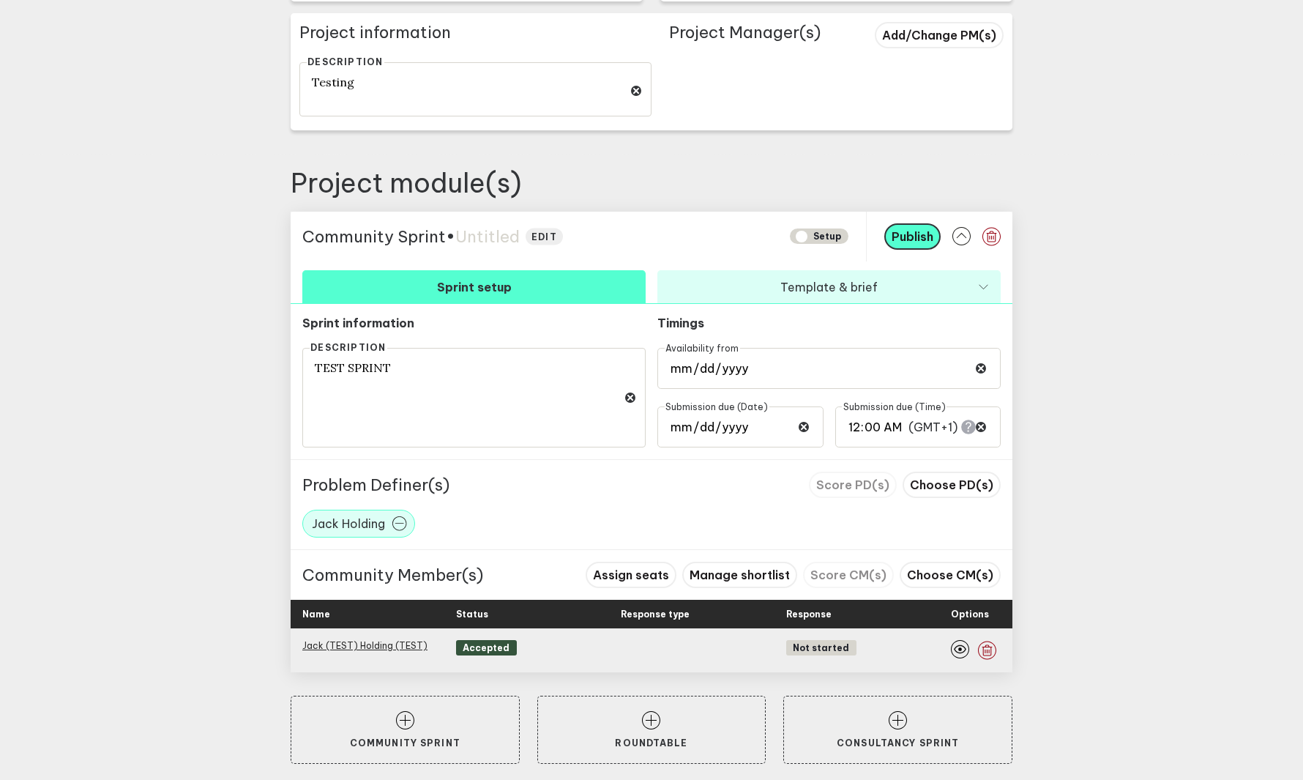
click at [745, 264] on div "Community Sprint • Untitled edit SETUP Publish Sprint setup Template & brief Sp…" at bounding box center [652, 442] width 722 height 461
click at [745, 277] on button "Template & brief" at bounding box center [828, 286] width 343 height 33
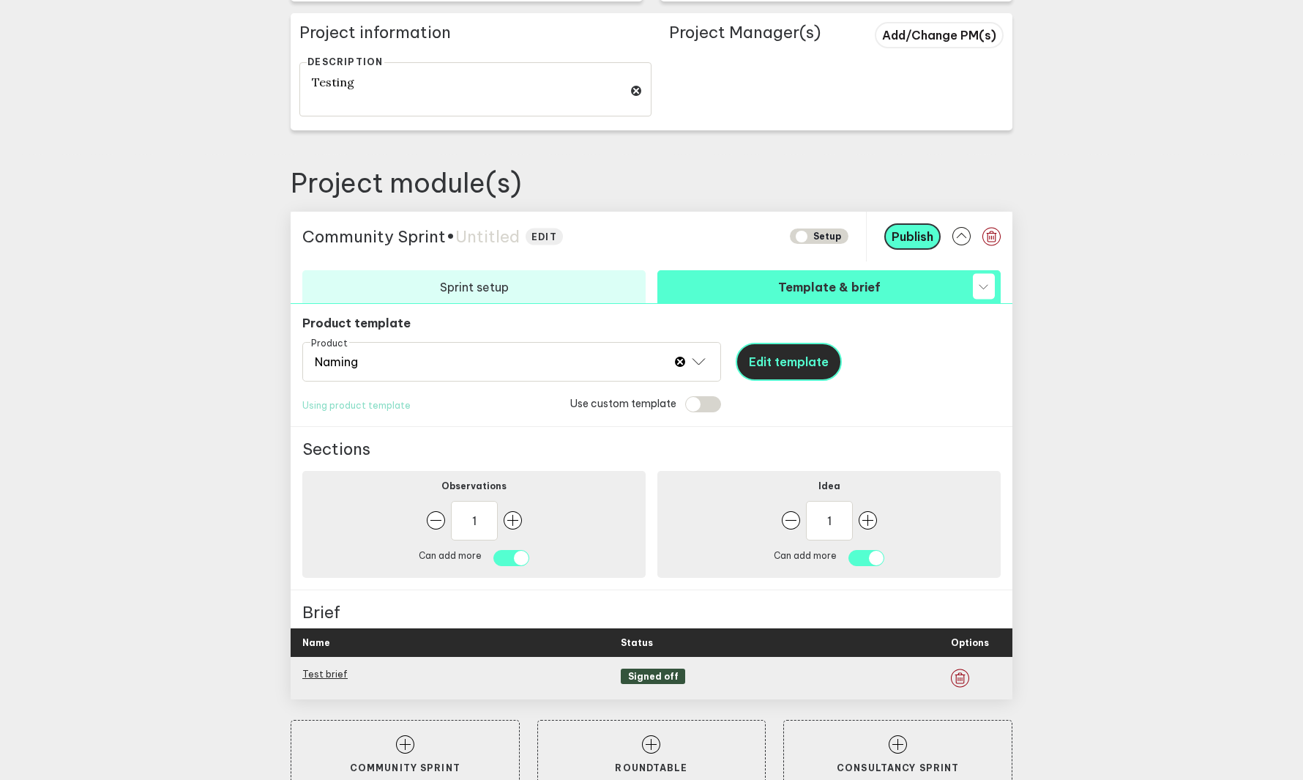
click at [773, 368] on button "Edit template" at bounding box center [789, 362] width 106 height 38
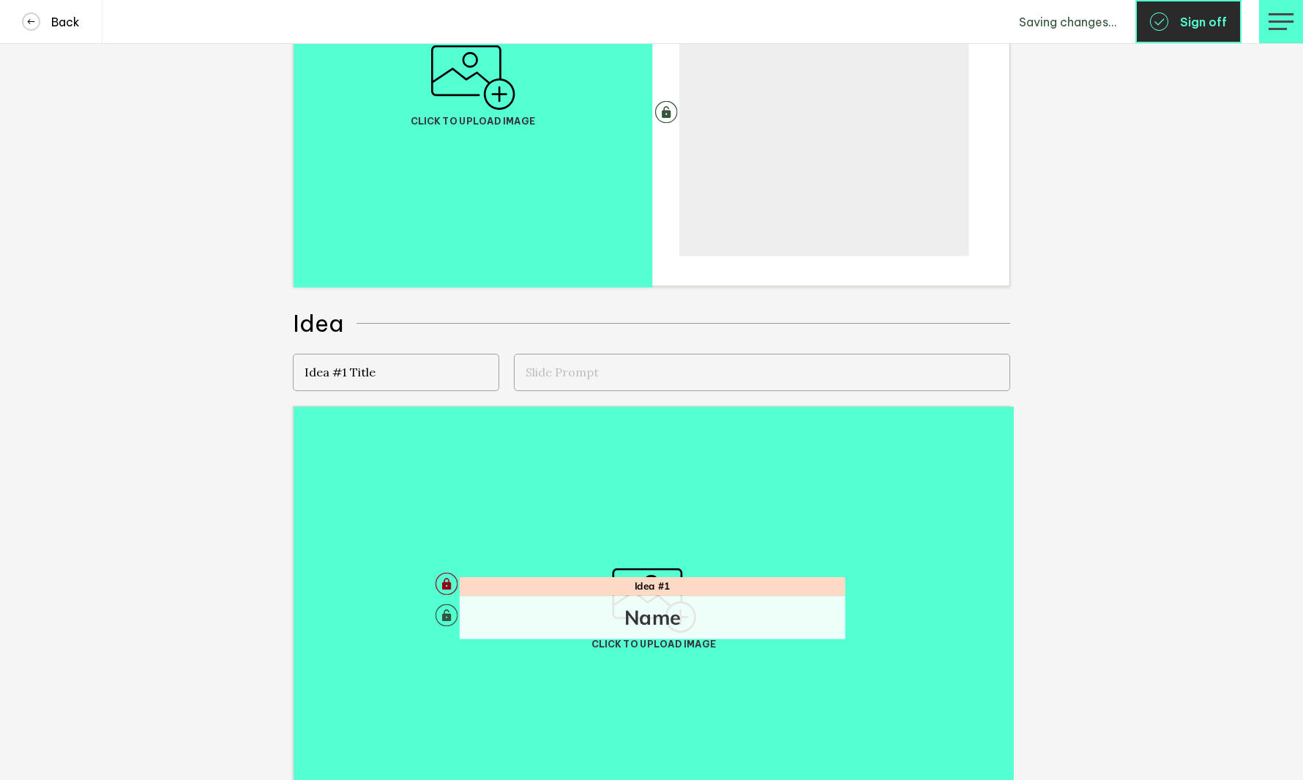
click at [1177, 28] on button "Sign off" at bounding box center [1189, 21] width 106 height 43
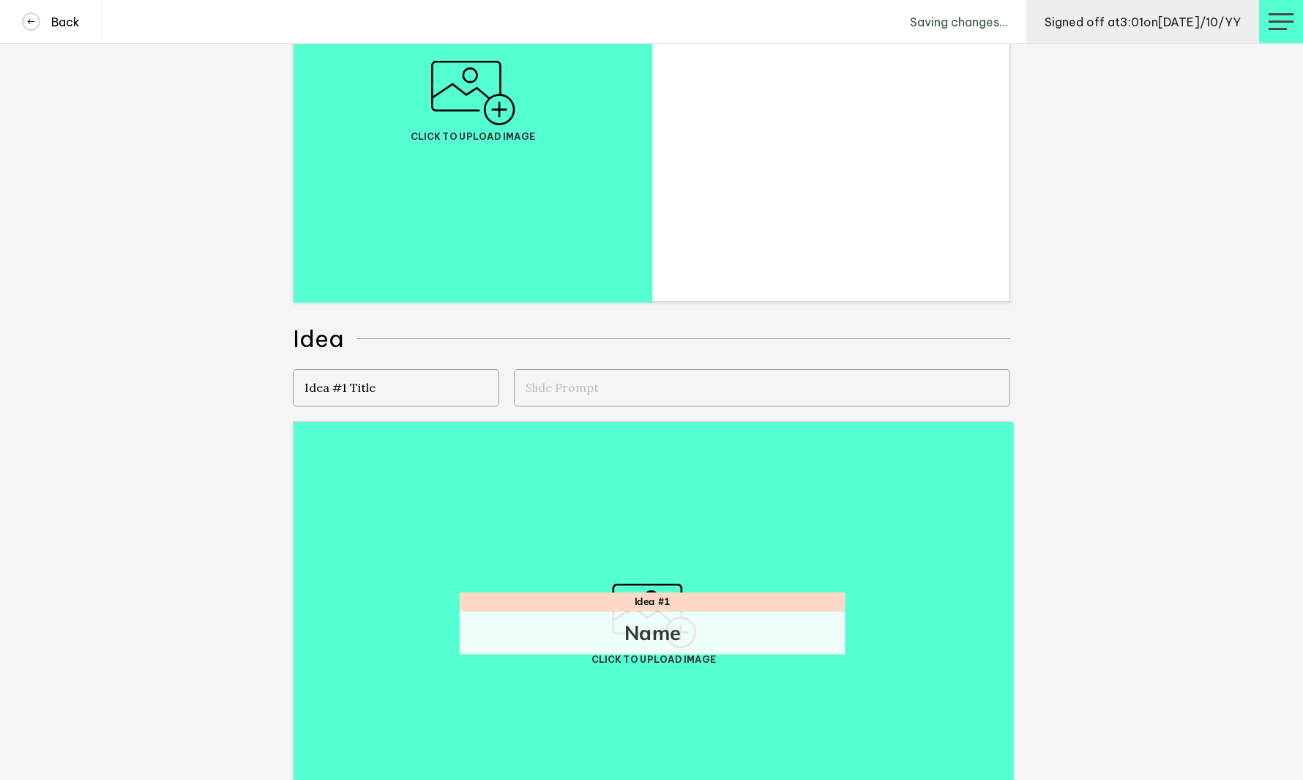
scroll to position [415, 0]
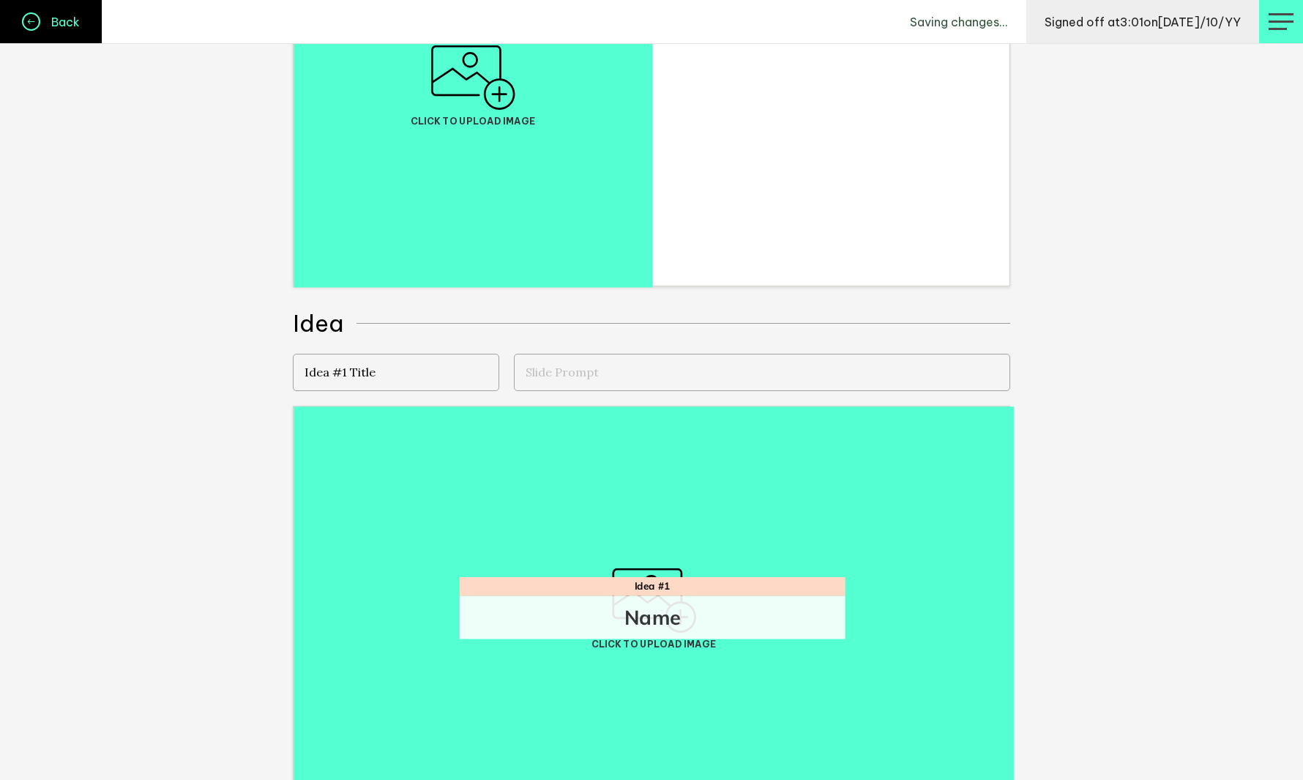
click at [65, 13] on link "Back" at bounding box center [51, 21] width 103 height 43
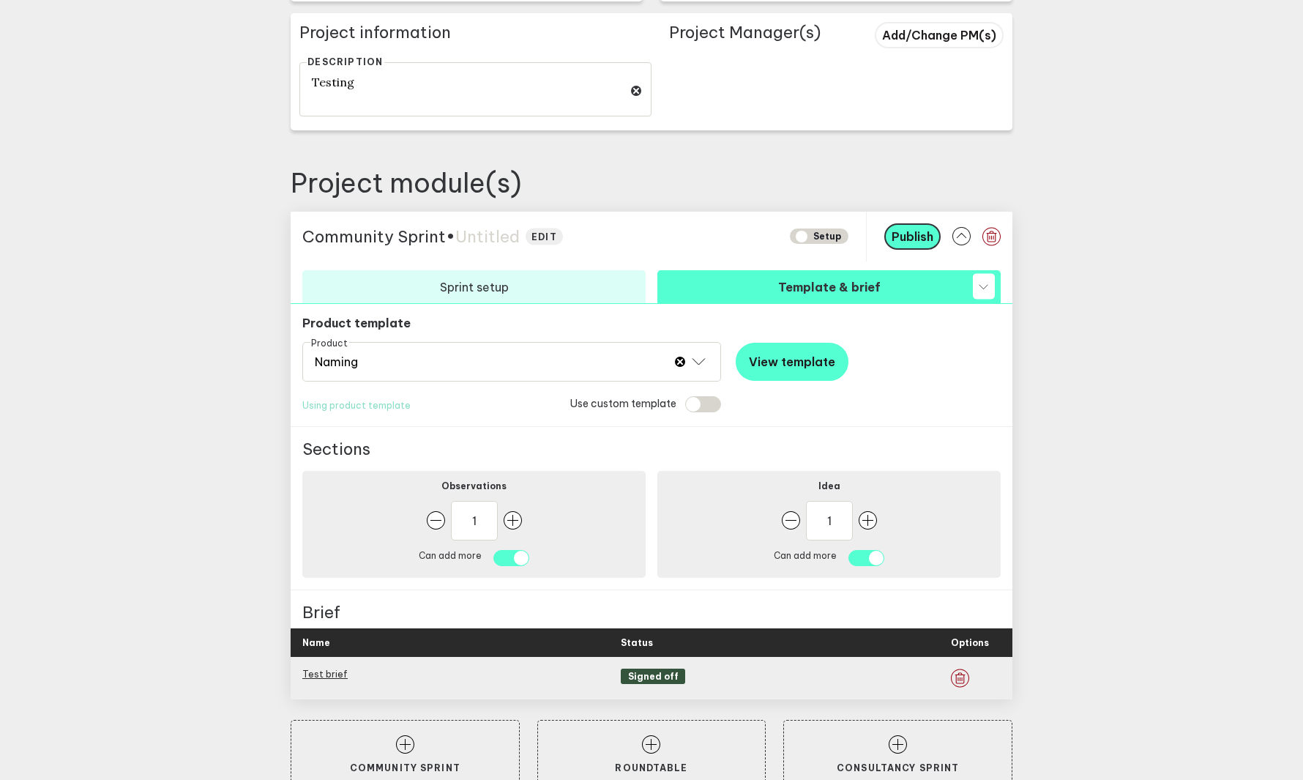
click at [484, 231] on span "Untitled" at bounding box center [487, 236] width 64 height 21
type textarea "Test Module"
click at [917, 230] on span "Publish" at bounding box center [913, 236] width 42 height 15
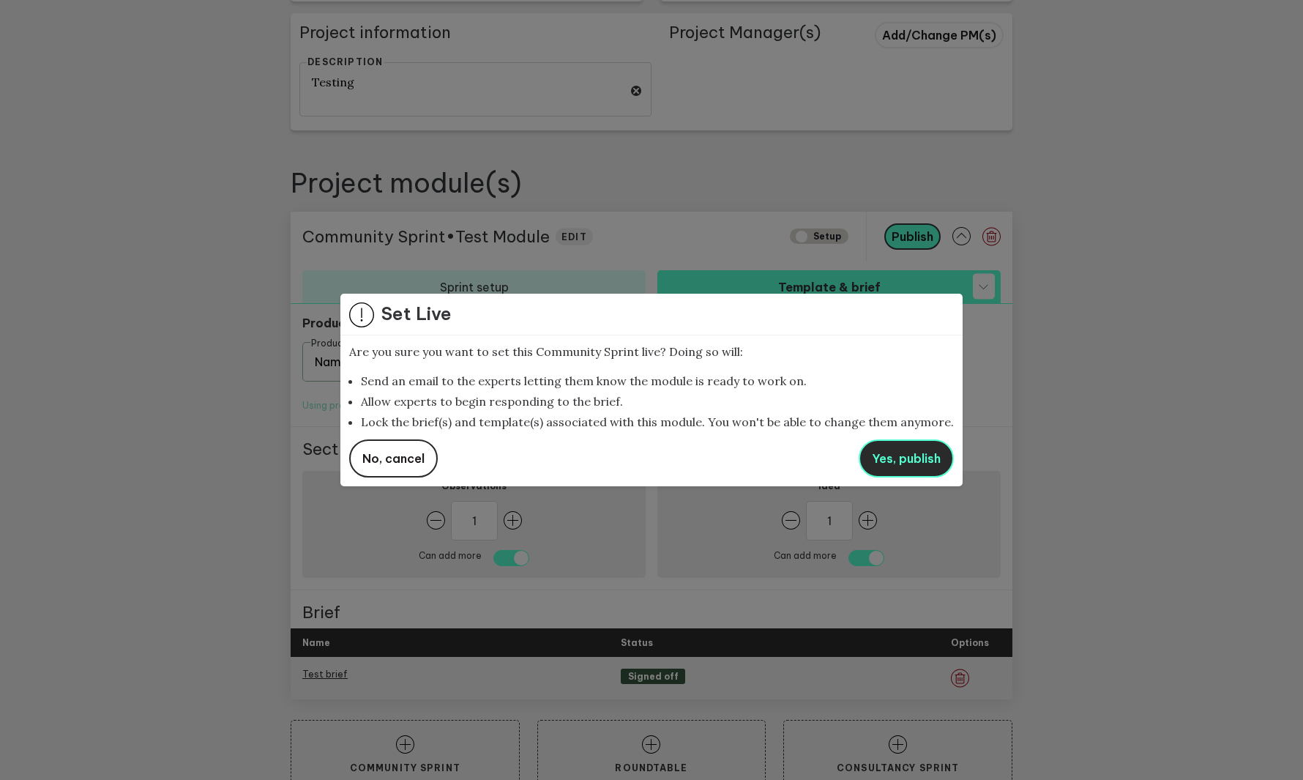
click at [898, 448] on button "Yes, publish" at bounding box center [906, 458] width 95 height 38
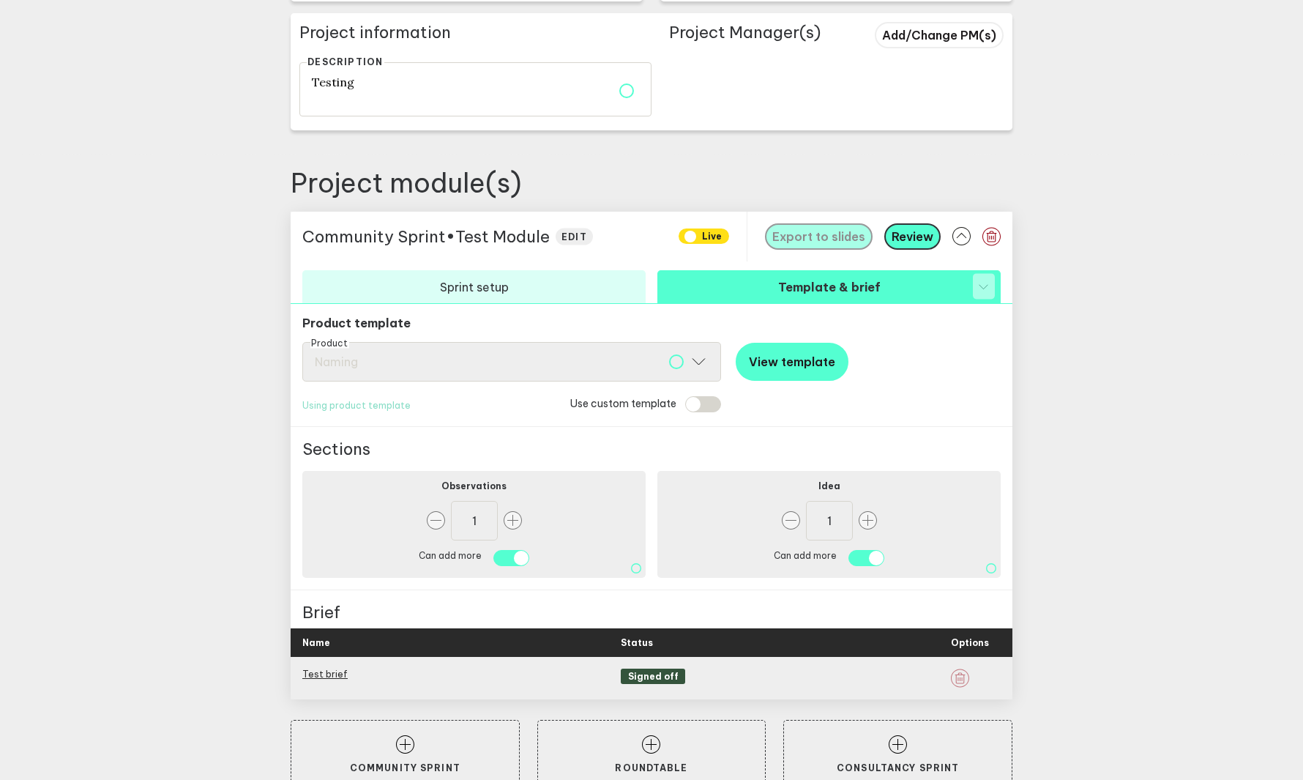
click at [215, 163] on main "Go back Project setup Live [DATE] TEST PROJECT edit Delete project Client infor…" at bounding box center [651, 206] width 1303 height 1212
click at [543, 161] on main "Go back Project setup Live [DATE] TEST PROJECT edit Delete project Client infor…" at bounding box center [651, 206] width 1303 height 1212
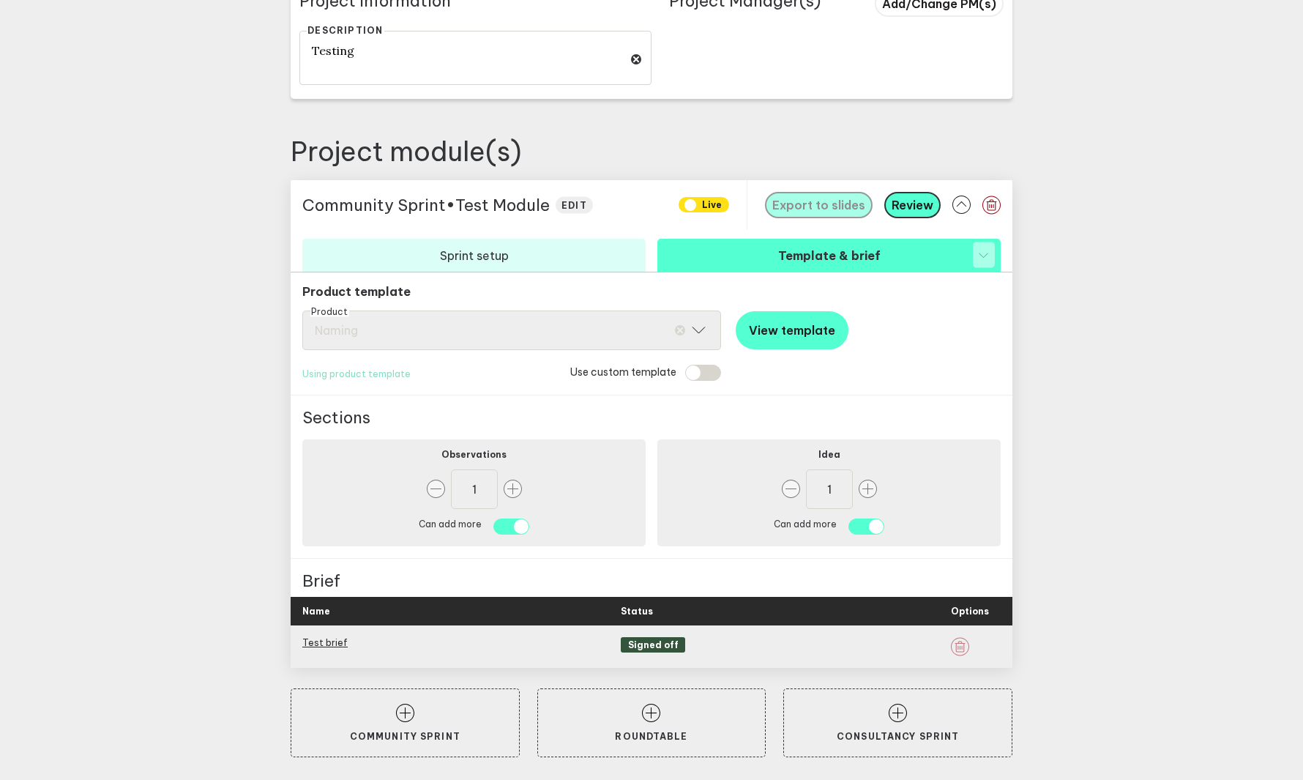
scroll to position [0, 0]
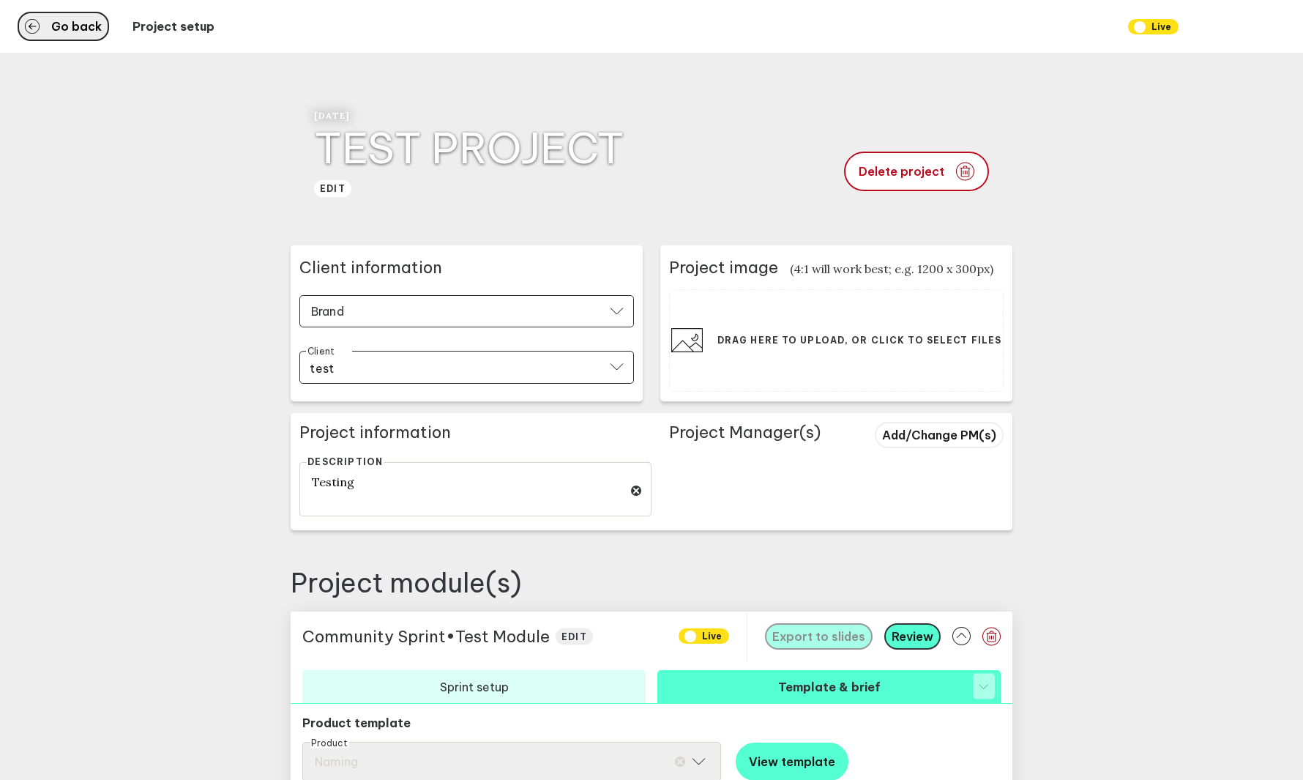
click at [81, 28] on span "Go back" at bounding box center [76, 27] width 51 height 12
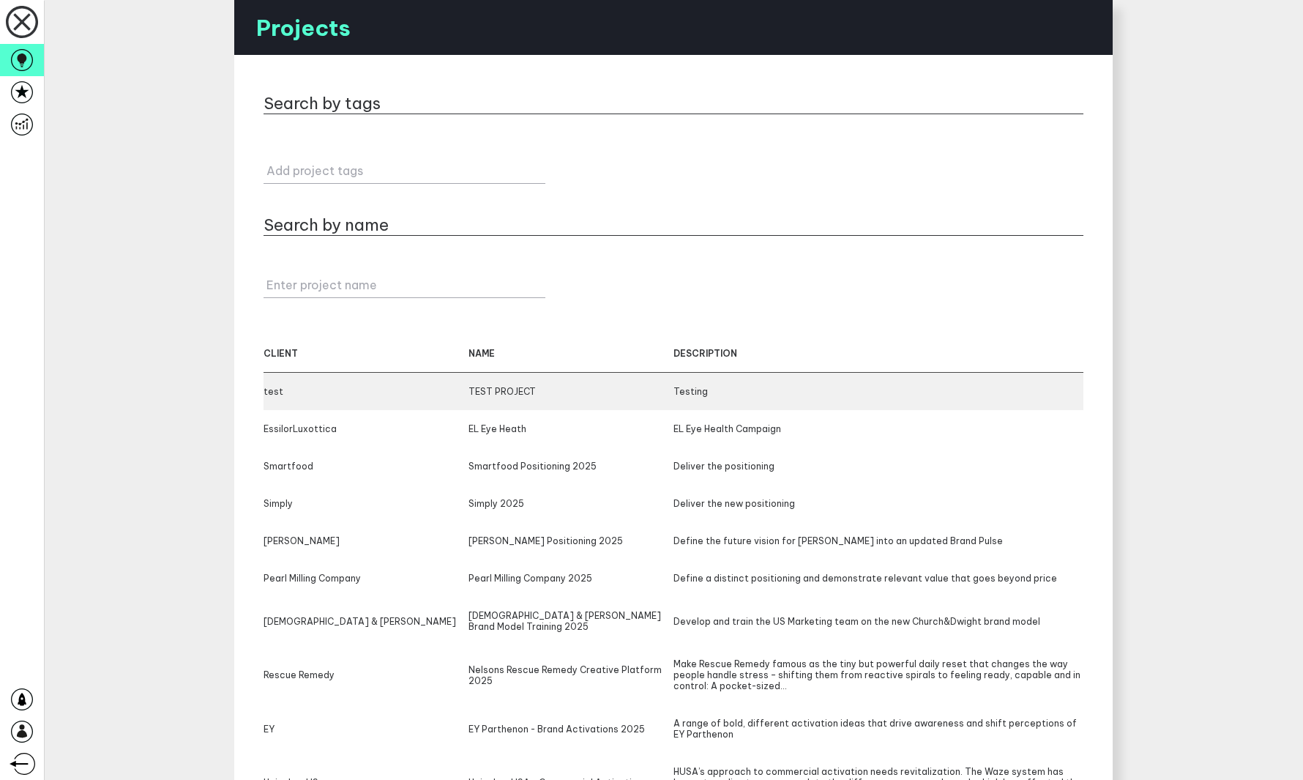
click at [538, 395] on div "TEST PROJECT" at bounding box center [571, 391] width 205 height 11
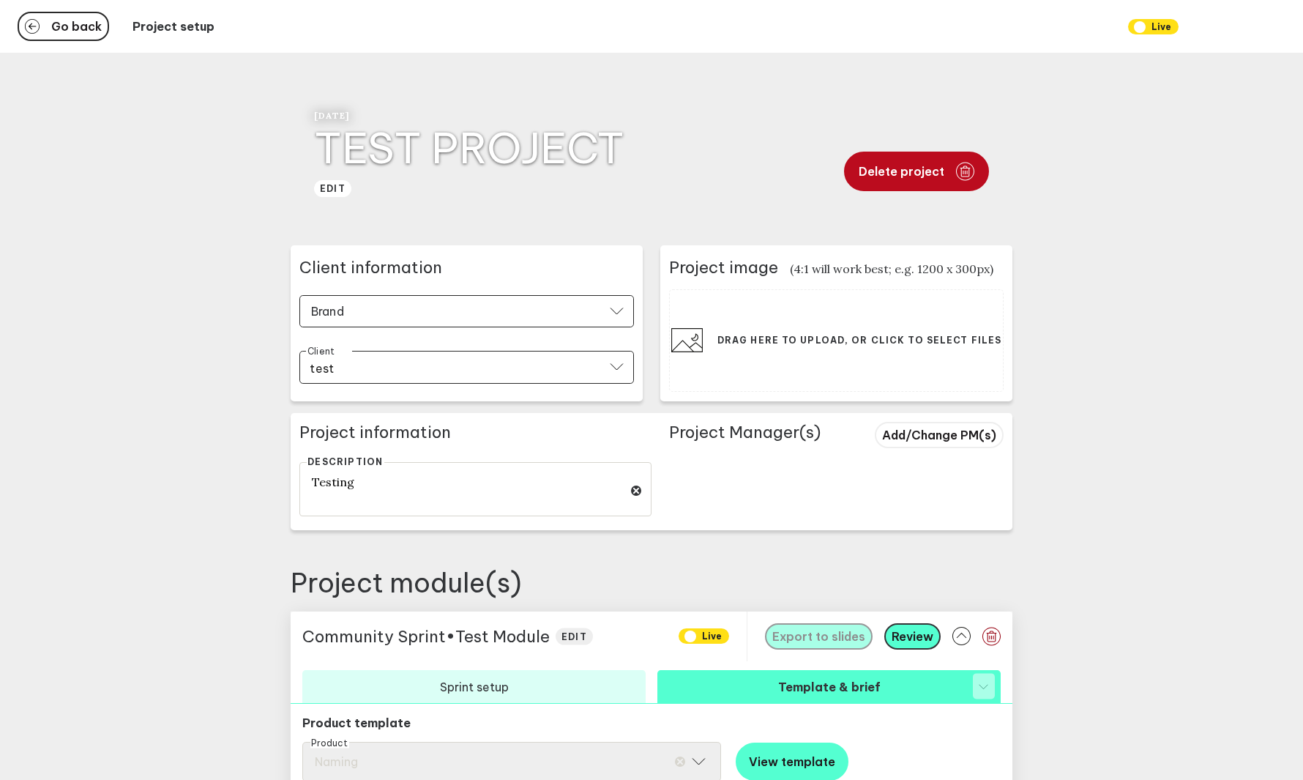
click at [917, 175] on span "Delete project" at bounding box center [902, 171] width 86 height 12
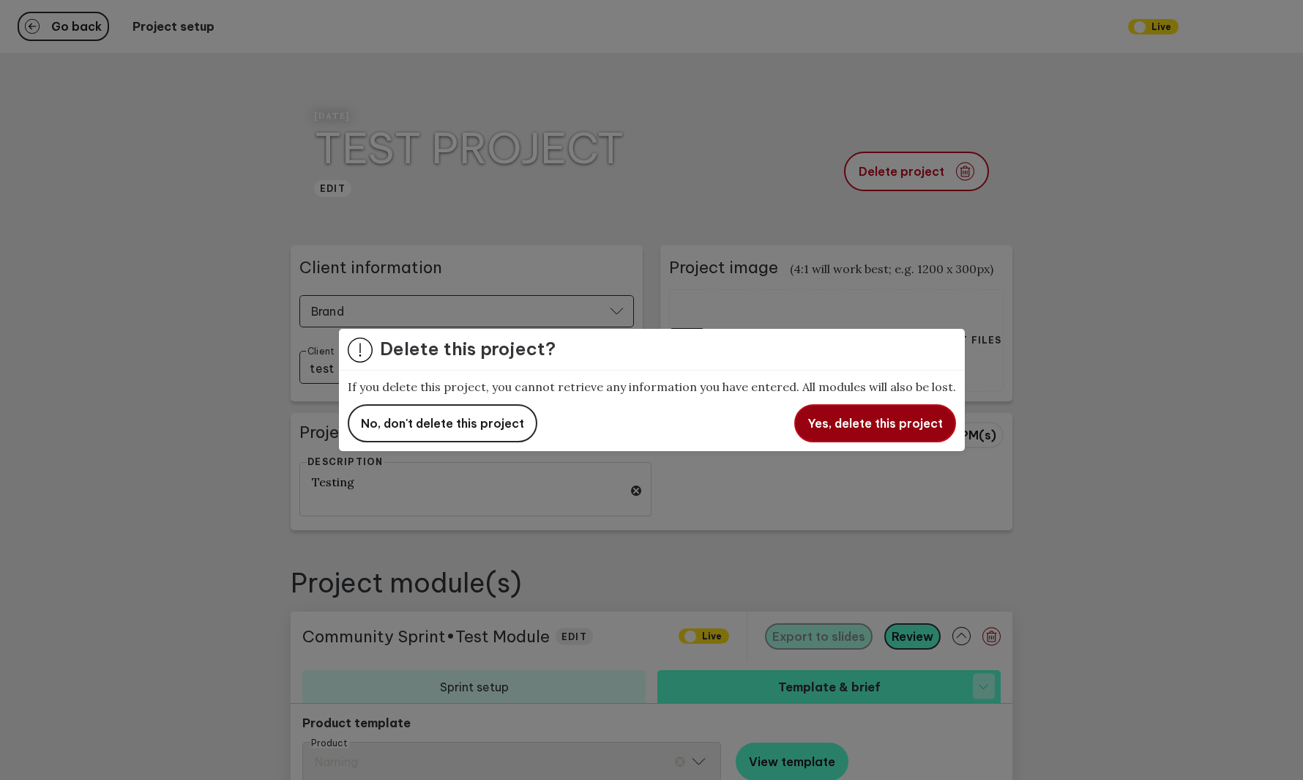
click at [844, 417] on span "Yes, delete this project" at bounding box center [875, 423] width 135 height 15
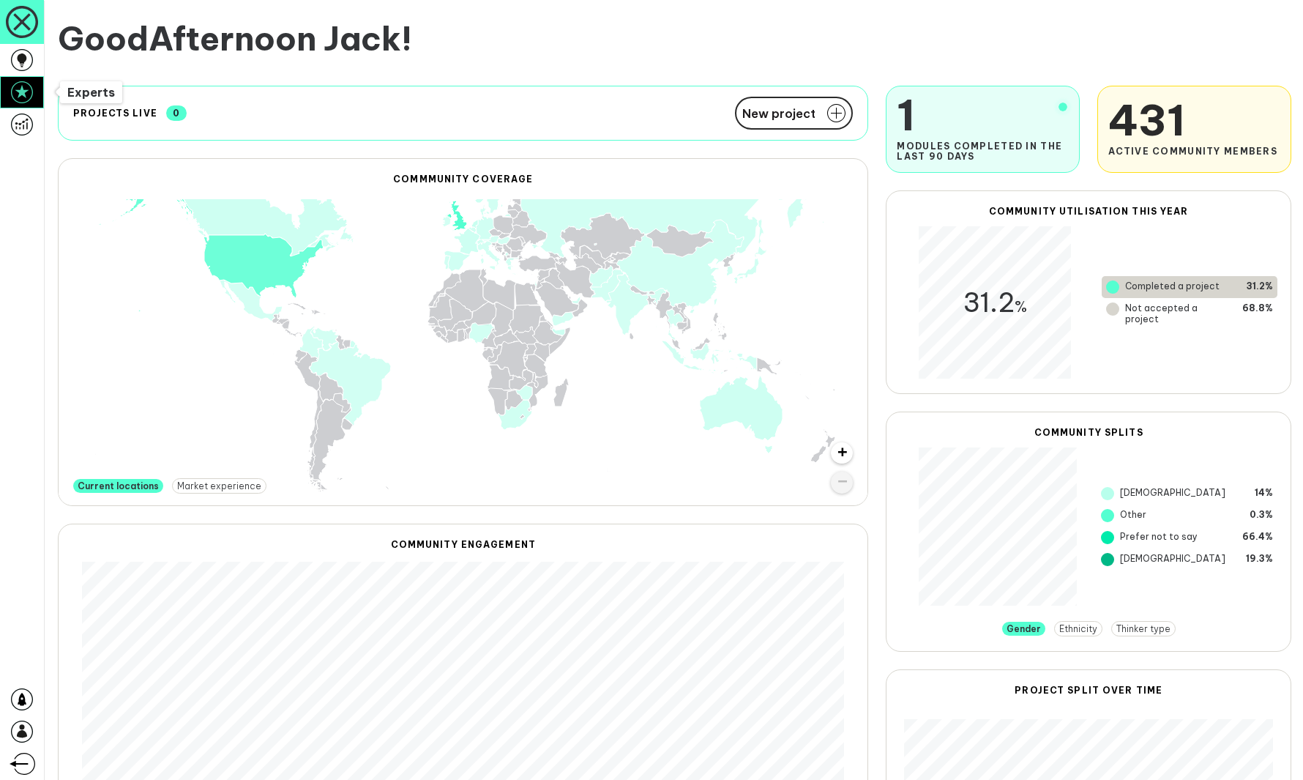
click at [21, 82] on icon at bounding box center [22, 92] width 22 height 22
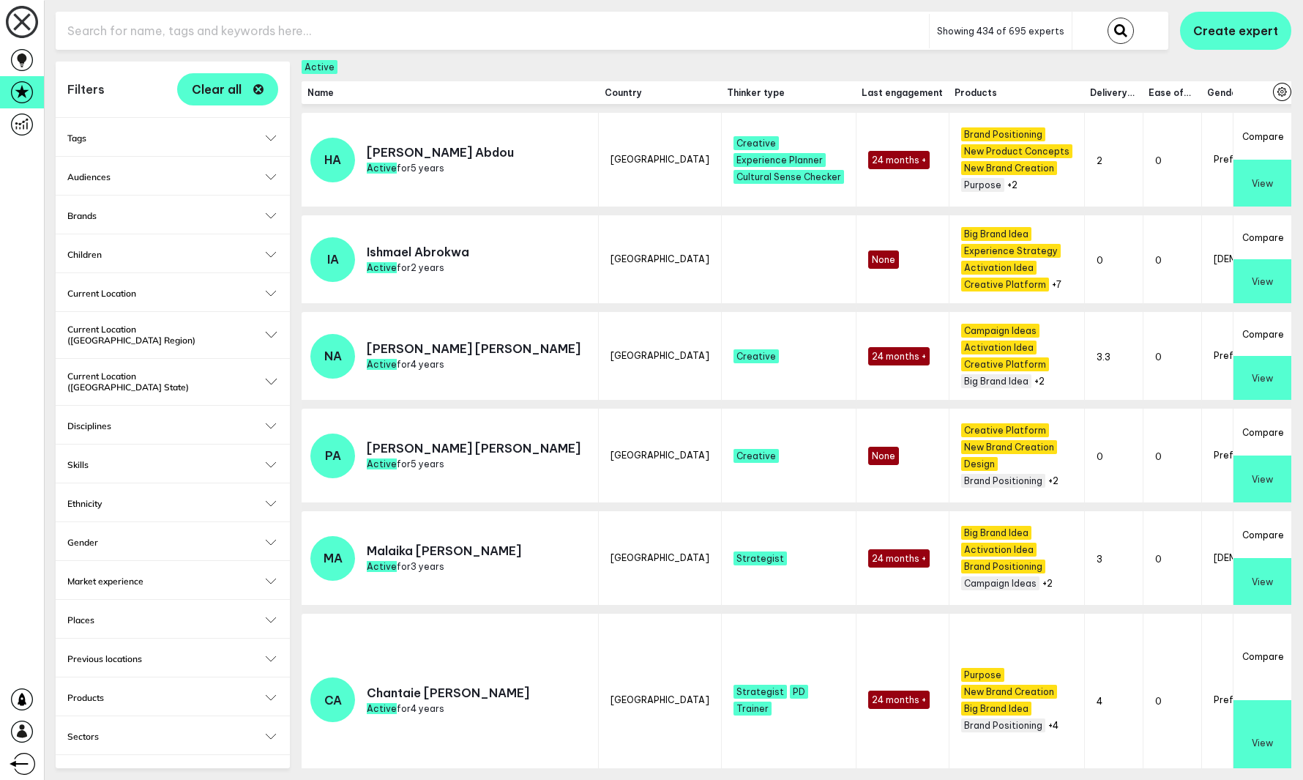
click at [344, 21] on input "text" at bounding box center [492, 31] width 873 height 36
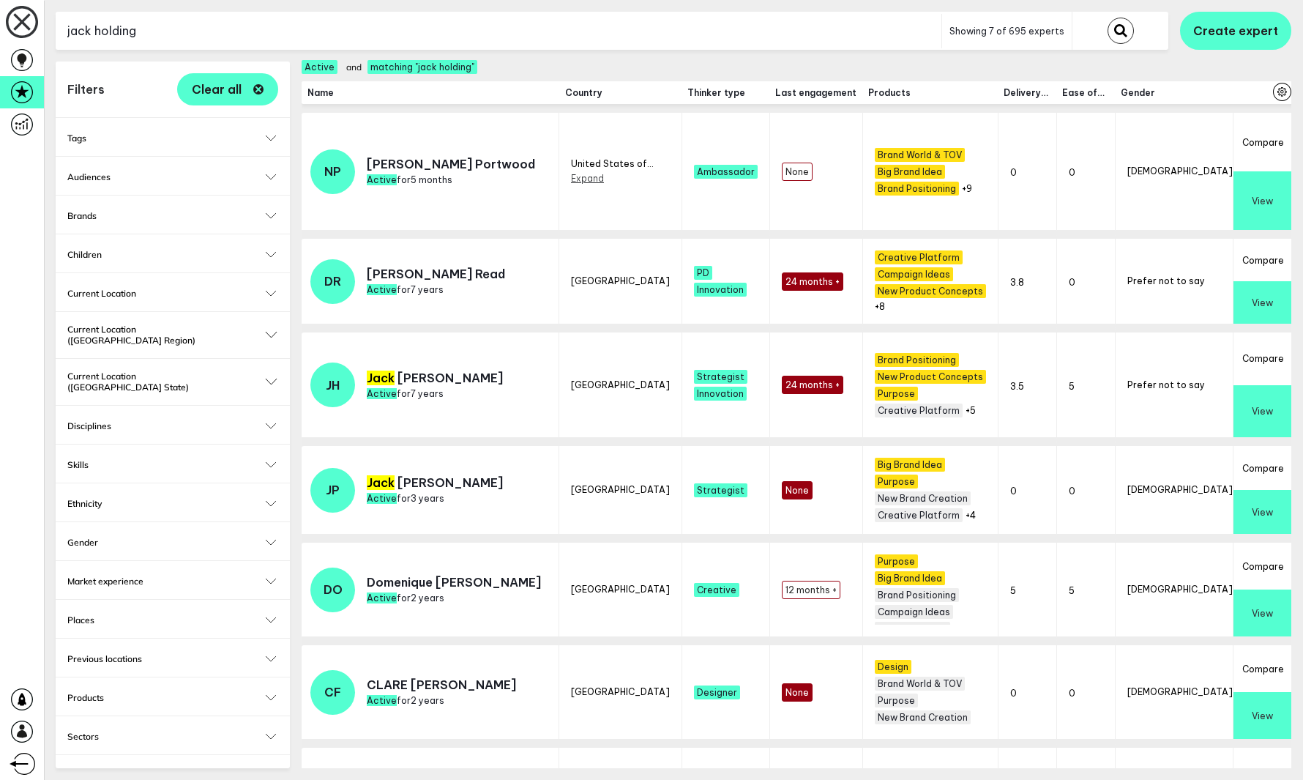
click at [466, 34] on input "jack holding" at bounding box center [499, 31] width 886 height 36
type input "jack"
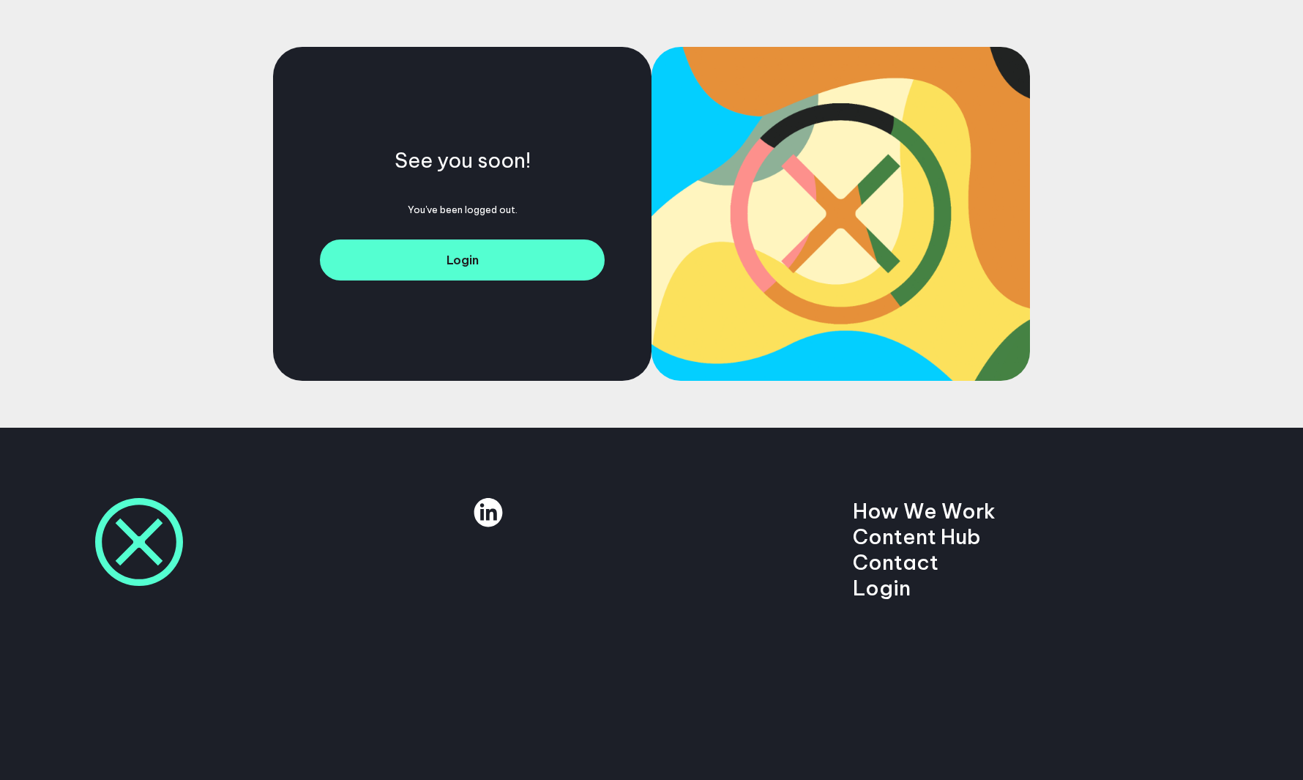
click at [465, 406] on div "See you soon! You've been logged out. Login" at bounding box center [651, 214] width 1303 height 428
